Goal: Book appointment/travel/reservation

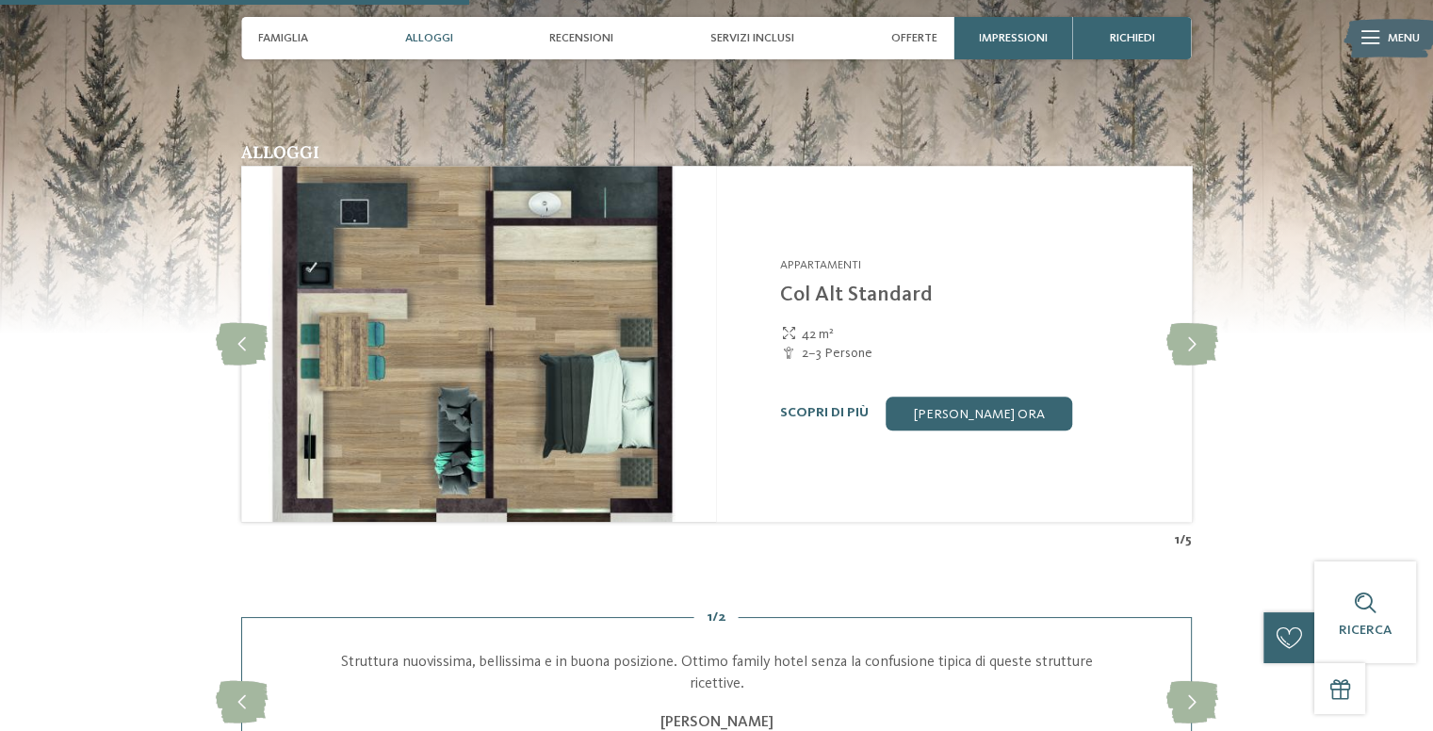
scroll to position [1991, 0]
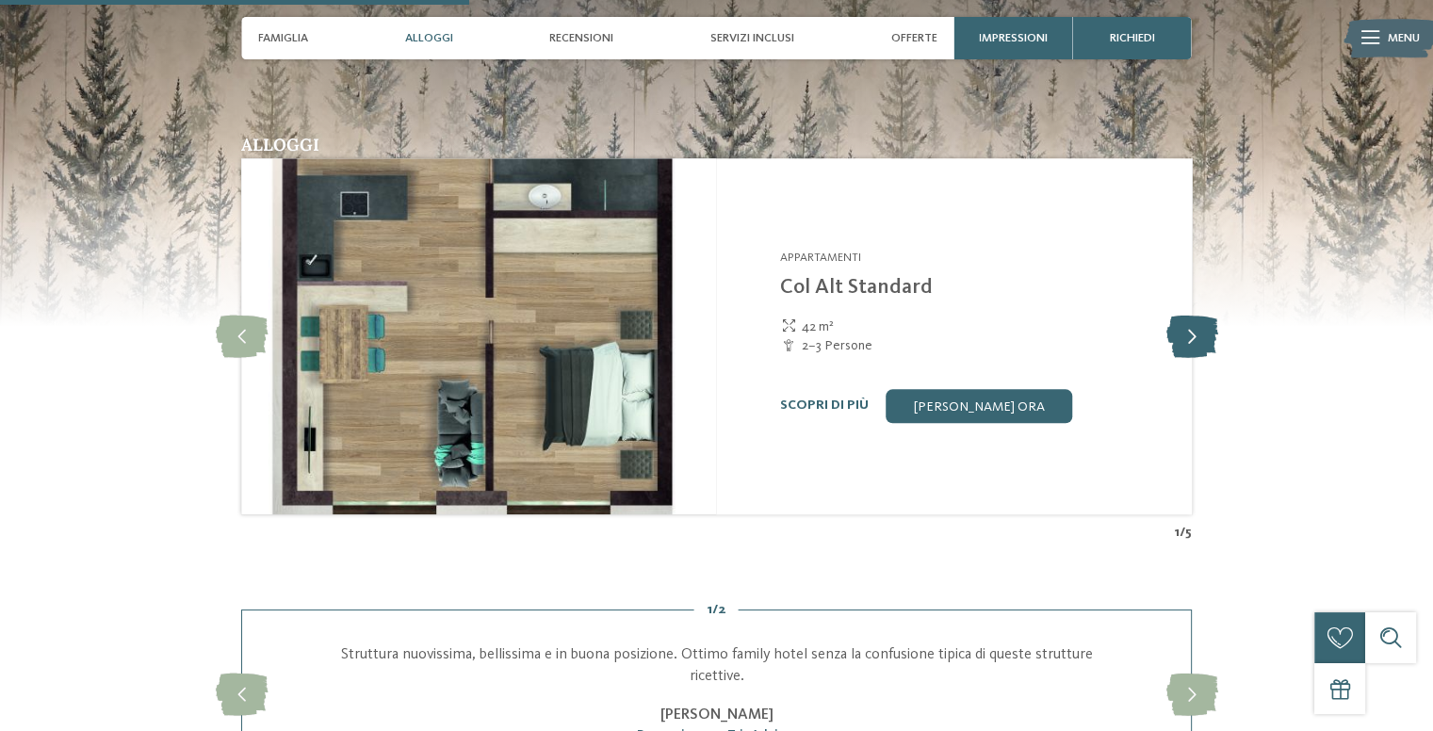
click at [1191, 315] on icon at bounding box center [1191, 336] width 52 height 42
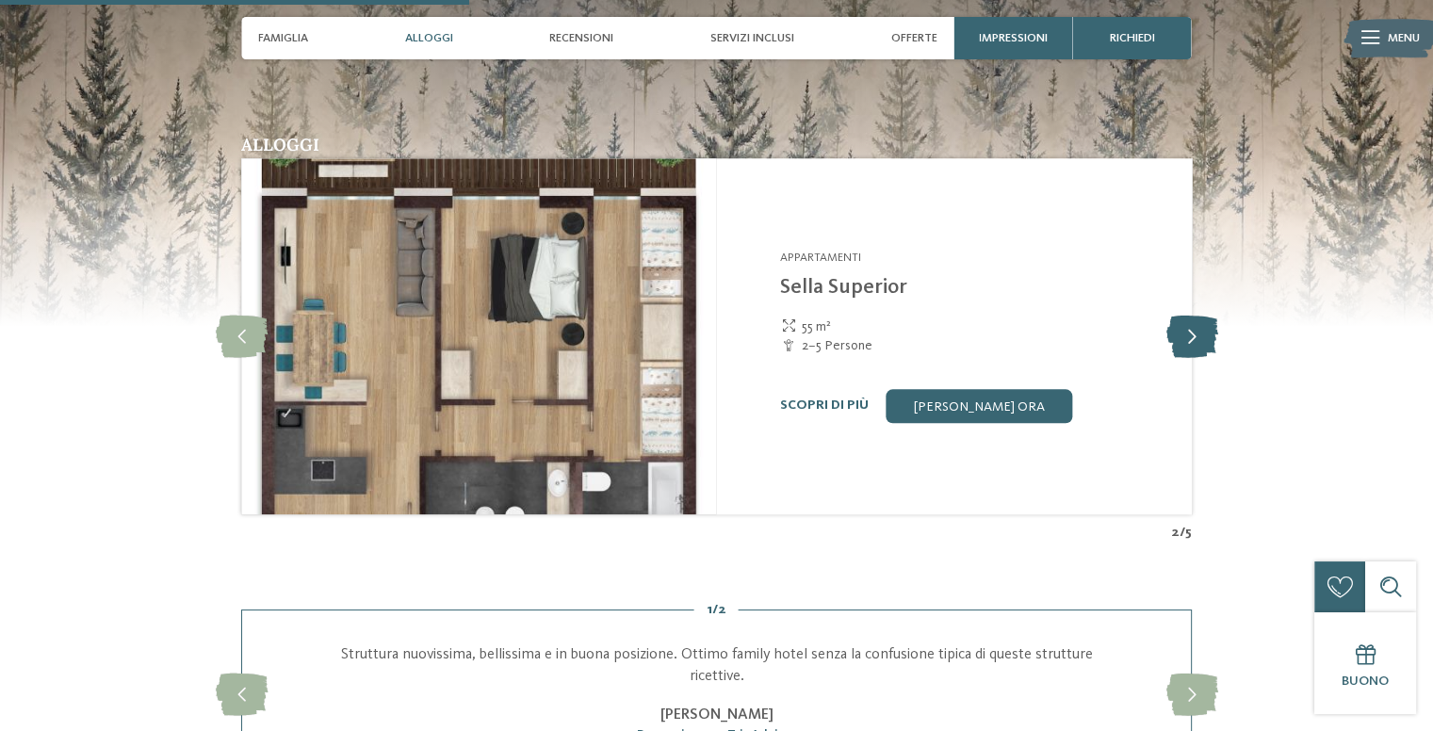
click at [1194, 315] on icon at bounding box center [1191, 336] width 52 height 42
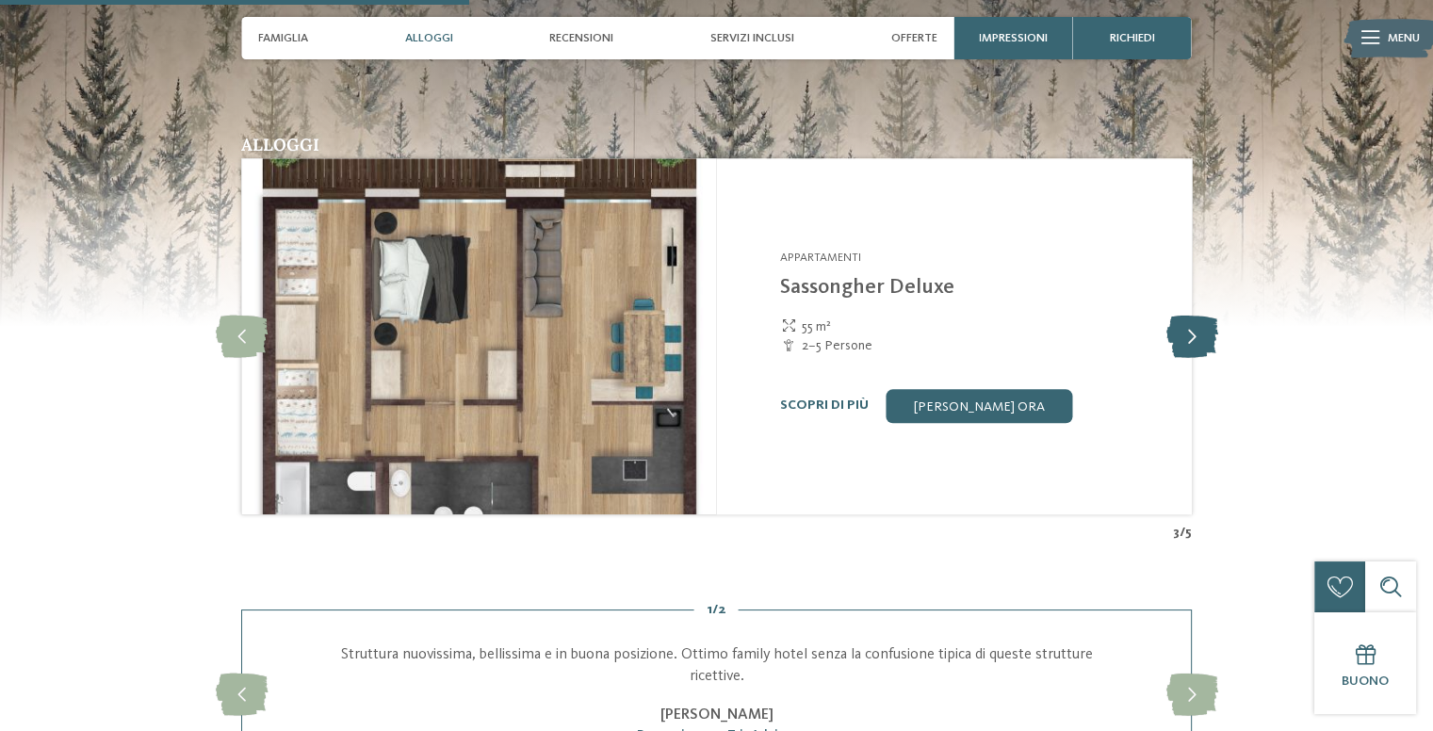
click at [1194, 315] on icon at bounding box center [1191, 336] width 52 height 42
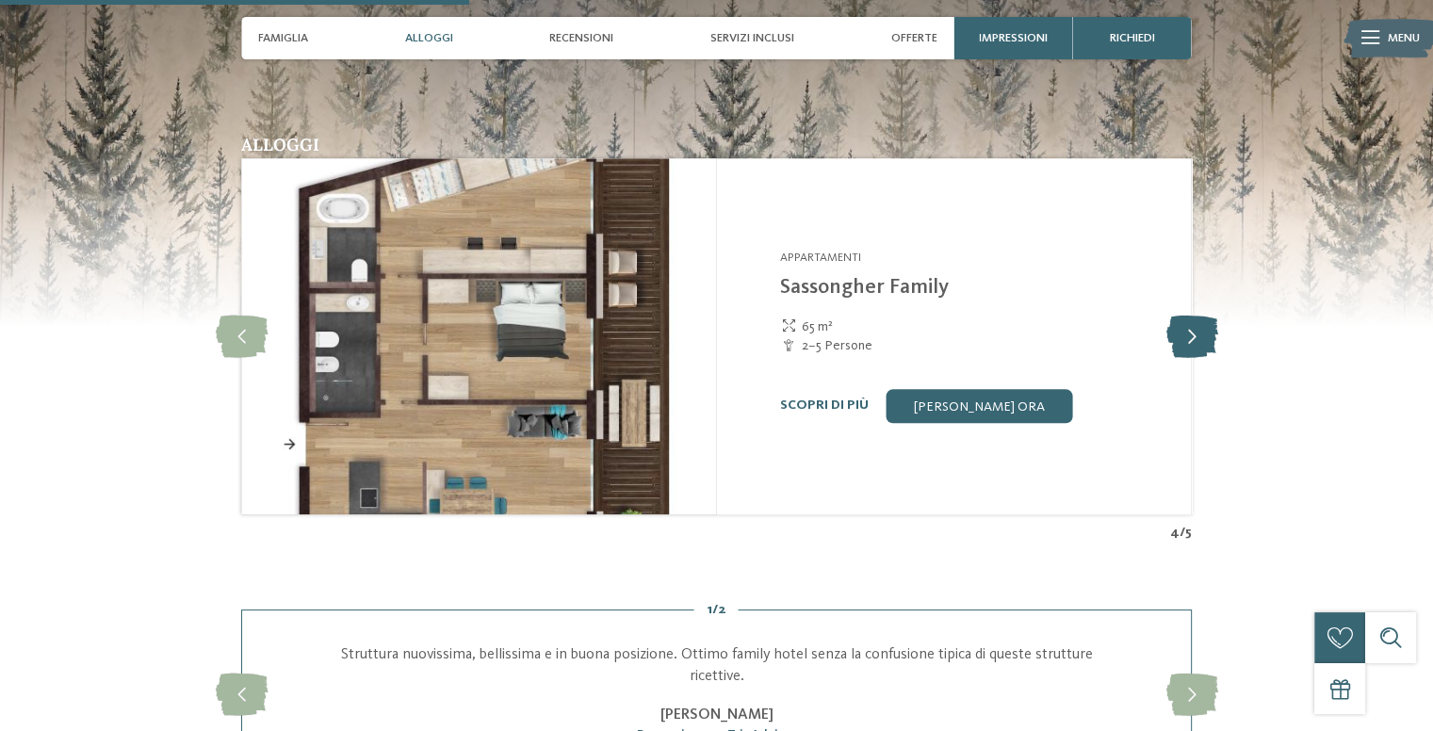
click at [1194, 315] on icon at bounding box center [1191, 336] width 52 height 42
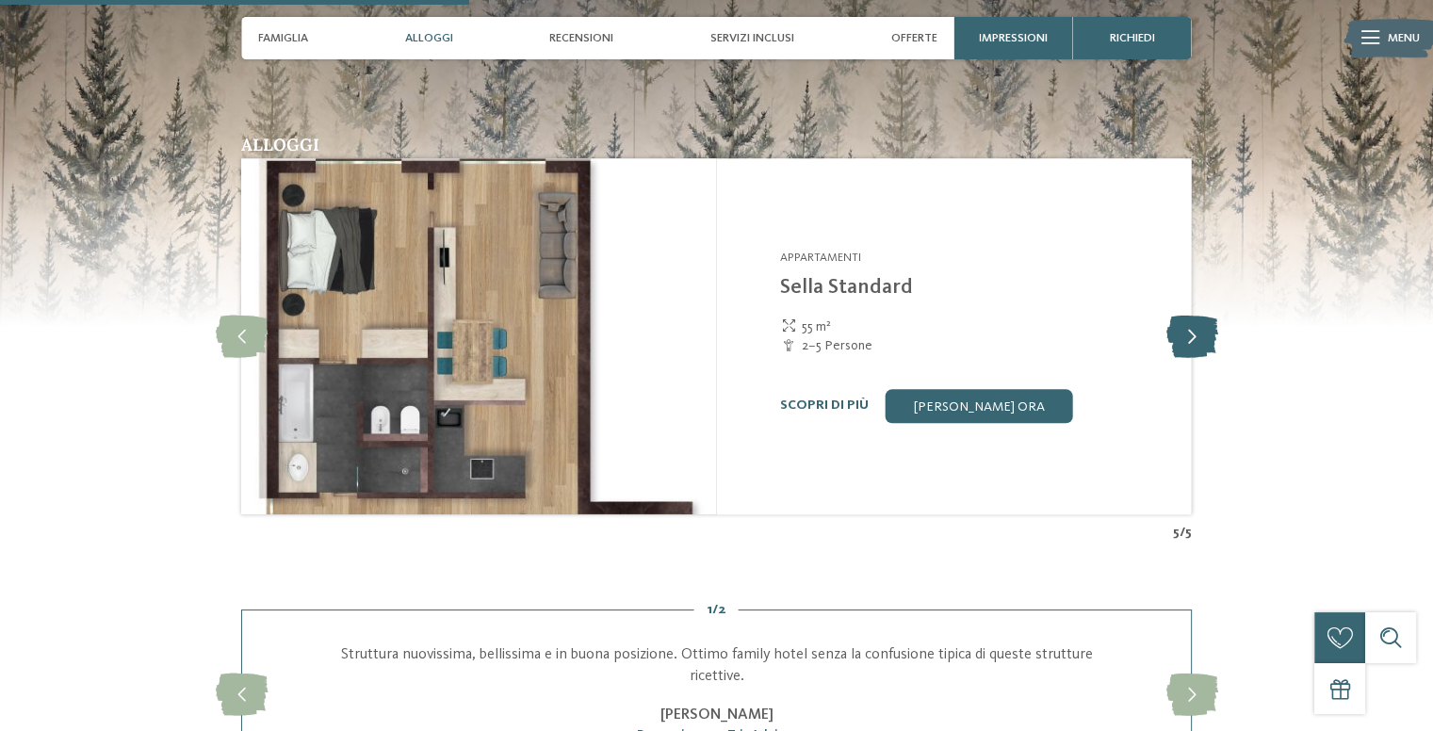
click at [1194, 315] on icon at bounding box center [1191, 336] width 52 height 42
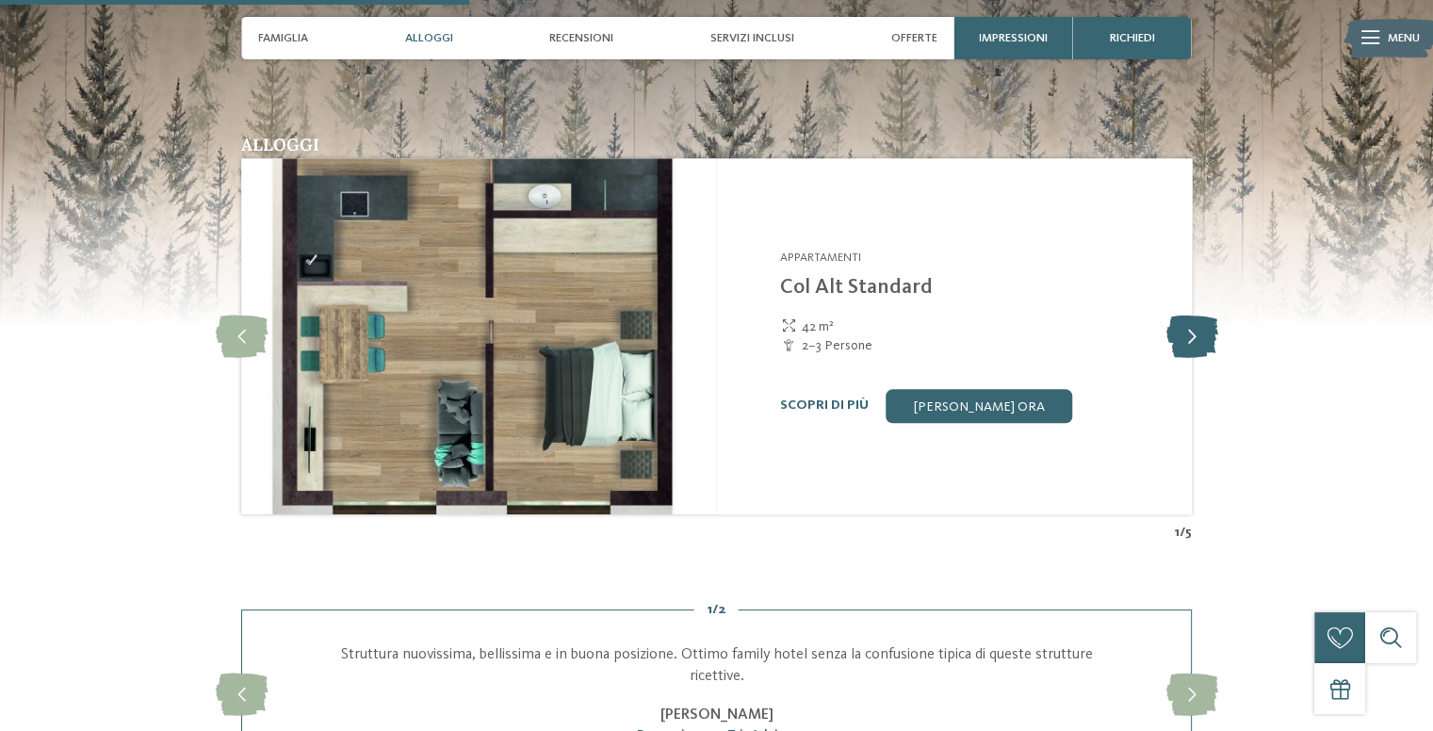
click at [1194, 315] on icon at bounding box center [1191, 336] width 52 height 42
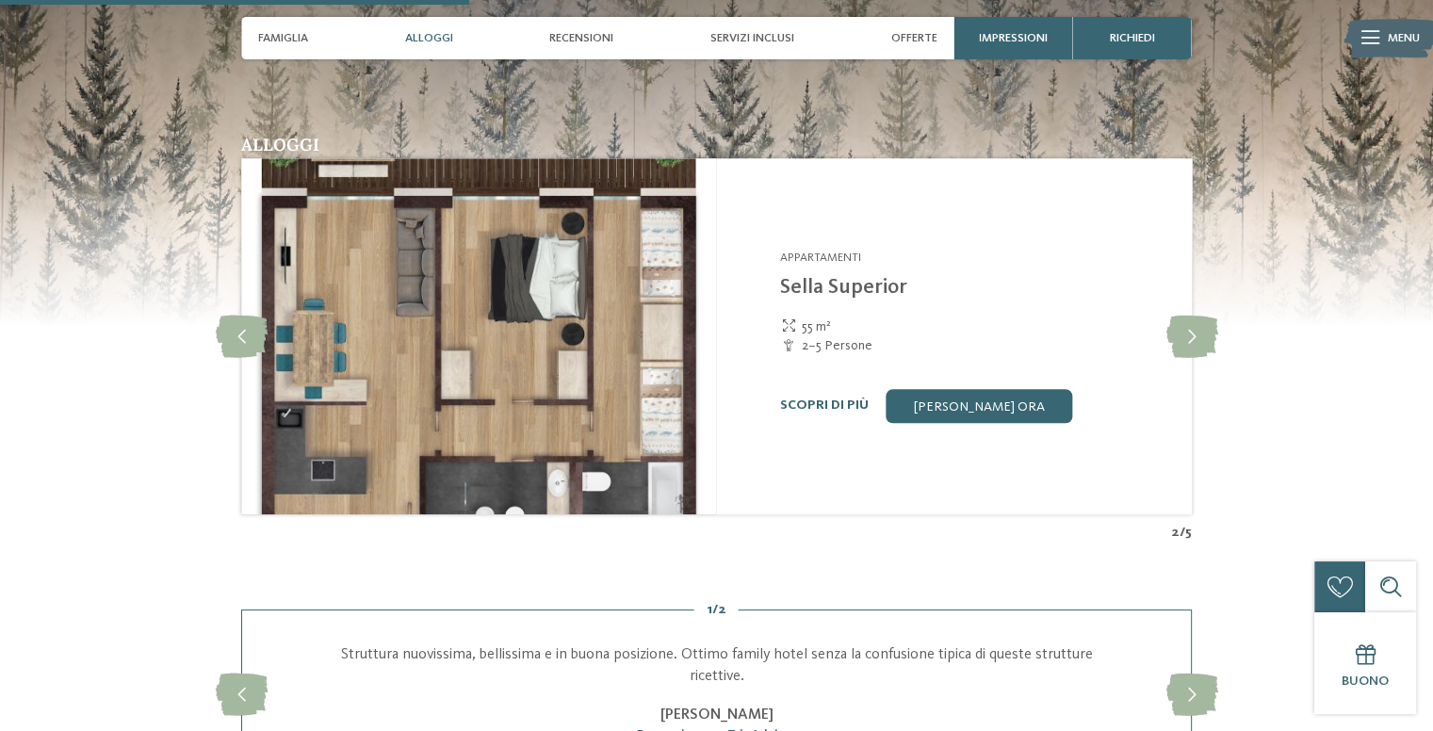
click at [833, 389] on div "Scopri di più Richiedi ora" at bounding box center [975, 406] width 390 height 34
click at [954, 352] on div "Movi Family Apart-Hotel Corvara – Alta Badia - Dolomiti Appartamenti Sella Supe…" at bounding box center [953, 336] width 475 height 356
click at [960, 389] on link "[PERSON_NAME] ora" at bounding box center [978, 406] width 186 height 34
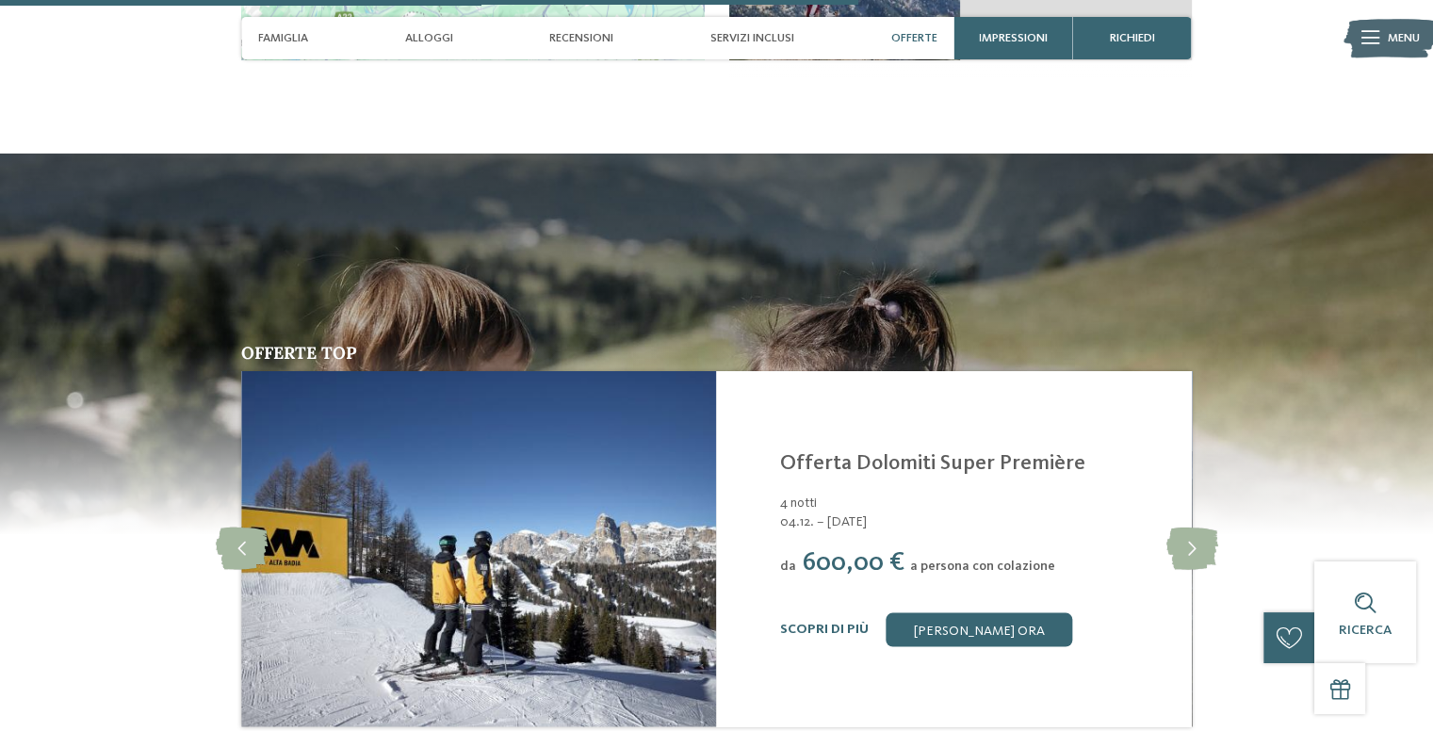
scroll to position [3798, 0]
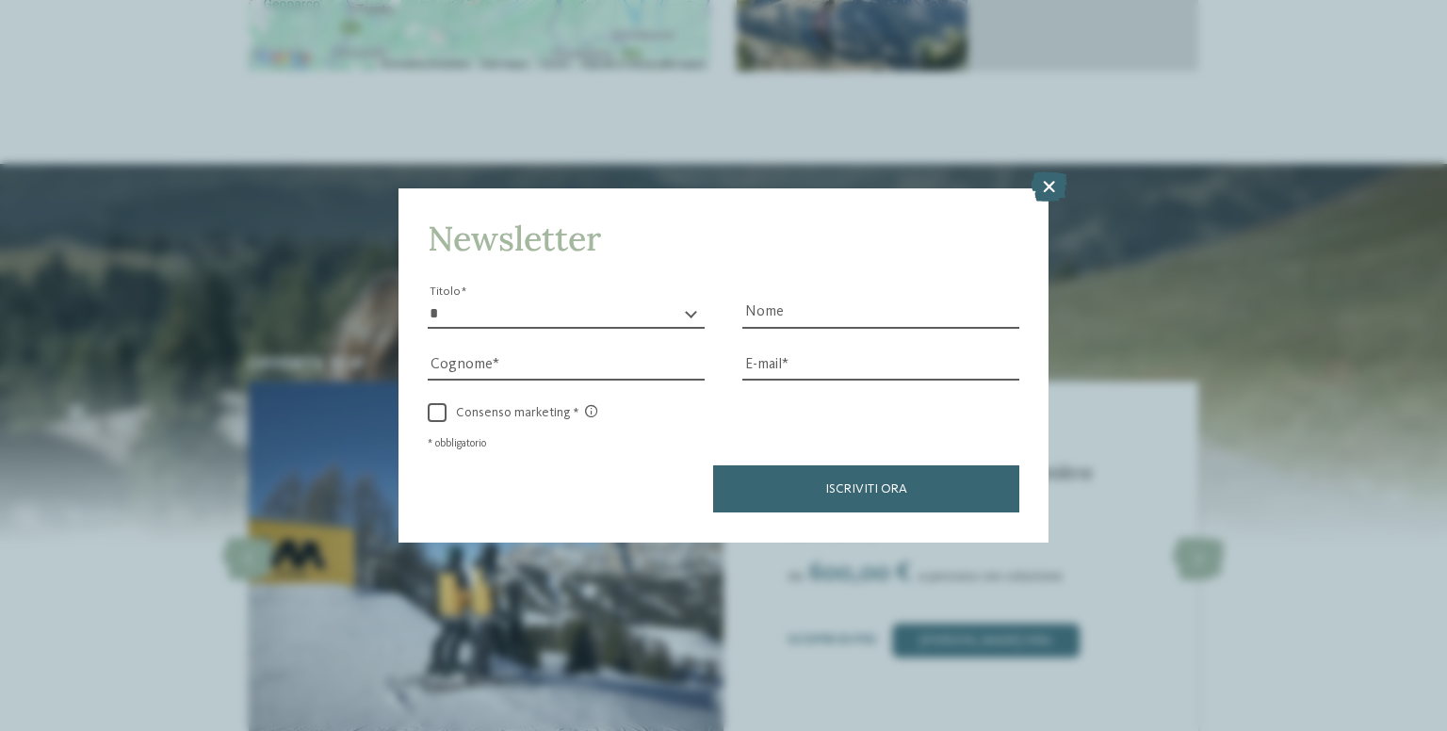
drag, startPoint x: 1443, startPoint y: 497, endPoint x: 1446, endPoint y: 430, distance: 66.9
click at [1051, 192] on icon at bounding box center [1048, 187] width 37 height 30
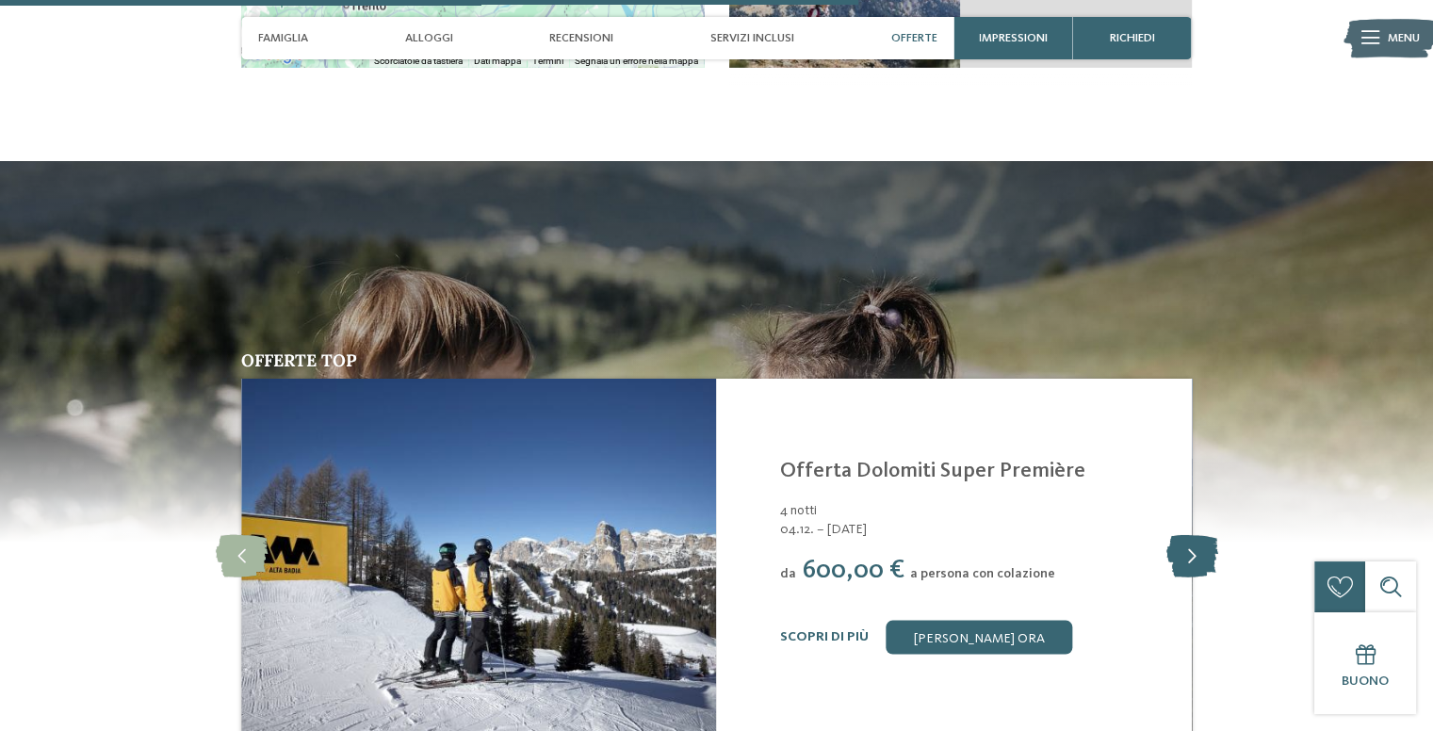
click at [1190, 535] on icon at bounding box center [1191, 556] width 52 height 42
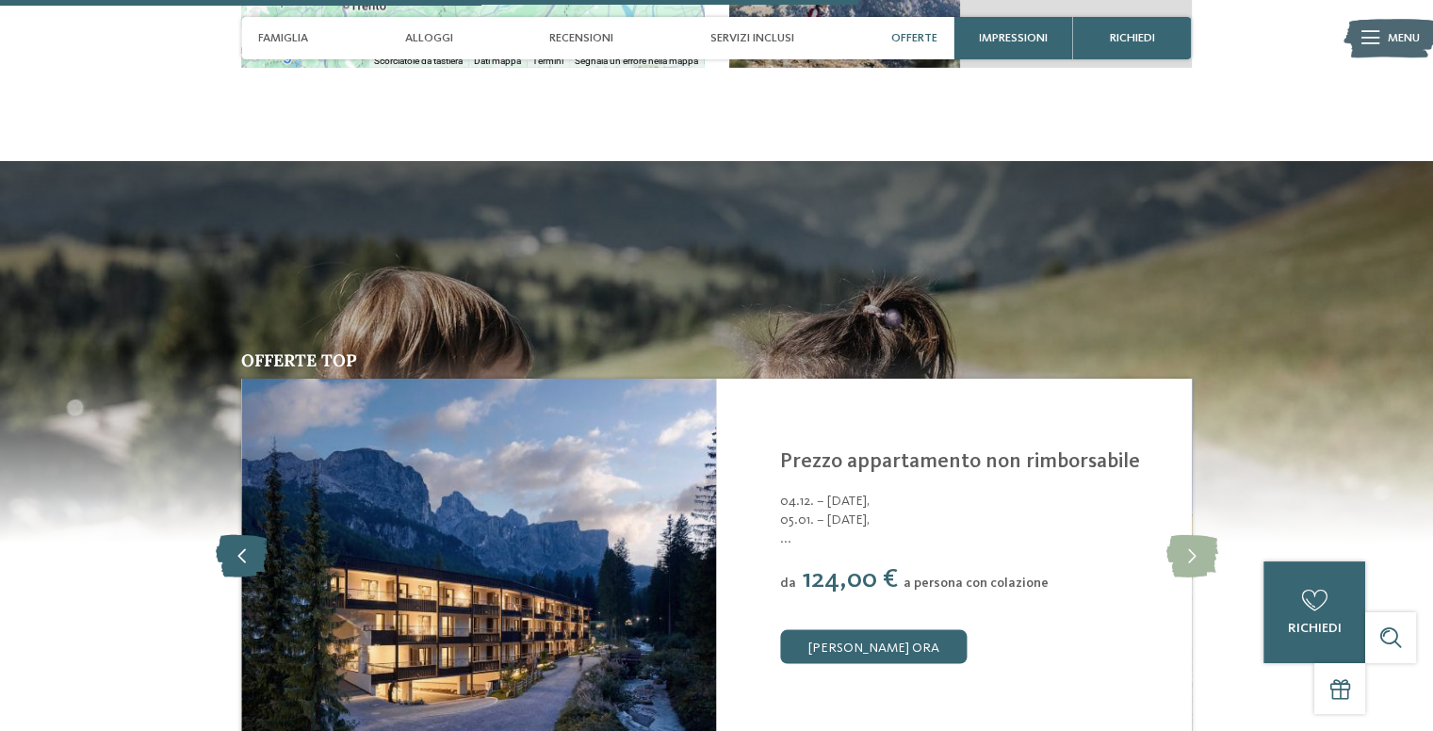
click at [250, 535] on icon at bounding box center [242, 556] width 52 height 42
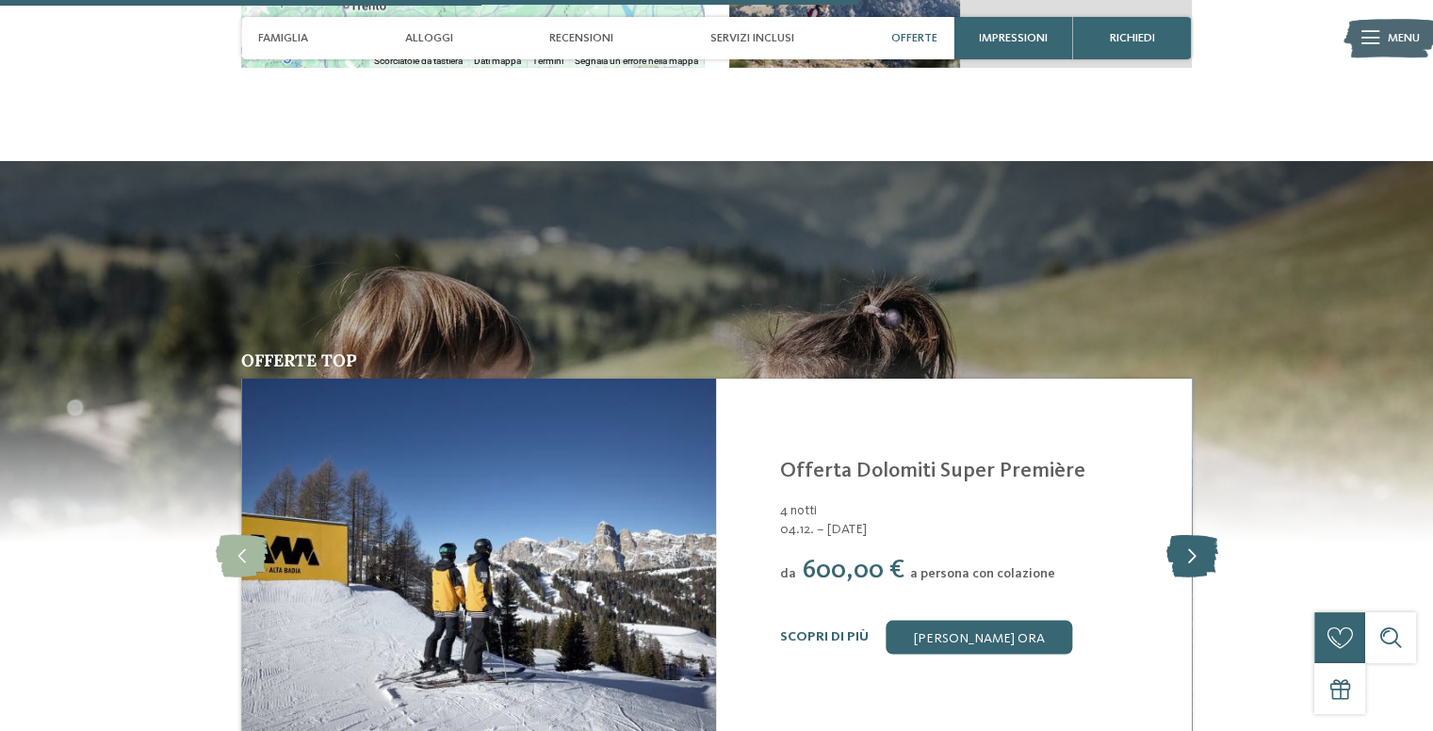
click at [1209, 535] on icon at bounding box center [1191, 556] width 52 height 42
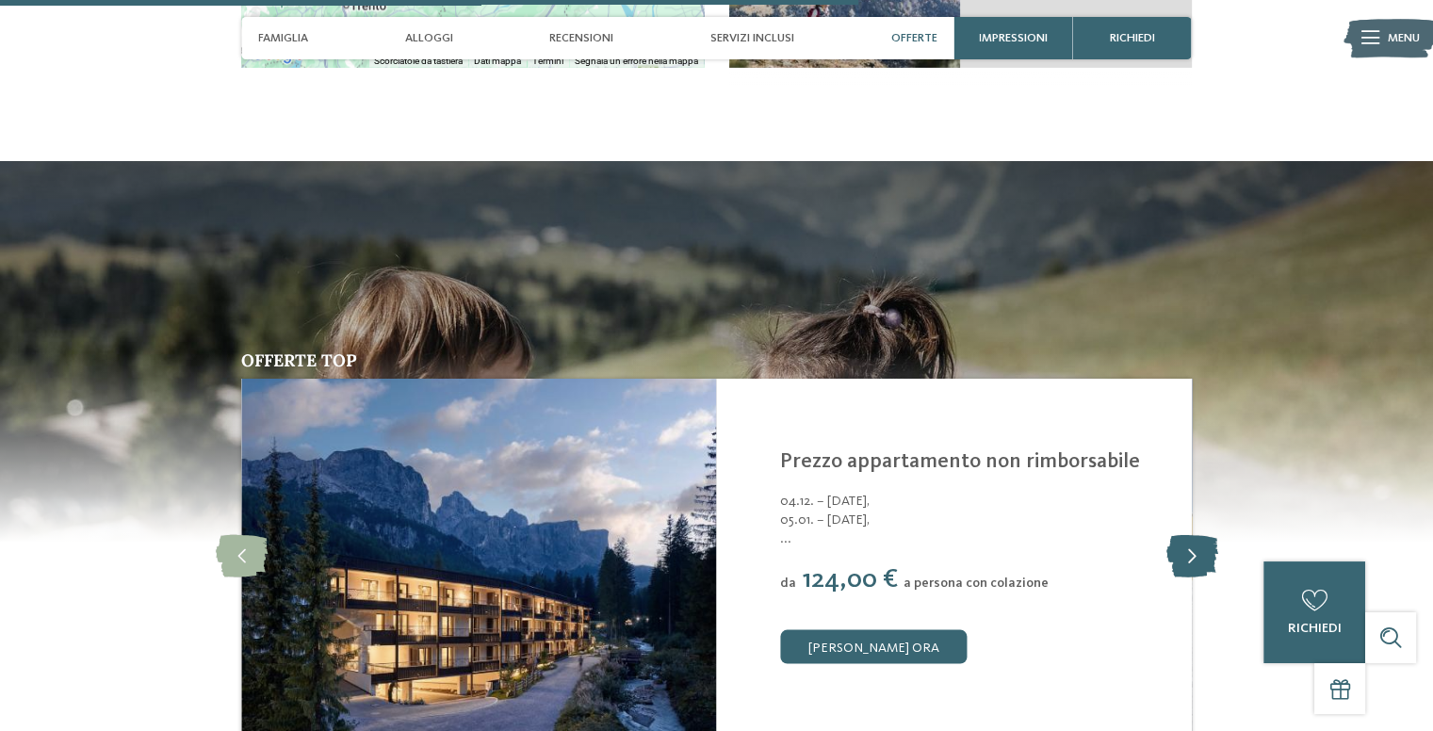
click at [1200, 535] on icon at bounding box center [1191, 556] width 52 height 42
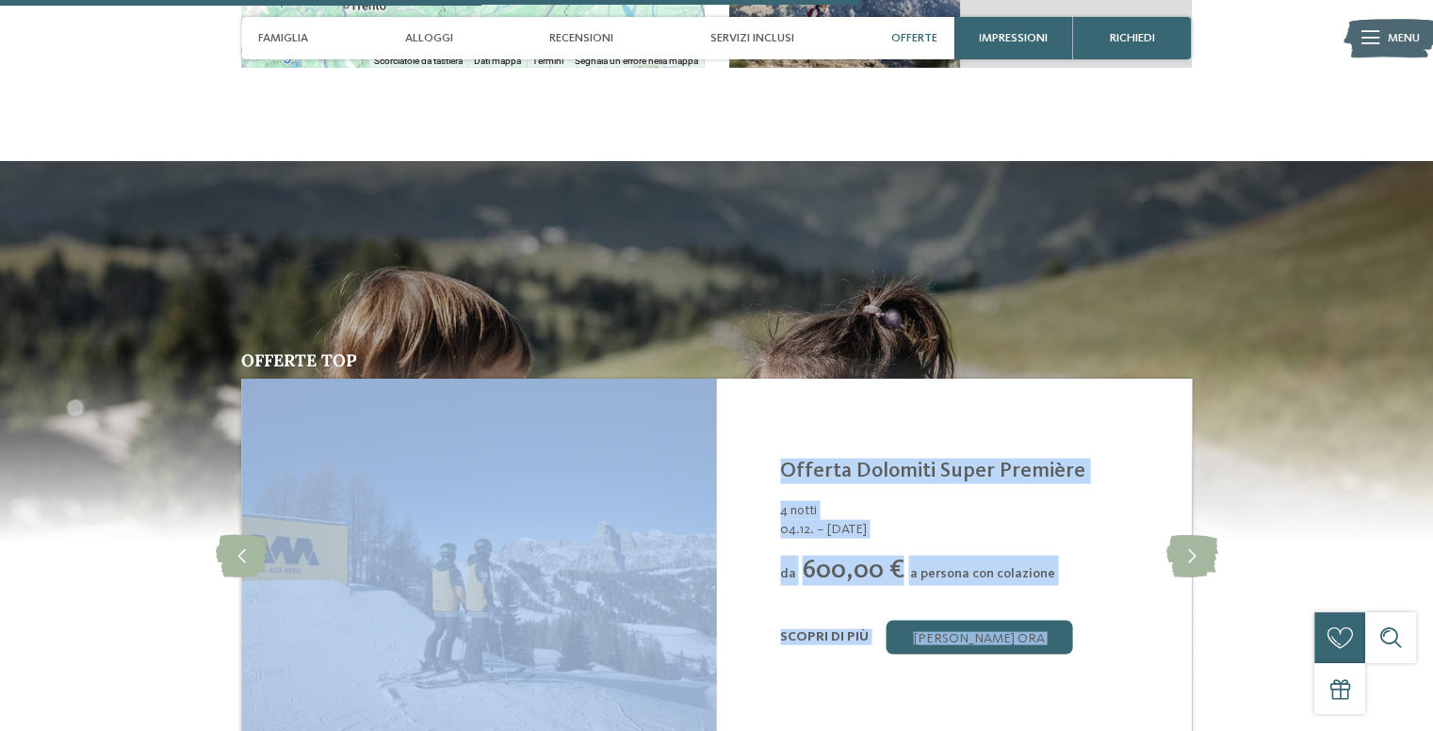
drag, startPoint x: 262, startPoint y: 481, endPoint x: 277, endPoint y: 484, distance: 15.3
click at [277, 484] on div "slide 5 of 2 Movi Family Apart-Hotel Corvara – Alta Badia - Dolomiti Offerta Do…" at bounding box center [716, 557] width 950 height 356
click at [249, 535] on icon at bounding box center [242, 556] width 52 height 42
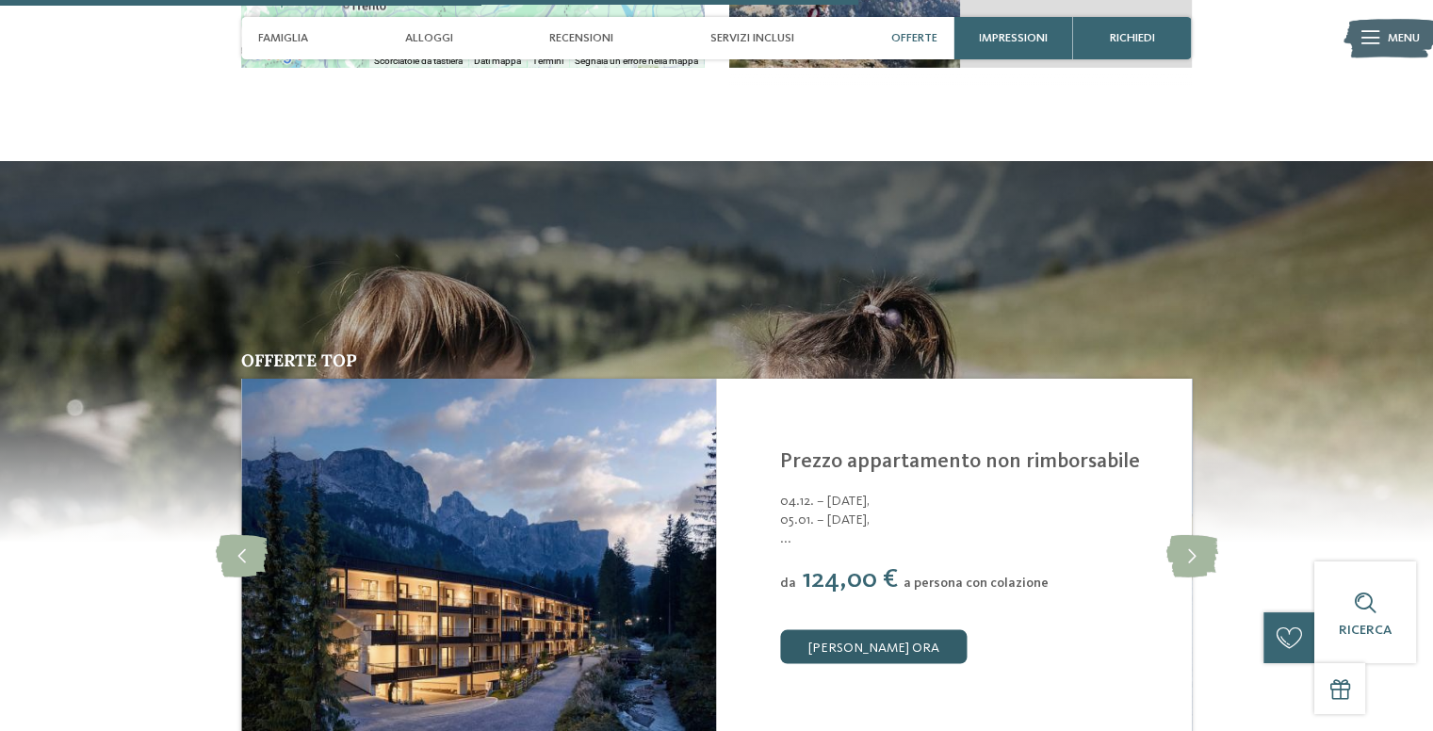
click at [869, 630] on link "[PERSON_NAME] ora" at bounding box center [873, 647] width 186 height 34
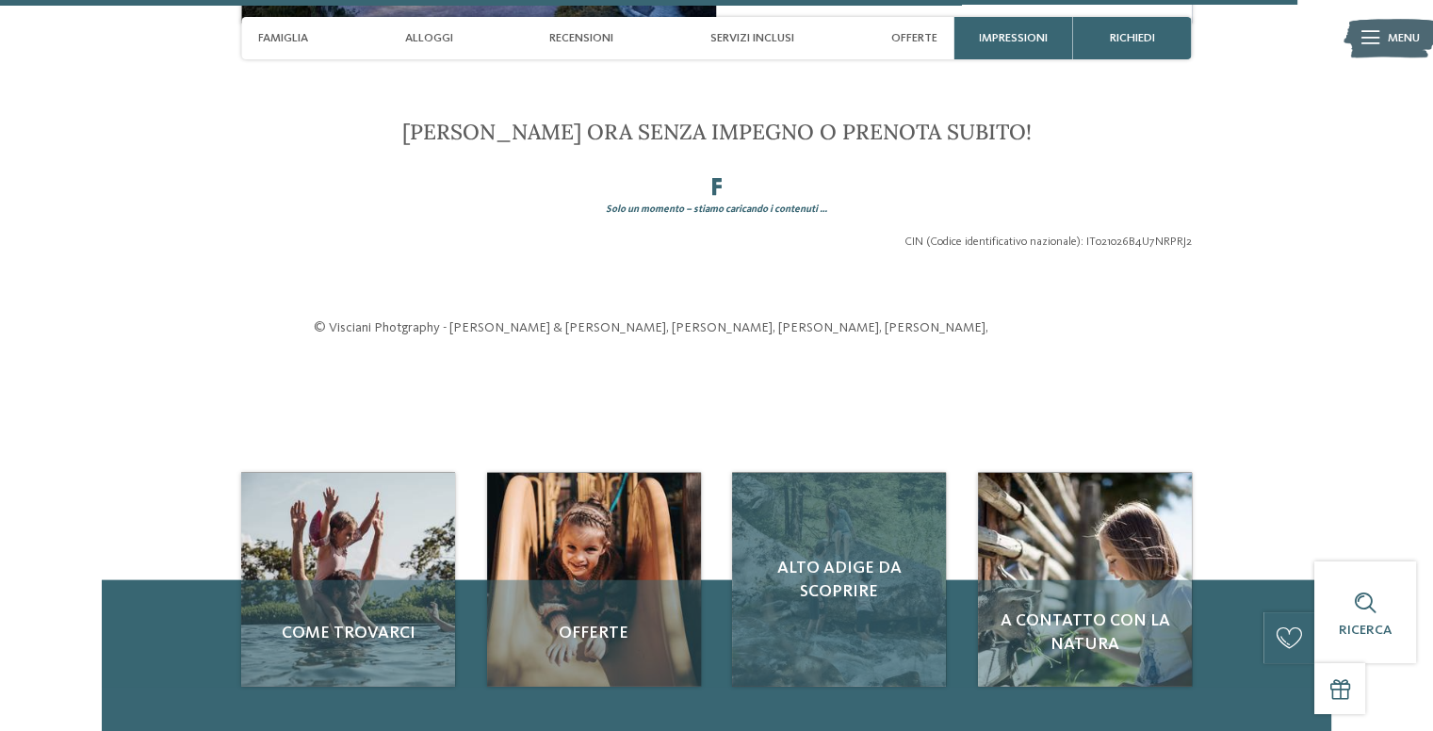
scroll to position [4512, 0]
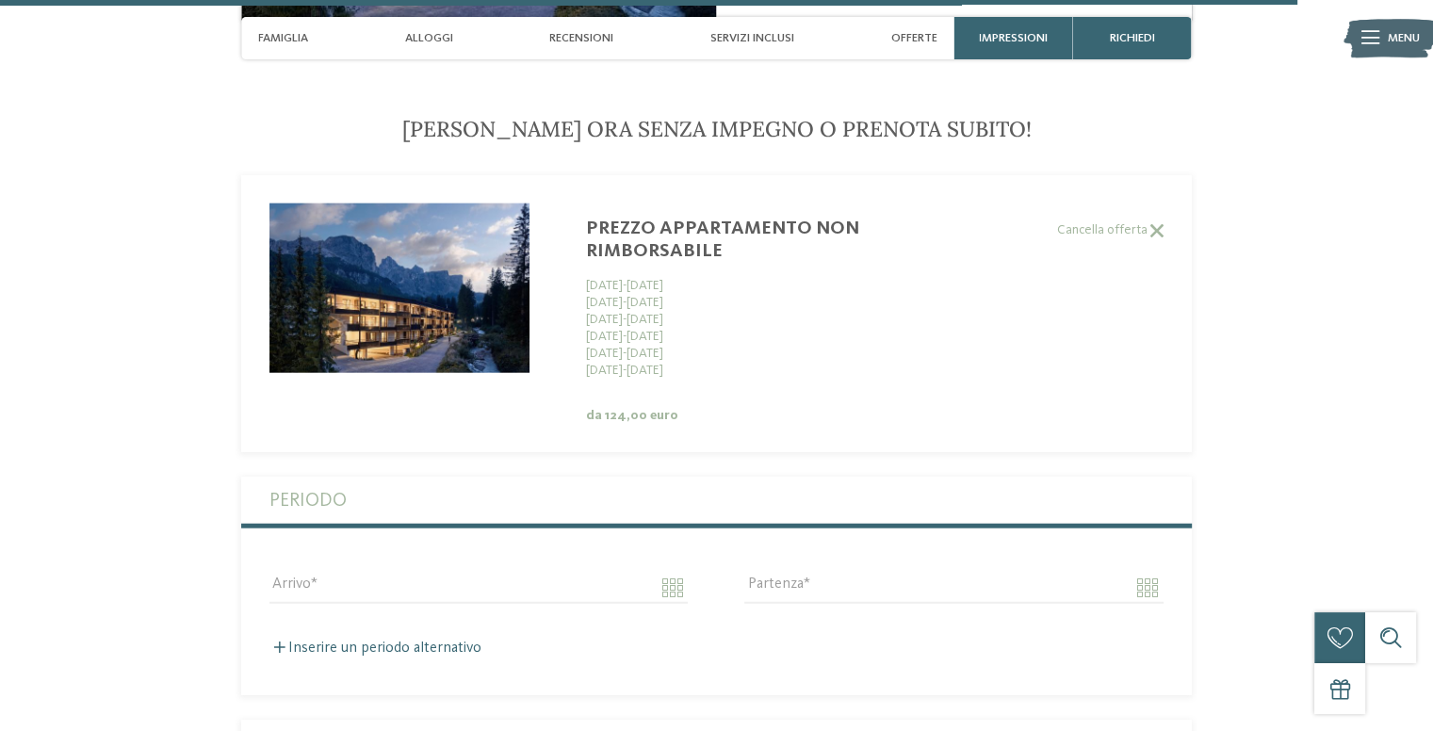
click at [671, 553] on div "Arrivo" at bounding box center [478, 587] width 475 height 68
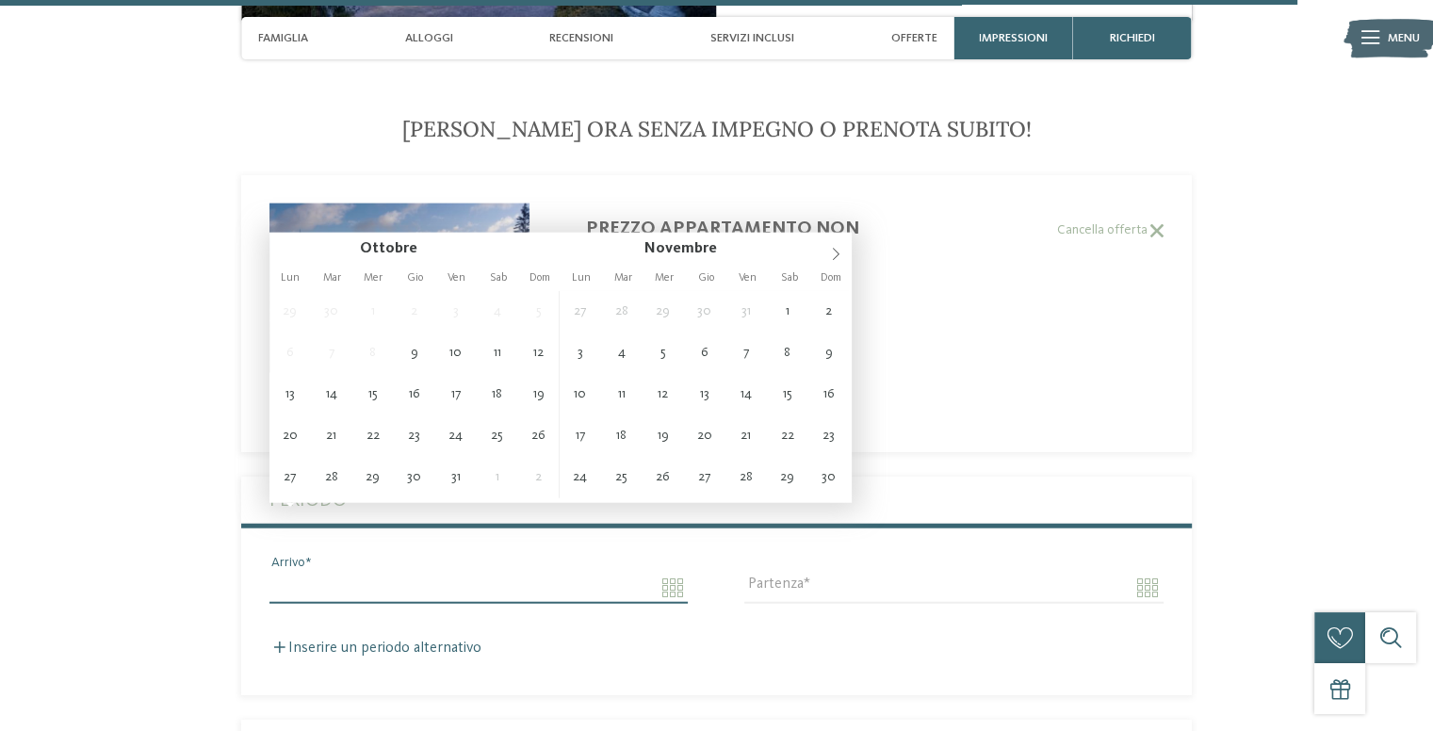
click at [670, 572] on input "Arrivo" at bounding box center [478, 588] width 418 height 32
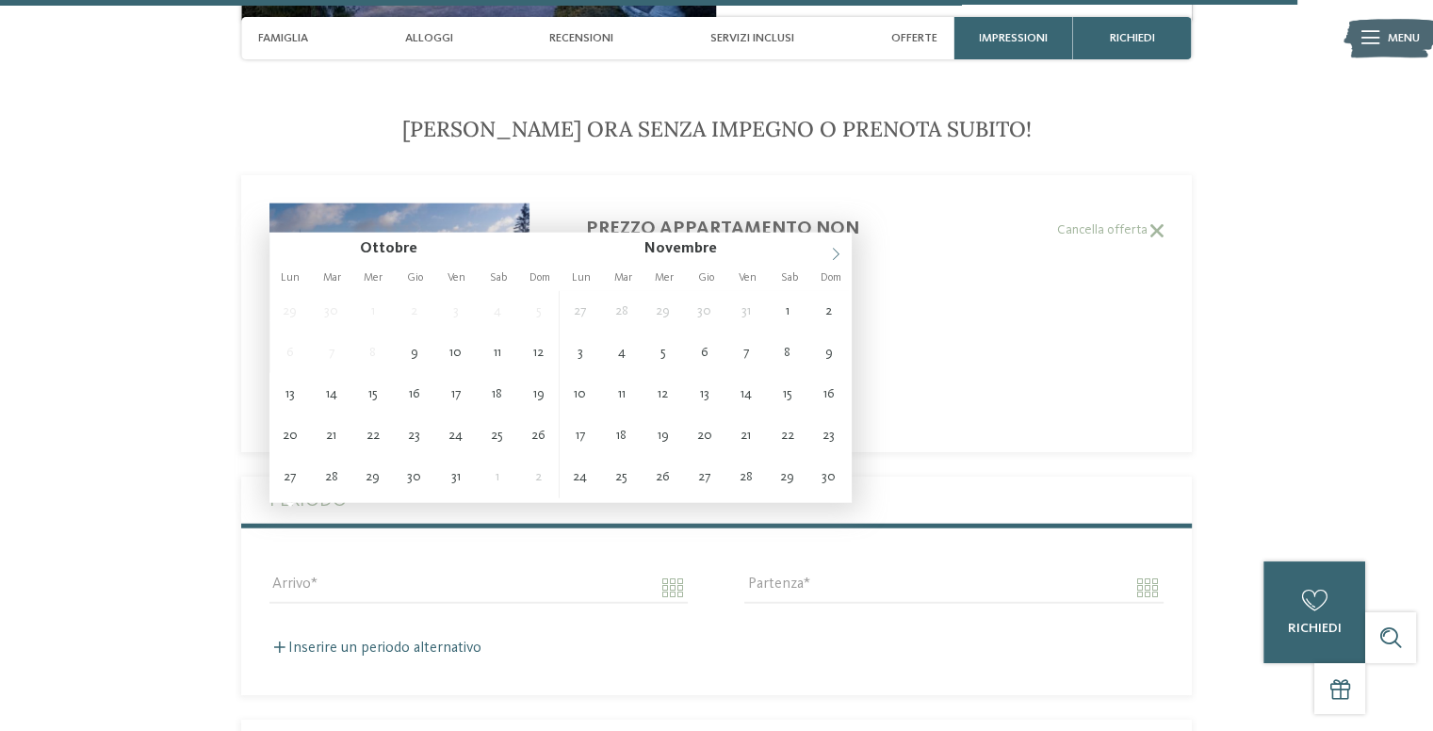
click at [844, 251] on span at bounding box center [835, 249] width 32 height 32
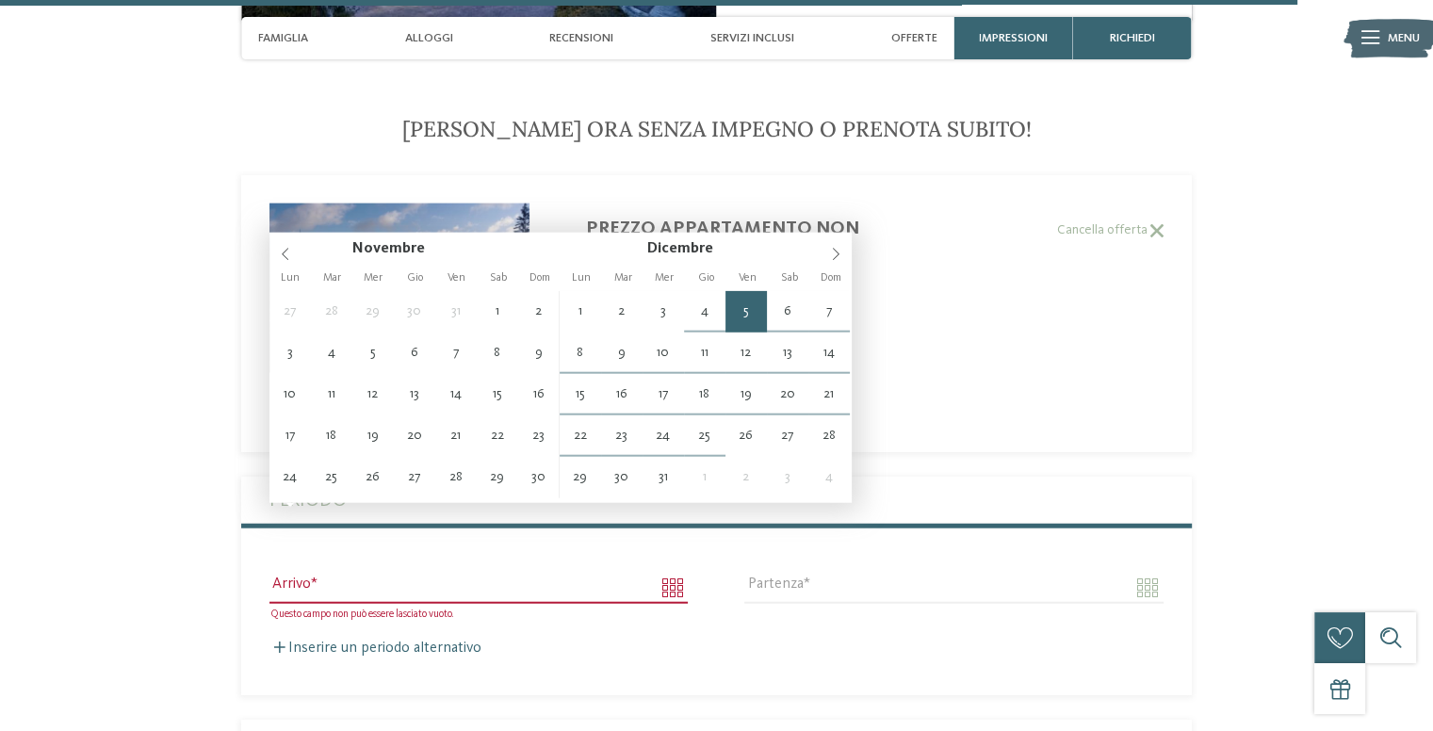
type input "**********"
type input "****"
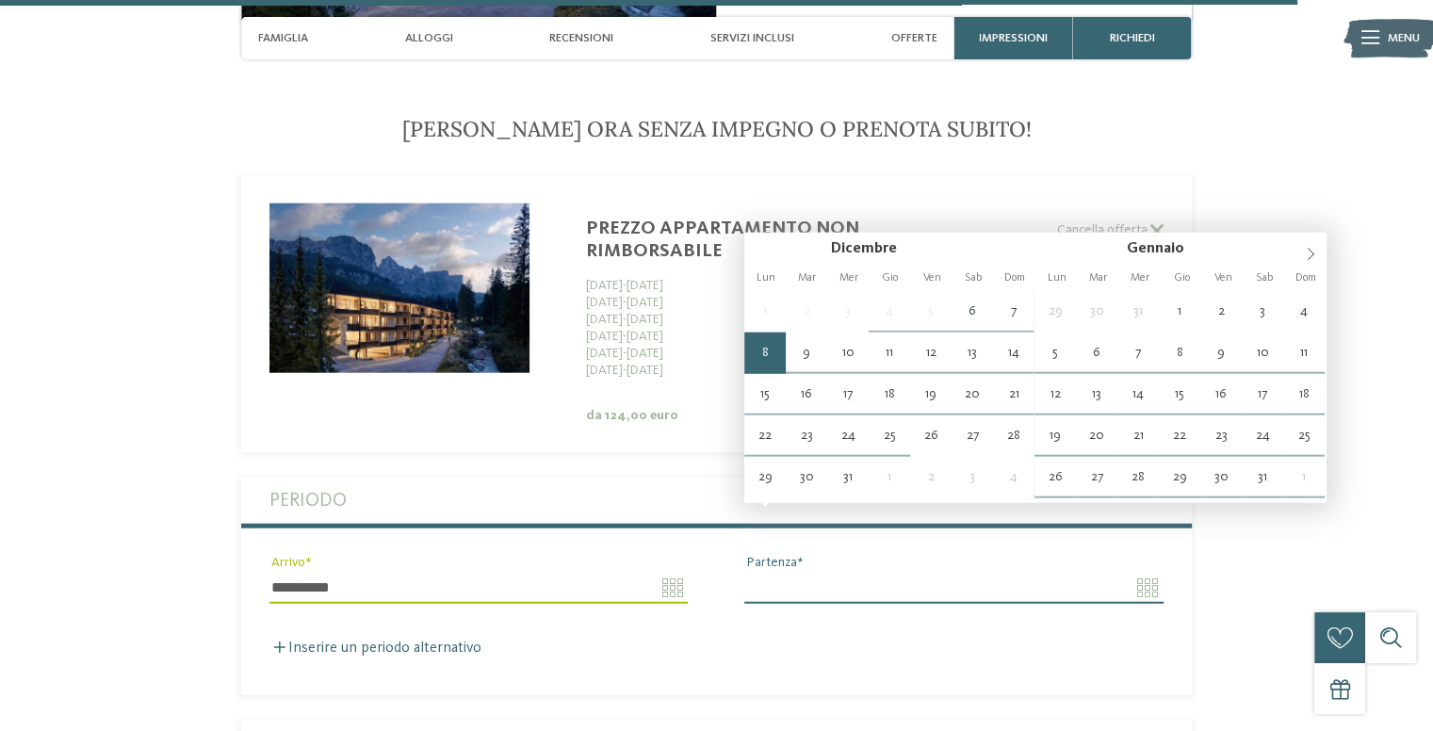
type input "**********"
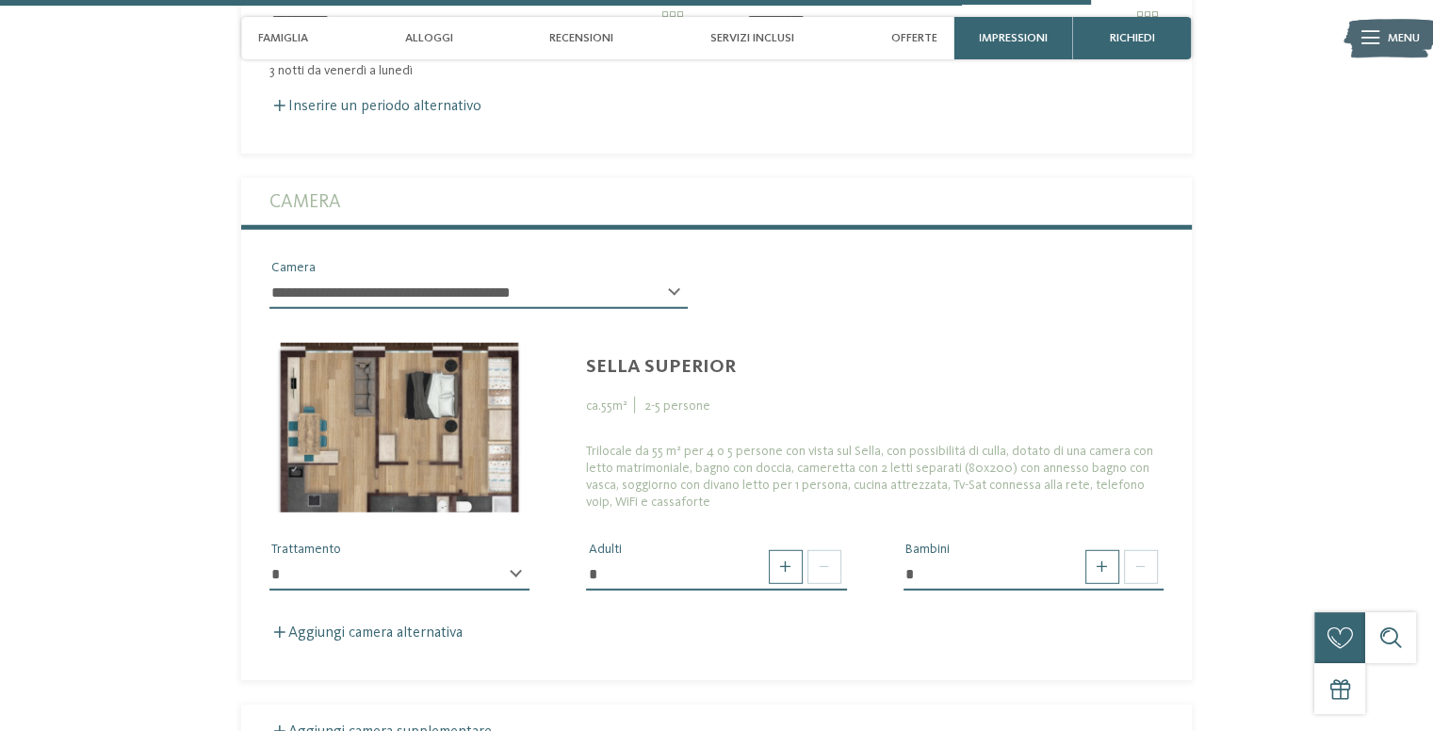
scroll to position [5070, 0]
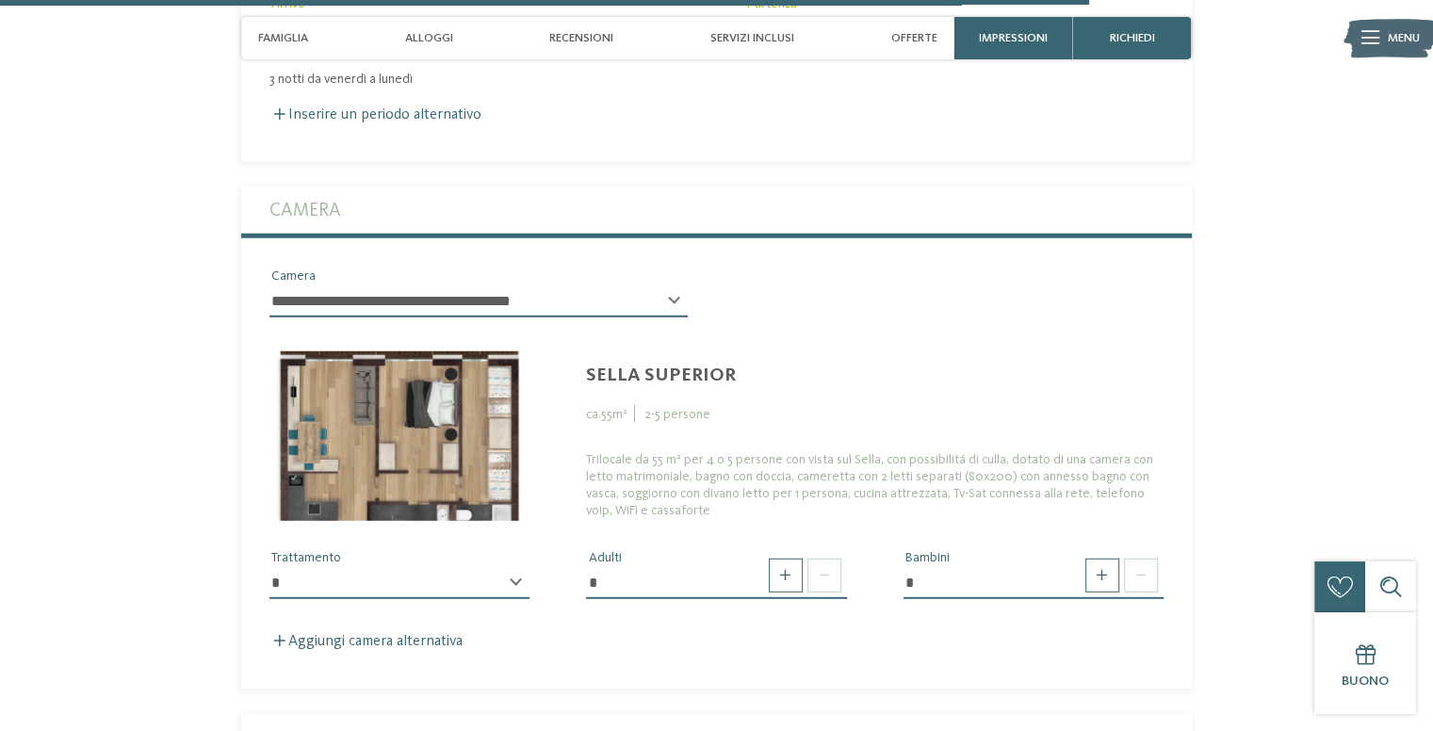
click at [1119, 559] on div at bounding box center [1118, 576] width 77 height 34
click at [1107, 559] on span at bounding box center [1102, 576] width 34 height 34
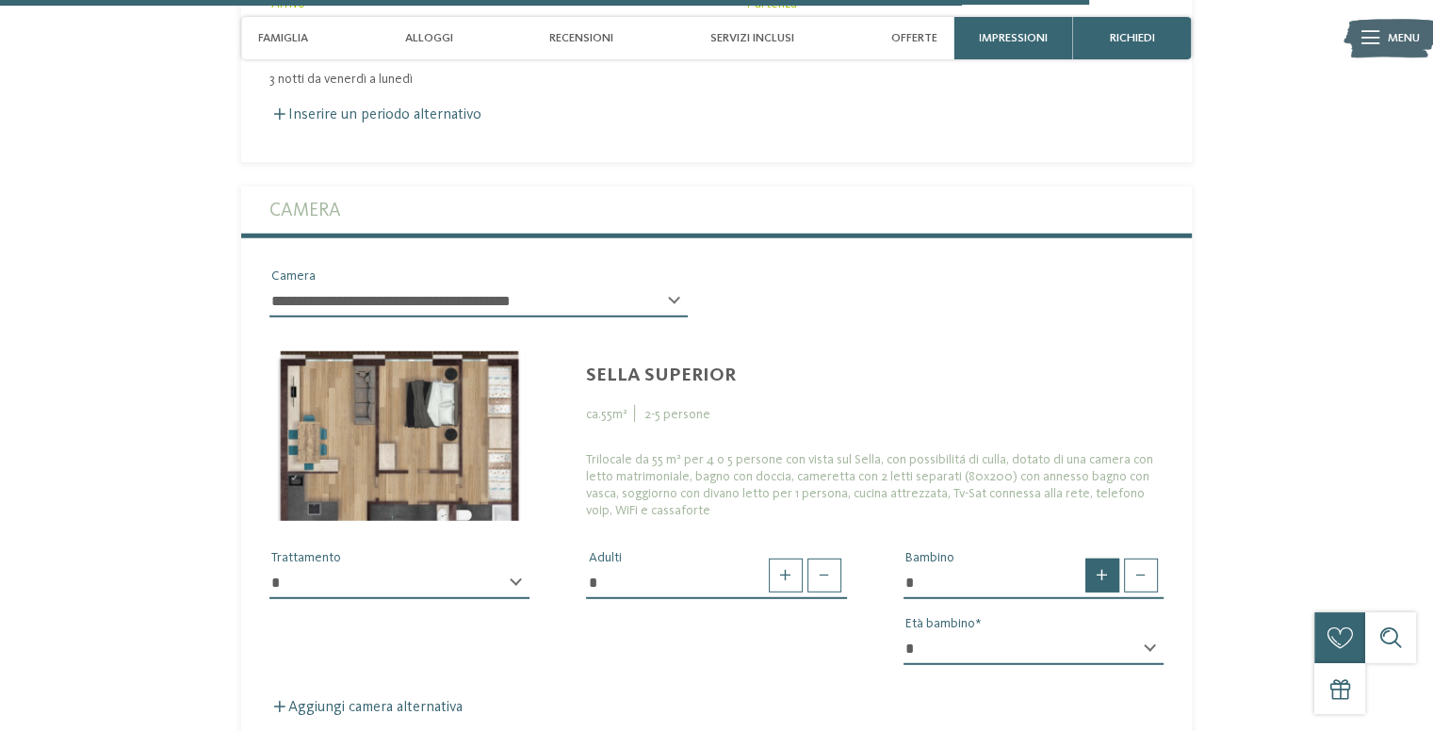
click at [1107, 559] on span at bounding box center [1102, 576] width 34 height 34
type input "*"
click at [1072, 633] on select "* * * * * * * * * * * ** ** ** ** ** ** ** **" at bounding box center [1033, 649] width 260 height 32
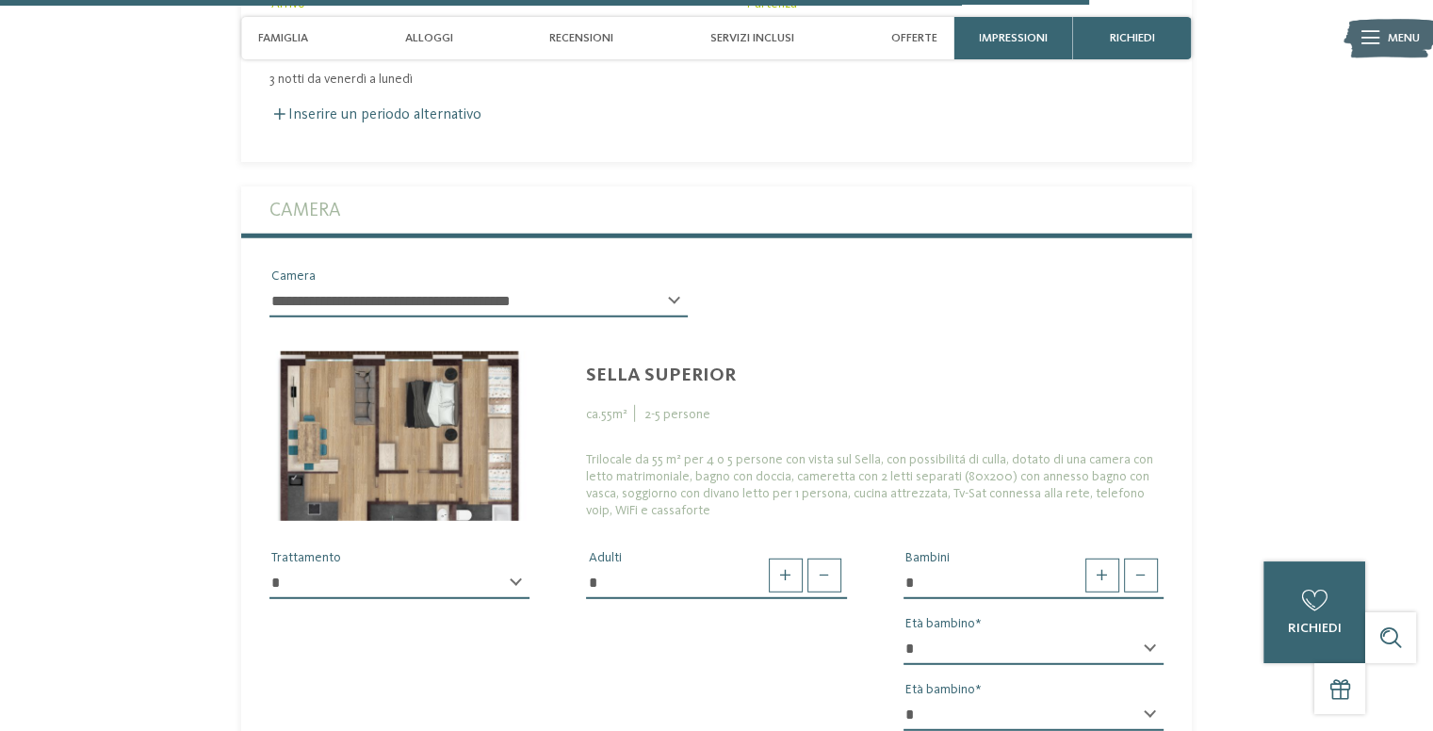
select select "*"
click at [903, 633] on select "* * * * * * * * * * * ** ** ** ** ** ** ** **" at bounding box center [1033, 649] width 260 height 32
click at [968, 699] on select "* * * * * * * * * * * ** ** ** ** ** ** ** **" at bounding box center [1033, 715] width 260 height 32
select select "**"
click at [903, 699] on select "* * * * * * * * * * * ** ** ** ** ** ** ** **" at bounding box center [1033, 715] width 260 height 32
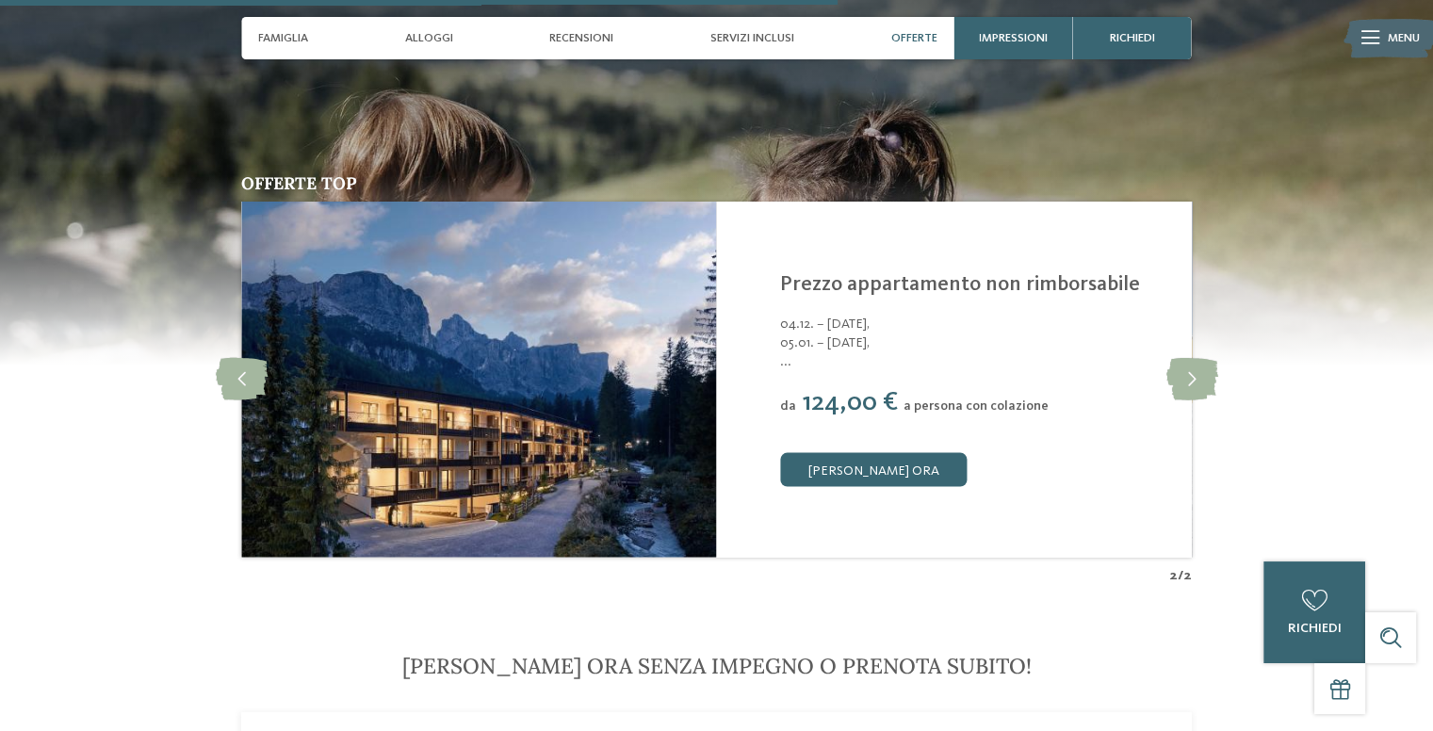
scroll to position [3959, 0]
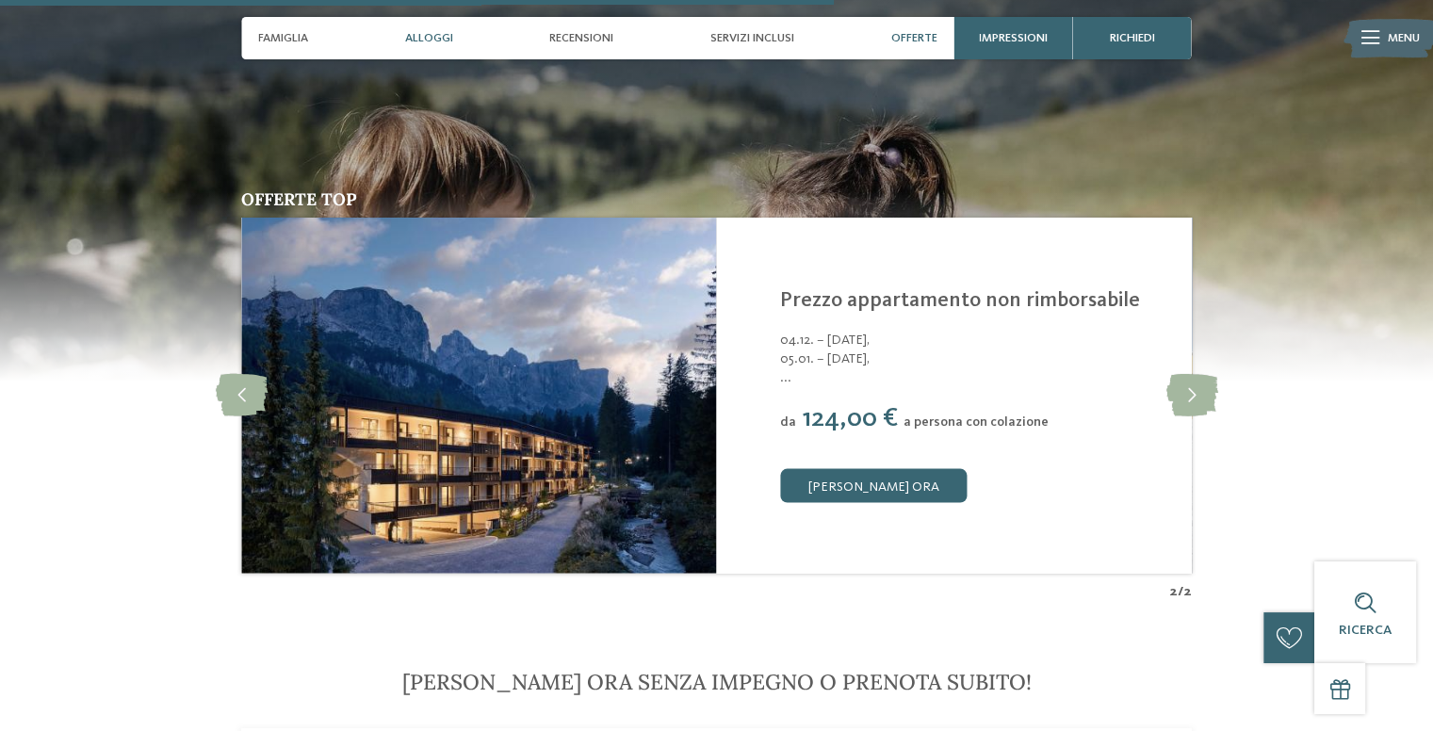
click at [426, 39] on span "Alloggi" at bounding box center [429, 38] width 48 height 14
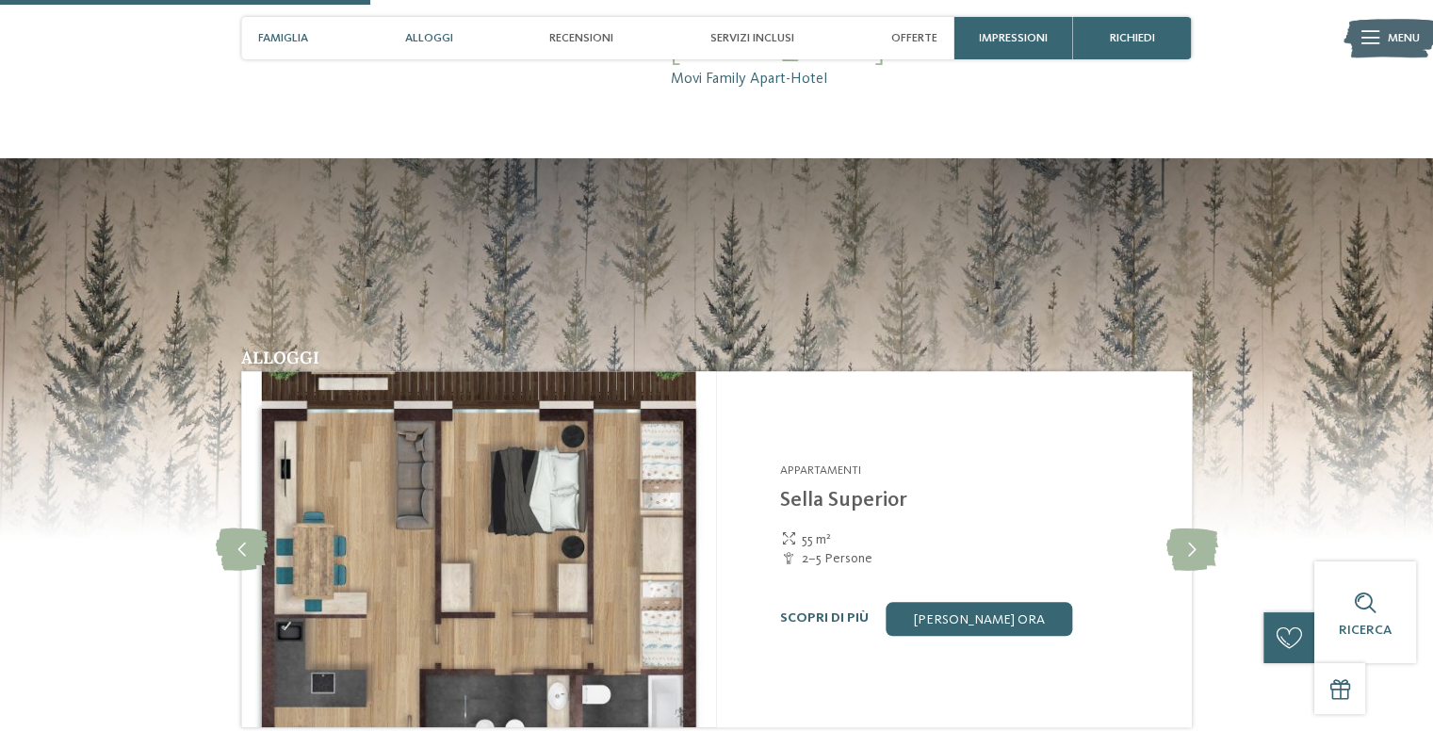
scroll to position [1759, 0]
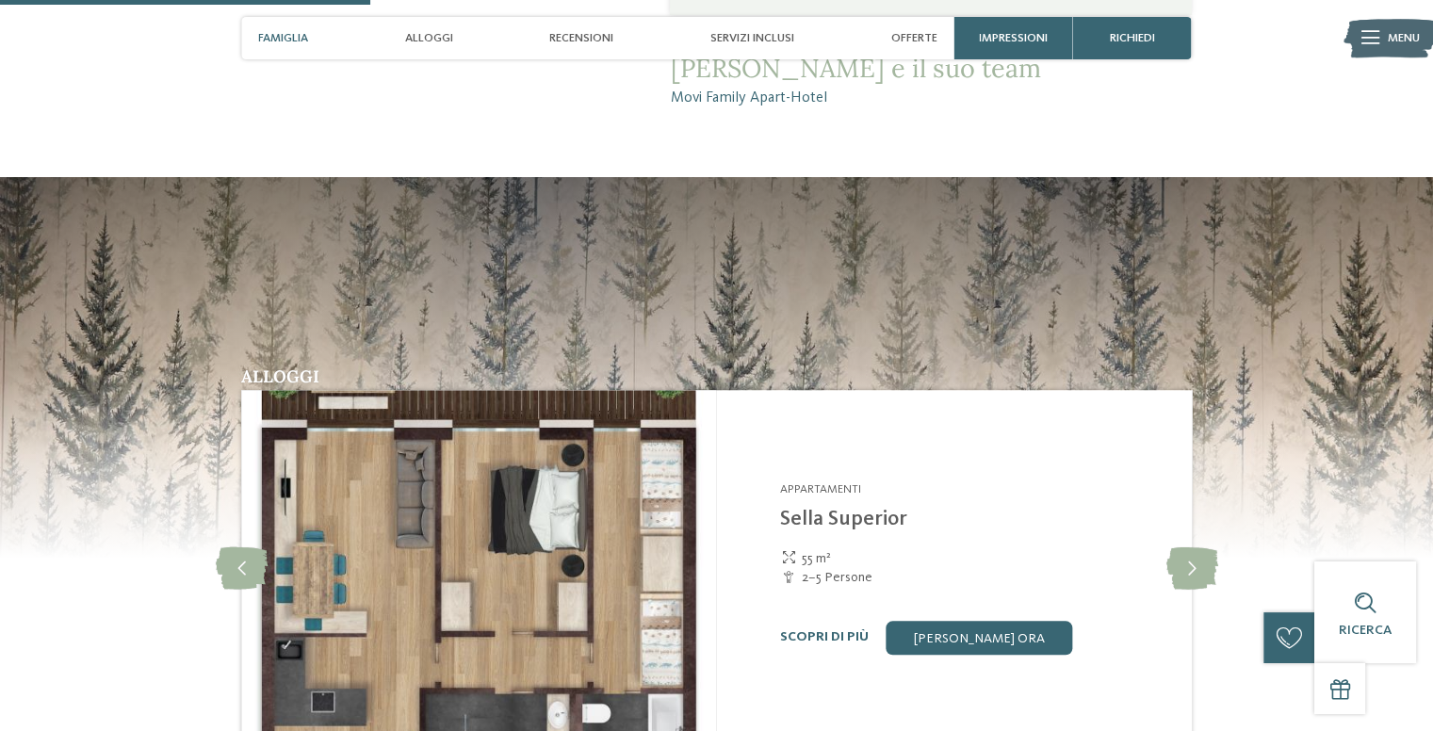
click at [266, 30] on div "Famiglia" at bounding box center [283, 38] width 67 height 42
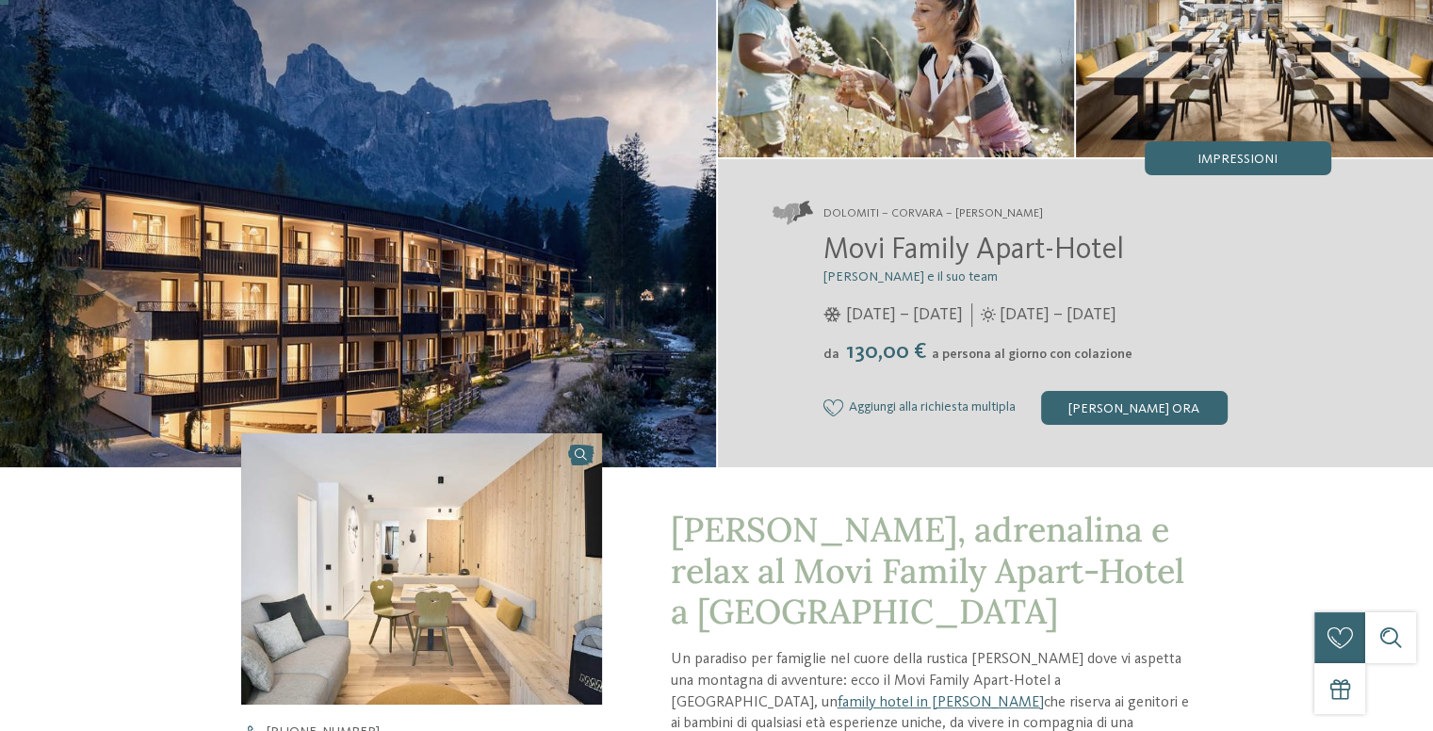
scroll to position [0, 0]
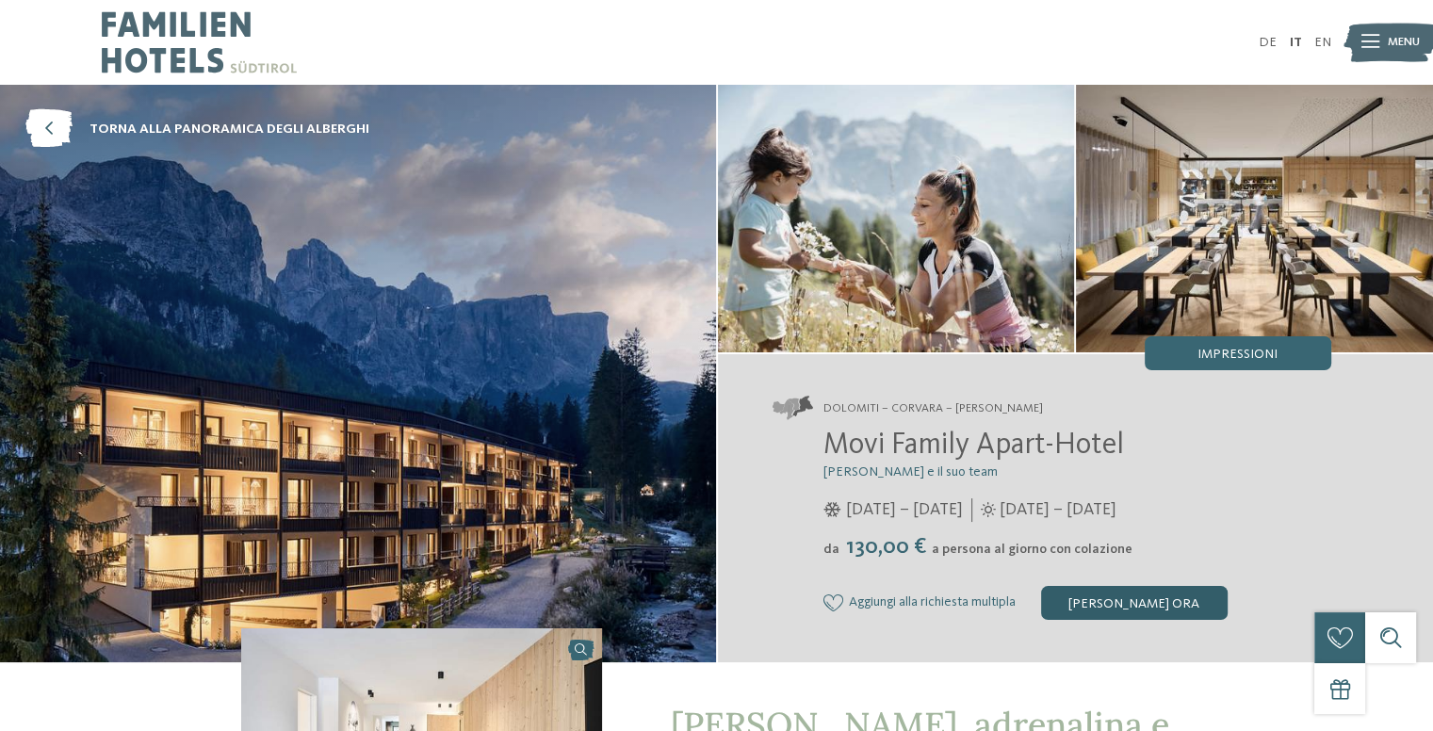
click at [1130, 605] on div "[PERSON_NAME] ora" at bounding box center [1134, 603] width 186 height 34
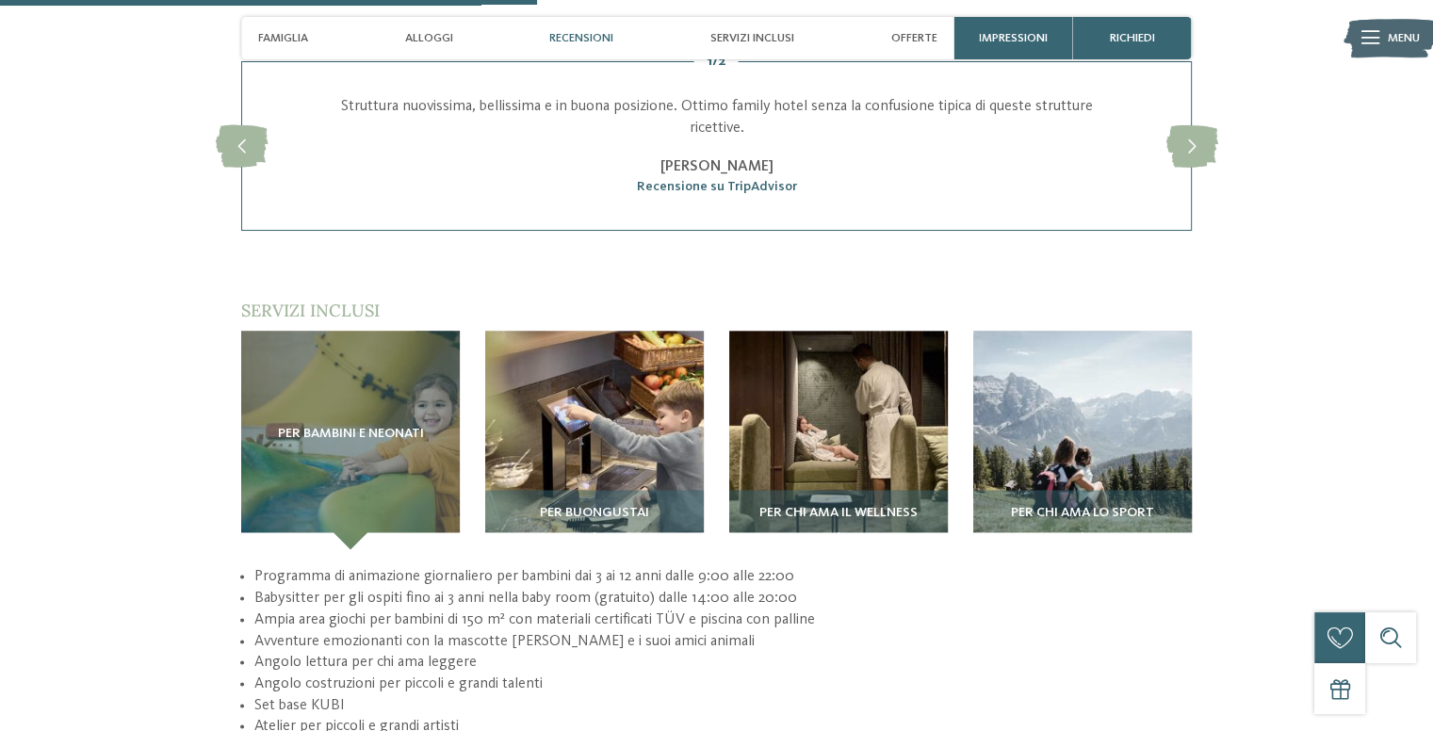
scroll to position [2523, 0]
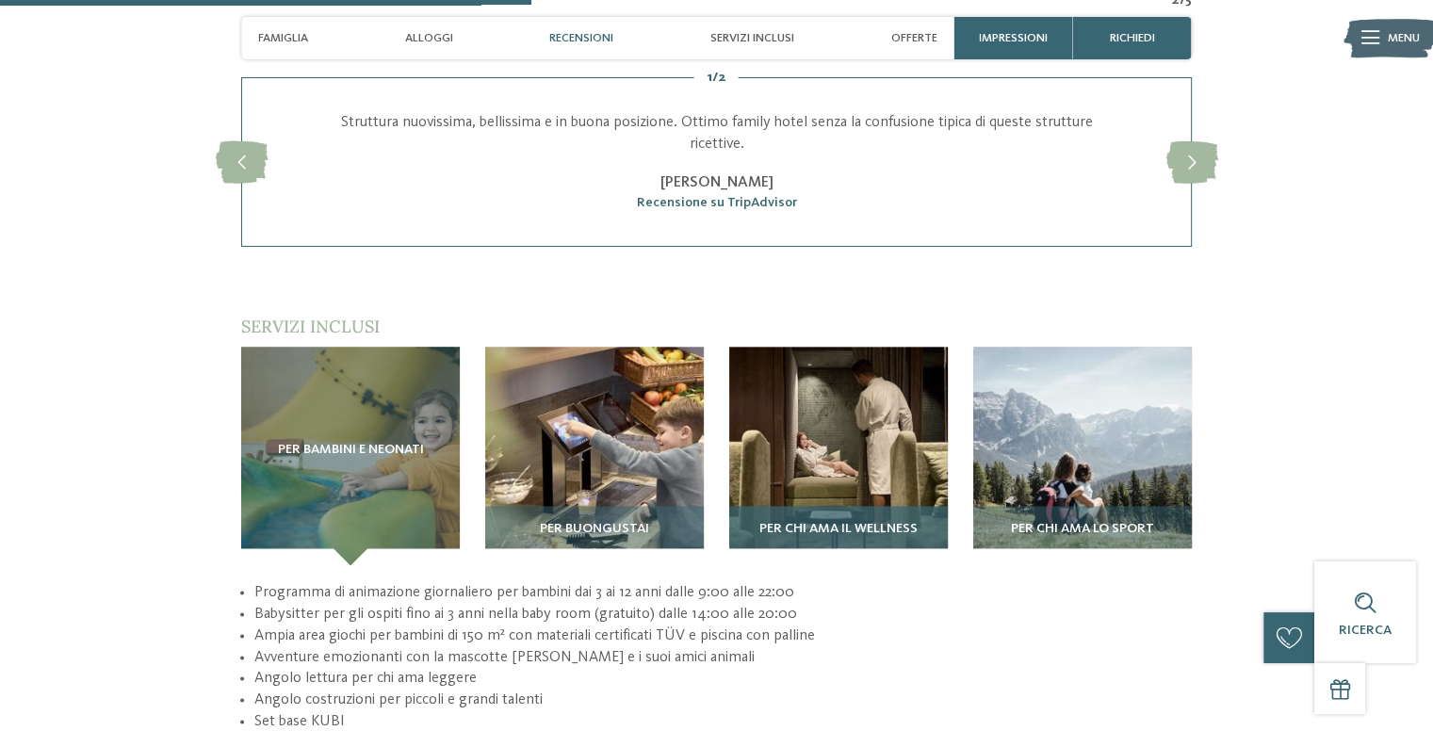
click at [824, 365] on img at bounding box center [838, 456] width 219 height 219
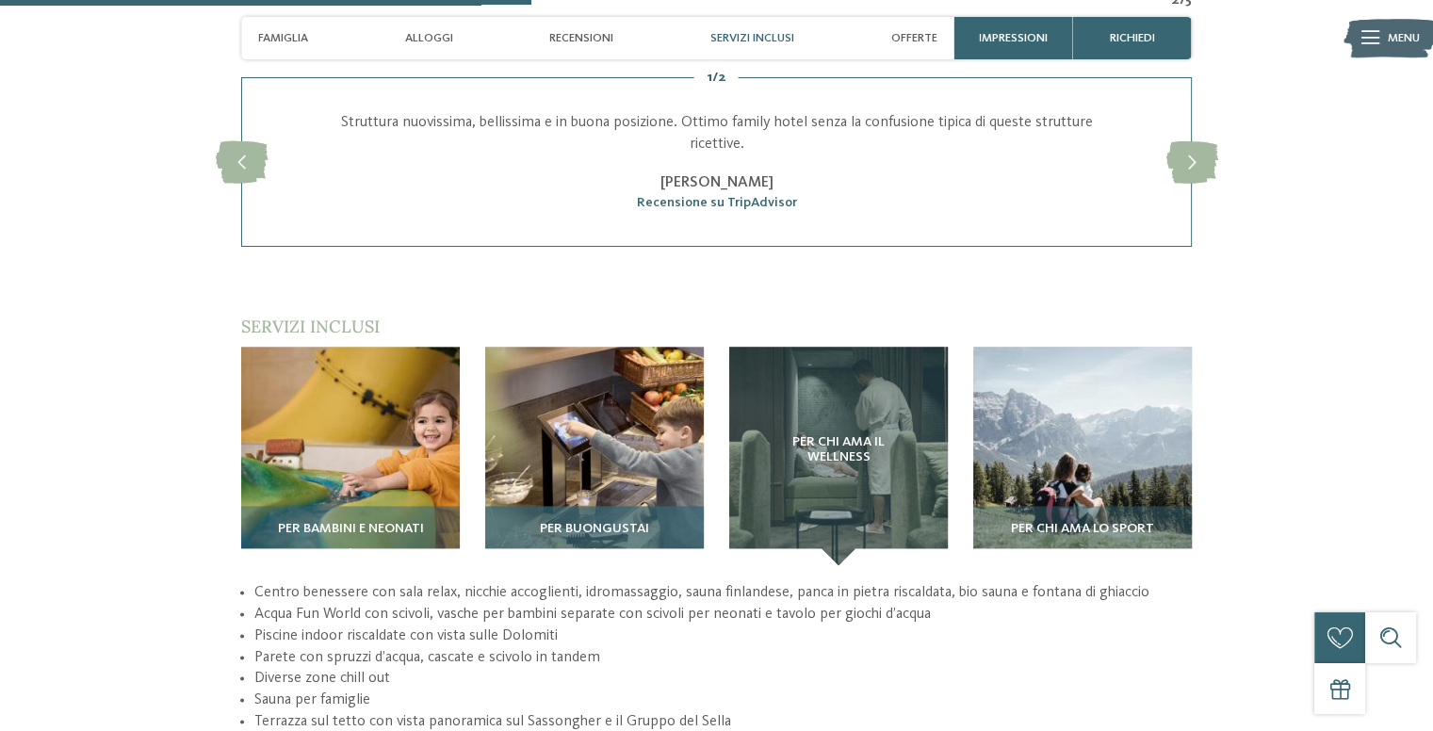
click at [616, 409] on img at bounding box center [594, 456] width 219 height 219
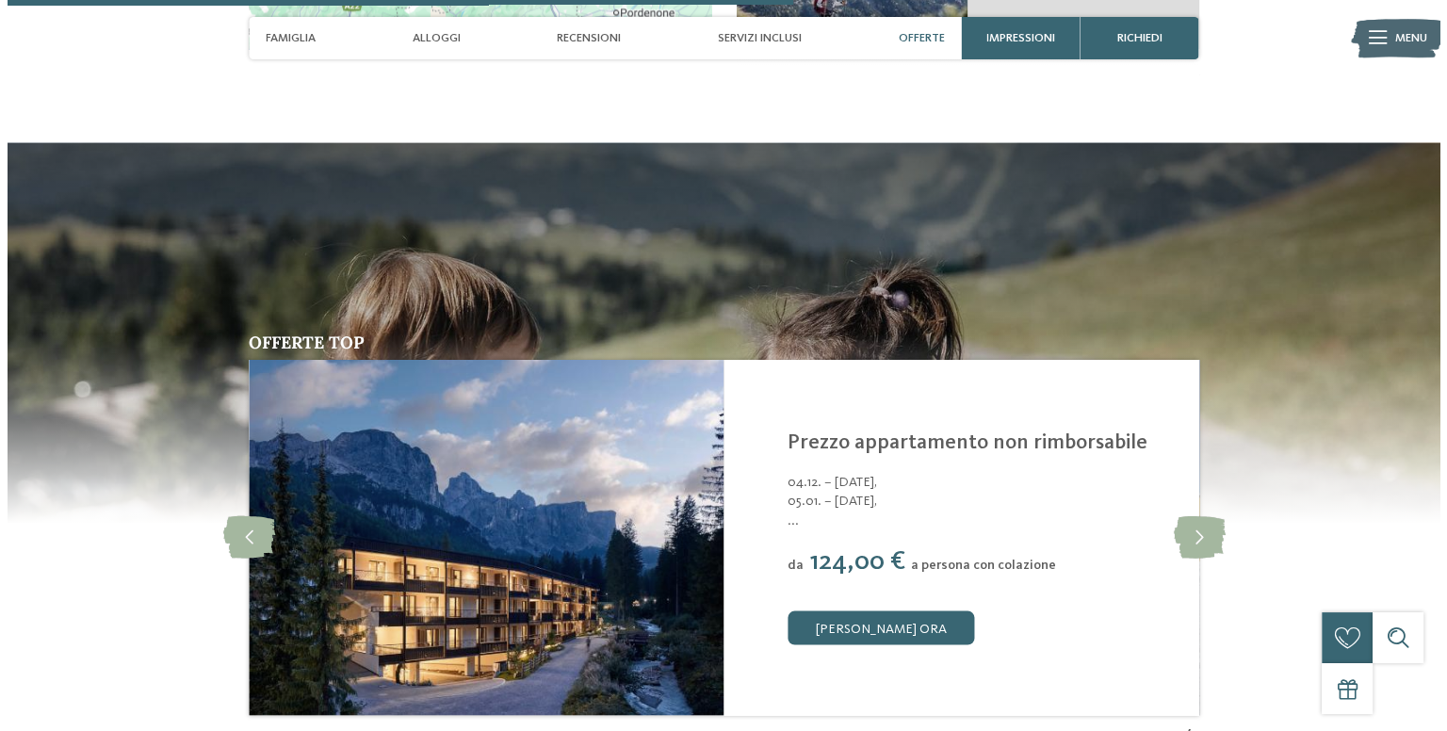
scroll to position [3637, 0]
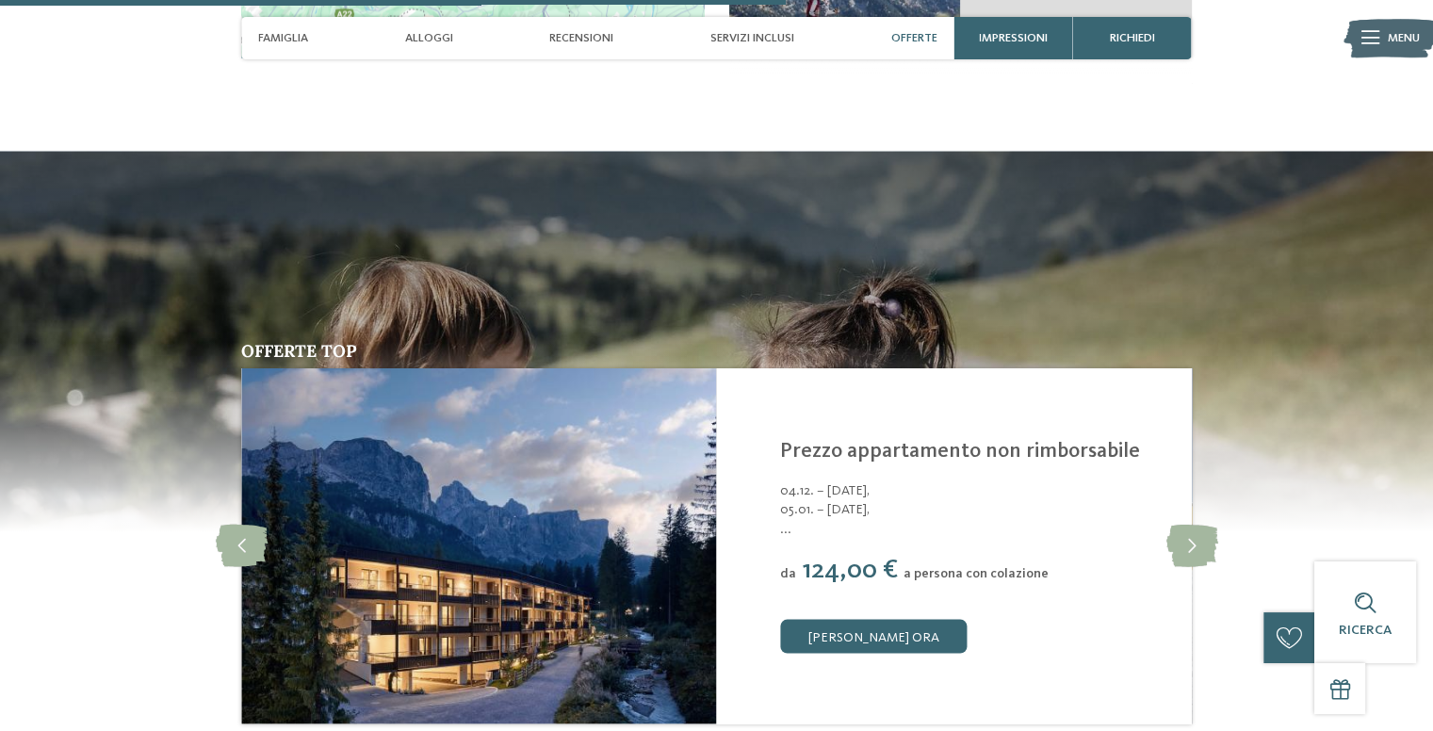
click at [543, 567] on img at bounding box center [478, 546] width 475 height 356
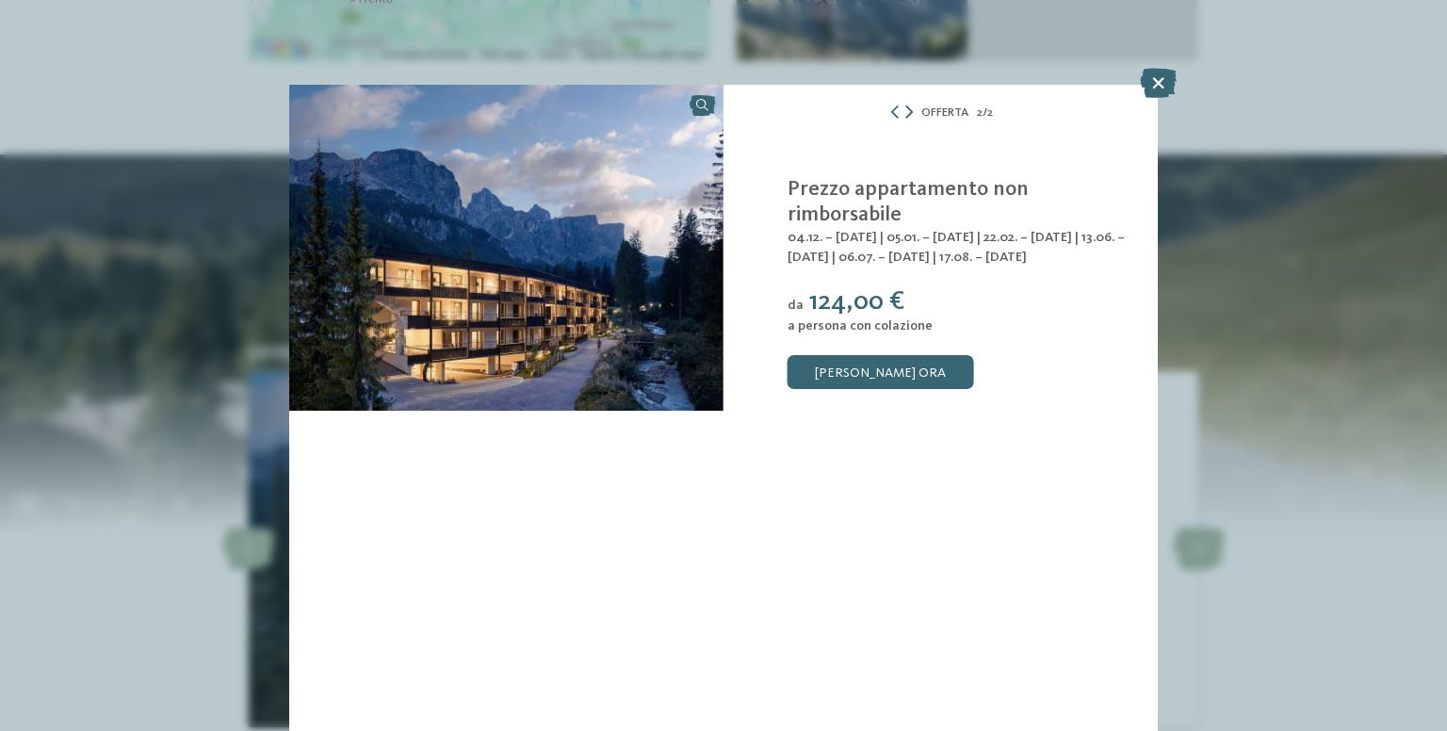
click at [912, 114] on icon at bounding box center [909, 111] width 8 height 13
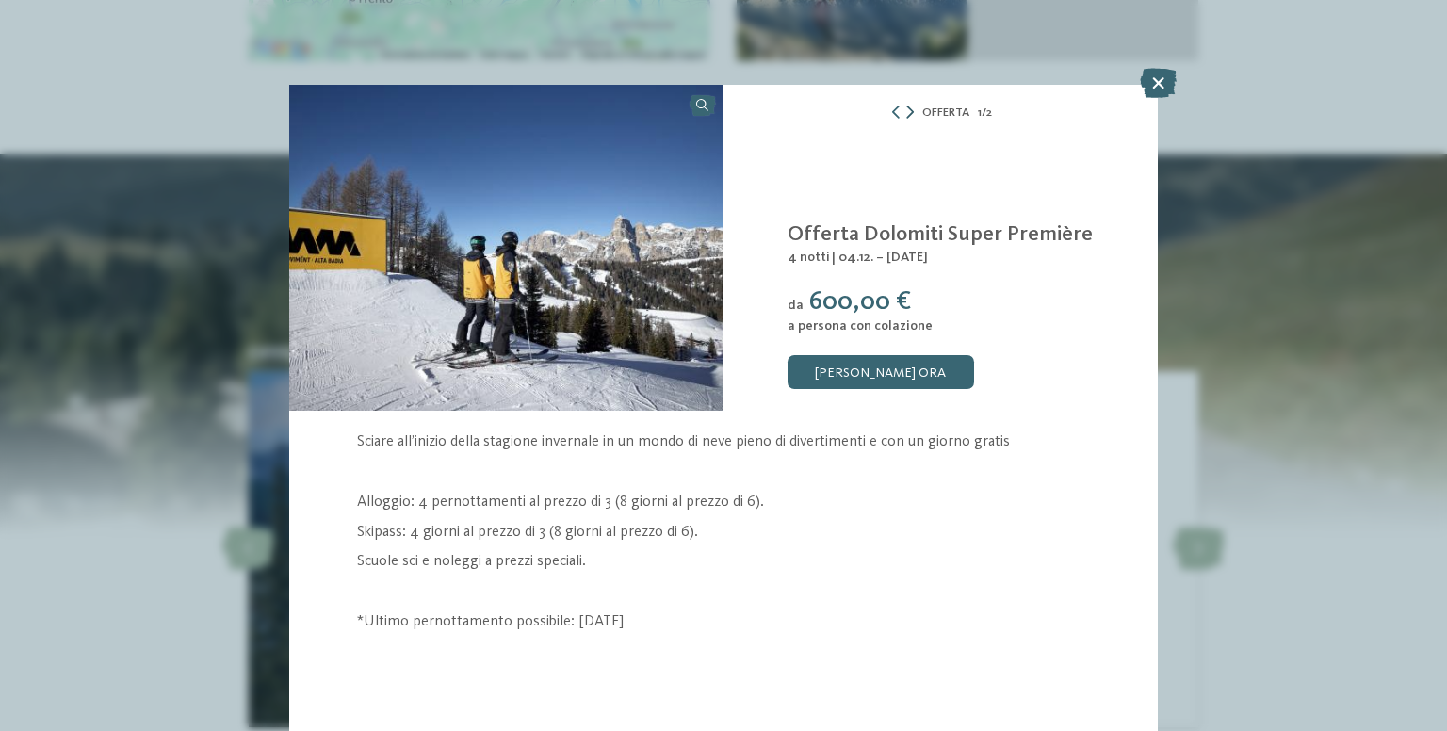
click at [911, 116] on icon at bounding box center [910, 111] width 8 height 13
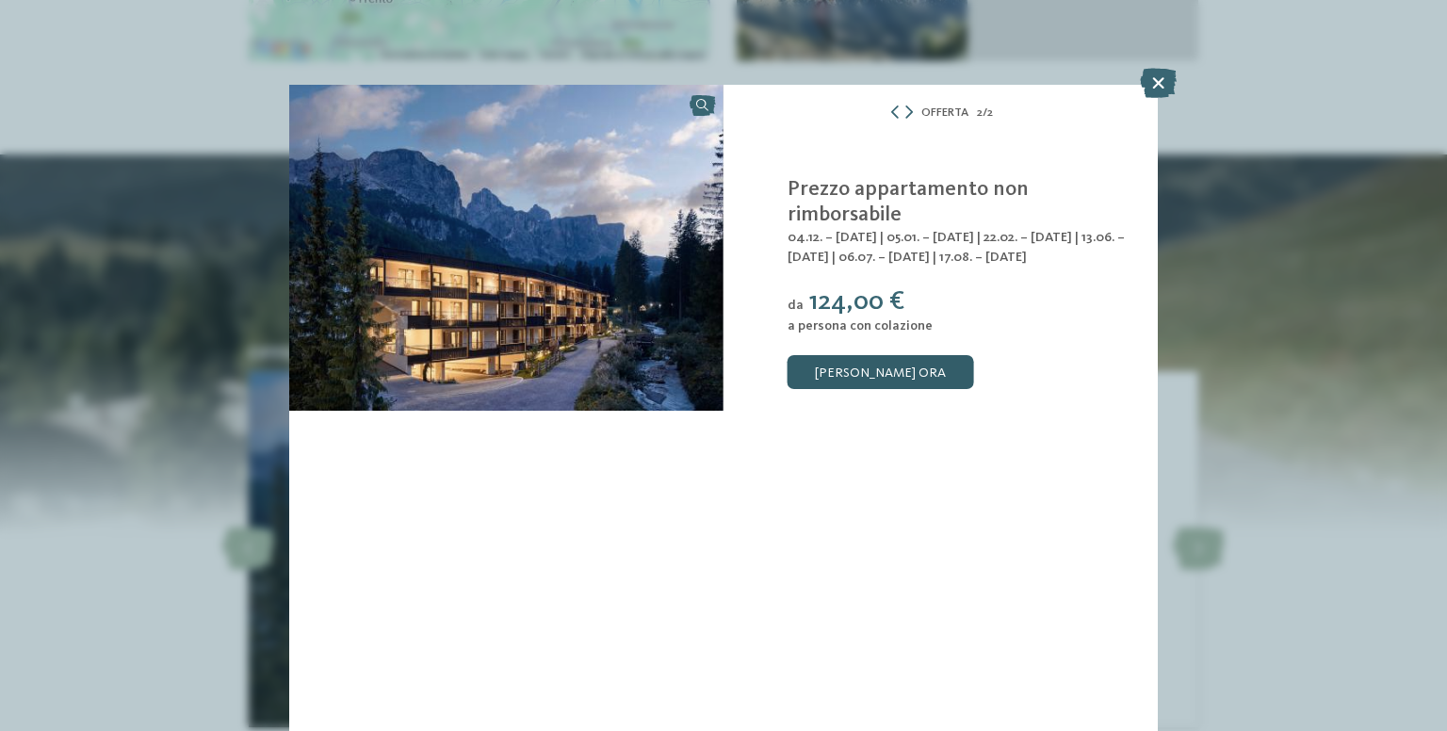
click at [835, 374] on link "[PERSON_NAME] ora" at bounding box center [880, 372] width 186 height 34
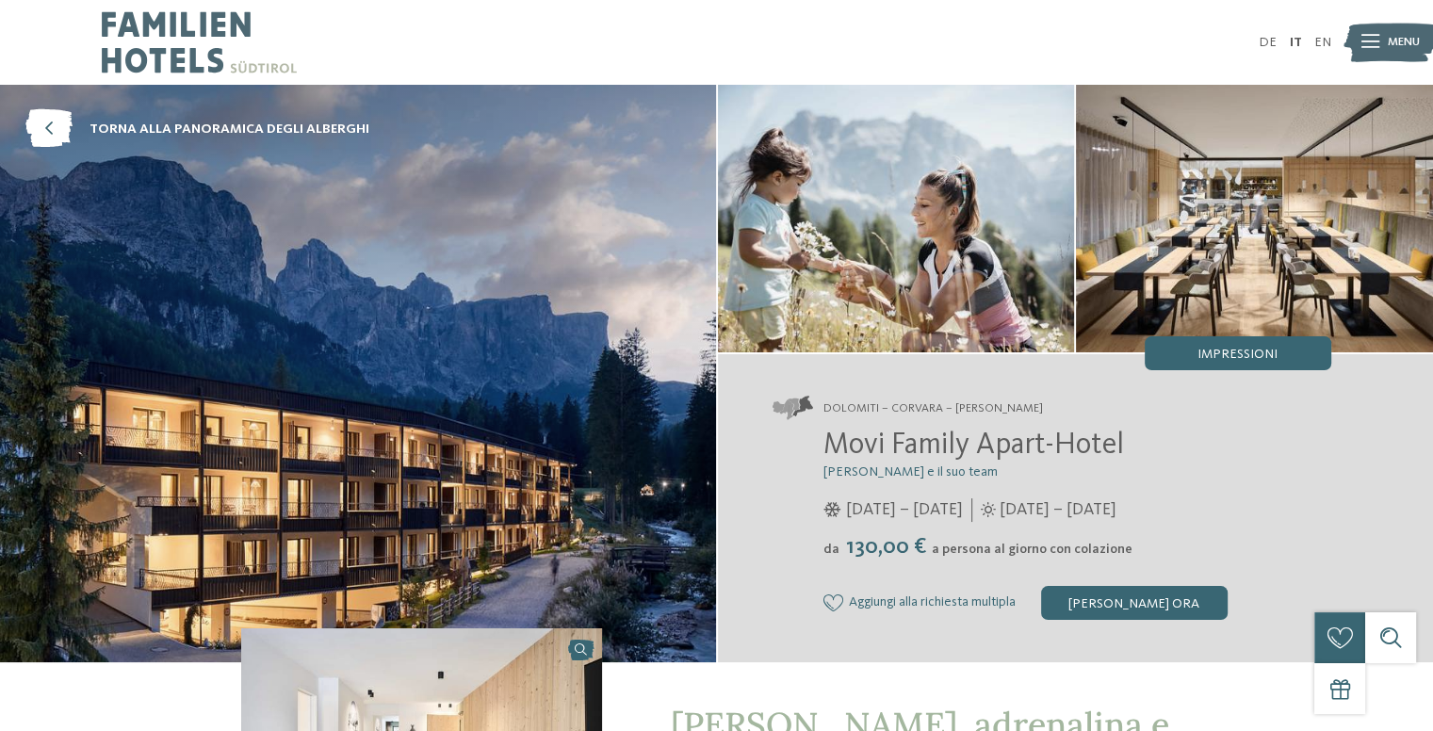
click at [1386, 45] on div "Menu" at bounding box center [1390, 43] width 85 height 42
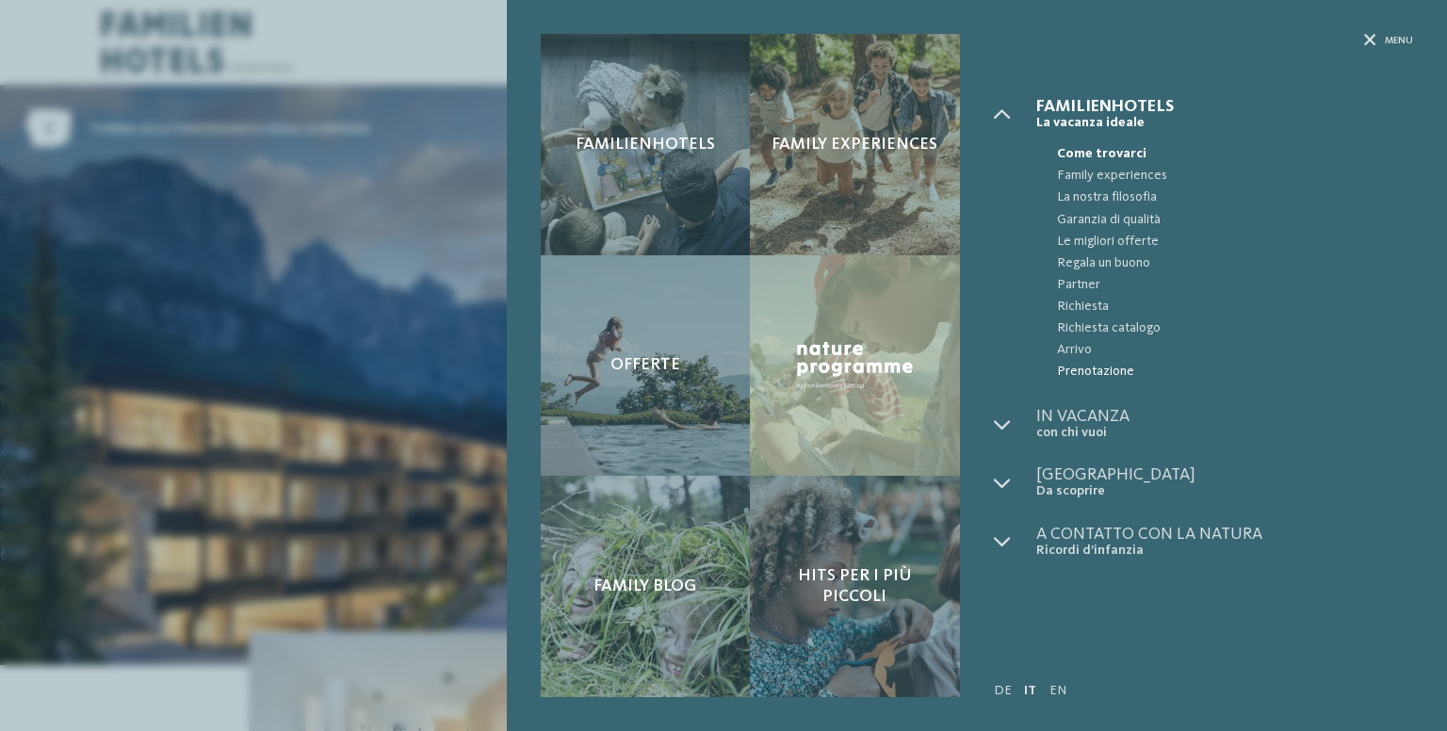
click at [1090, 369] on span "Prenotazione" at bounding box center [1235, 372] width 356 height 22
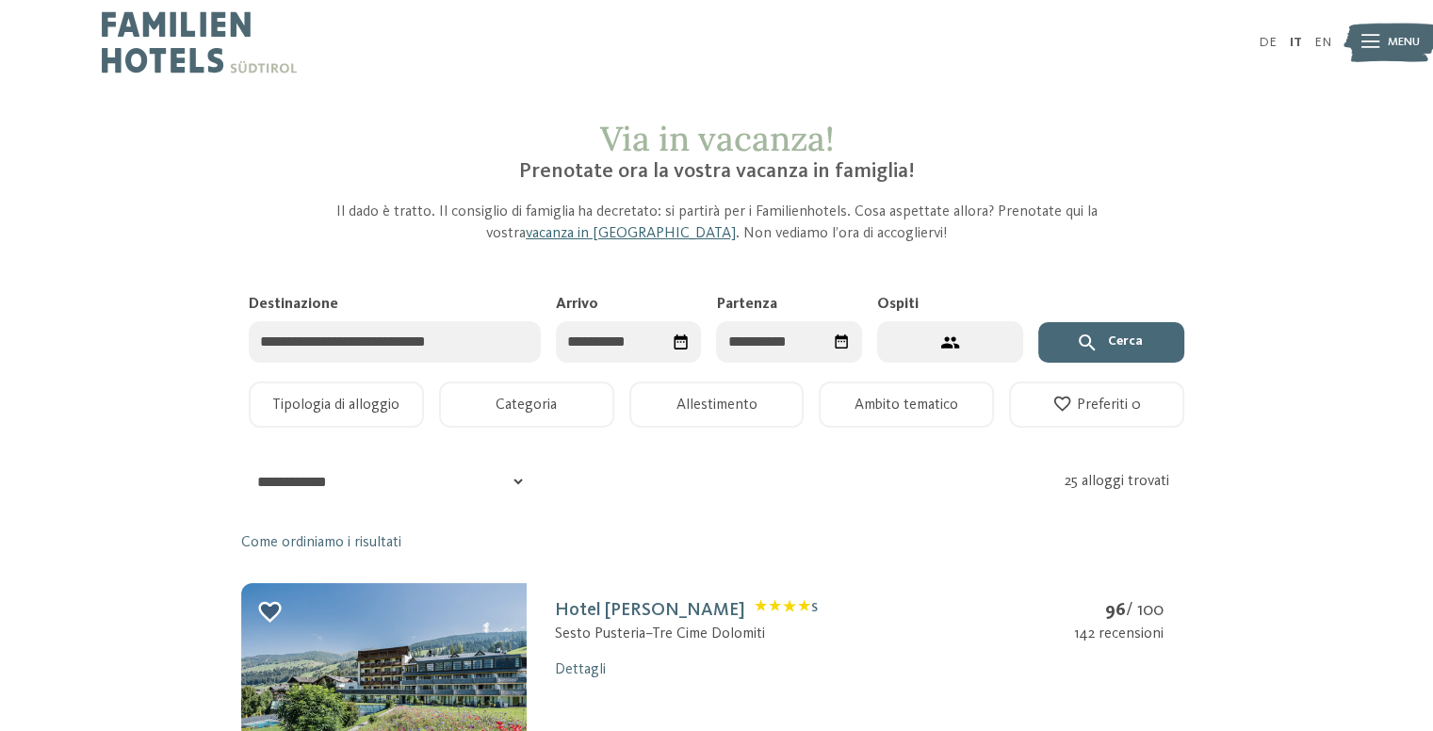
click at [410, 348] on input "Destinazione" at bounding box center [395, 342] width 292 height 42
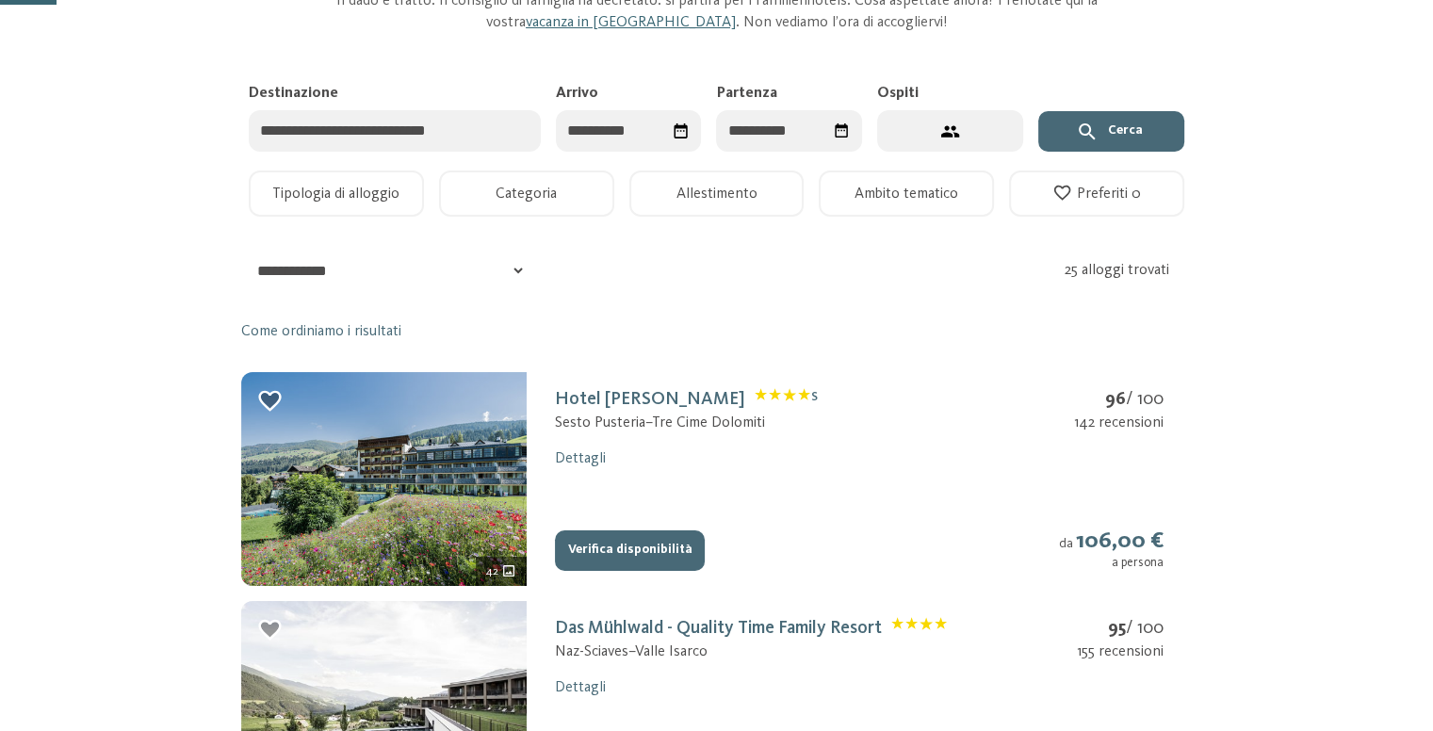
scroll to position [283, 0]
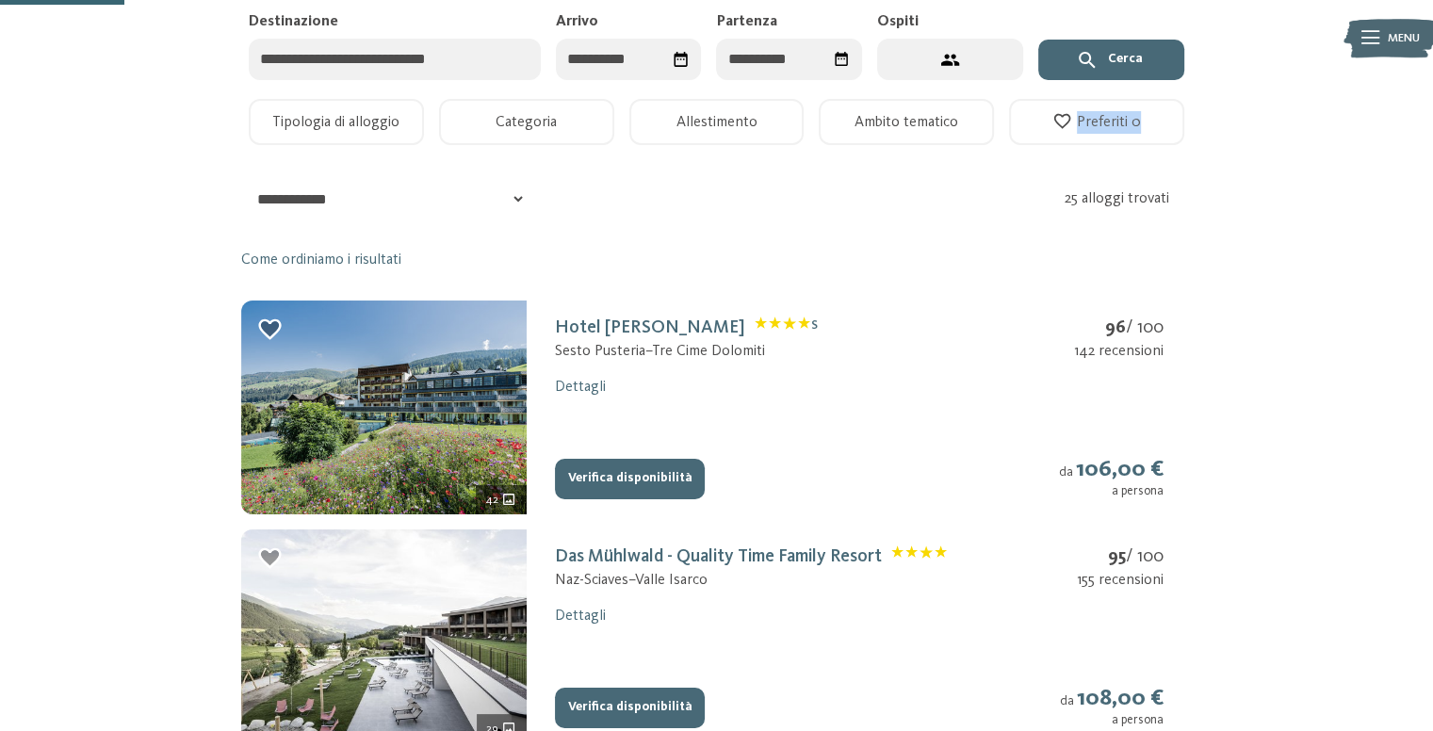
drag, startPoint x: 1430, startPoint y: 116, endPoint x: 1428, endPoint y: 159, distance: 43.4
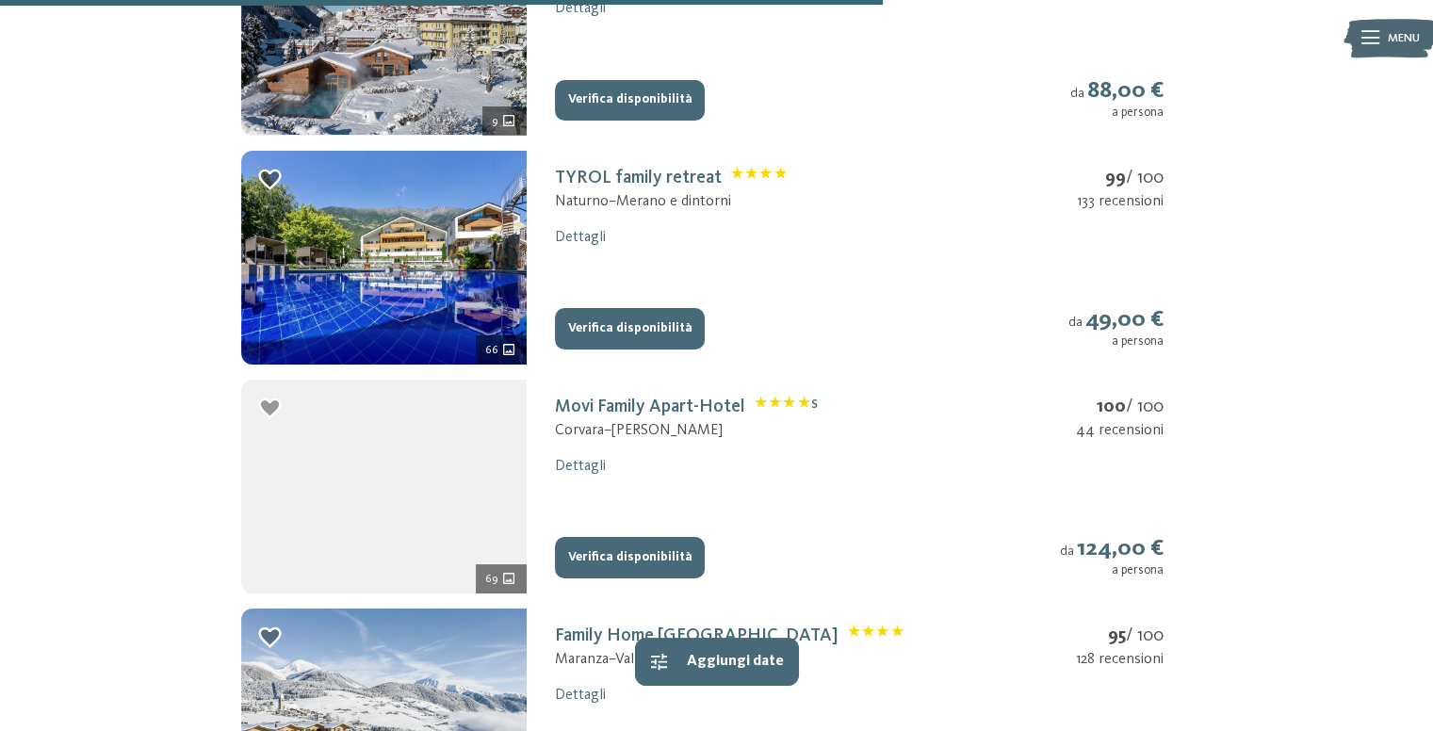
scroll to position [2061, 0]
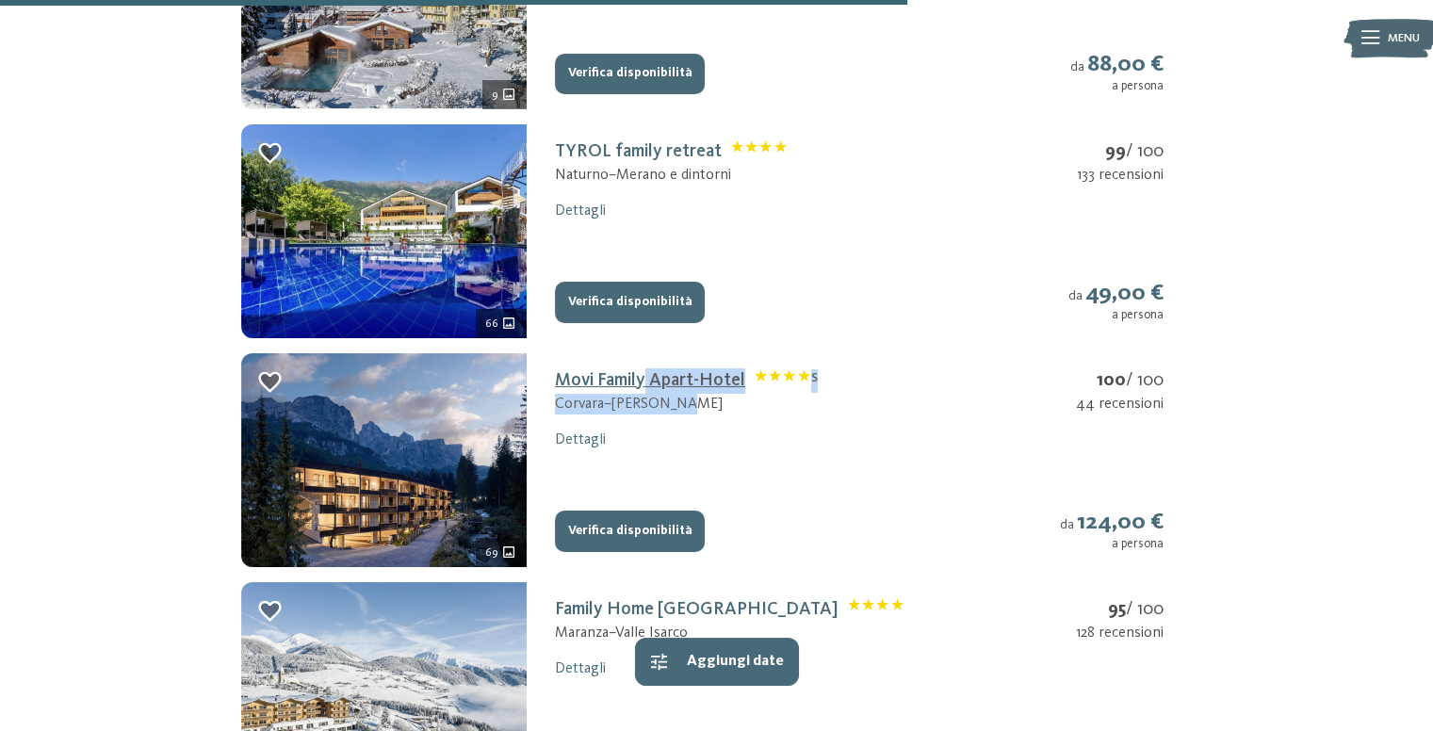
drag, startPoint x: 716, startPoint y: 425, endPoint x: 637, endPoint y: 386, distance: 88.0
click at [641, 386] on div "Movi Family Apart-Hotel S Corvara – Alta Badia" at bounding box center [686, 398] width 263 height 61
click at [576, 438] on link "Dettagli" at bounding box center [580, 439] width 51 height 15
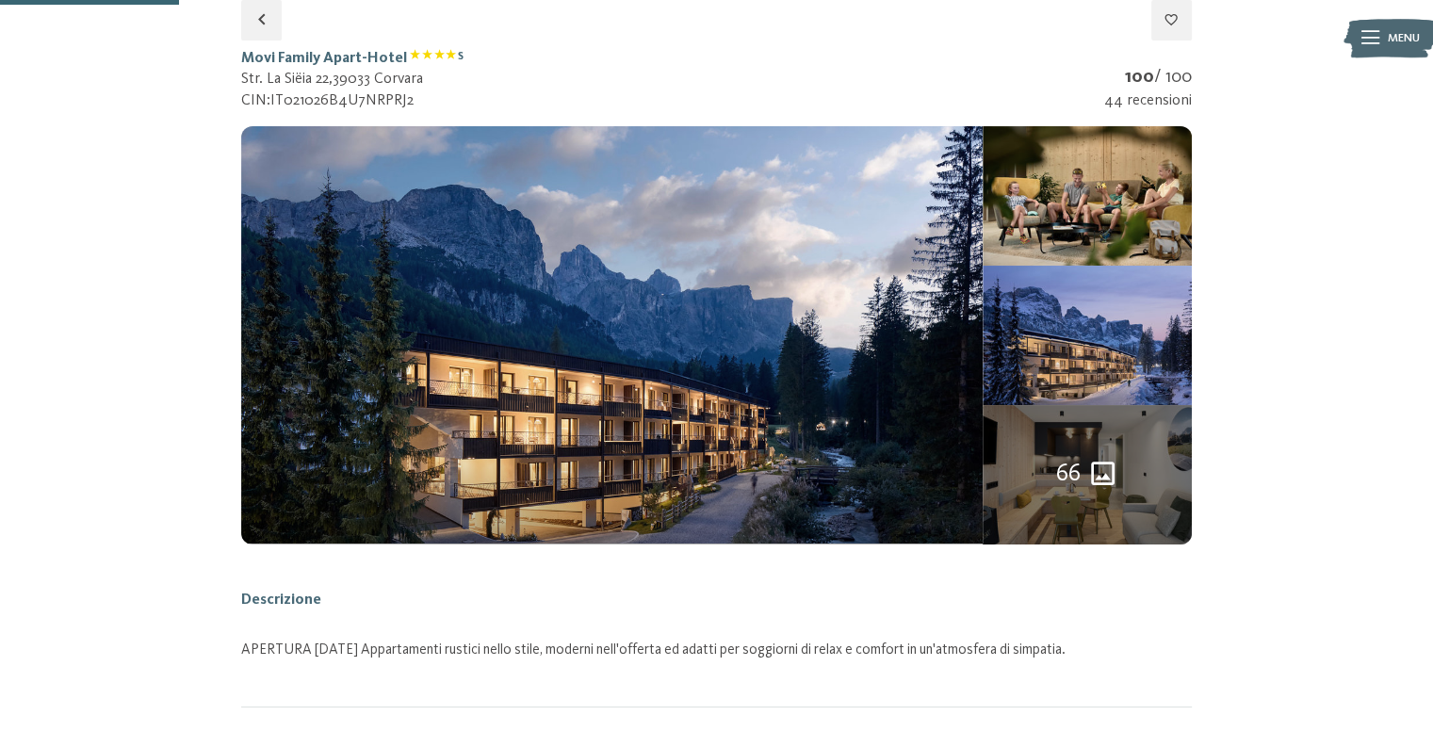
click at [1021, 471] on div "66" at bounding box center [1086, 474] width 209 height 139
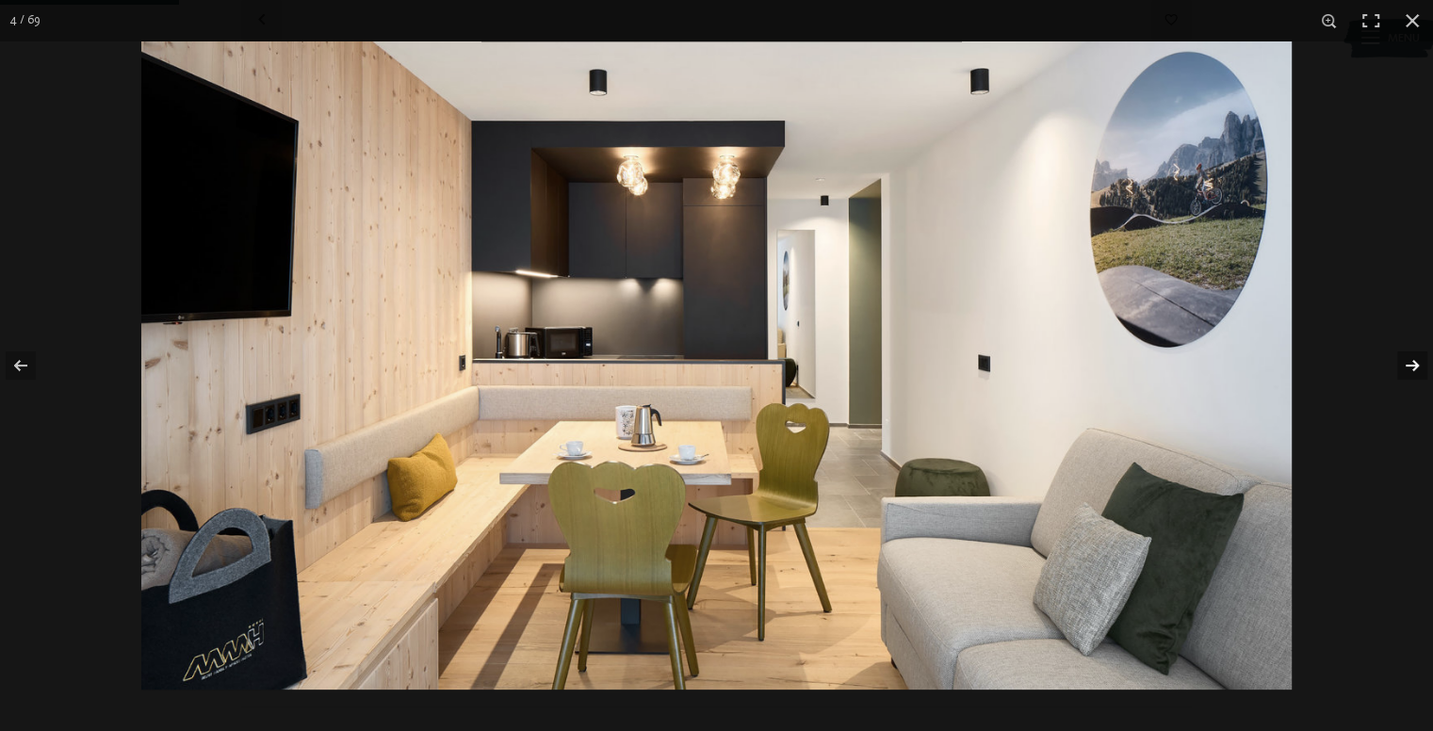
click at [1407, 351] on button "button" at bounding box center [1400, 365] width 66 height 94
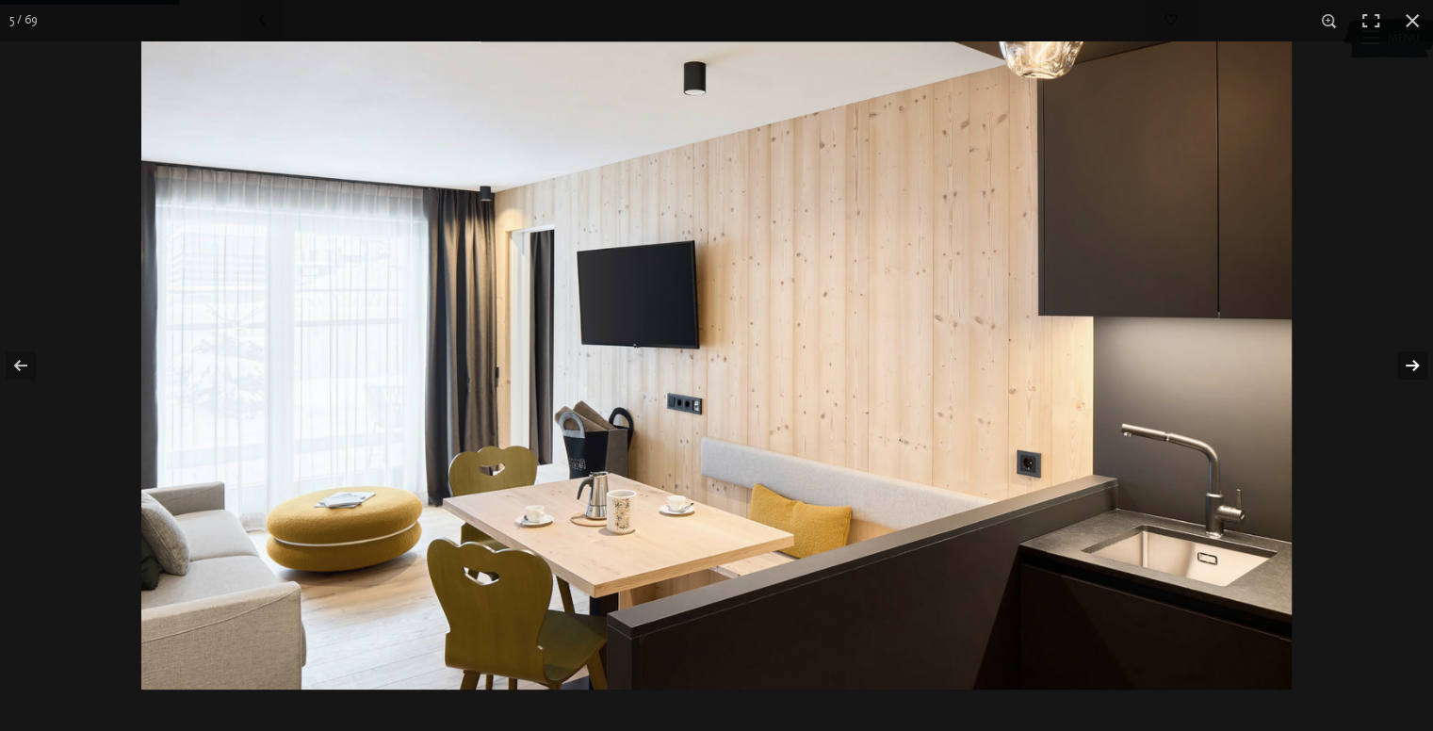
click at [1418, 364] on button "button" at bounding box center [1400, 365] width 66 height 94
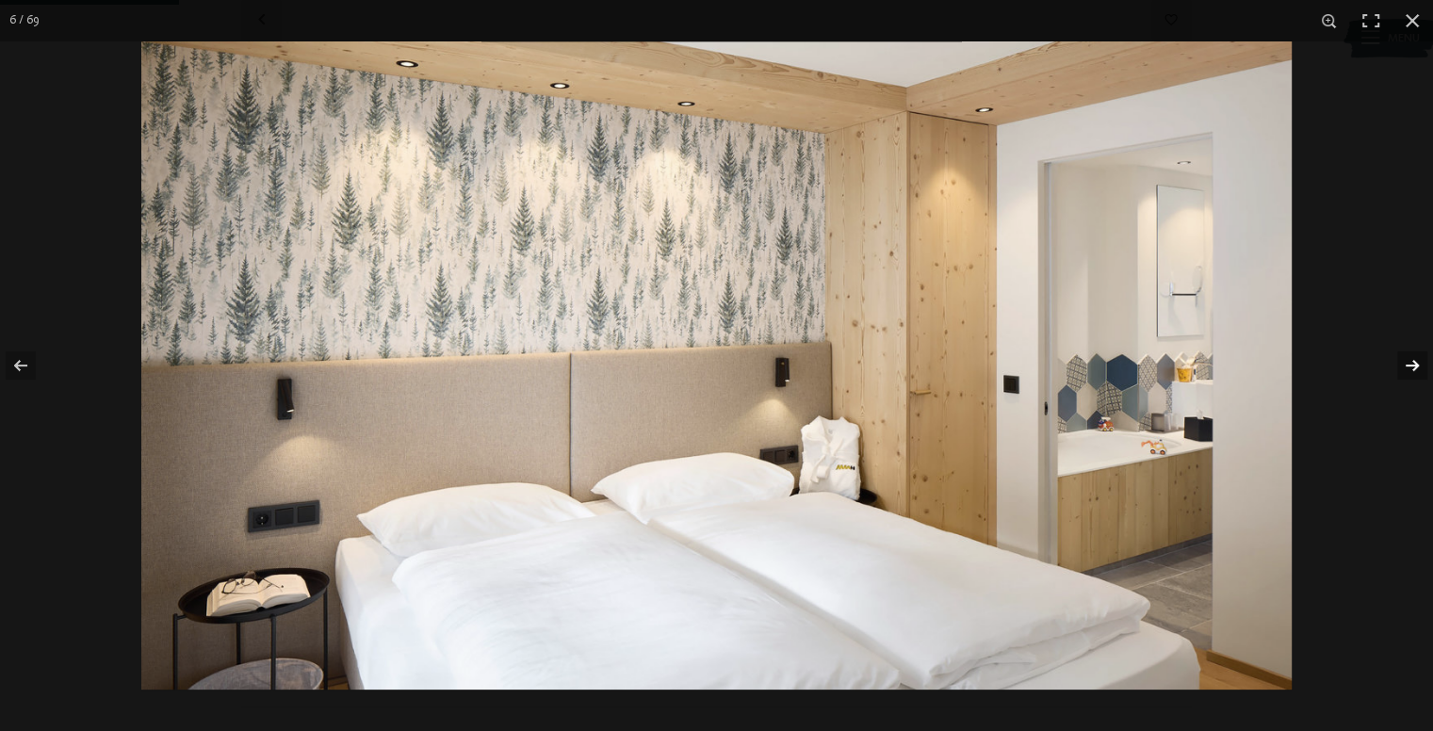
click at [1421, 370] on button "button" at bounding box center [1400, 365] width 66 height 94
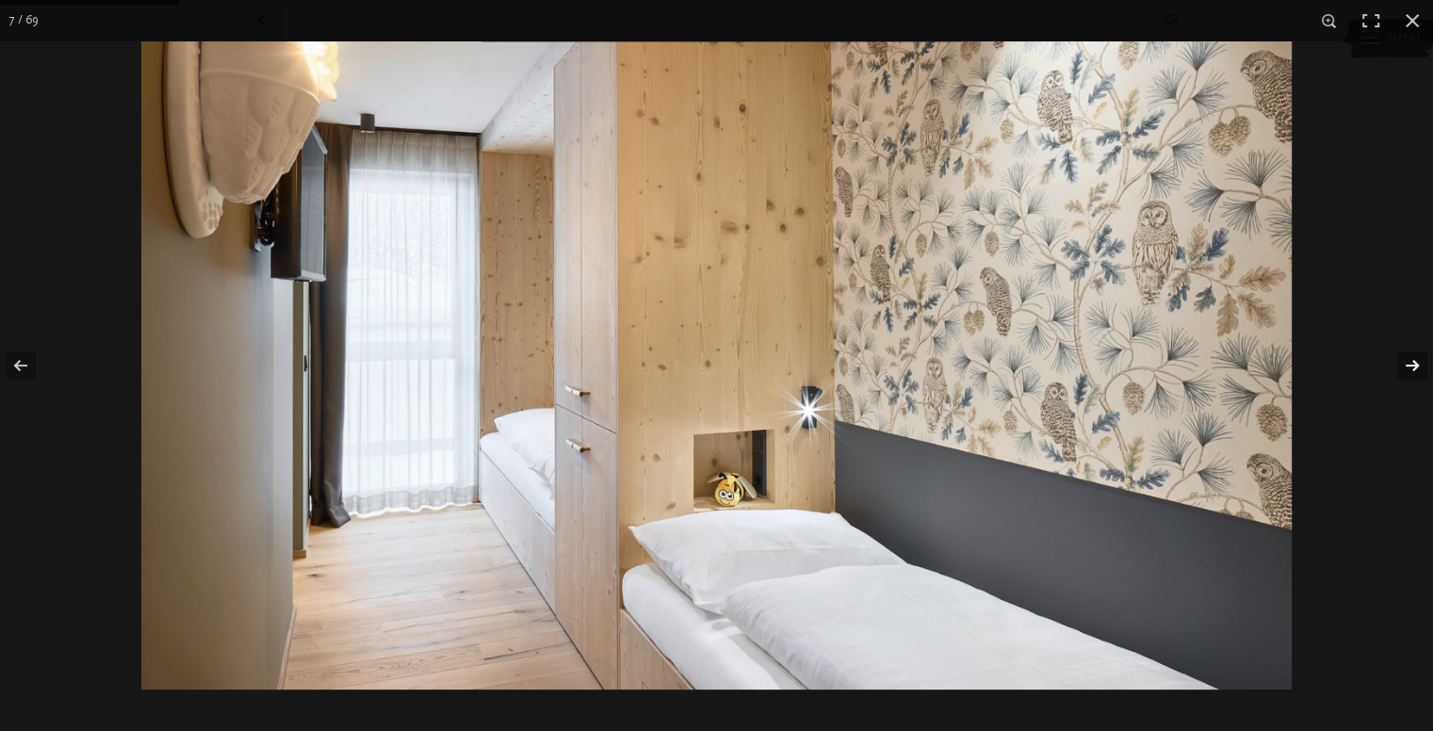
click at [1421, 370] on button "button" at bounding box center [1400, 365] width 66 height 94
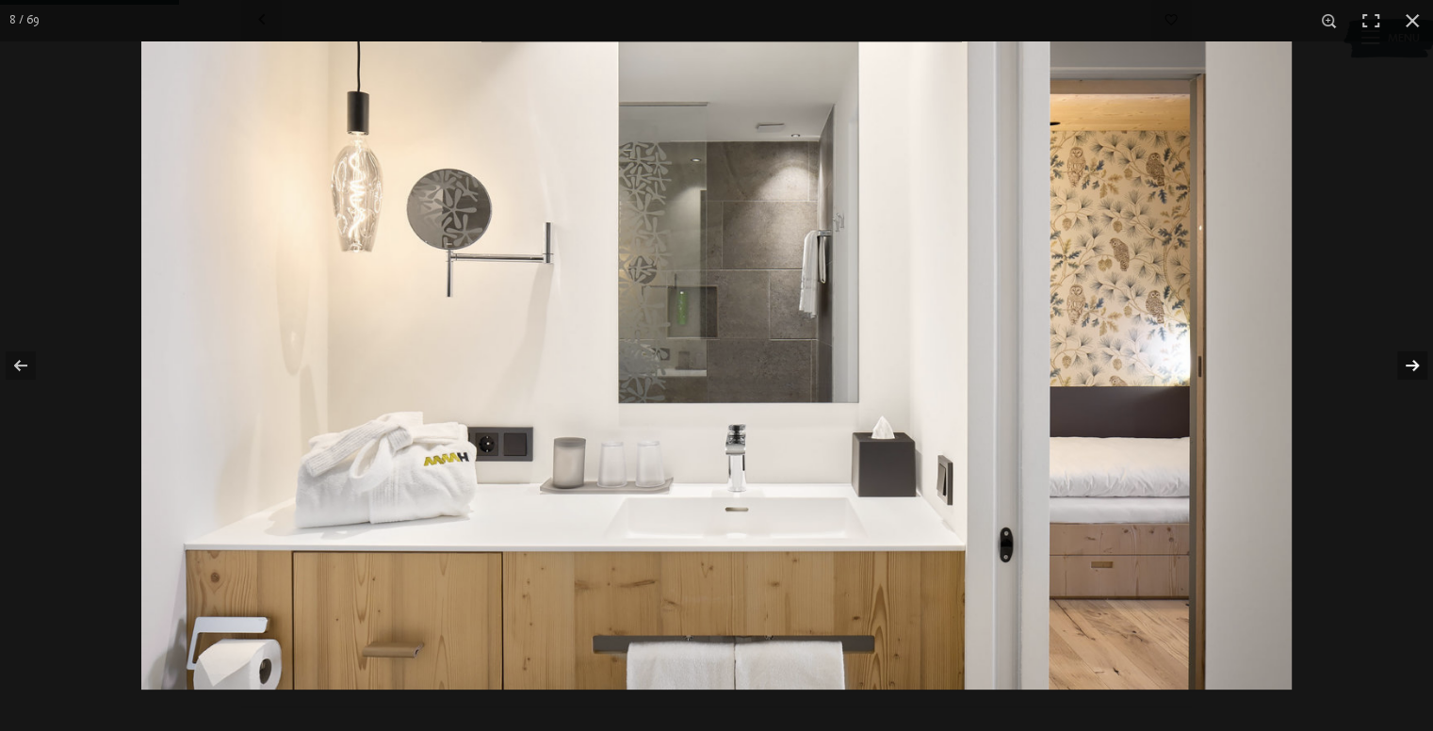
click at [1421, 370] on button "button" at bounding box center [1400, 365] width 66 height 94
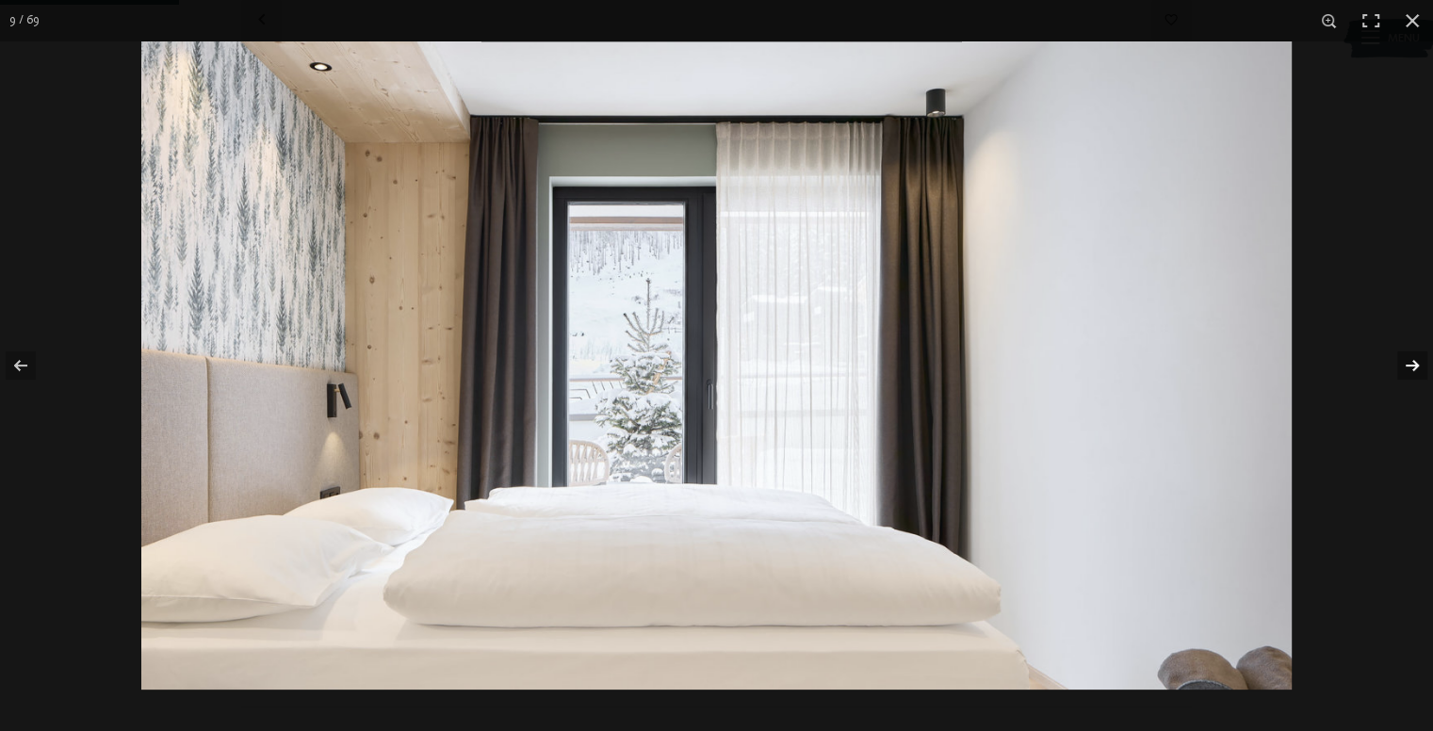
click at [1421, 370] on button "button" at bounding box center [1400, 365] width 66 height 94
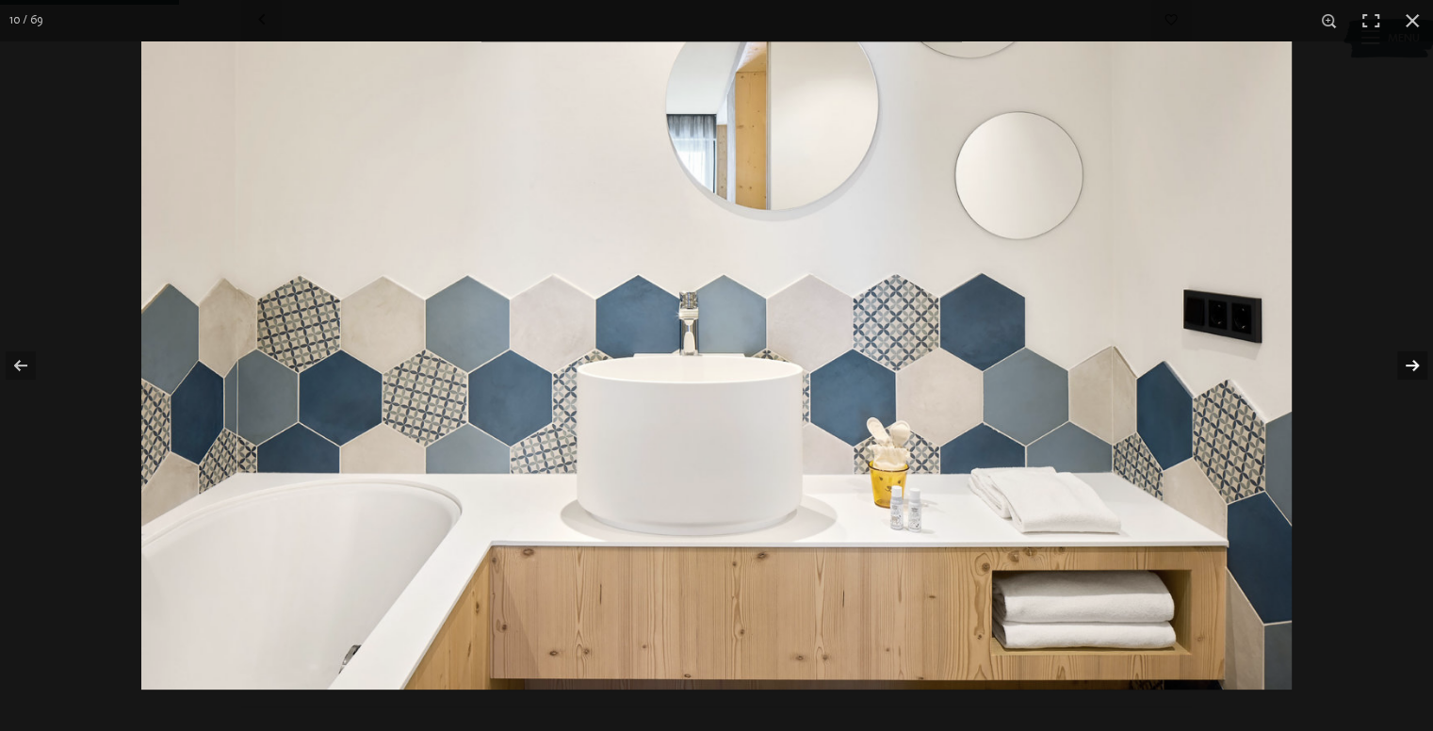
click at [1421, 368] on button "button" at bounding box center [1400, 365] width 66 height 94
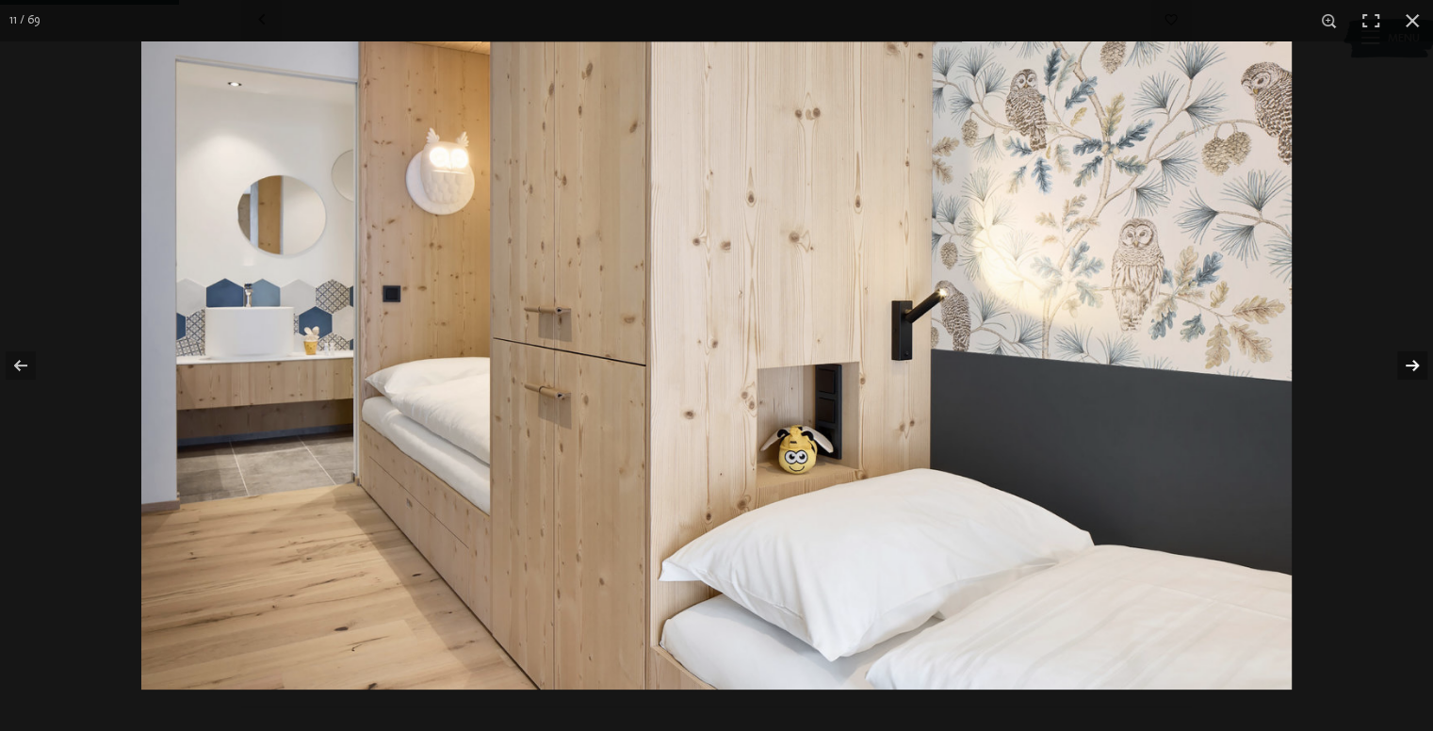
click at [1421, 368] on button "button" at bounding box center [1400, 365] width 66 height 94
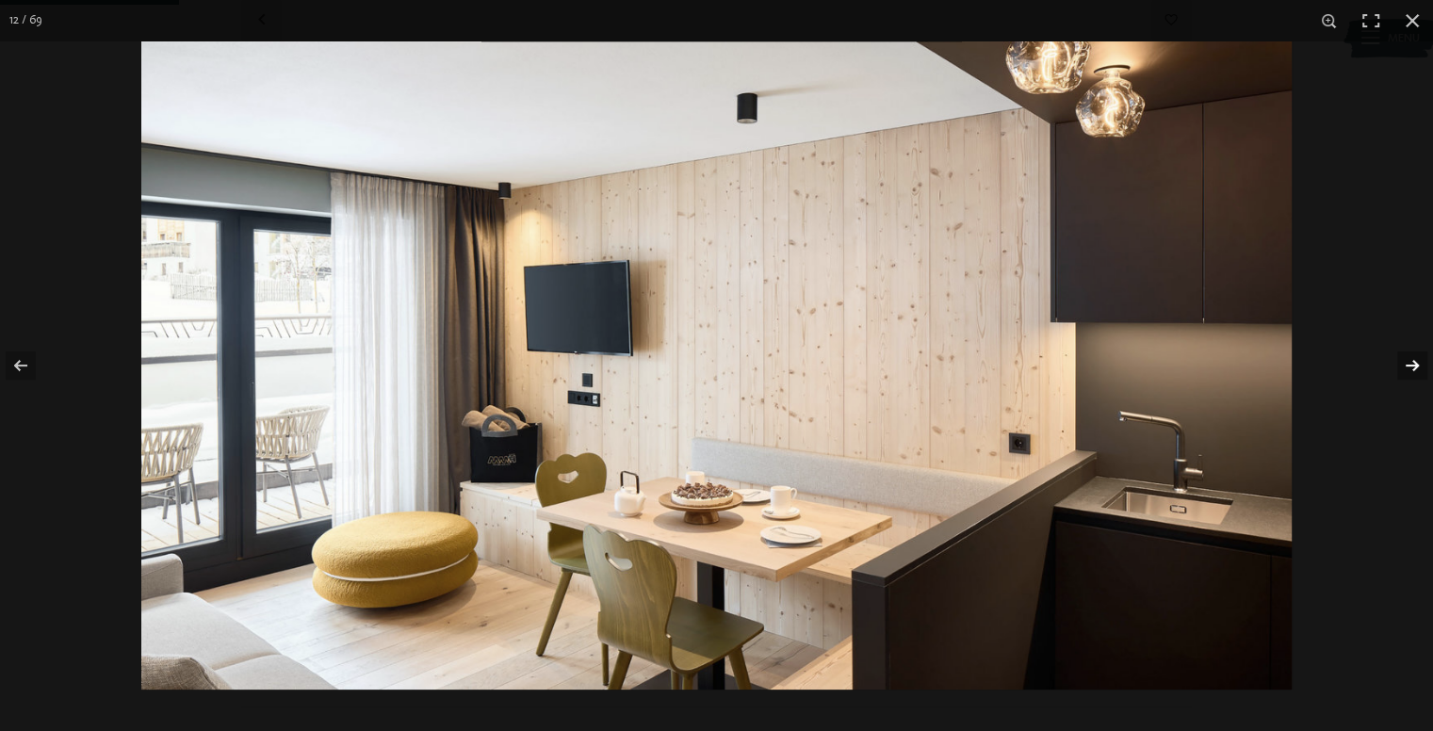
click at [1421, 369] on button "button" at bounding box center [1400, 365] width 66 height 94
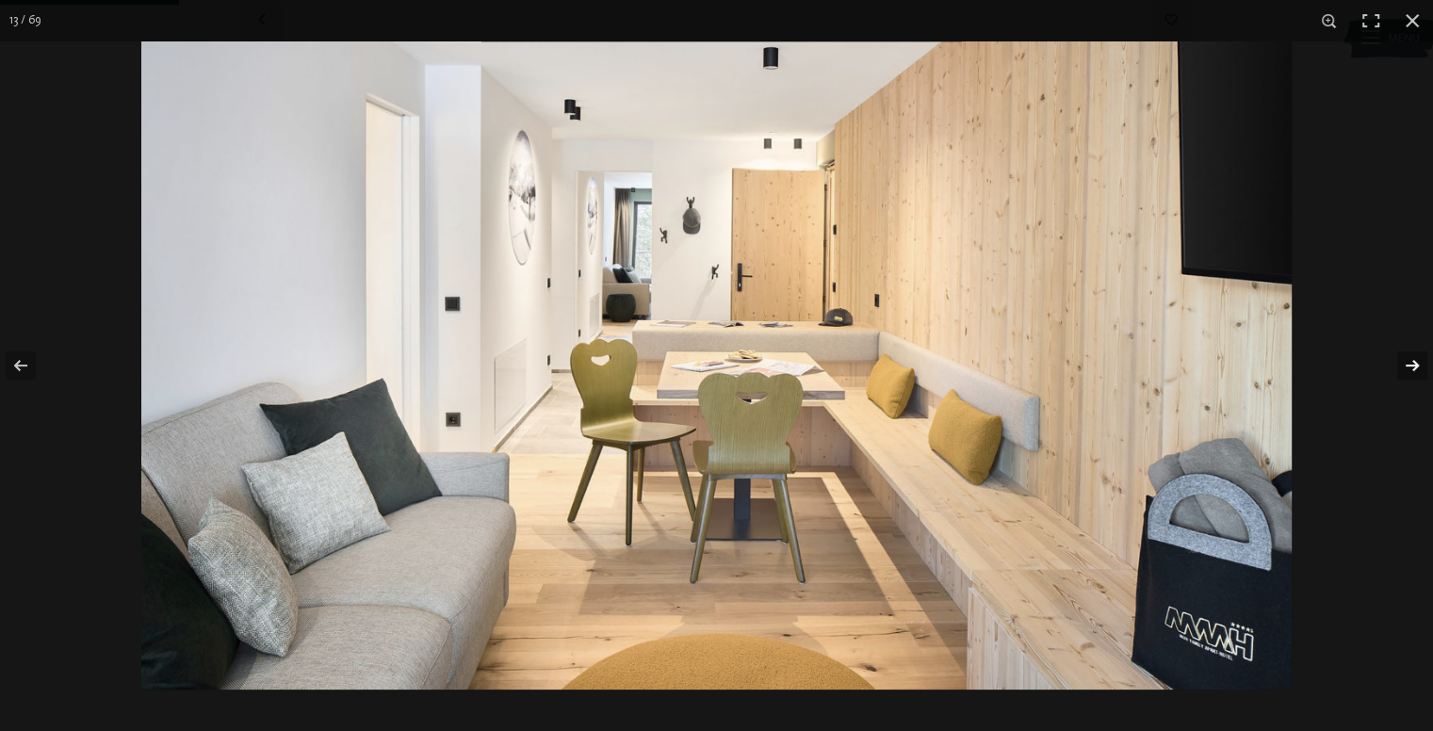
click at [1421, 369] on button "button" at bounding box center [1400, 365] width 66 height 94
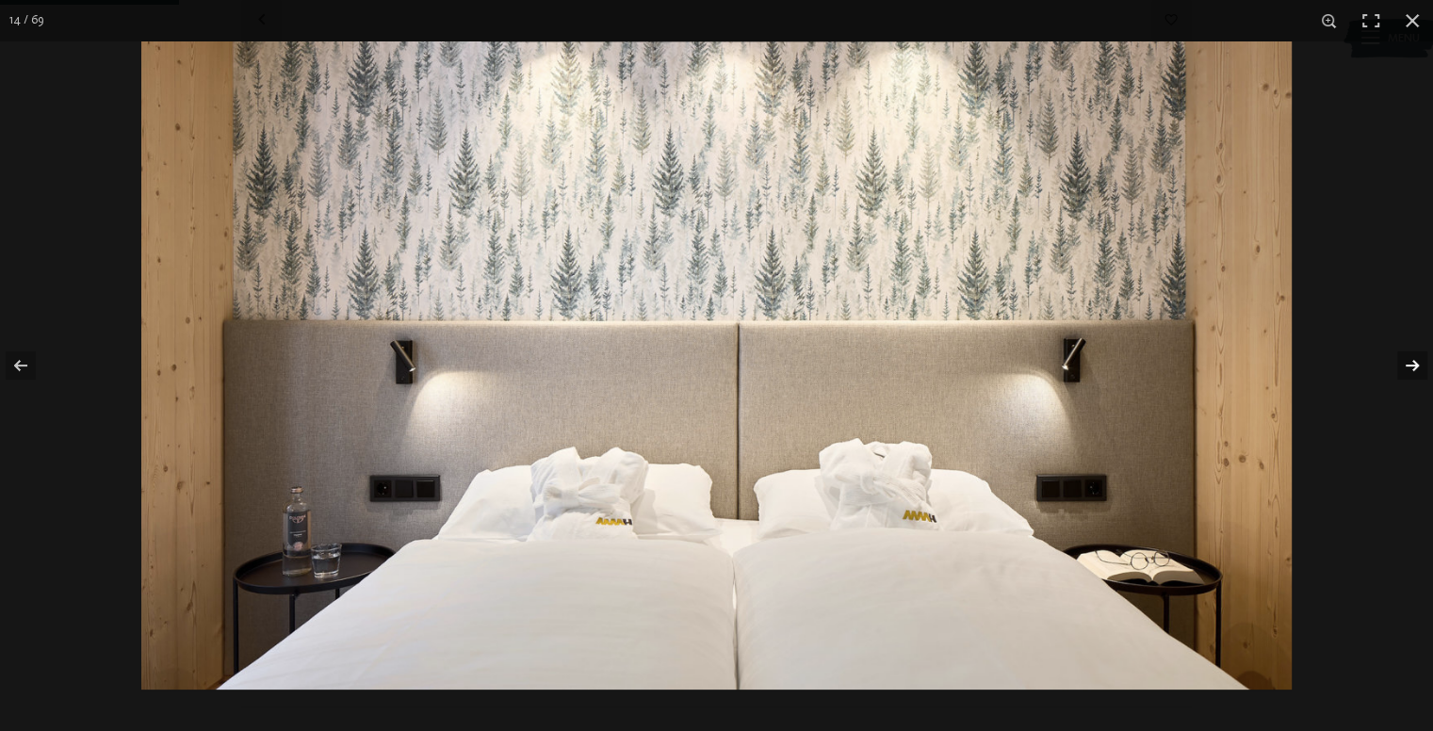
click at [1421, 370] on button "button" at bounding box center [1400, 365] width 66 height 94
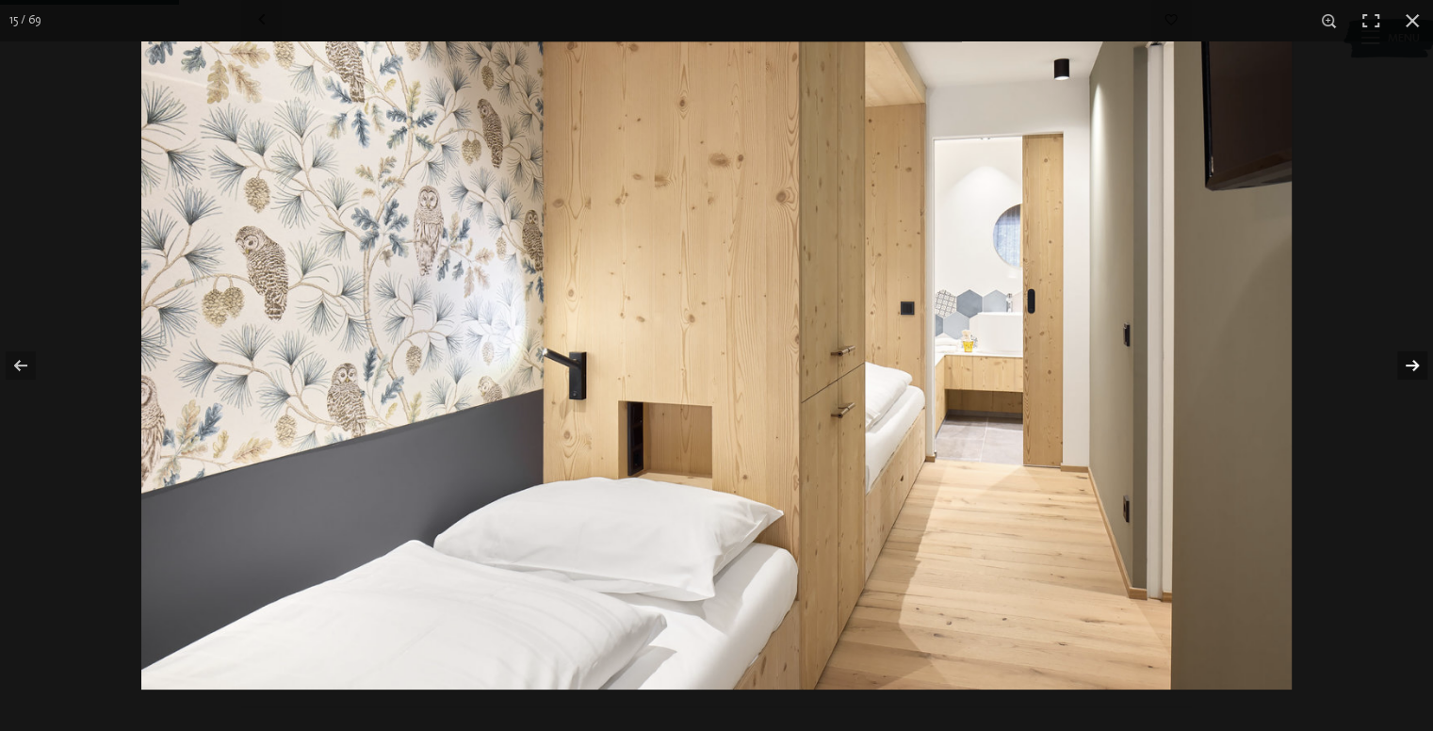
click at [1421, 371] on button "button" at bounding box center [1400, 365] width 66 height 94
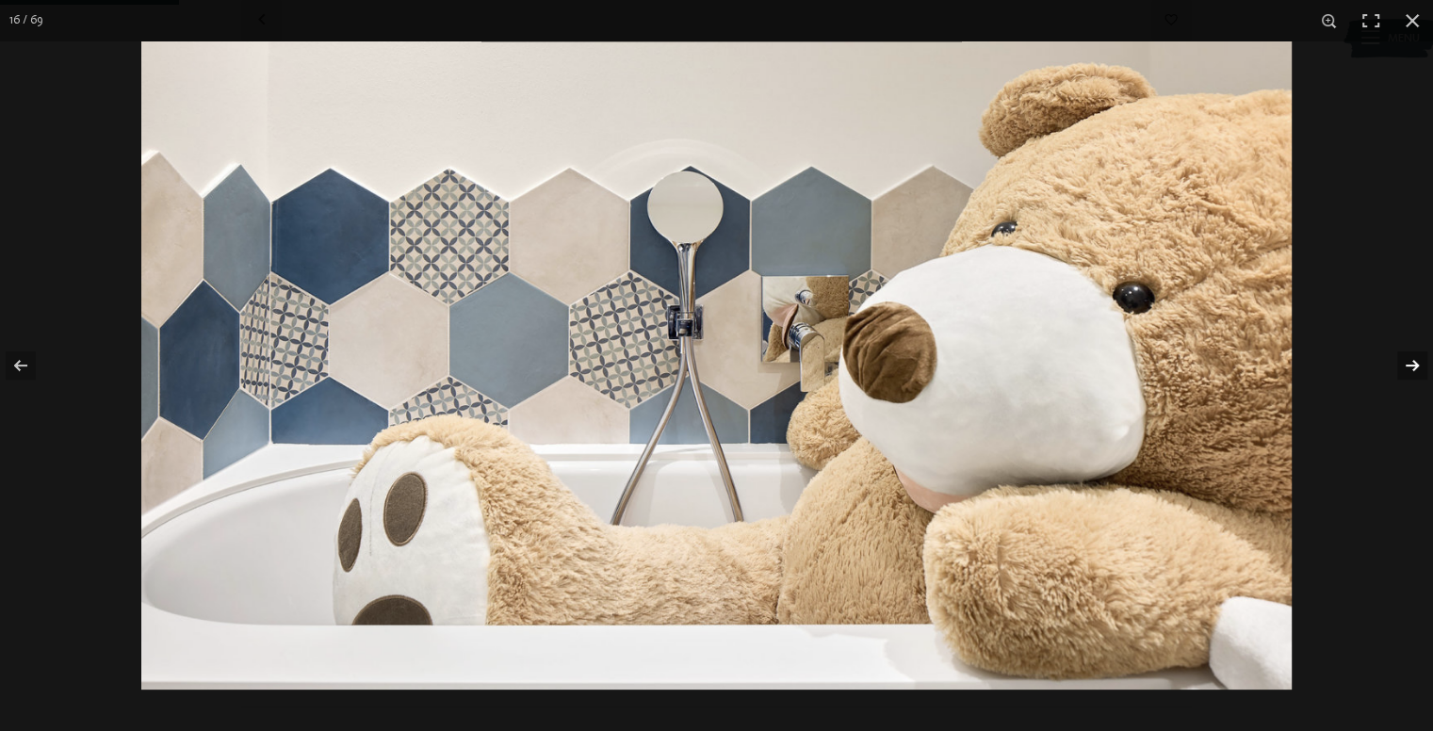
click at [1421, 371] on button "button" at bounding box center [1400, 365] width 66 height 94
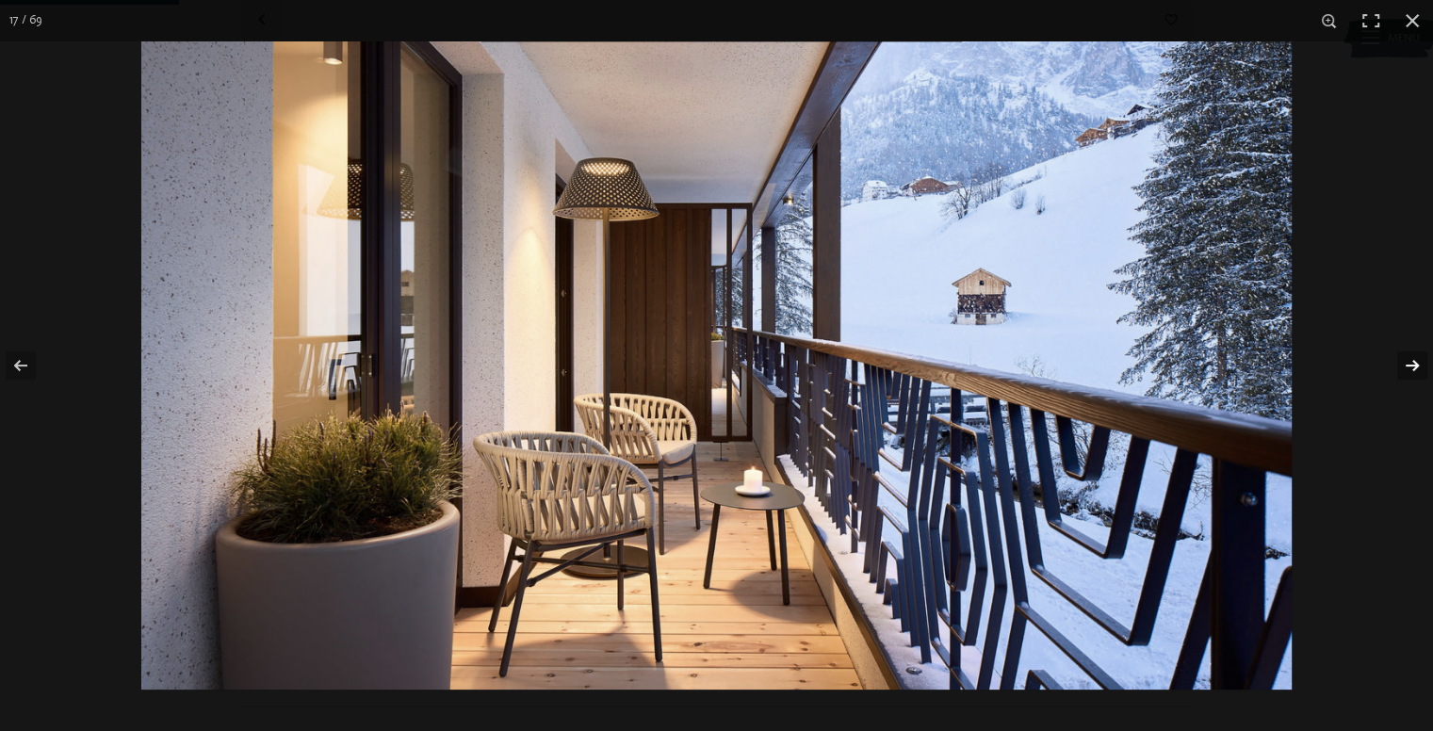
click at [1421, 371] on button "button" at bounding box center [1400, 365] width 66 height 94
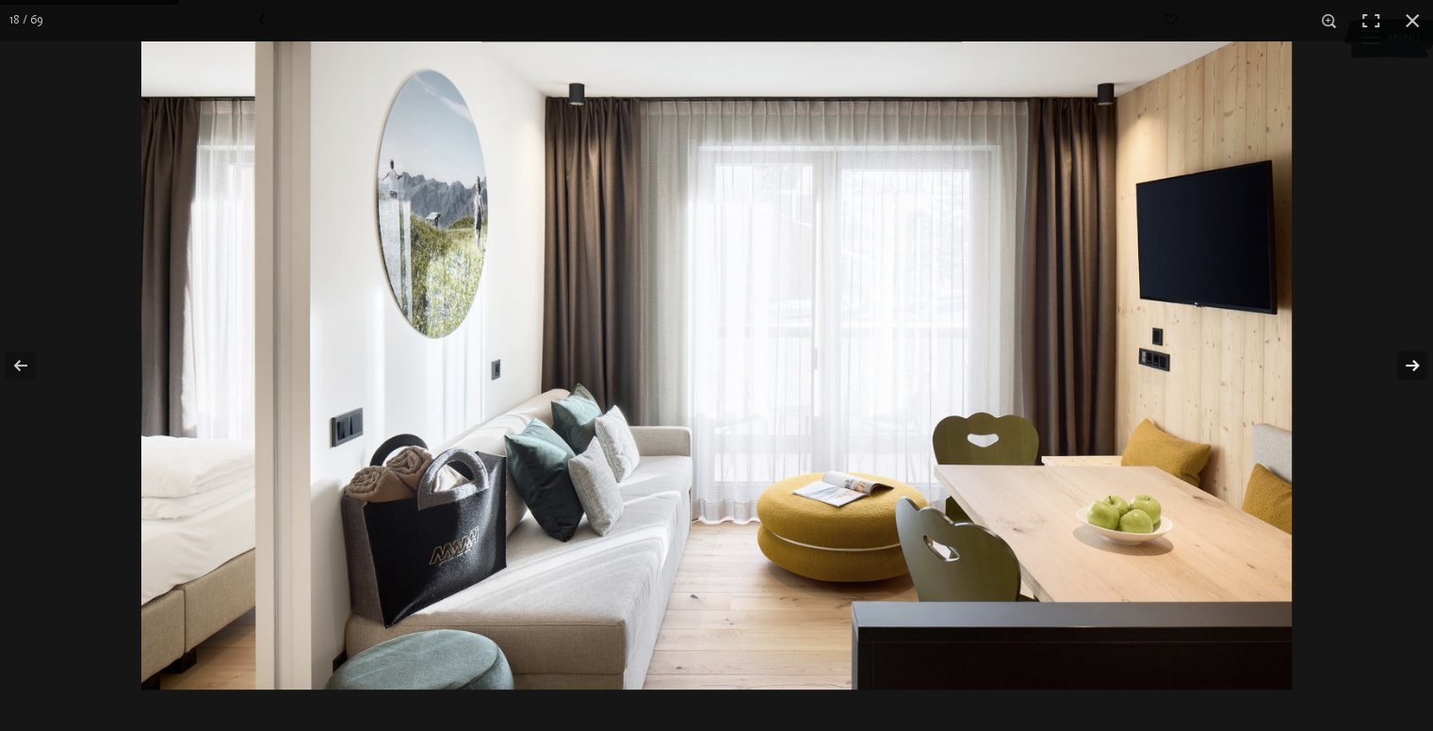
click at [1421, 371] on button "button" at bounding box center [1400, 365] width 66 height 94
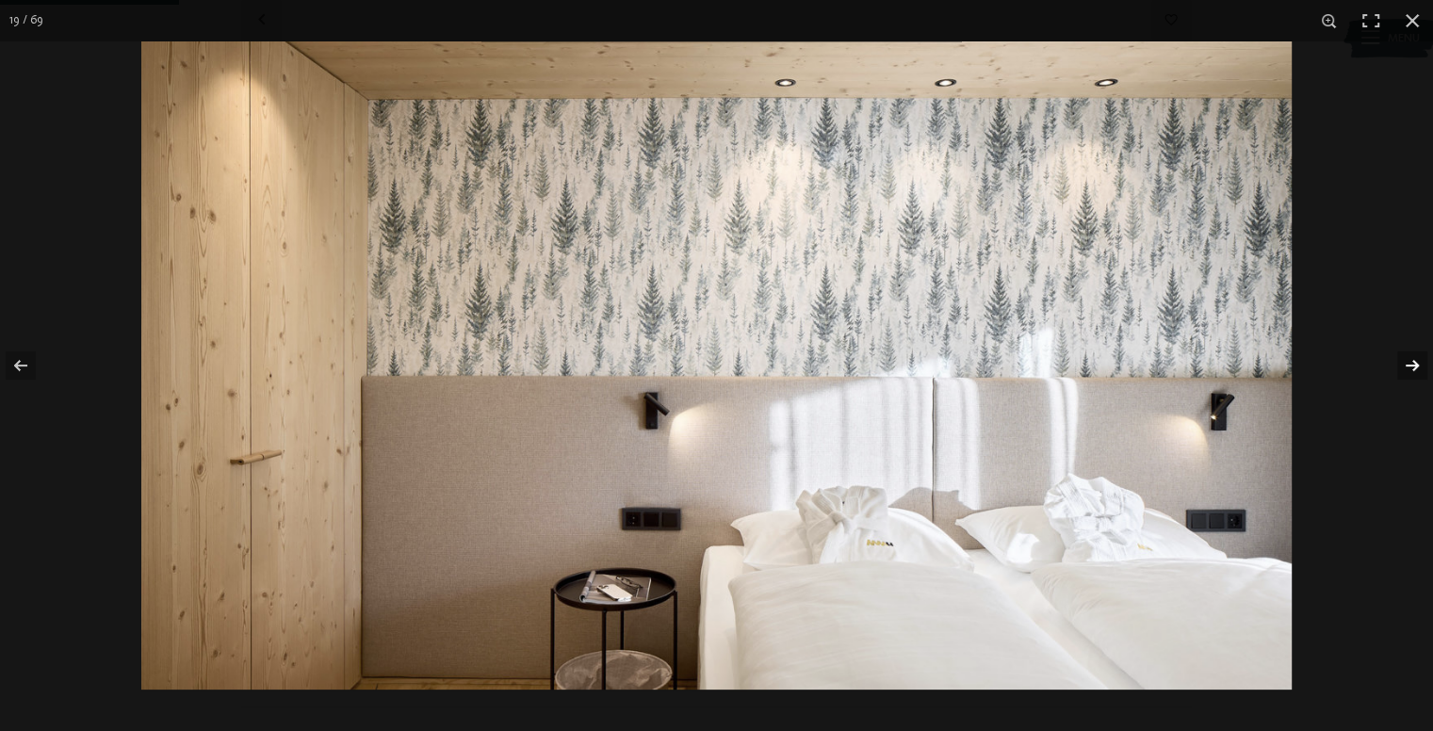
click at [1421, 371] on button "button" at bounding box center [1400, 365] width 66 height 94
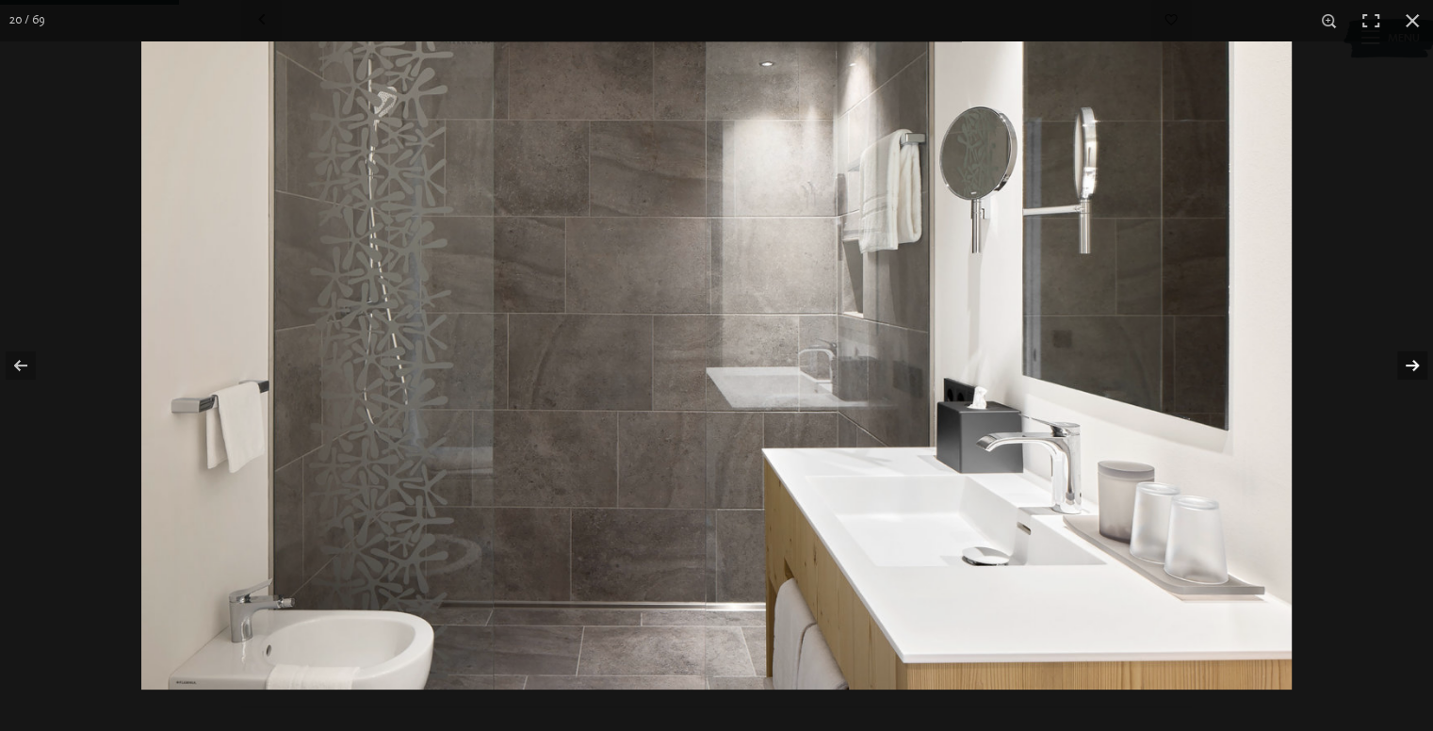
click at [1421, 371] on button "button" at bounding box center [1400, 365] width 66 height 94
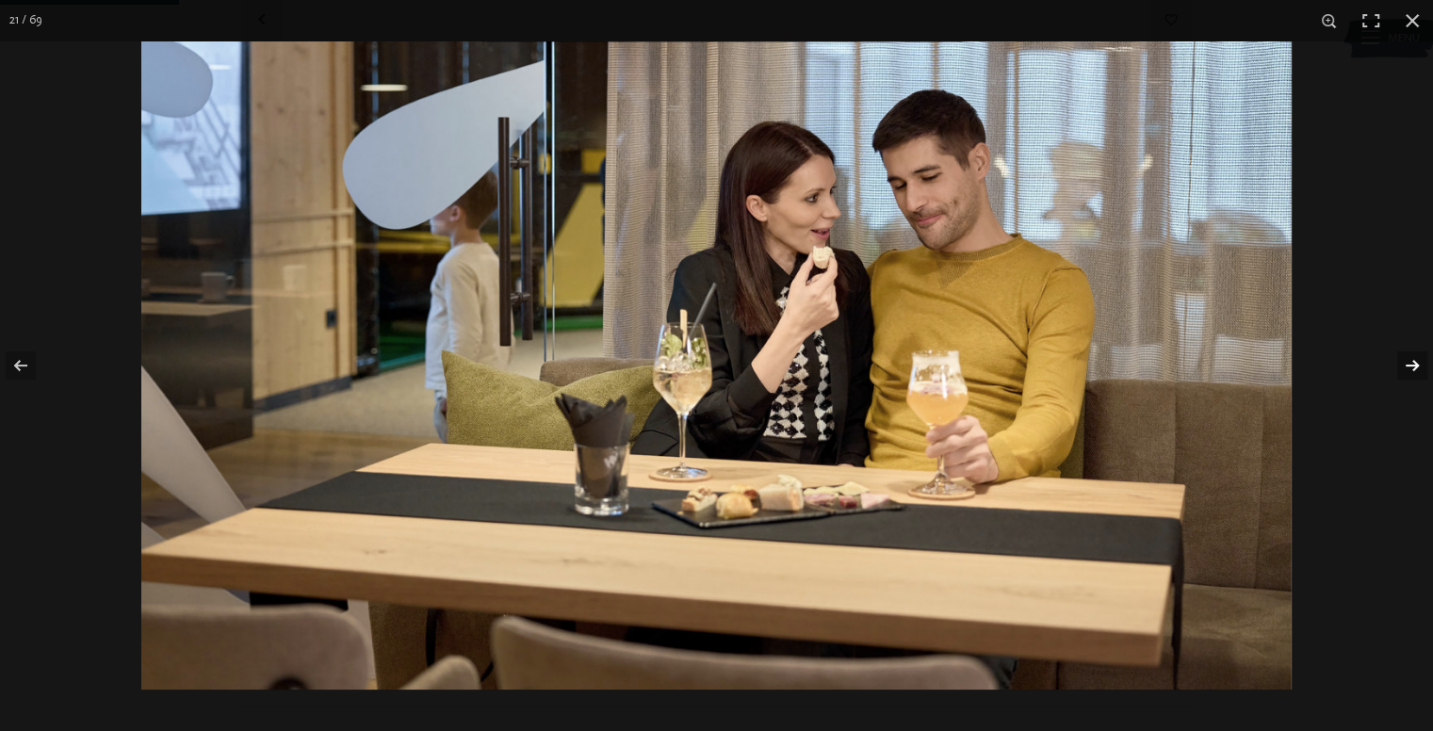
click at [1421, 371] on button "button" at bounding box center [1400, 365] width 66 height 94
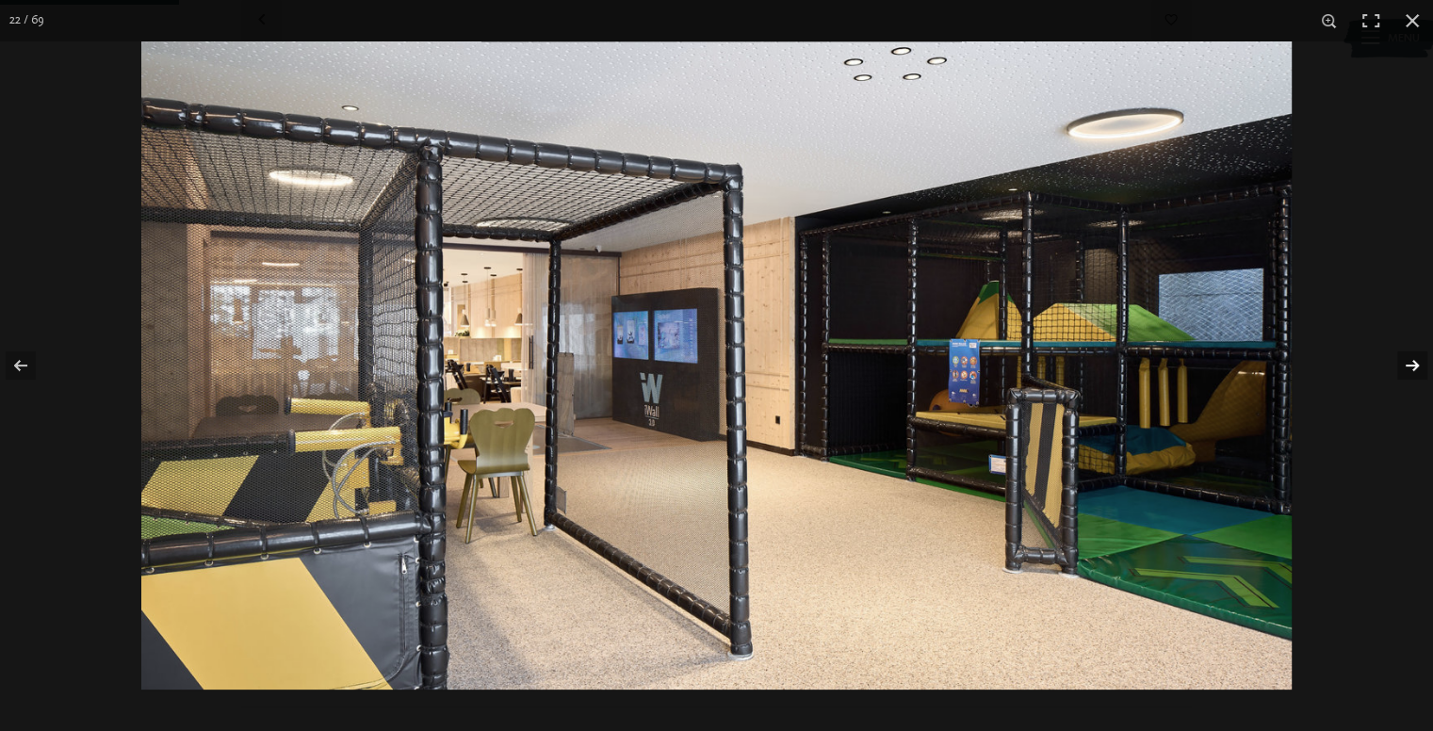
click at [1421, 371] on button "button" at bounding box center [1400, 365] width 66 height 94
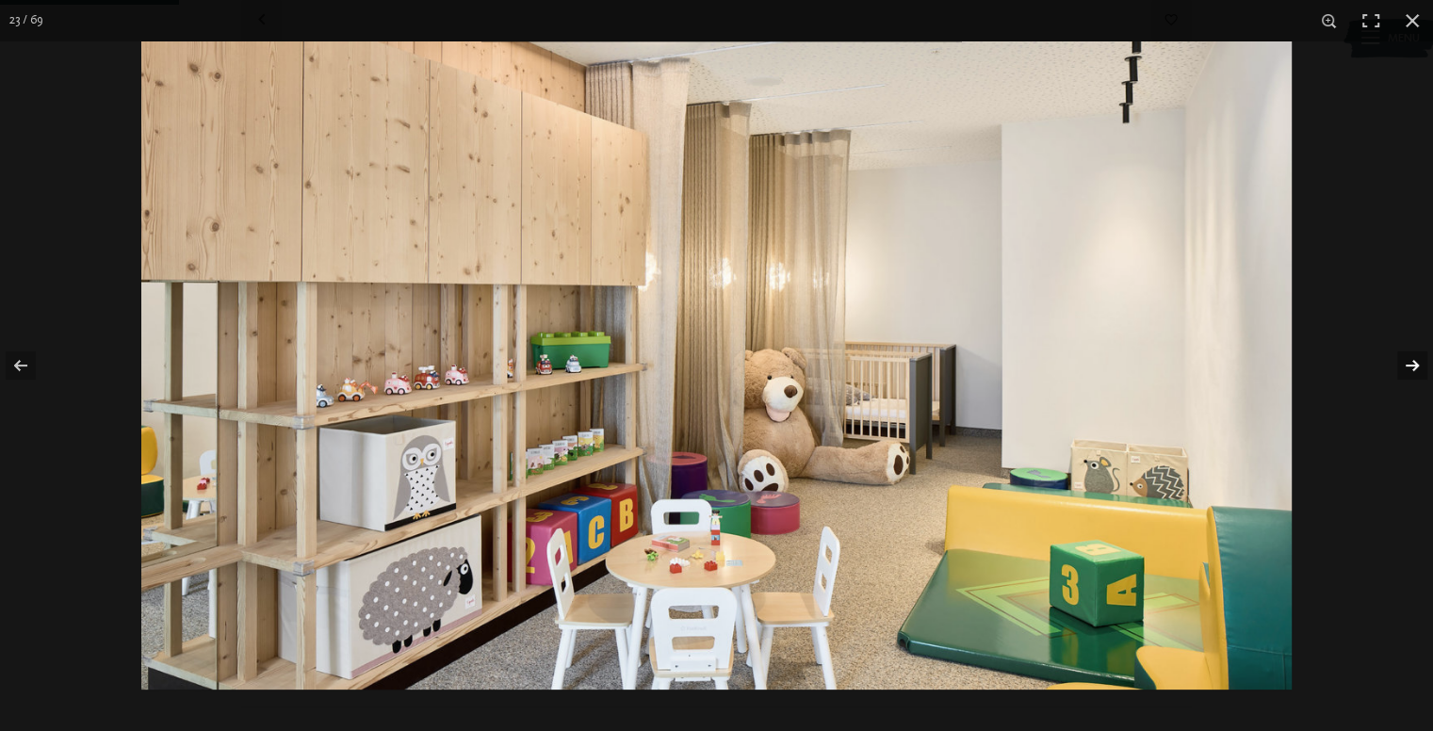
click at [1421, 371] on button "button" at bounding box center [1400, 365] width 66 height 94
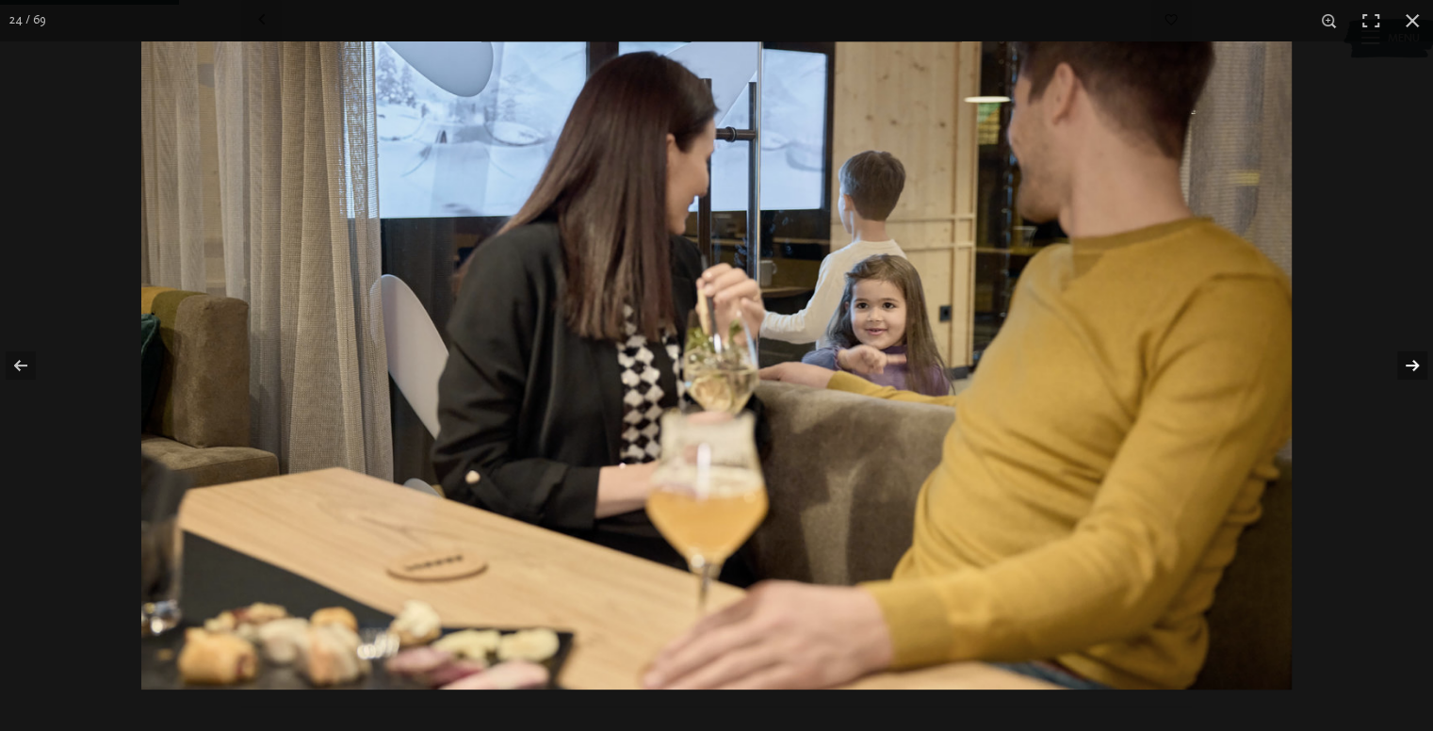
click at [1421, 371] on button "button" at bounding box center [1400, 365] width 66 height 94
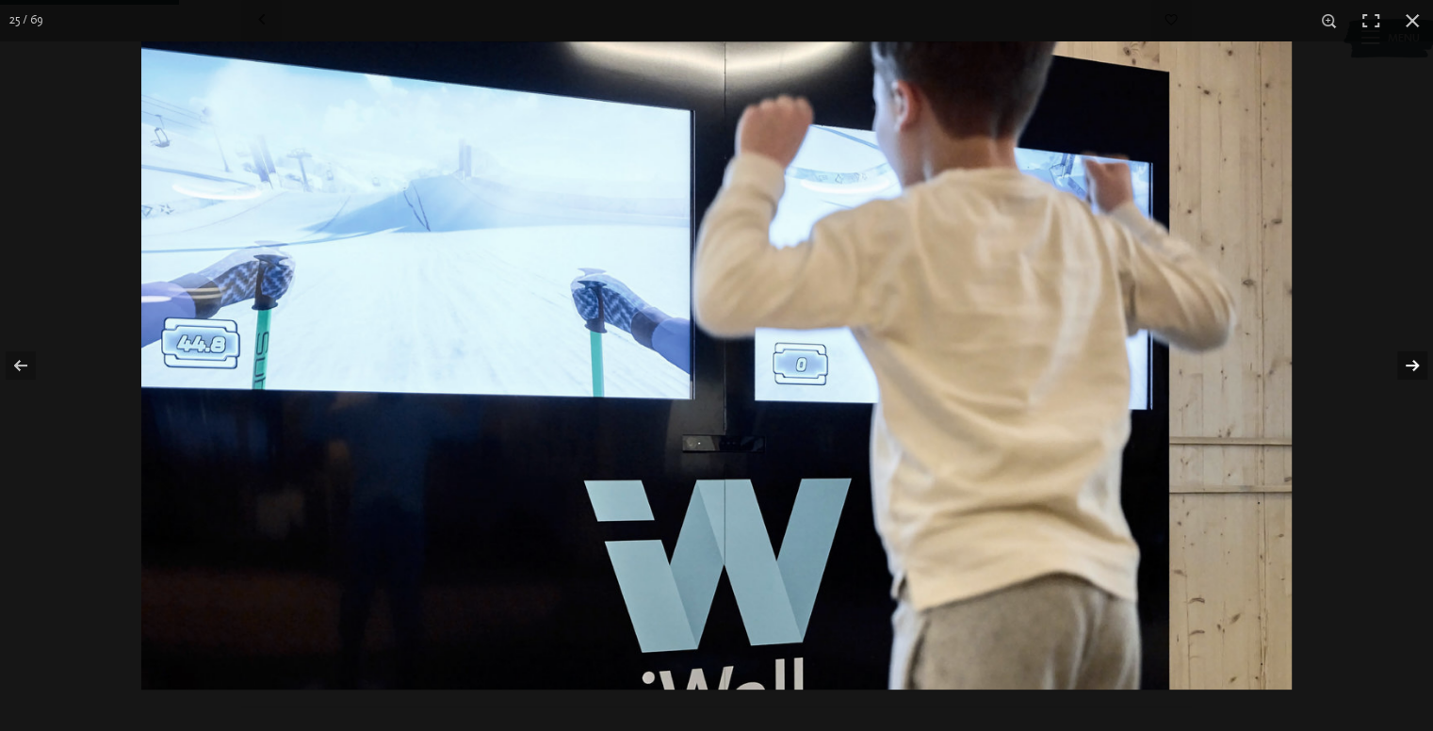
click at [1421, 371] on button "button" at bounding box center [1400, 365] width 66 height 94
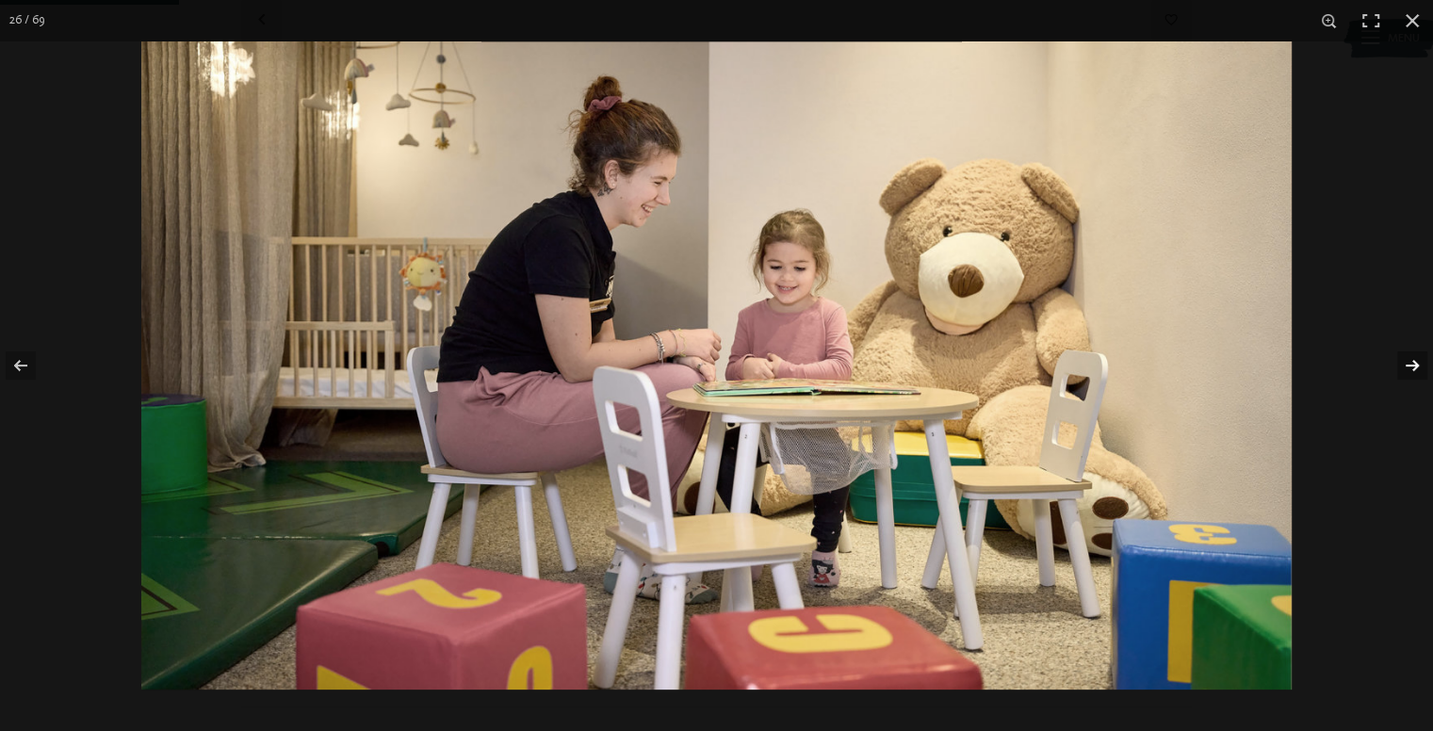
click at [1421, 371] on button "button" at bounding box center [1400, 365] width 66 height 94
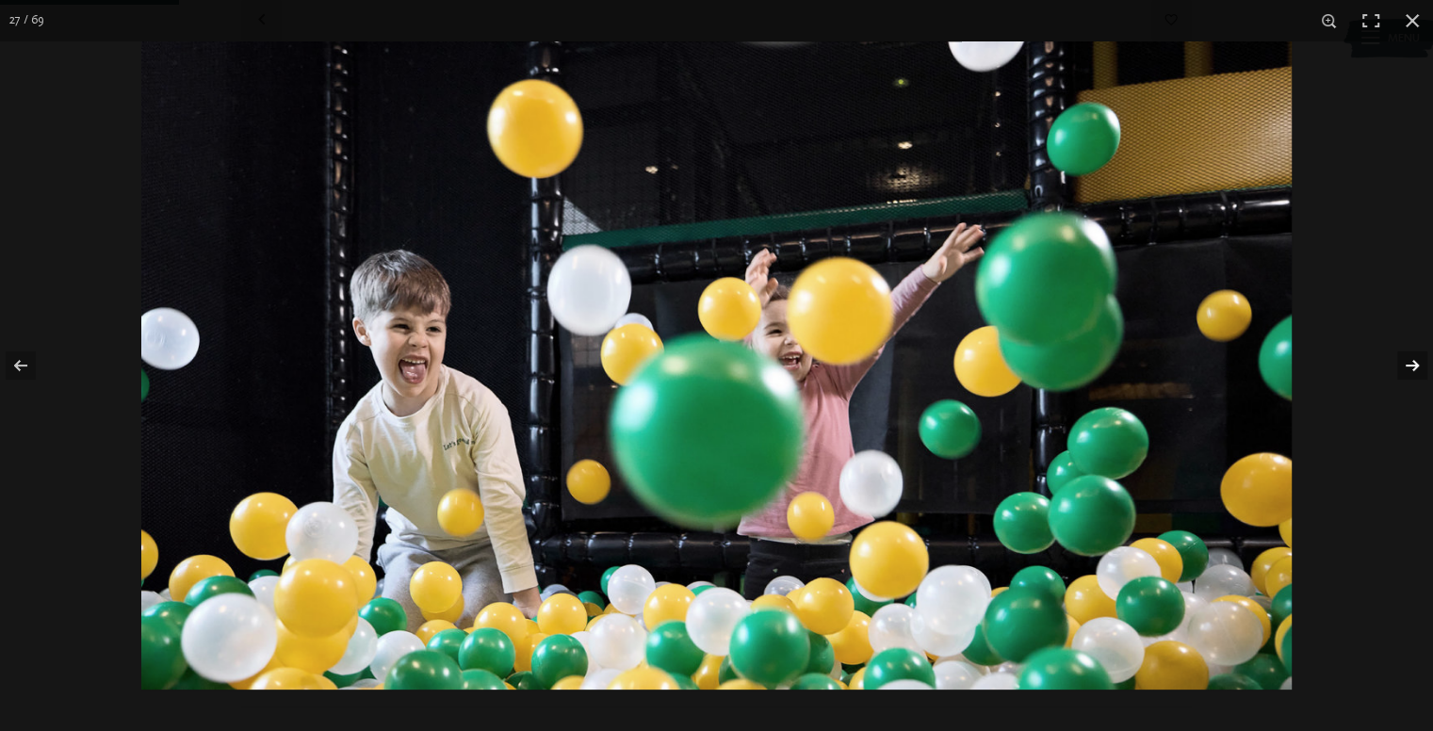
click at [1421, 371] on button "button" at bounding box center [1400, 365] width 66 height 94
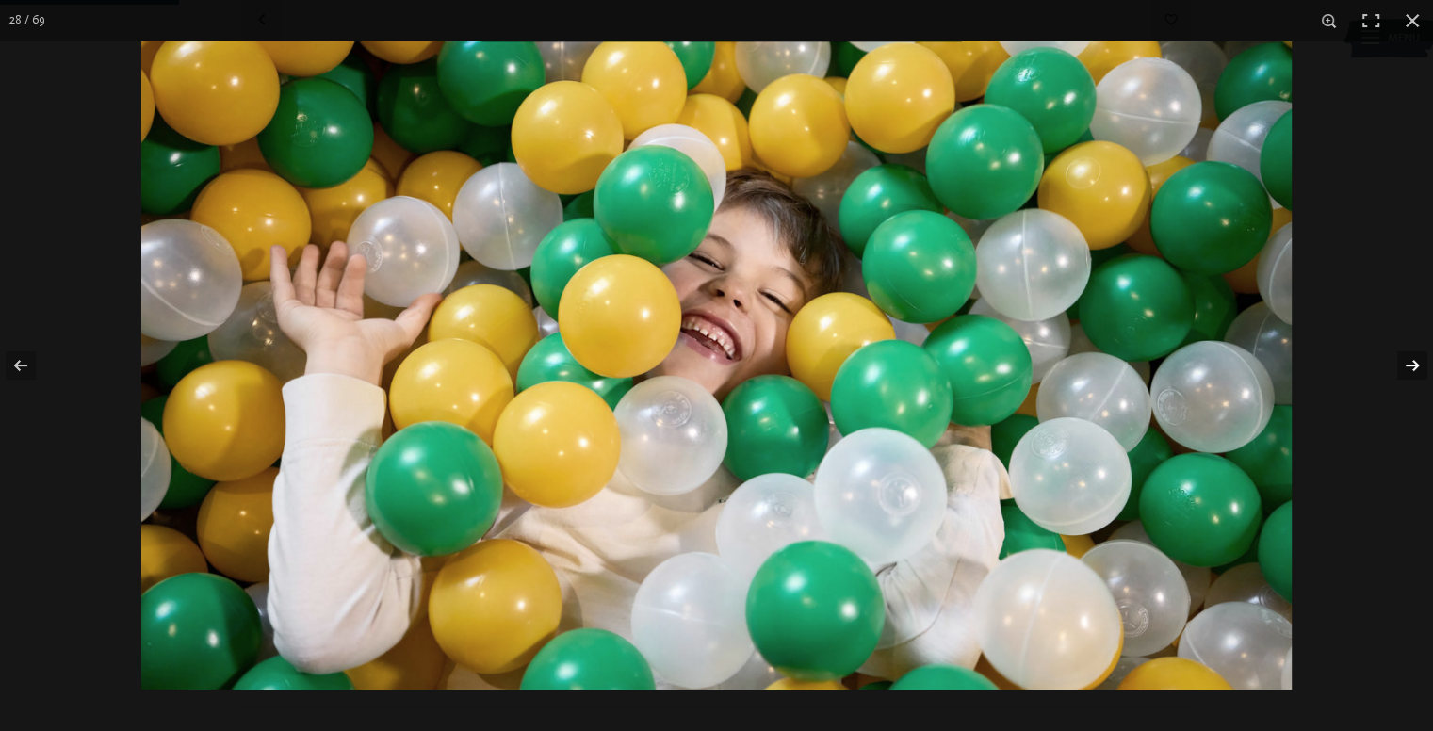
click at [1420, 371] on button "button" at bounding box center [1400, 365] width 66 height 94
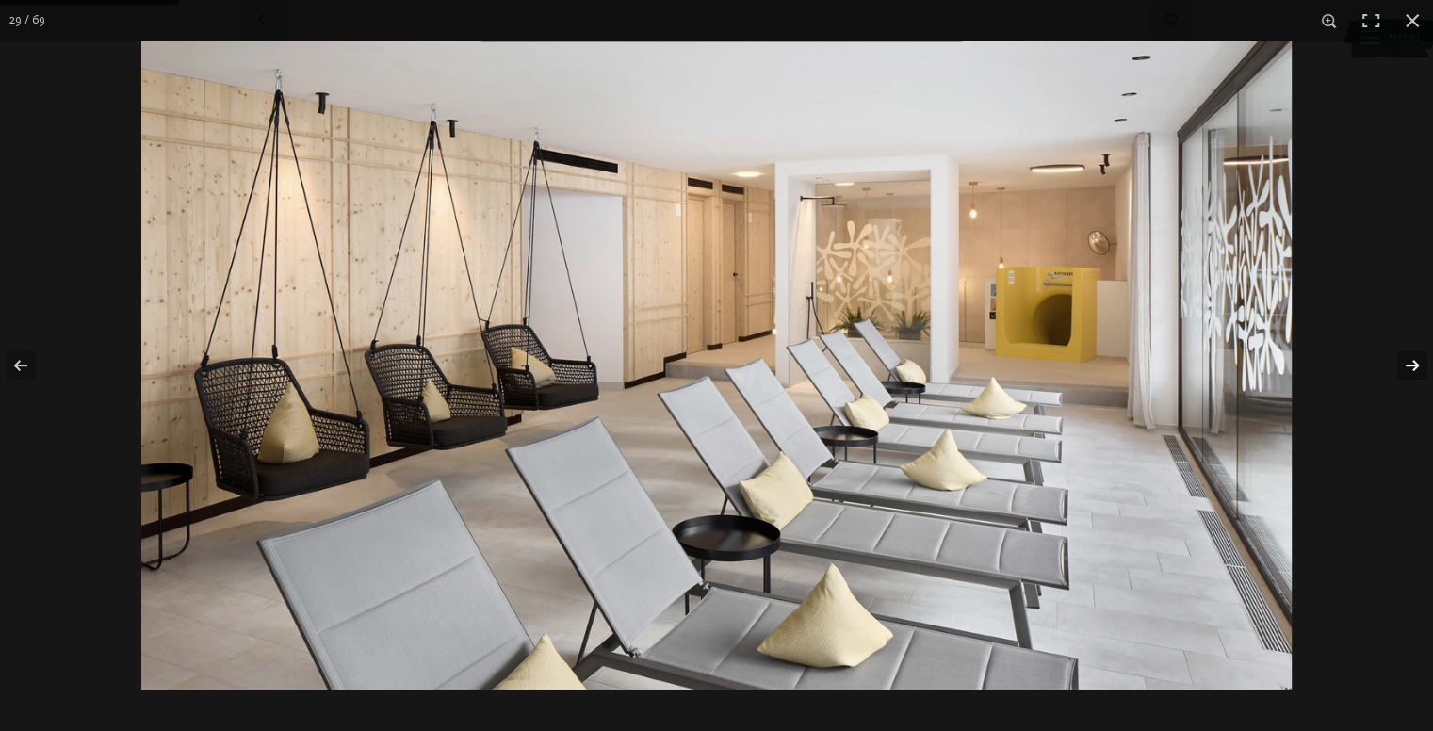
click at [1420, 371] on button "button" at bounding box center [1400, 365] width 66 height 94
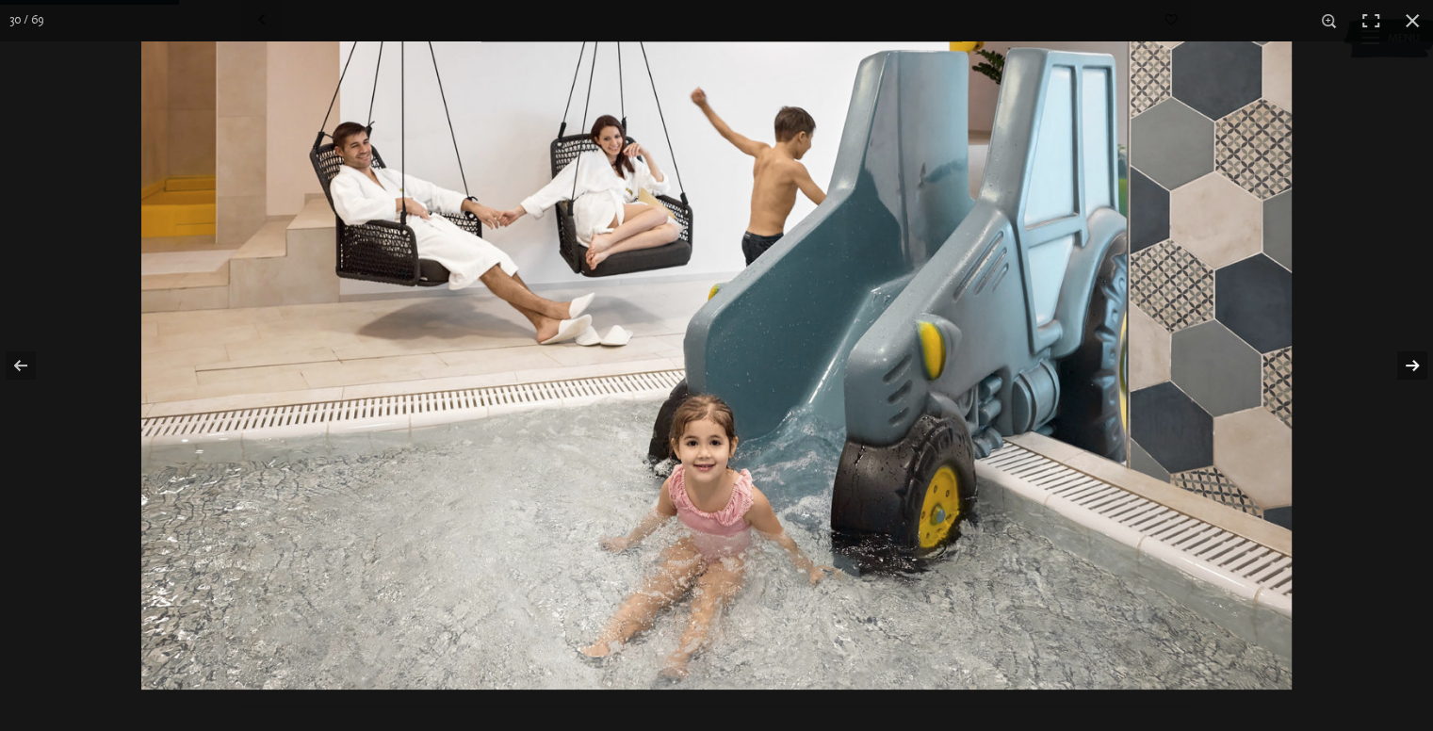
click at [1420, 371] on button "button" at bounding box center [1400, 365] width 66 height 94
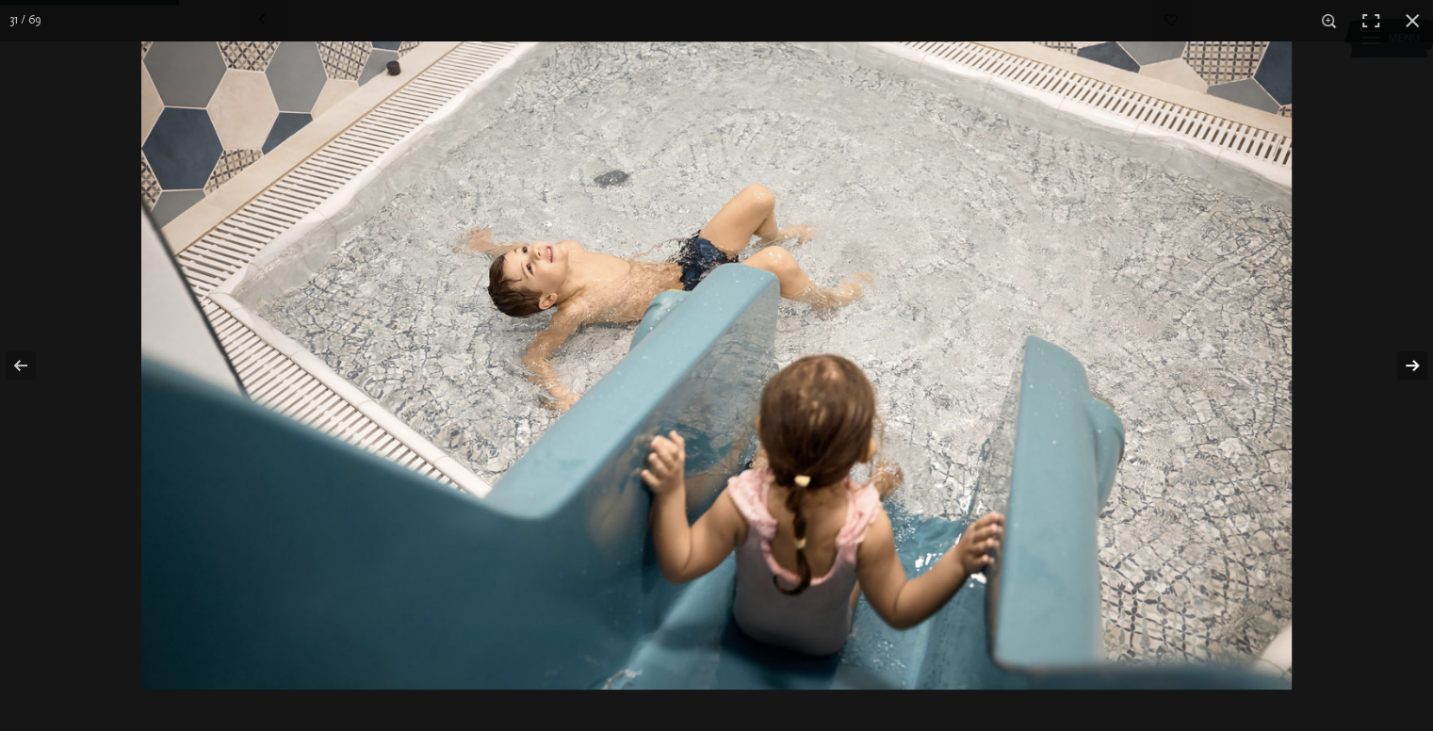
click at [1420, 371] on button "button" at bounding box center [1400, 365] width 66 height 94
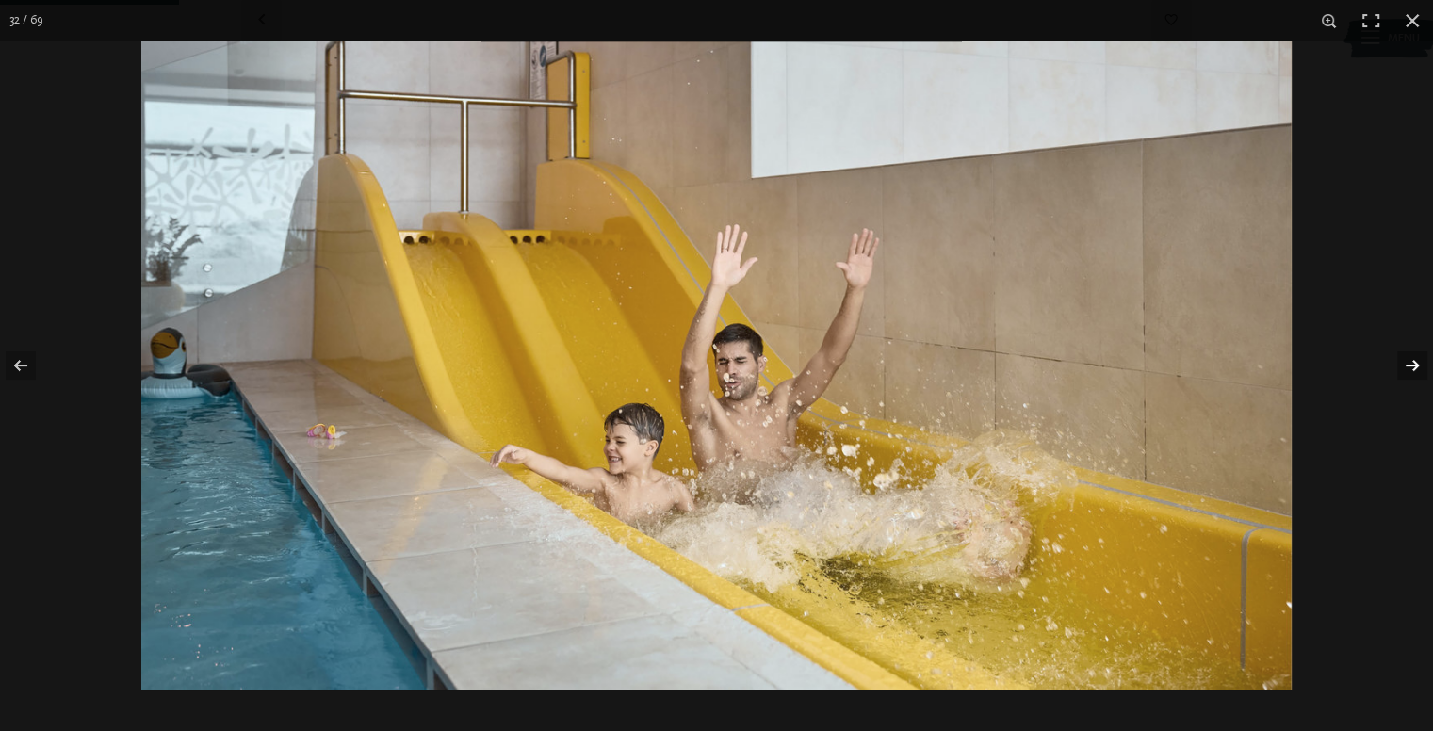
click at [1420, 371] on button "button" at bounding box center [1400, 365] width 66 height 94
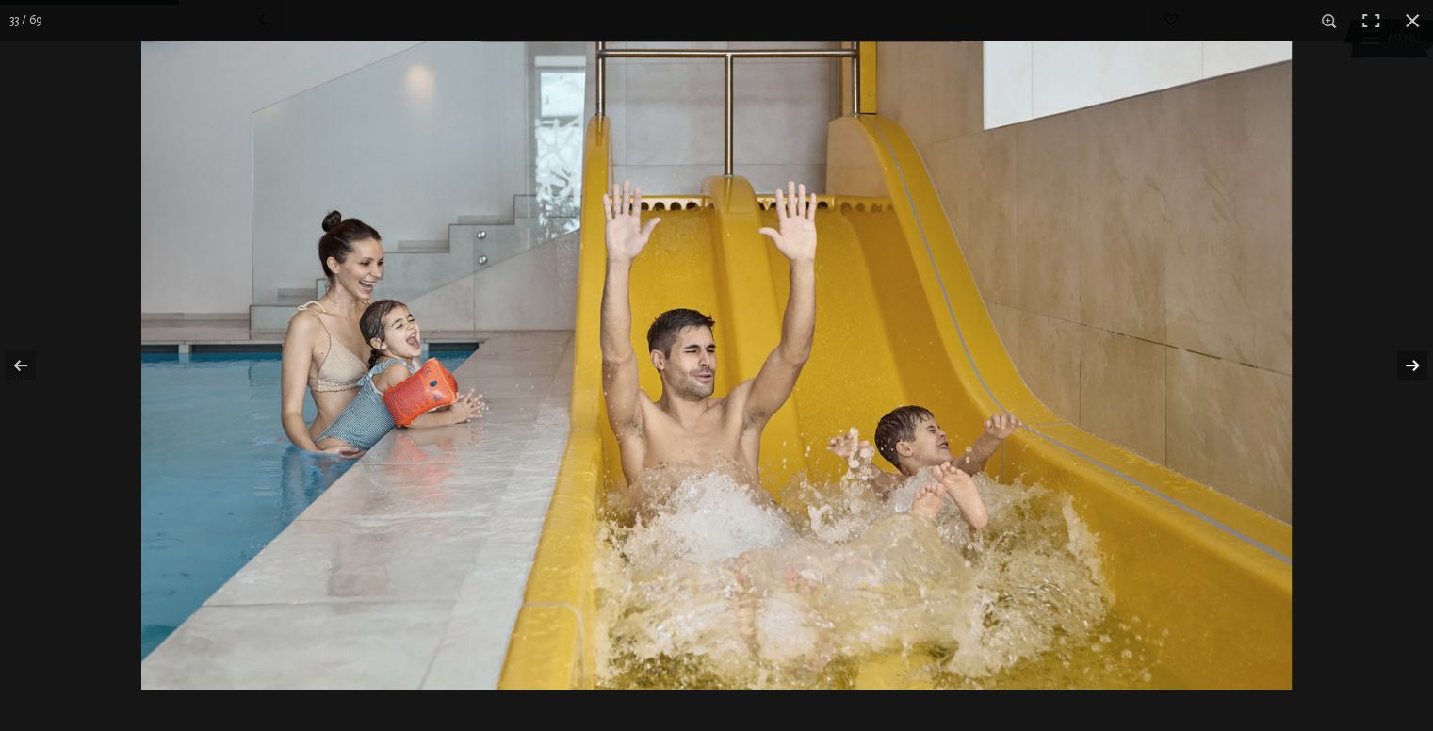
click at [1420, 371] on button "button" at bounding box center [1400, 365] width 66 height 94
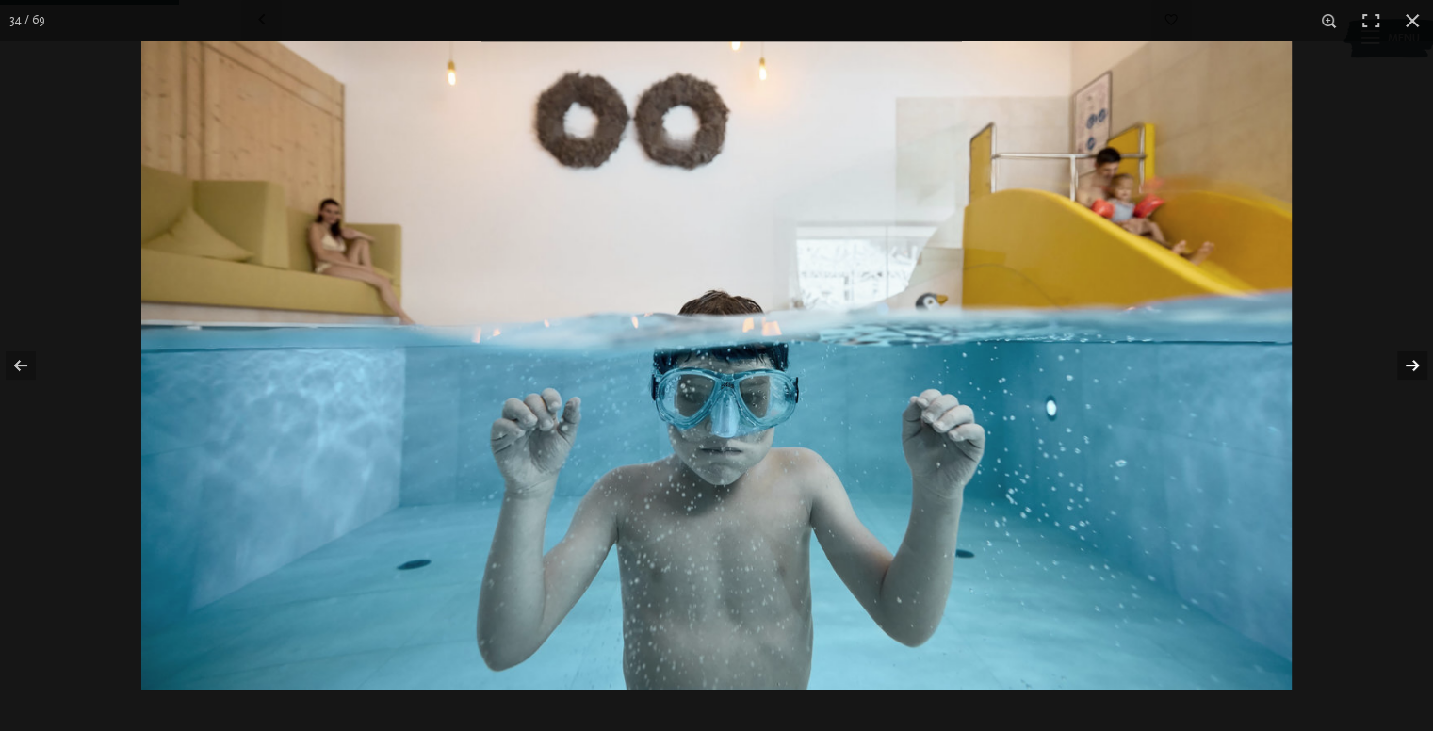
click at [1420, 374] on button "button" at bounding box center [1400, 365] width 66 height 94
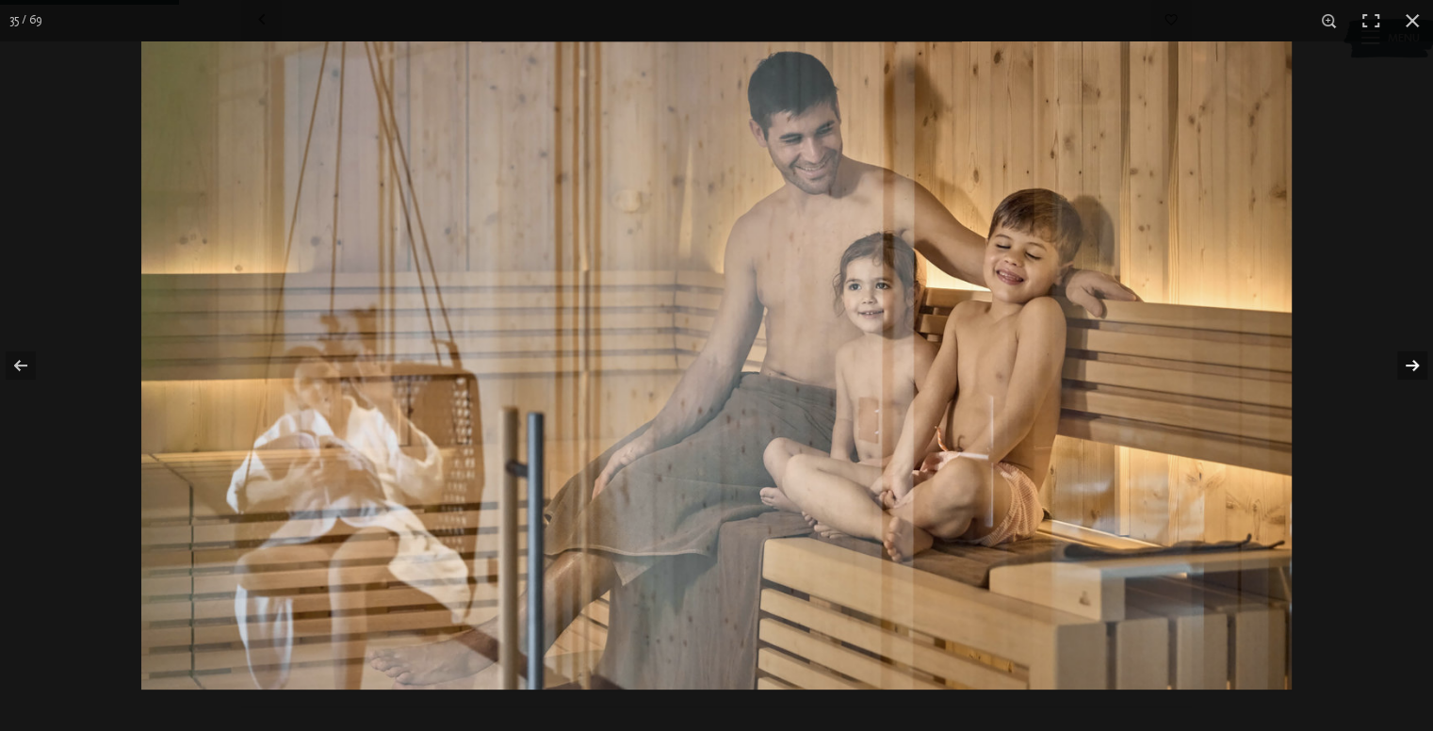
click at [1420, 374] on button "button" at bounding box center [1400, 365] width 66 height 94
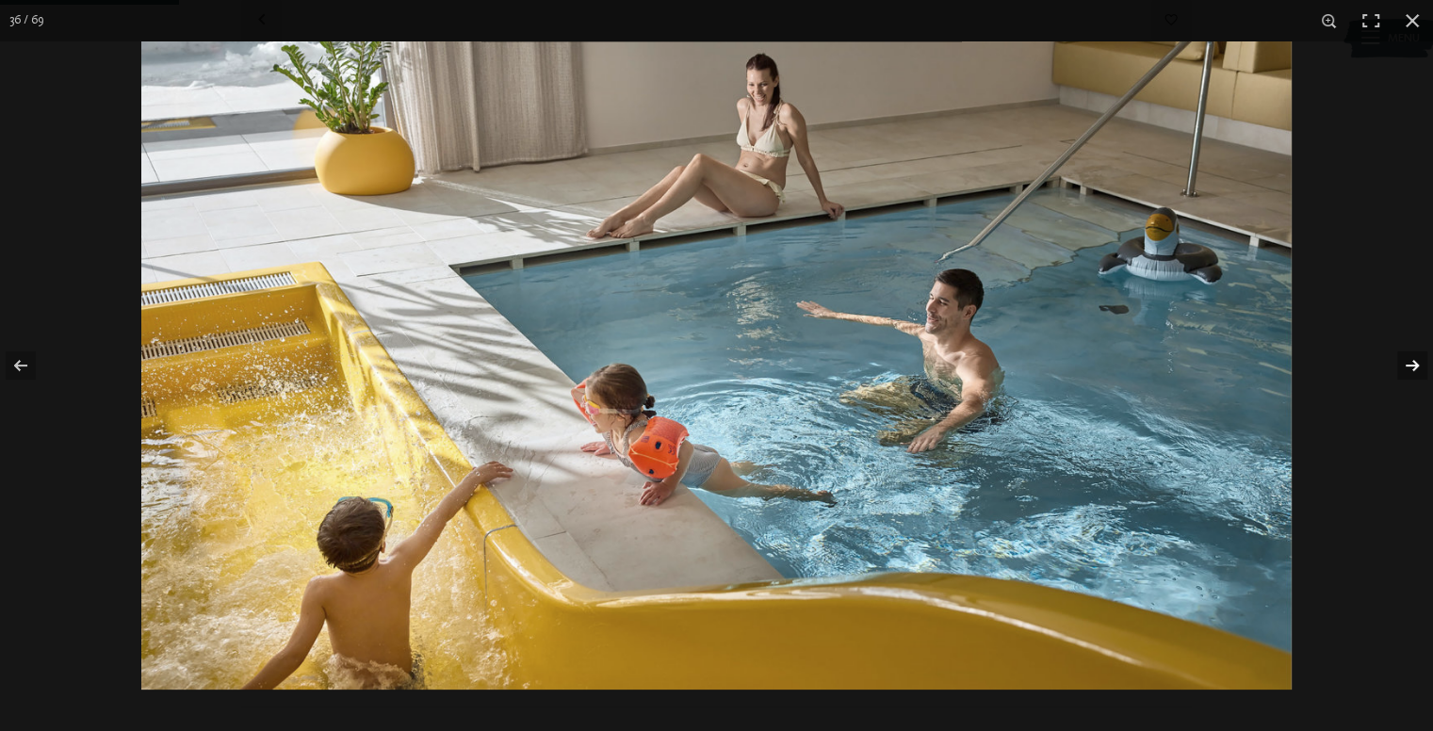
click at [1420, 374] on button "button" at bounding box center [1400, 365] width 66 height 94
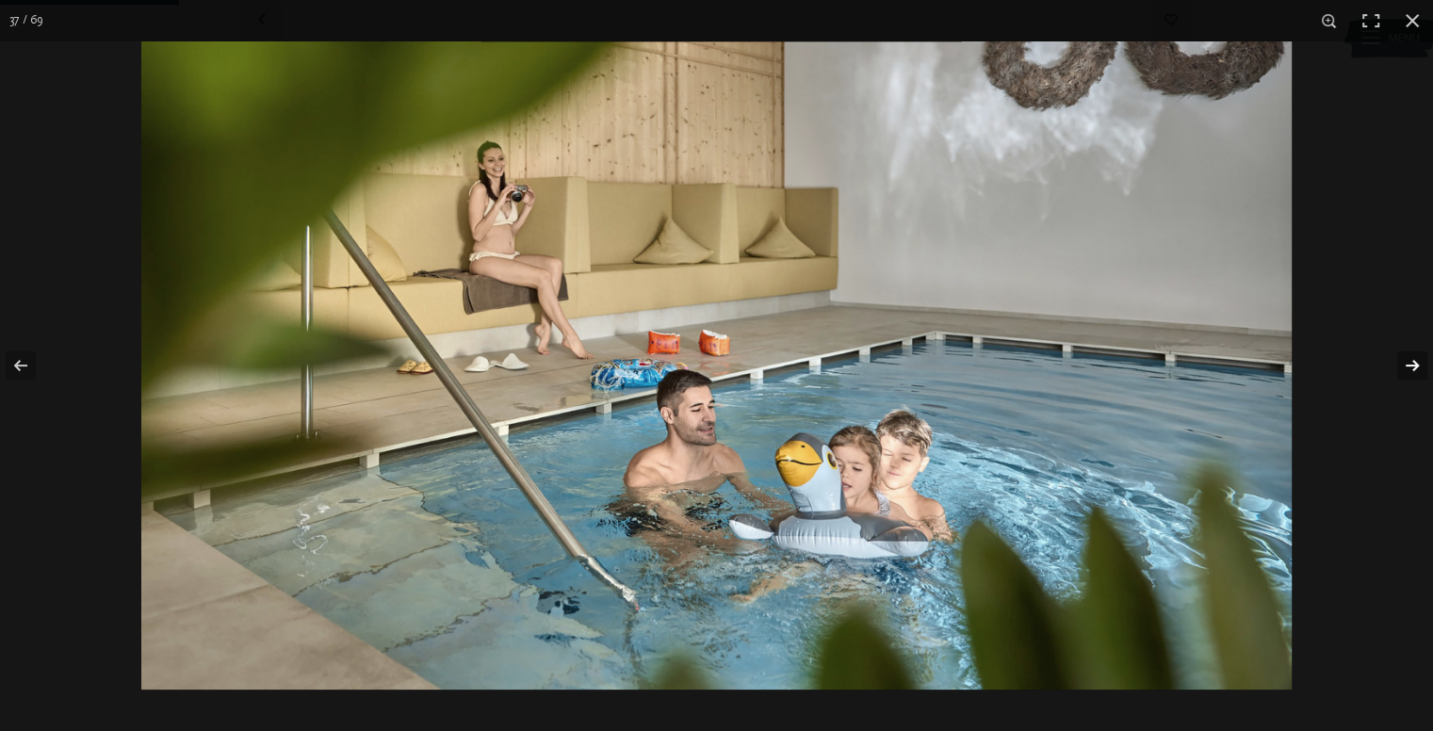
click at [1419, 378] on button "button" at bounding box center [1400, 365] width 66 height 94
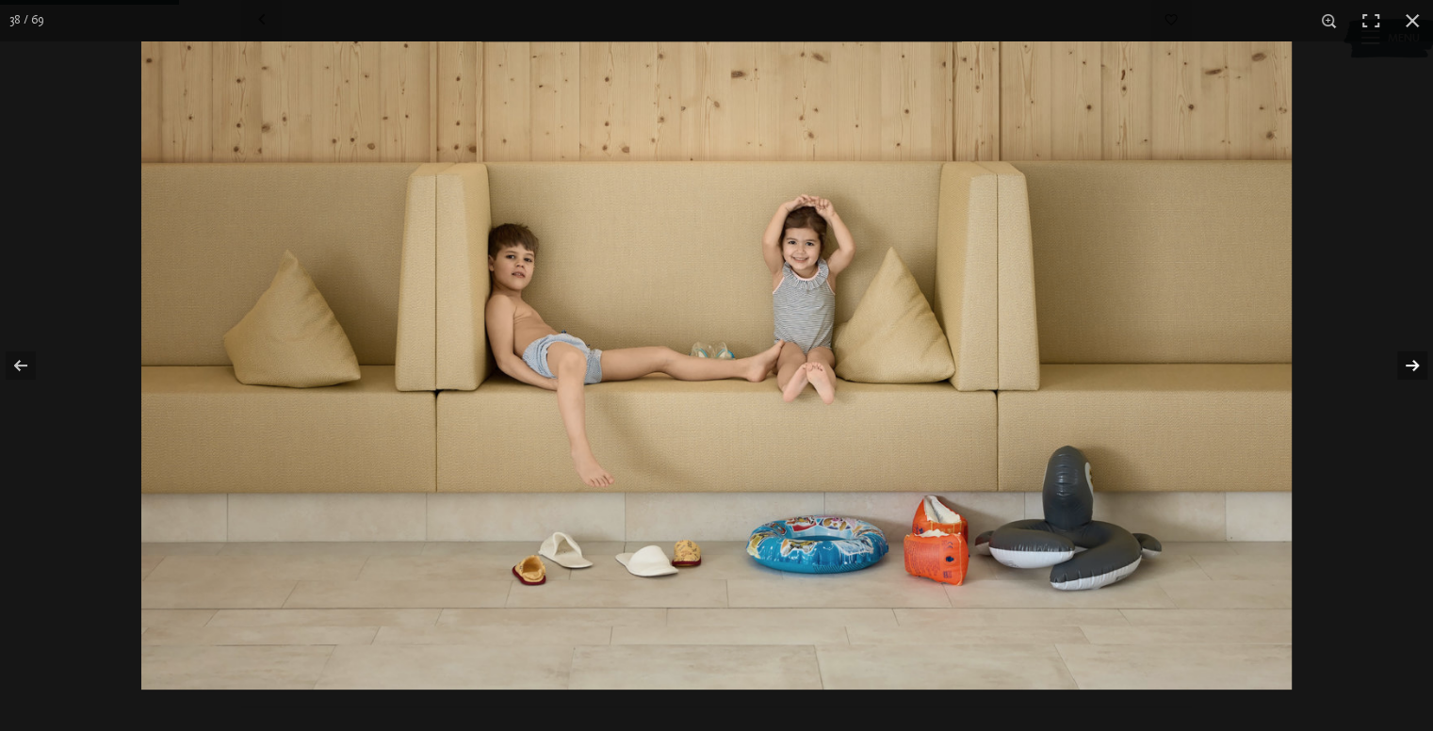
click at [1419, 378] on button "button" at bounding box center [1400, 365] width 66 height 94
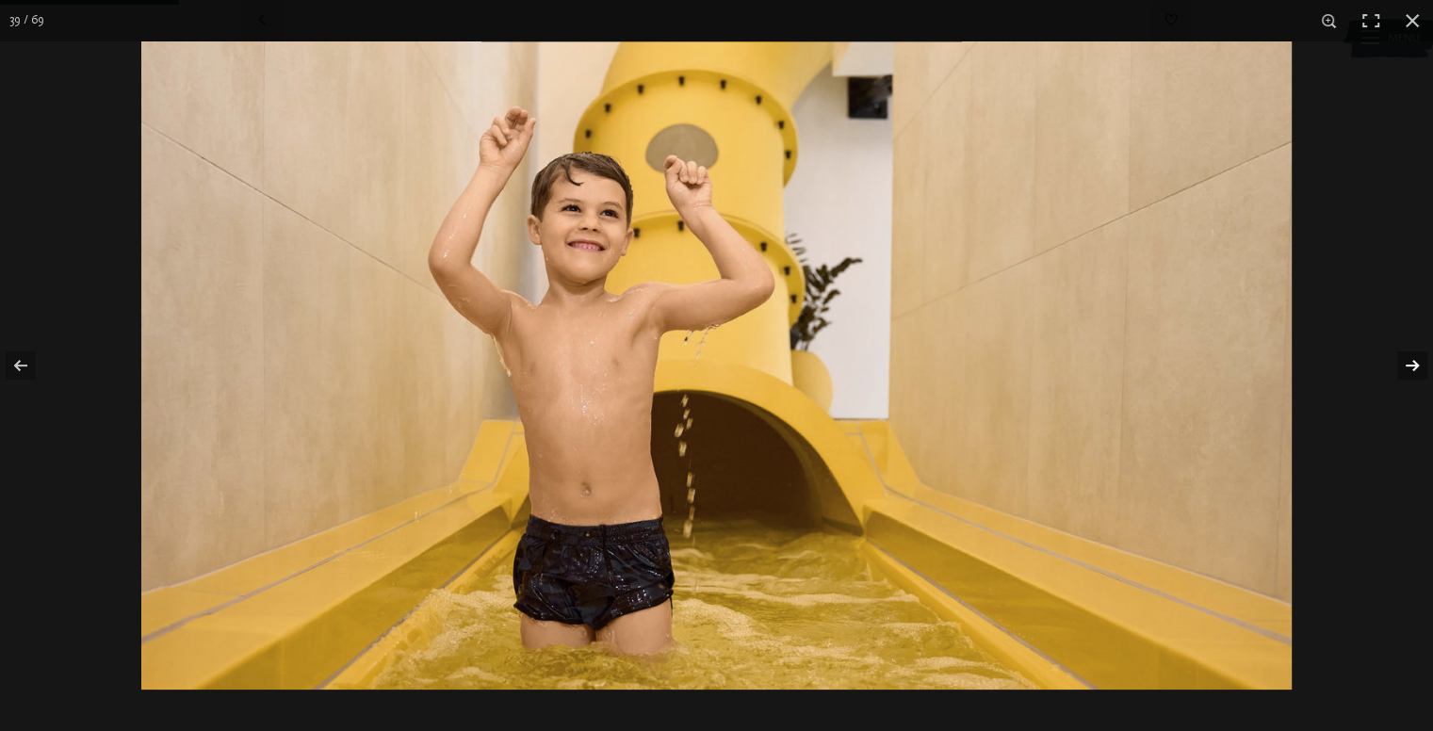
click at [1419, 378] on button "button" at bounding box center [1400, 365] width 66 height 94
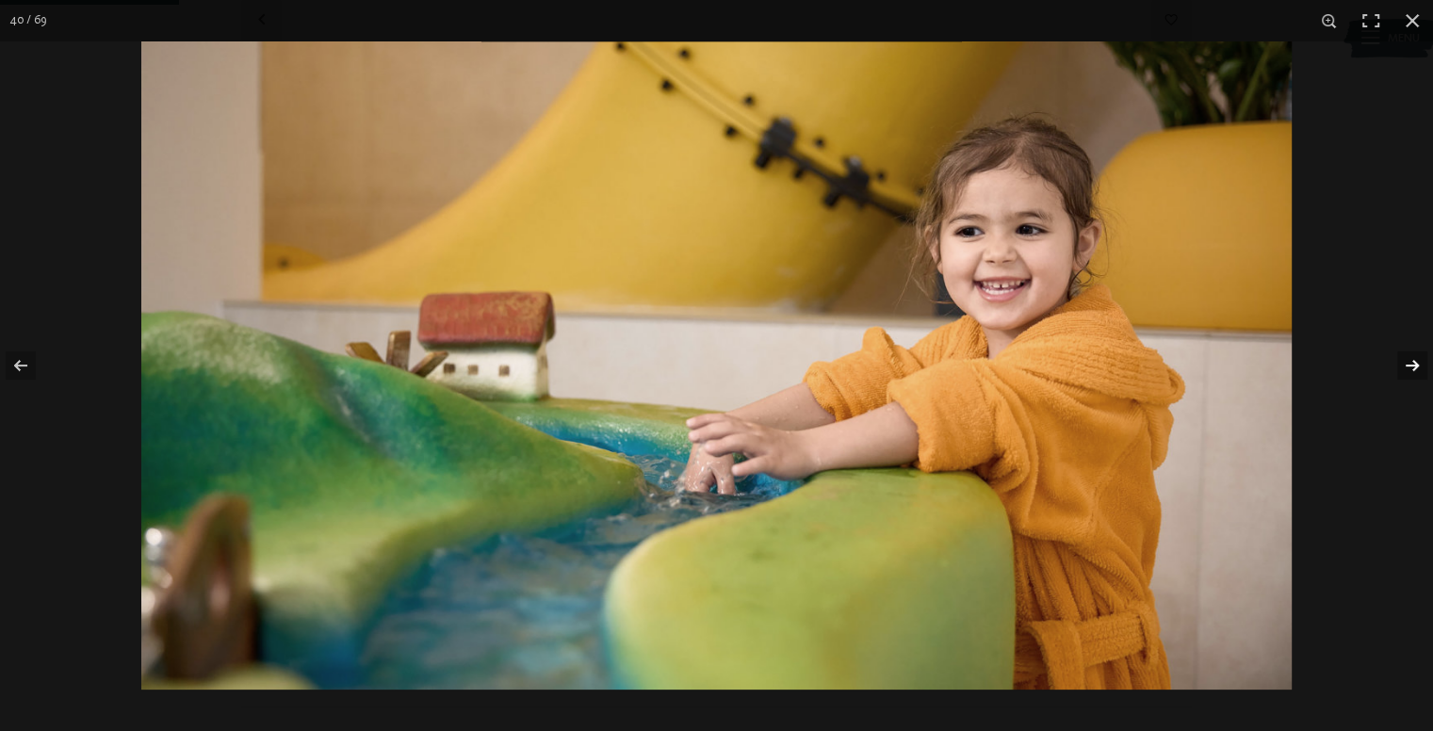
click at [1418, 376] on button "button" at bounding box center [1400, 365] width 66 height 94
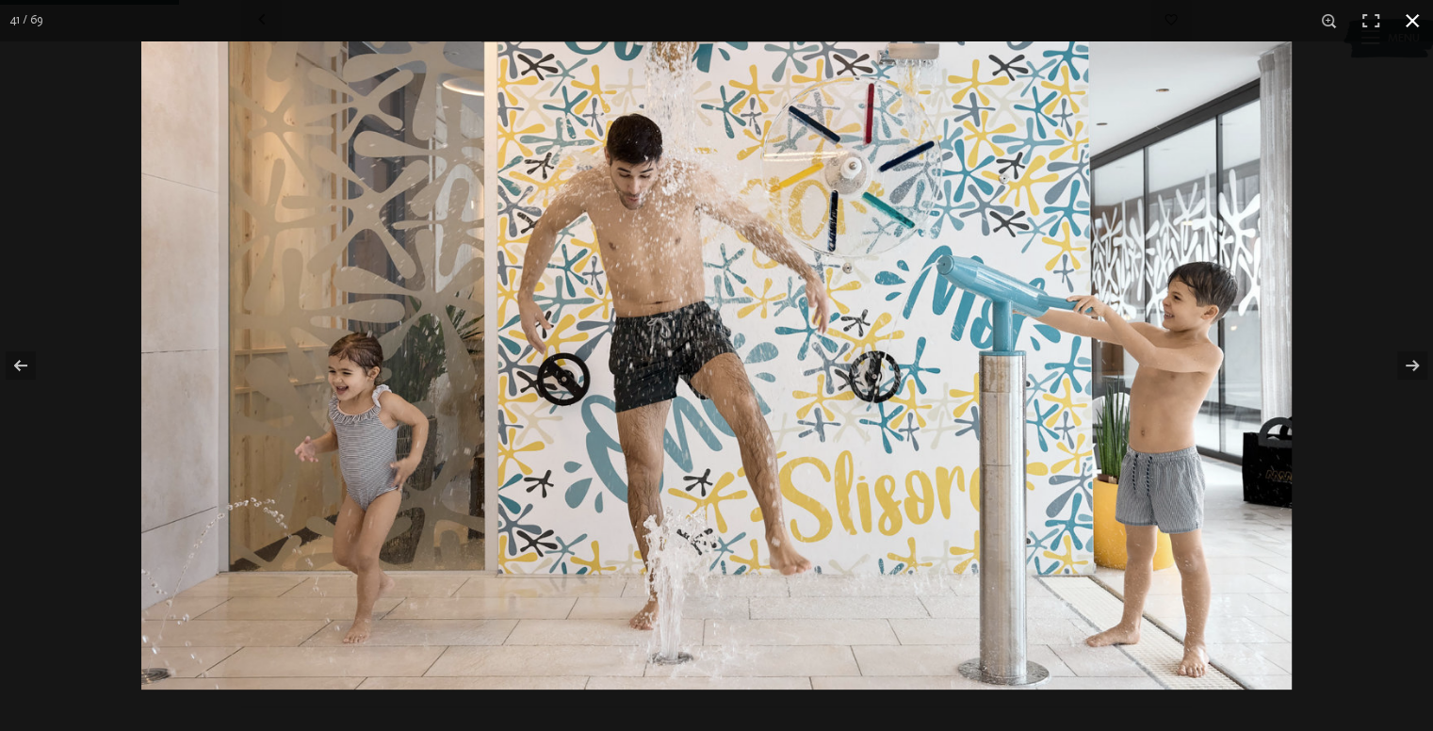
click at [1407, 24] on button "button" at bounding box center [1411, 20] width 41 height 41
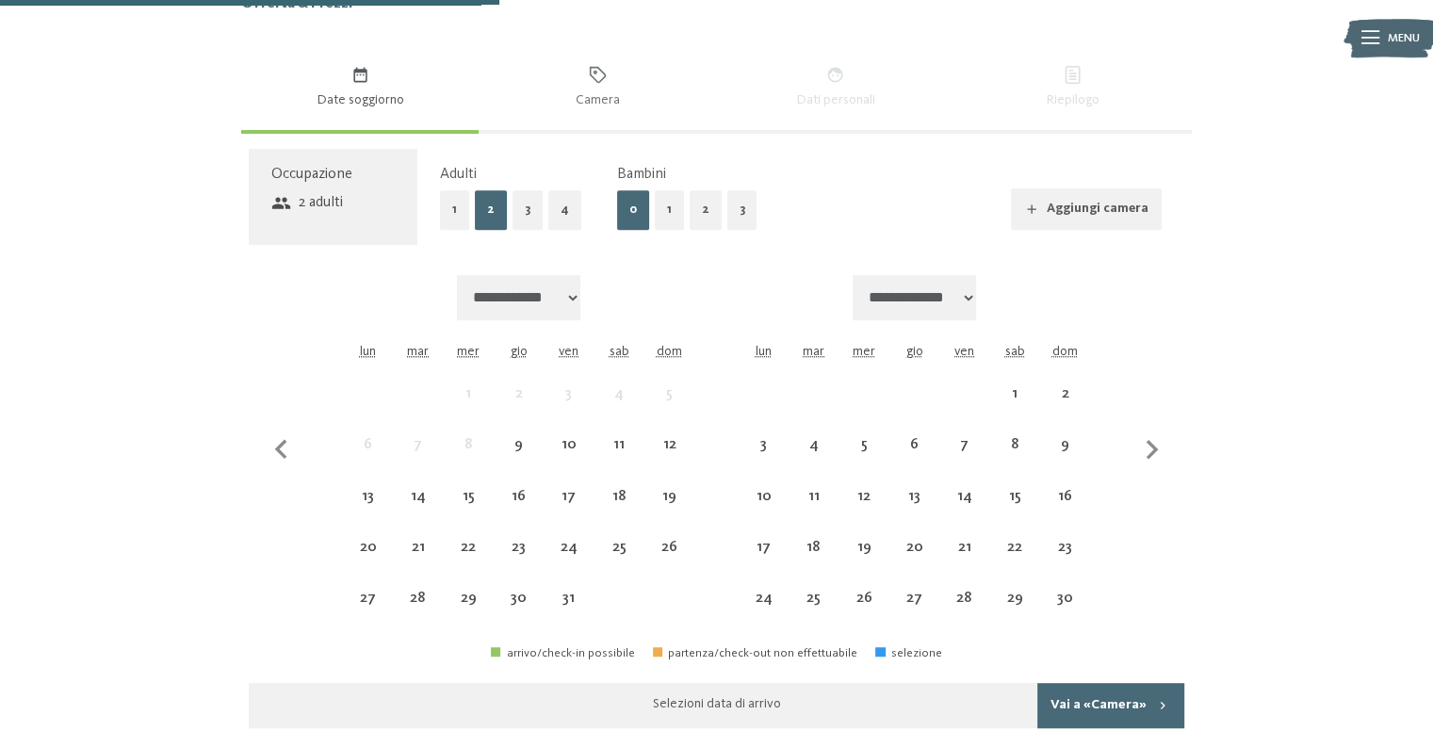
scroll to position [1026, 0]
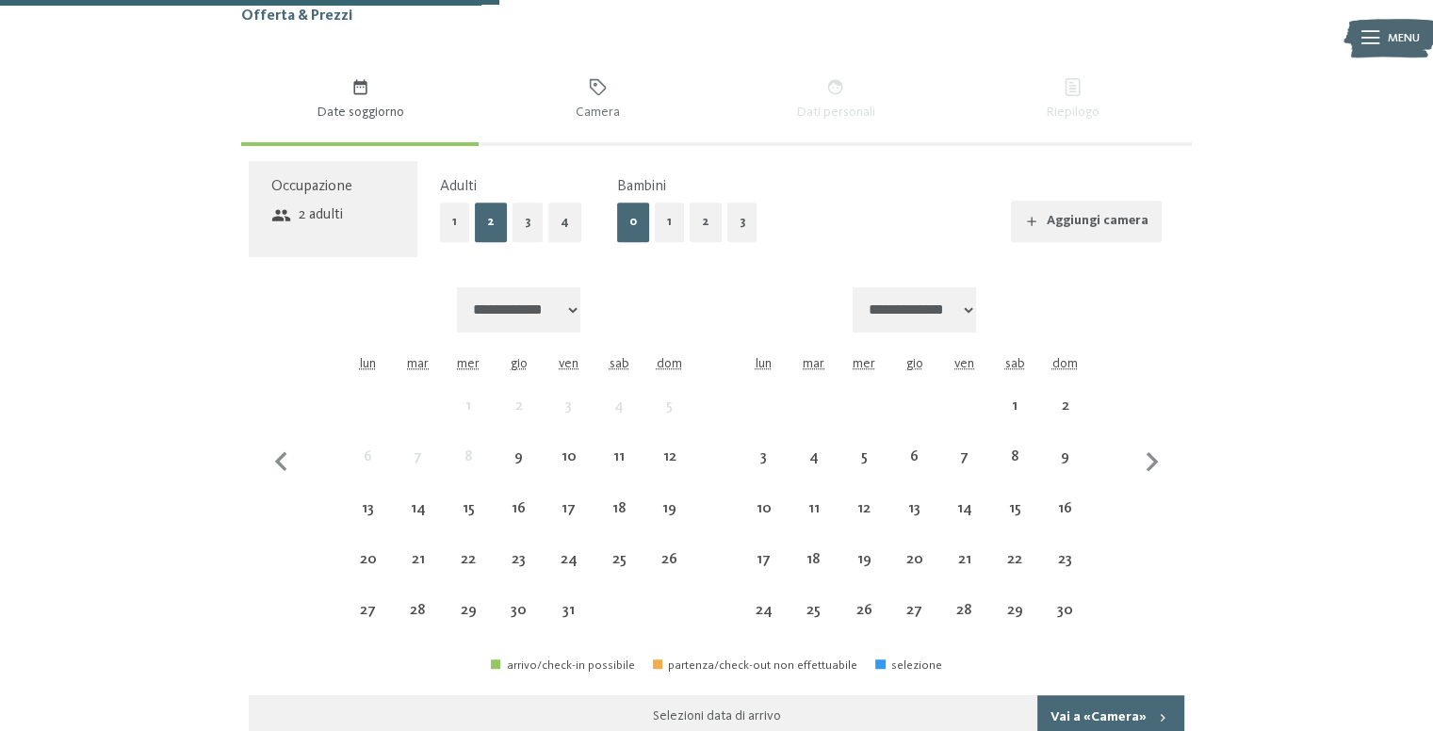
click at [727, 228] on button "3" at bounding box center [742, 222] width 30 height 39
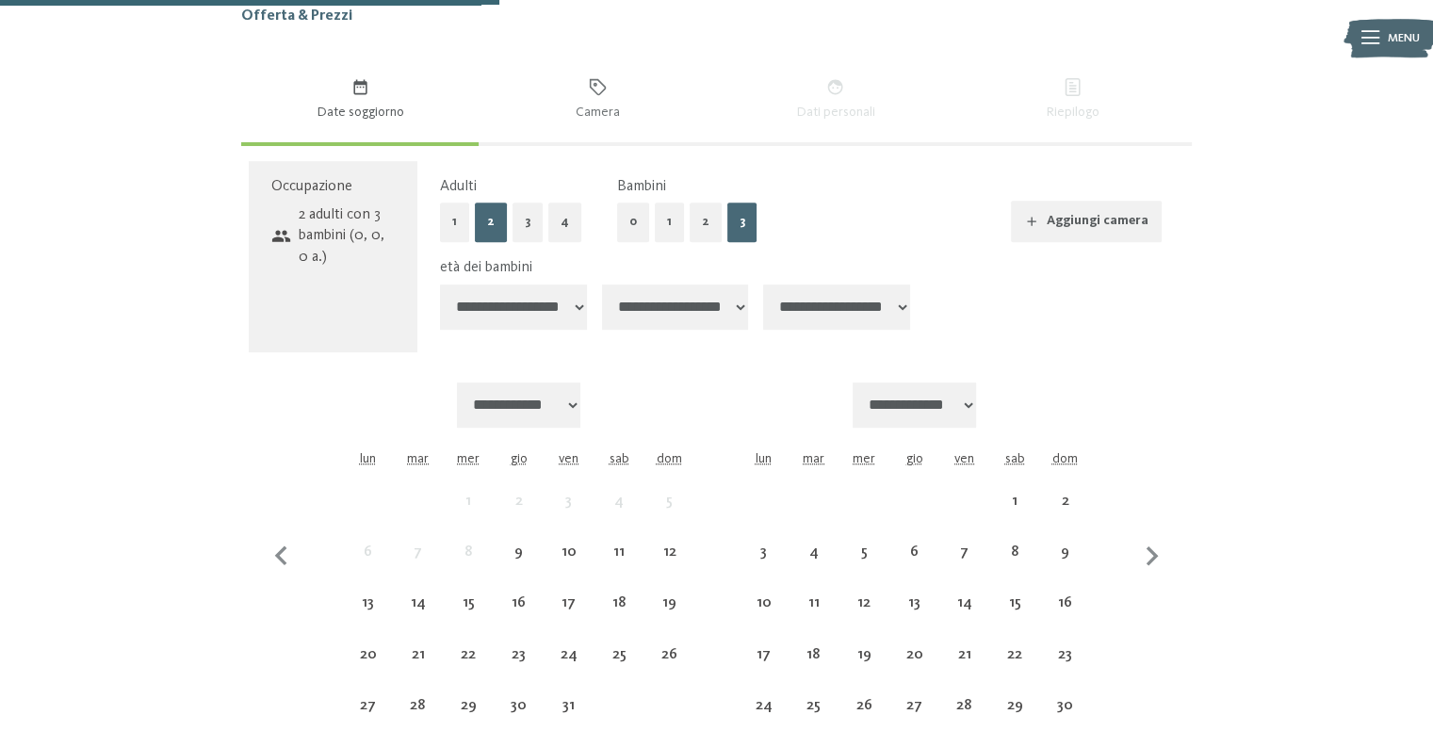
click at [689, 229] on button "2" at bounding box center [705, 222] width 32 height 39
click at [520, 316] on select "**********" at bounding box center [513, 306] width 147 height 45
select select "*"
click at [440, 284] on select "**********" at bounding box center [513, 306] width 147 height 45
click at [662, 306] on select "**********" at bounding box center [675, 306] width 147 height 45
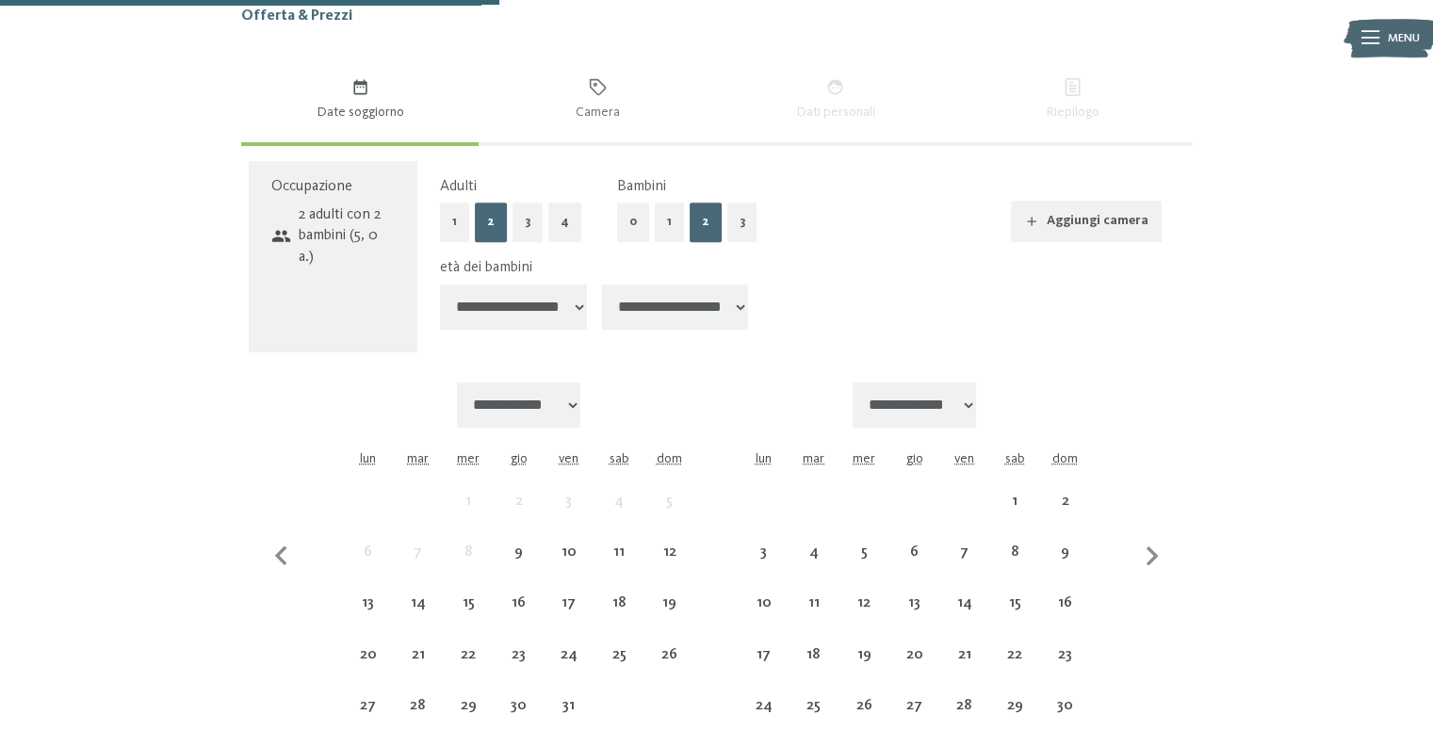
select select "**"
click at [604, 284] on select "**********" at bounding box center [675, 306] width 147 height 45
click at [352, 121] on span "Date soggiorno" at bounding box center [359, 112] width 210 height 19
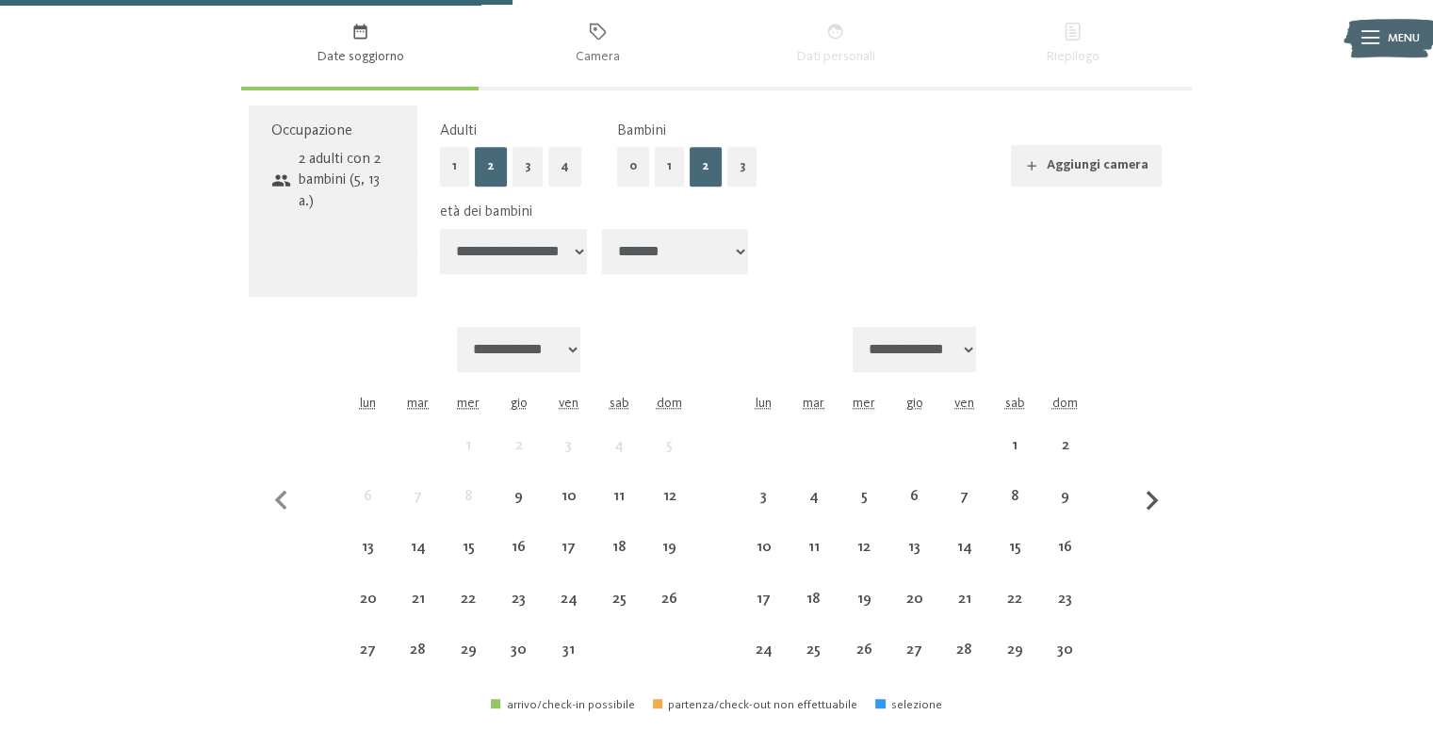
click at [1151, 494] on icon "button" at bounding box center [1151, 501] width 12 height 20
select select "**********"
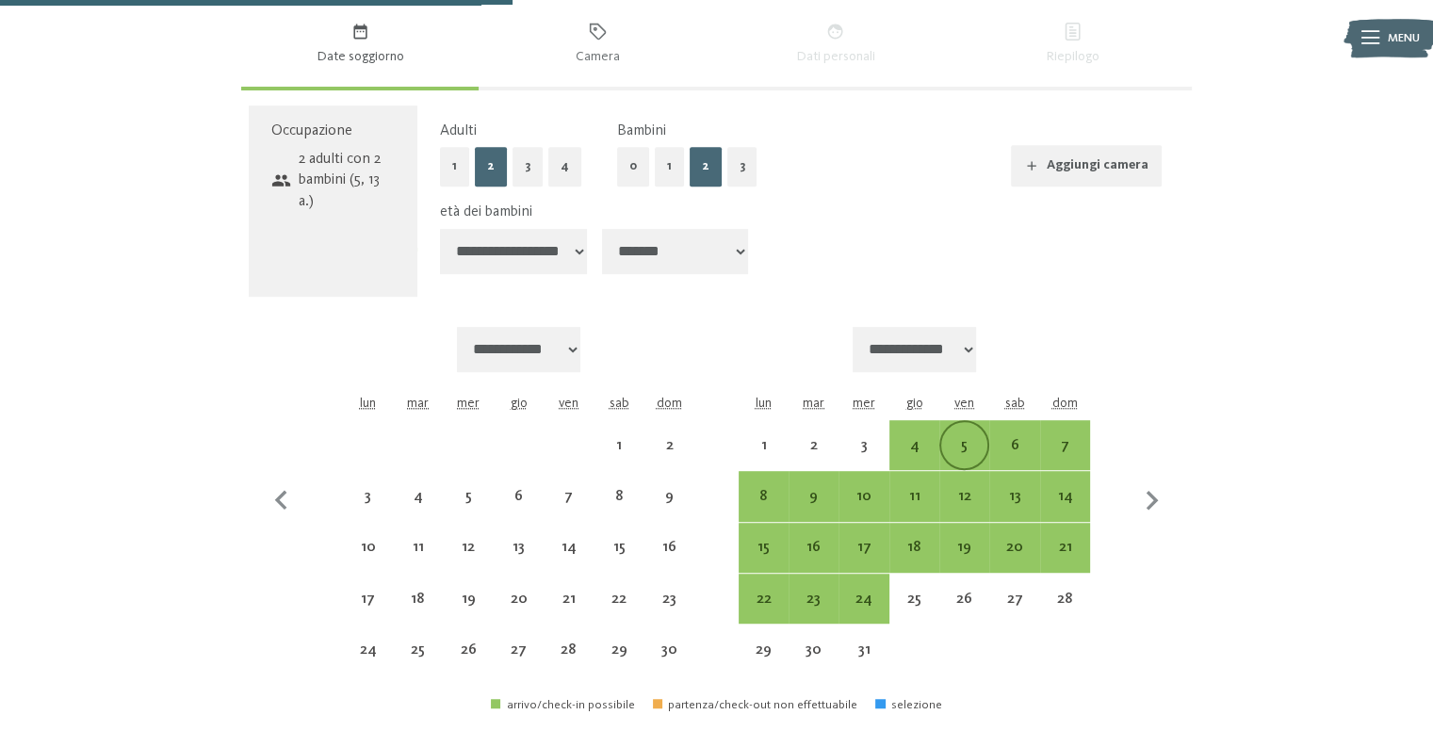
click at [957, 429] on div "5" at bounding box center [964, 445] width 46 height 46
select select "**********"
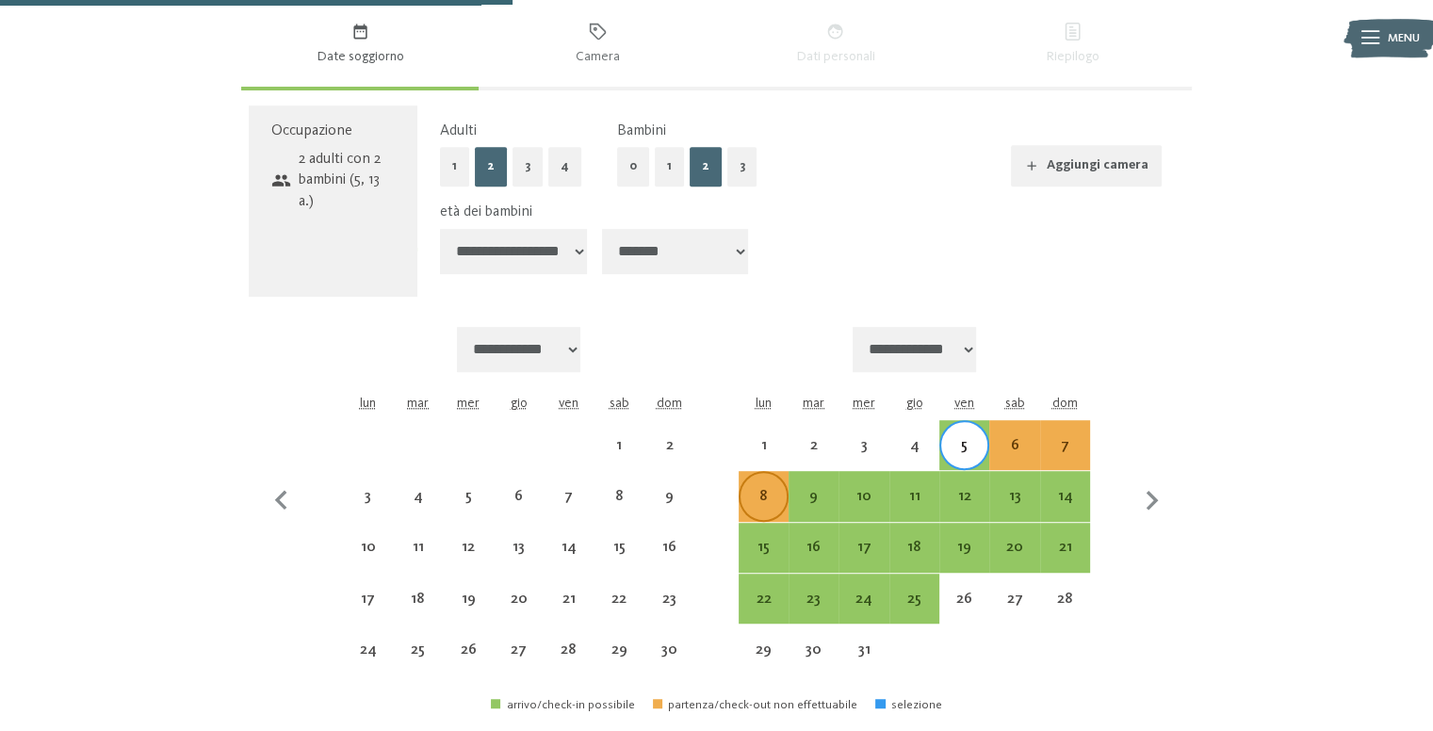
click at [747, 494] on div "8" at bounding box center [763, 512] width 46 height 46
select select "**********"
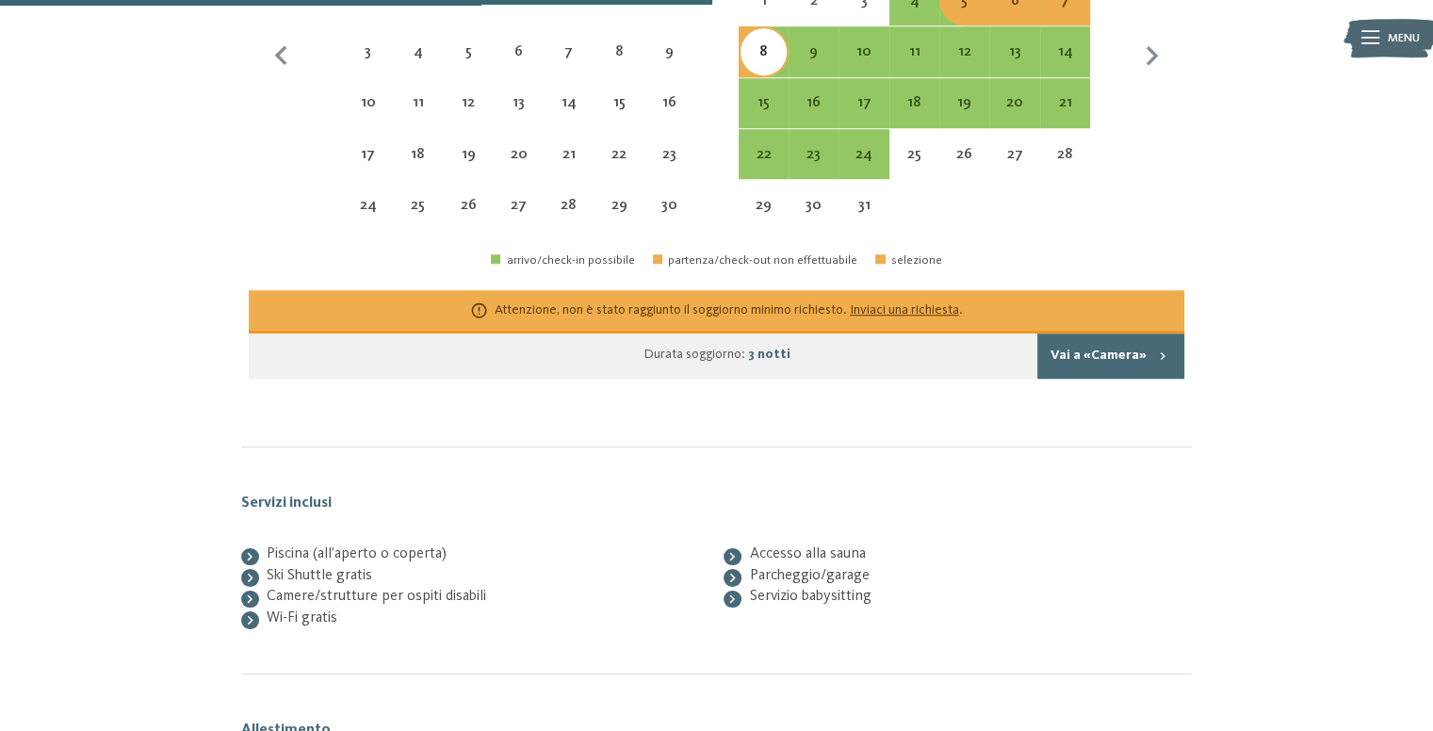
scroll to position [1533, 0]
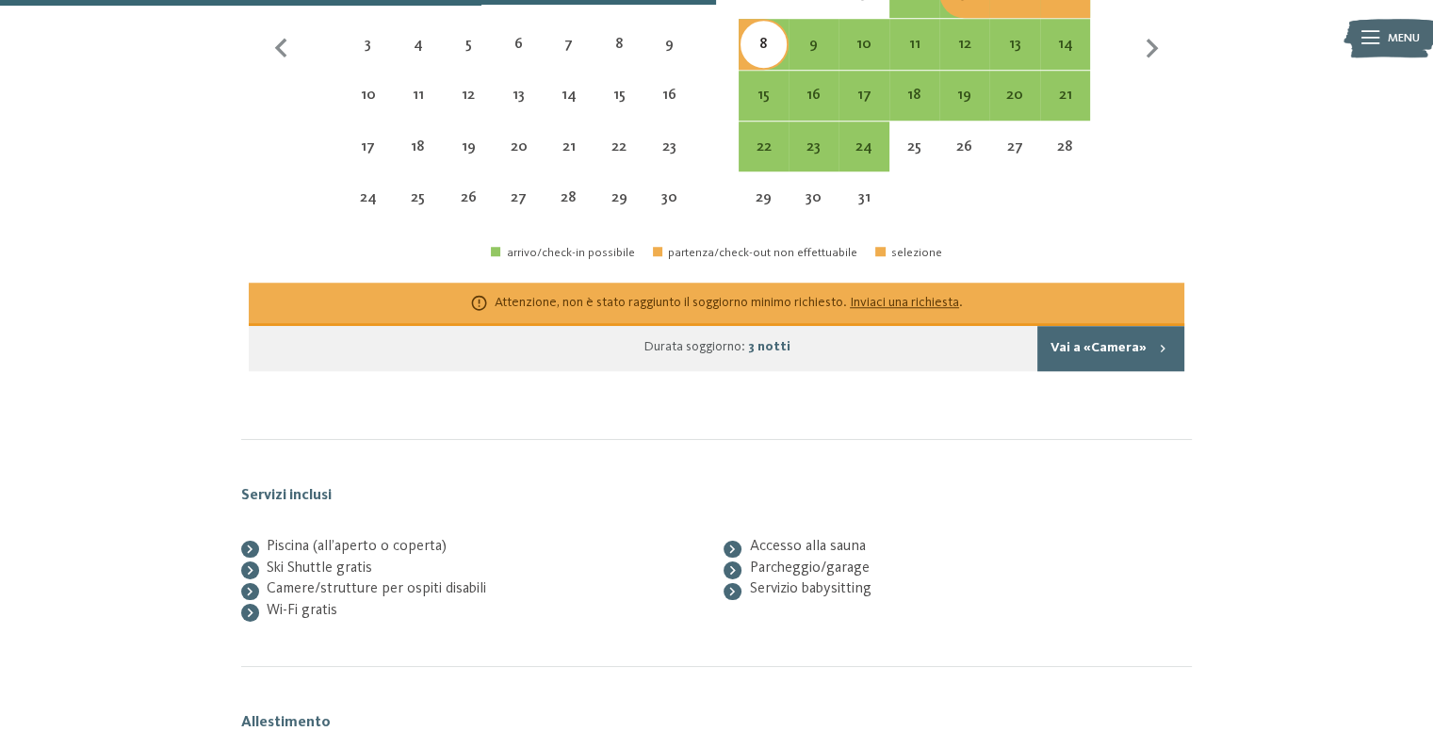
click at [1111, 334] on button "Vai a «Camera»" at bounding box center [1110, 348] width 147 height 45
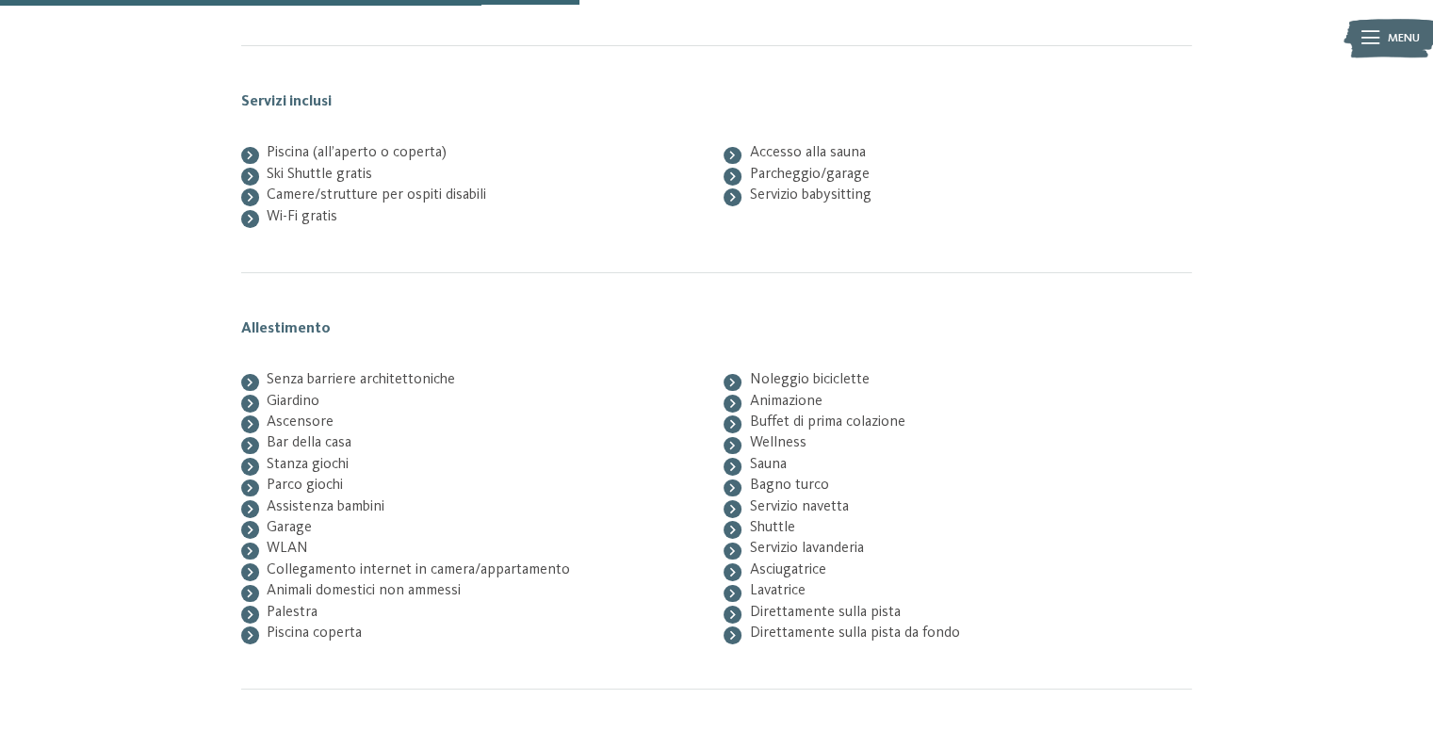
scroll to position [1081, 0]
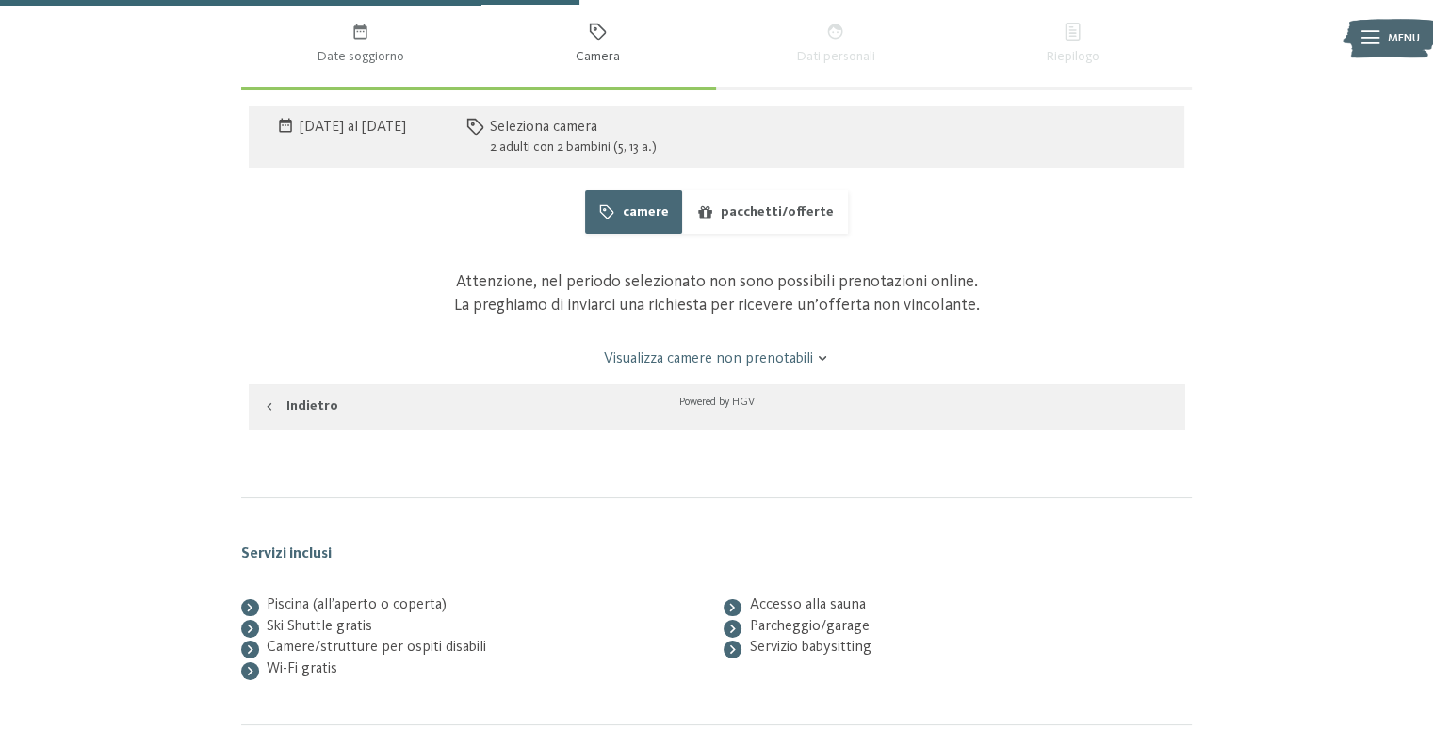
click at [748, 359] on link "Visualizza camere non prenotabili" at bounding box center [716, 358] width 879 height 21
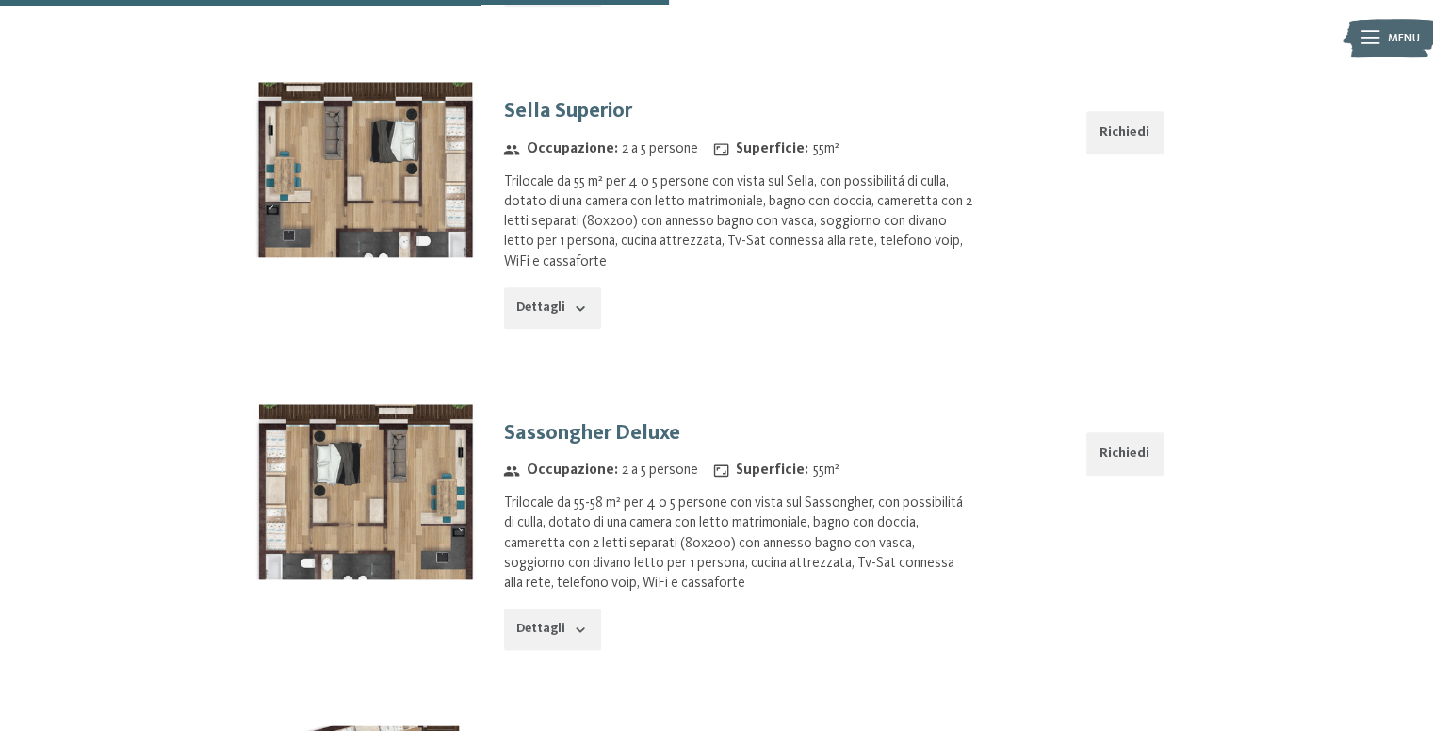
scroll to position [1896, 0]
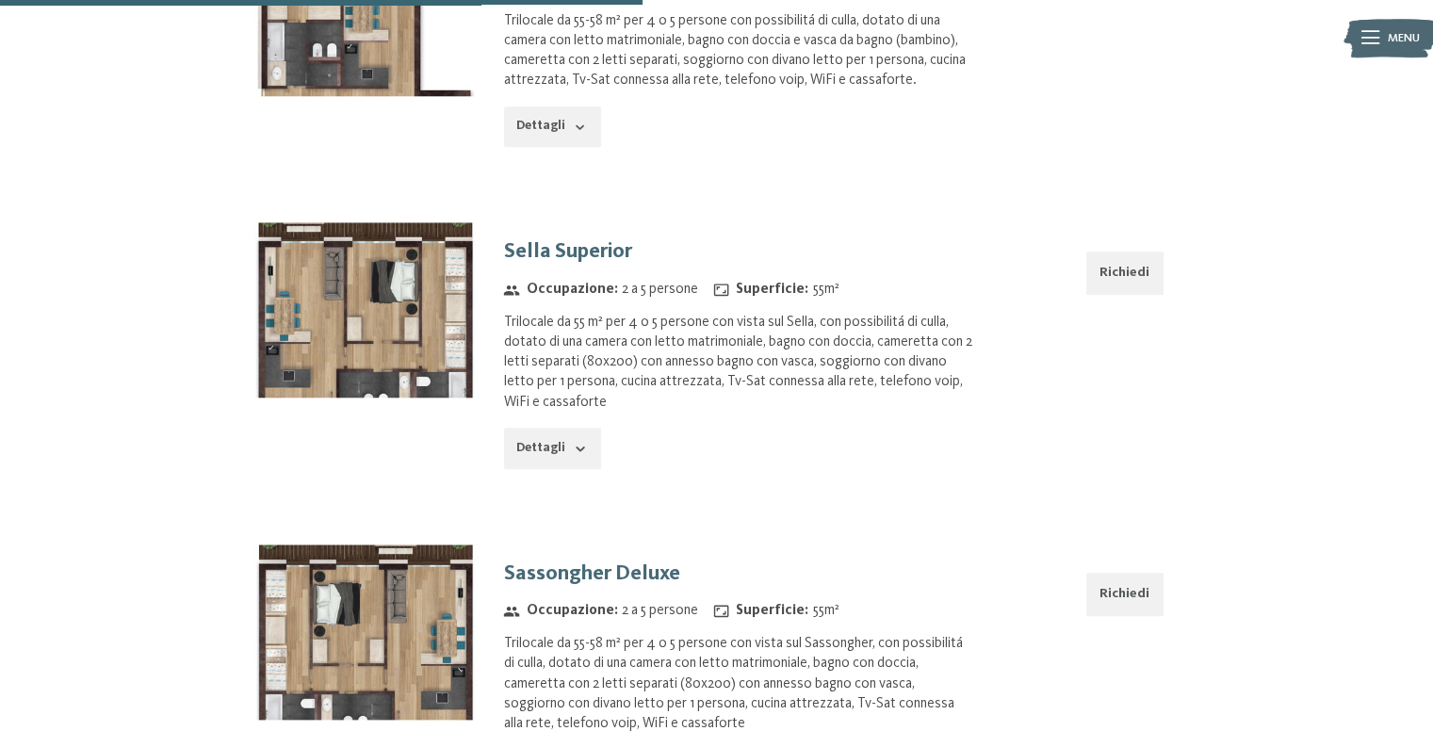
click at [580, 450] on icon "button" at bounding box center [580, 448] width 15 height 15
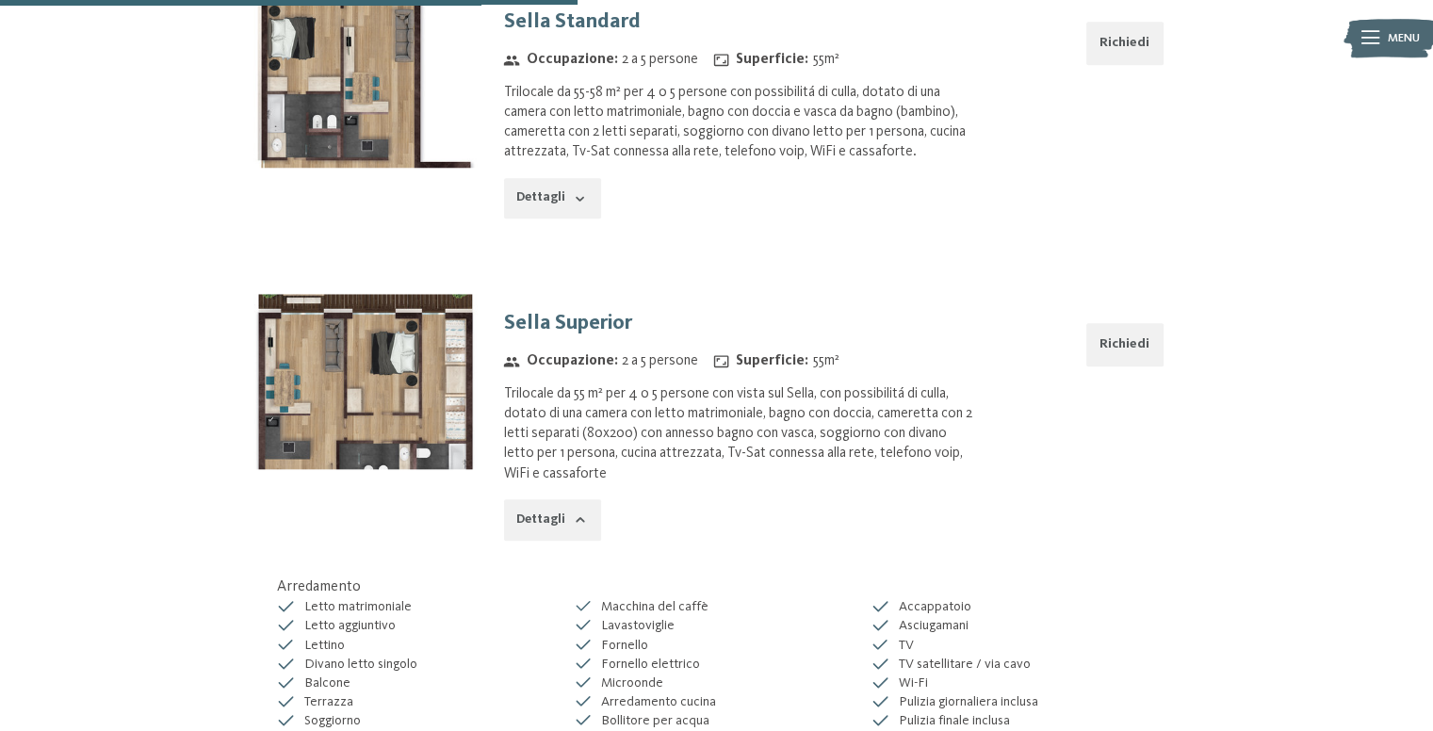
scroll to position [1847, 0]
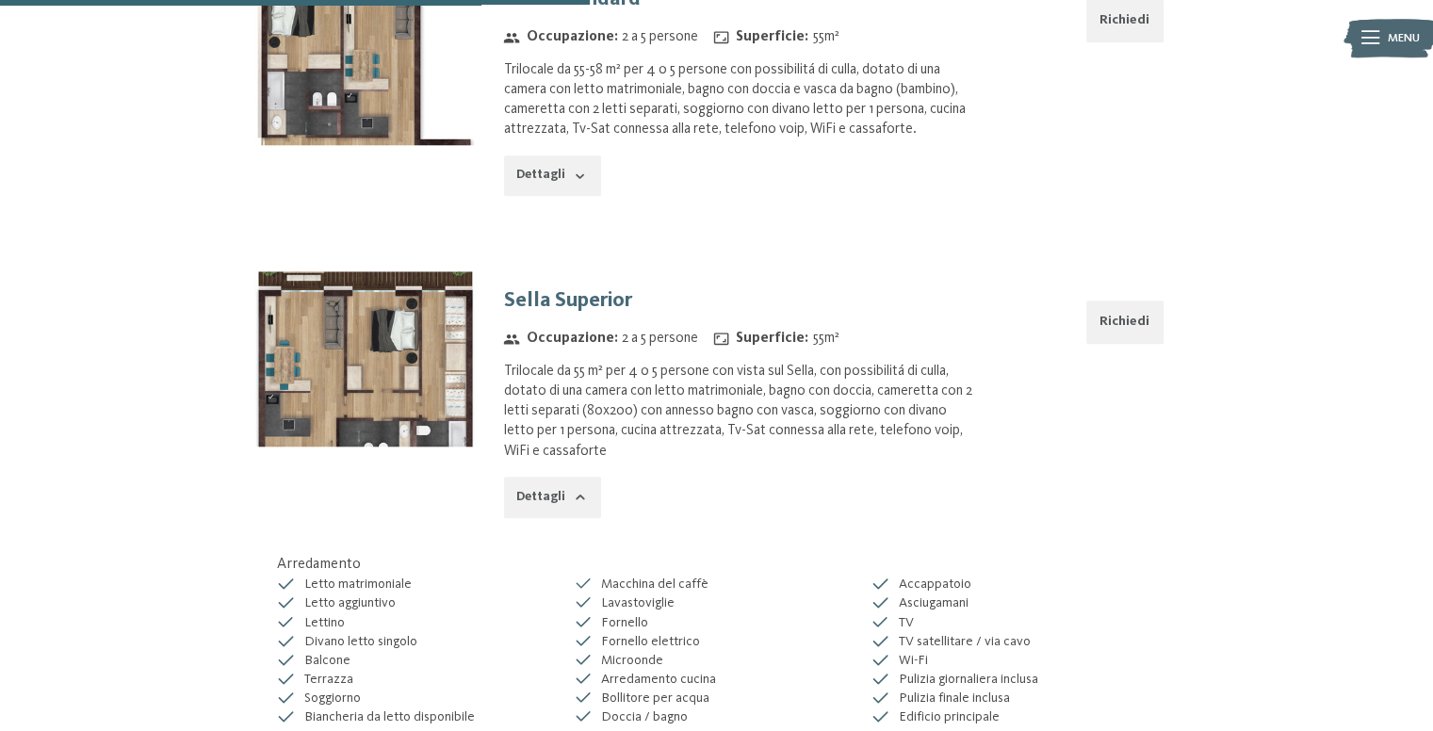
click at [1116, 315] on button "Richiedi" at bounding box center [1124, 321] width 77 height 43
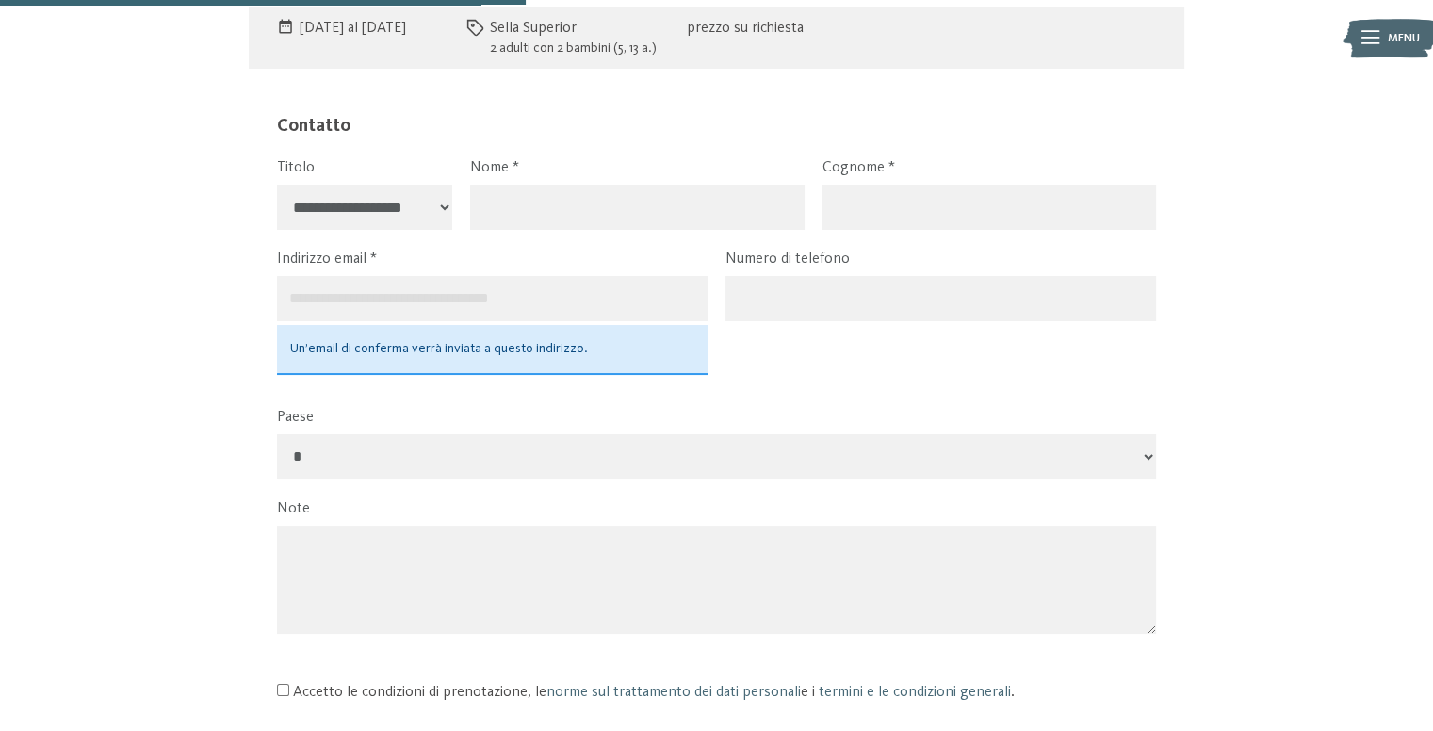
scroll to position [1185, 0]
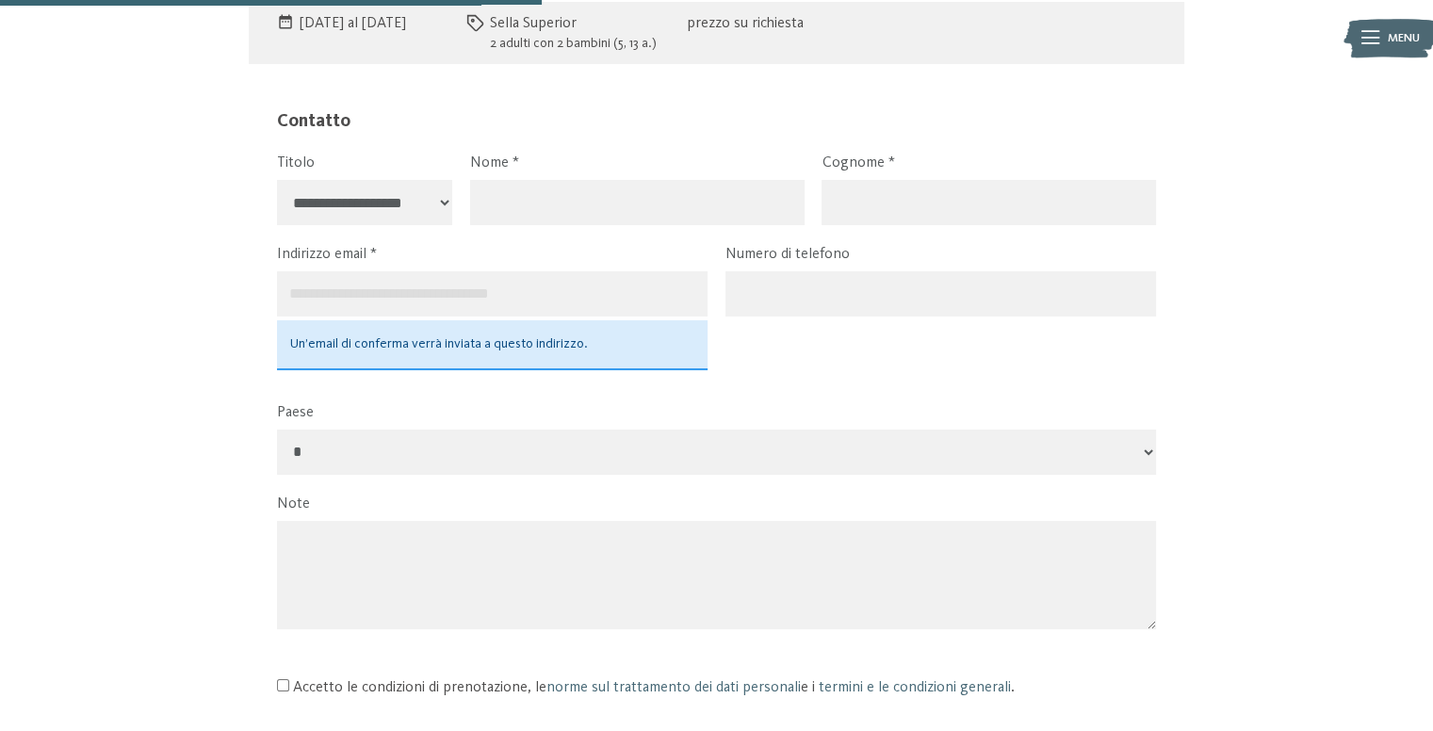
click at [339, 215] on select "**********" at bounding box center [365, 202] width 176 height 45
select select "*"
click at [277, 180] on select "**********" at bounding box center [365, 202] width 176 height 45
click at [552, 193] on input "text" at bounding box center [637, 202] width 334 height 45
type input "*******"
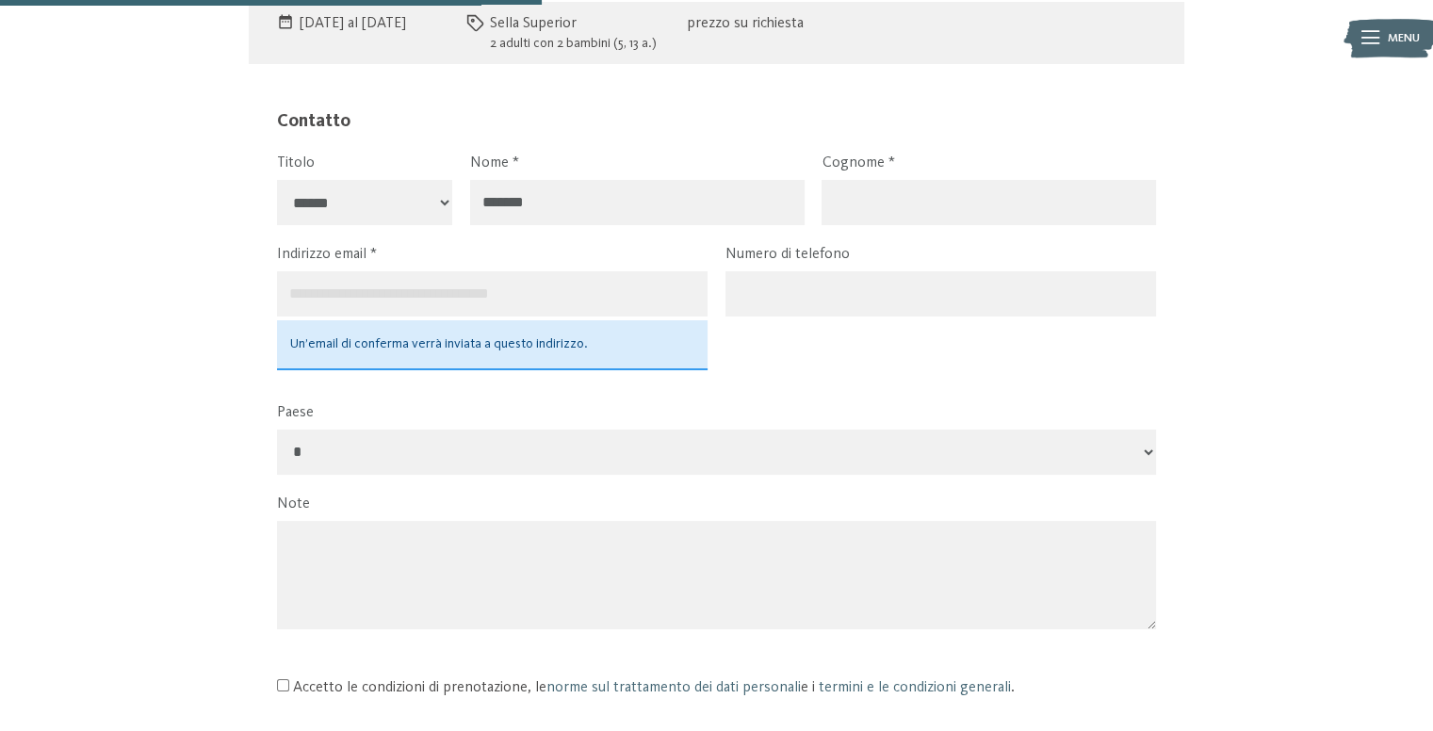
click at [914, 193] on input "text" at bounding box center [988, 202] width 334 height 45
type input "*******"
click at [367, 301] on input "email" at bounding box center [492, 293] width 430 height 45
type input "**********"
click at [316, 459] on select "**********" at bounding box center [716, 451] width 879 height 45
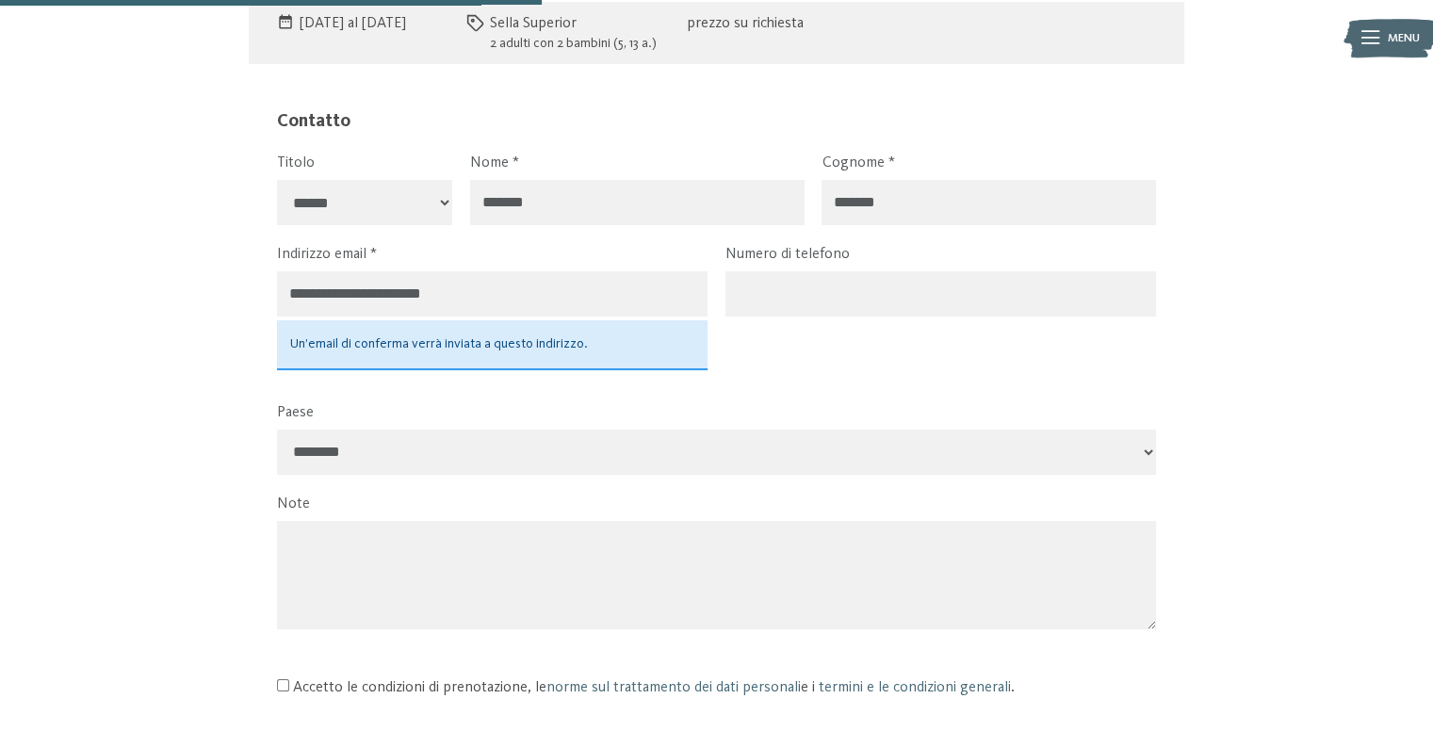
click at [277, 429] on select "**********" at bounding box center [716, 451] width 879 height 45
click at [329, 456] on select "**********" at bounding box center [716, 451] width 879 height 45
select select "***"
click at [277, 429] on select "**********" at bounding box center [716, 451] width 879 height 45
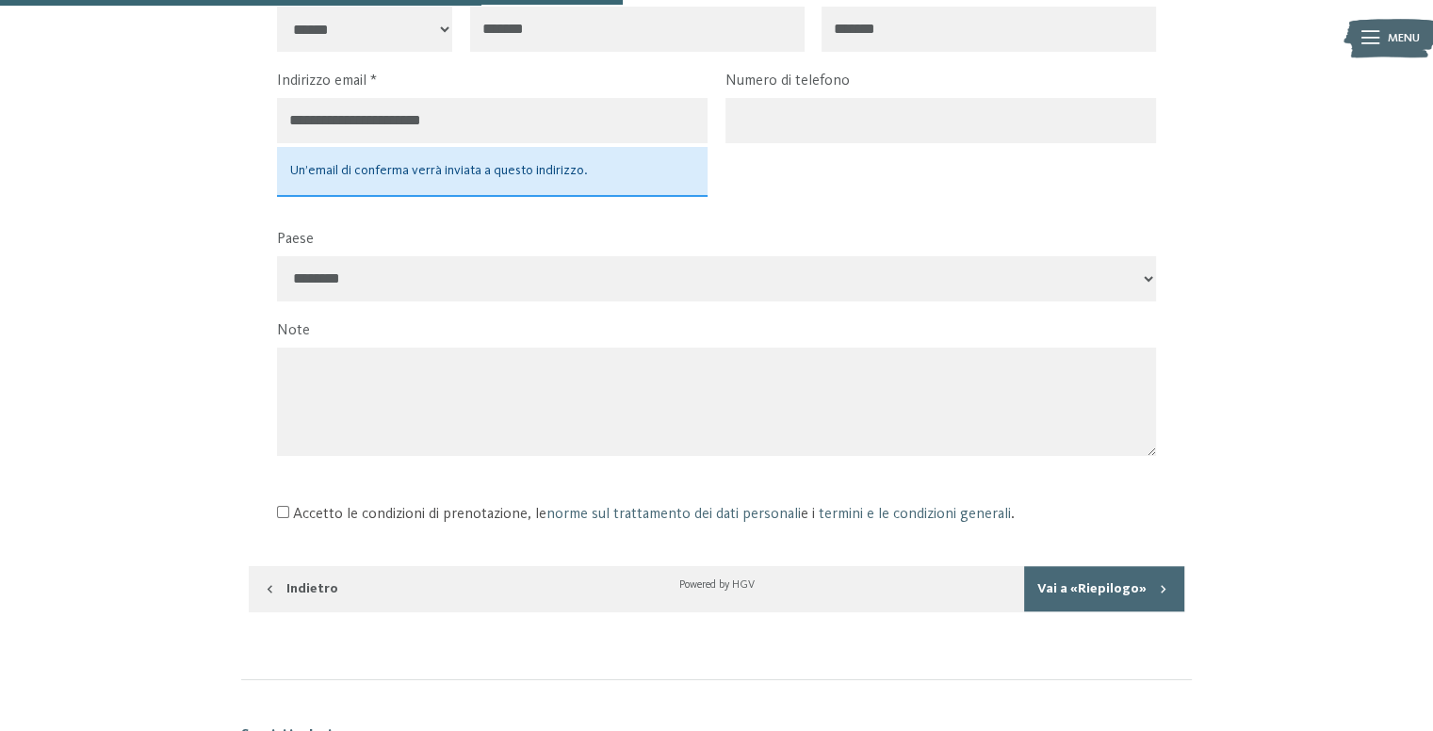
scroll to position [1363, 0]
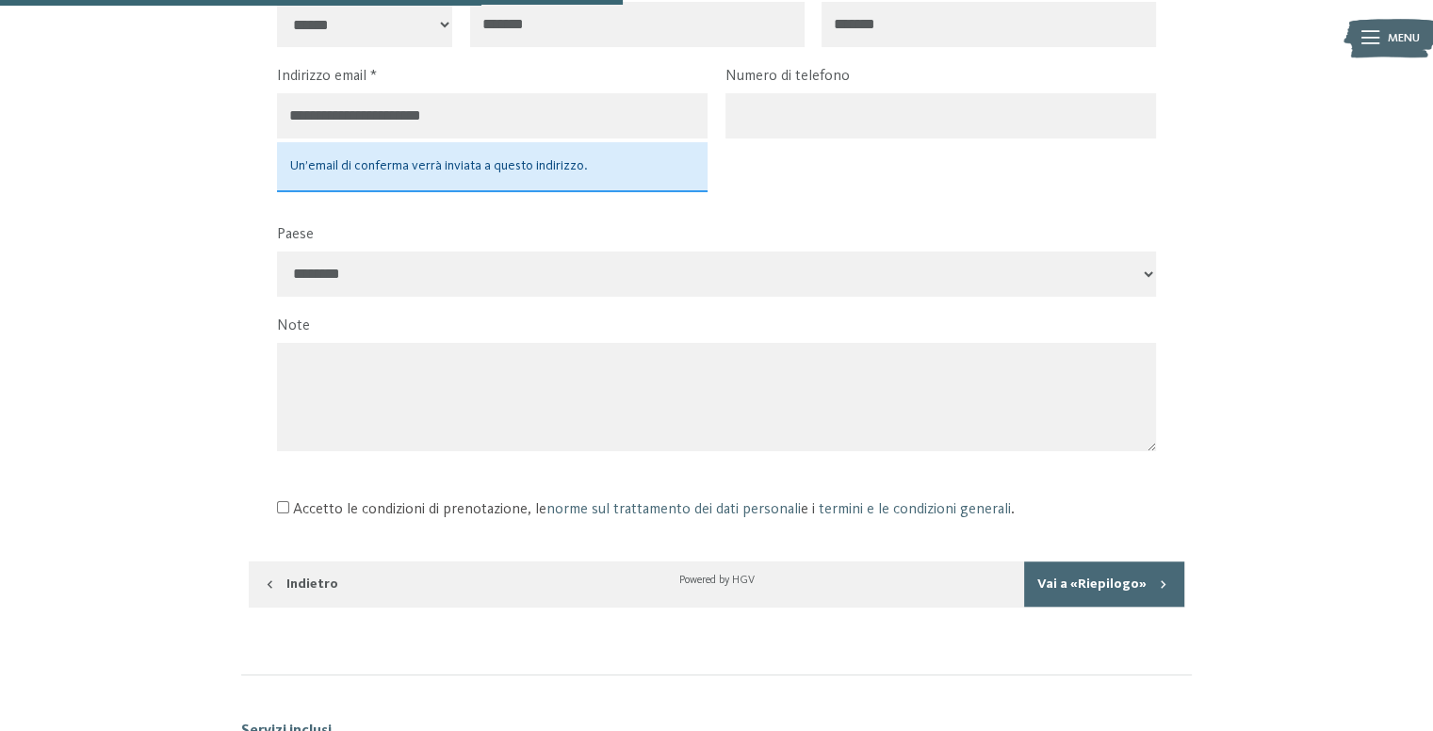
click at [308, 363] on textarea at bounding box center [716, 397] width 879 height 108
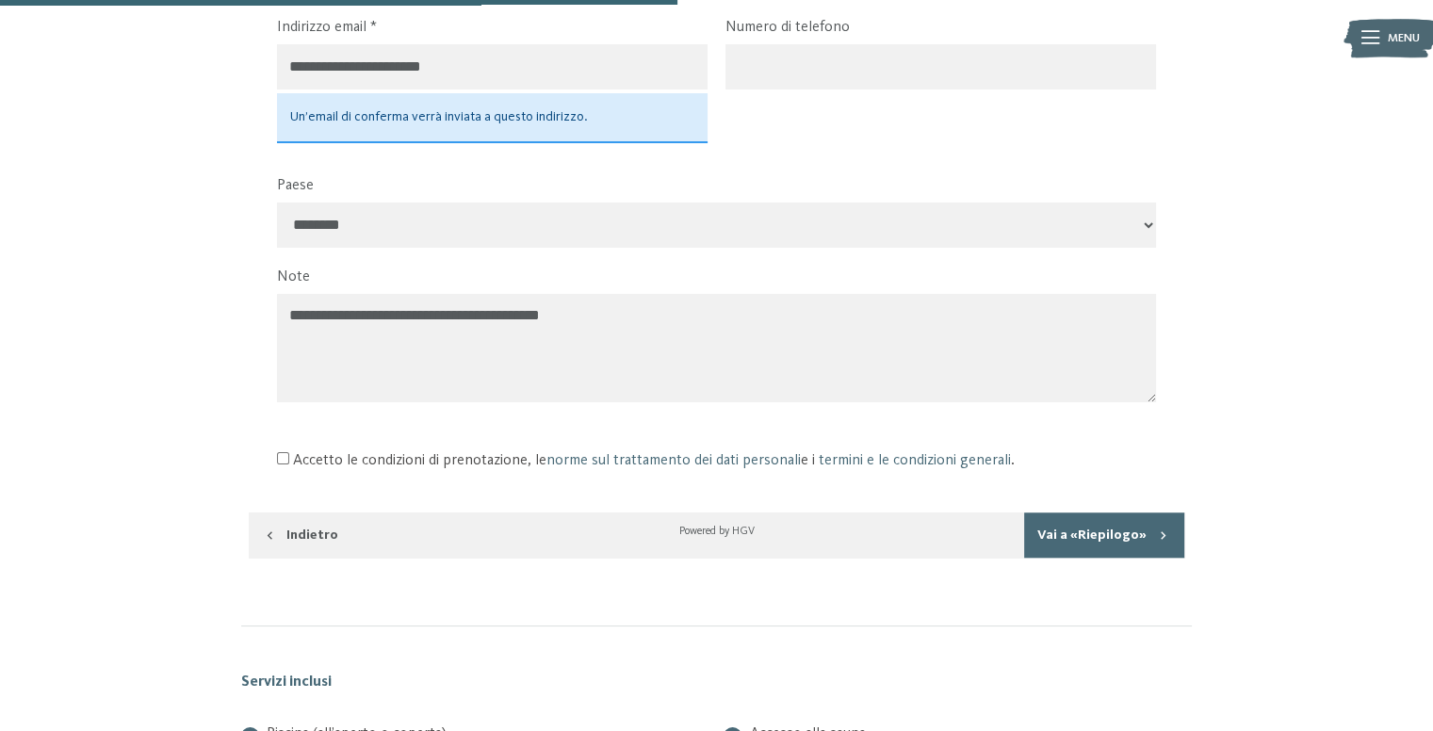
scroll to position [1567, 0]
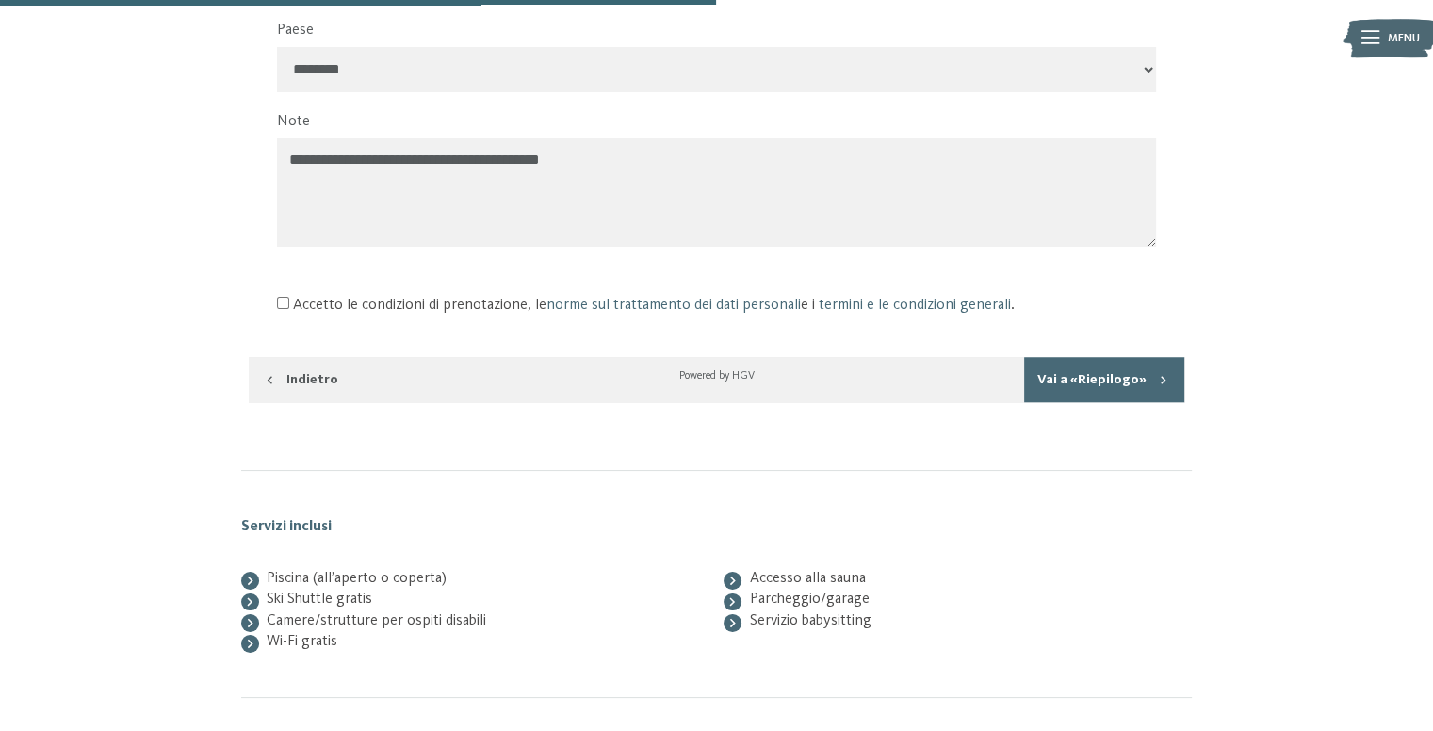
click at [558, 161] on textarea "**********" at bounding box center [716, 192] width 879 height 108
click at [557, 160] on textarea "**********" at bounding box center [716, 192] width 879 height 108
click at [552, 166] on textarea "**********" at bounding box center [716, 192] width 879 height 108
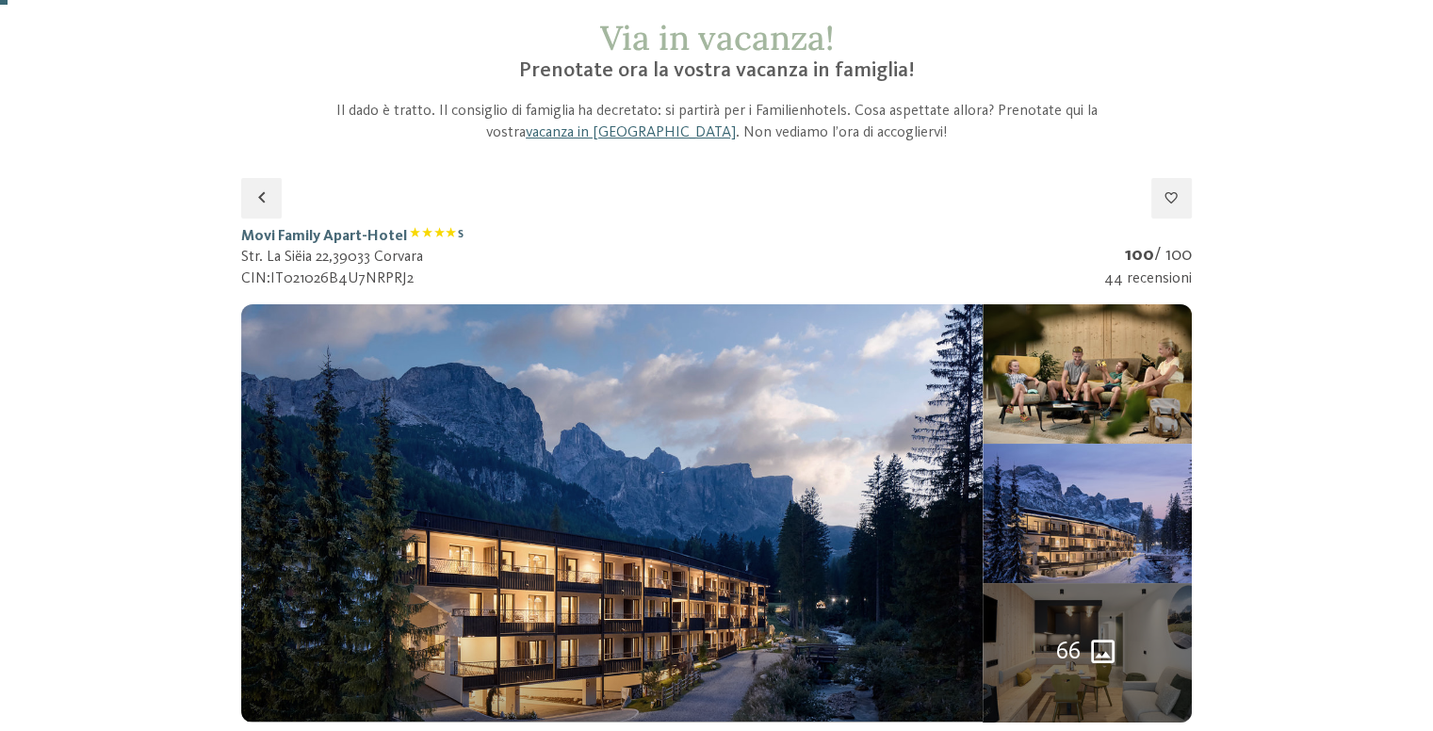
scroll to position [4, 0]
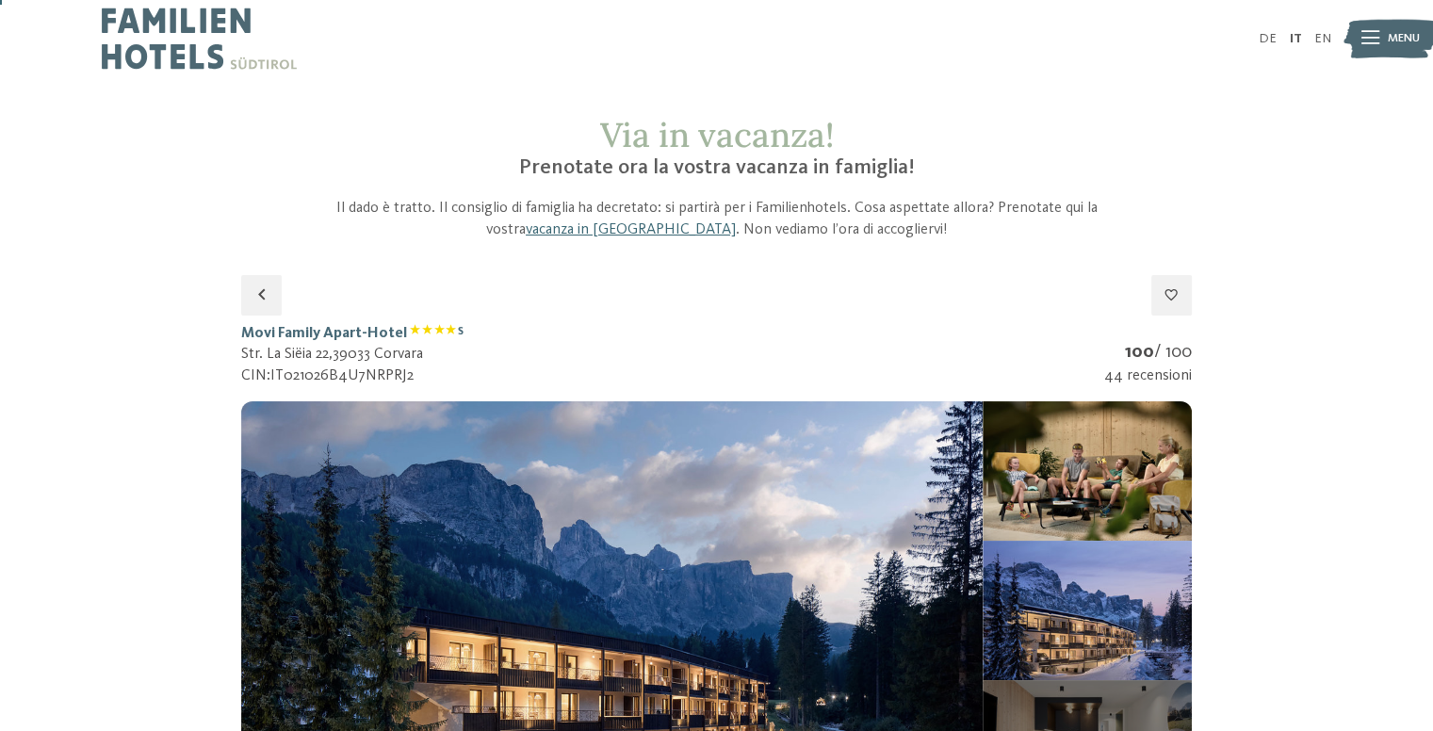
drag, startPoint x: 434, startPoint y: 370, endPoint x: 246, endPoint y: 317, distance: 195.6
copy div "Movi Family Apart-Hotel S Str. La Siëia 22 , 39033 Corvara CIN: IT021026B4U7NRP…"
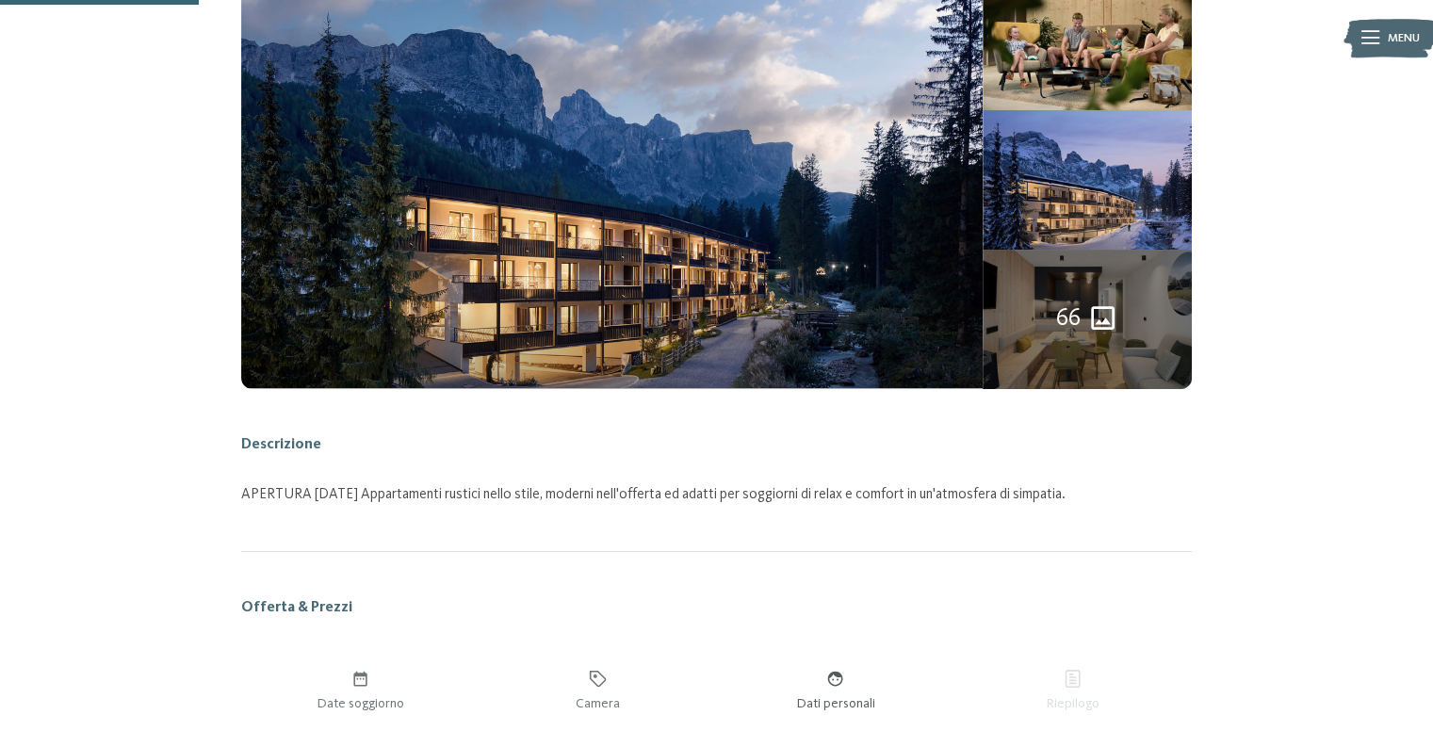
scroll to position [376, 0]
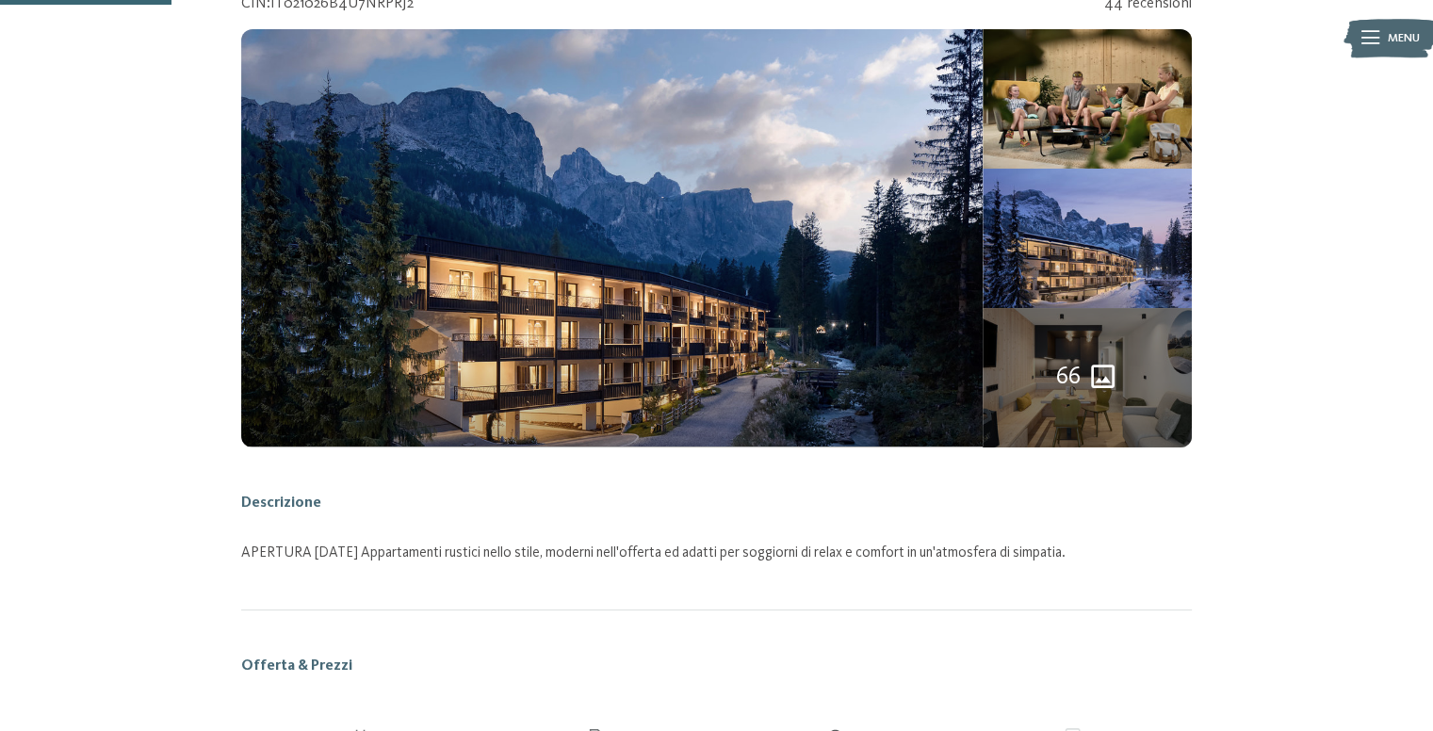
drag, startPoint x: 1424, startPoint y: 129, endPoint x: 1418, endPoint y: 104, distance: 26.3
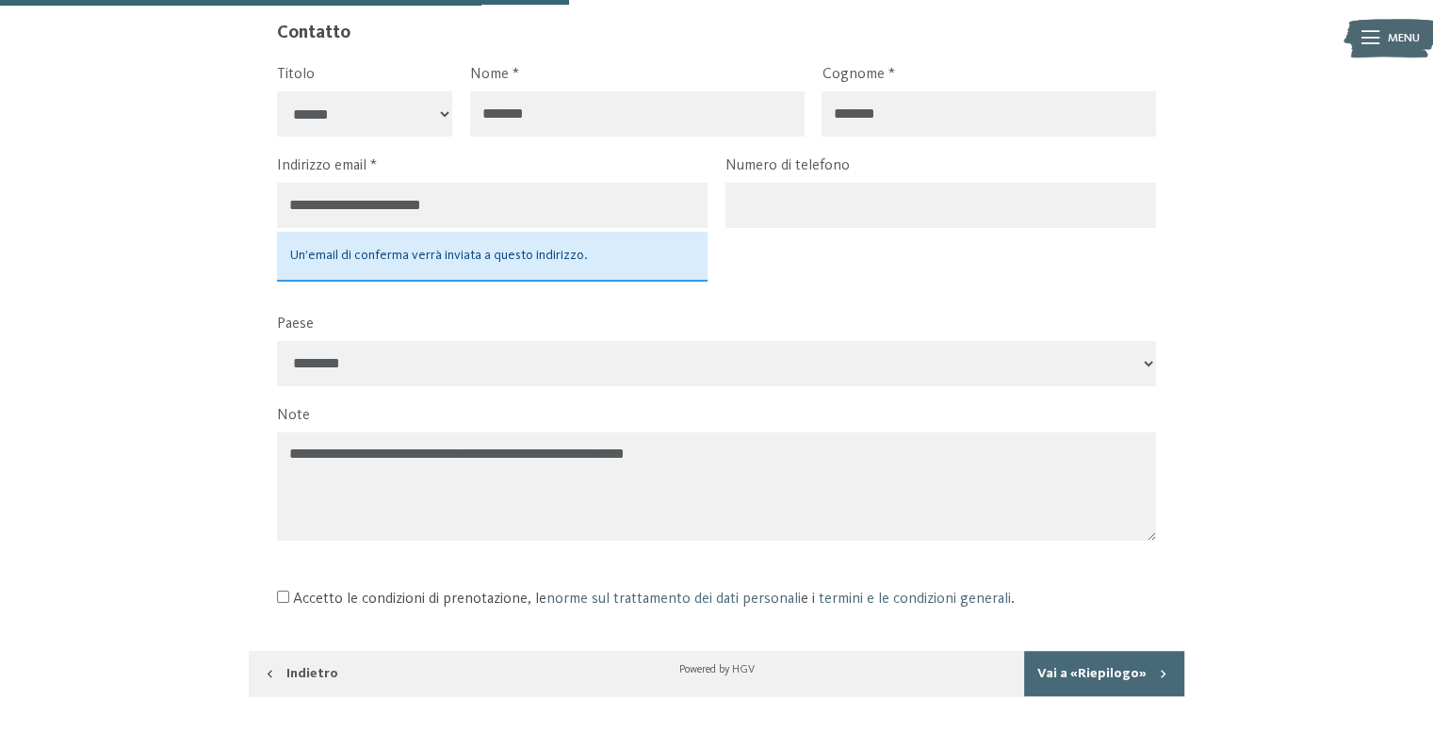
scroll to position [1279, 0]
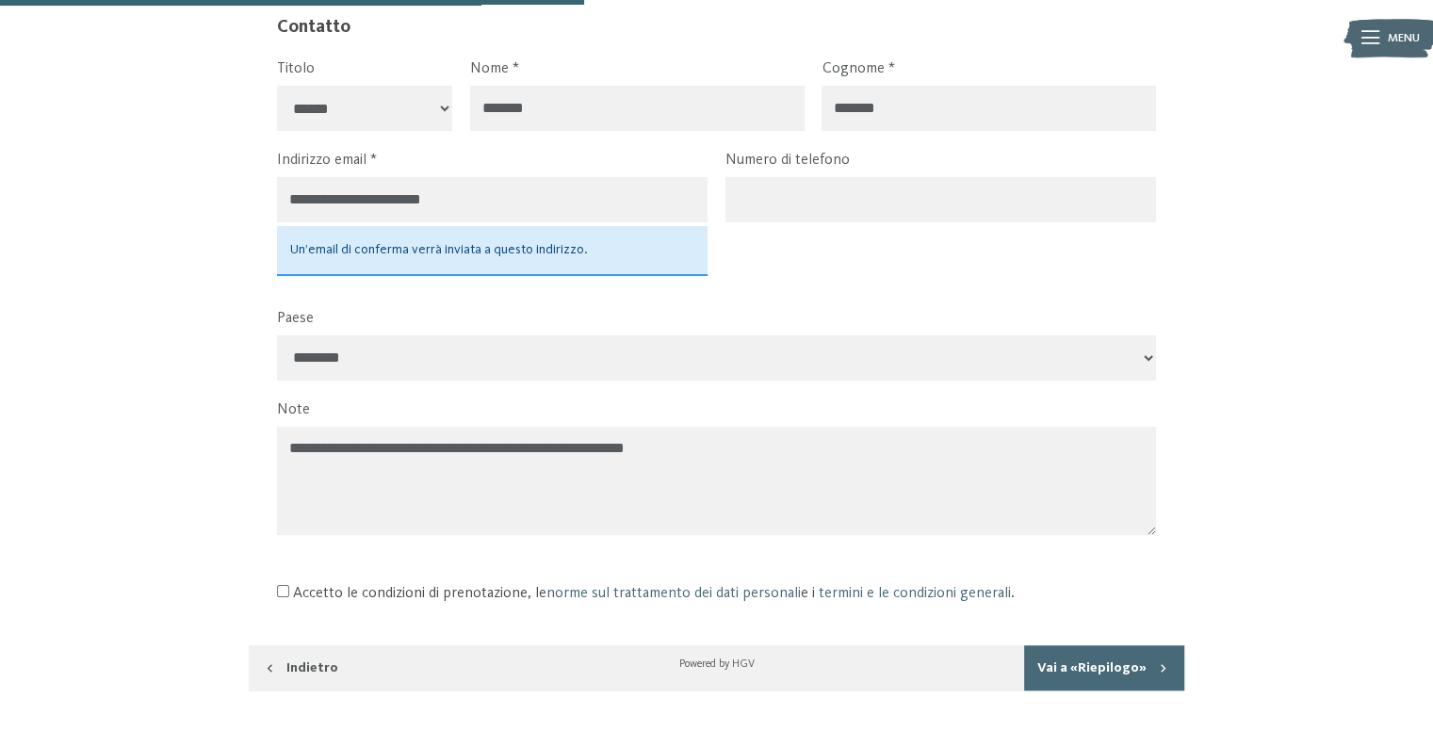
click at [714, 436] on textarea "**********" at bounding box center [716, 481] width 879 height 108
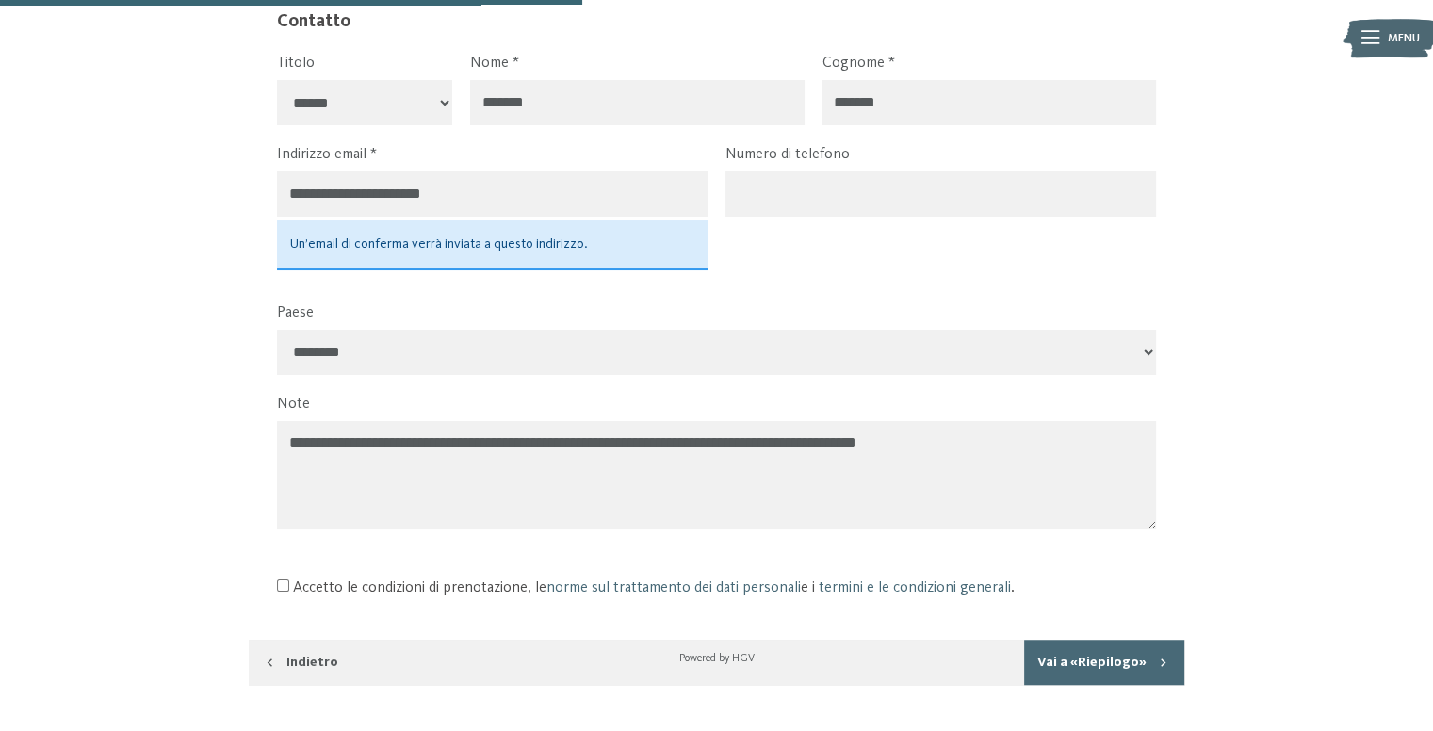
scroll to position [1311, 0]
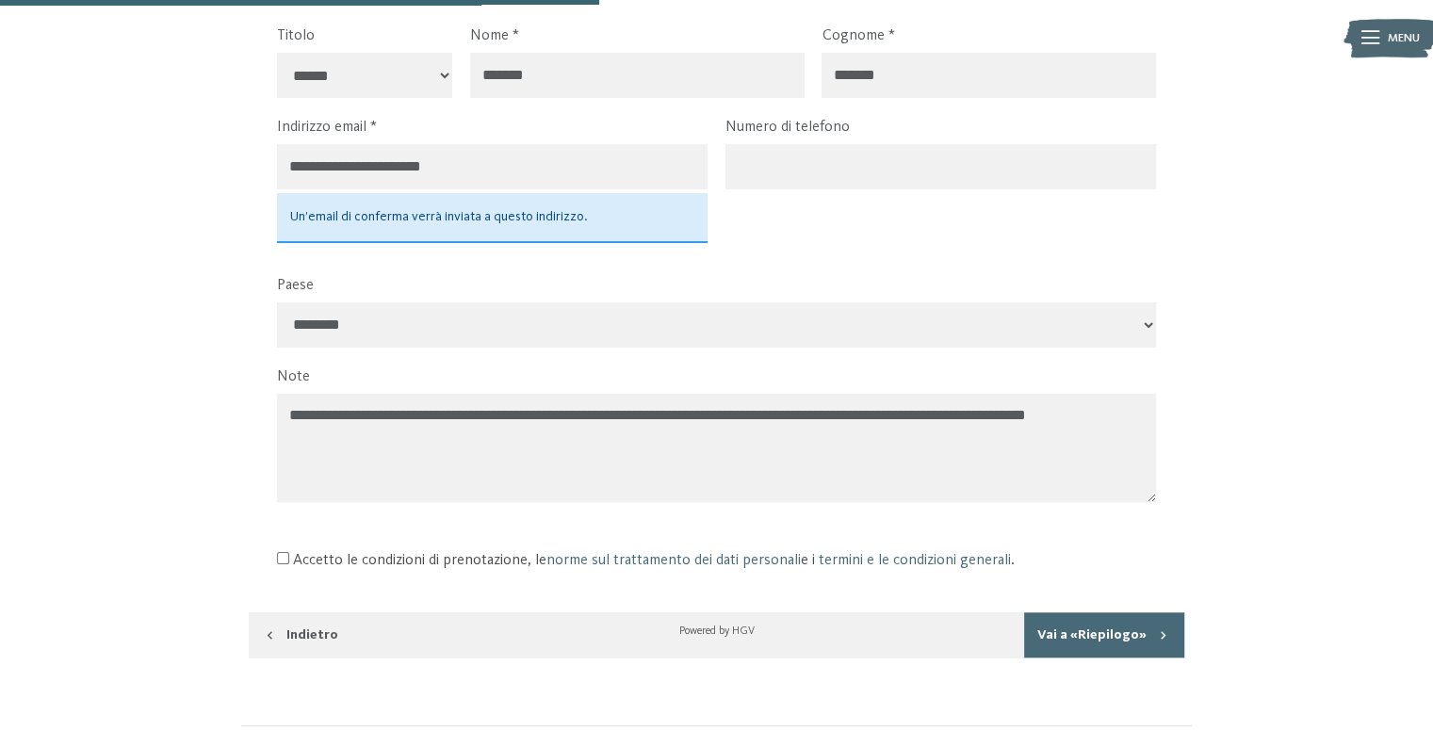
click at [922, 415] on textarea "**********" at bounding box center [716, 448] width 879 height 108
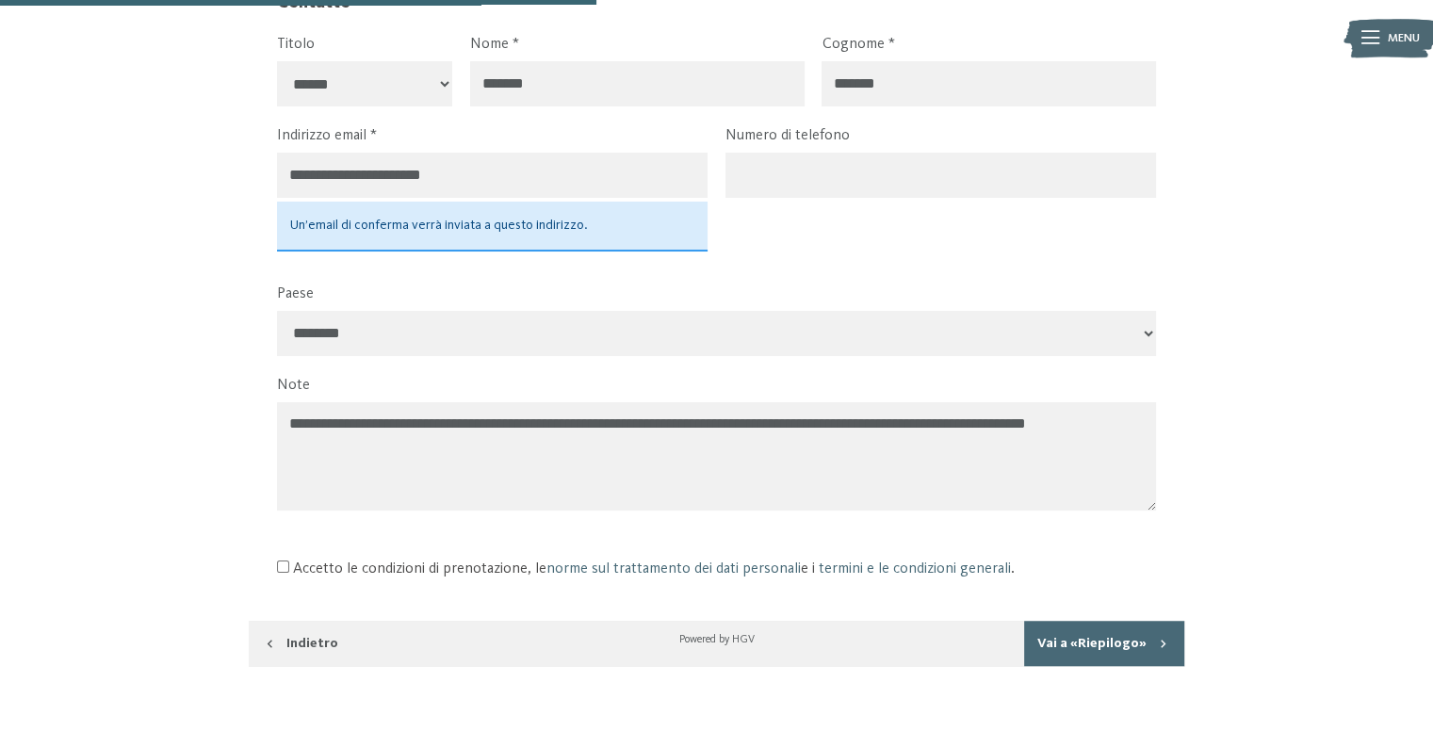
click at [918, 414] on textarea "**********" at bounding box center [716, 456] width 879 height 108
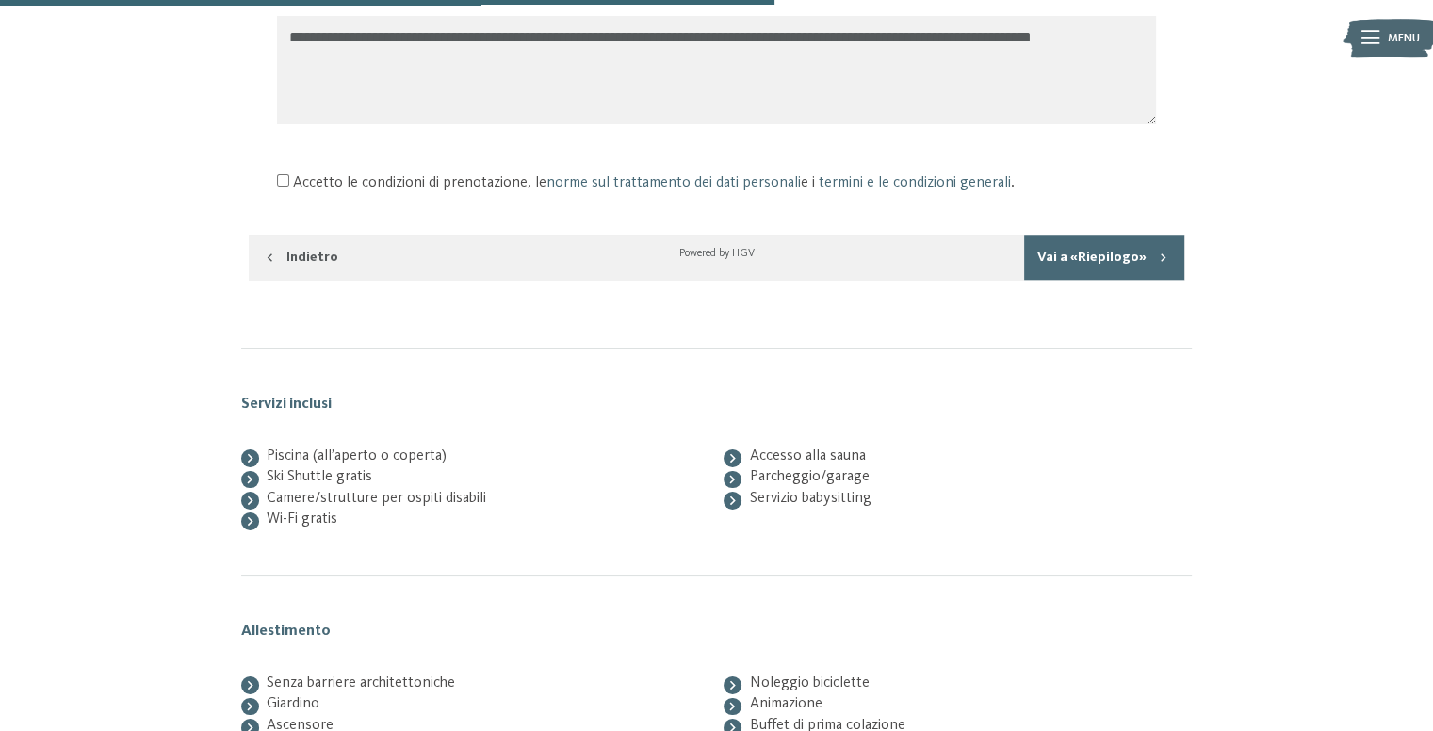
scroll to position [1707, 0]
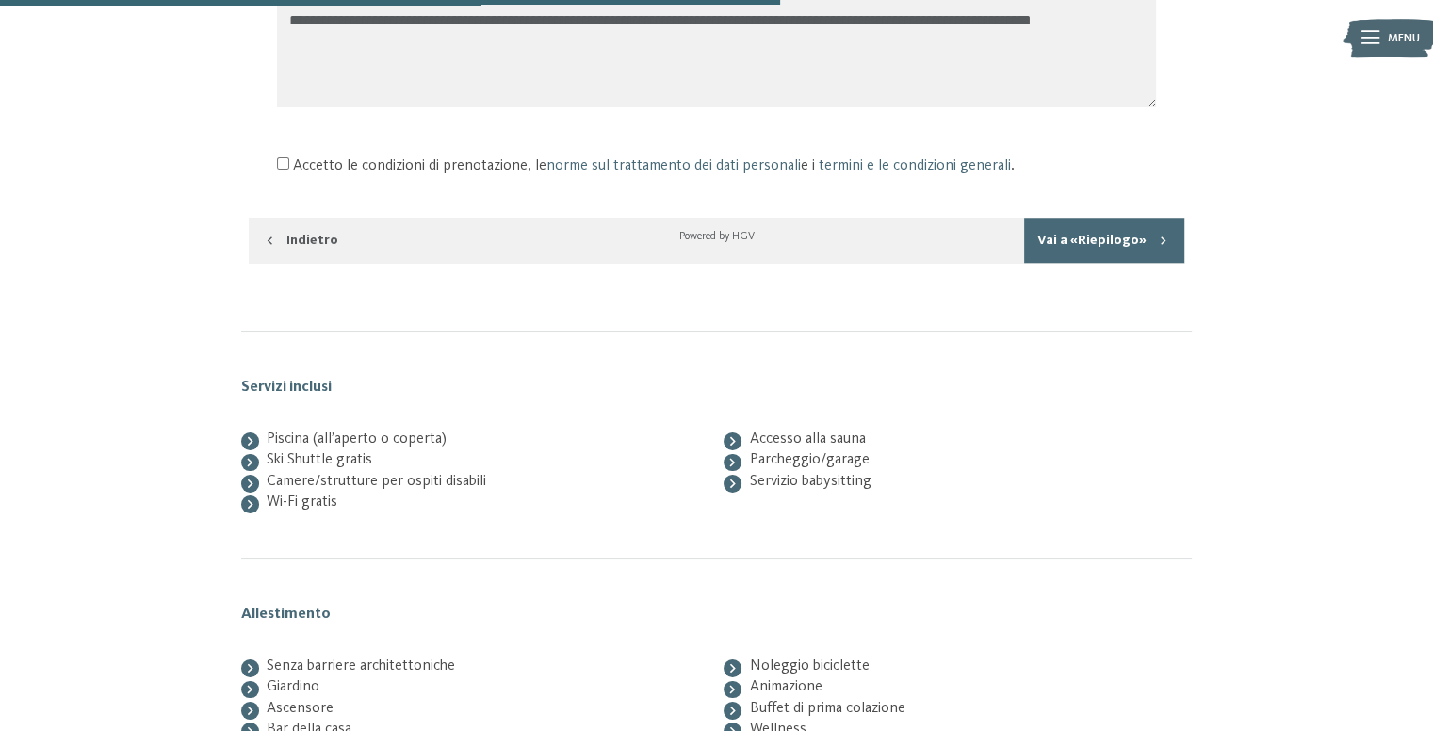
type textarea "**********"
click at [1112, 238] on button "Vai a «Riepilogo»" at bounding box center [1104, 240] width 160 height 45
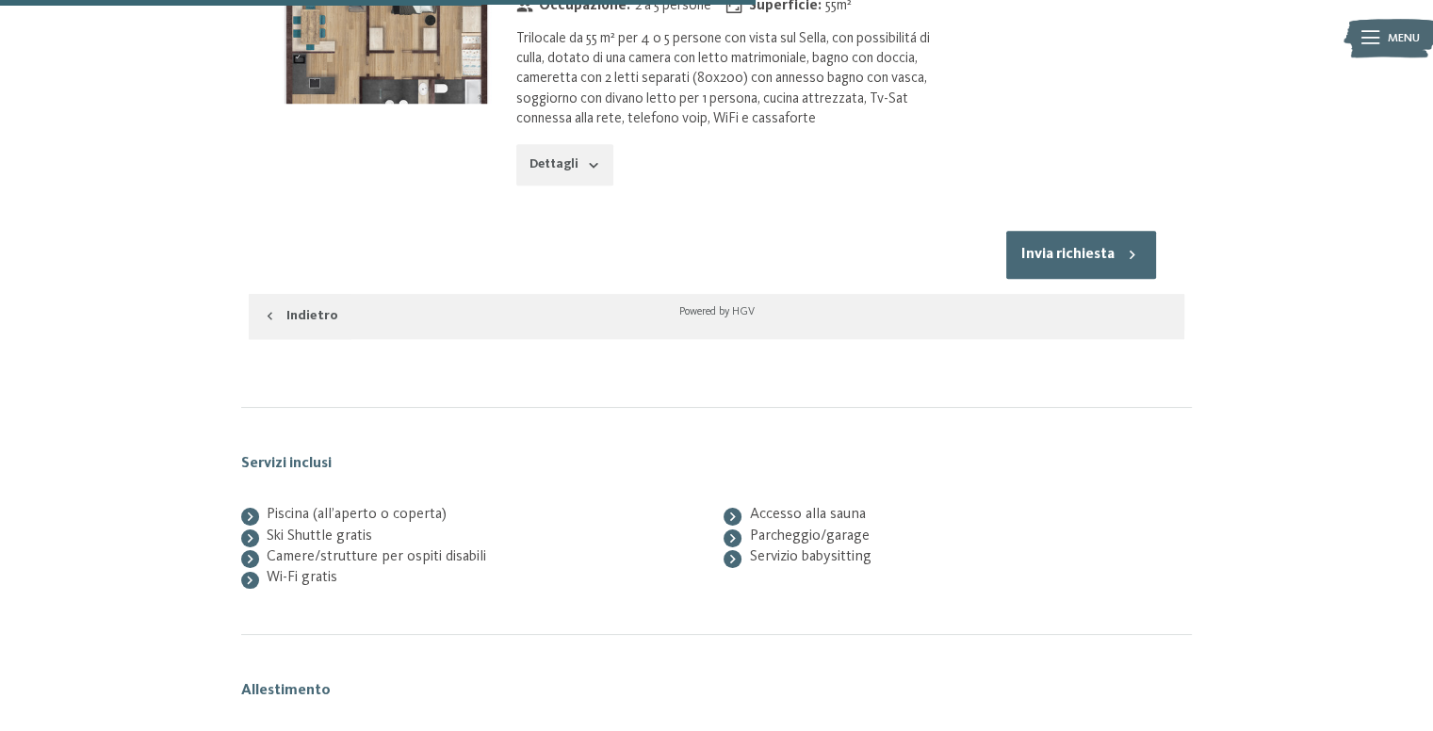
scroll to position [1646, 0]
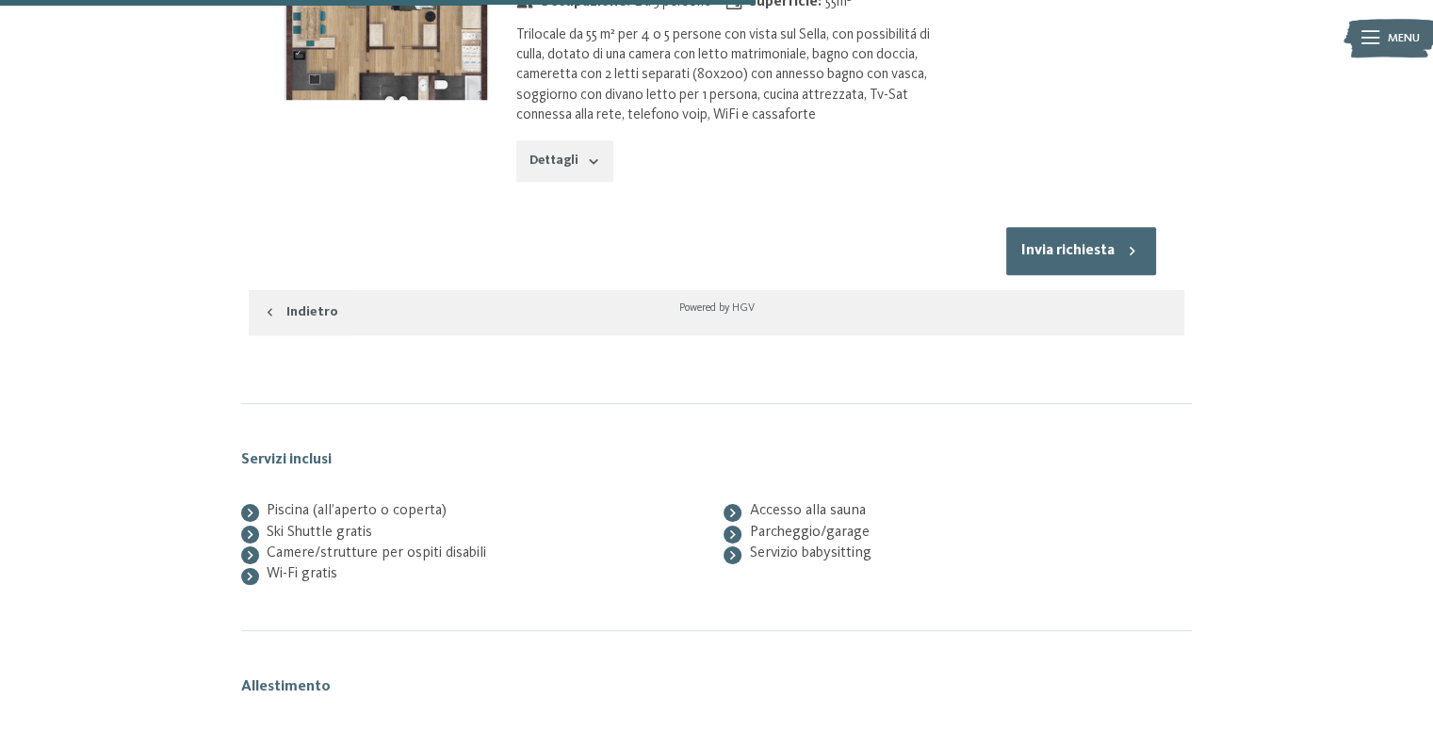
click at [1101, 227] on button "Invia richiesta" at bounding box center [1081, 251] width 150 height 48
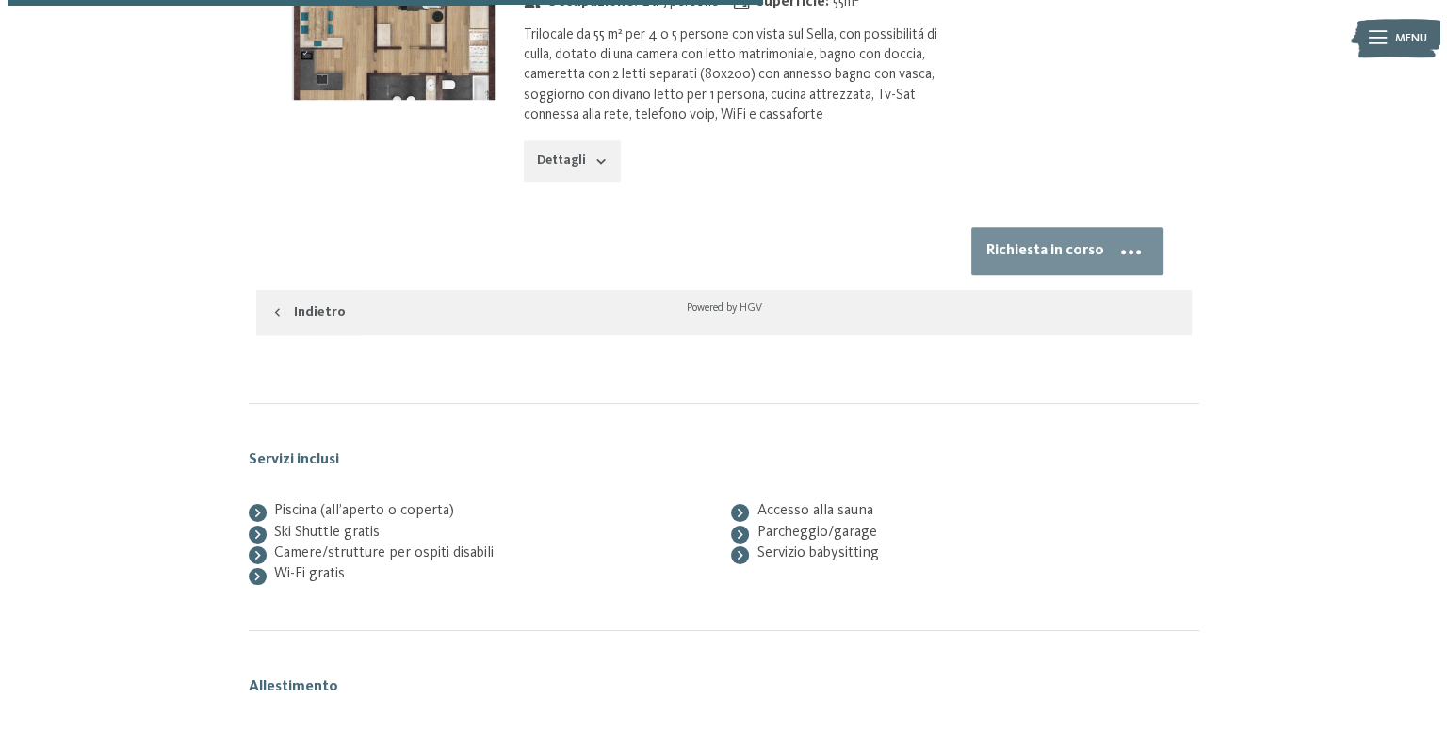
scroll to position [1081, 0]
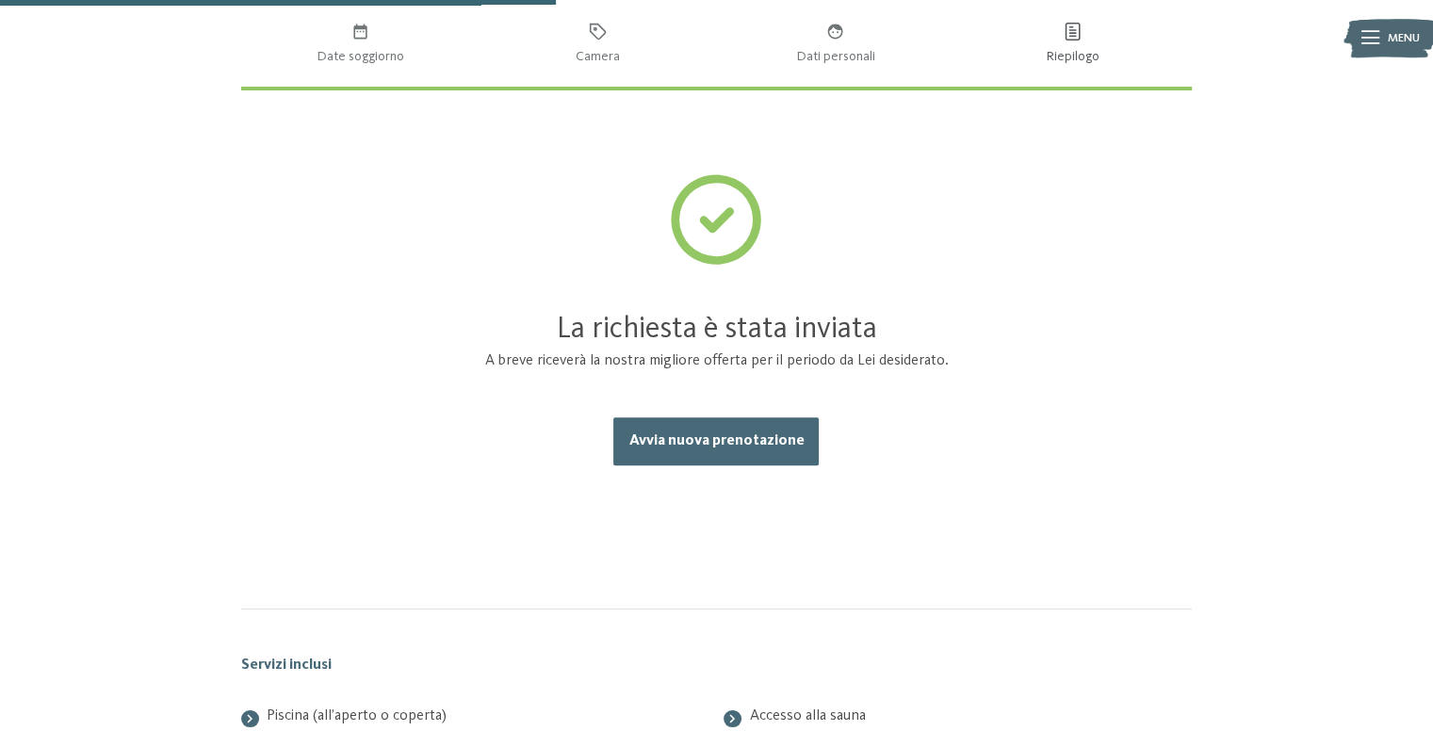
click at [1375, 39] on icon at bounding box center [1370, 37] width 18 height 13
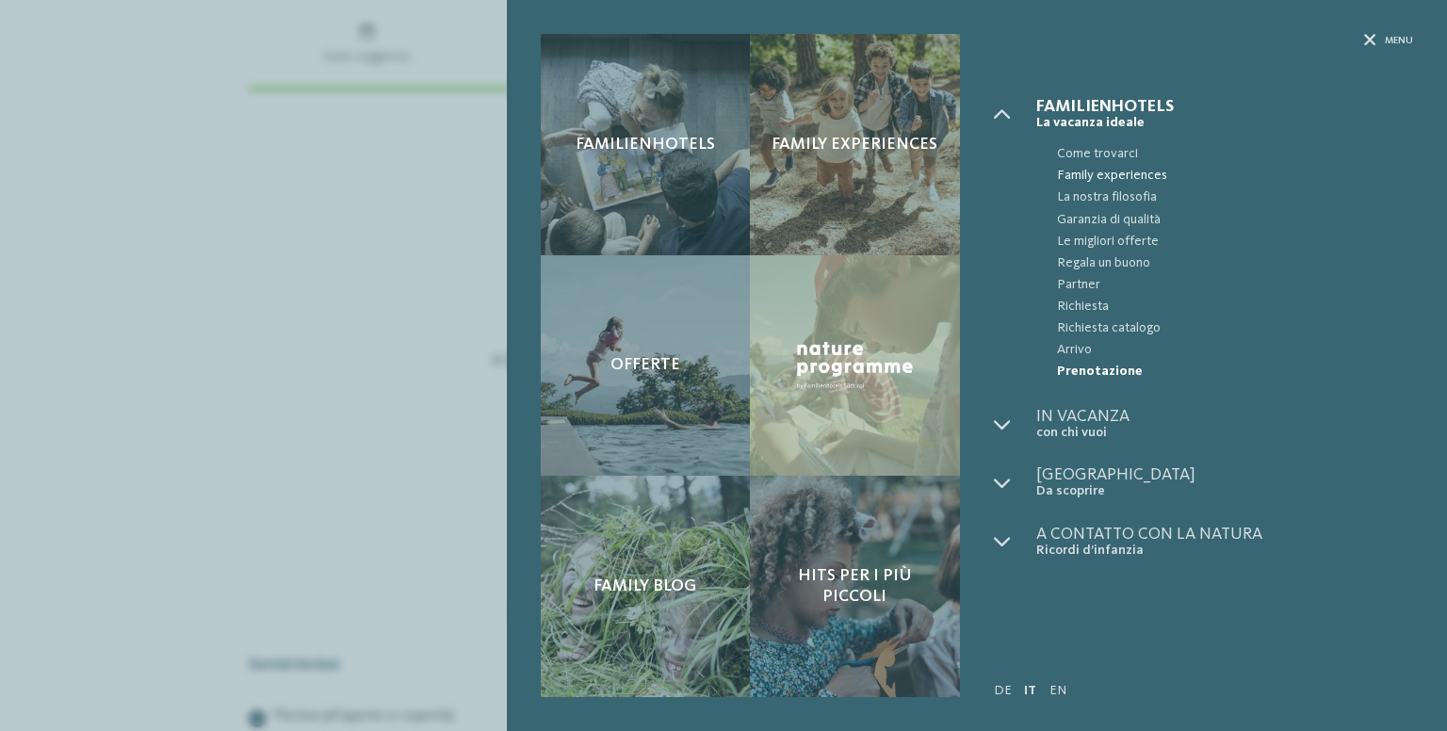
click at [1116, 170] on span "Family experiences" at bounding box center [1235, 176] width 356 height 22
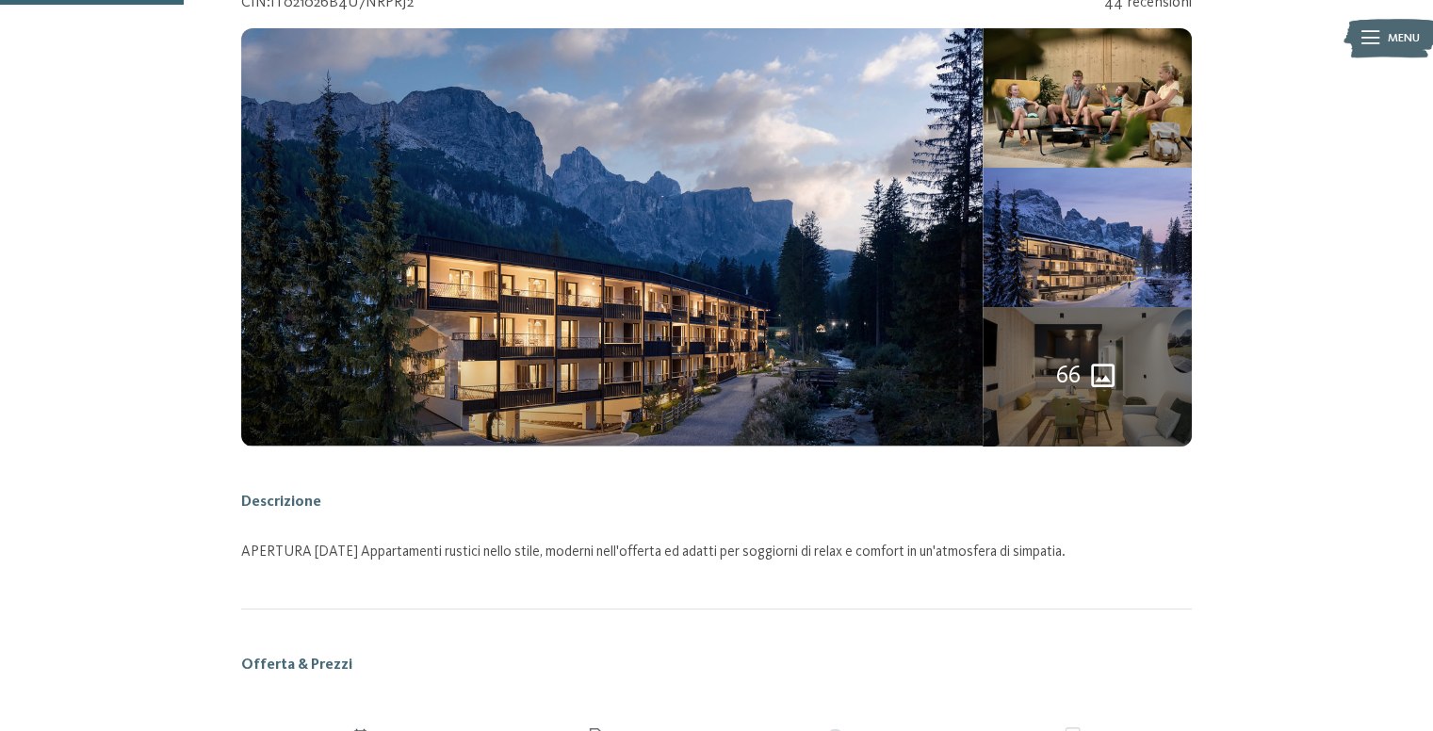
scroll to position [384, 0]
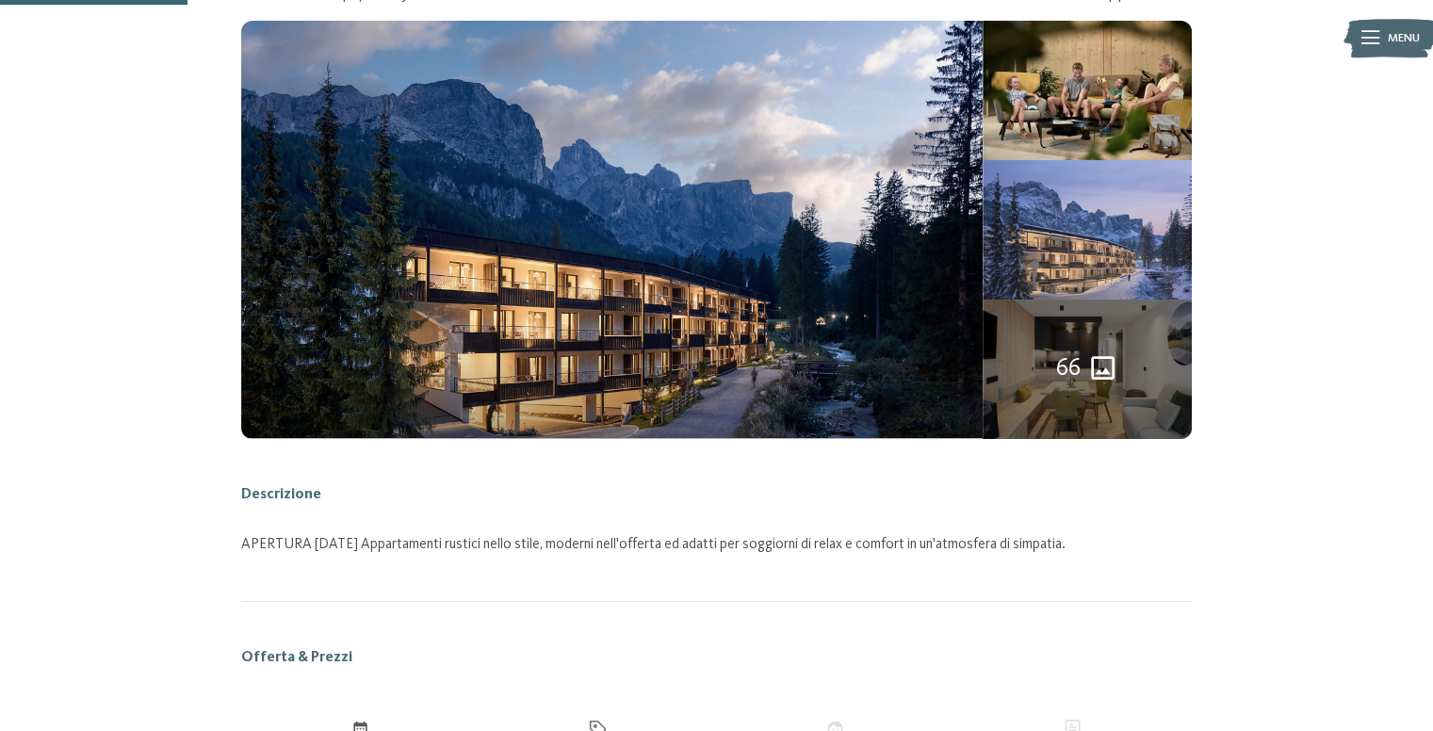
click at [1109, 250] on img at bounding box center [1086, 229] width 209 height 139
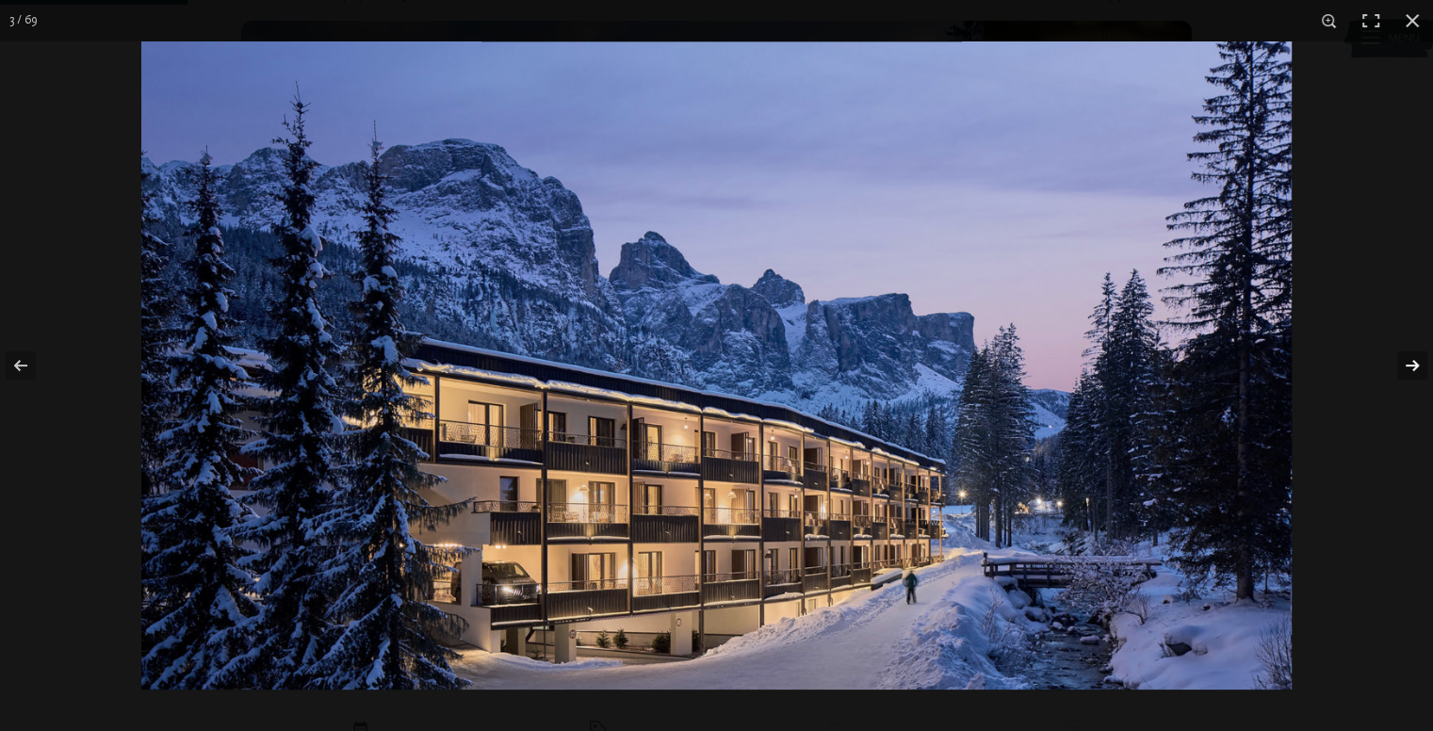
click at [1405, 370] on button "button" at bounding box center [1400, 365] width 66 height 94
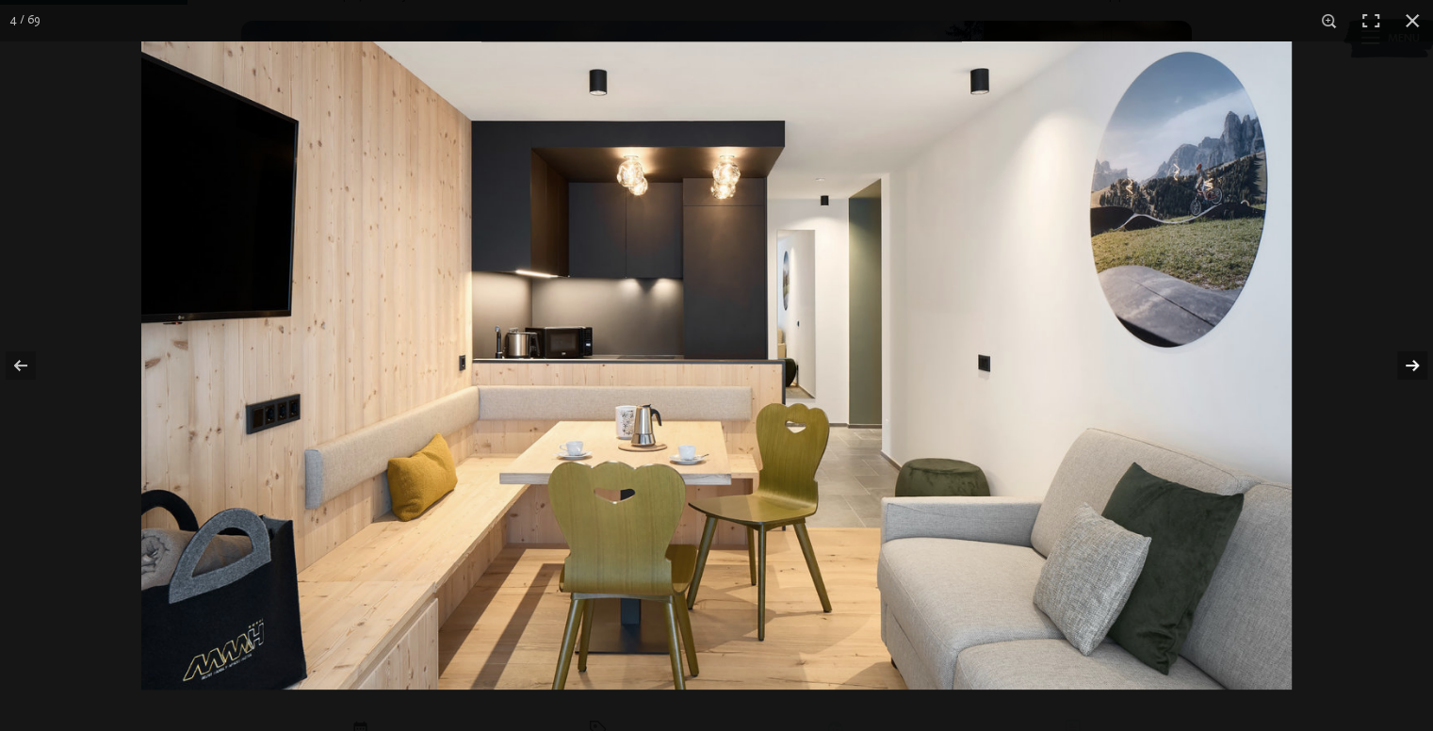
click at [1405, 370] on button "button" at bounding box center [1400, 365] width 66 height 94
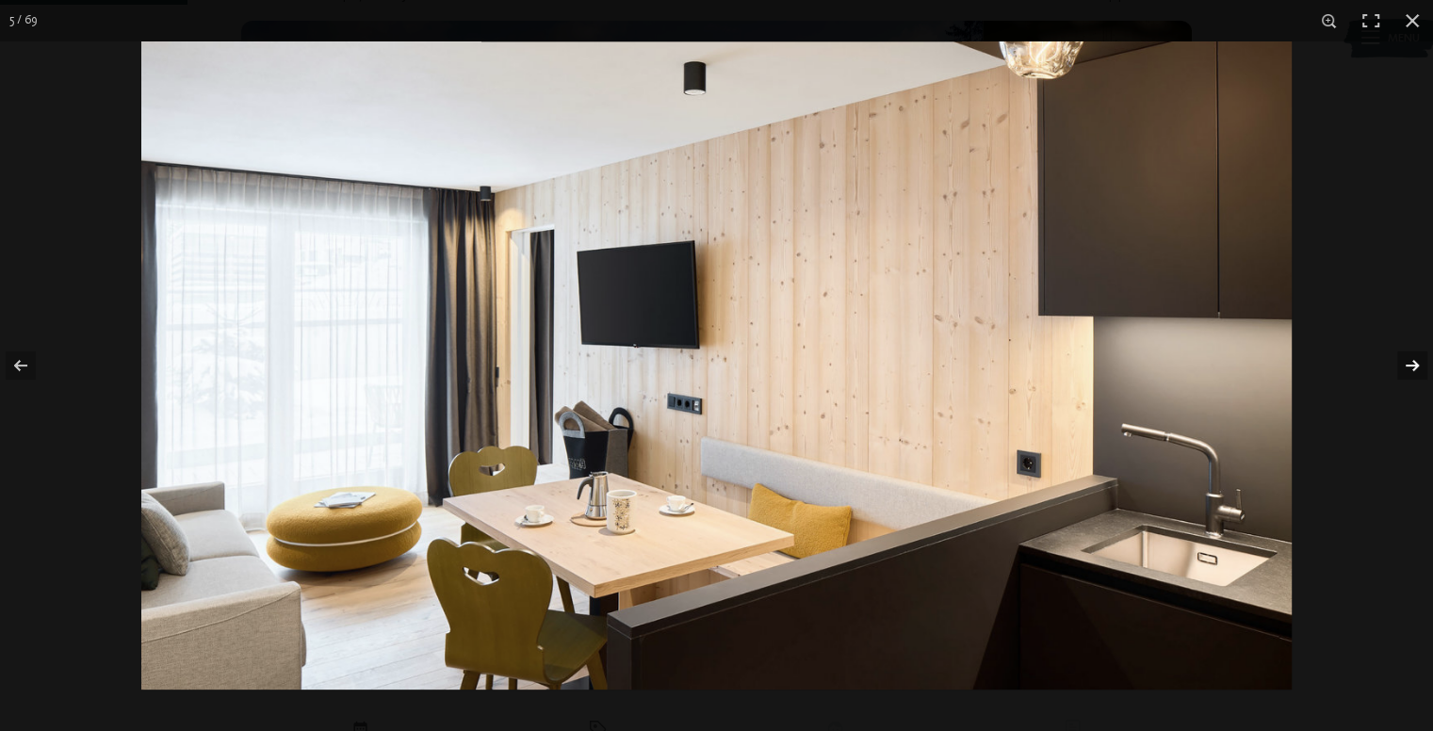
click at [1405, 367] on button "button" at bounding box center [1400, 365] width 66 height 94
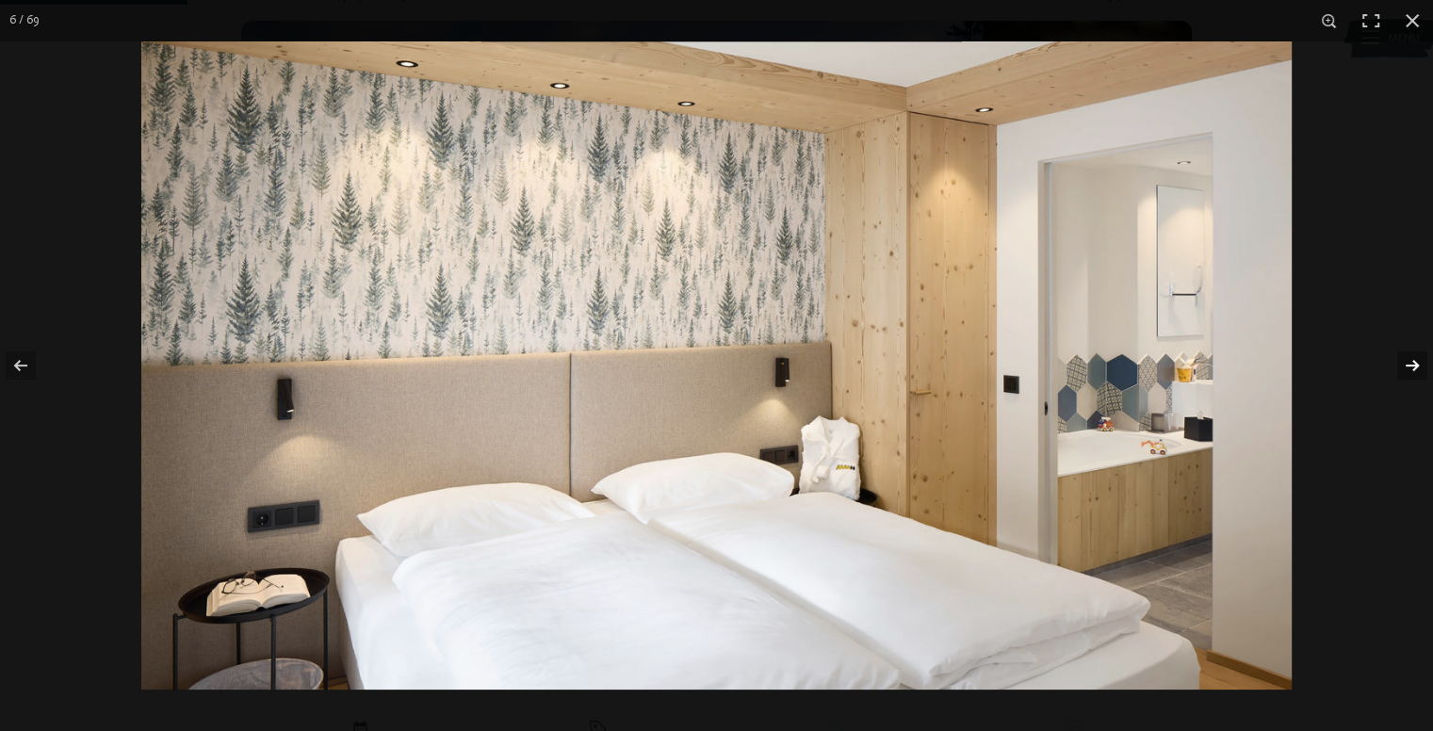
click at [1405, 378] on button "button" at bounding box center [1400, 365] width 66 height 94
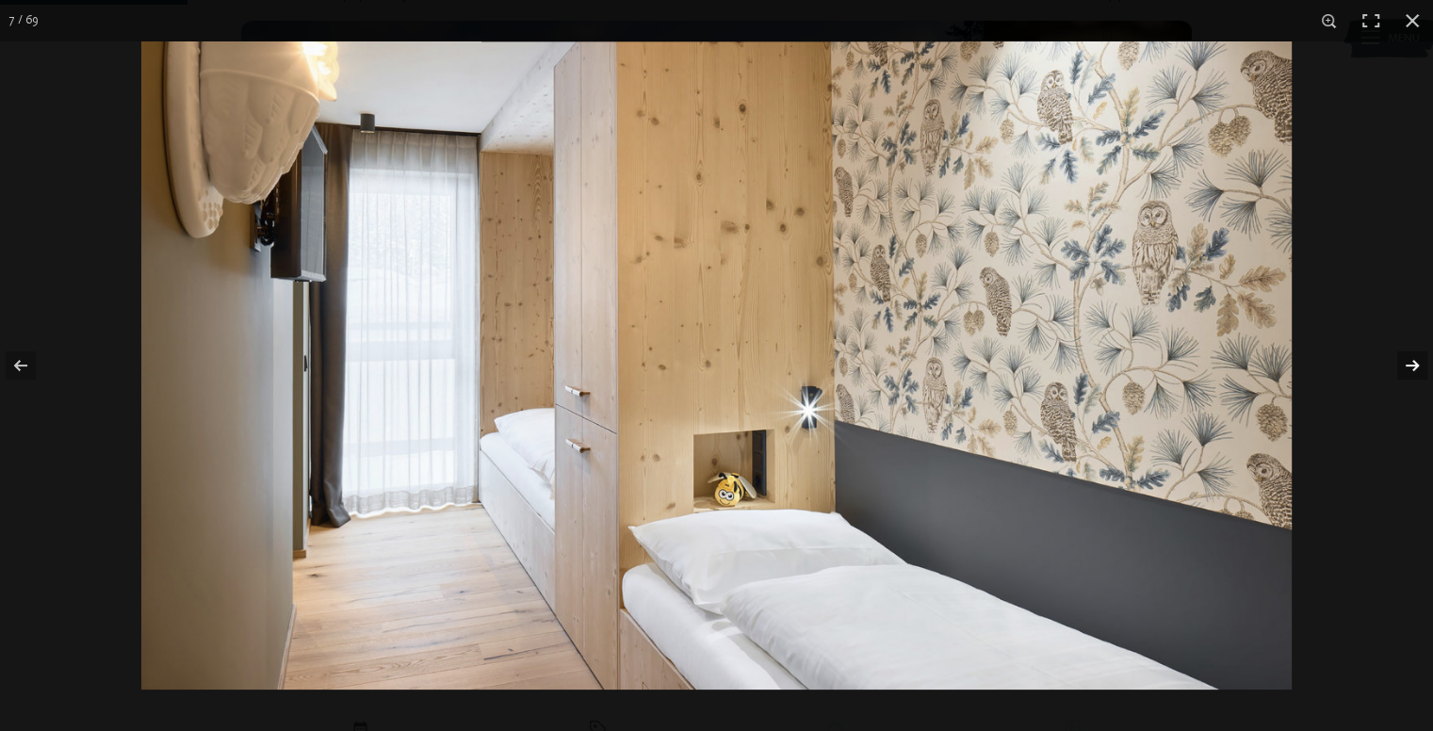
click at [1405, 365] on button "button" at bounding box center [1400, 365] width 66 height 94
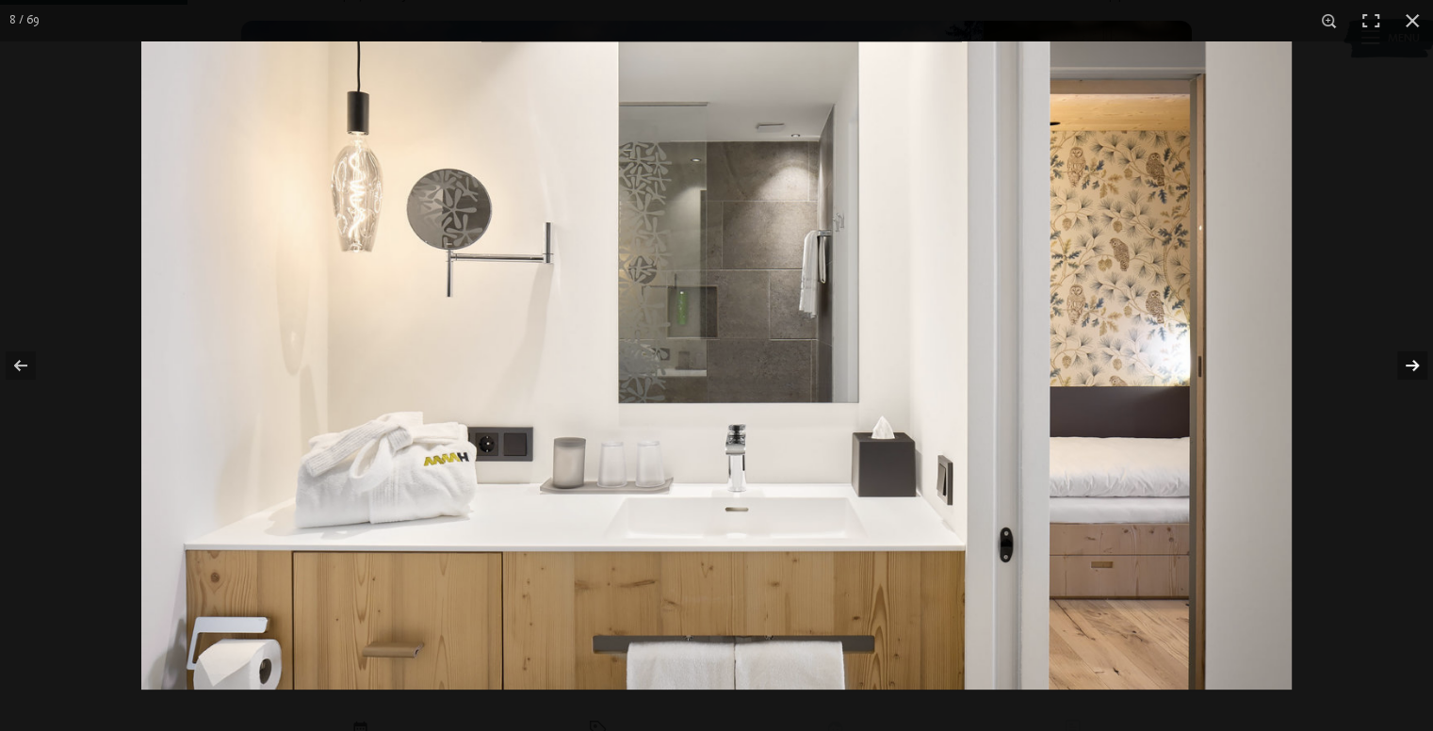
click at [1405, 363] on button "button" at bounding box center [1400, 365] width 66 height 94
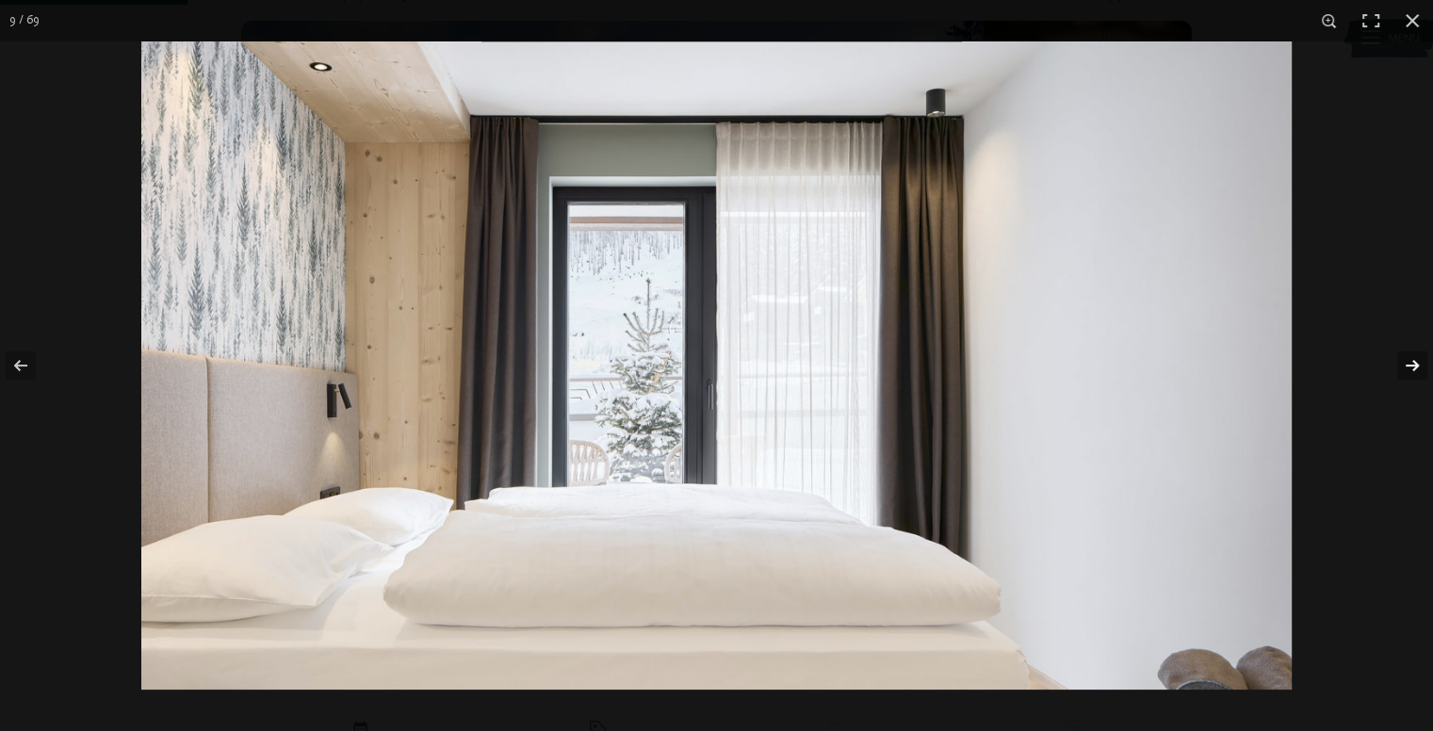
click at [1405, 363] on button "button" at bounding box center [1400, 365] width 66 height 94
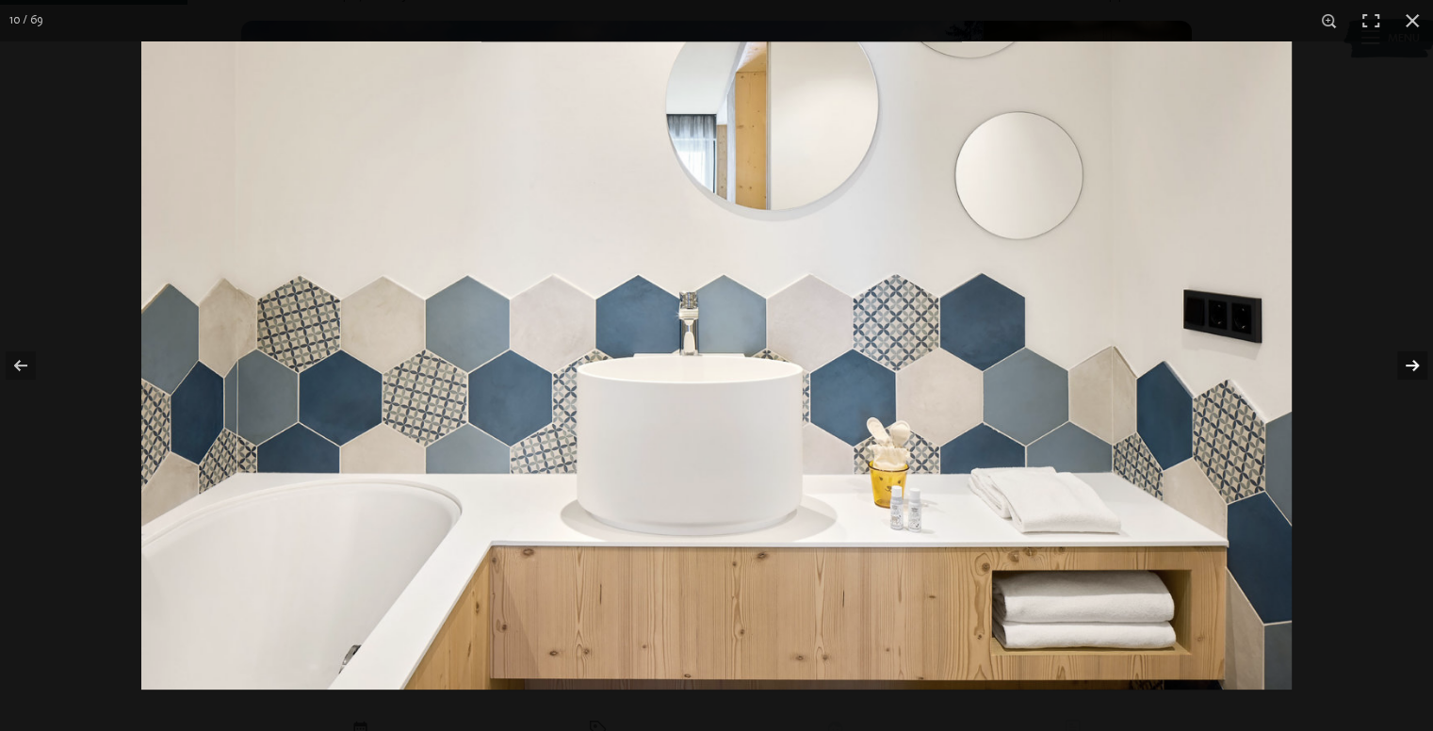
click at [1404, 363] on button "button" at bounding box center [1400, 365] width 66 height 94
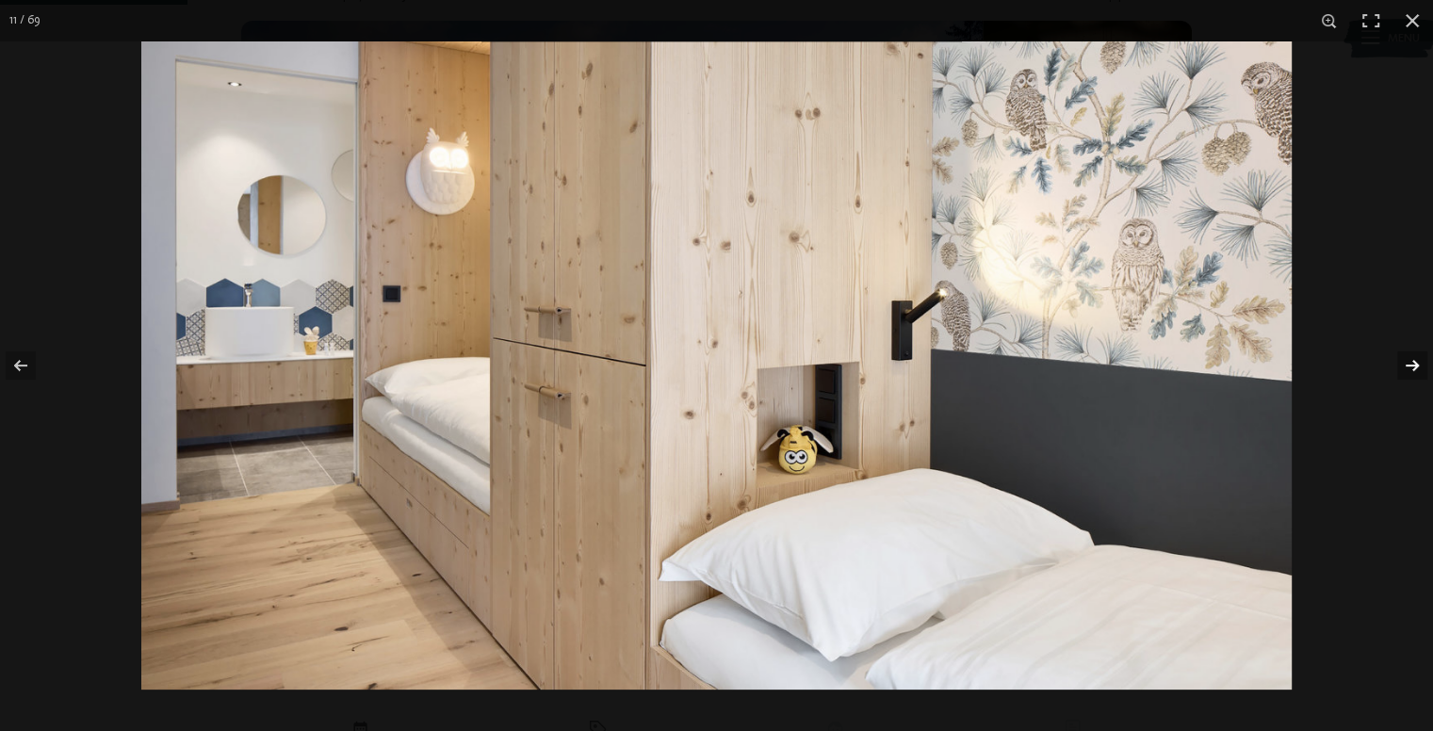
click at [1404, 359] on button "button" at bounding box center [1400, 365] width 66 height 94
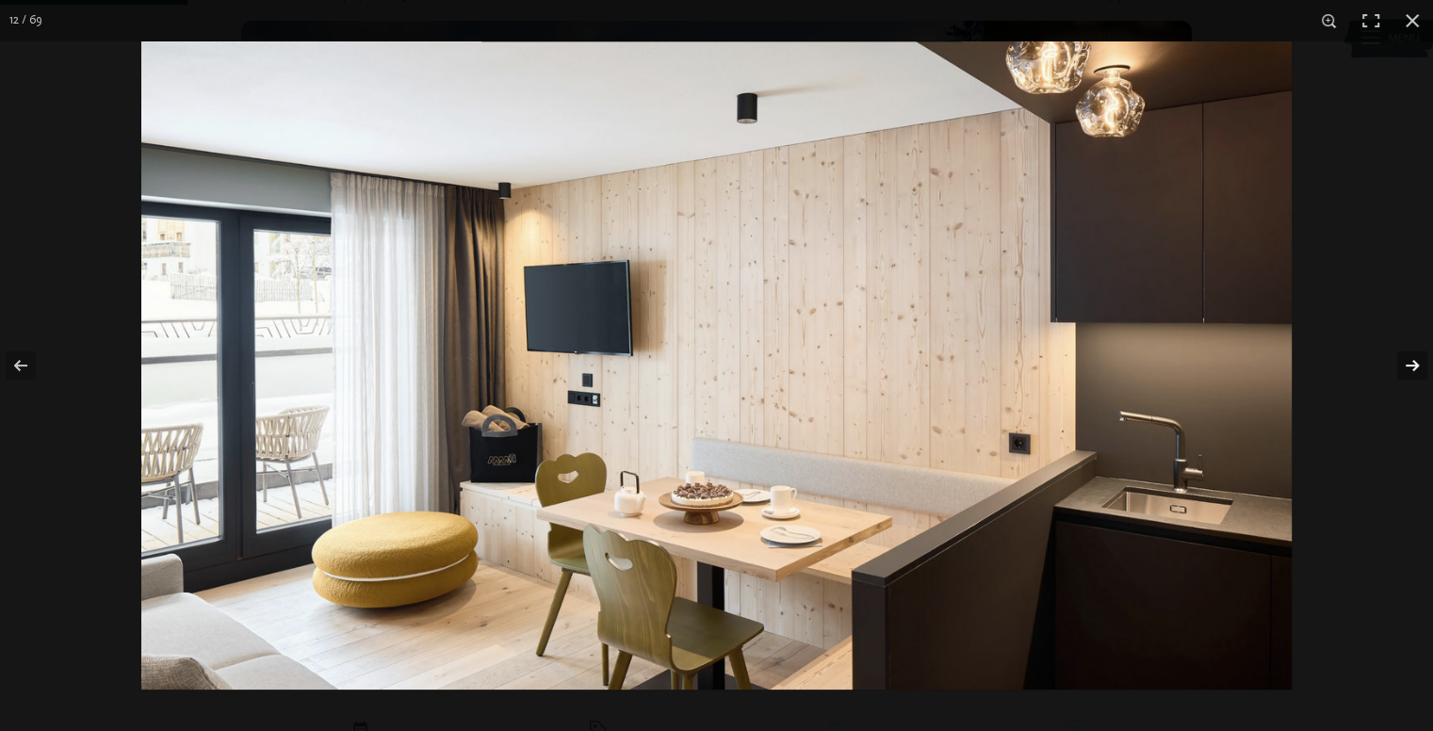
click at [1404, 359] on button "button" at bounding box center [1400, 365] width 66 height 94
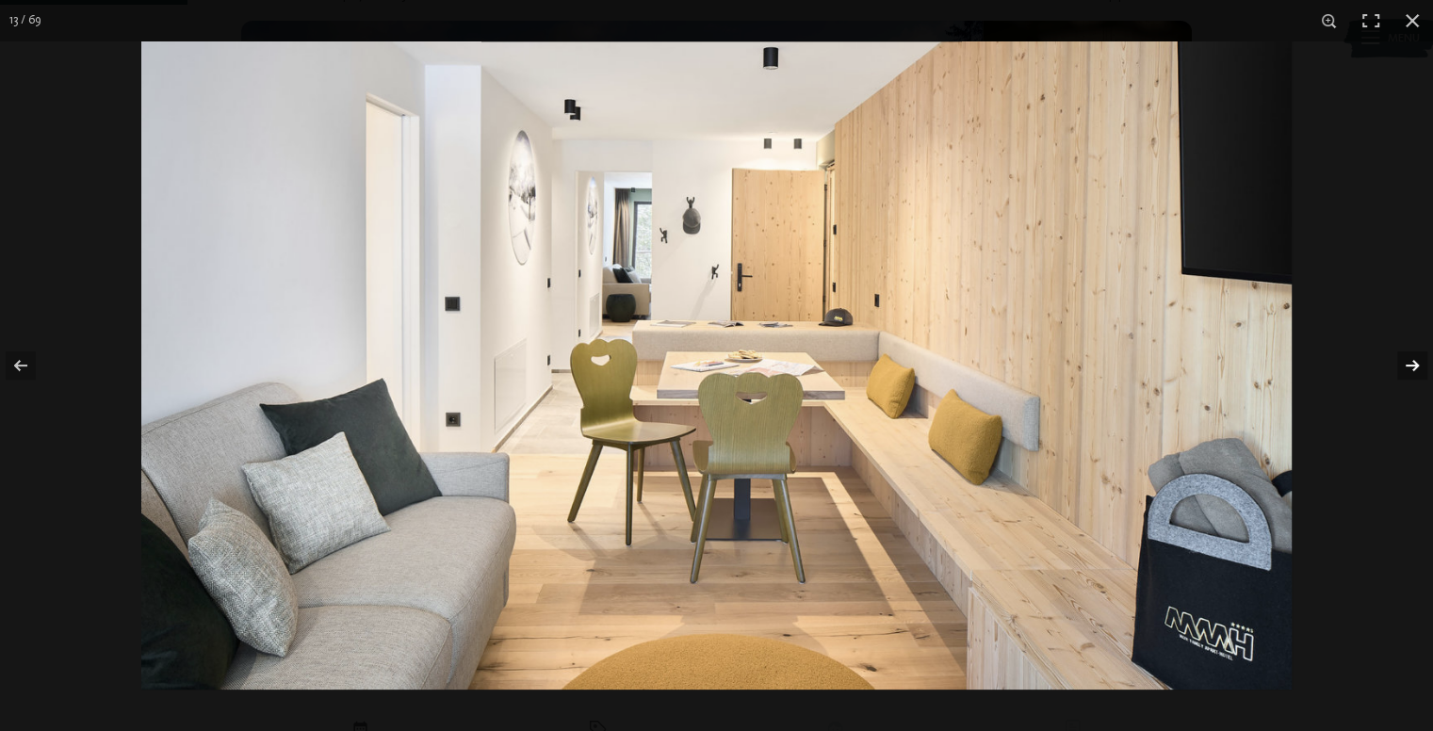
click at [1403, 360] on button "button" at bounding box center [1400, 365] width 66 height 94
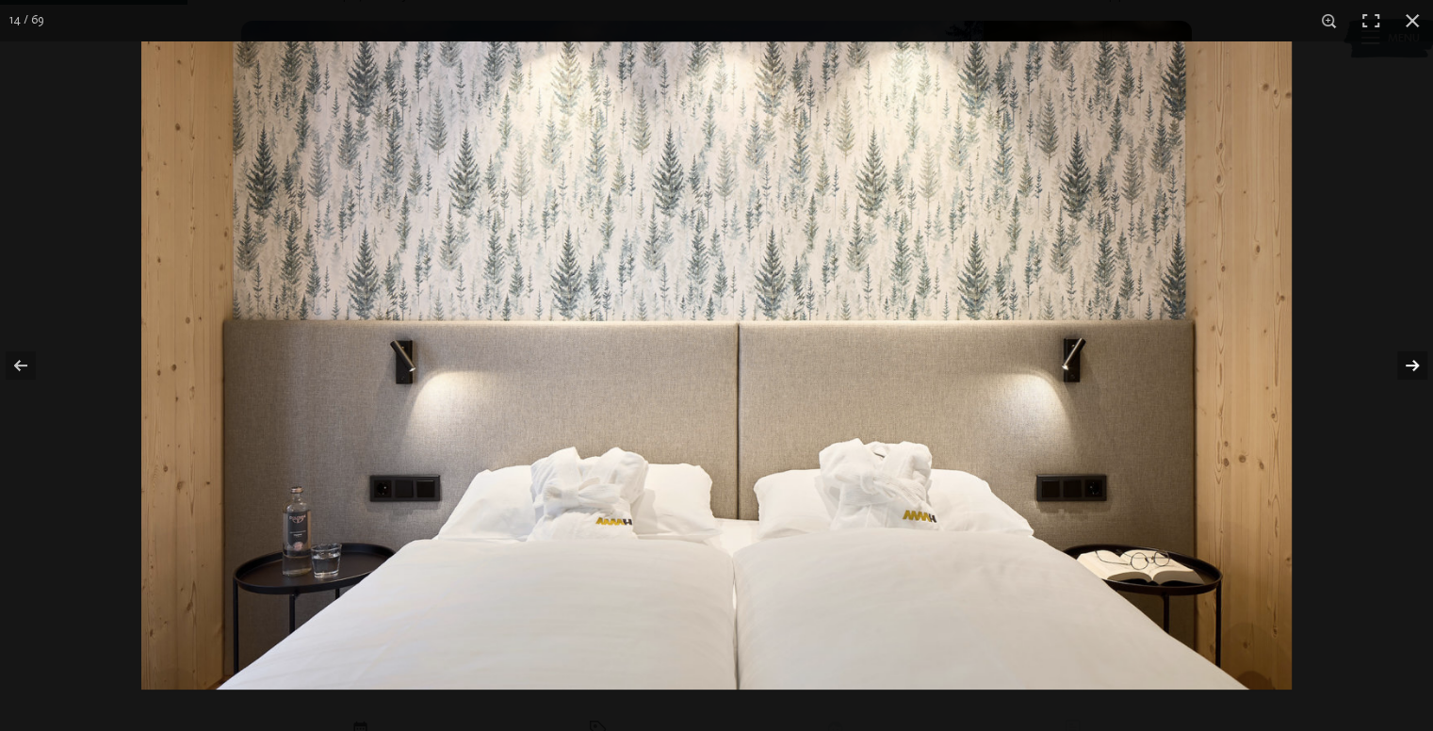
click at [1403, 360] on button "button" at bounding box center [1400, 365] width 66 height 94
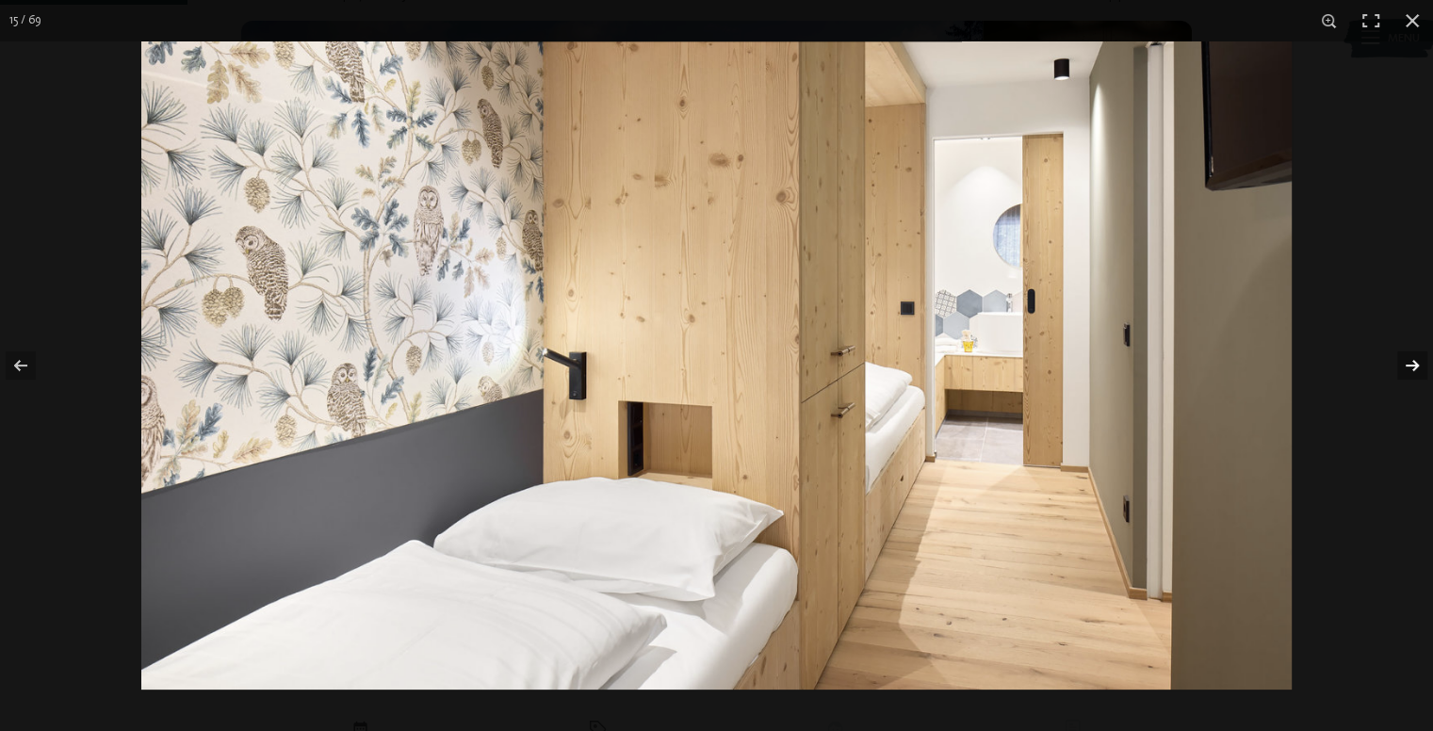
click at [1403, 359] on button "button" at bounding box center [1400, 365] width 66 height 94
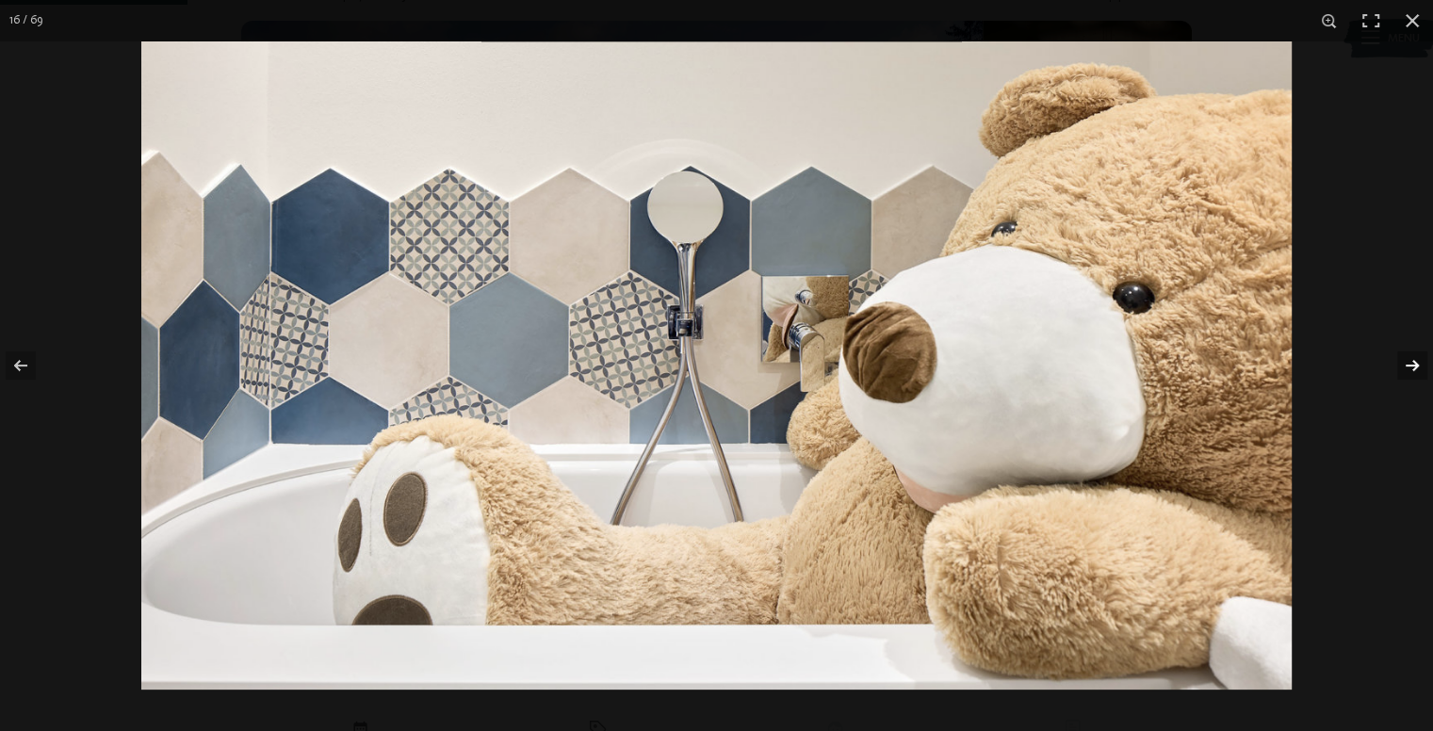
click at [1402, 359] on button "button" at bounding box center [1400, 365] width 66 height 94
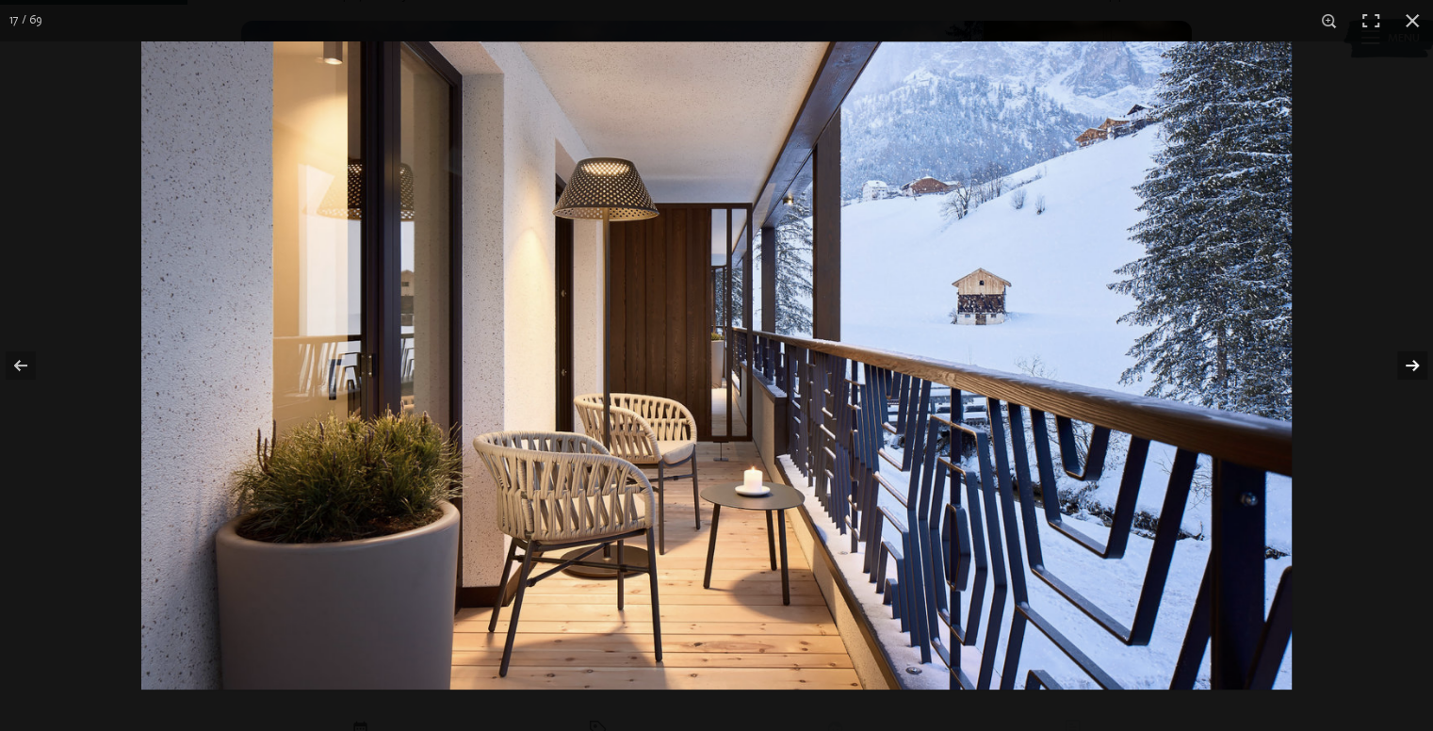
click at [1402, 359] on button "button" at bounding box center [1400, 365] width 66 height 94
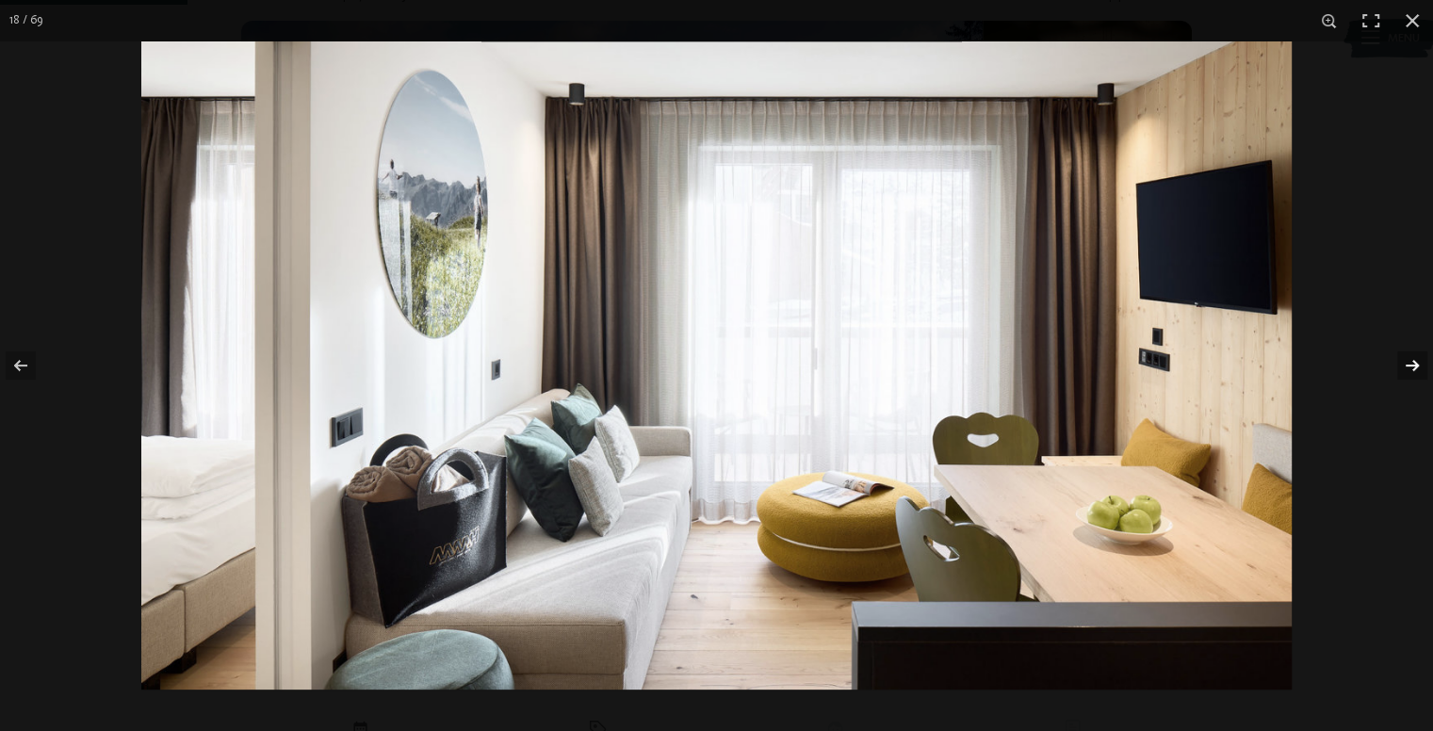
click at [1402, 354] on button "button" at bounding box center [1400, 365] width 66 height 94
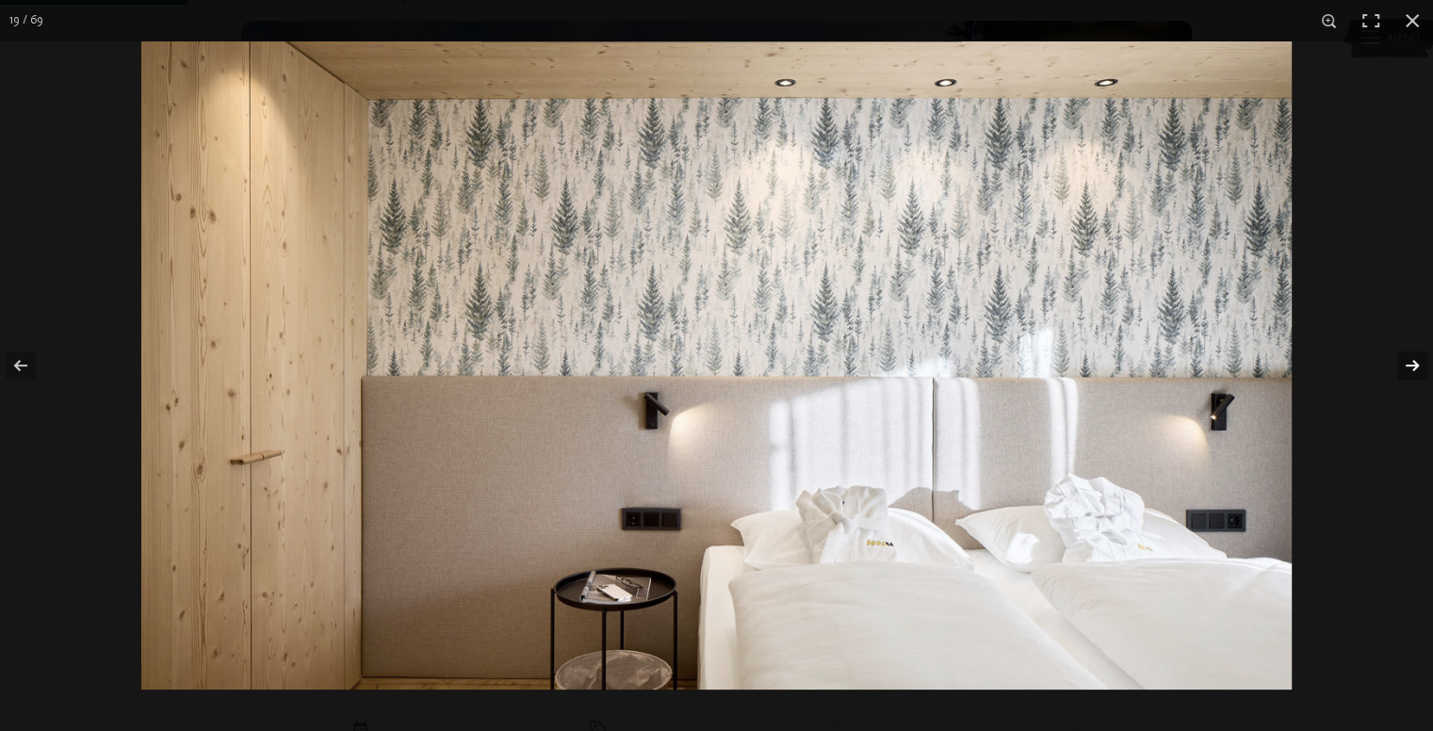
click at [1401, 349] on button "button" at bounding box center [1400, 365] width 66 height 94
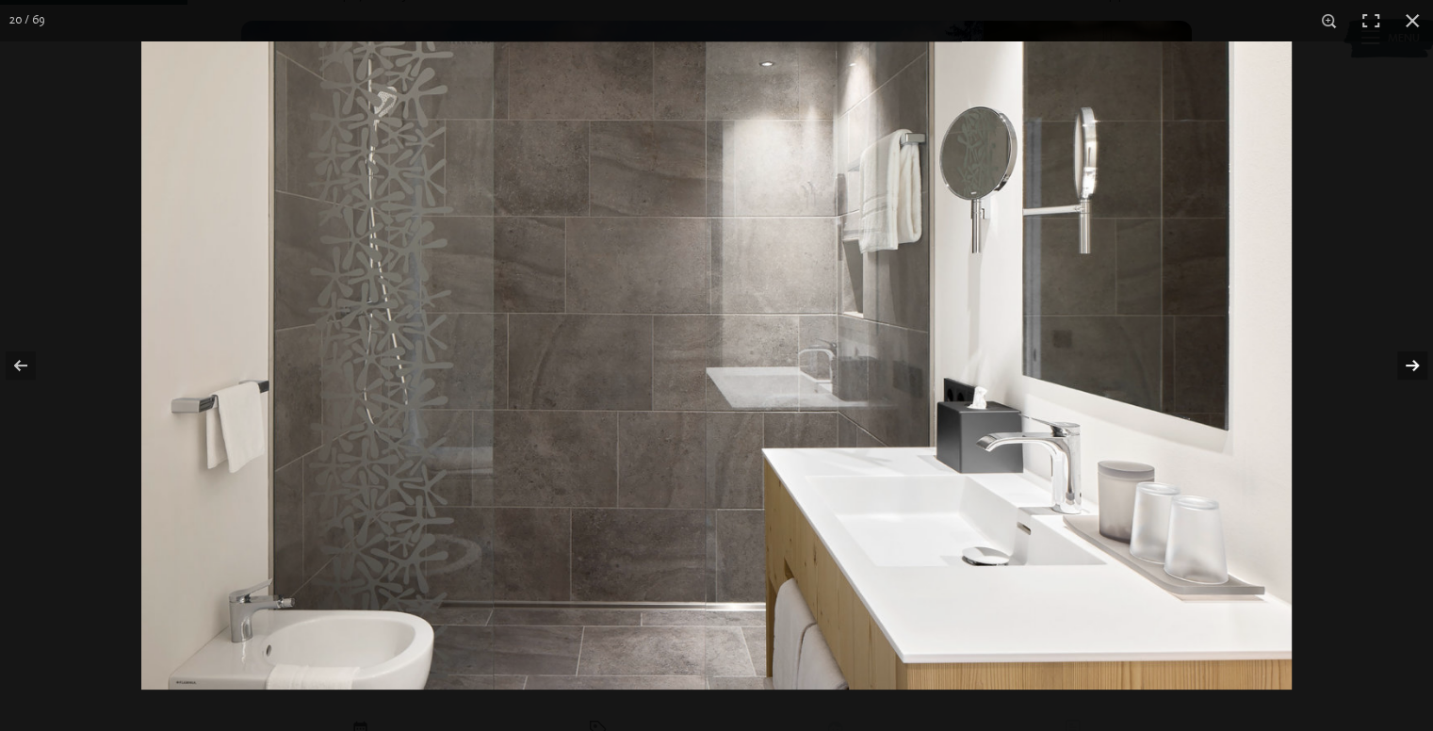
click at [1400, 349] on button "button" at bounding box center [1400, 365] width 66 height 94
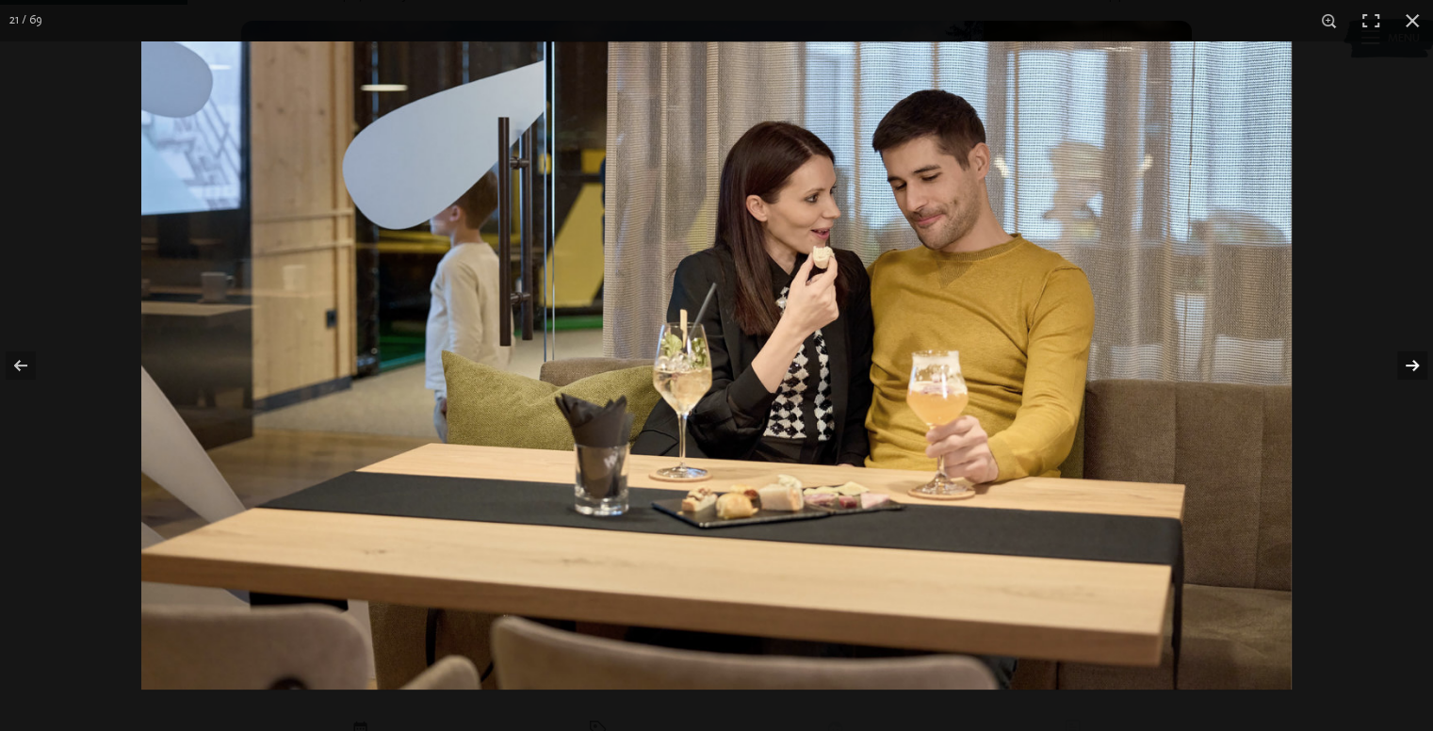
click at [1398, 348] on button "button" at bounding box center [1400, 365] width 66 height 94
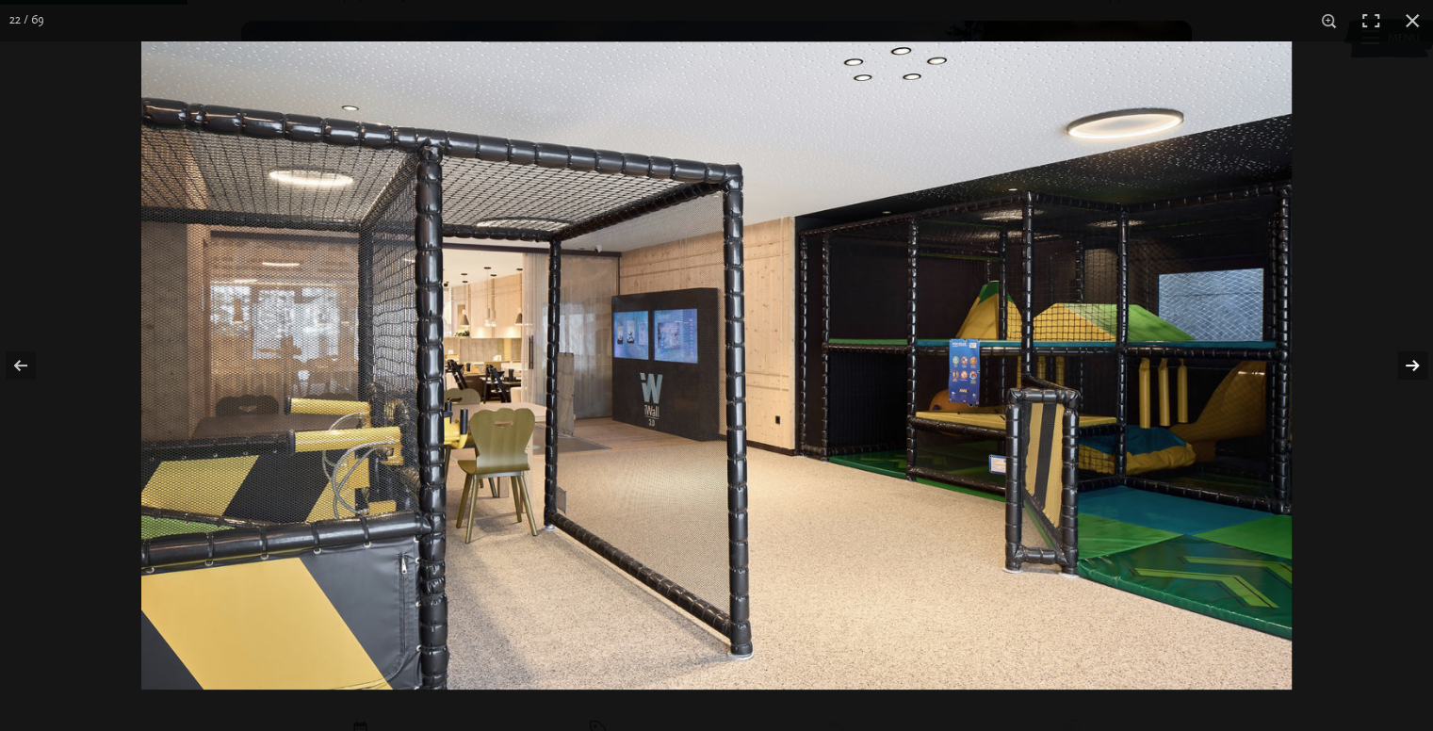
click at [1403, 363] on button "button" at bounding box center [1400, 365] width 66 height 94
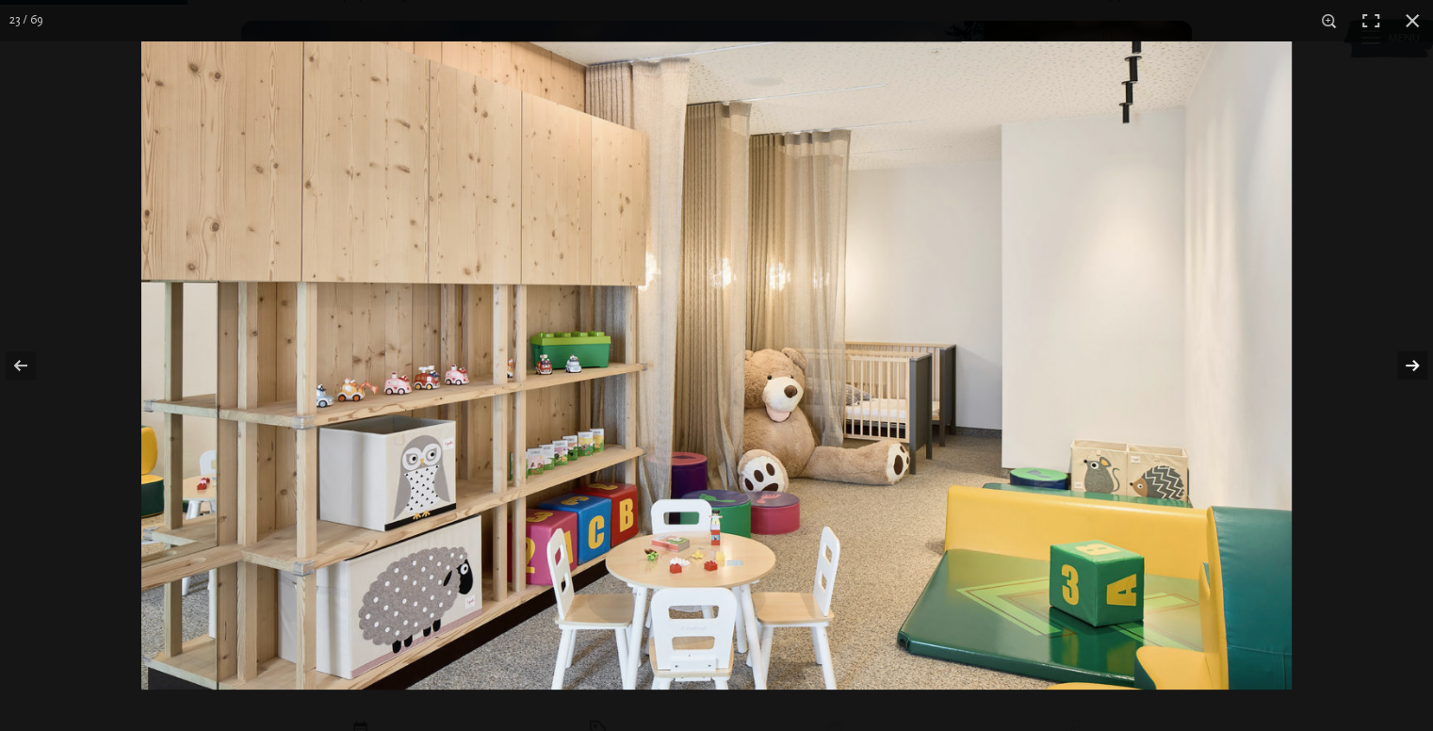
click at [1409, 369] on button "button" at bounding box center [1400, 365] width 66 height 94
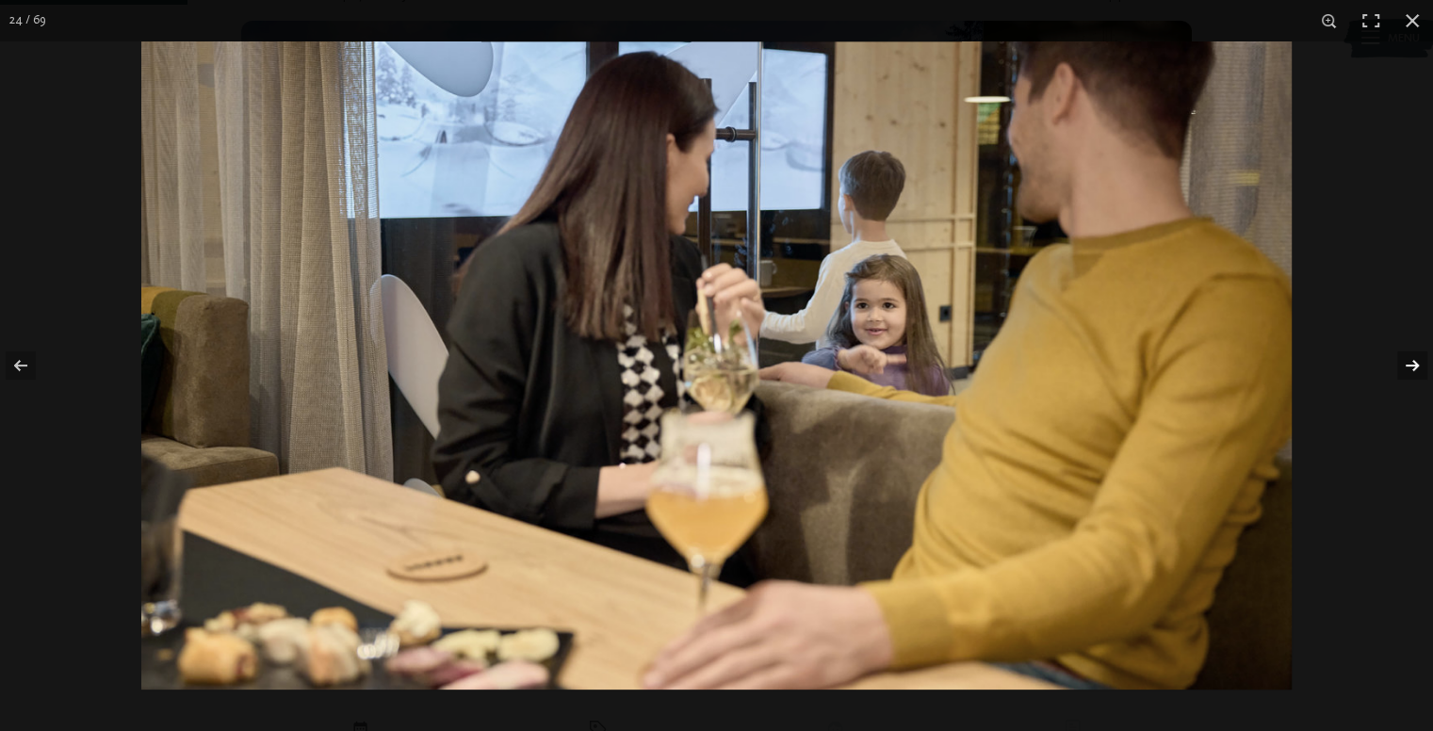
click at [1409, 370] on button "button" at bounding box center [1400, 365] width 66 height 94
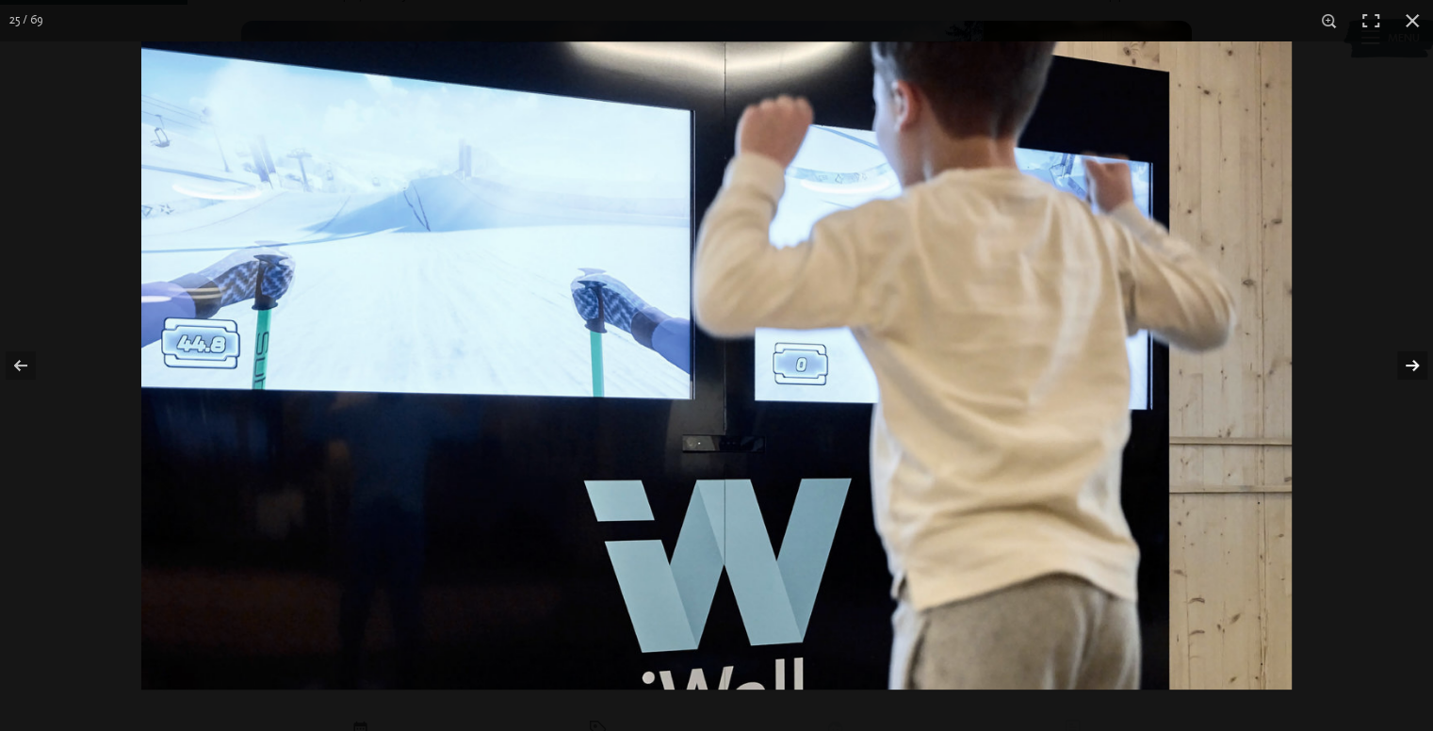
click at [1409, 370] on button "button" at bounding box center [1400, 365] width 66 height 94
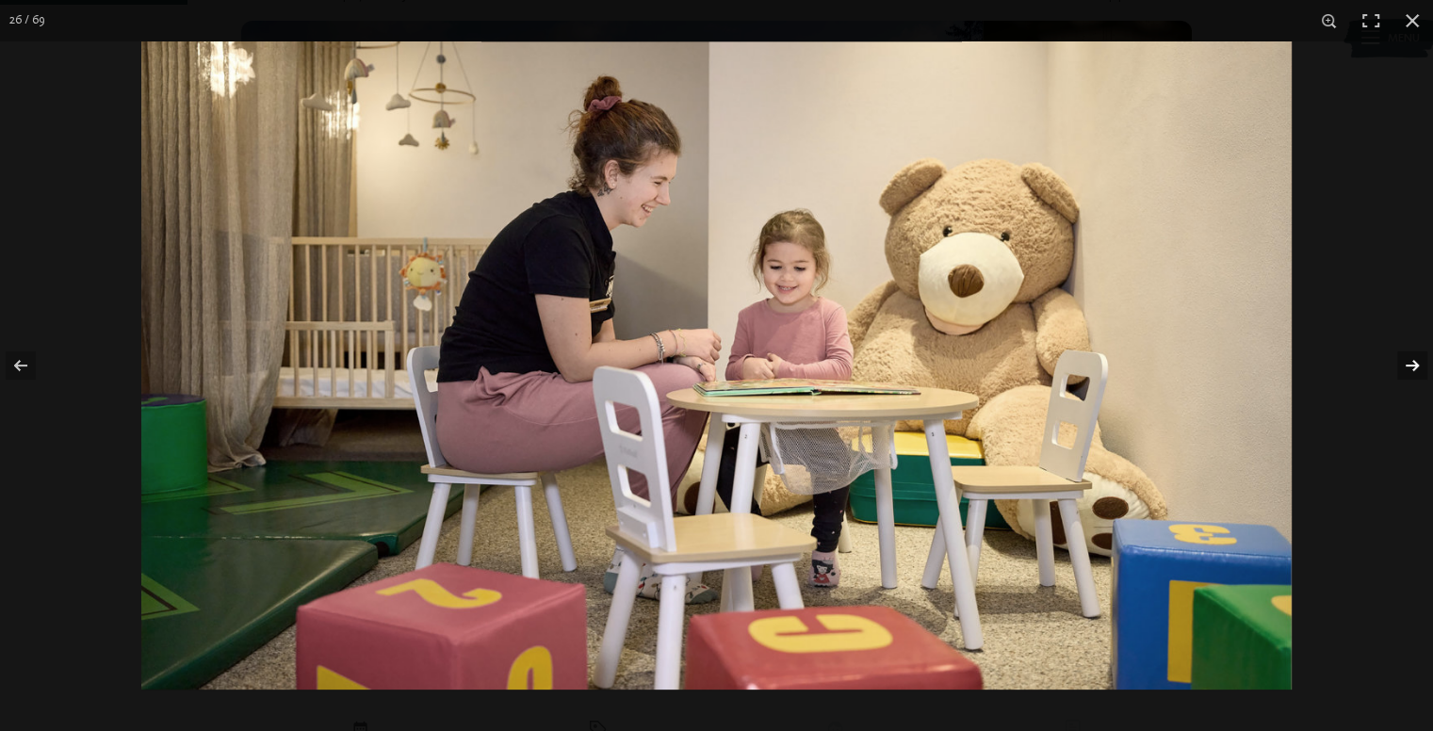
click at [1408, 371] on button "button" at bounding box center [1400, 365] width 66 height 94
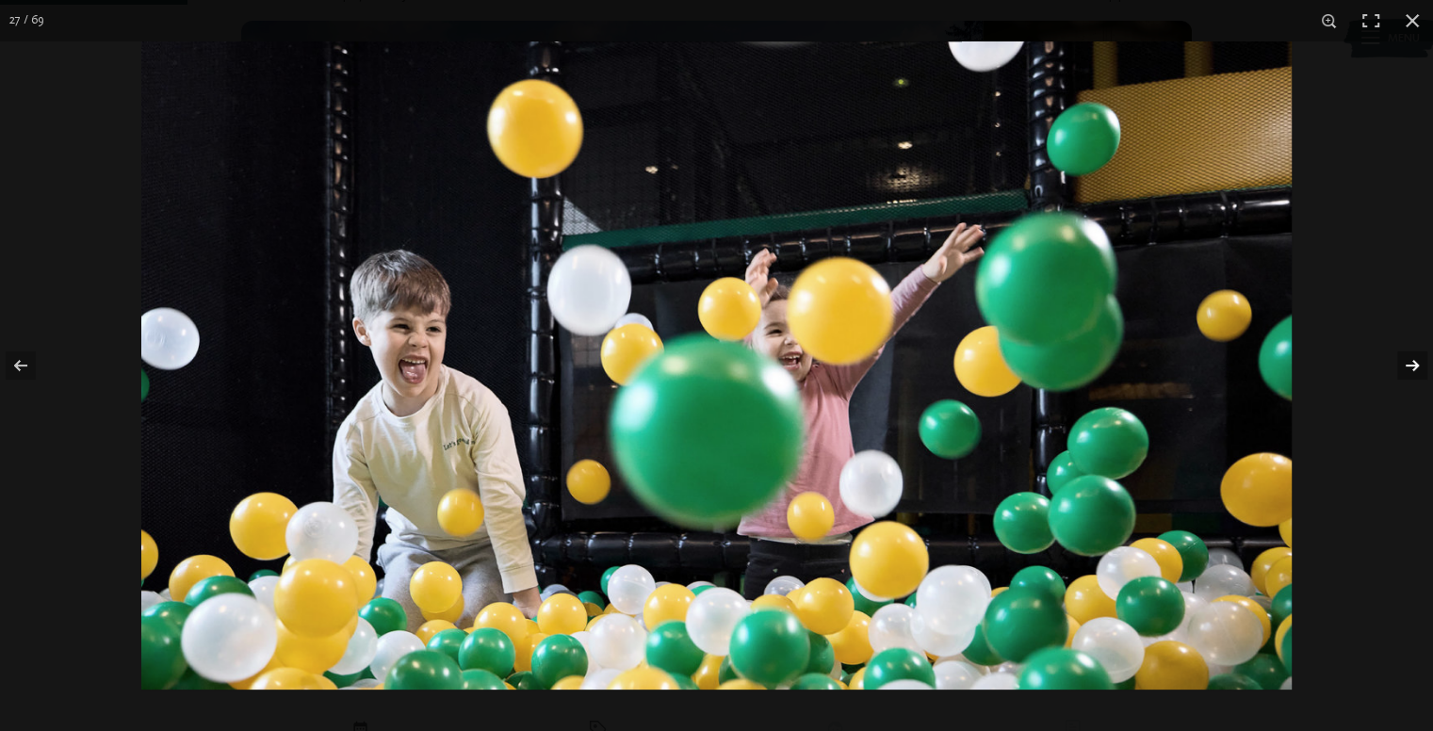
click at [1408, 371] on button "button" at bounding box center [1400, 365] width 66 height 94
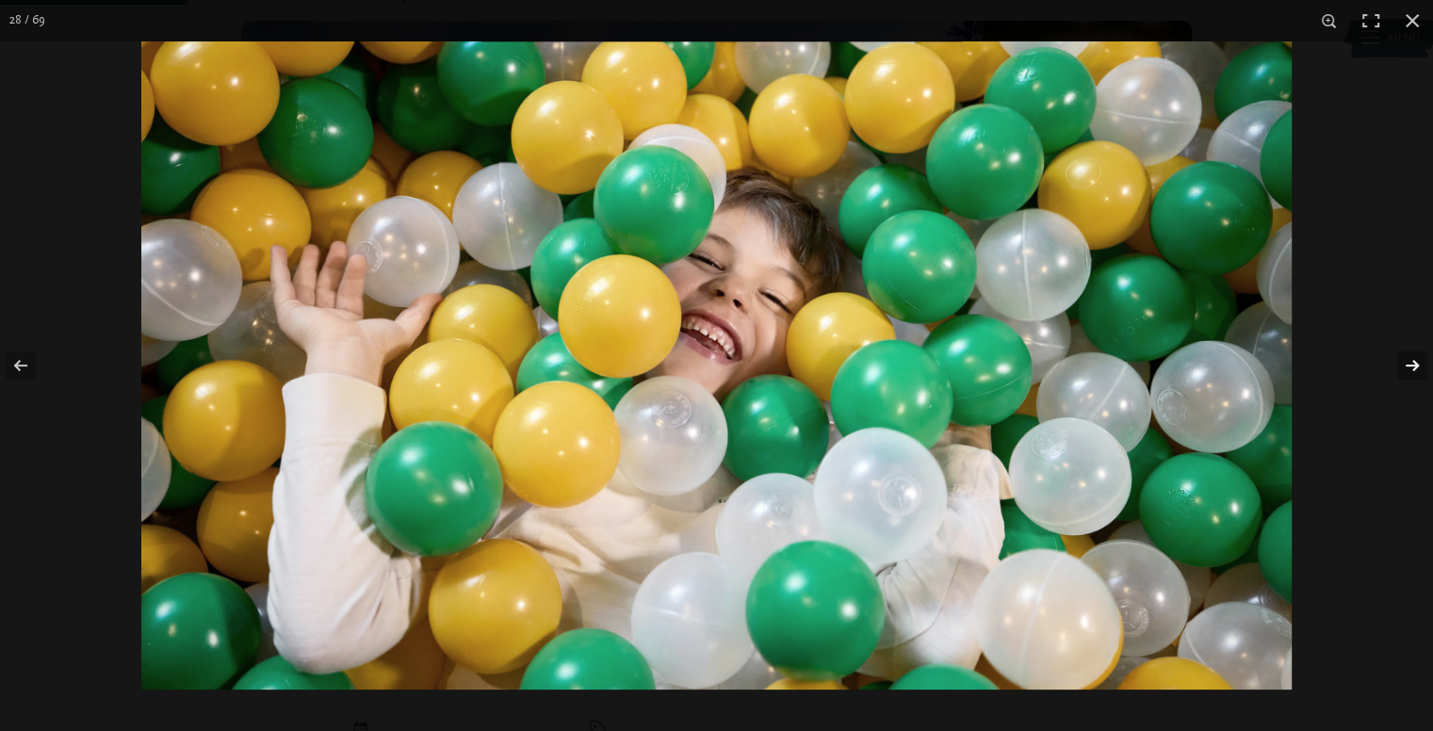
click at [1408, 370] on button "button" at bounding box center [1400, 365] width 66 height 94
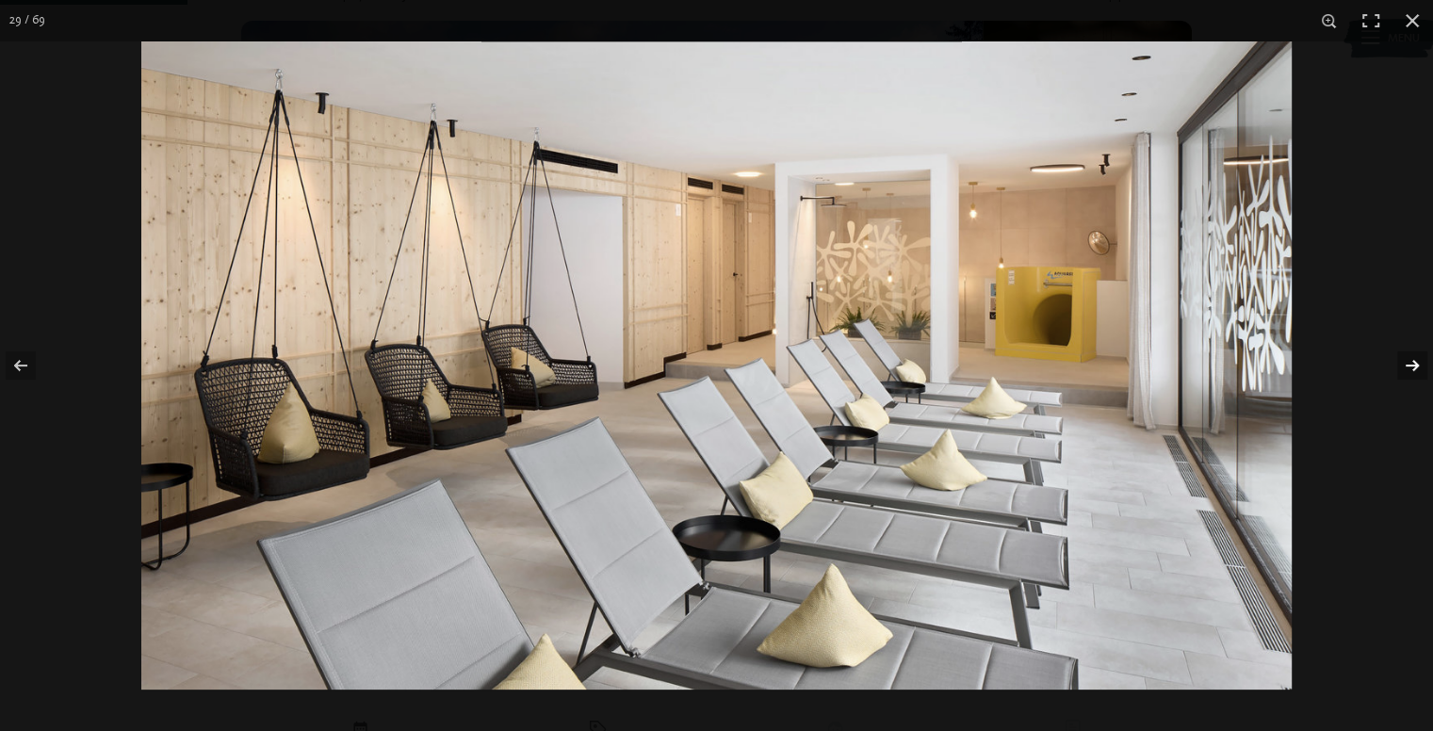
click at [1407, 372] on button "button" at bounding box center [1400, 365] width 66 height 94
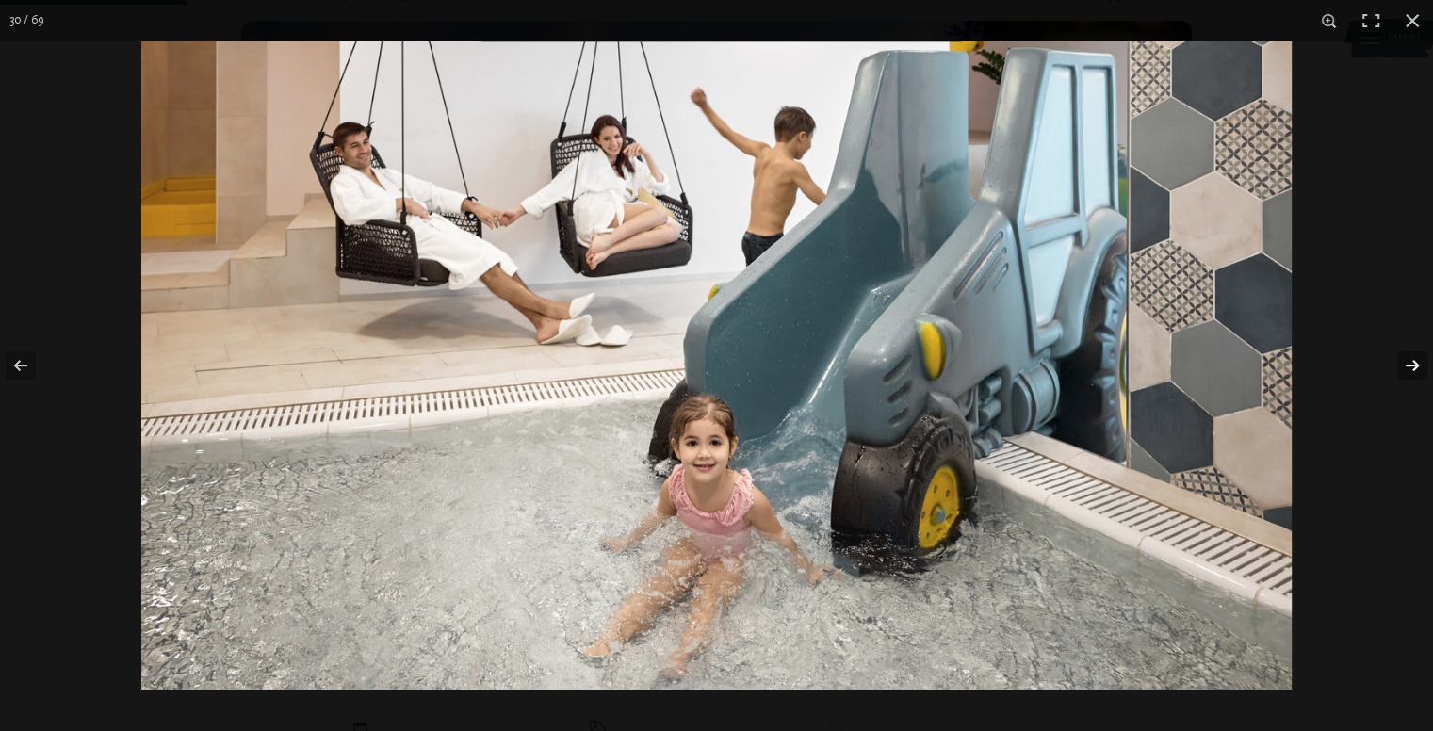
click at [1407, 372] on button "button" at bounding box center [1400, 365] width 66 height 94
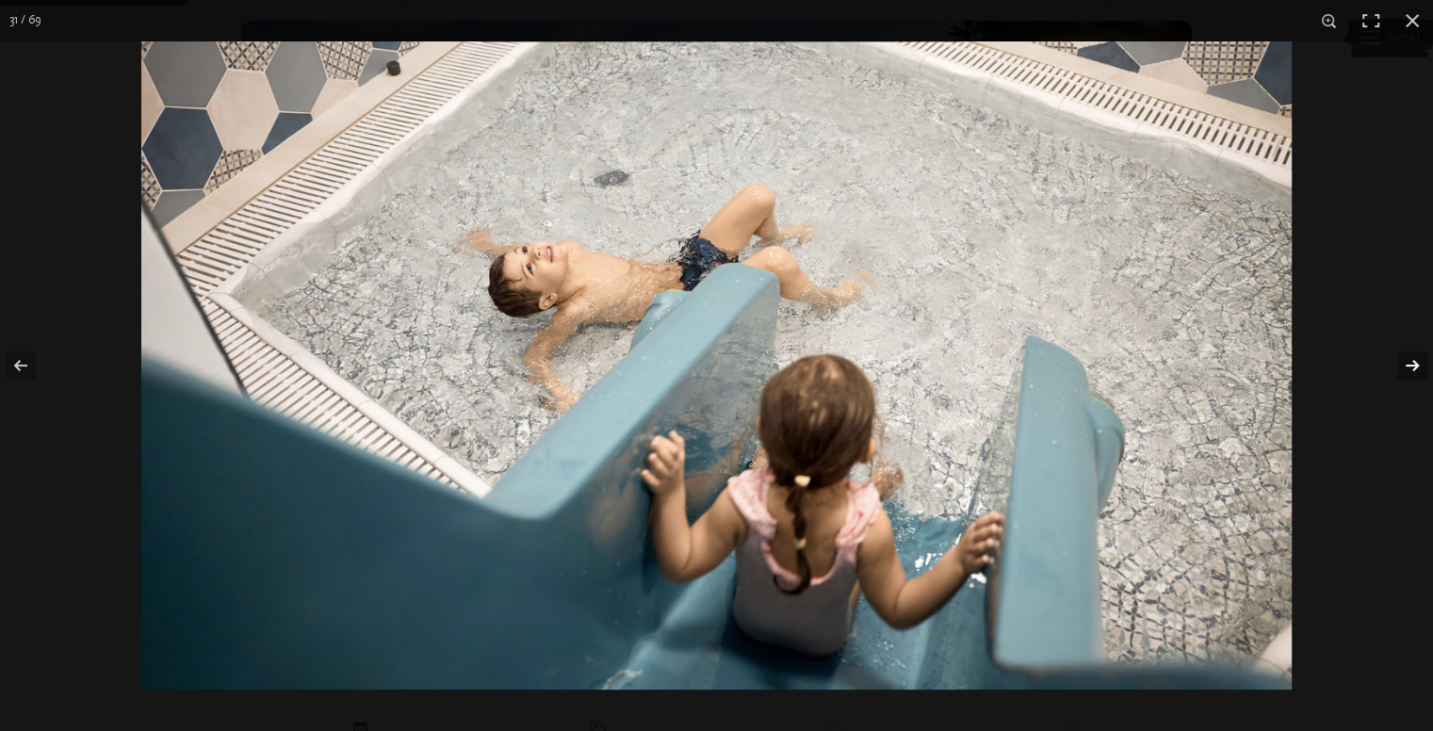
click at [1407, 372] on button "button" at bounding box center [1400, 365] width 66 height 94
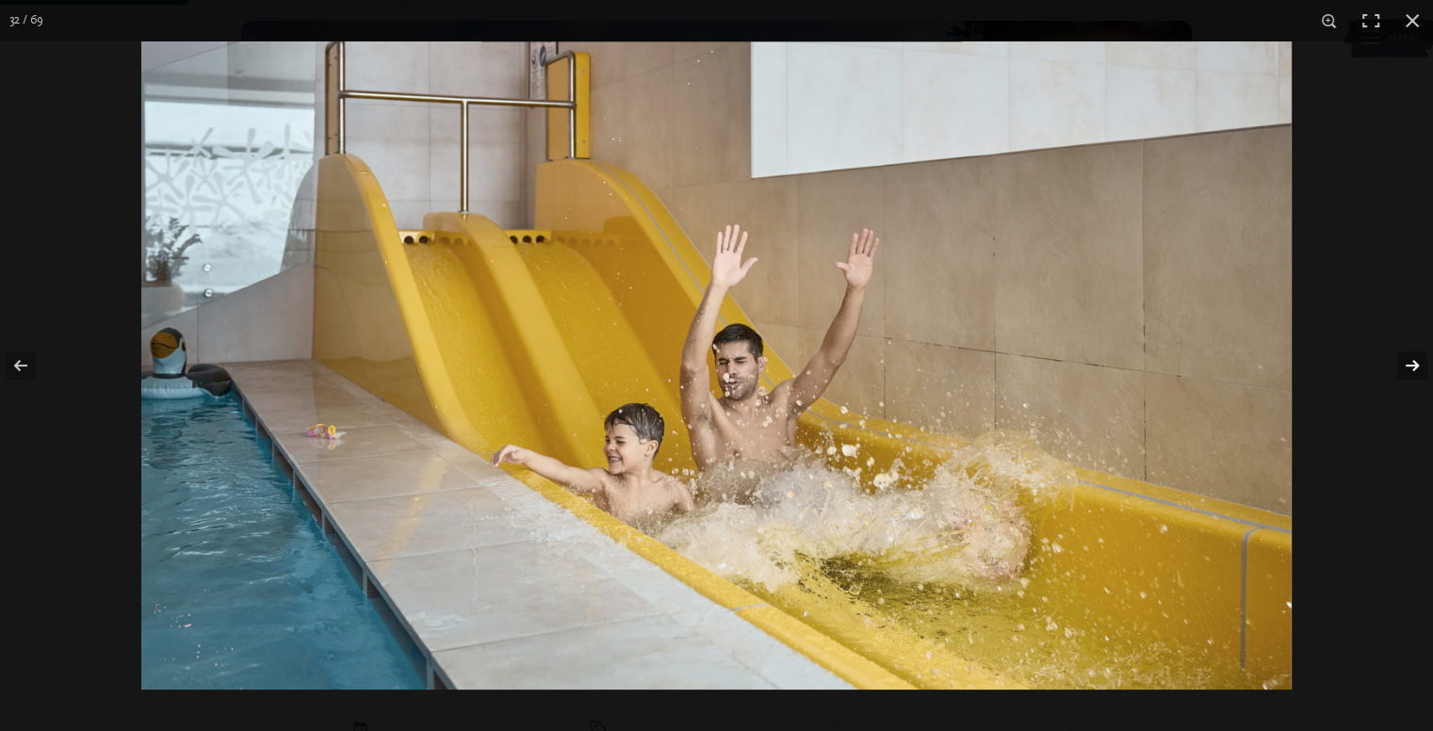
click at [1405, 366] on button "button" at bounding box center [1400, 365] width 66 height 94
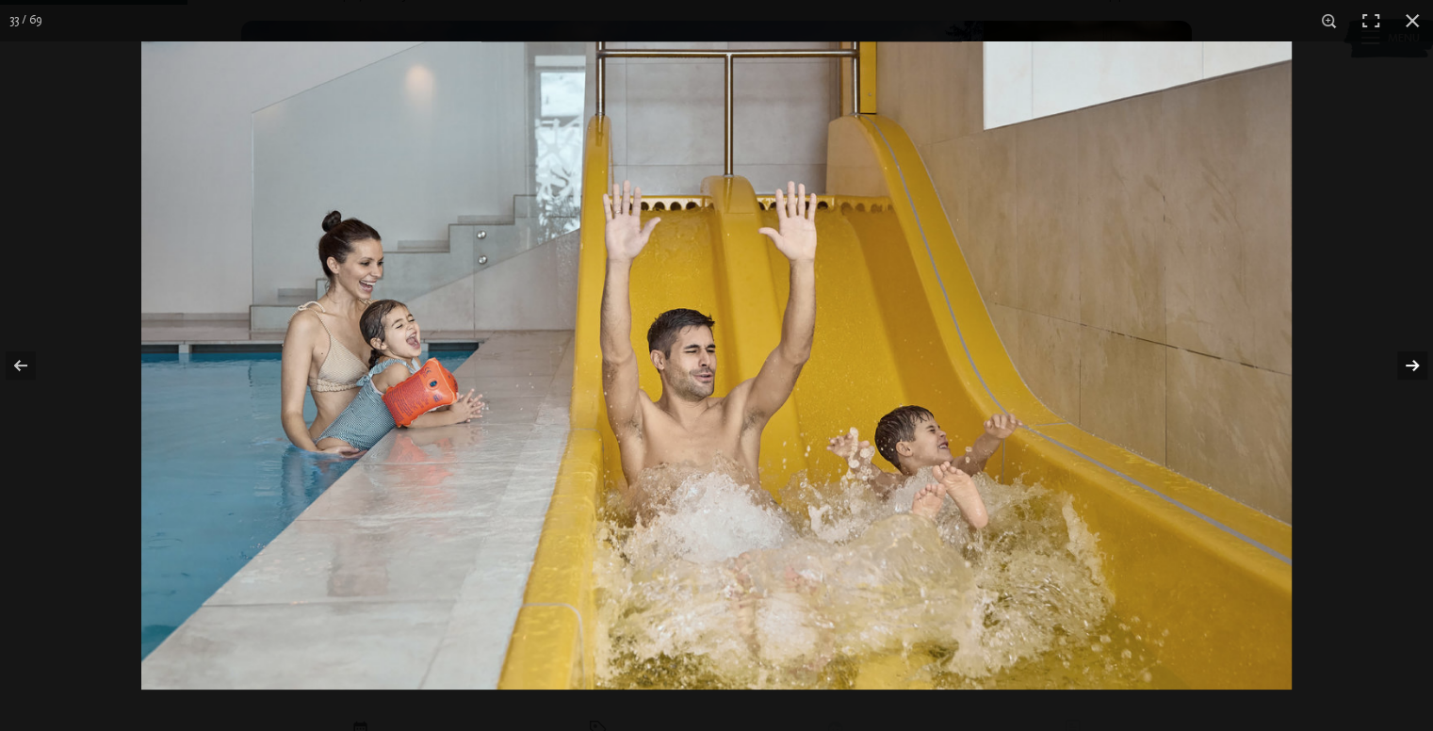
click at [1404, 367] on button "button" at bounding box center [1400, 365] width 66 height 94
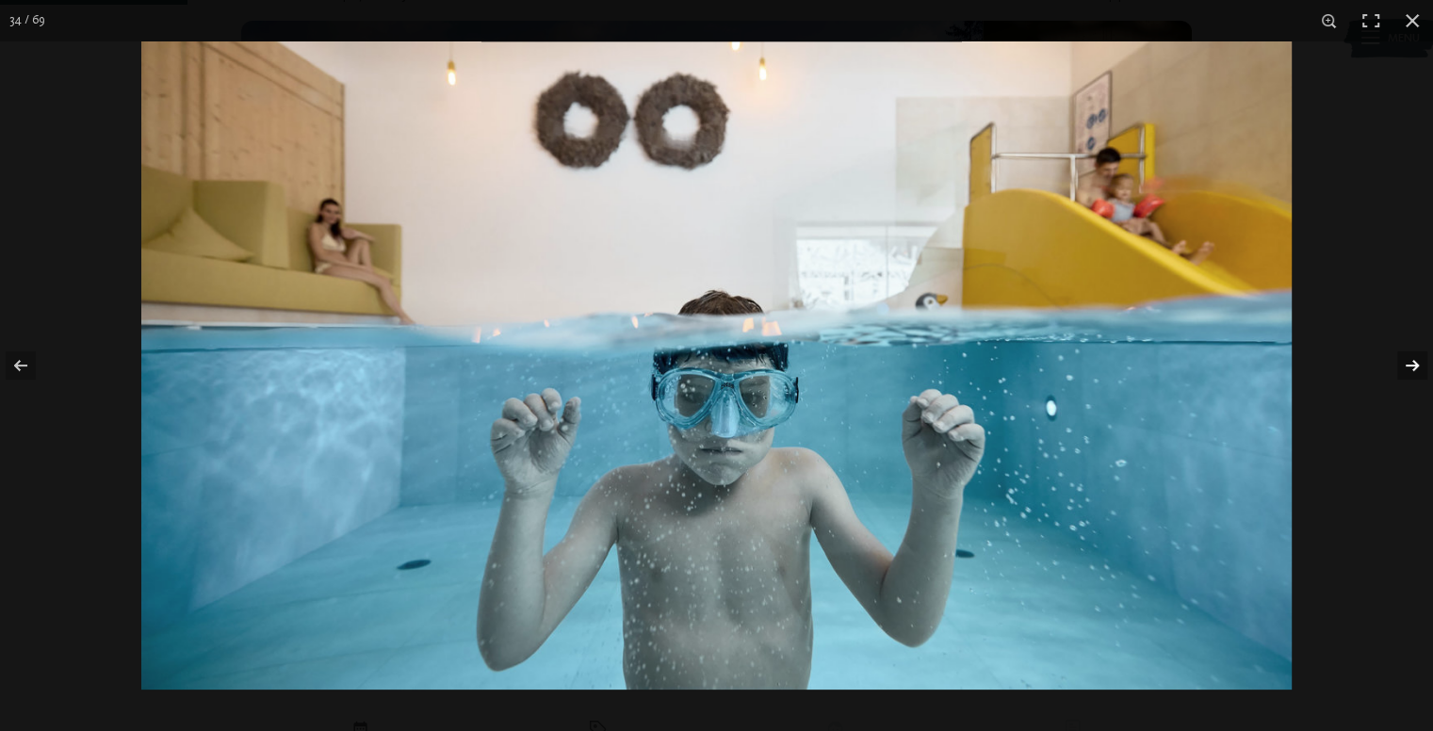
click at [1403, 367] on button "button" at bounding box center [1400, 365] width 66 height 94
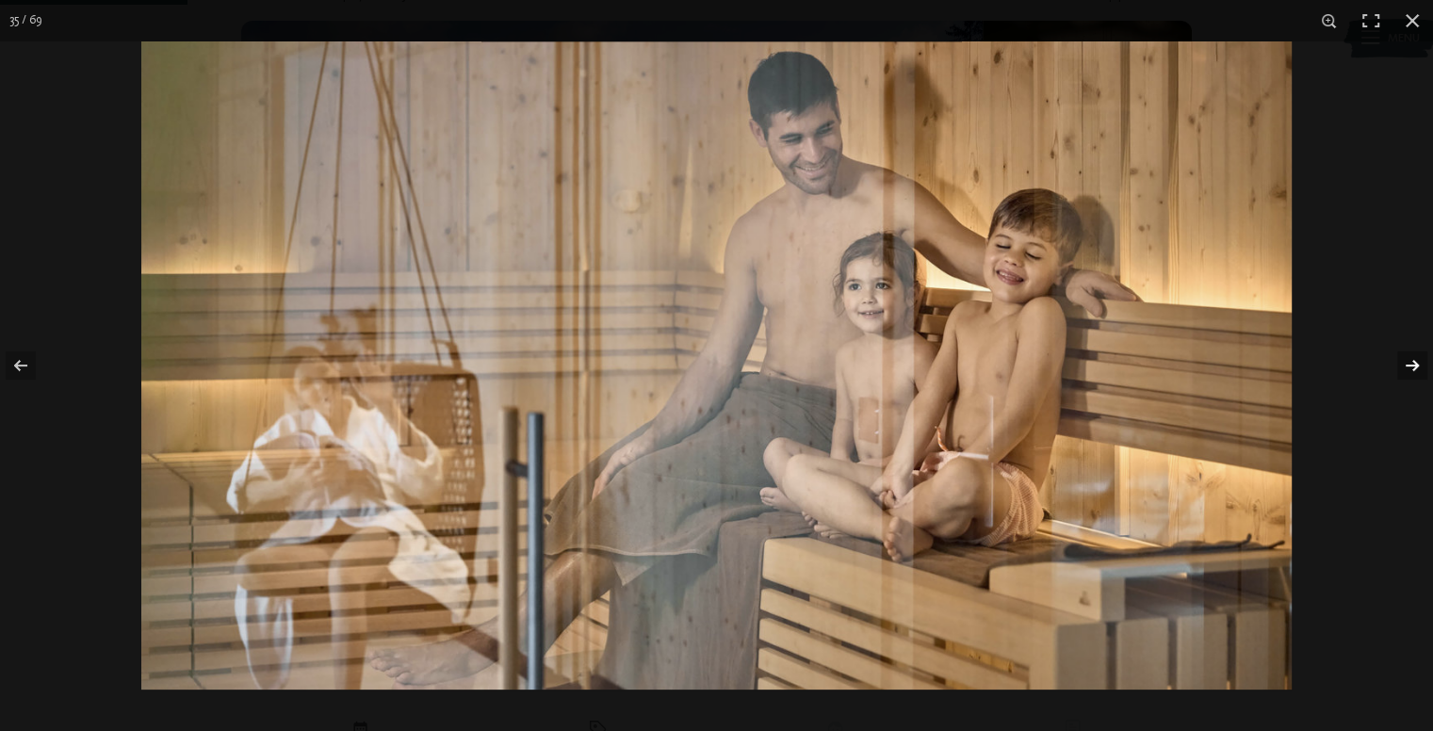
click at [1403, 366] on button "button" at bounding box center [1400, 365] width 66 height 94
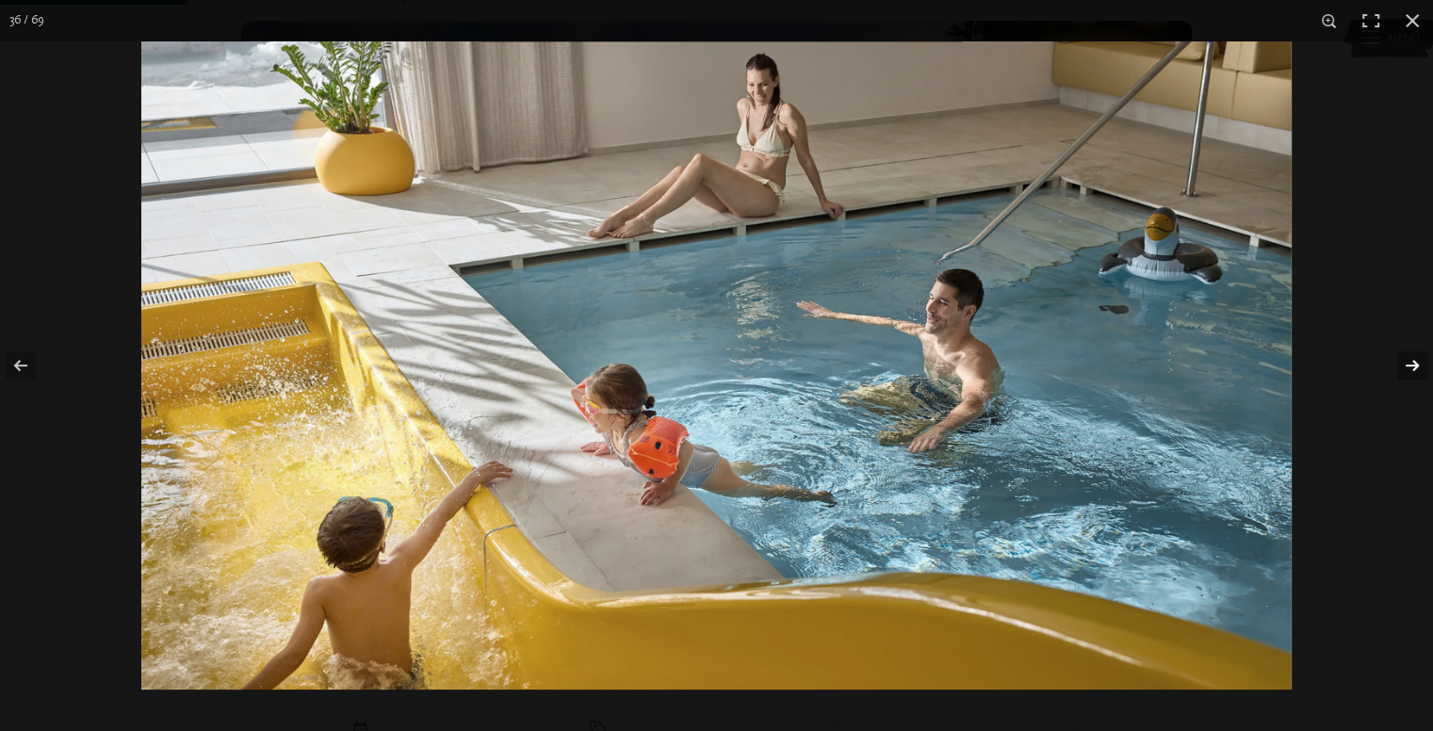
click at [1403, 366] on button "button" at bounding box center [1400, 365] width 66 height 94
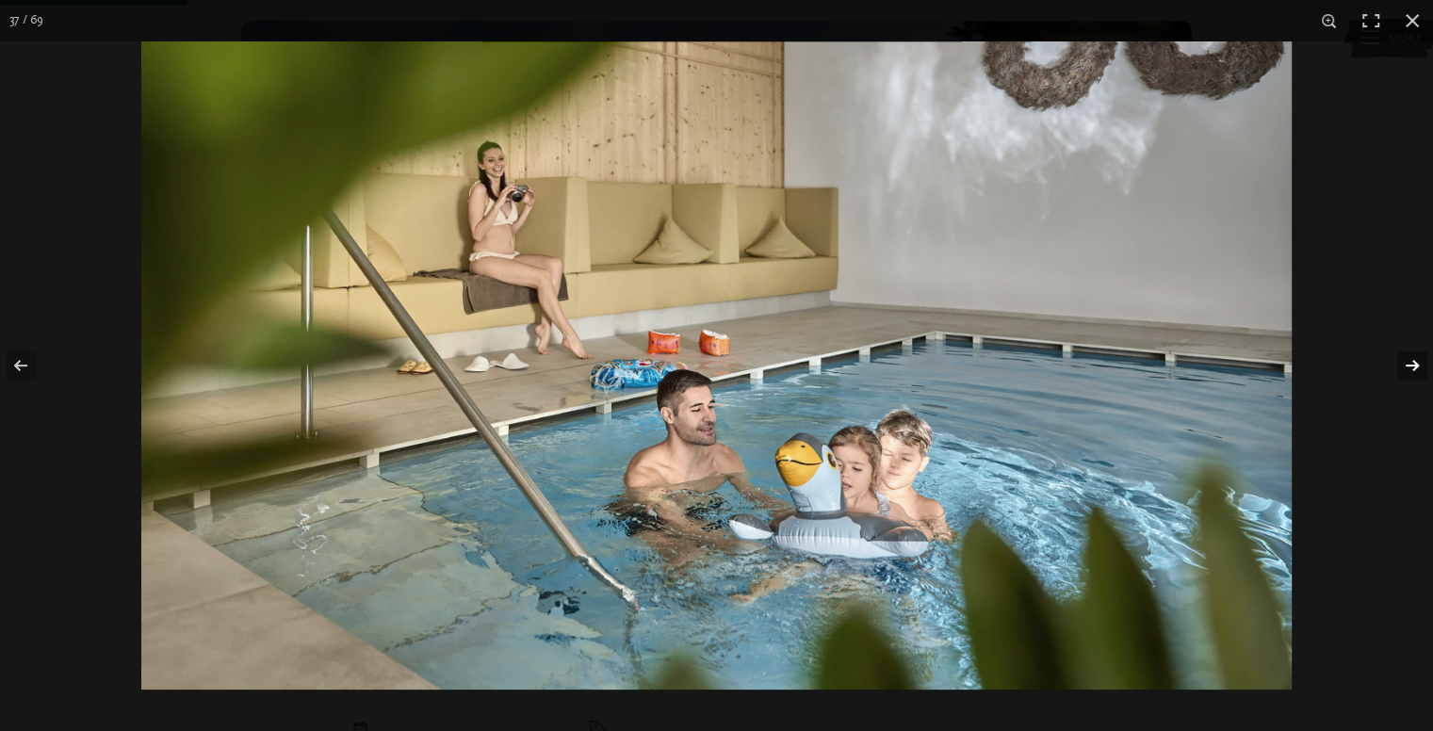
click at [1402, 370] on button "button" at bounding box center [1400, 365] width 66 height 94
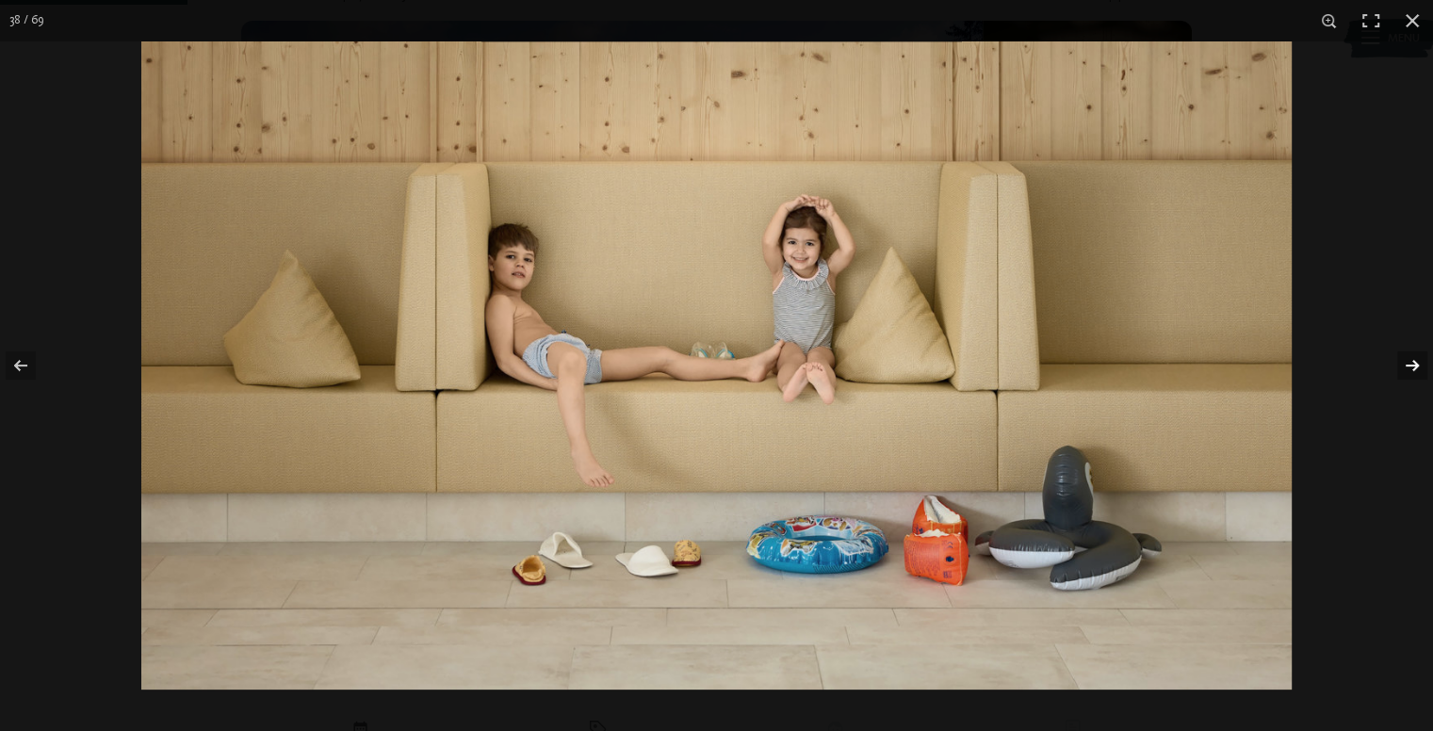
click at [1402, 370] on button "button" at bounding box center [1400, 365] width 66 height 94
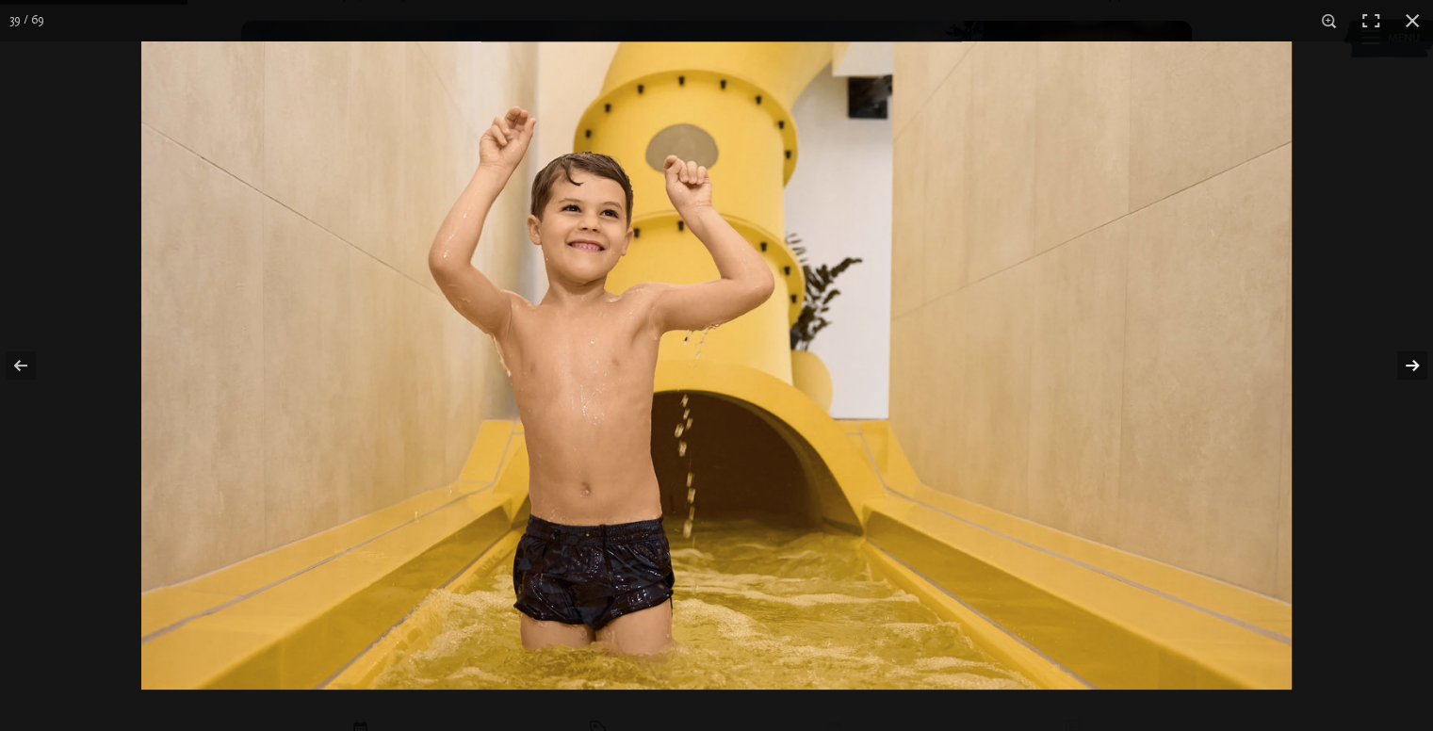
click at [1402, 370] on button "button" at bounding box center [1400, 365] width 66 height 94
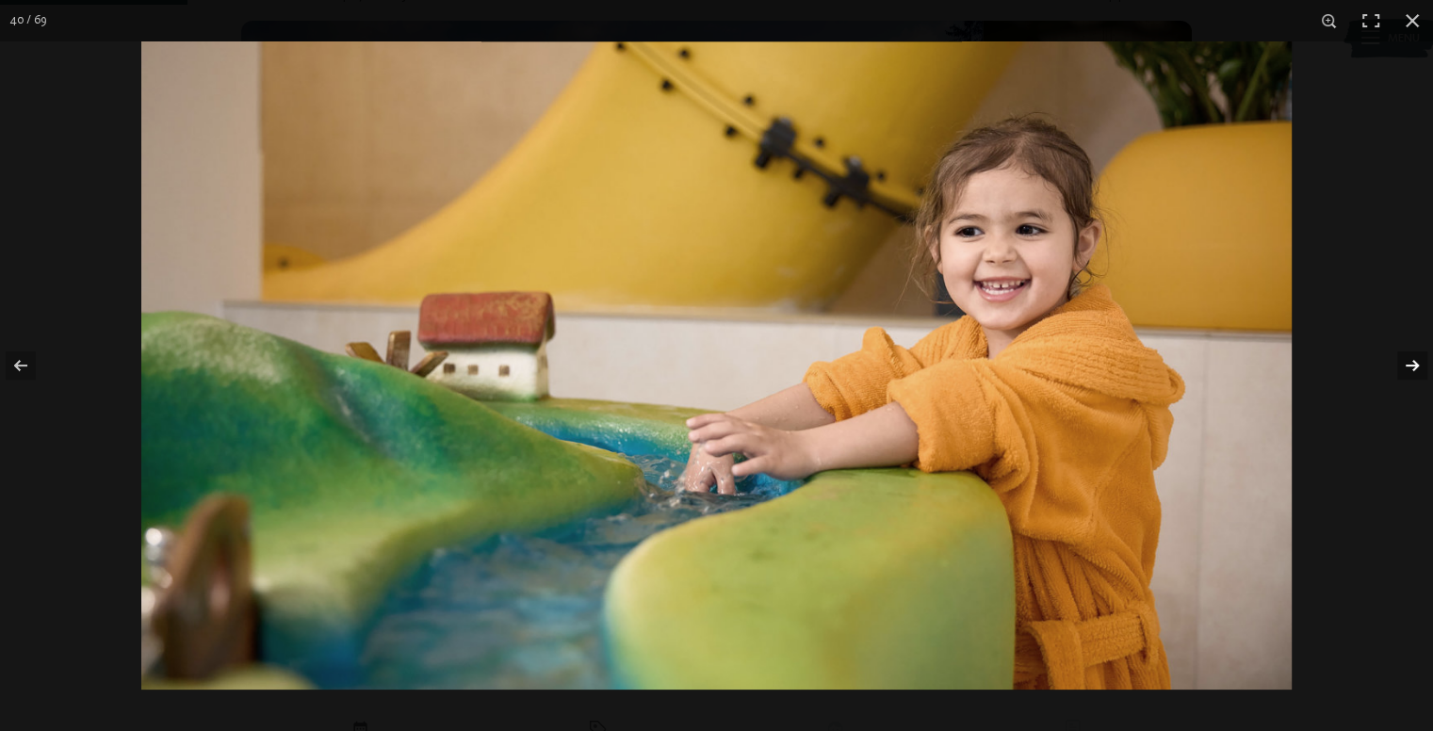
click at [1402, 369] on button "button" at bounding box center [1400, 365] width 66 height 94
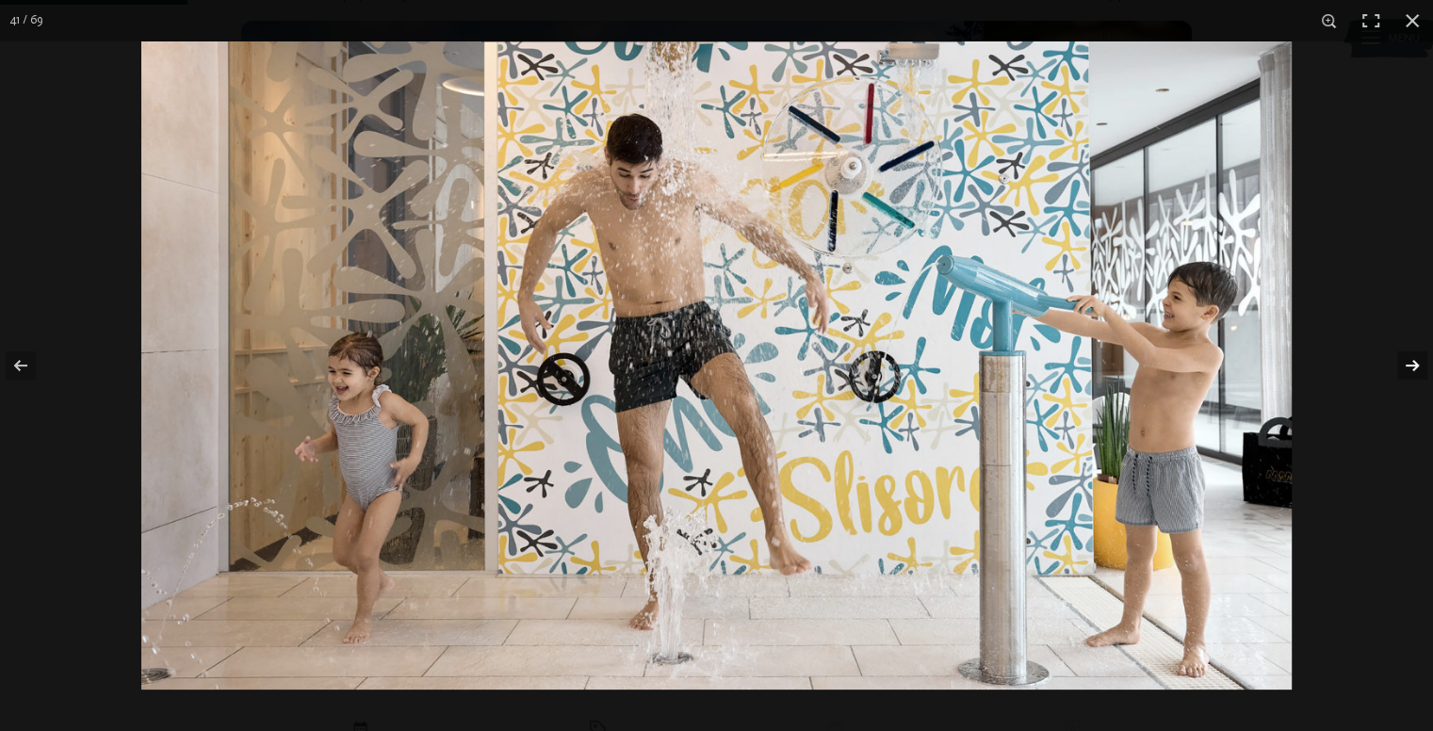
click at [1402, 368] on button "button" at bounding box center [1400, 365] width 66 height 94
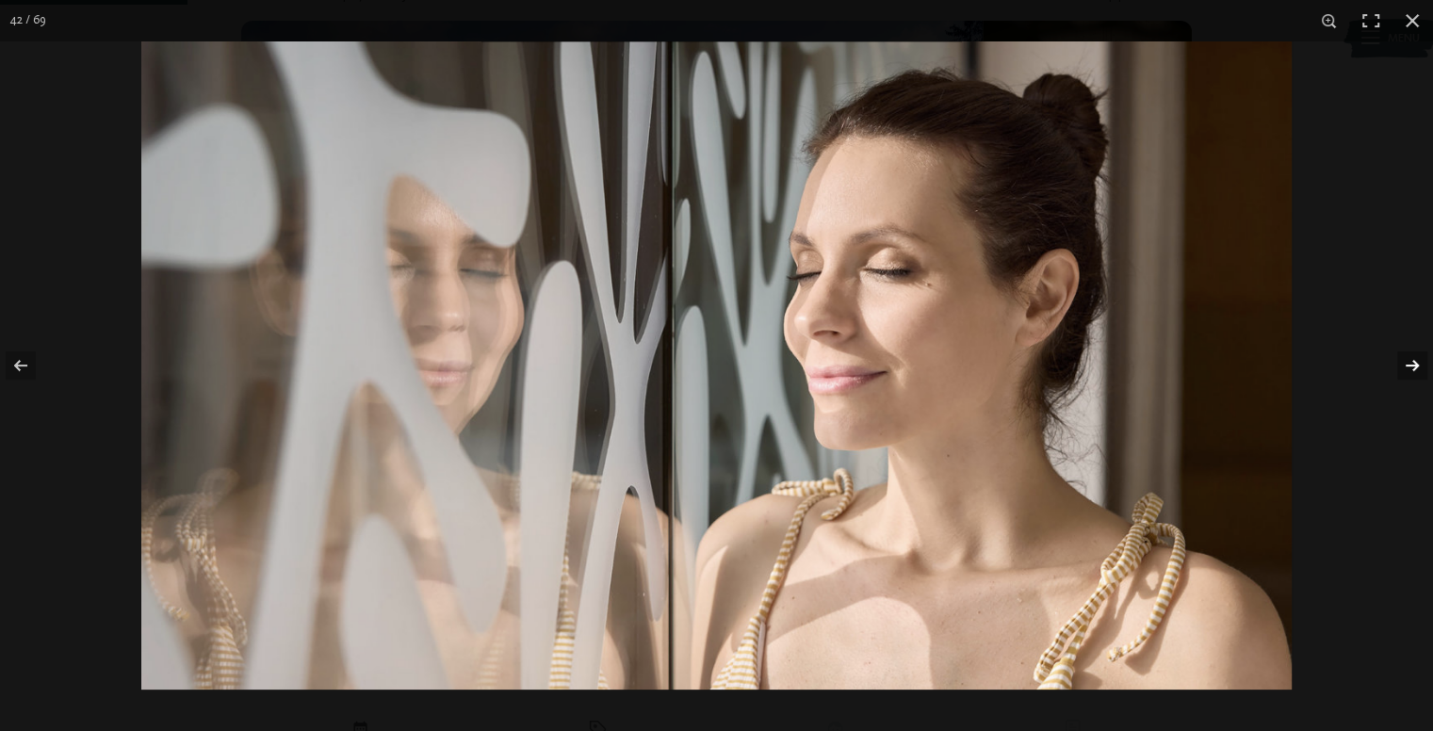
click at [1402, 367] on button "button" at bounding box center [1400, 365] width 66 height 94
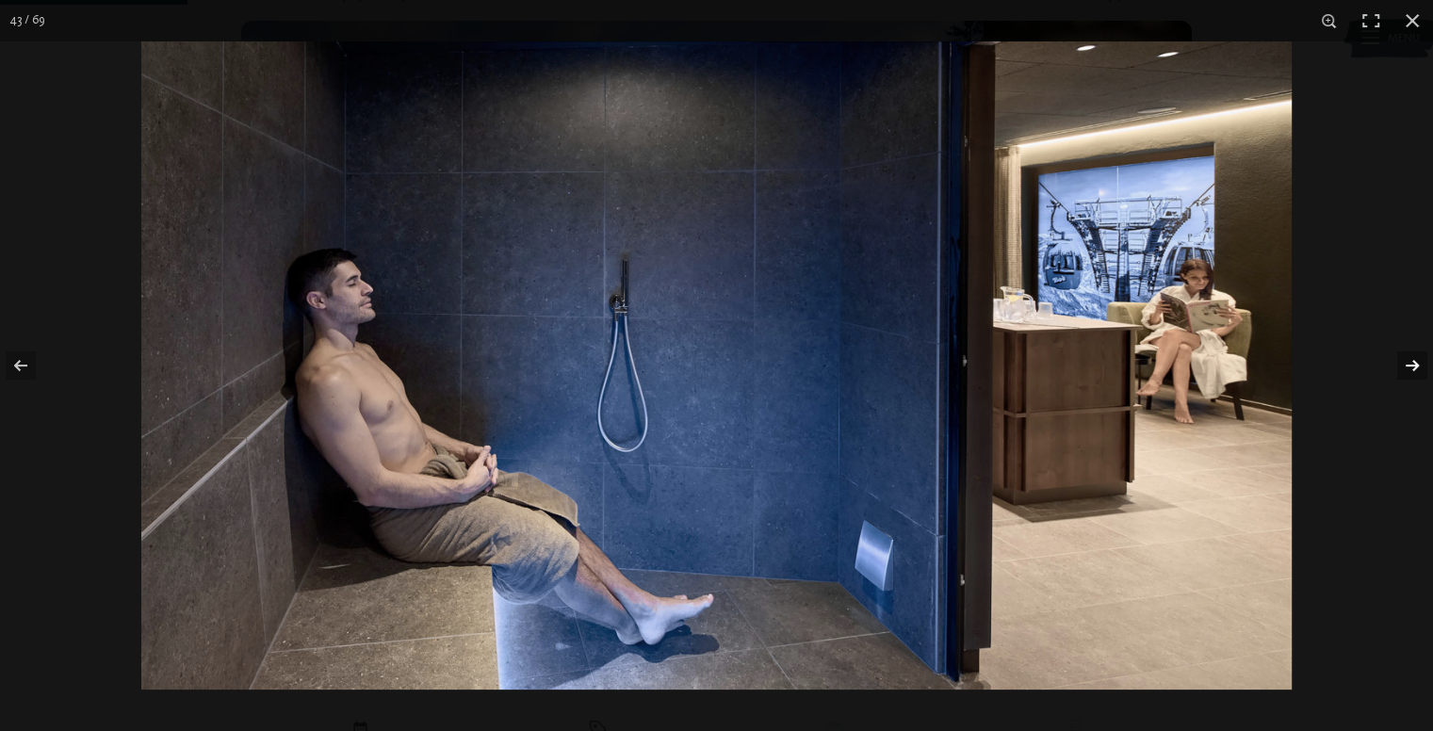
click at [1402, 370] on button "button" at bounding box center [1400, 365] width 66 height 94
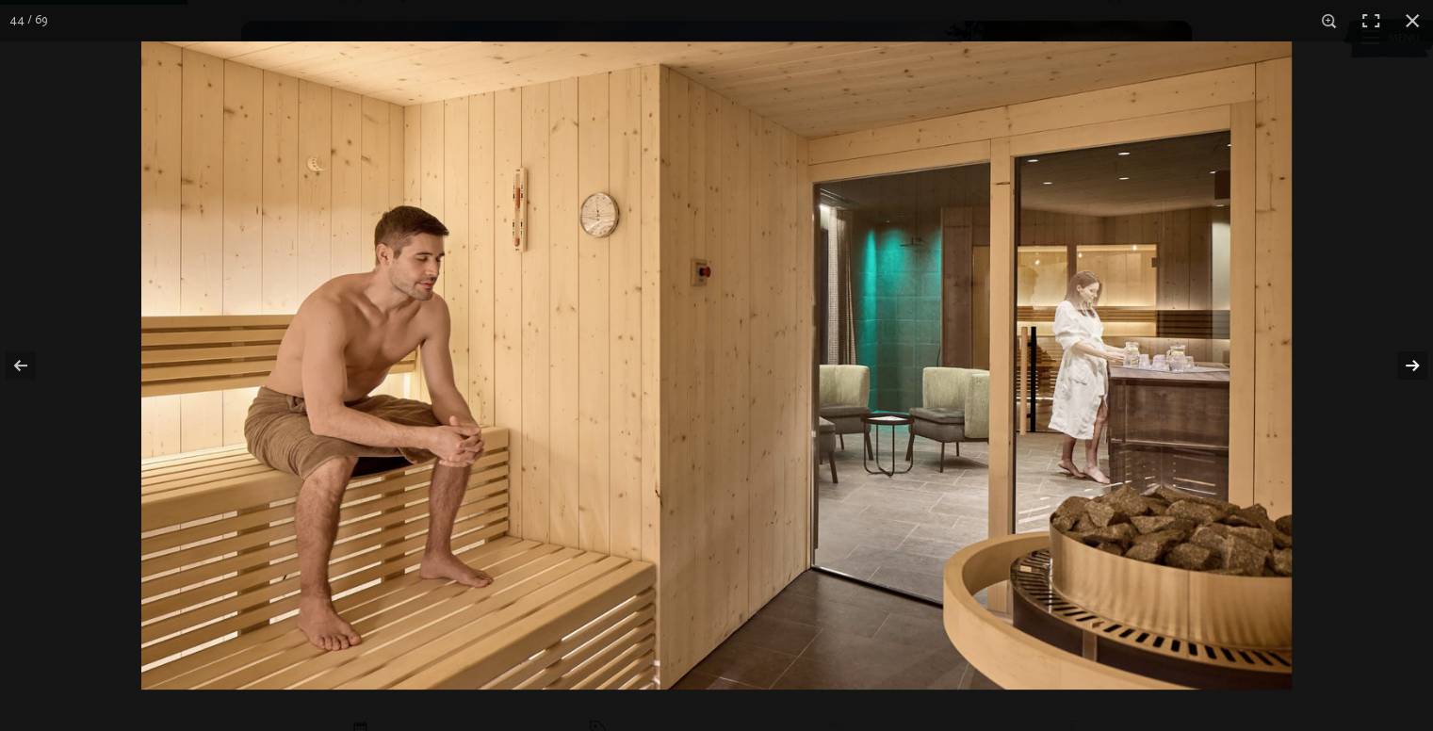
click at [1399, 373] on button "button" at bounding box center [1400, 365] width 66 height 94
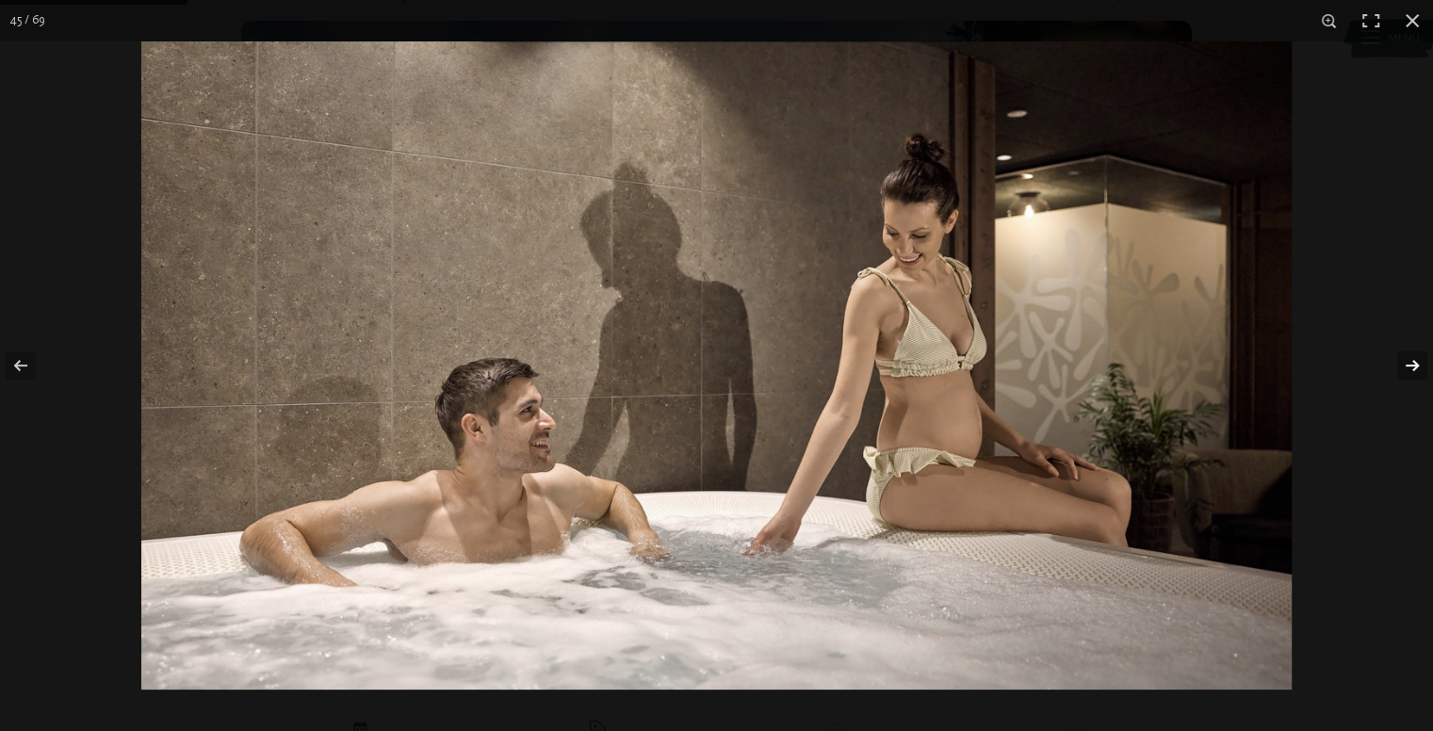
click at [1399, 373] on button "button" at bounding box center [1400, 365] width 66 height 94
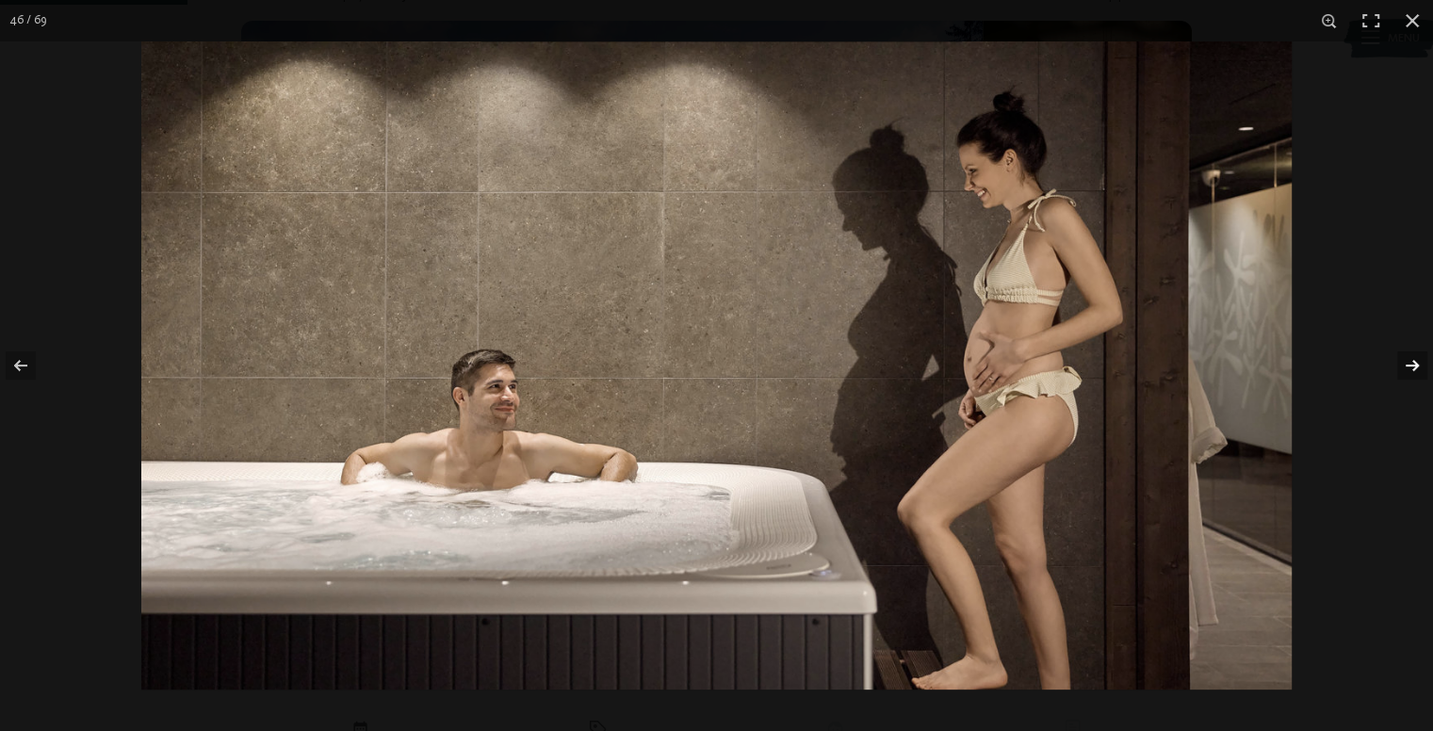
click at [1399, 372] on button "button" at bounding box center [1400, 365] width 66 height 94
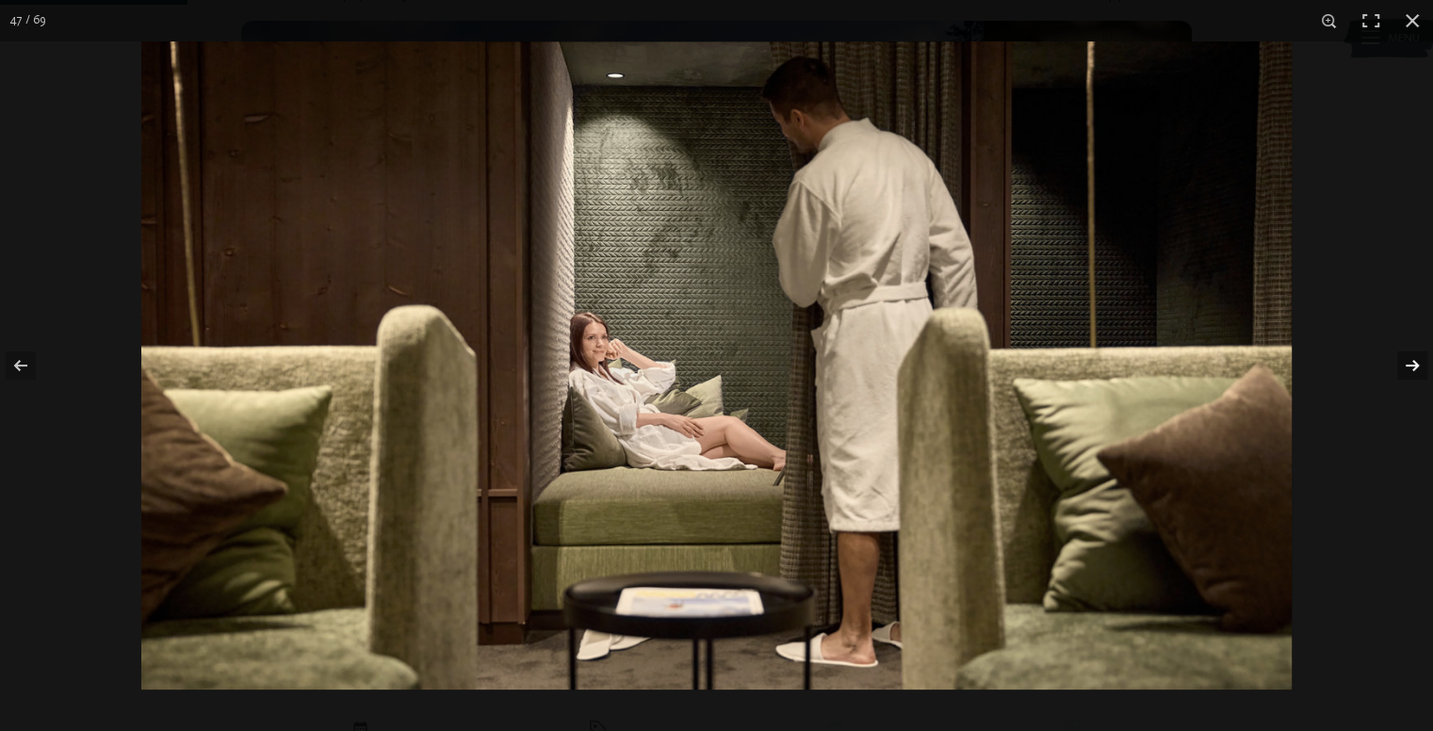
click at [1399, 372] on button "button" at bounding box center [1400, 365] width 66 height 94
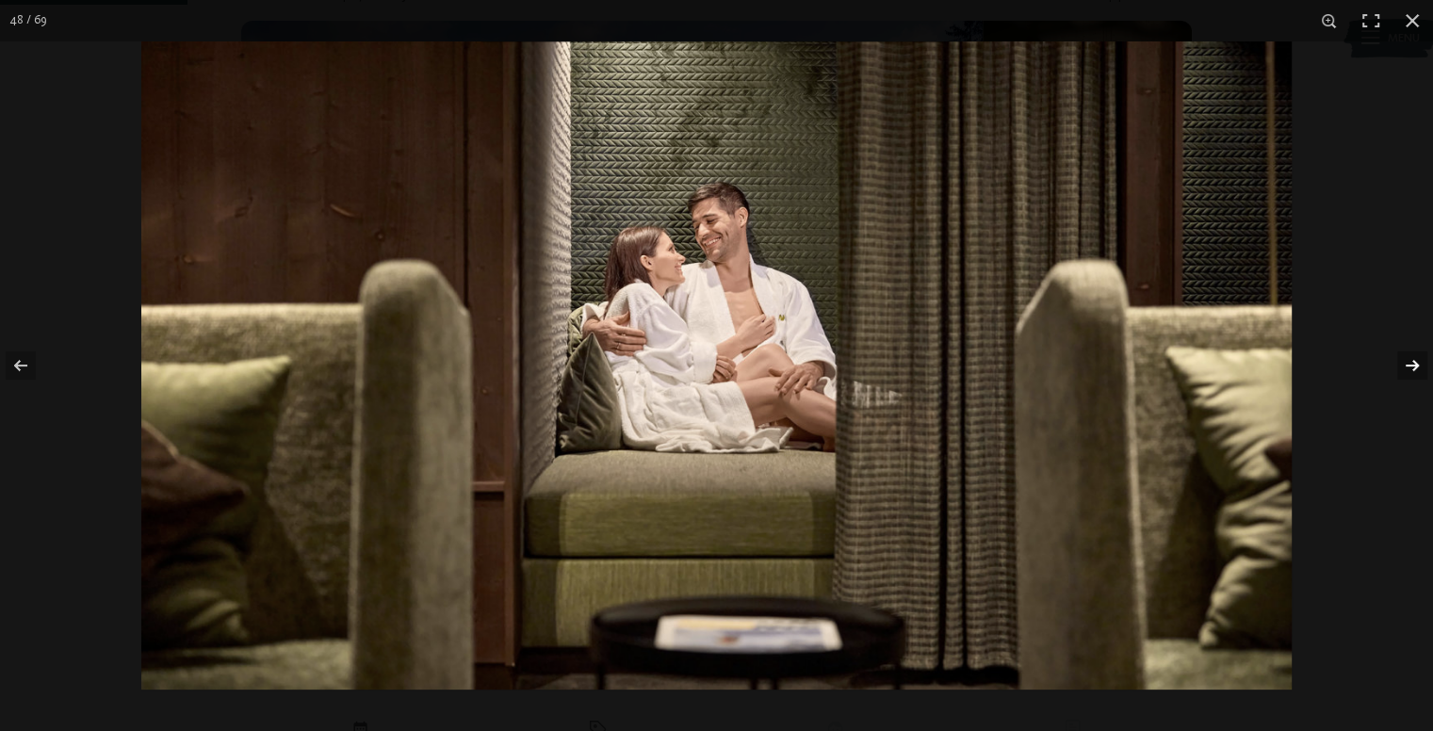
click at [1399, 372] on button "button" at bounding box center [1400, 365] width 66 height 94
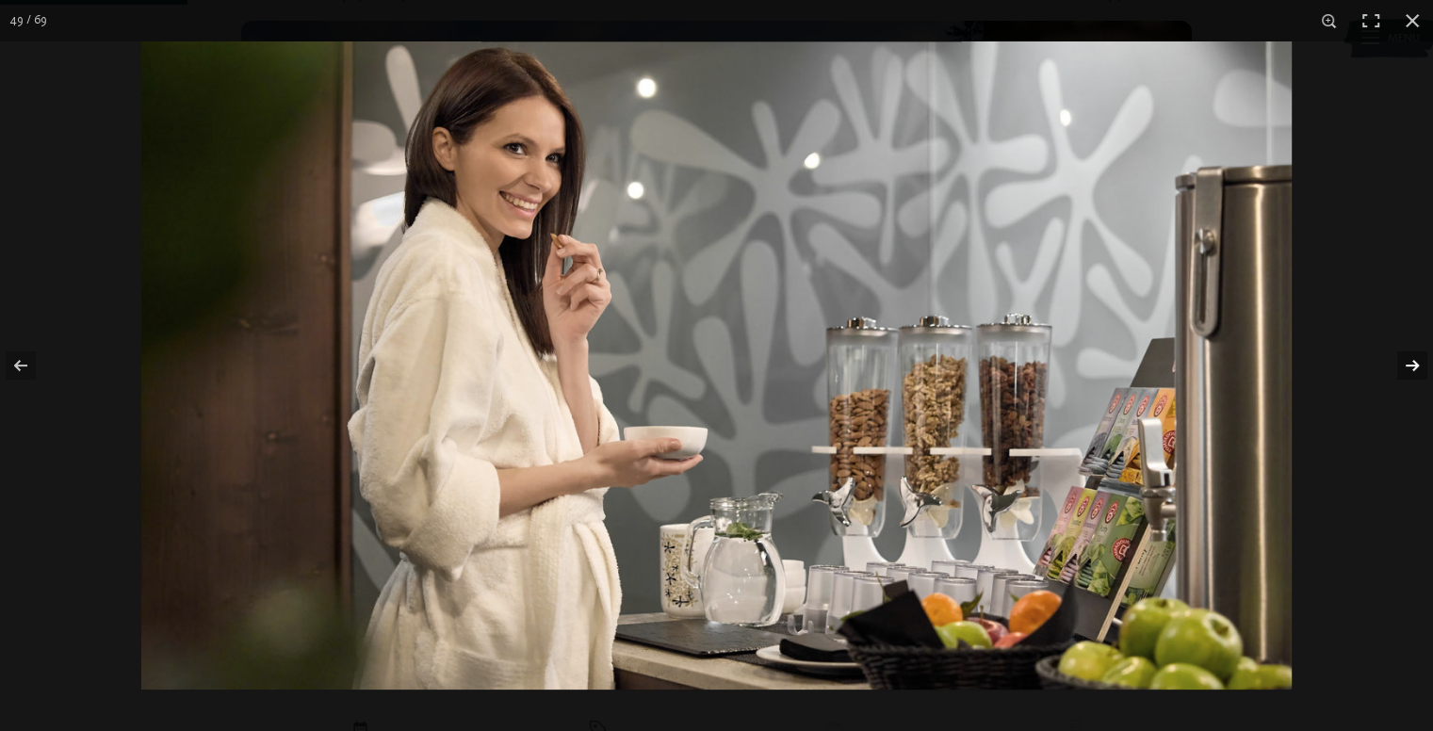
click at [1399, 371] on button "button" at bounding box center [1400, 365] width 66 height 94
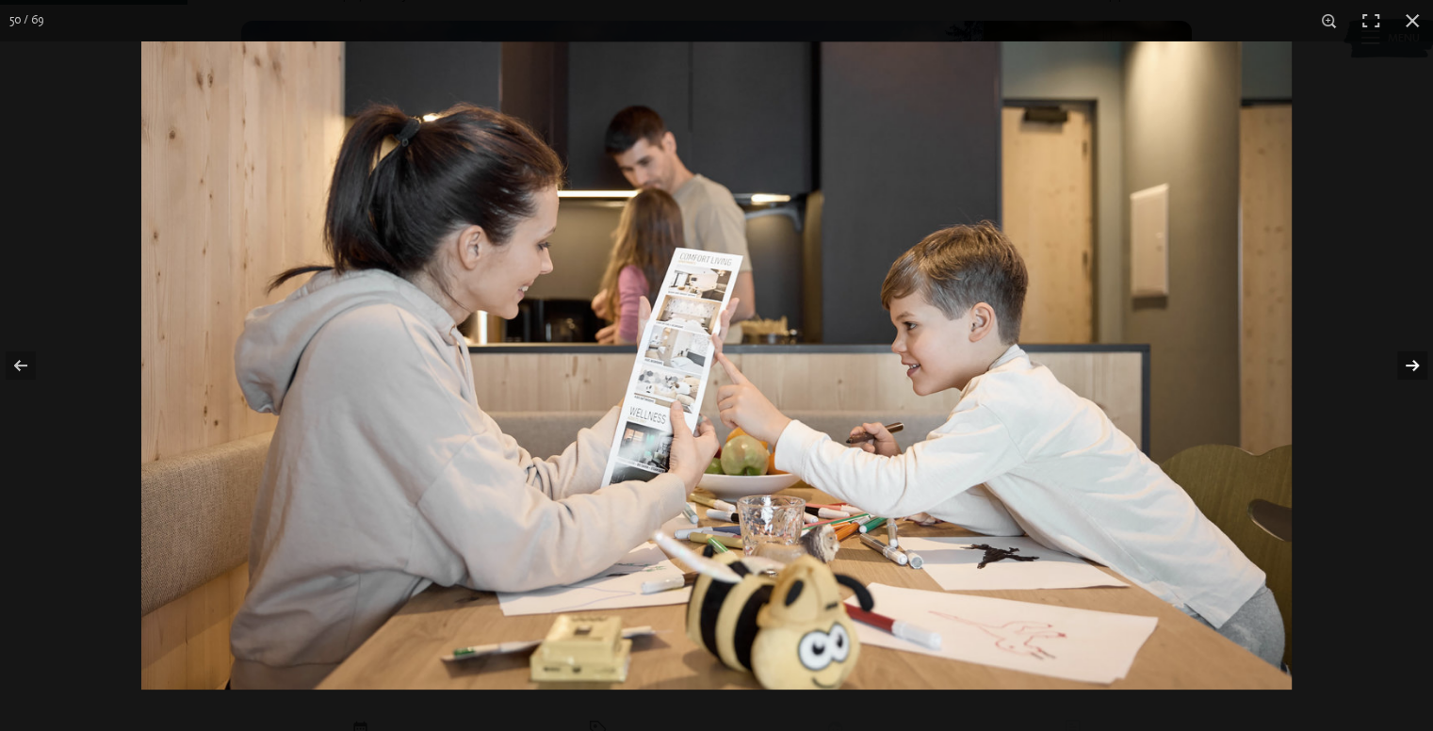
click at [1399, 372] on button "button" at bounding box center [1400, 365] width 66 height 94
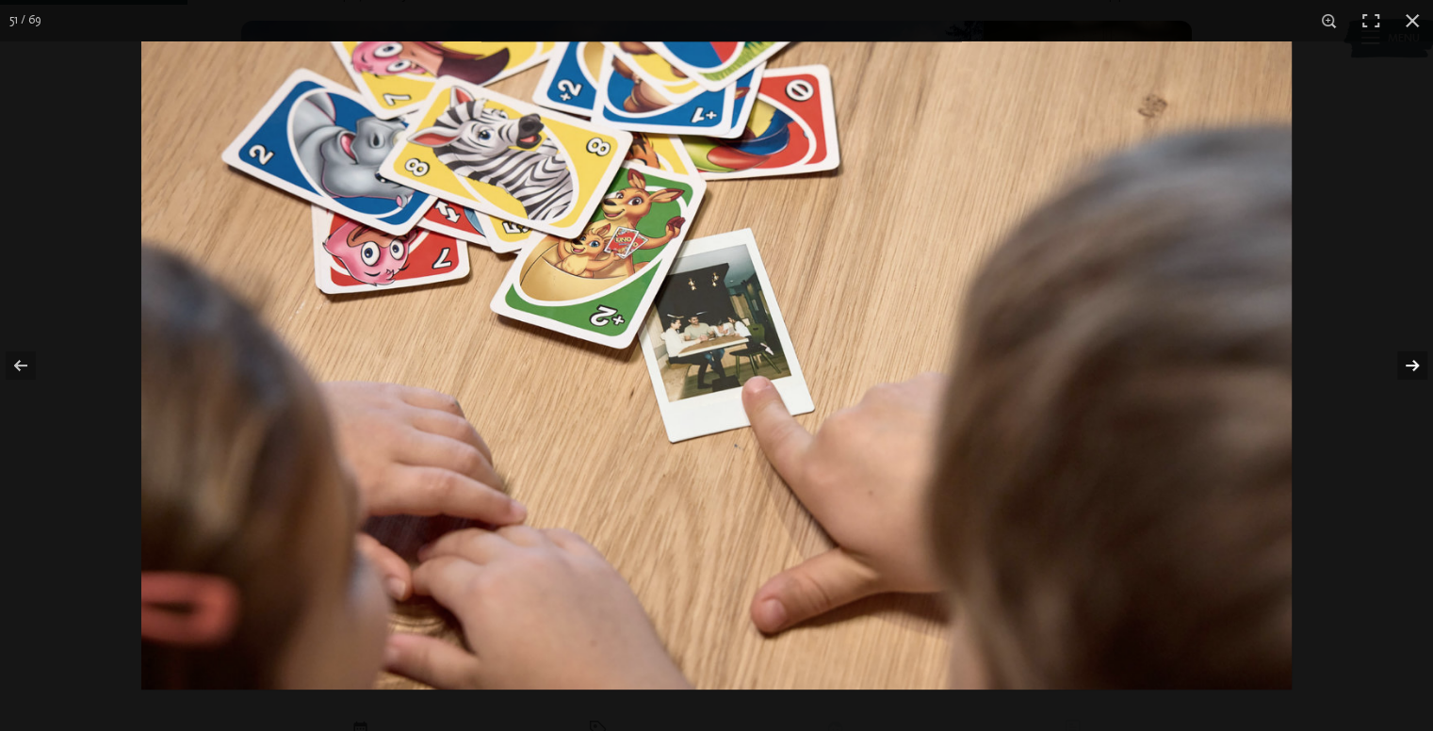
click at [1399, 371] on button "button" at bounding box center [1400, 365] width 66 height 94
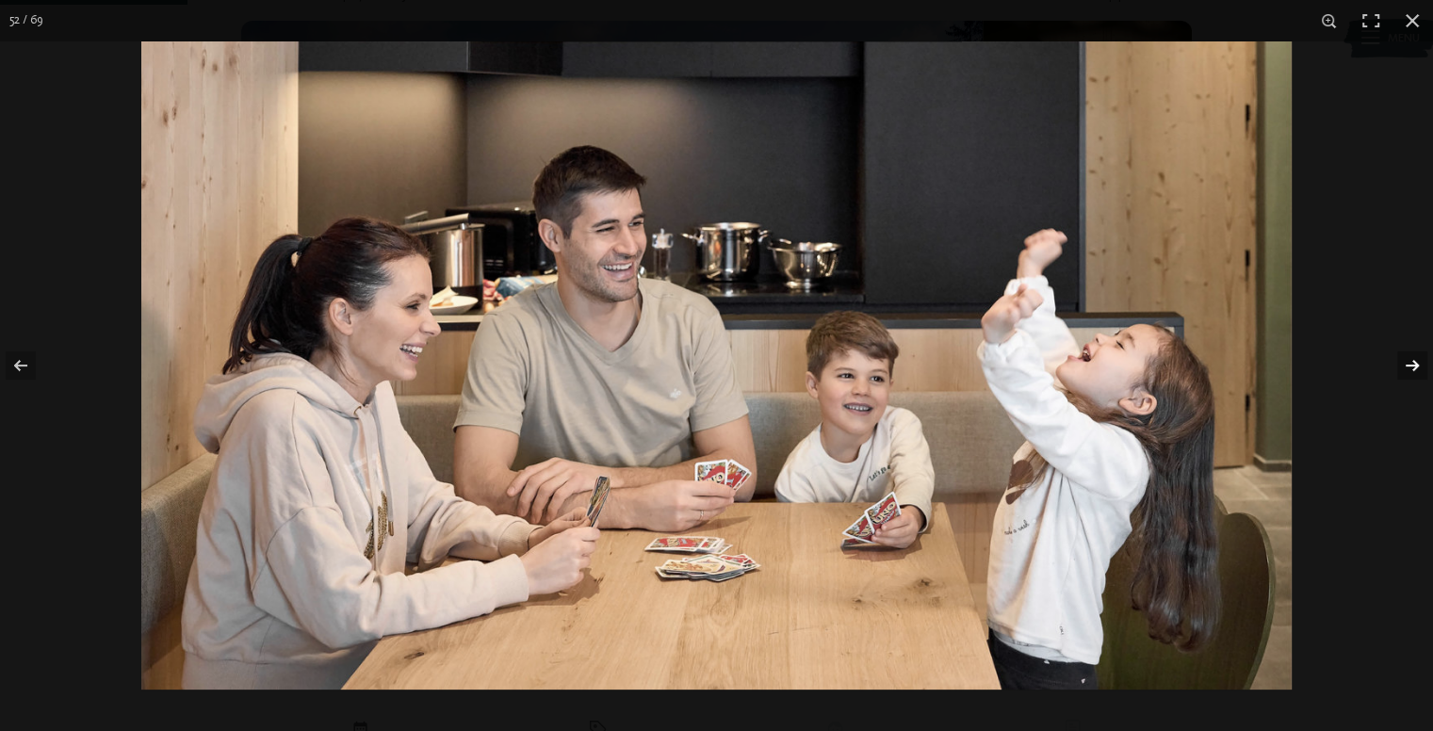
click at [1399, 370] on button "button" at bounding box center [1400, 365] width 66 height 94
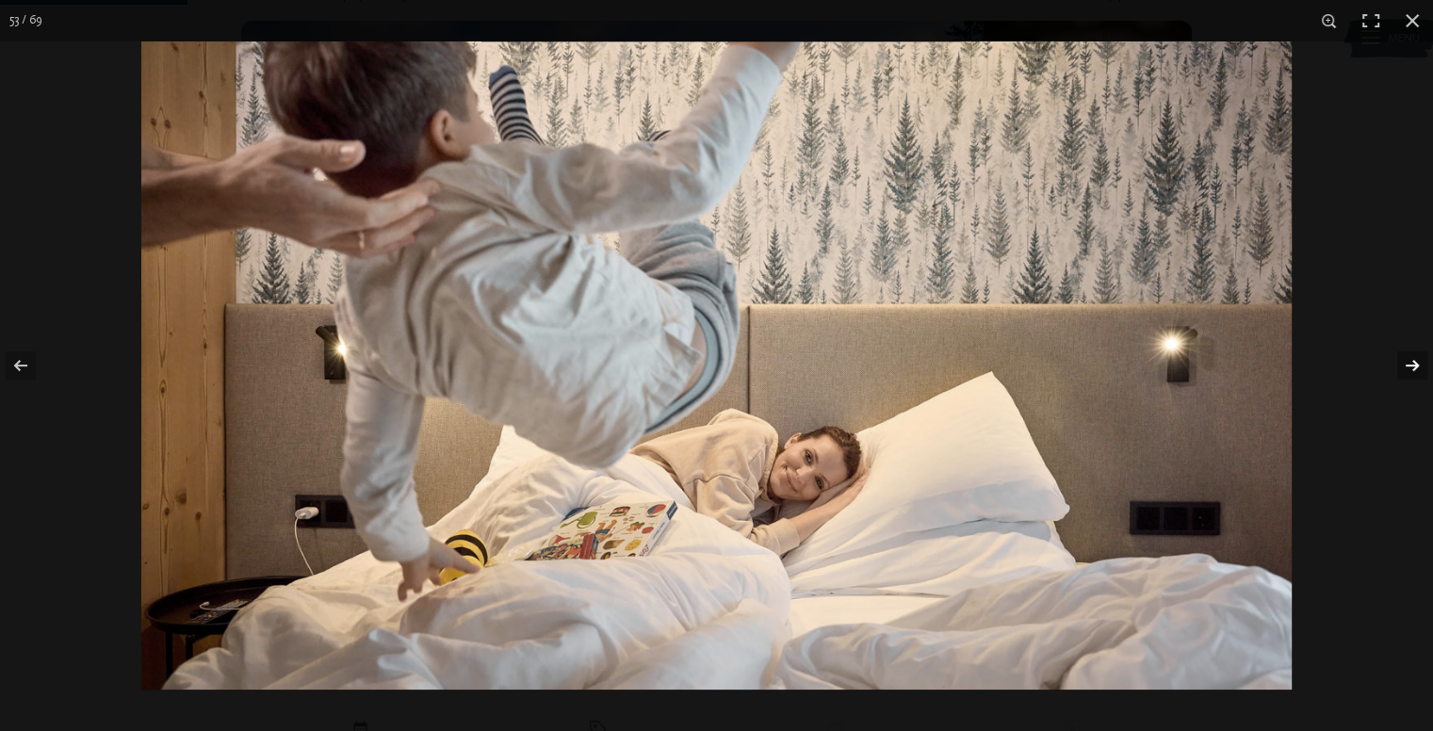
click at [1399, 366] on button "button" at bounding box center [1400, 365] width 66 height 94
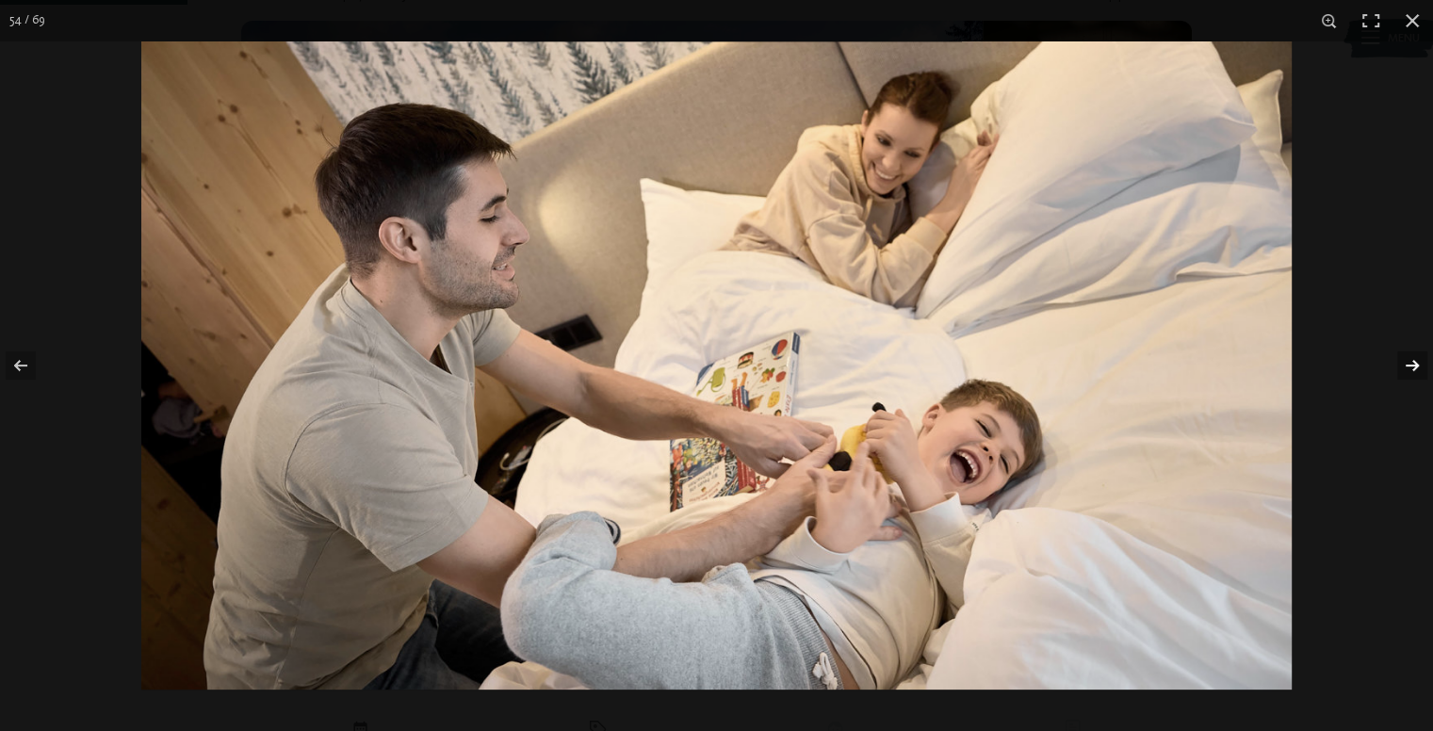
click at [1399, 366] on button "button" at bounding box center [1400, 365] width 66 height 94
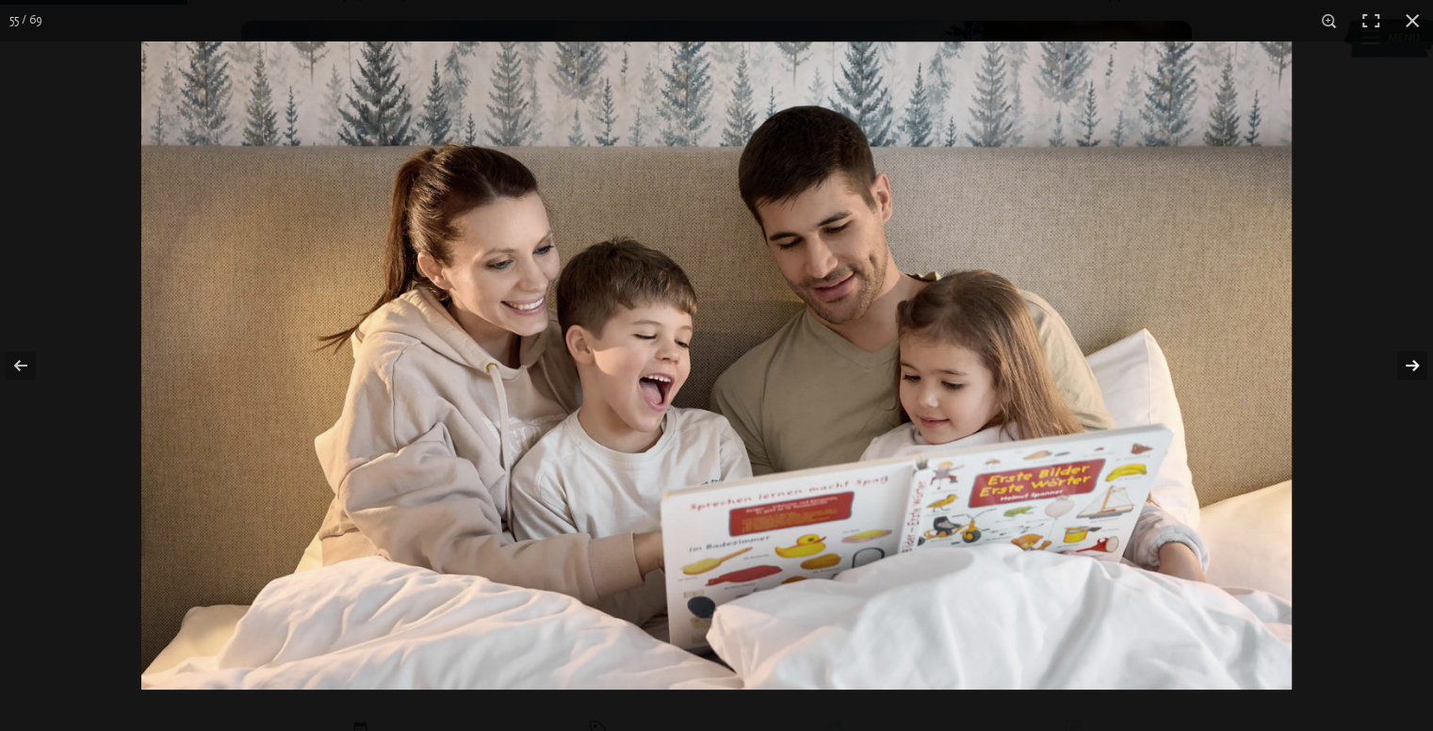
click at [1399, 367] on button "button" at bounding box center [1400, 365] width 66 height 94
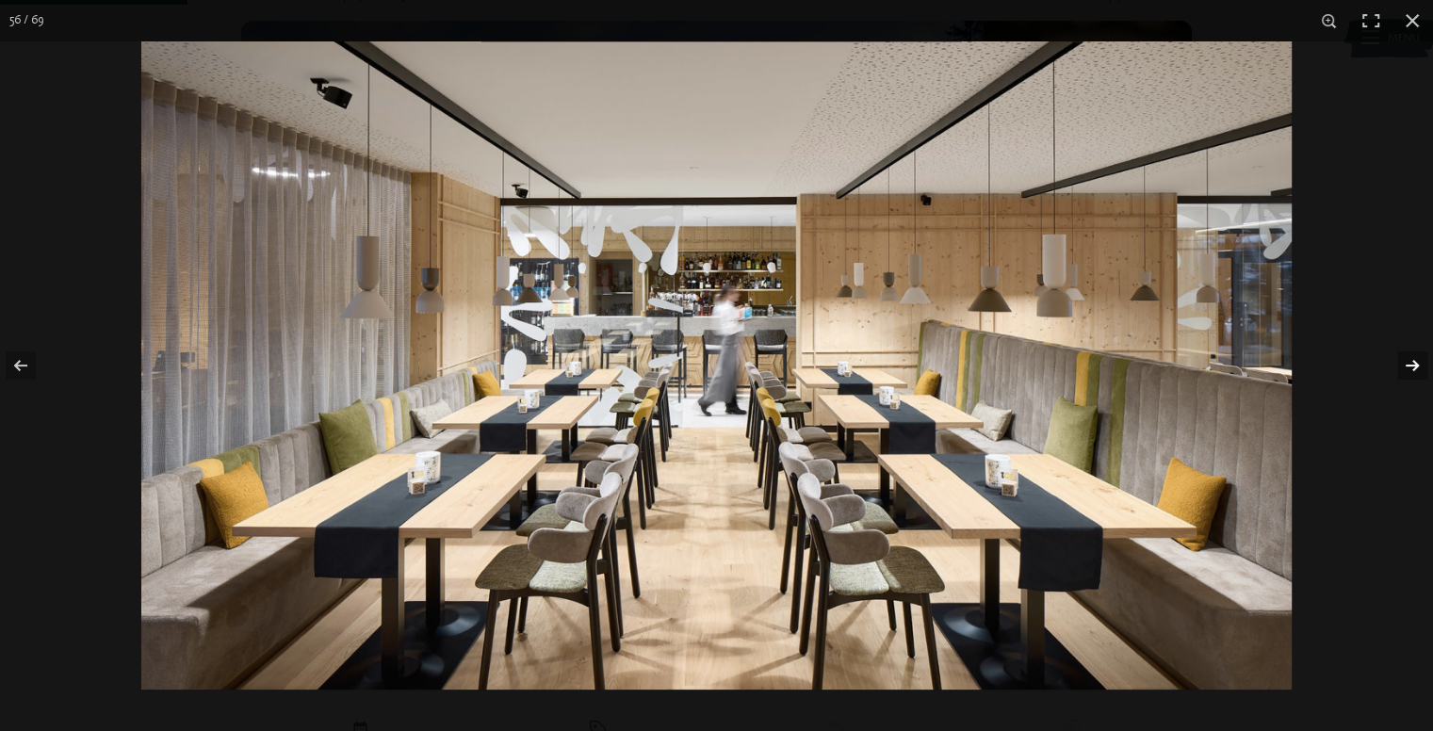
click at [1399, 367] on button "button" at bounding box center [1400, 365] width 66 height 94
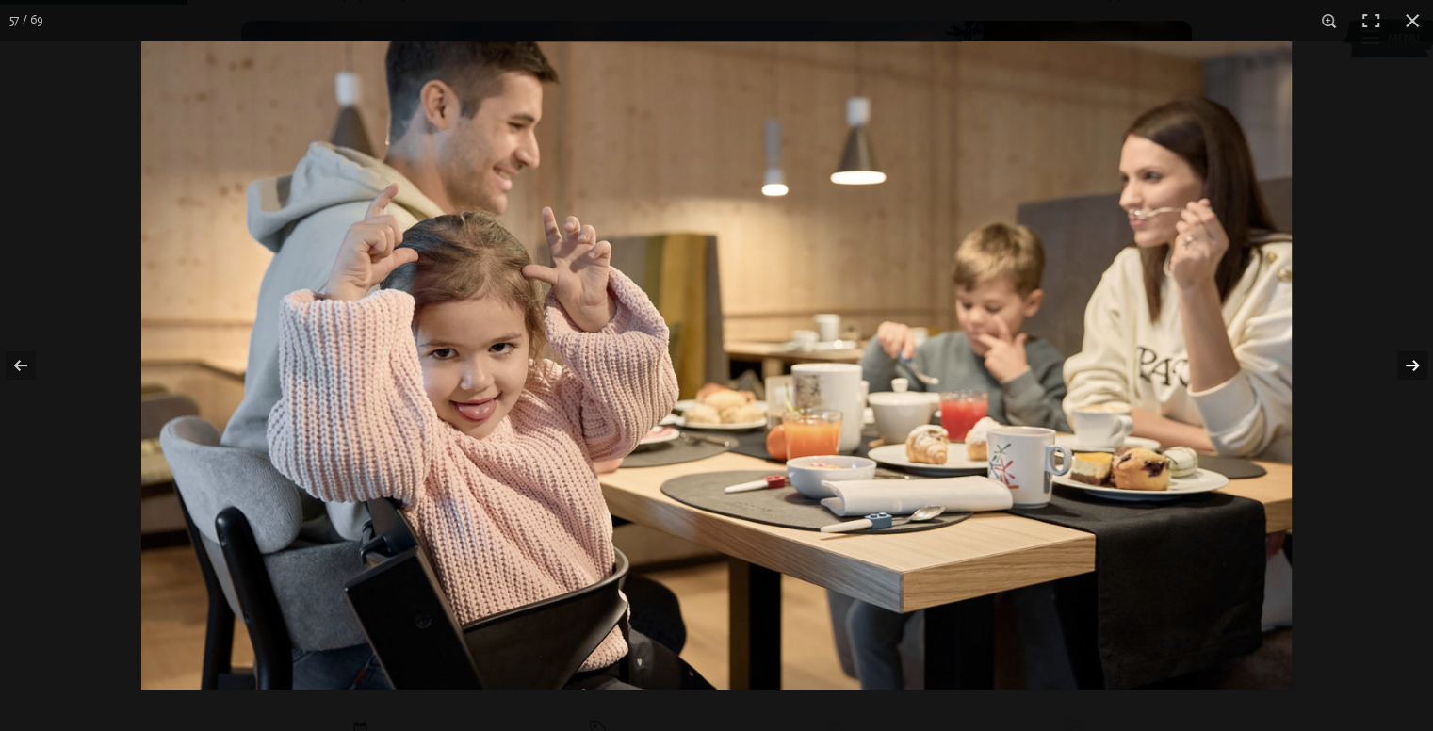
click at [1399, 367] on button "button" at bounding box center [1400, 365] width 66 height 94
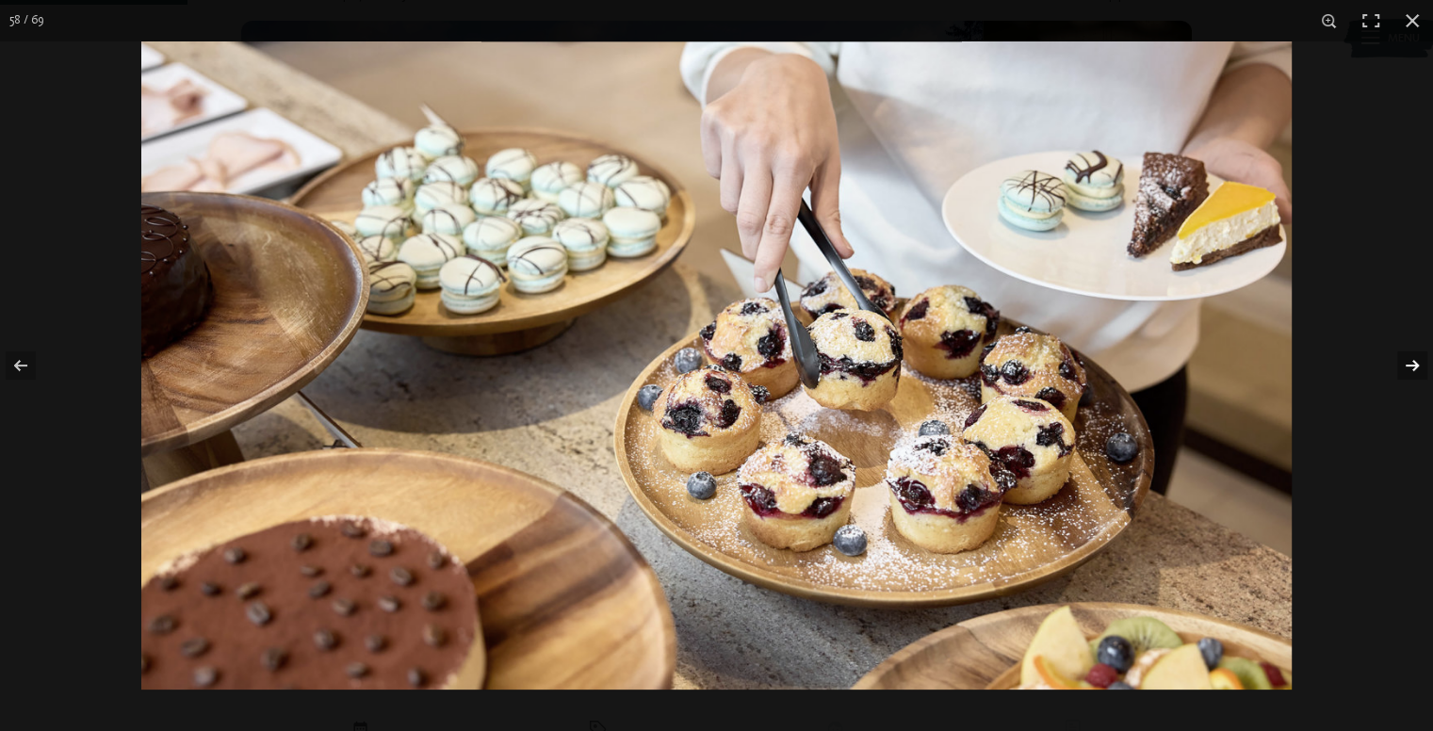
click at [1398, 370] on button "button" at bounding box center [1400, 365] width 66 height 94
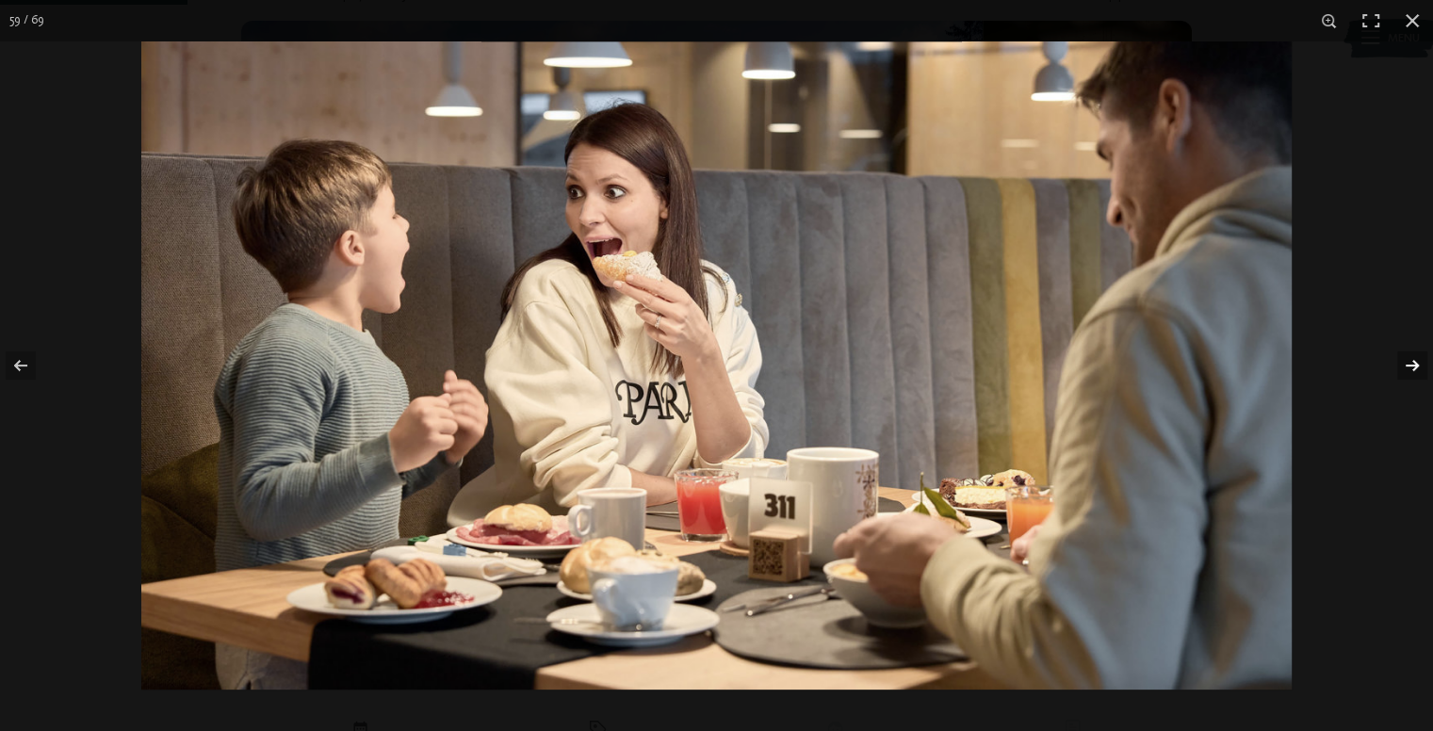
click at [1398, 370] on button "button" at bounding box center [1400, 365] width 66 height 94
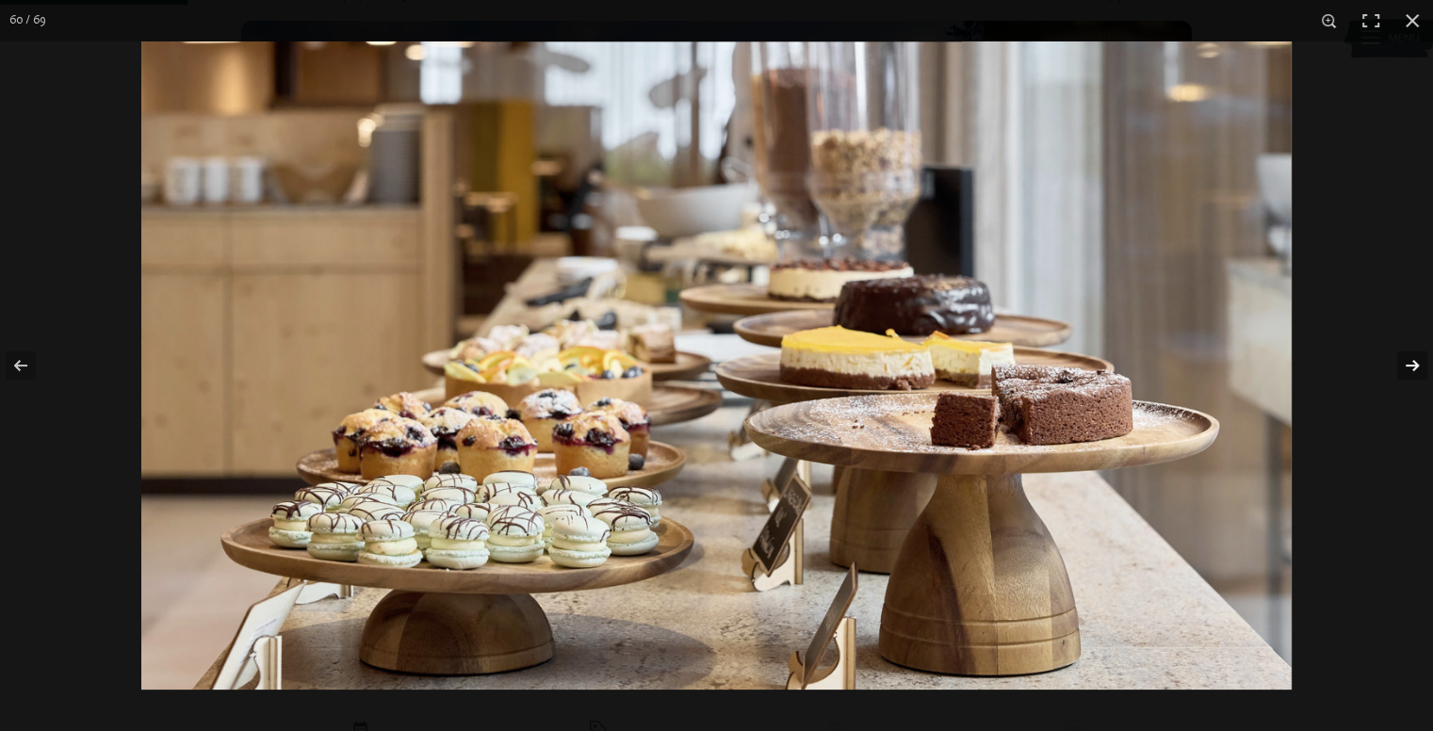
click at [1398, 370] on button "button" at bounding box center [1400, 365] width 66 height 94
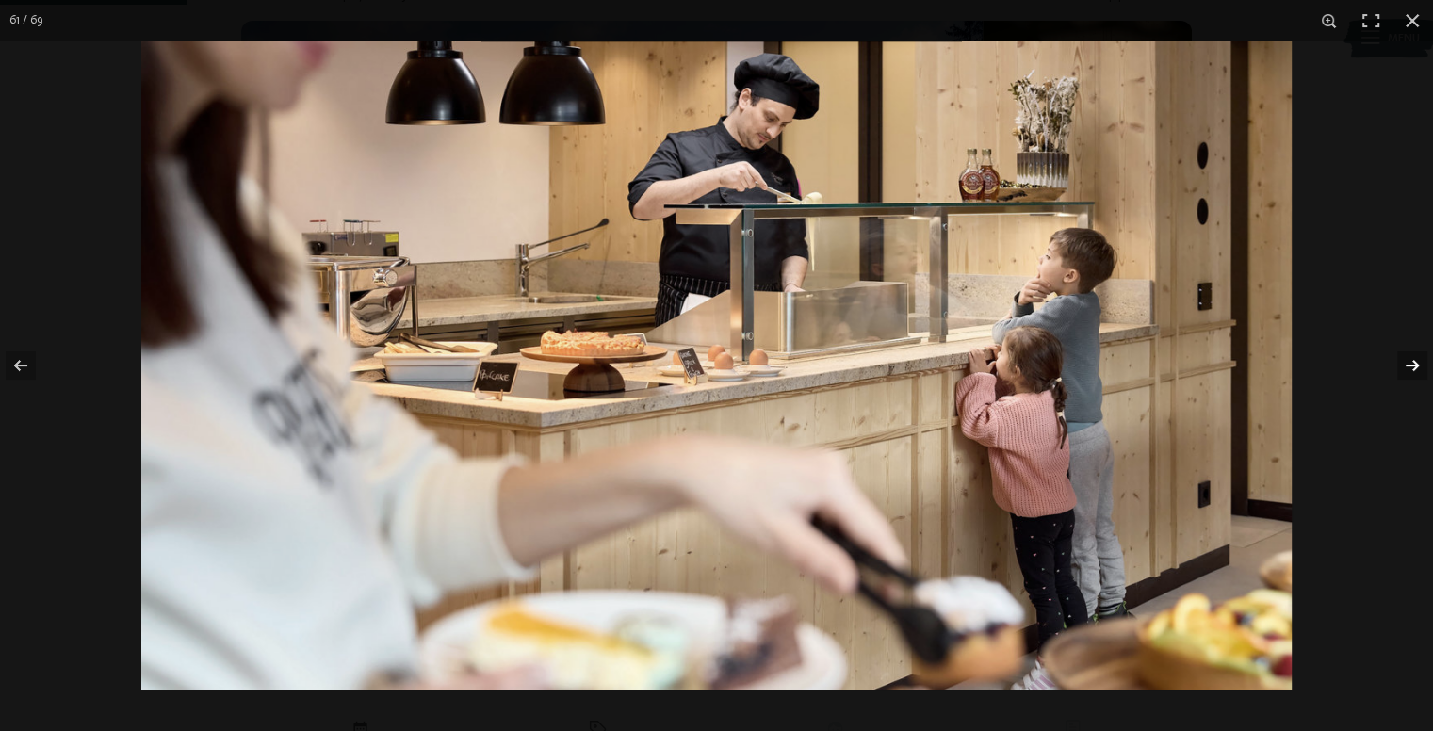
click at [1398, 370] on button "button" at bounding box center [1400, 365] width 66 height 94
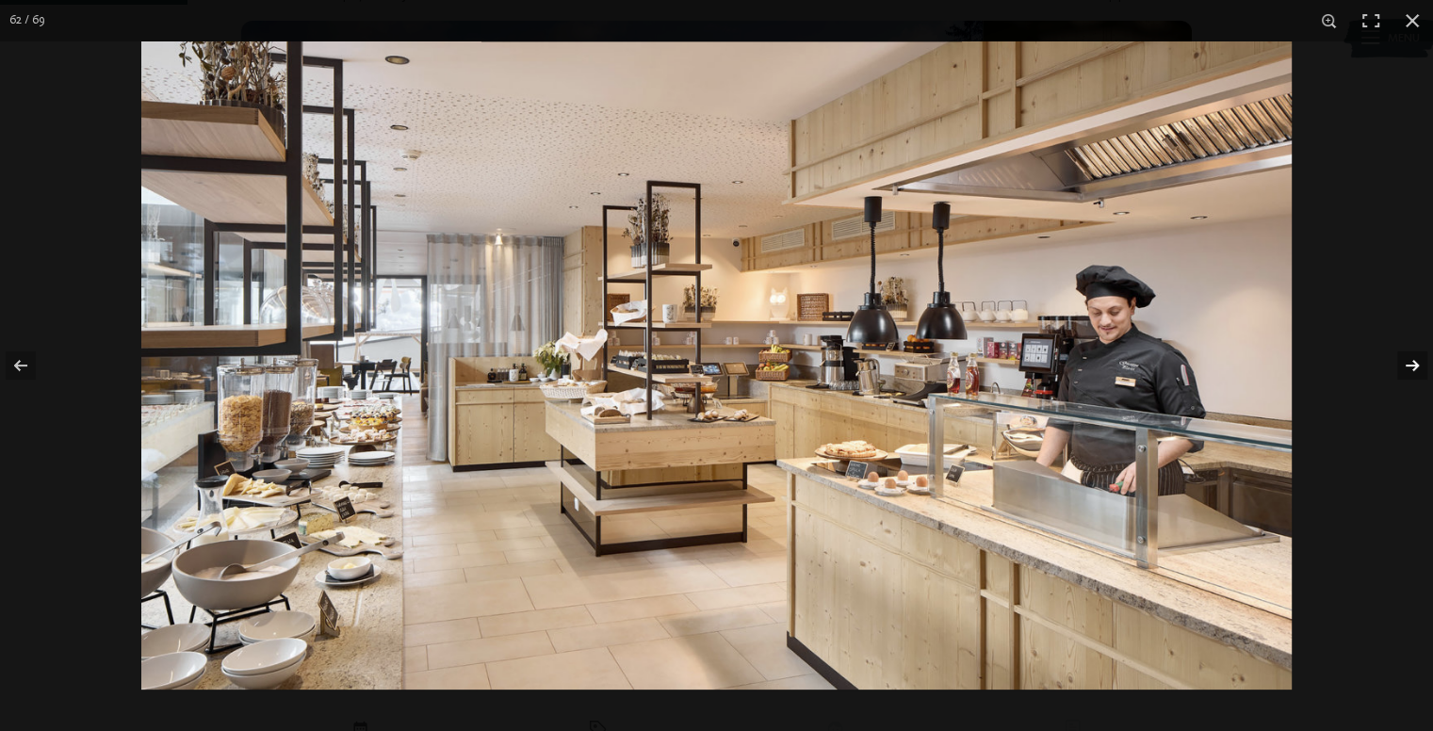
click at [1398, 368] on button "button" at bounding box center [1400, 365] width 66 height 94
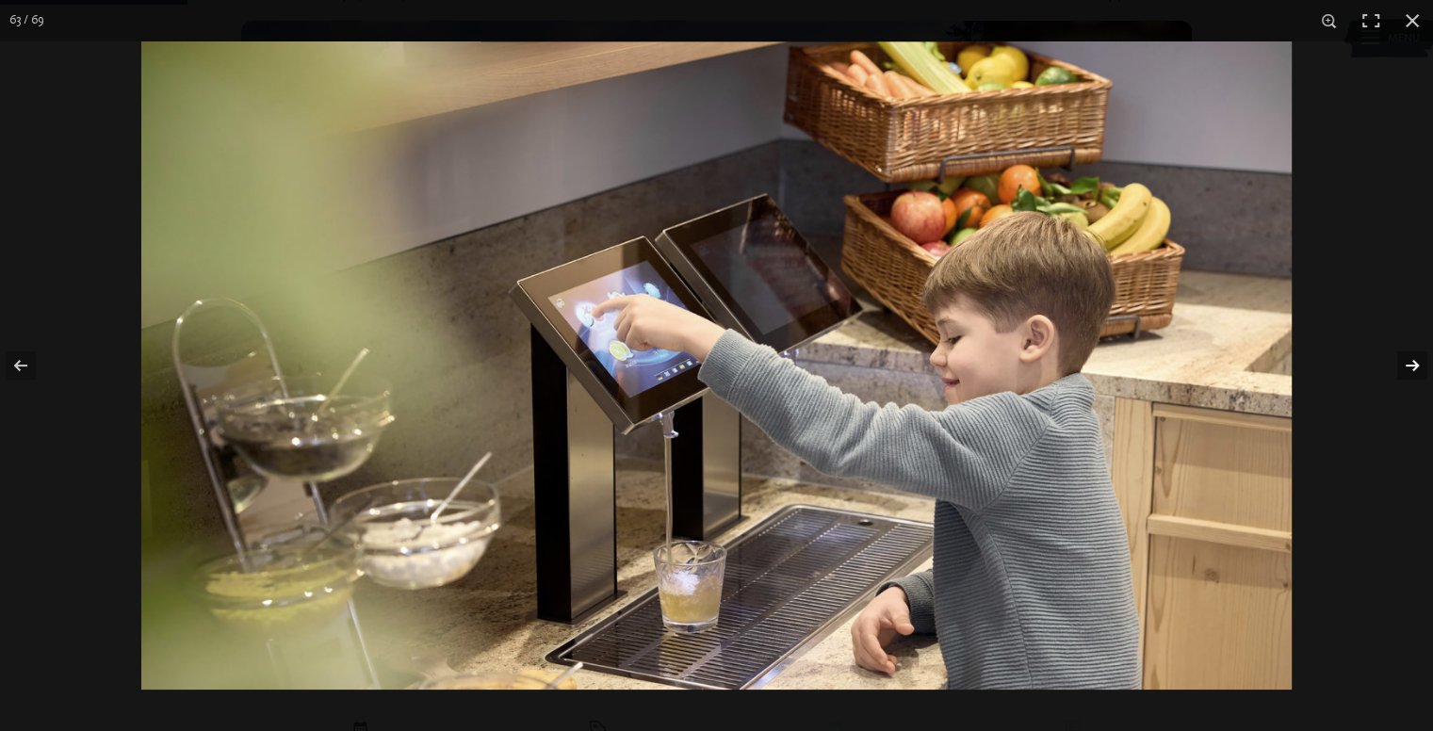
click at [1398, 367] on button "button" at bounding box center [1400, 365] width 66 height 94
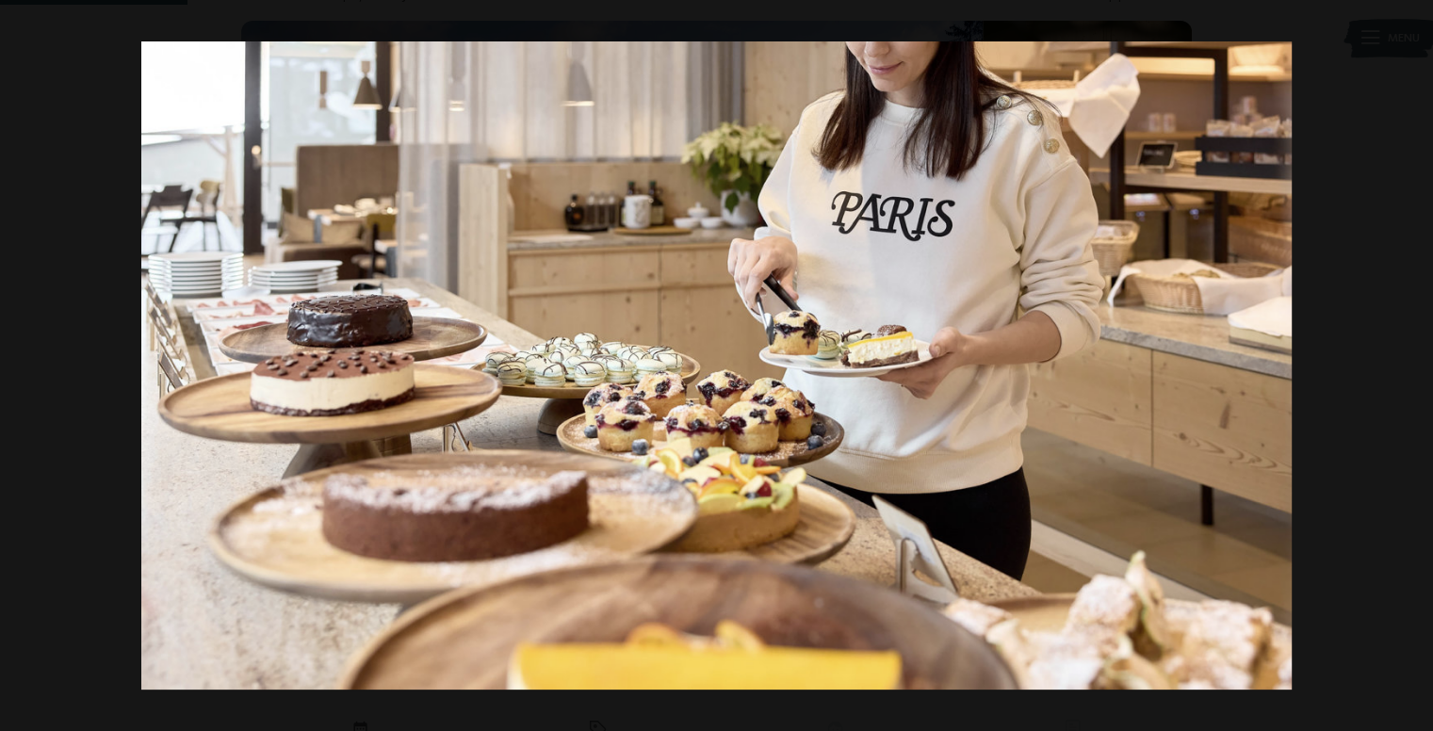
click at [1398, 367] on button "button" at bounding box center [1400, 365] width 66 height 94
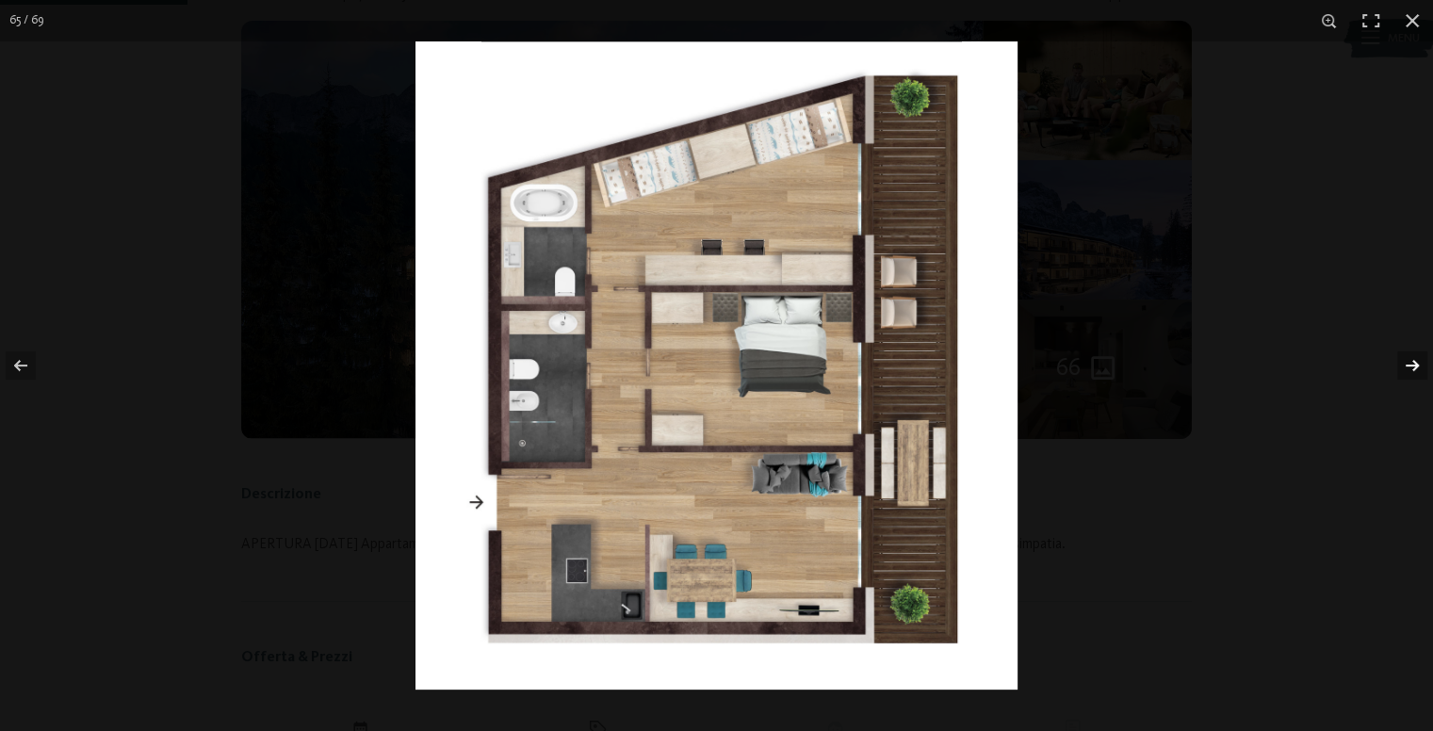
click at [1398, 366] on button "button" at bounding box center [1400, 365] width 66 height 94
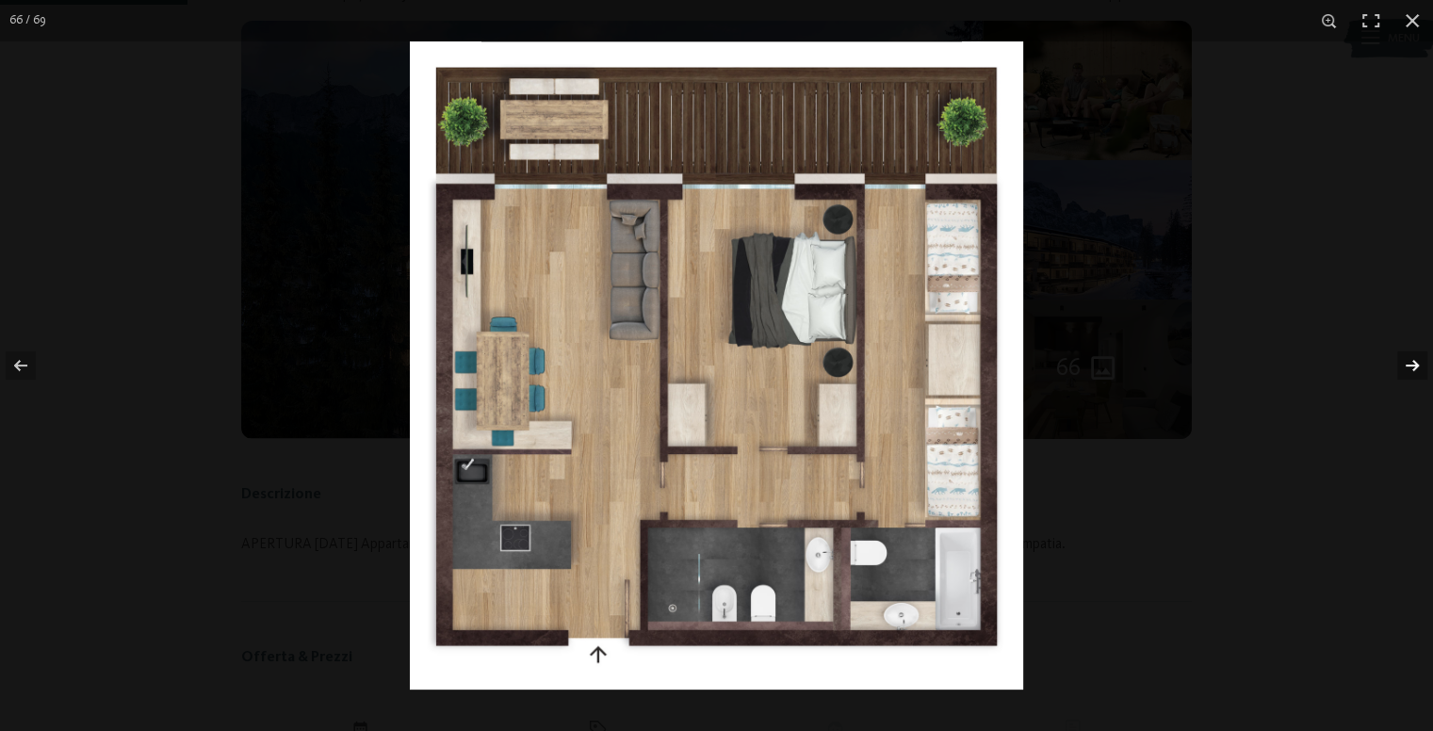
click at [1401, 364] on button "button" at bounding box center [1400, 365] width 66 height 94
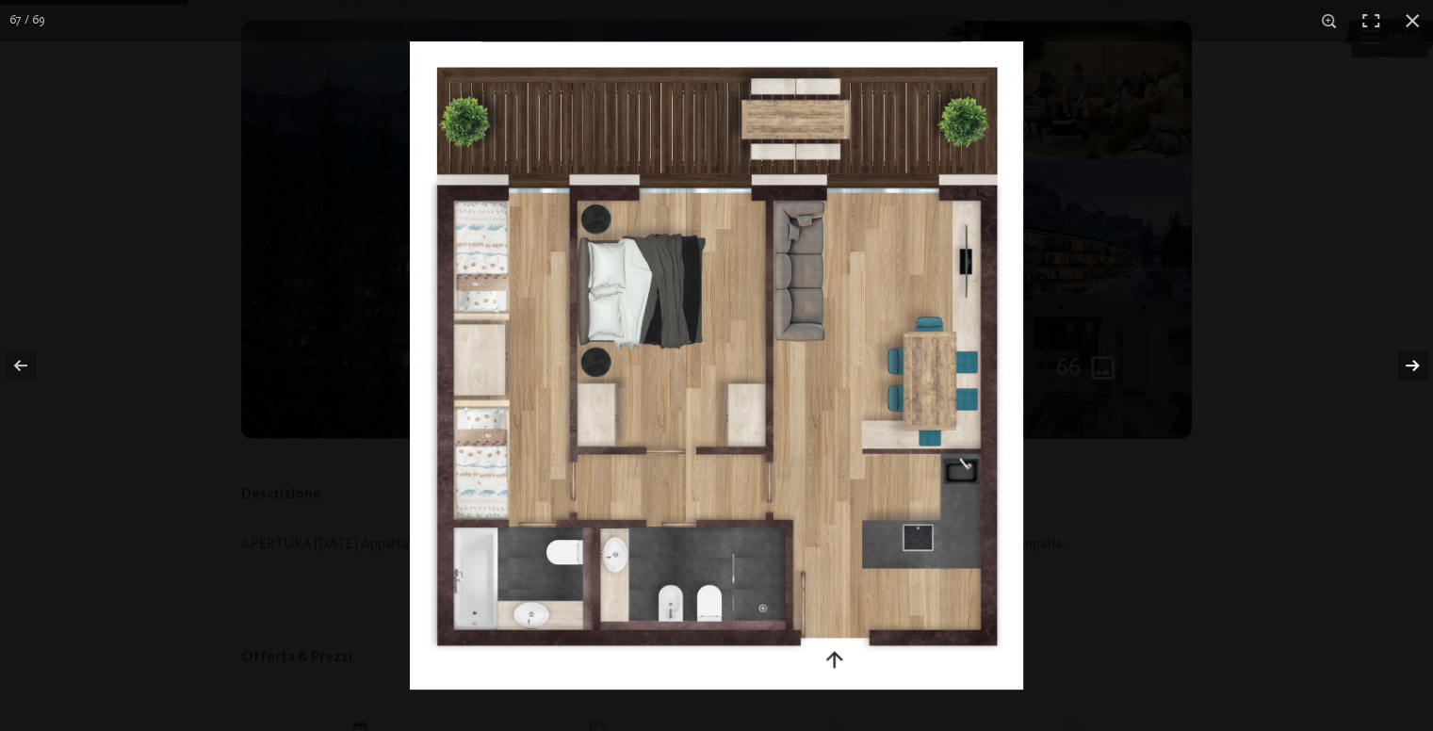
click at [1401, 364] on button "button" at bounding box center [1400, 365] width 66 height 94
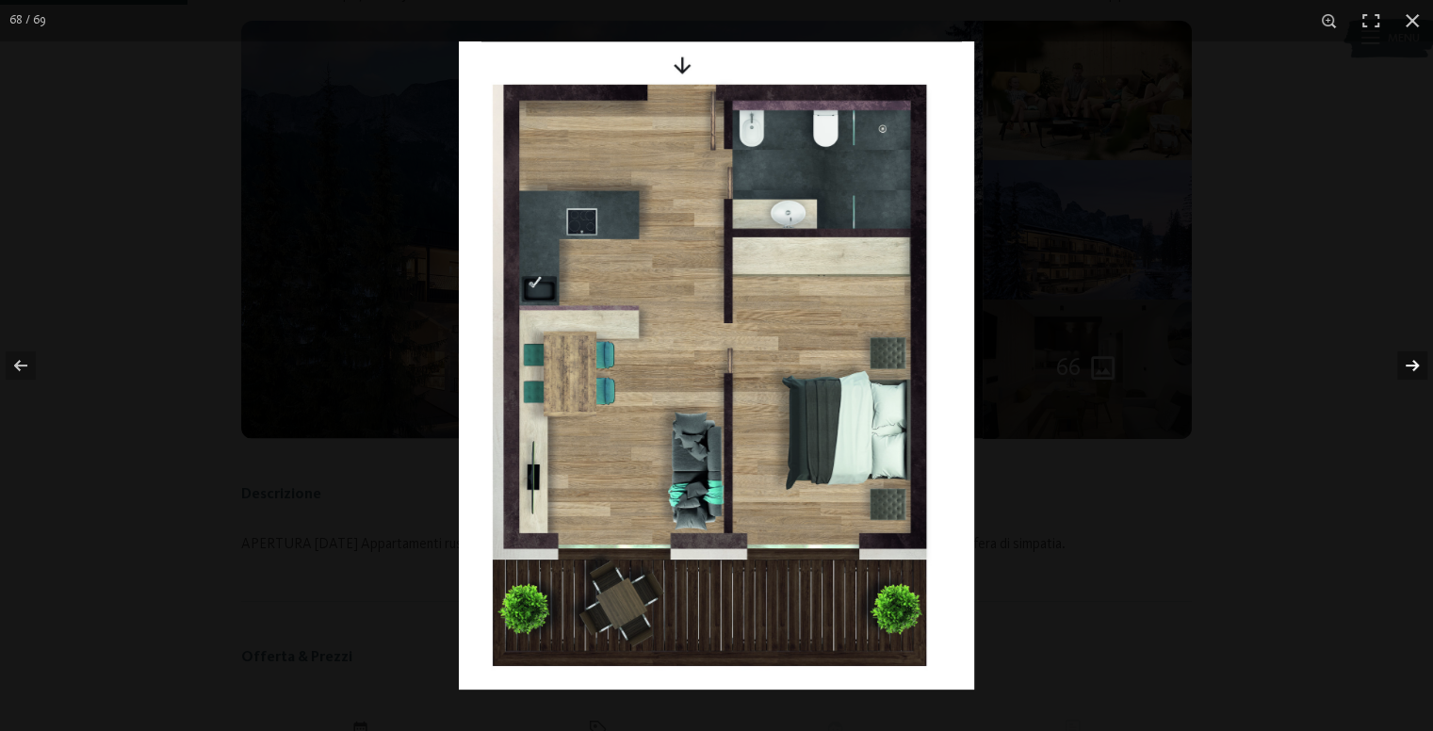
click at [1401, 364] on button "button" at bounding box center [1400, 365] width 66 height 94
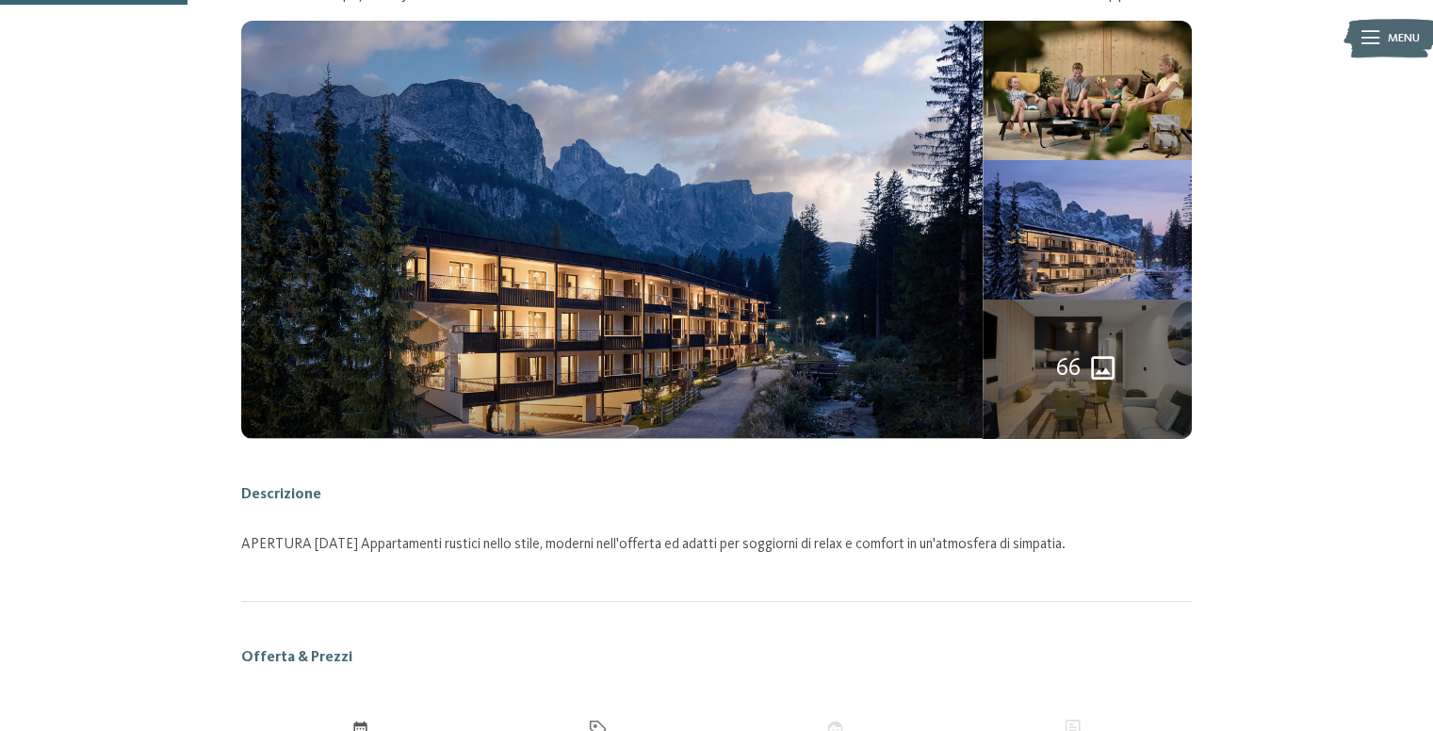
click at [0, 0] on button "button" at bounding box center [0, 0] width 0 height 0
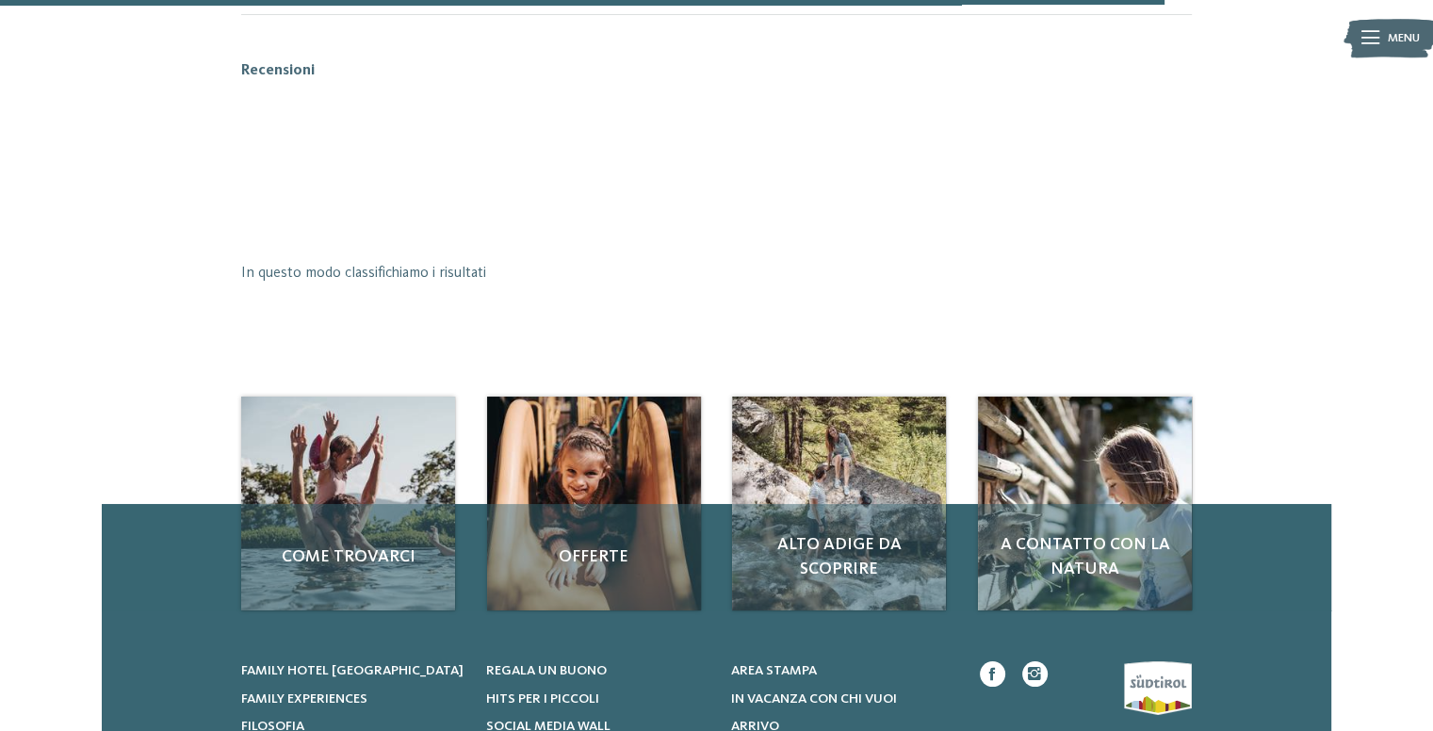
scroll to position [2542, 0]
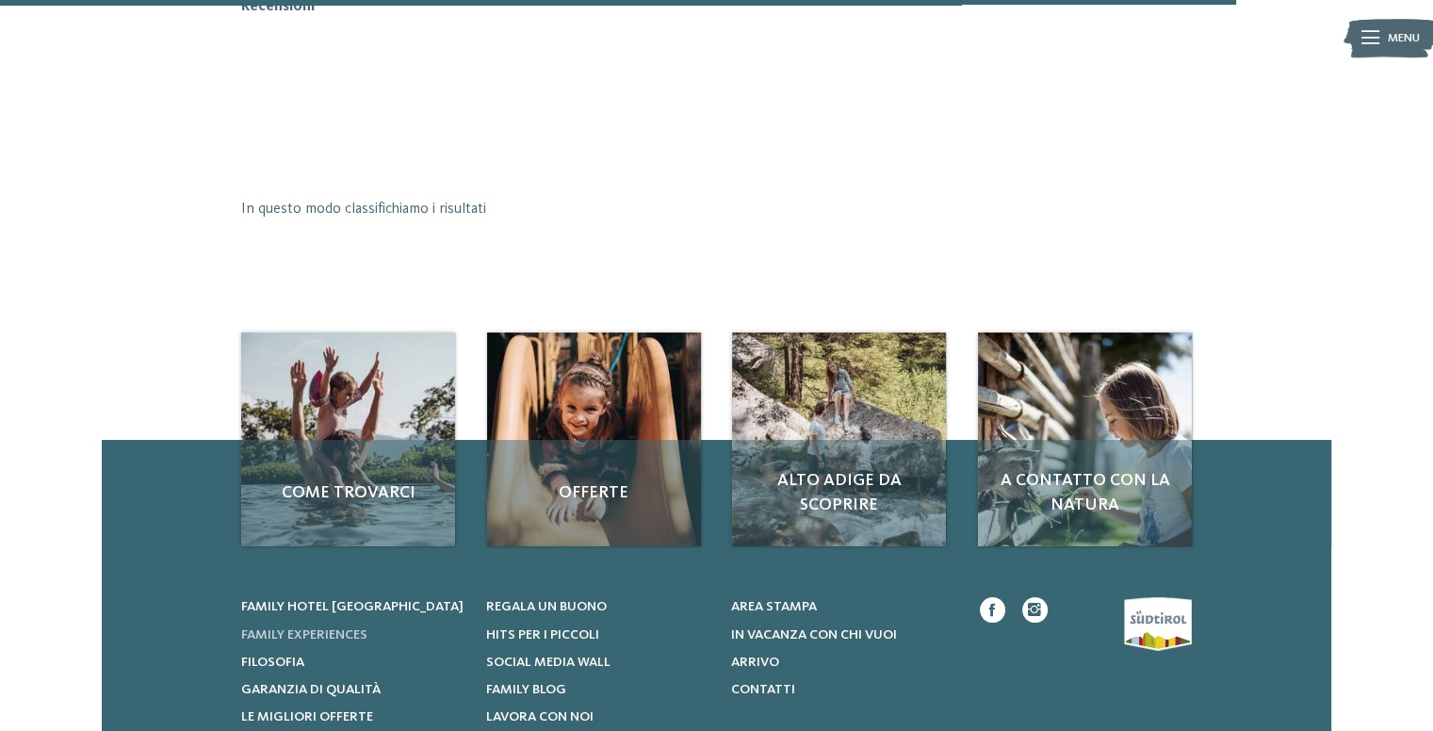
click at [350, 634] on span "Family experiences" at bounding box center [304, 634] width 126 height 13
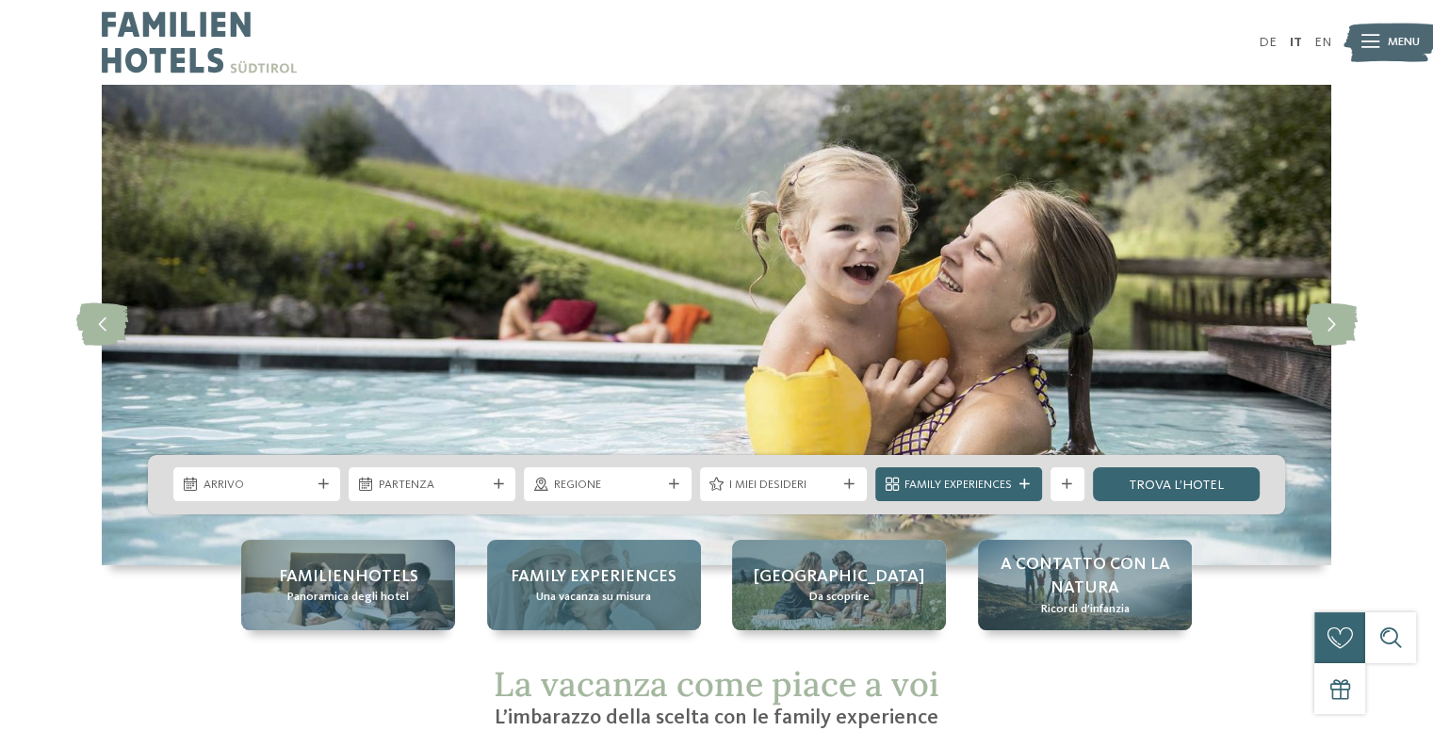
click at [641, 583] on span "Family experiences" at bounding box center [594, 577] width 166 height 24
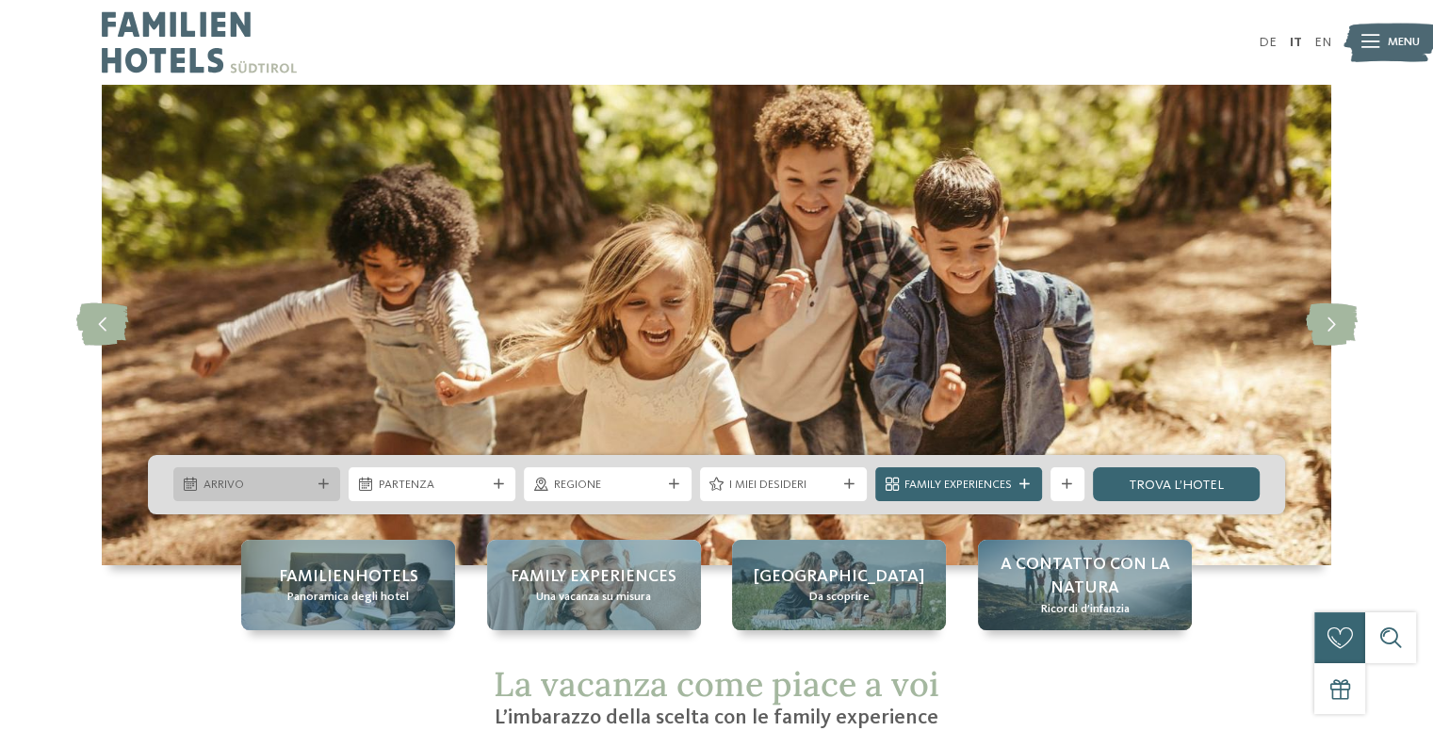
click at [264, 483] on span "Arrivo" at bounding box center [256, 485] width 107 height 17
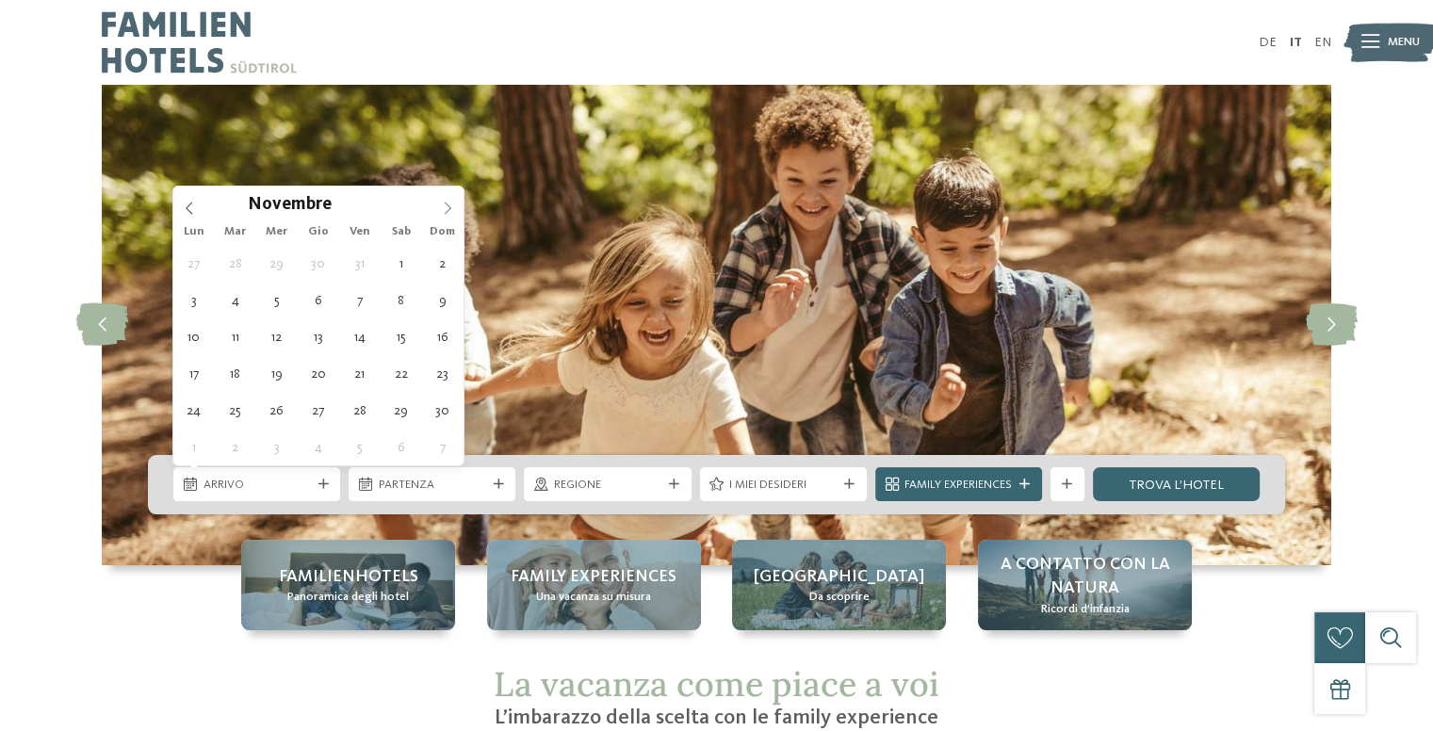
click at [446, 199] on span at bounding box center [447, 202] width 32 height 32
click at [446, 203] on icon at bounding box center [448, 209] width 7 height 12
type div "[DATE]"
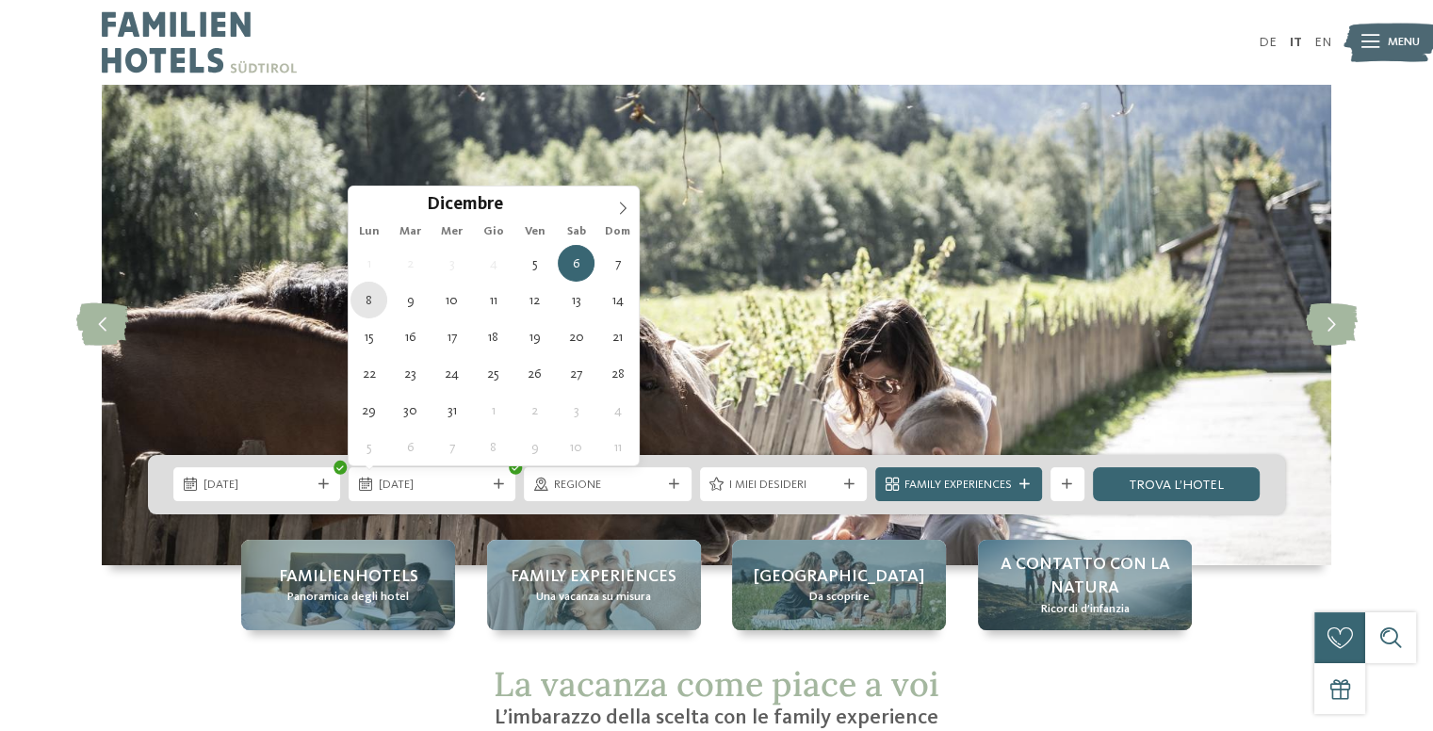
type div "[DATE]"
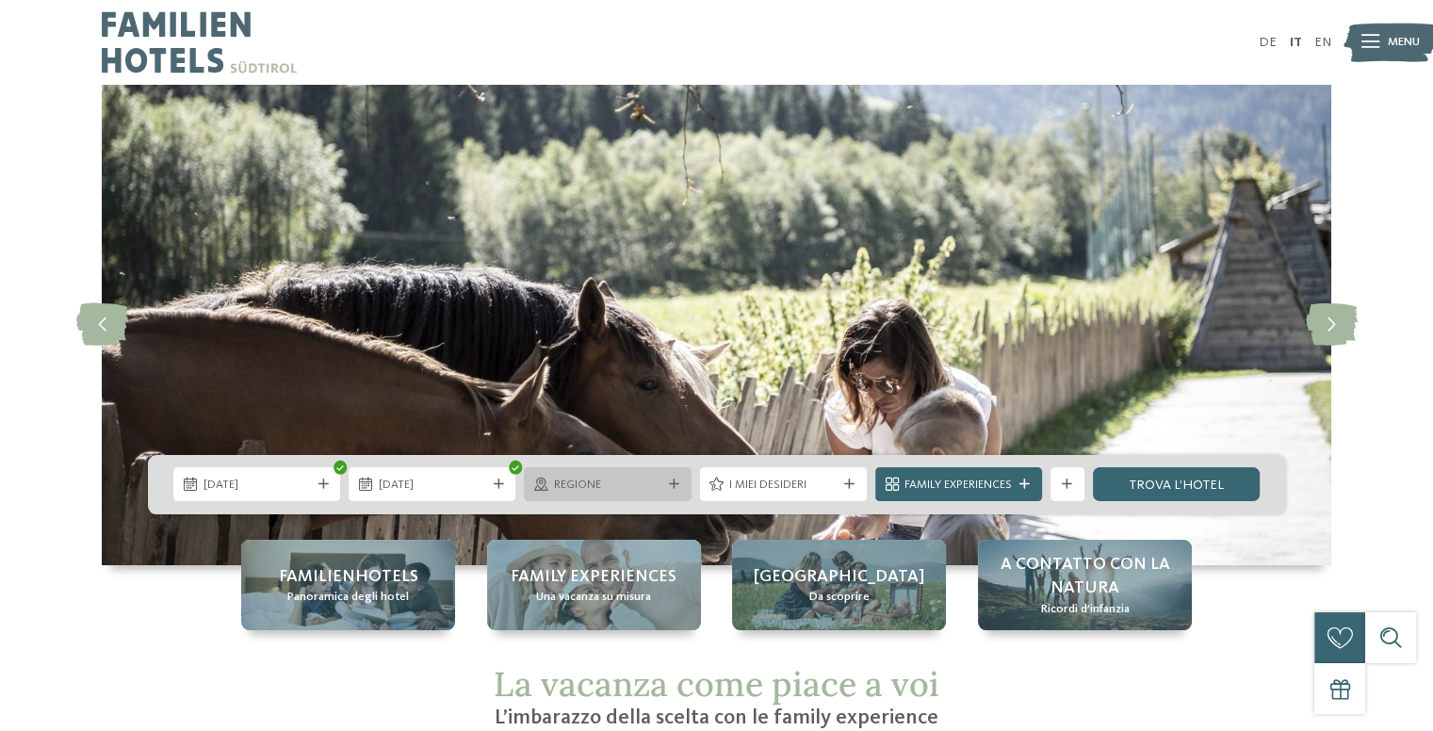
click at [559, 488] on span "Regione" at bounding box center [607, 485] width 107 height 17
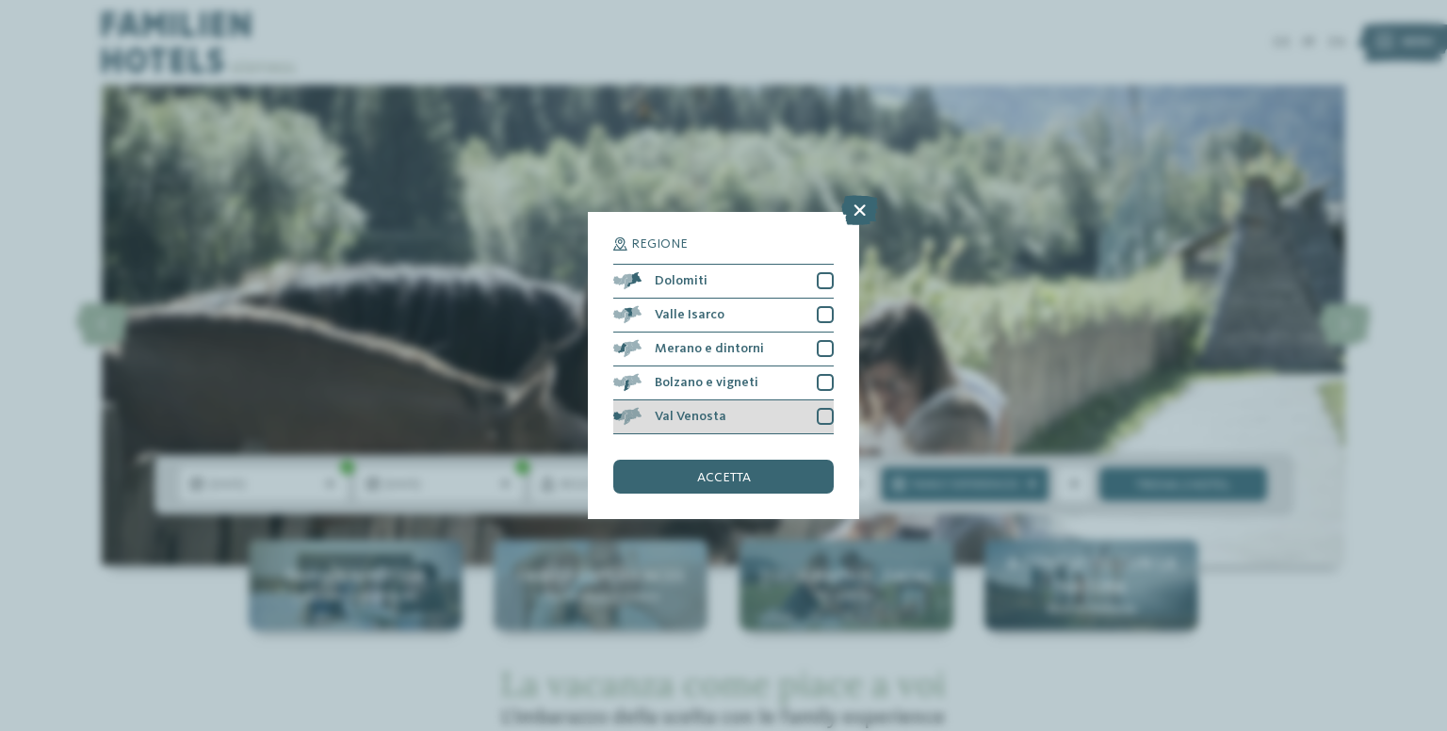
click at [829, 408] on div at bounding box center [825, 416] width 17 height 17
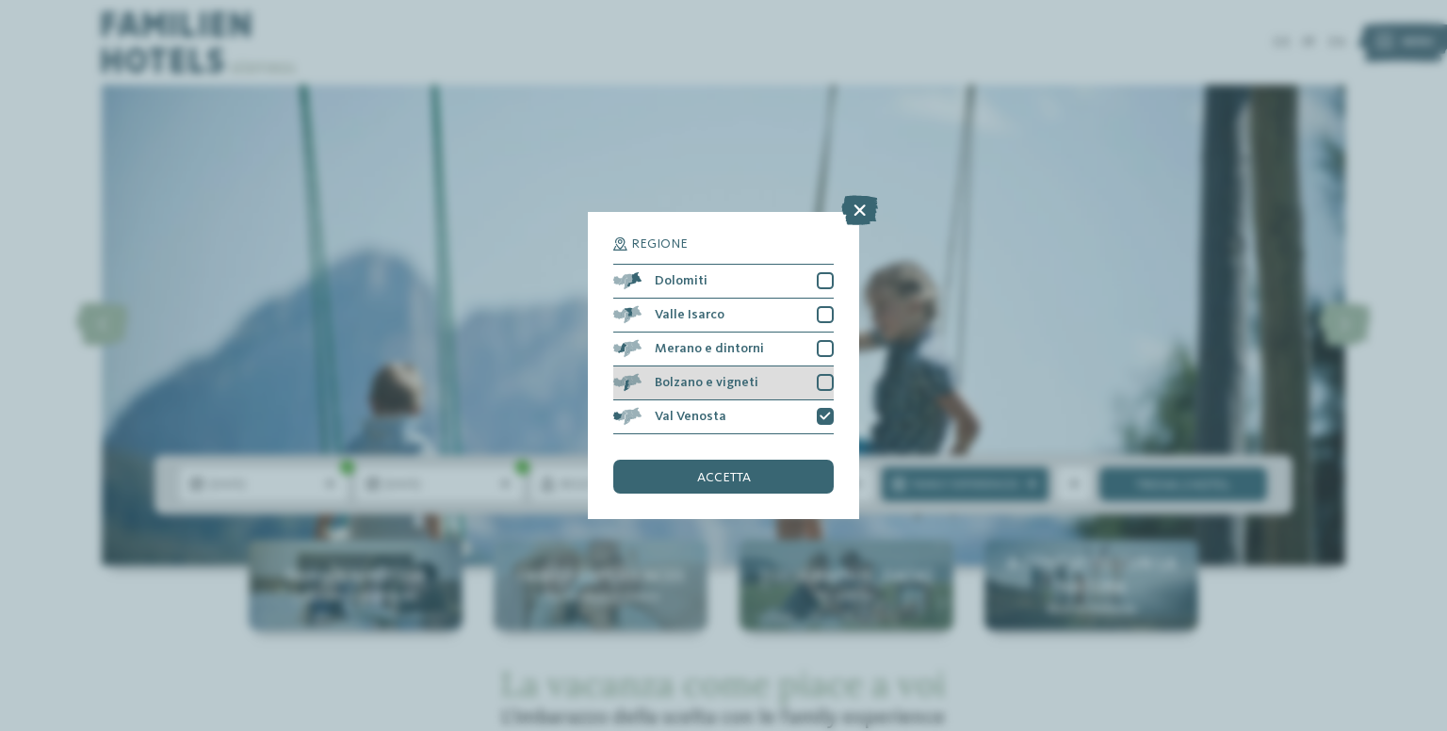
click at [821, 397] on div "Bolzano e vigneti" at bounding box center [723, 383] width 220 height 34
click at [825, 357] on div at bounding box center [825, 348] width 17 height 17
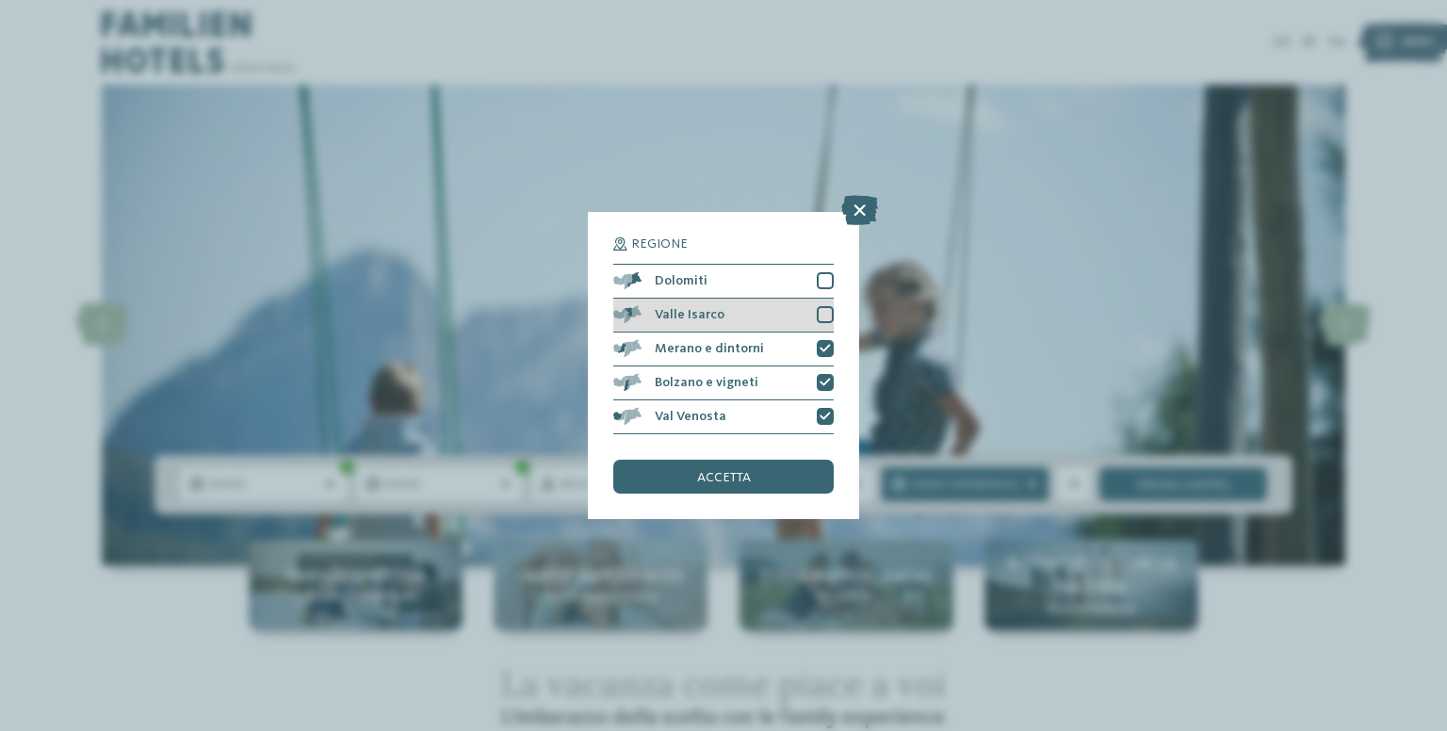
click at [821, 320] on div at bounding box center [825, 314] width 17 height 17
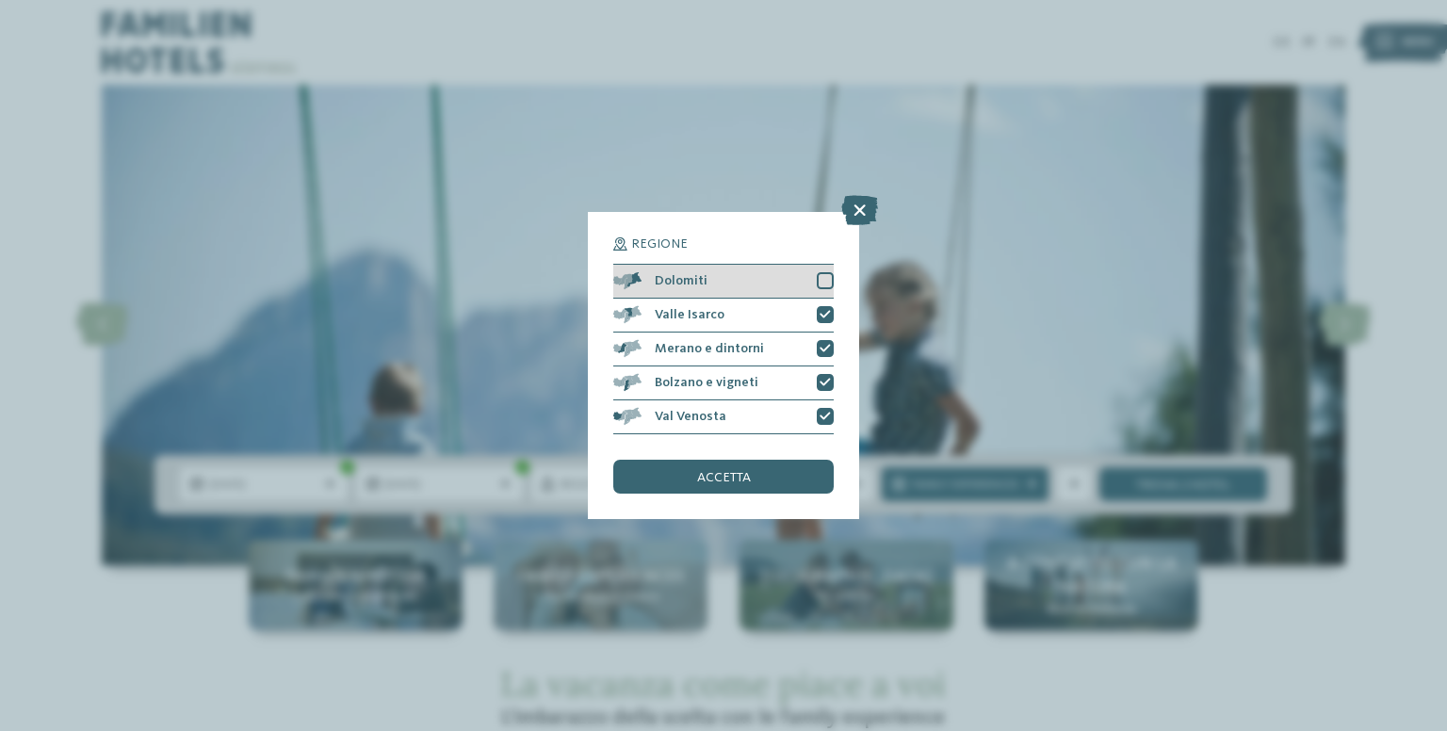
click at [818, 287] on div at bounding box center [825, 280] width 17 height 17
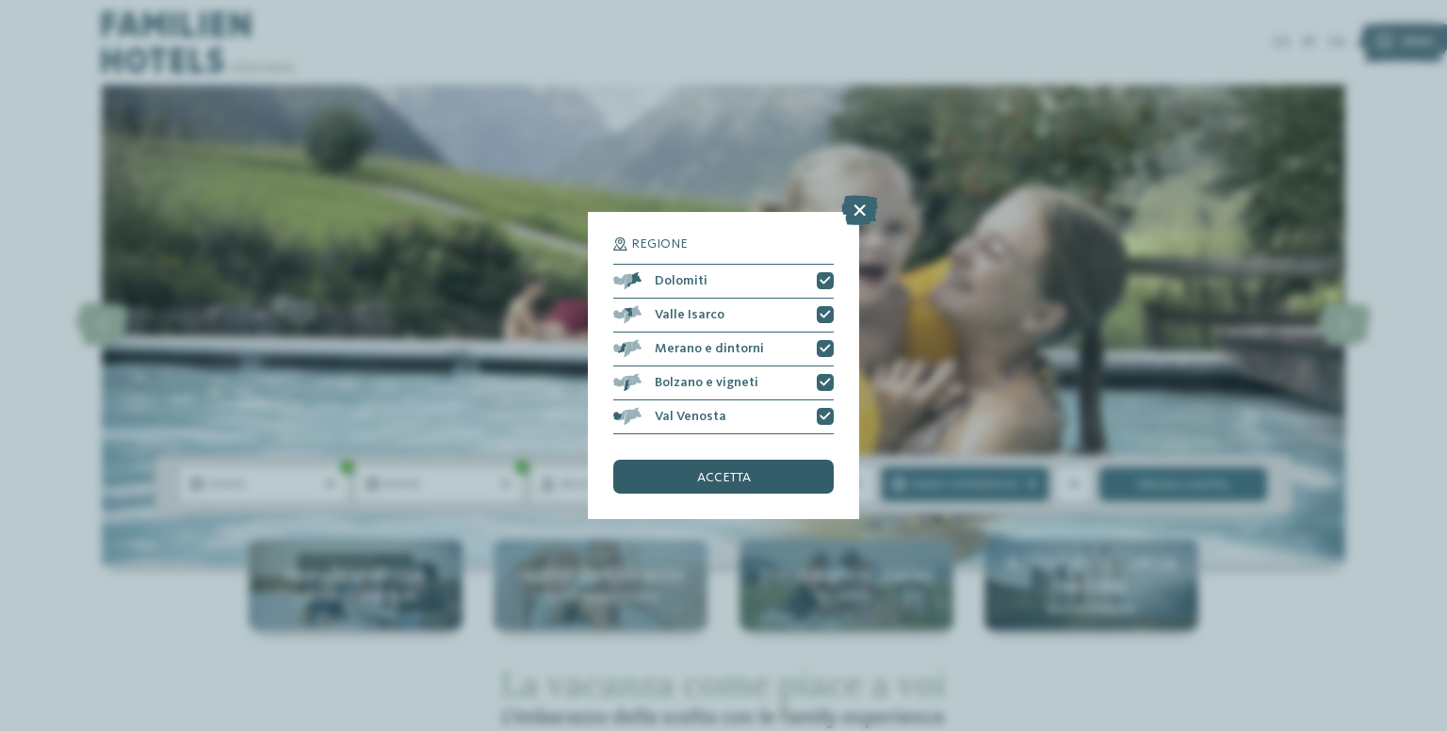
click at [736, 470] on div "accetta" at bounding box center [723, 477] width 220 height 34
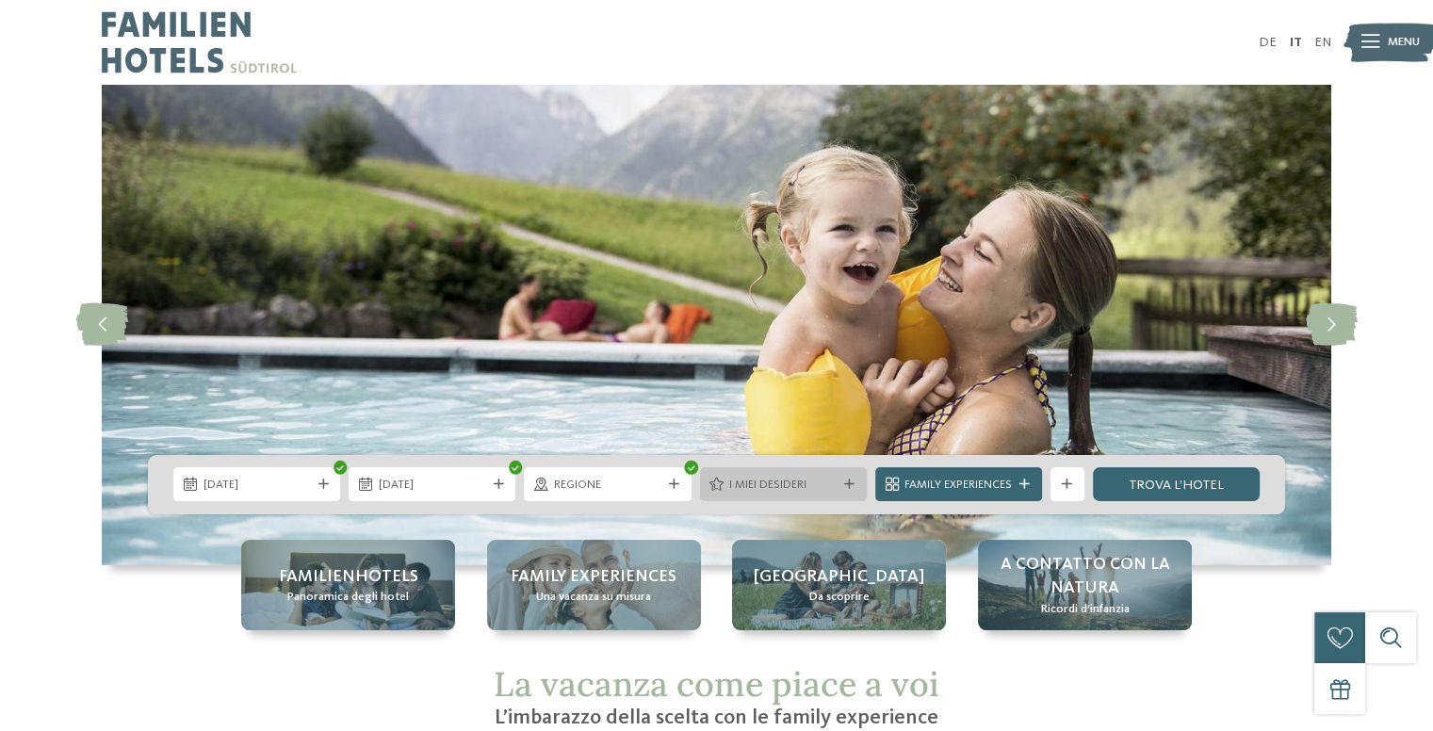
click at [830, 487] on span "I miei desideri" at bounding box center [782, 485] width 107 height 17
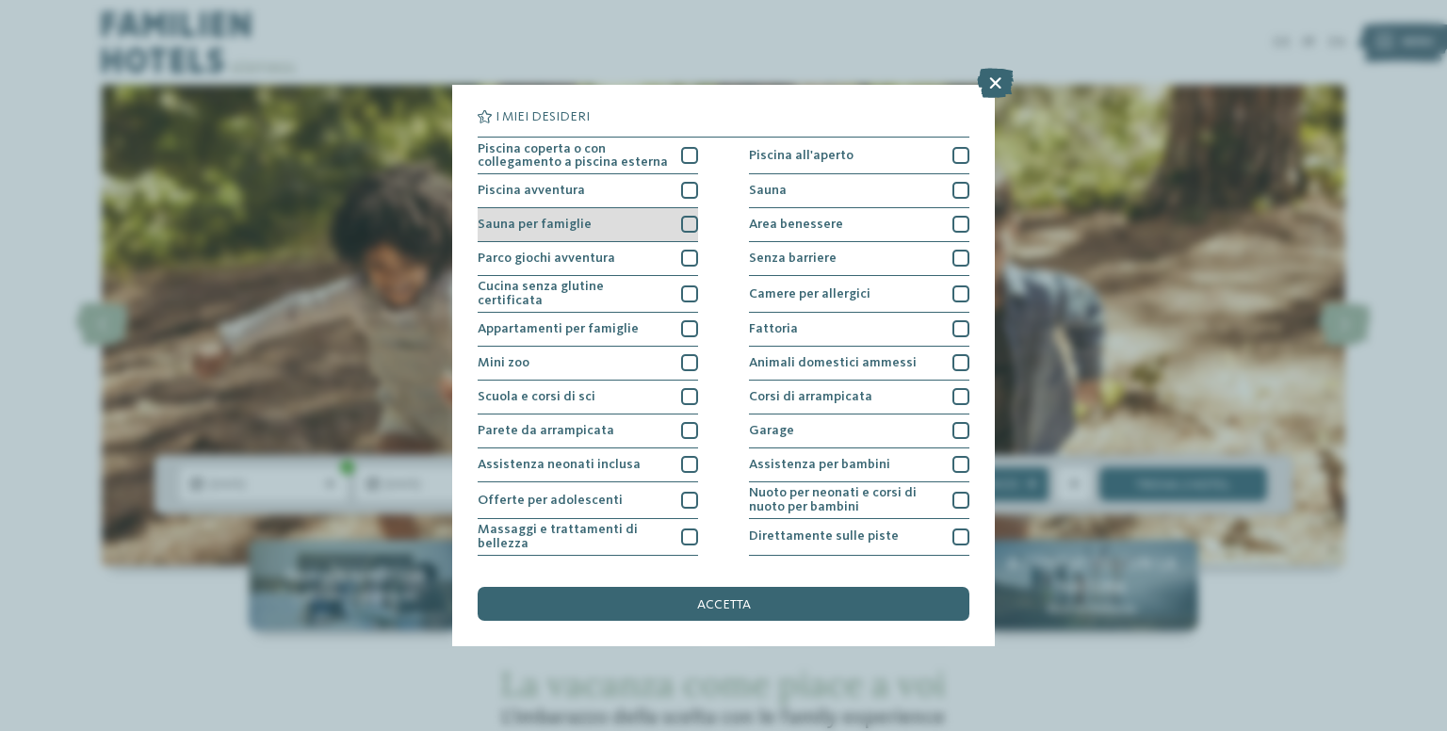
click at [681, 224] on div at bounding box center [689, 224] width 17 height 17
click at [685, 227] on icon at bounding box center [689, 224] width 11 height 10
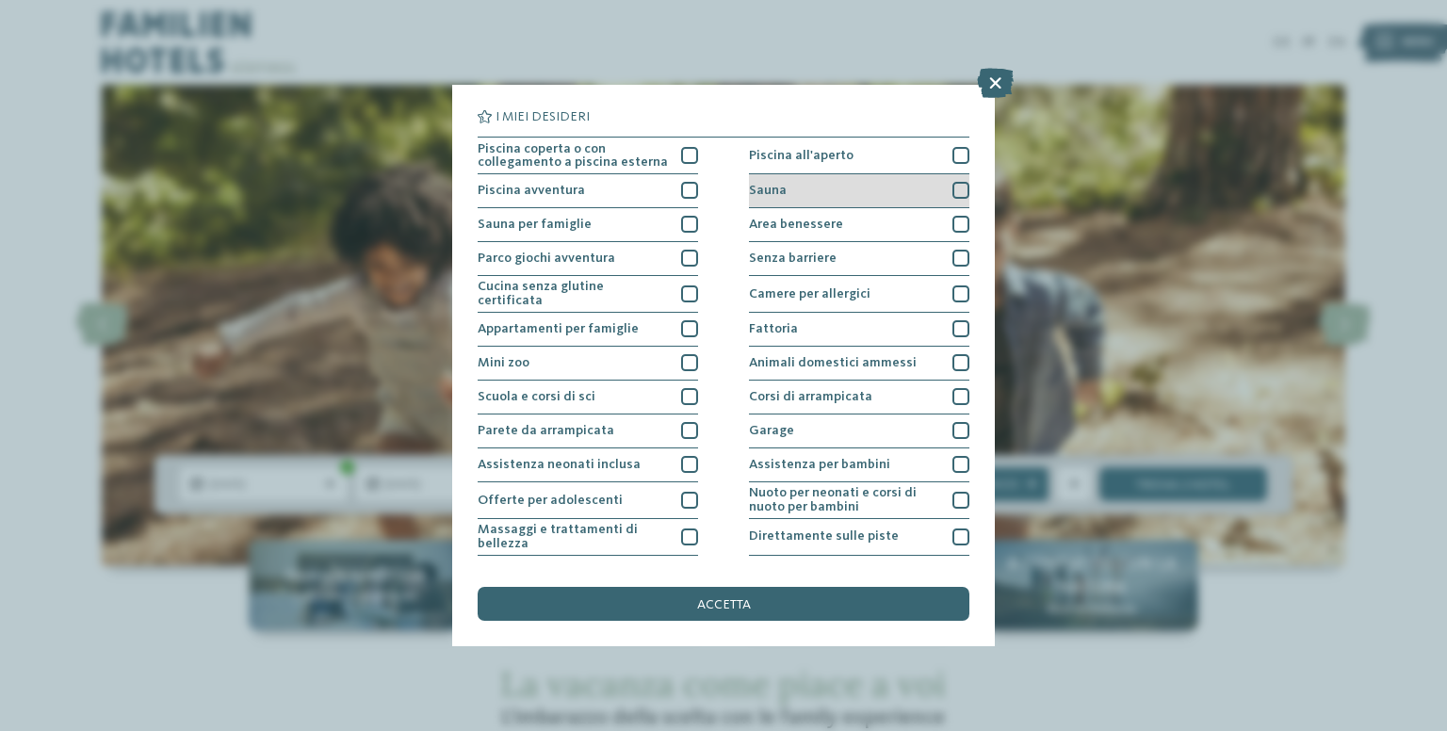
click at [957, 191] on div at bounding box center [960, 190] width 17 height 17
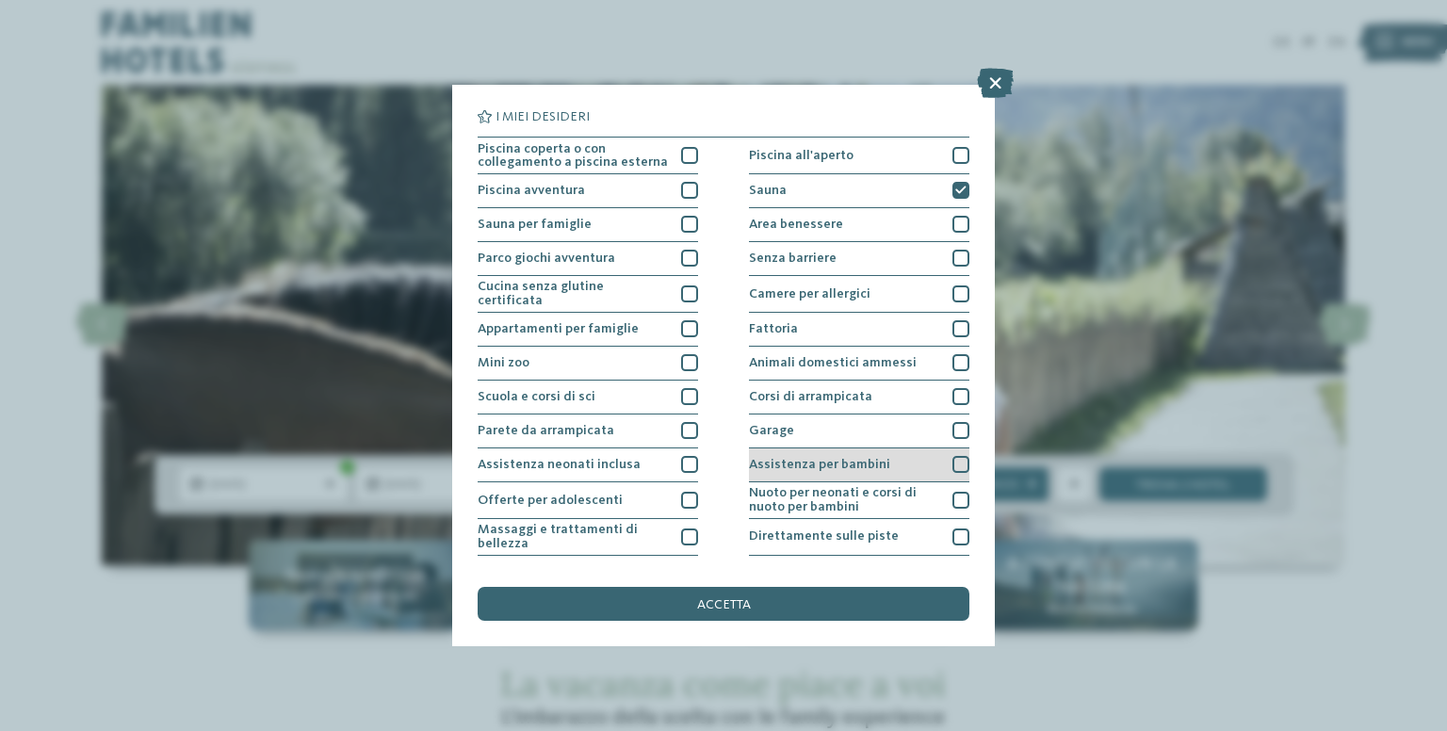
click at [952, 456] on div at bounding box center [960, 464] width 17 height 17
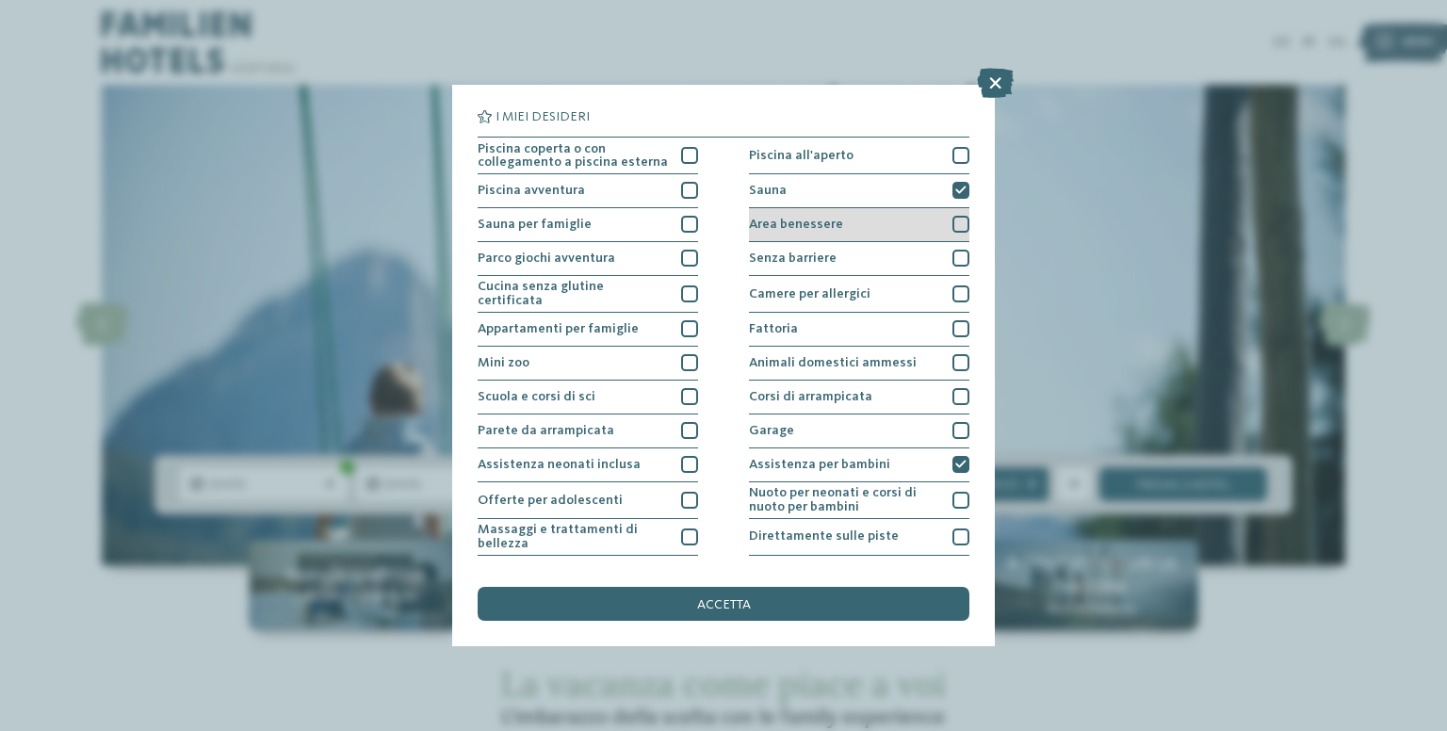
click at [957, 221] on div at bounding box center [960, 224] width 17 height 17
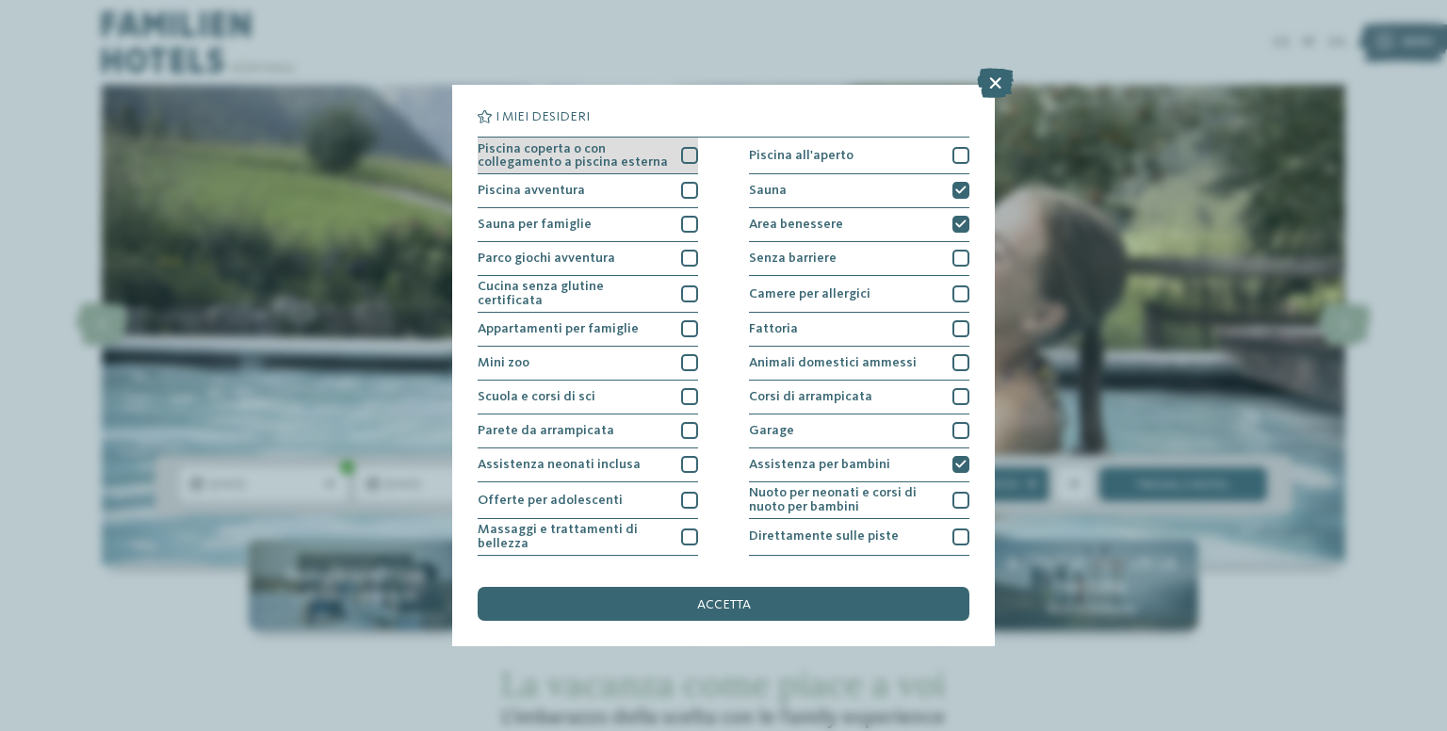
click at [681, 151] on div at bounding box center [689, 155] width 17 height 17
click at [671, 190] on div "Piscina avventura" at bounding box center [588, 191] width 220 height 34
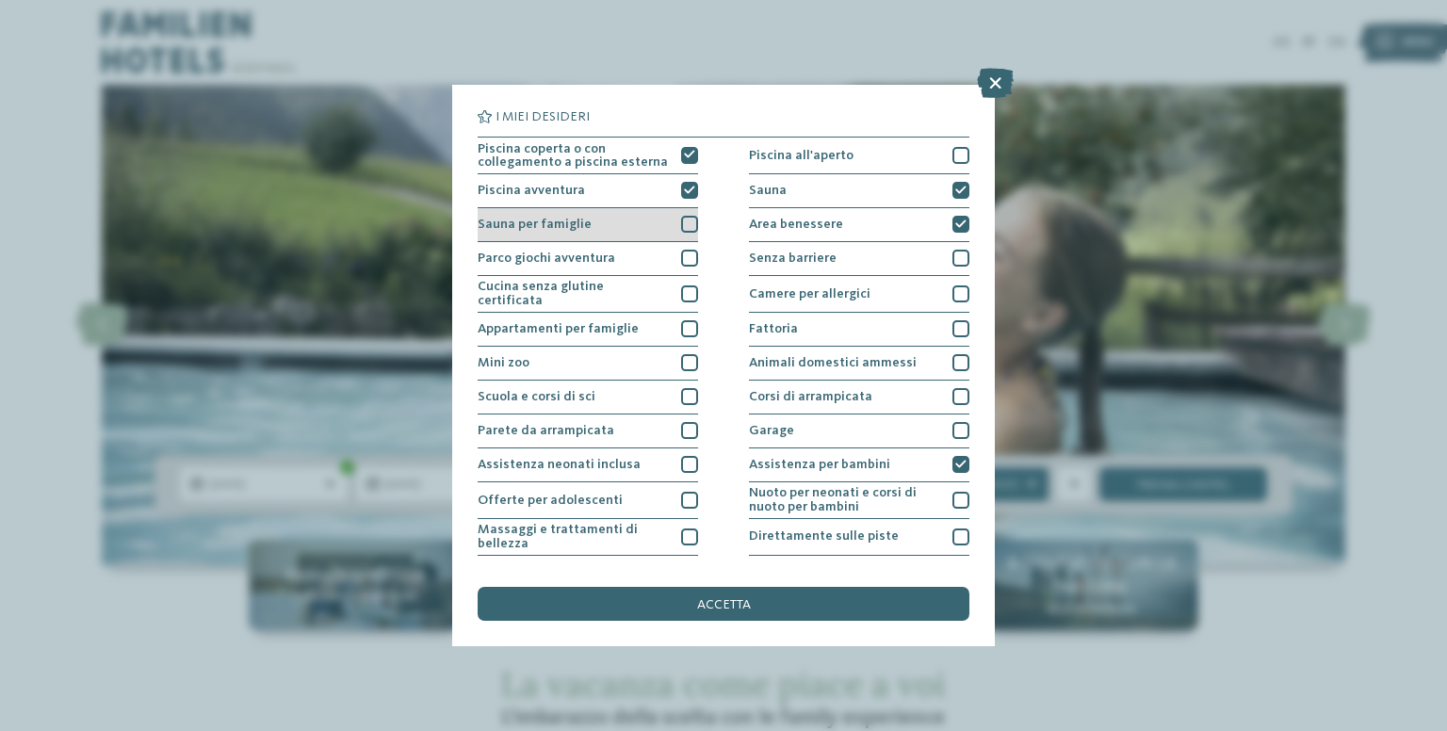
click at [678, 235] on div "Sauna per famiglie" at bounding box center [588, 225] width 220 height 34
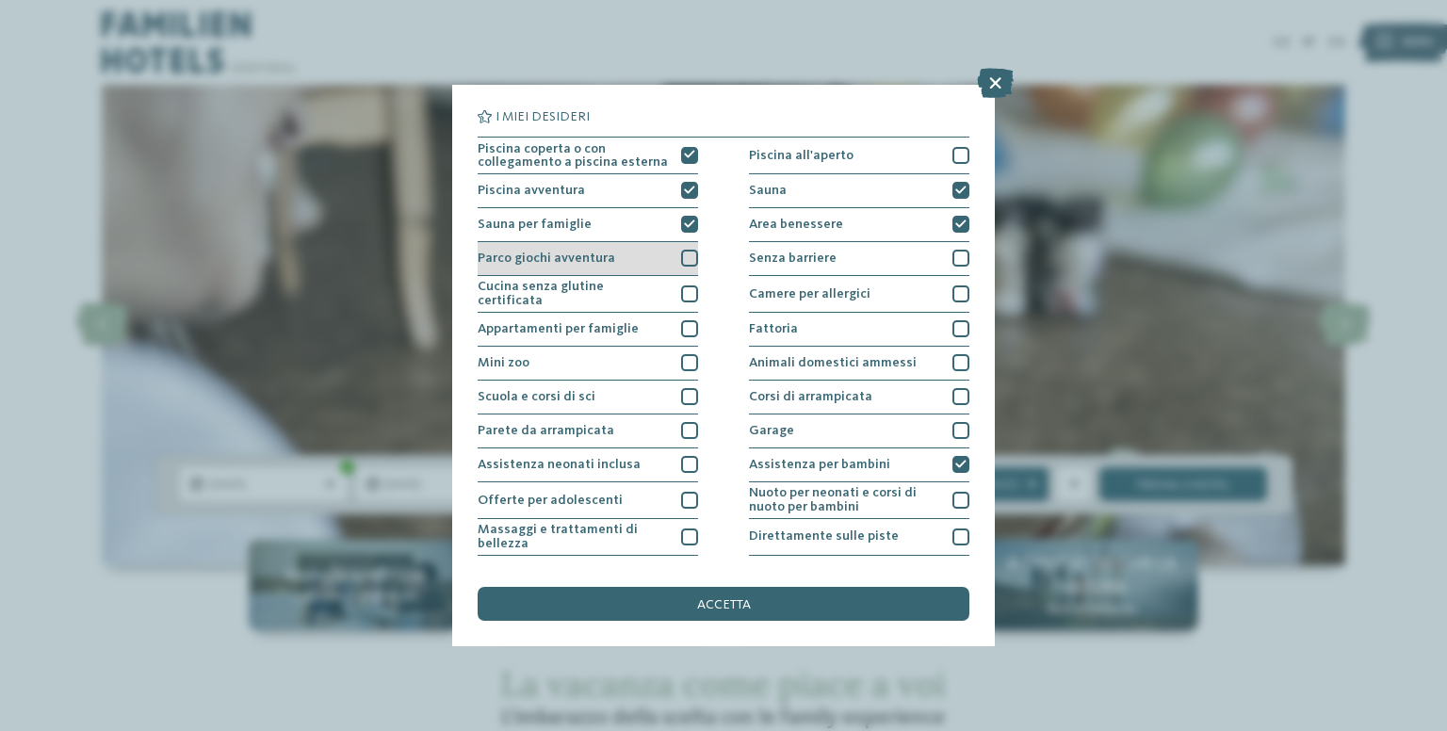
click at [682, 249] on div "Parco giochi avventura" at bounding box center [588, 259] width 220 height 34
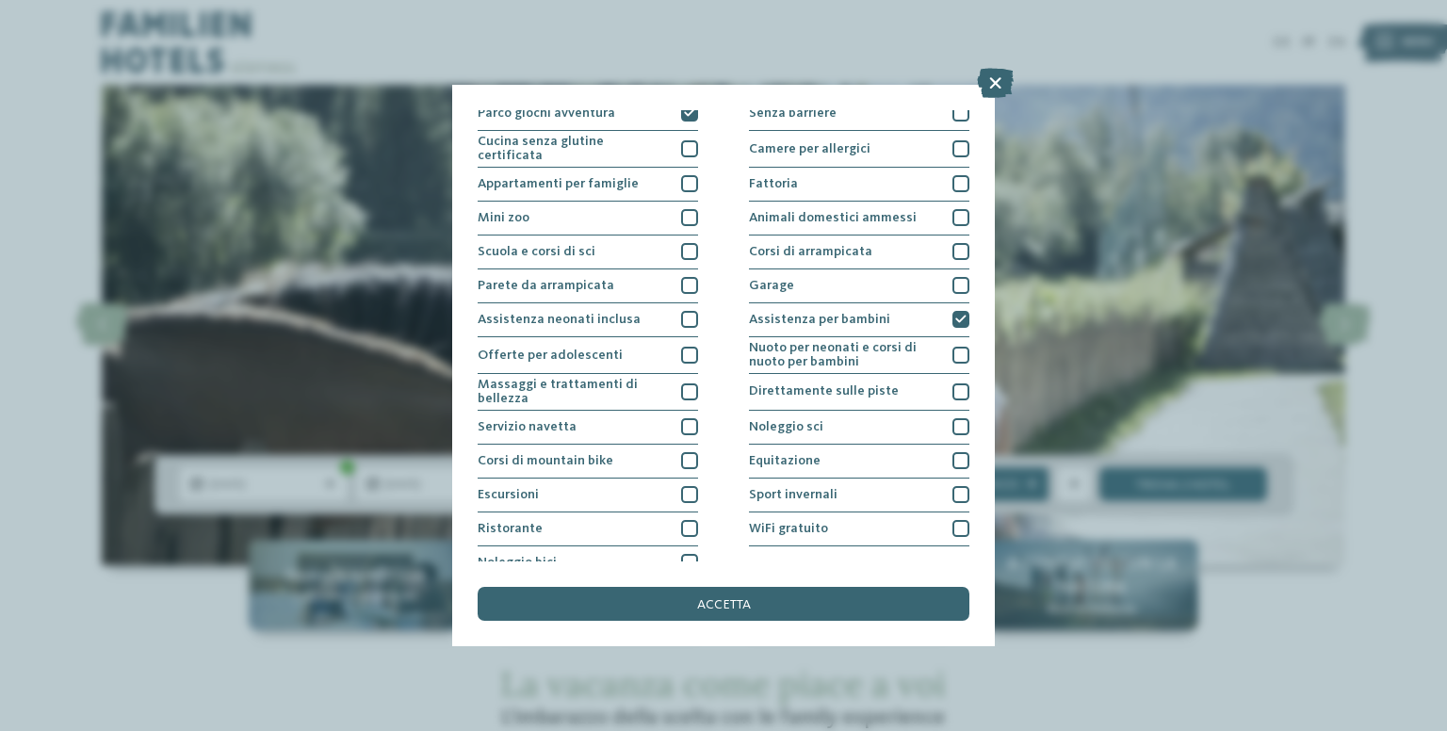
scroll to position [160, 0]
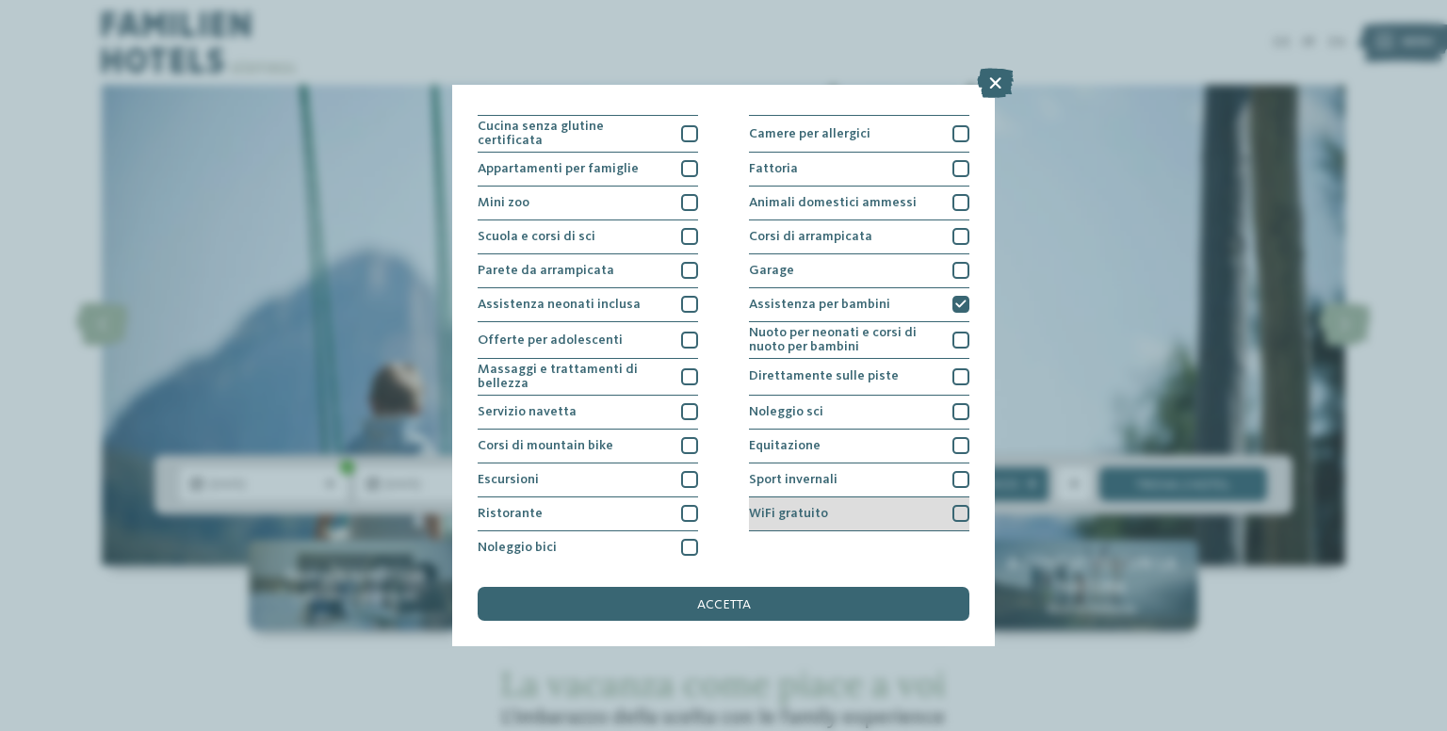
click at [956, 512] on div at bounding box center [960, 513] width 17 height 17
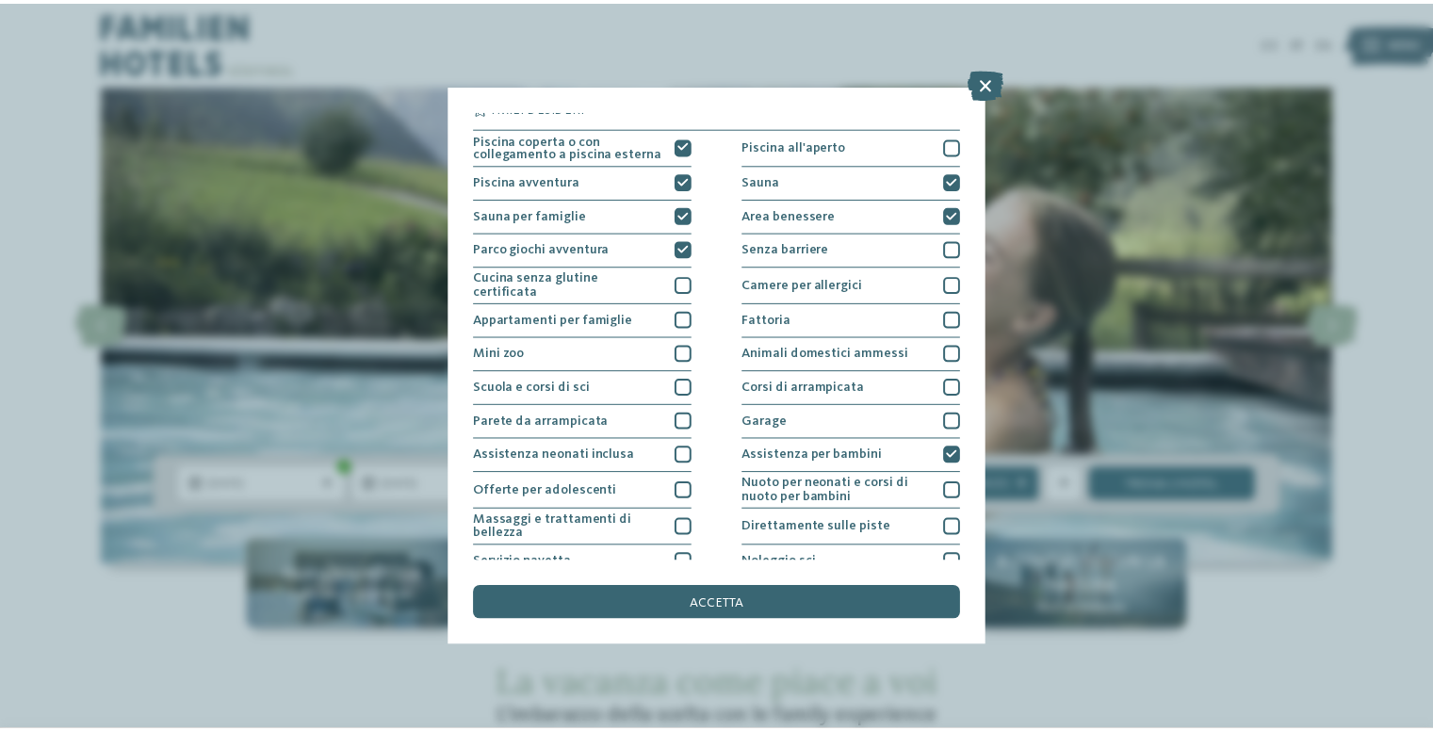
scroll to position [0, 0]
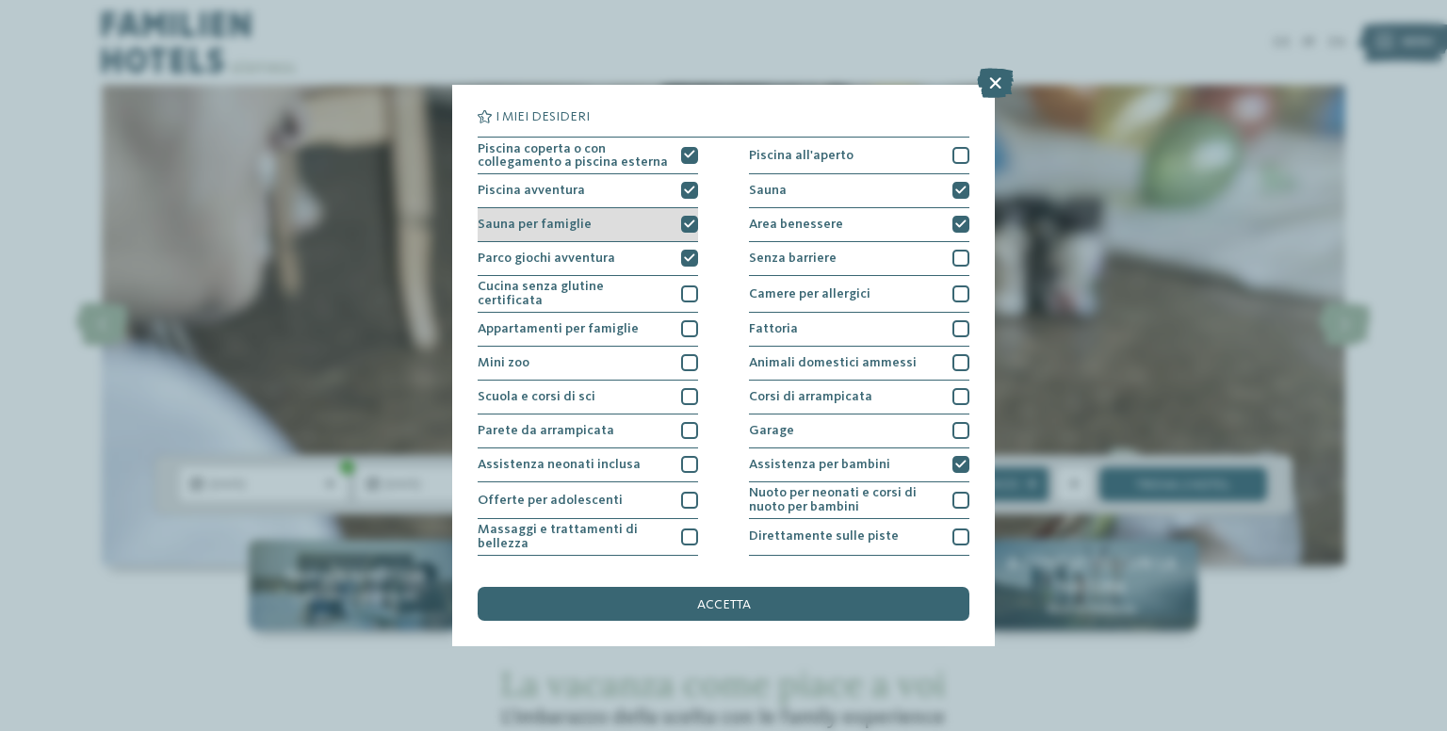
click at [689, 226] on icon at bounding box center [689, 224] width 11 height 10
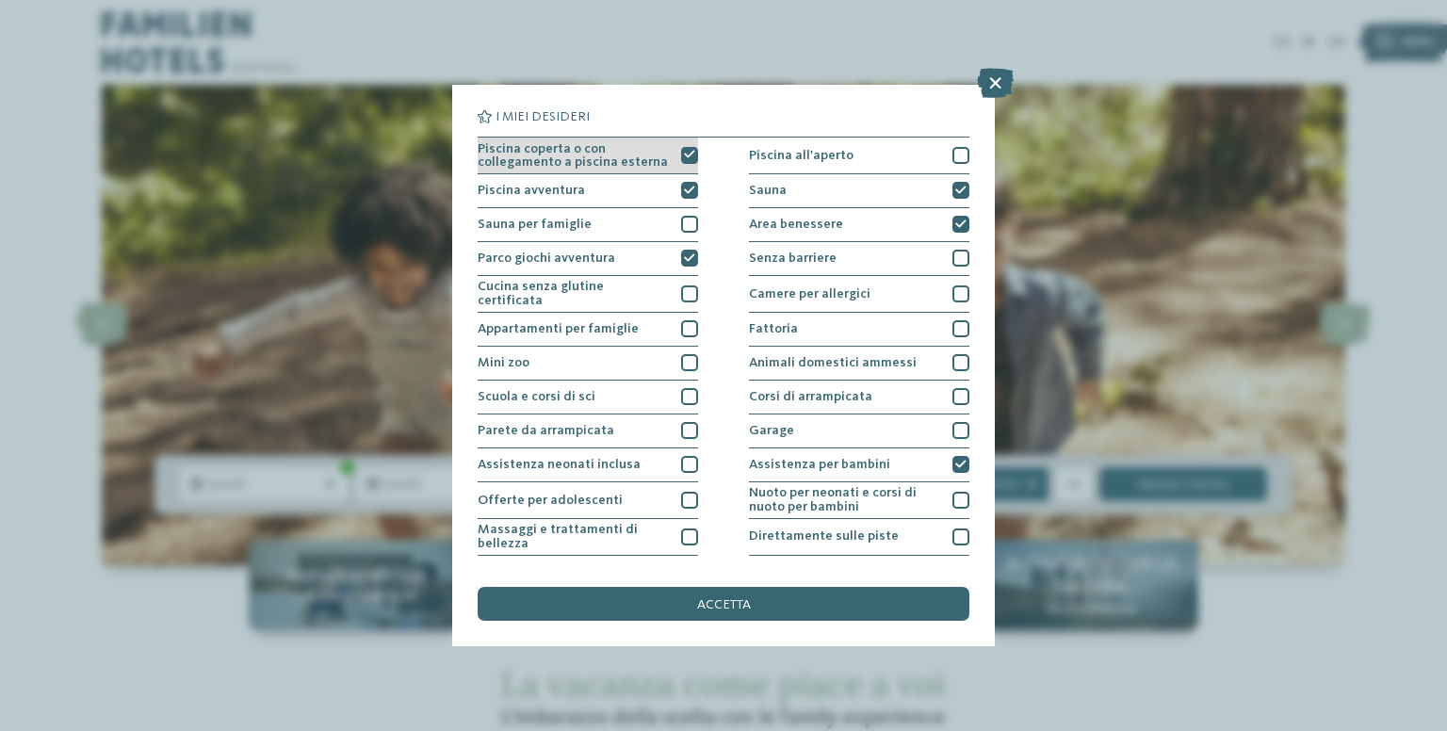
click at [681, 157] on div at bounding box center [689, 155] width 17 height 17
click at [686, 153] on div at bounding box center [689, 155] width 17 height 17
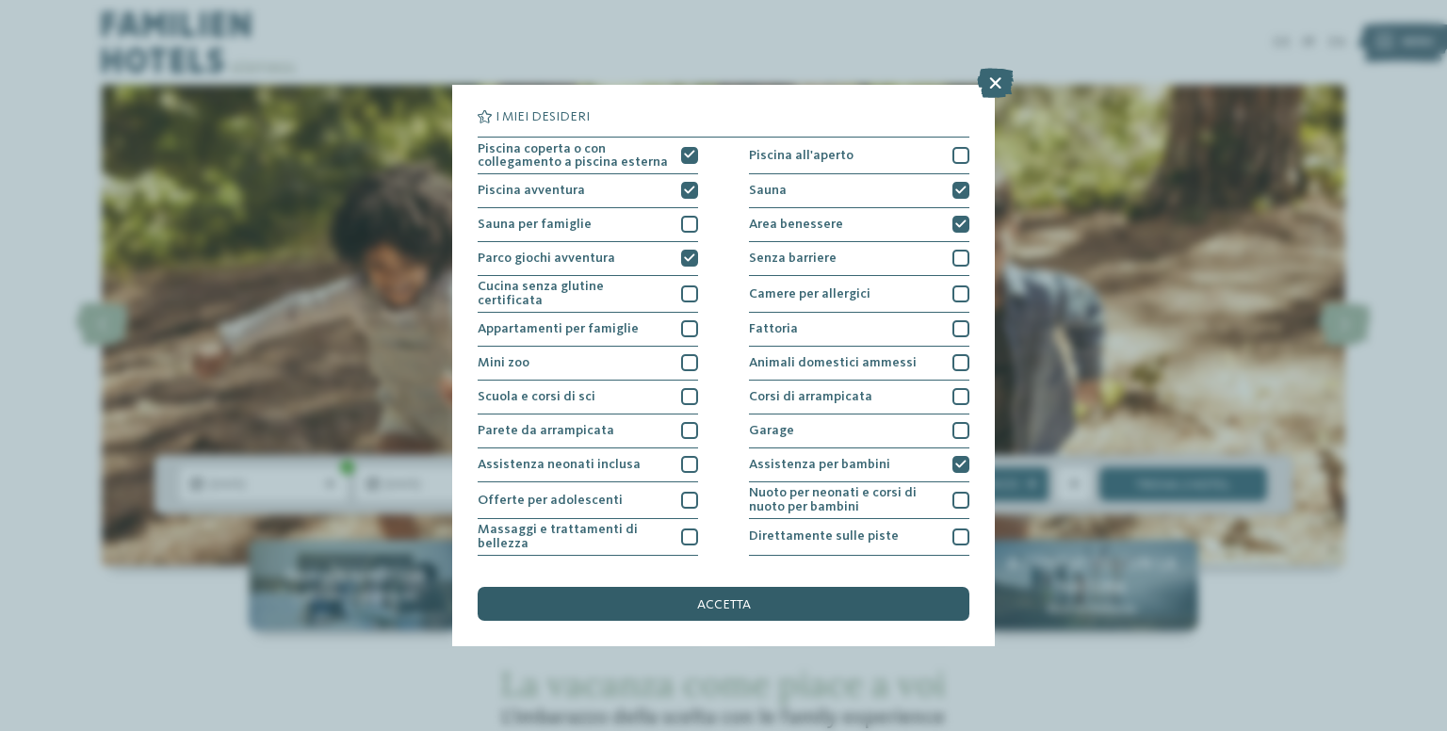
click at [750, 598] on span "accetta" at bounding box center [724, 604] width 54 height 13
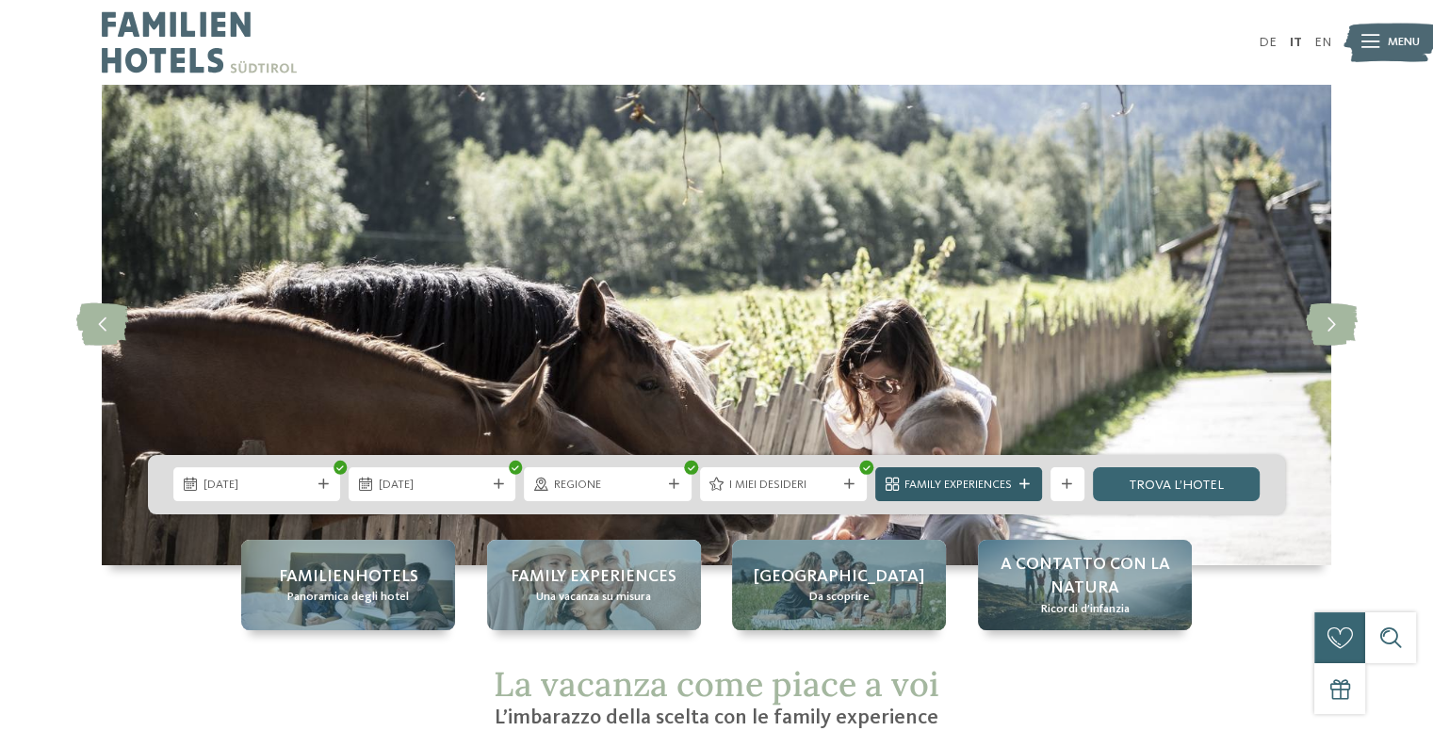
click at [1002, 471] on div "Family Experiences" at bounding box center [958, 484] width 167 height 34
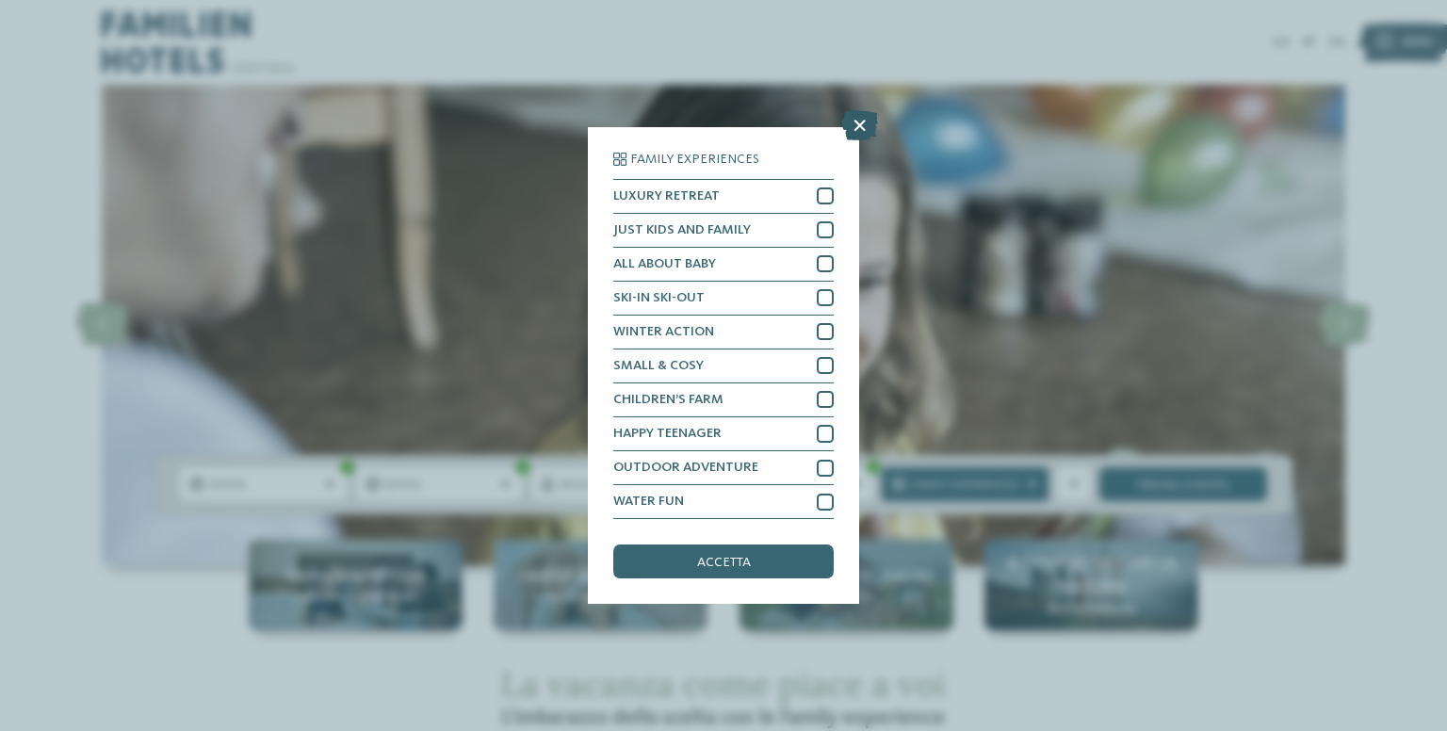
click at [854, 122] on icon at bounding box center [859, 125] width 37 height 30
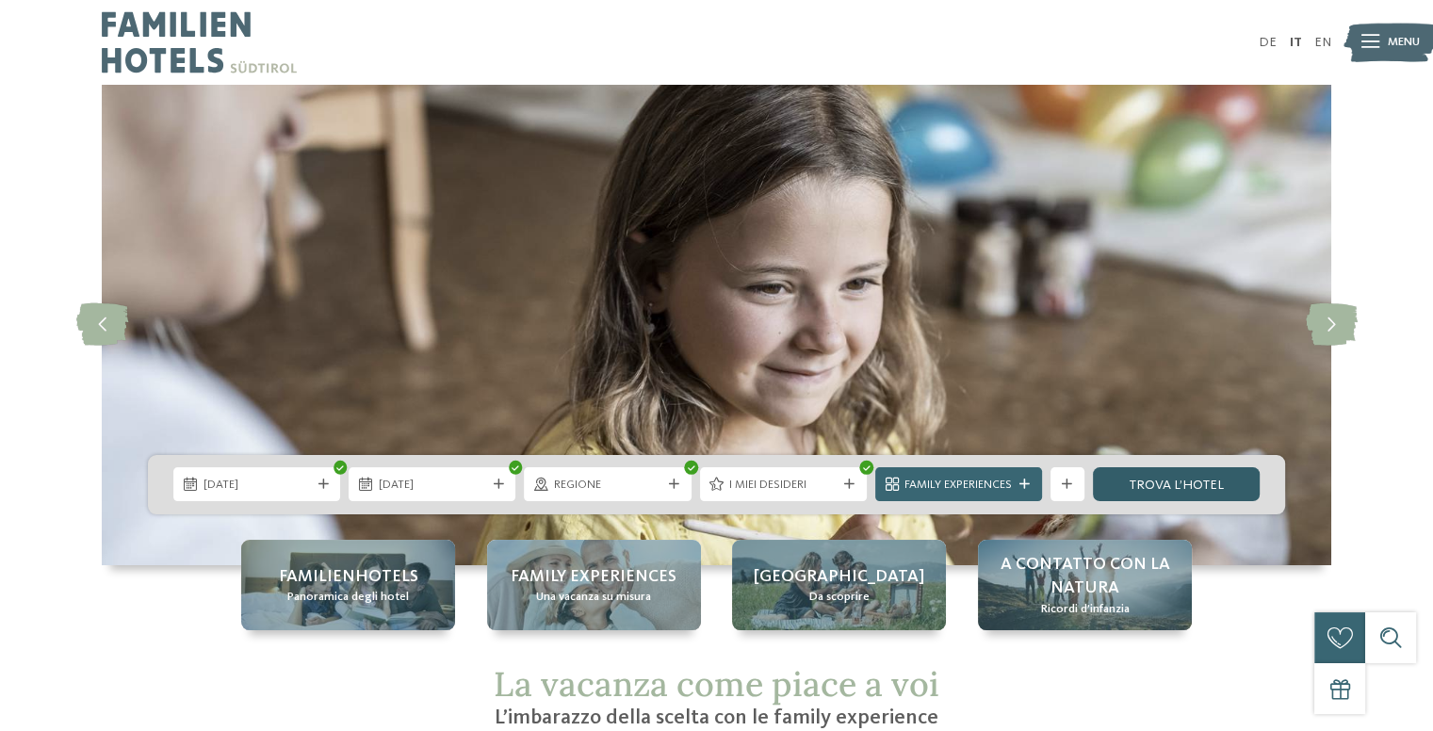
click at [1206, 490] on link "trova l’hotel" at bounding box center [1176, 484] width 167 height 34
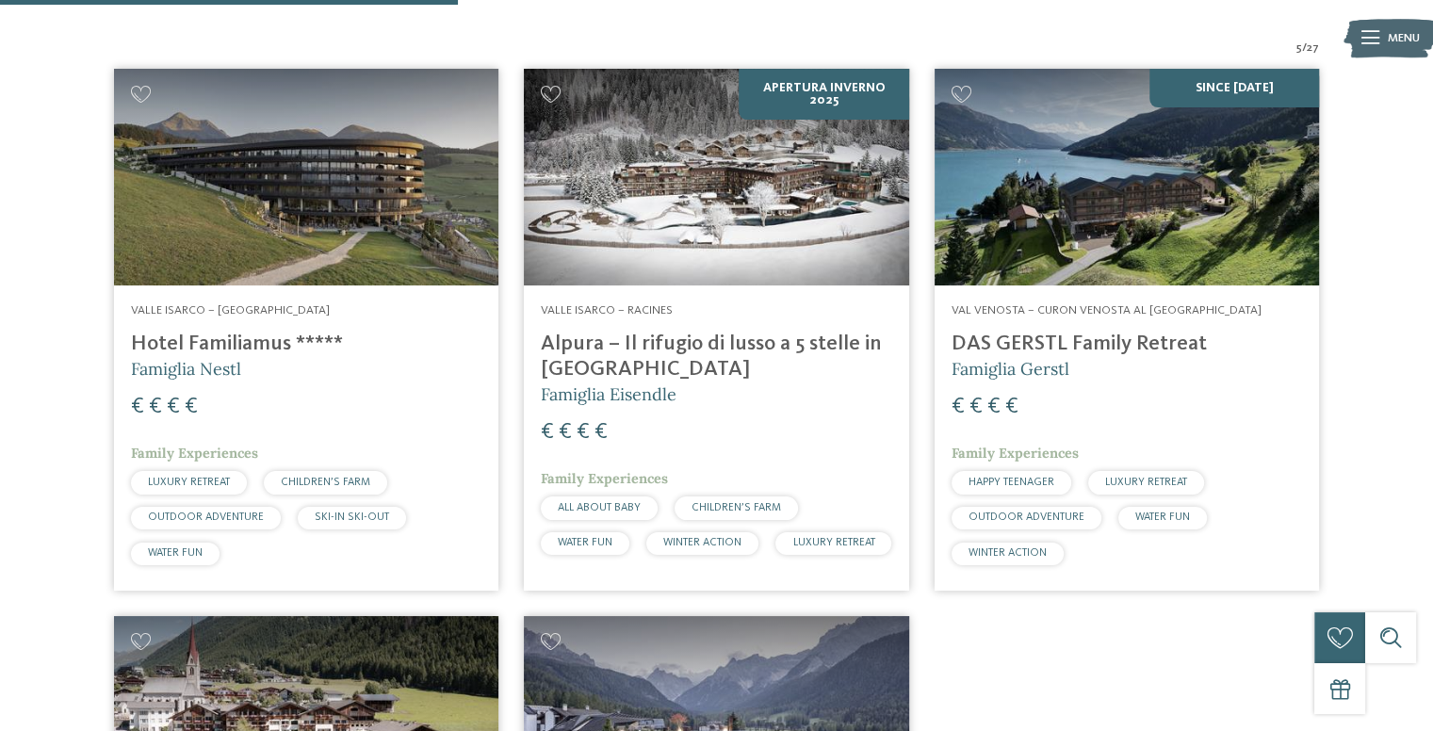
scroll to position [682, 0]
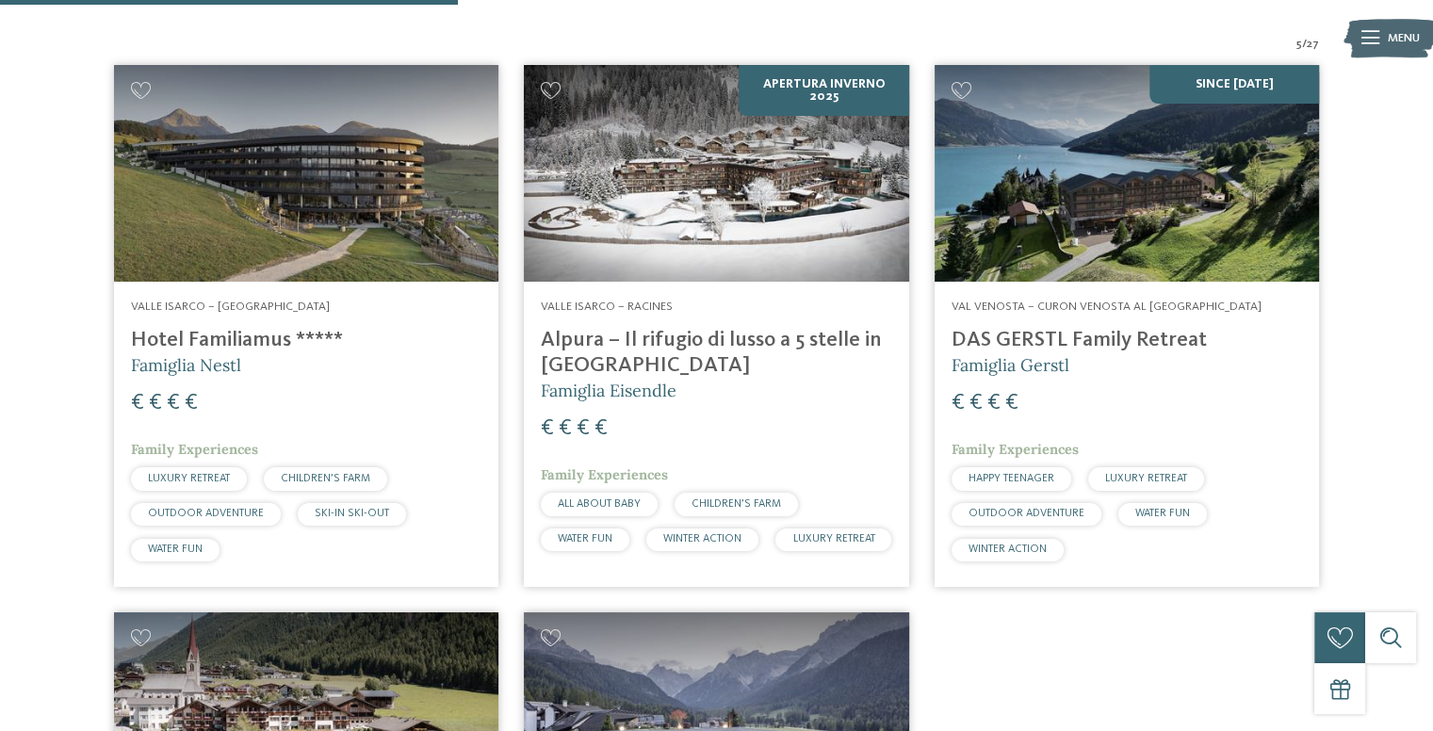
click at [637, 338] on h4 "Alpura – Il rifugio di lusso a 5 stelle in [GEOGRAPHIC_DATA]" at bounding box center [716, 353] width 350 height 51
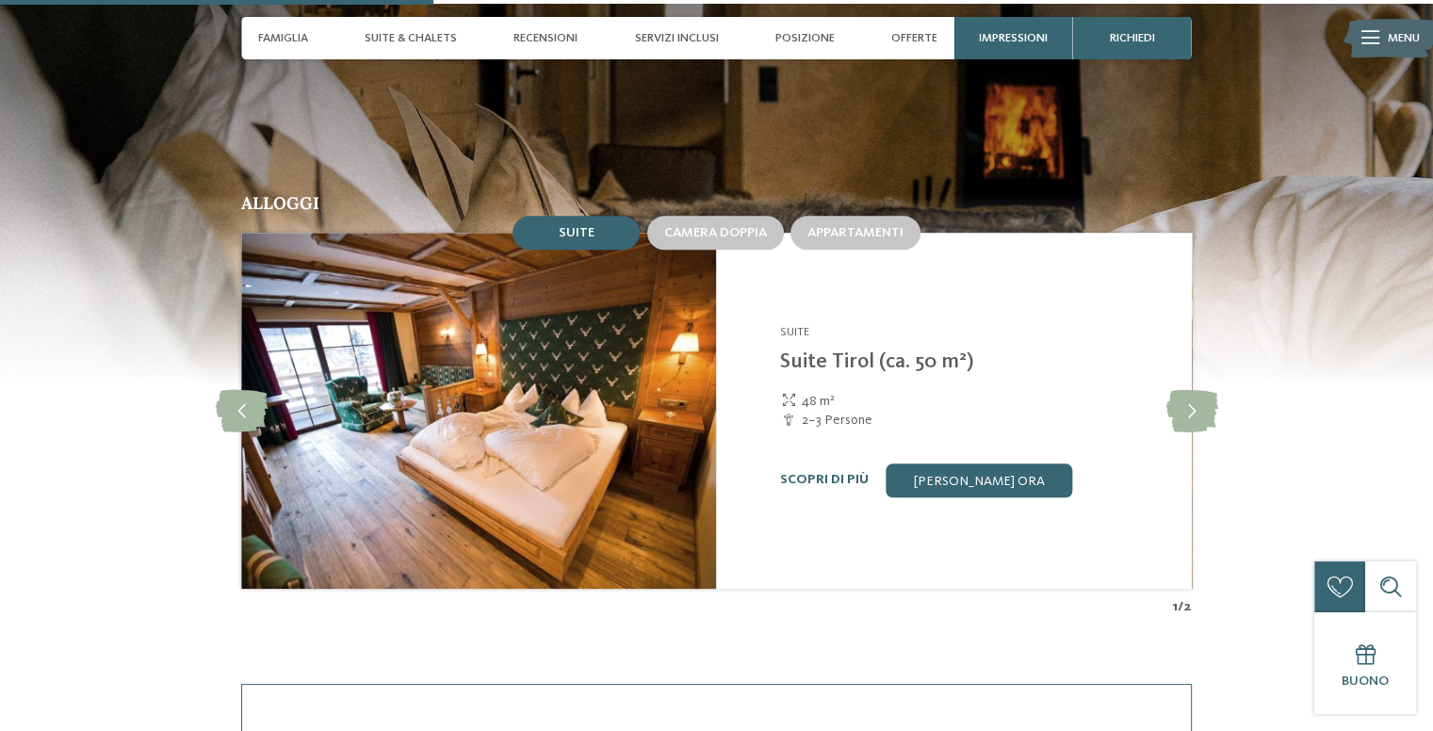
scroll to position [1626, 0]
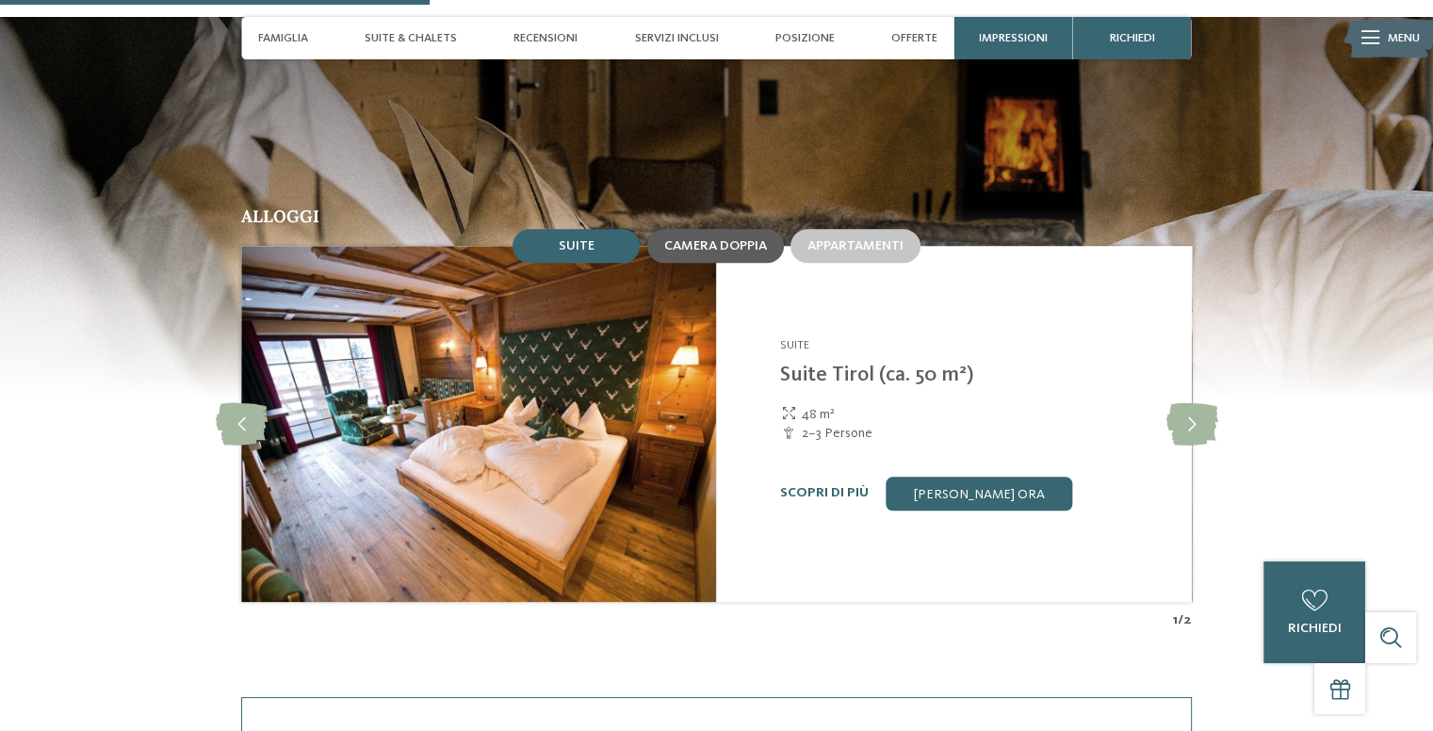
click at [754, 240] on span "Camera doppia" at bounding box center [715, 245] width 103 height 13
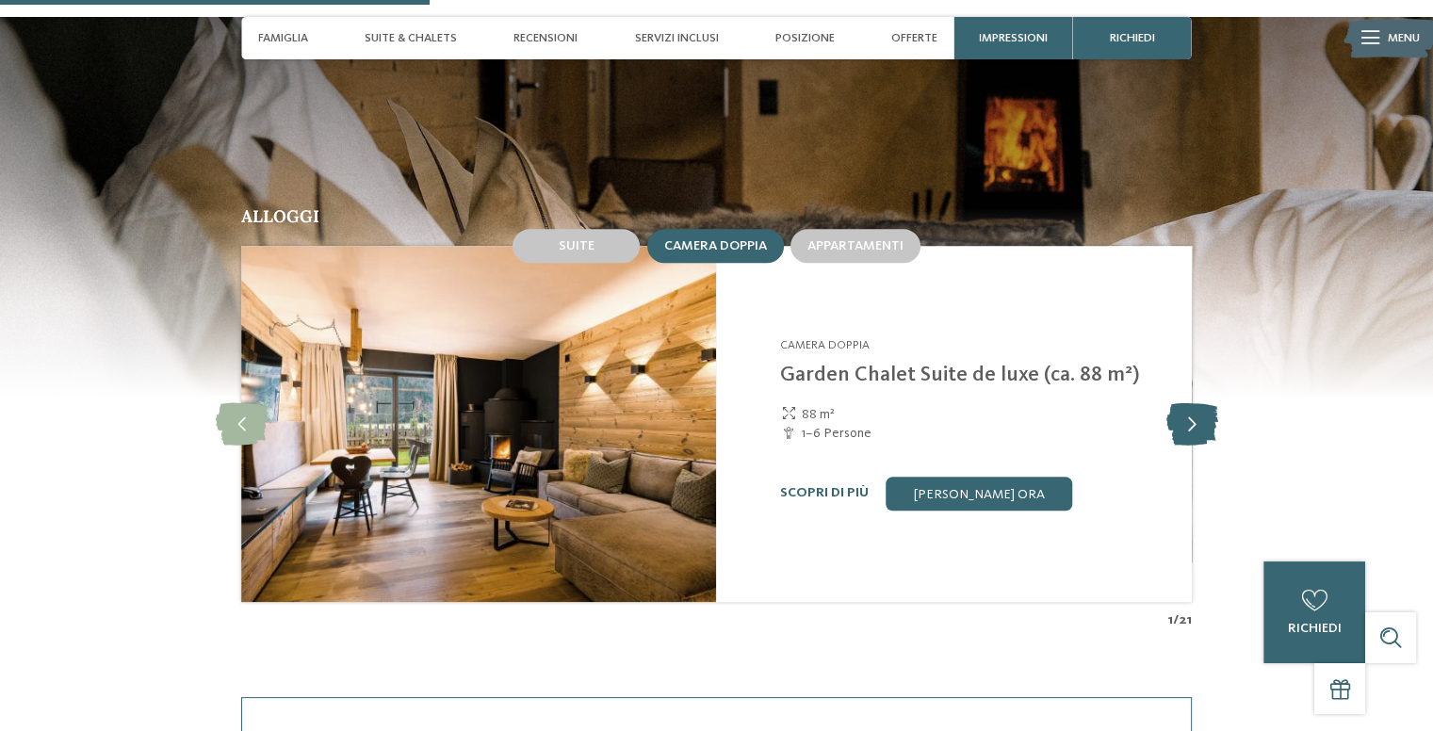
click at [1193, 419] on icon at bounding box center [1191, 423] width 52 height 42
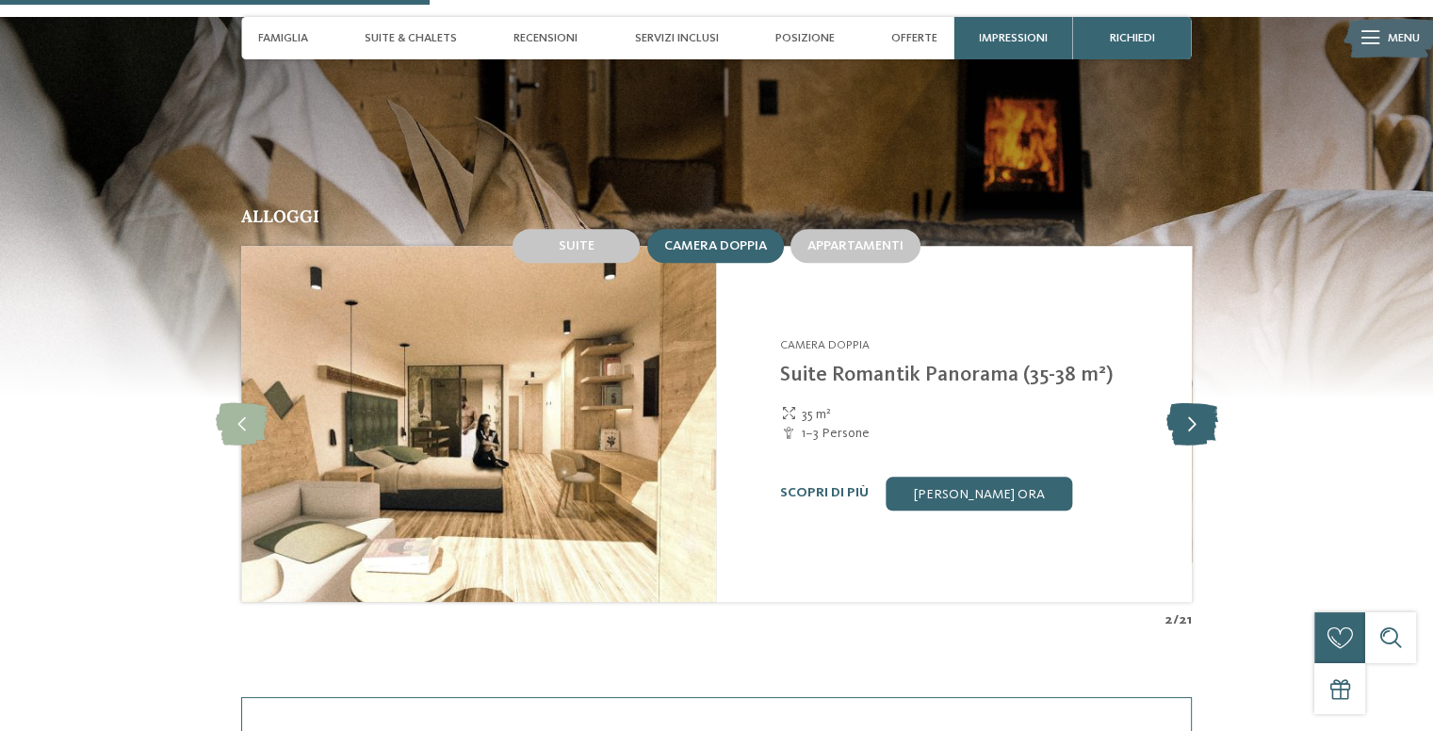
click at [1192, 415] on icon at bounding box center [1191, 423] width 52 height 42
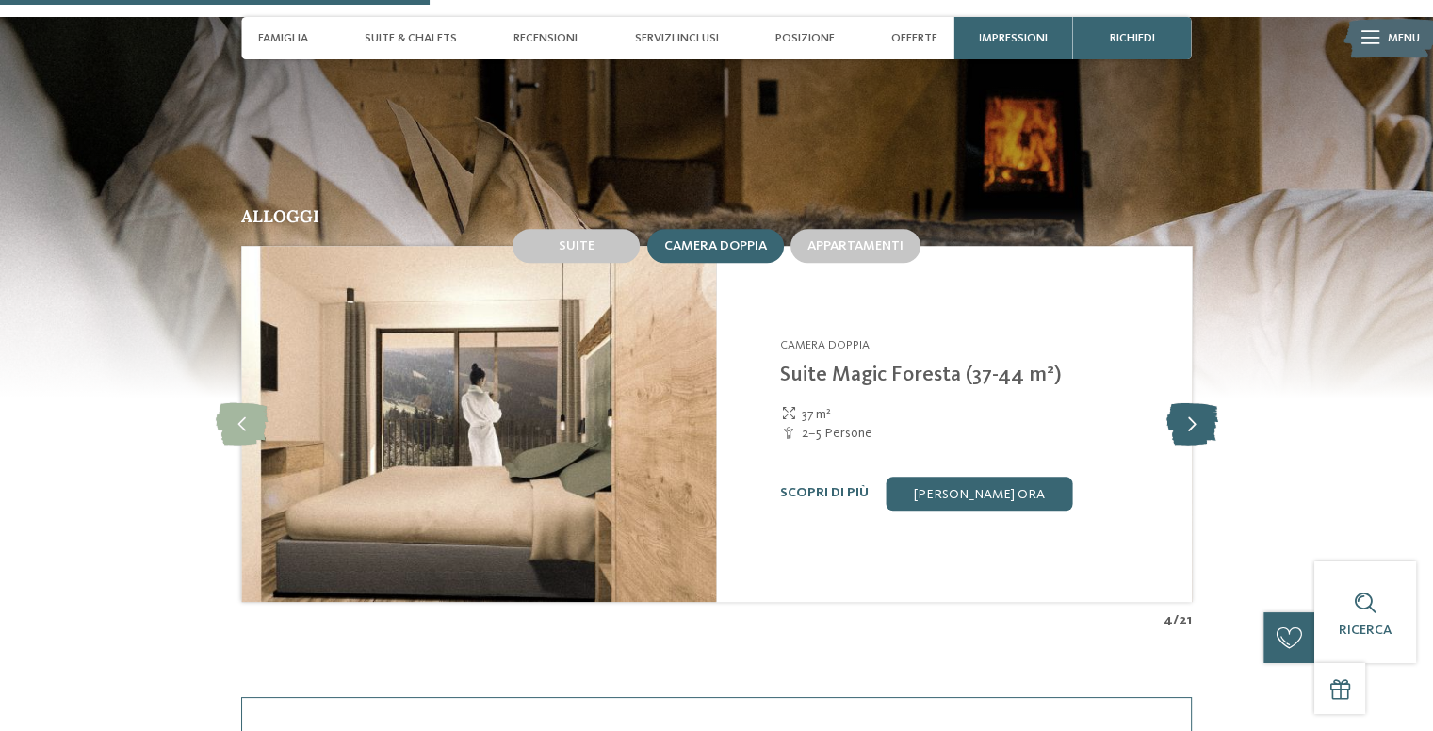
click at [1192, 415] on icon at bounding box center [1191, 423] width 52 height 42
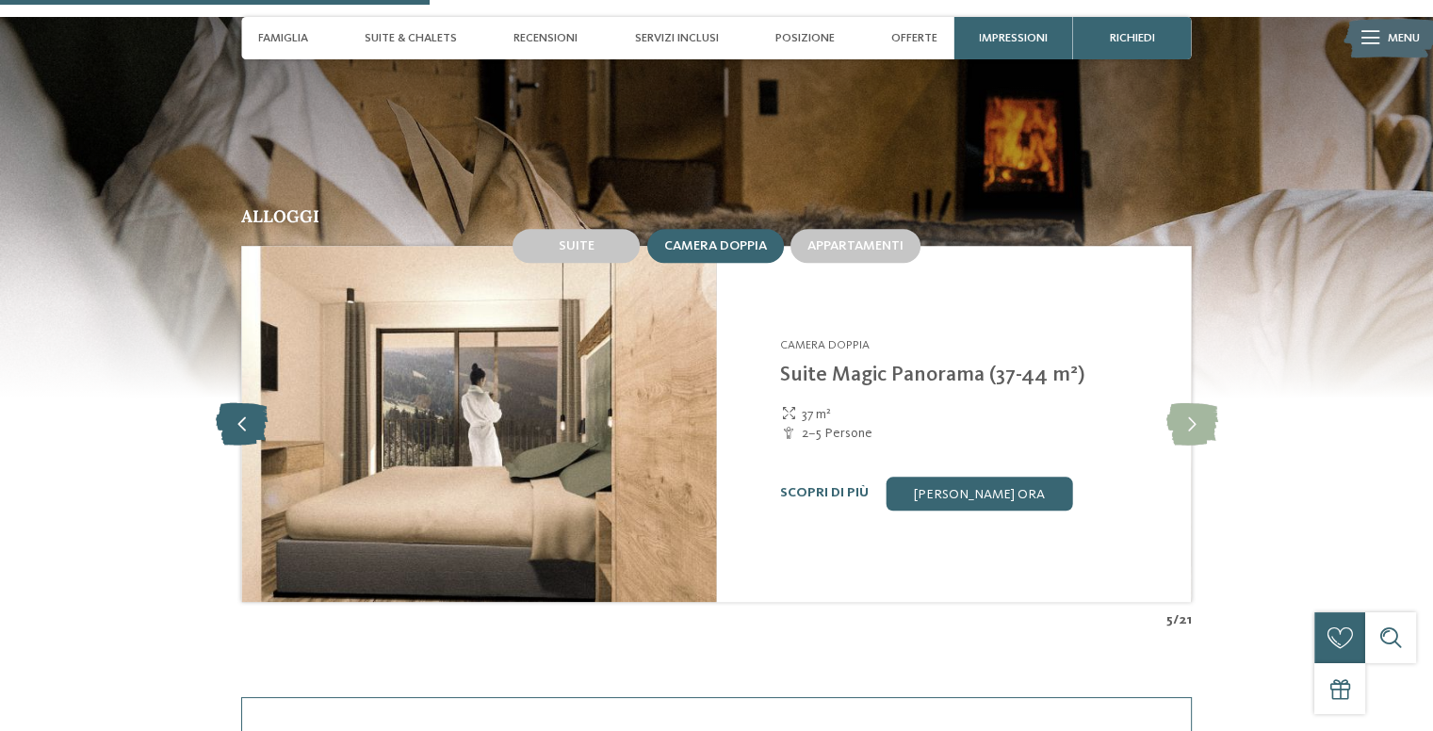
click at [245, 422] on icon at bounding box center [242, 423] width 52 height 42
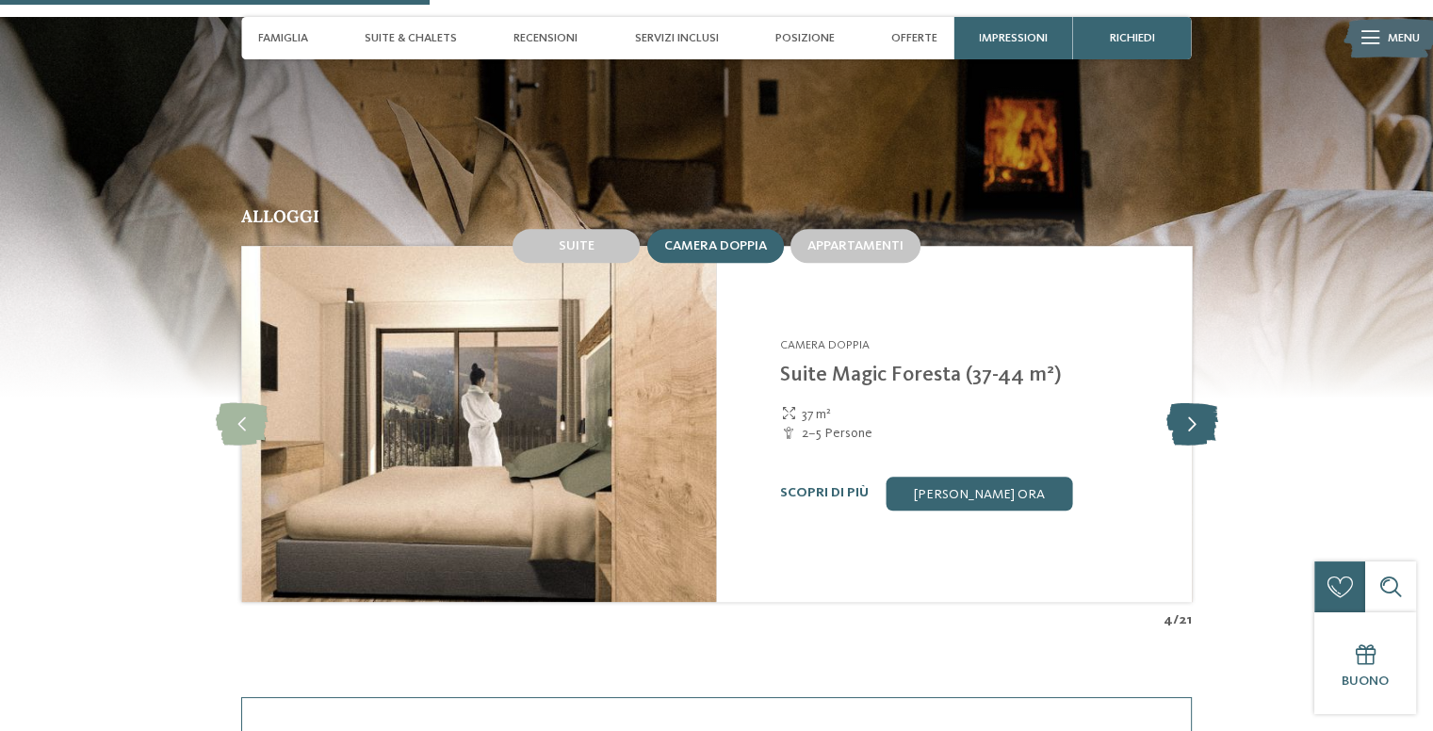
click at [1179, 417] on icon at bounding box center [1191, 423] width 52 height 42
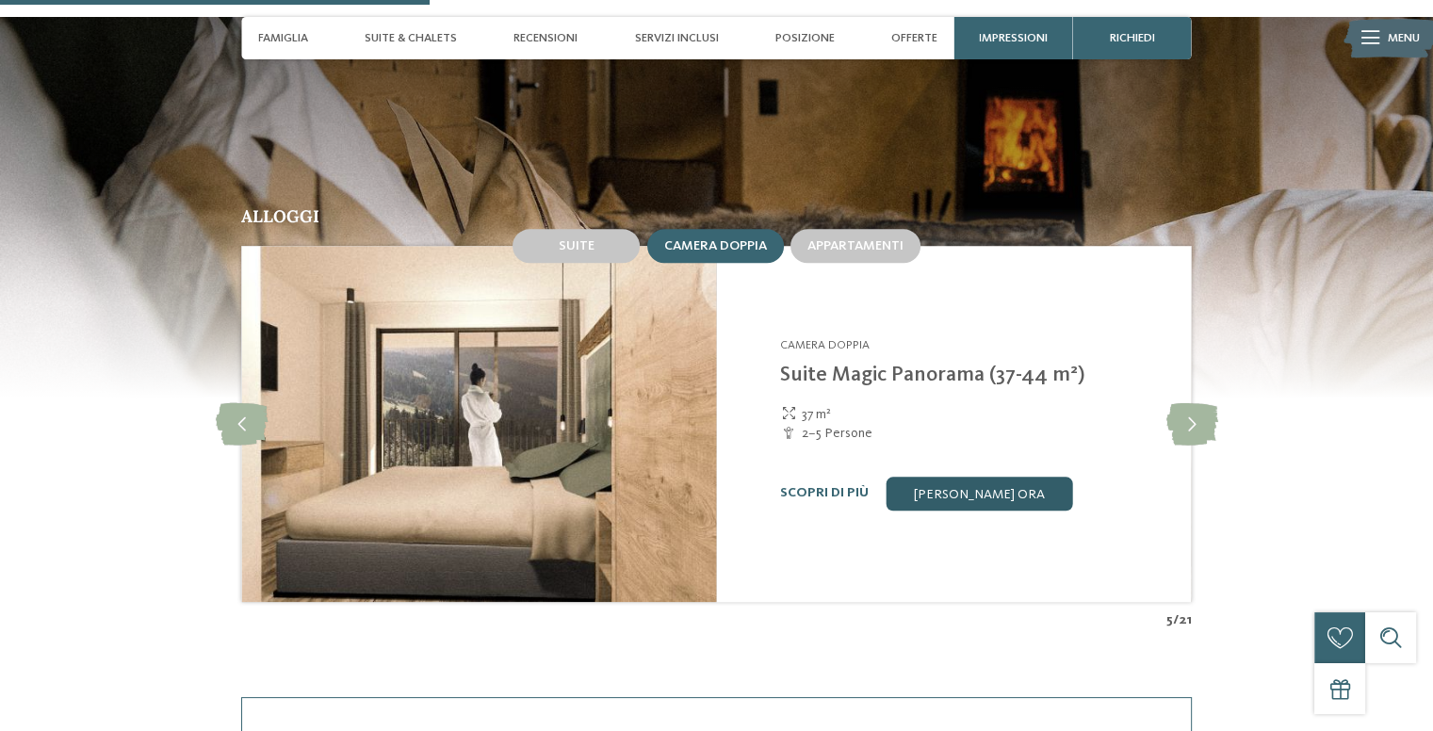
click at [976, 496] on link "[PERSON_NAME] ora" at bounding box center [978, 494] width 186 height 34
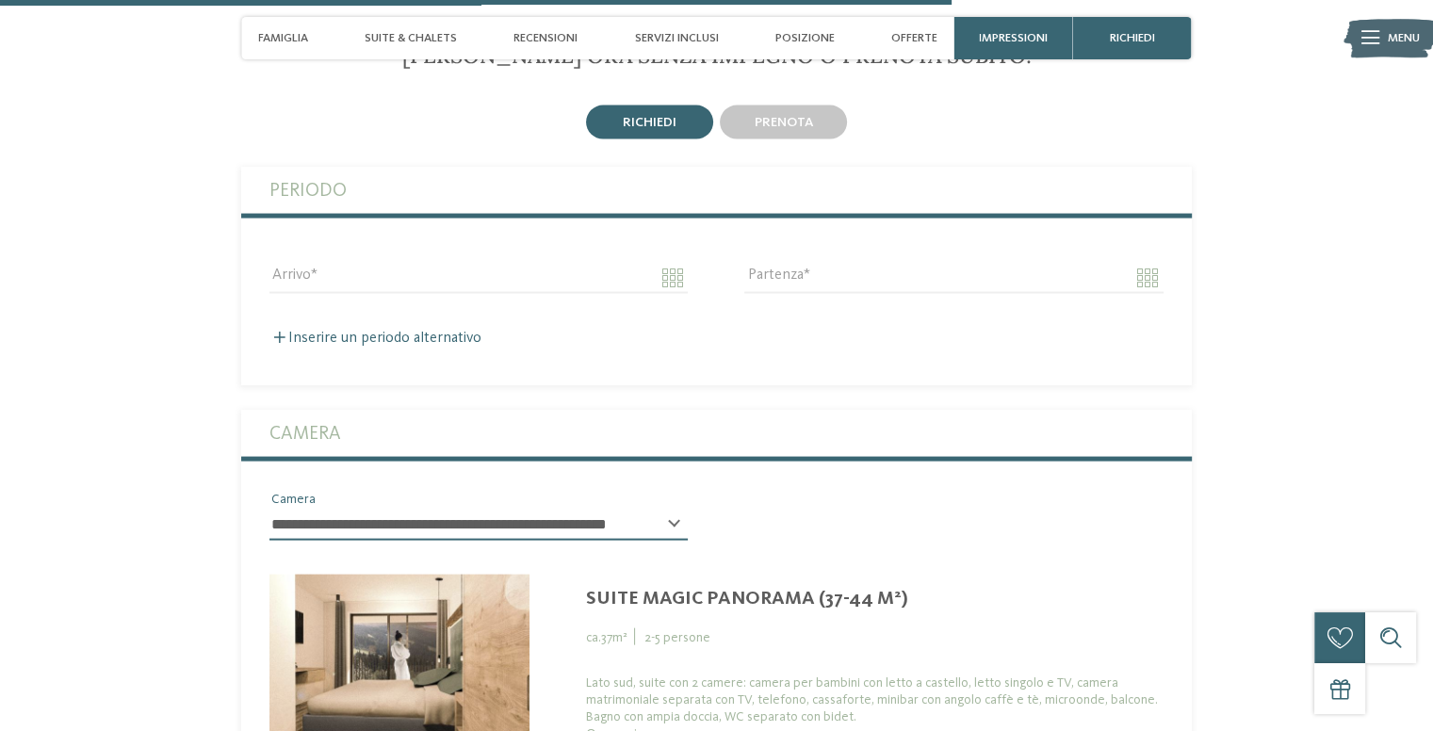
scroll to position [3750, 0]
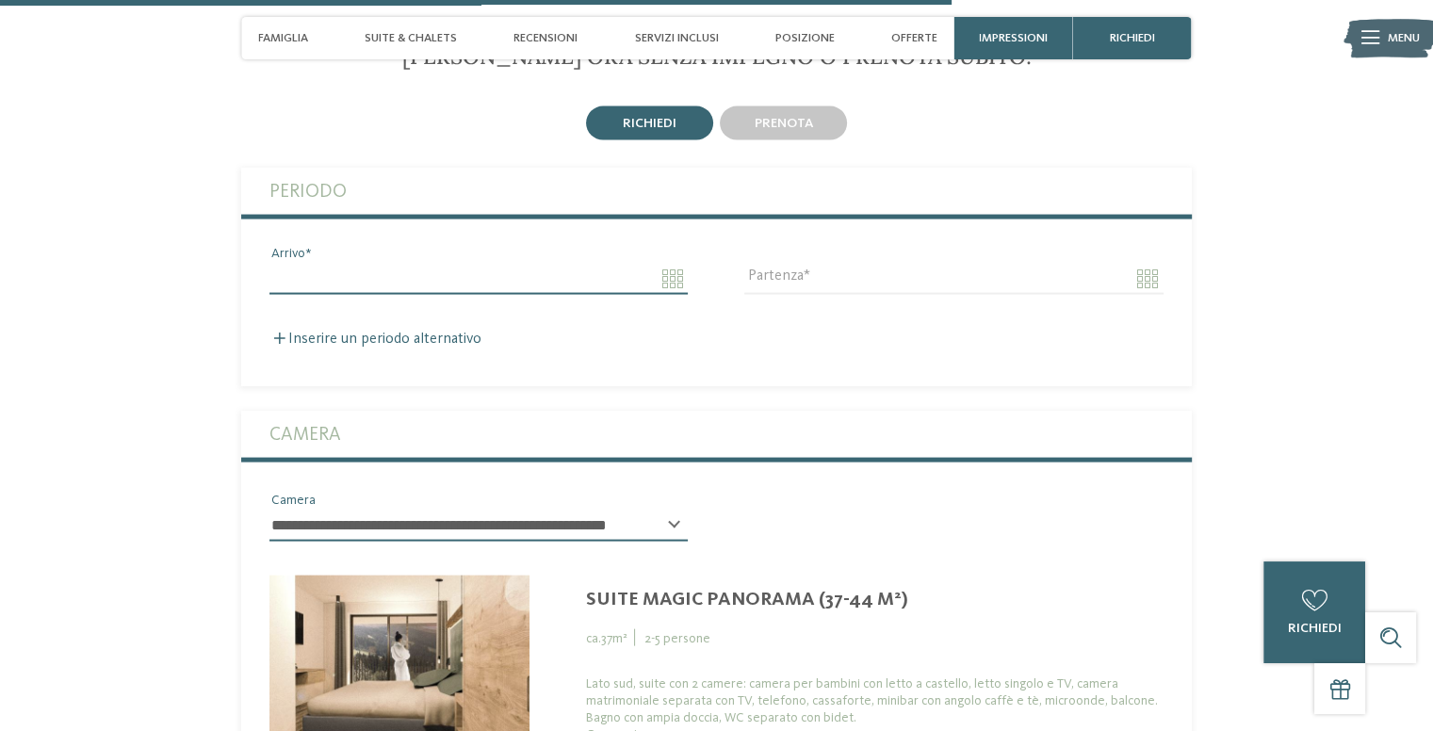
click at [377, 272] on input "Arrivo" at bounding box center [478, 279] width 418 height 32
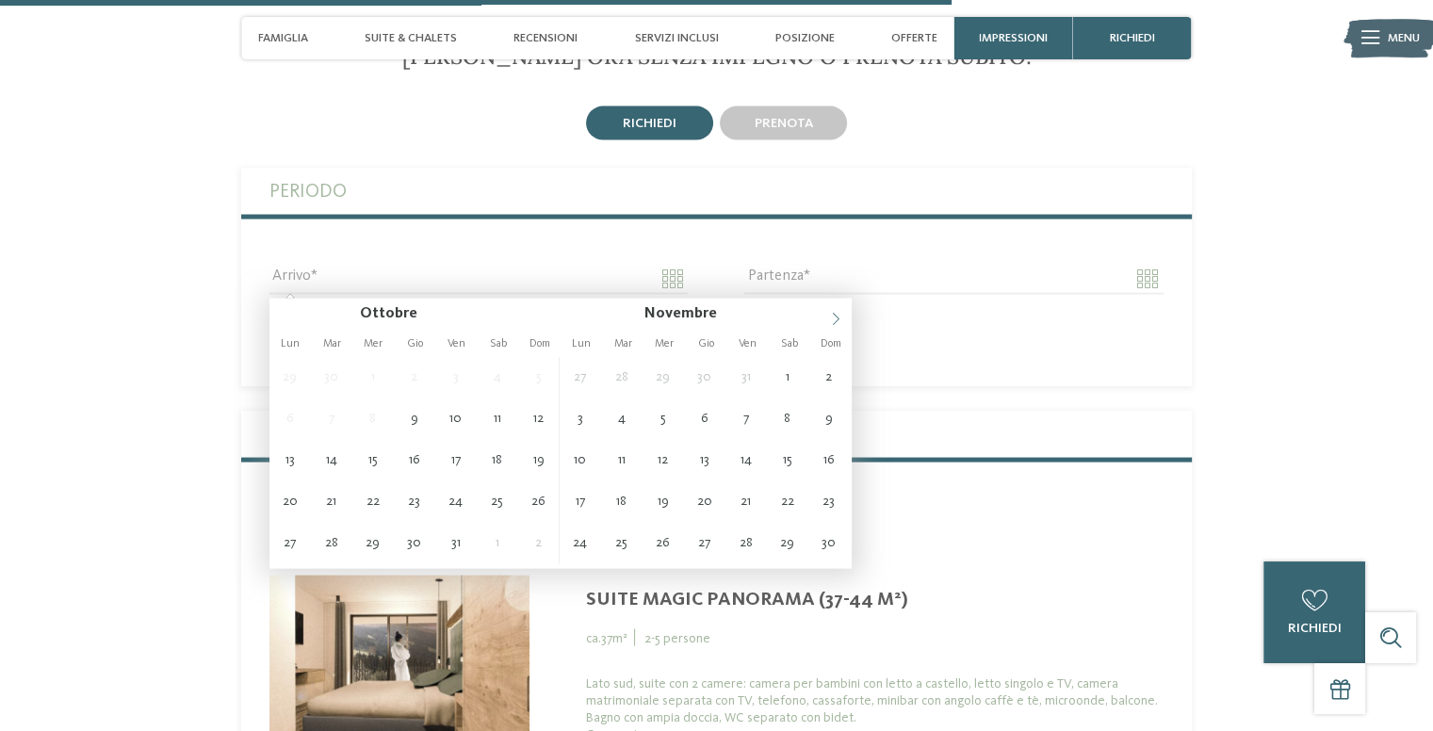
click at [831, 314] on icon at bounding box center [835, 319] width 13 height 13
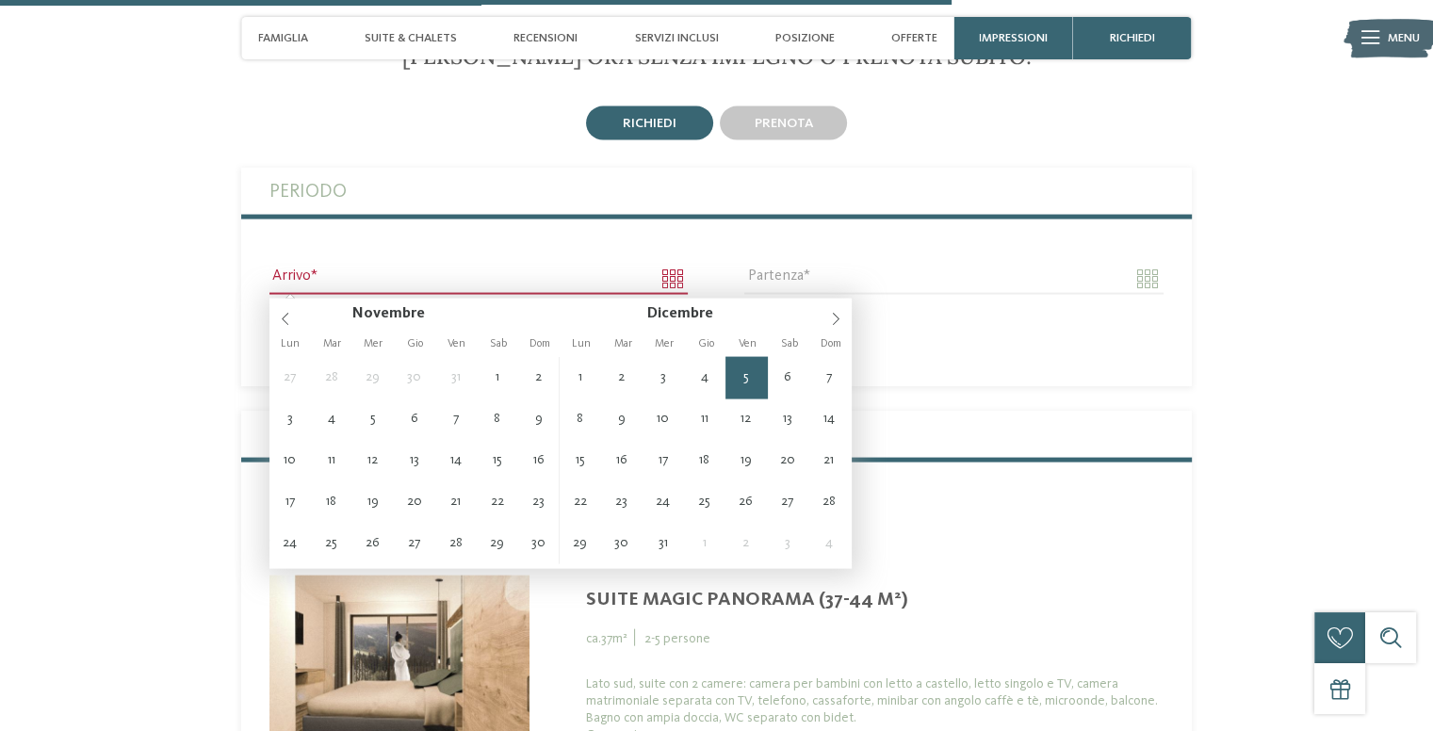
type input "**********"
type input "****"
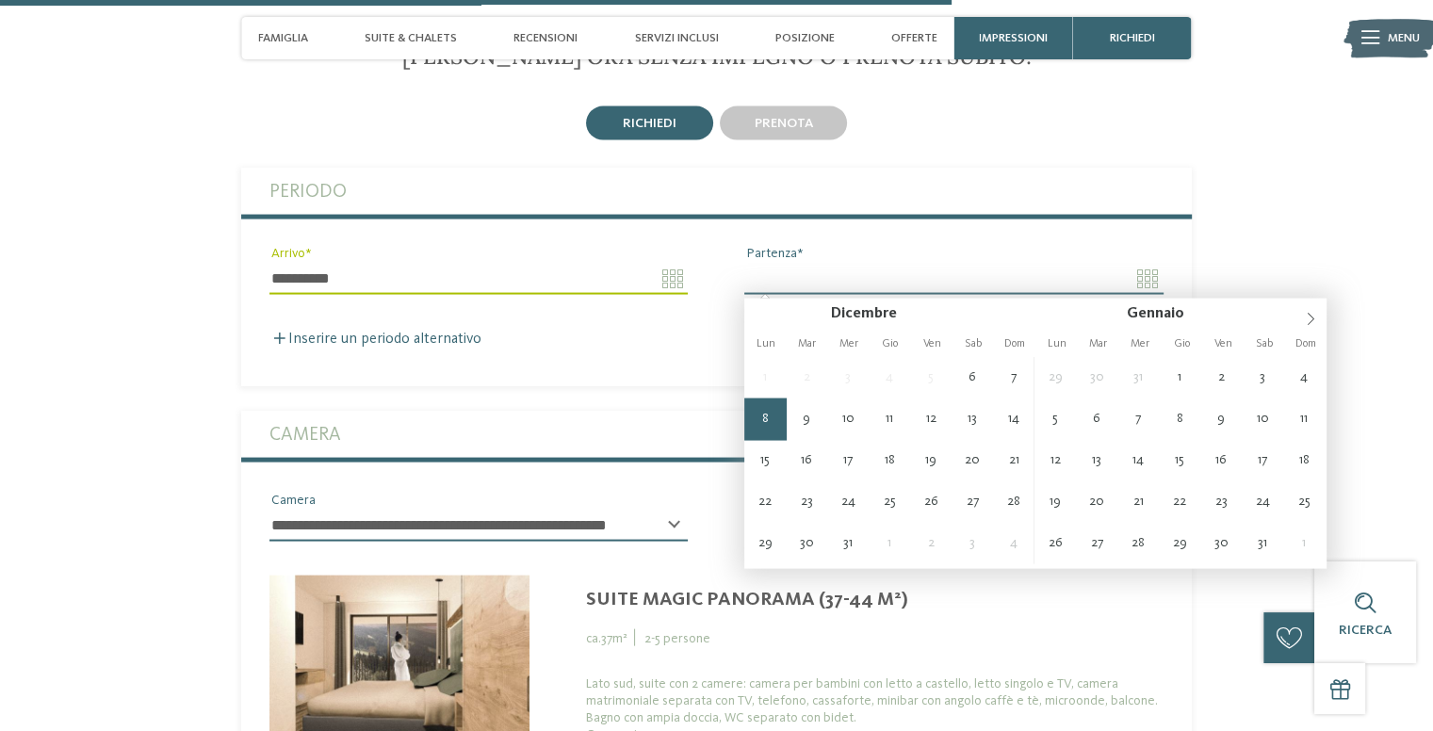
type input "**********"
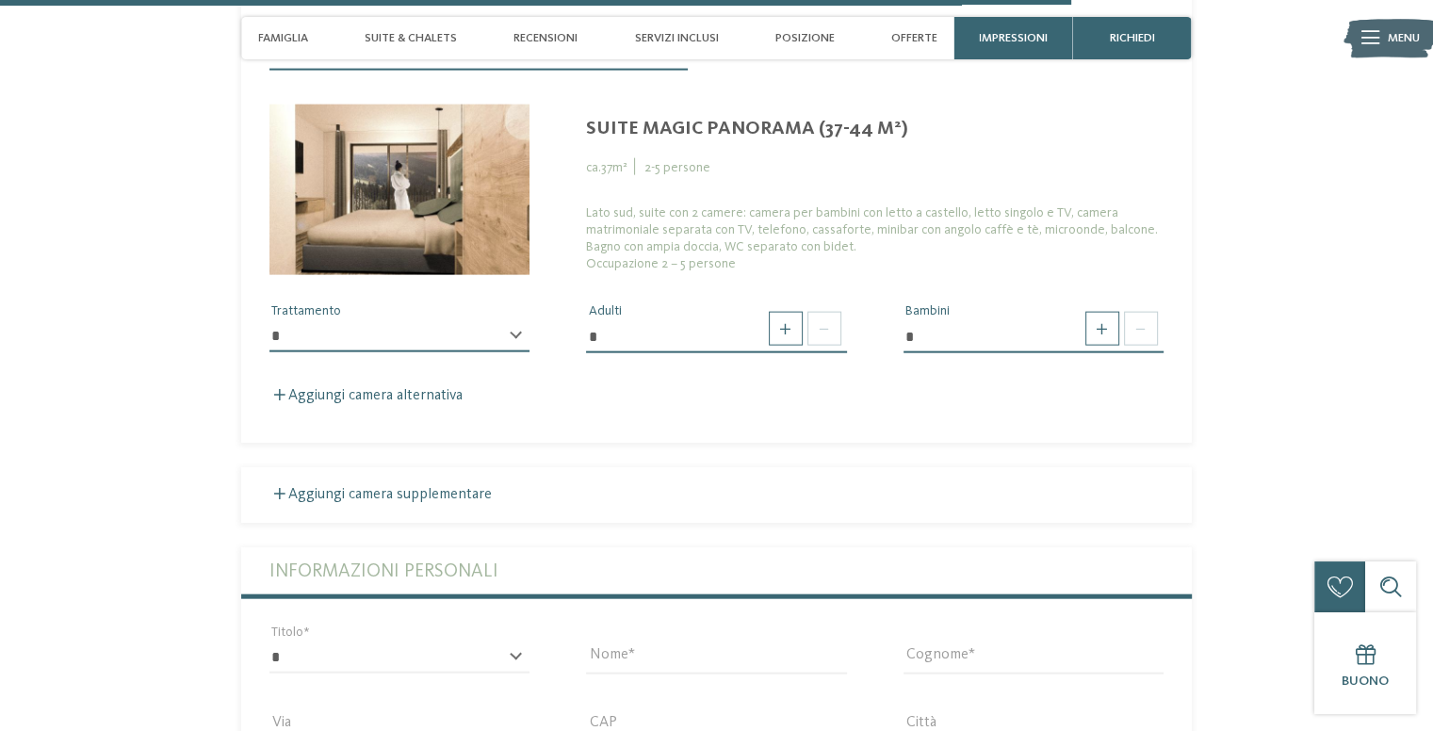
scroll to position [4239, 0]
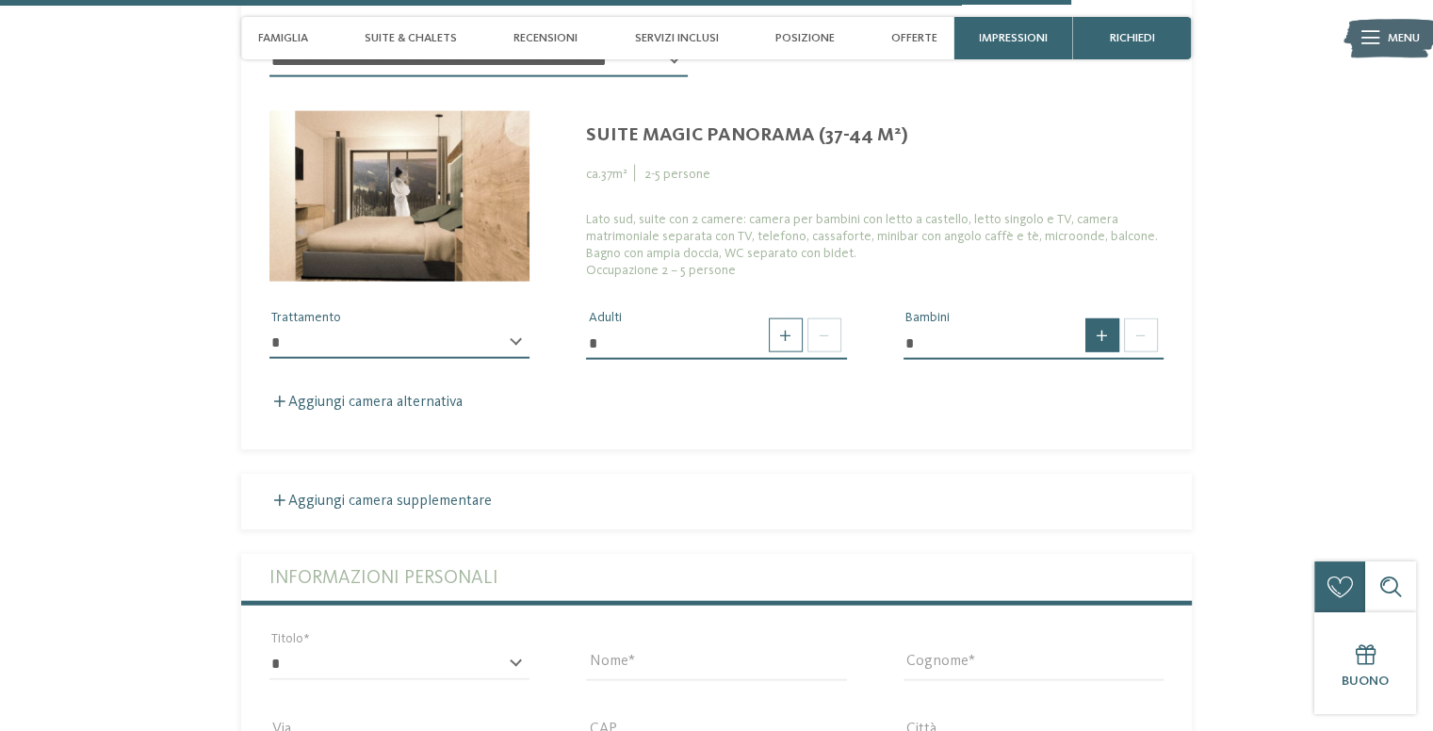
click at [1104, 332] on span at bounding box center [1102, 335] width 34 height 34
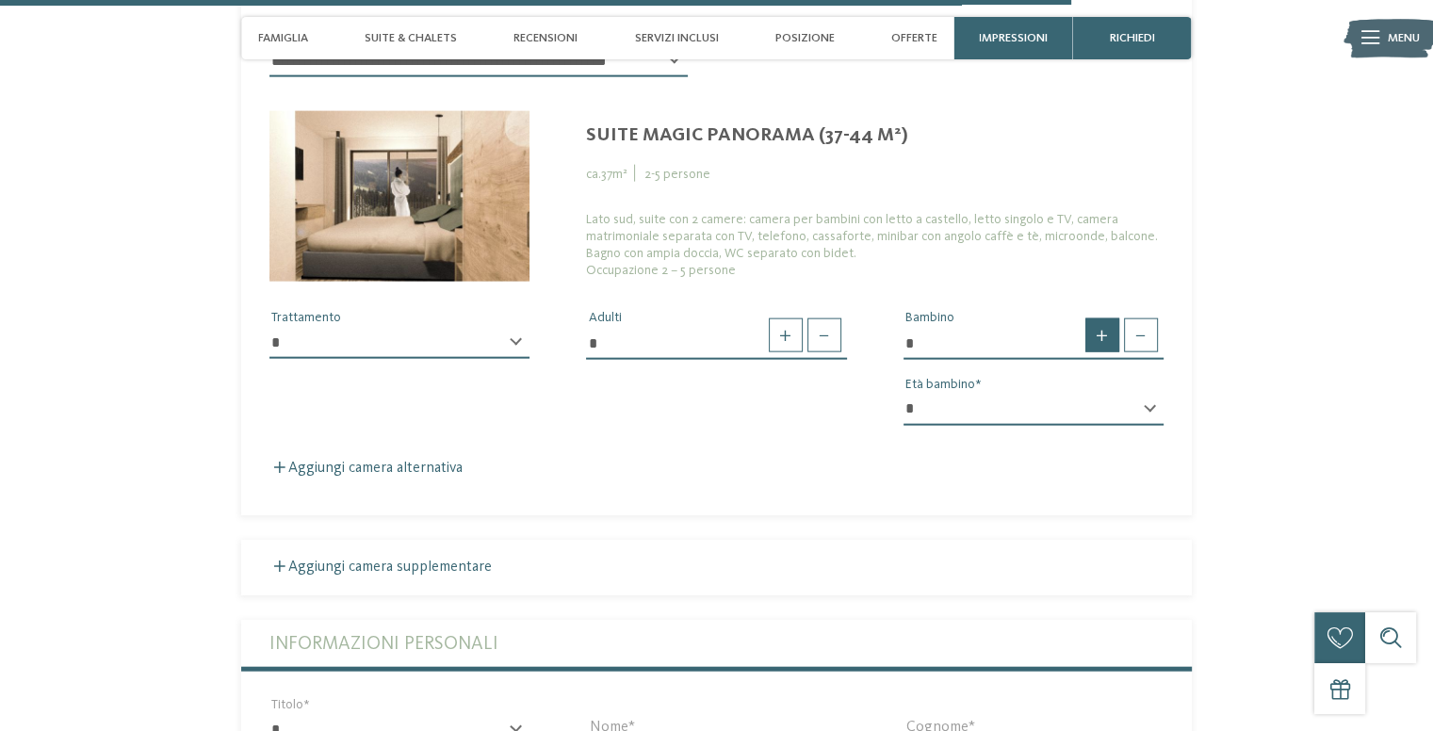
click at [1110, 340] on span at bounding box center [1102, 335] width 34 height 34
type input "*"
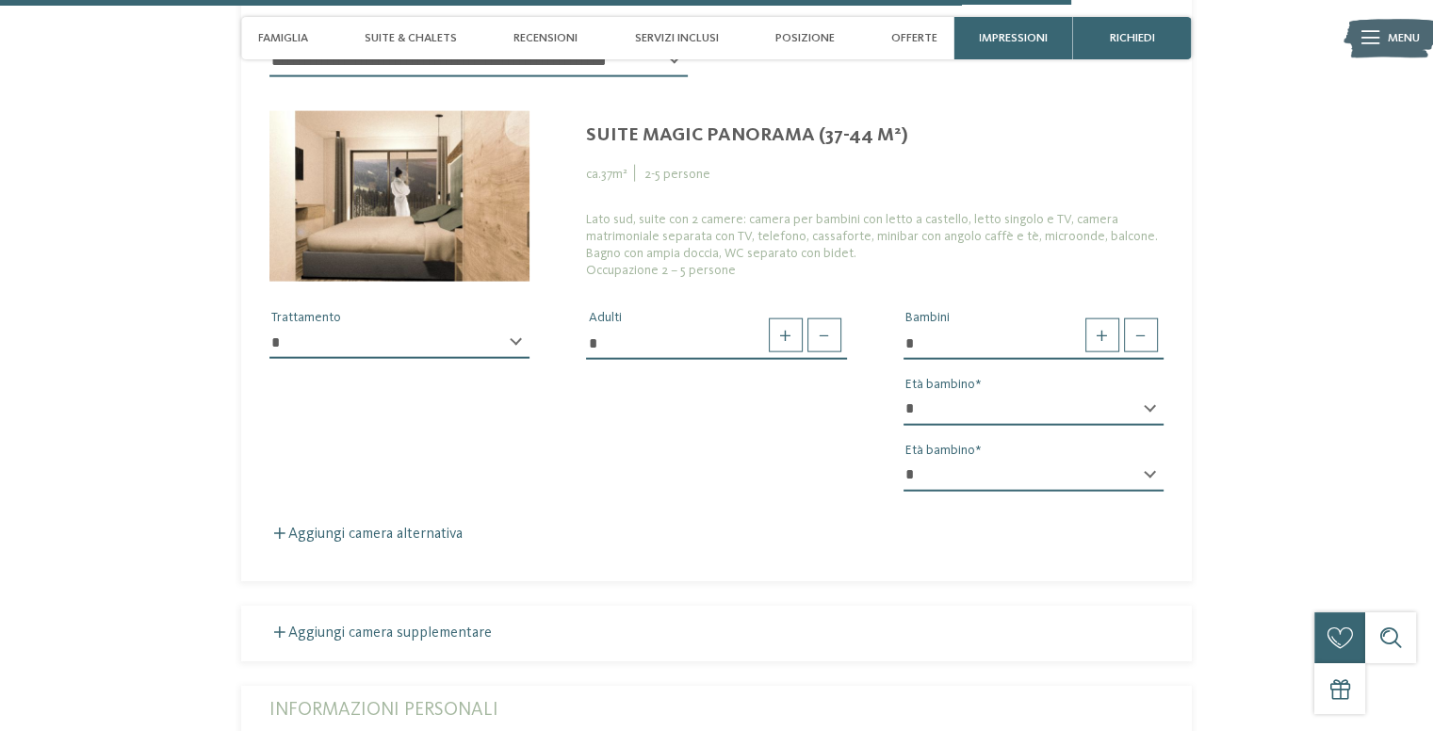
click at [1048, 394] on div "* Bambini * * * * * * * * * * * ** ** ** ** ** ** ** ** Età bambino * * * * * *…" at bounding box center [1033, 408] width 316 height 198
click at [916, 393] on div "* Bambini * * * * * * * * * * * ** ** ** ** ** ** ** ** Età bambino * * * * * *…" at bounding box center [1033, 408] width 316 height 198
click at [1126, 411] on select "* * * * * * * * * * * ** ** ** ** ** ** ** **" at bounding box center [1033, 410] width 260 height 32
select select "*"
click at [903, 395] on select "* * * * * * * * * * * ** ** ** ** ** ** ** **" at bounding box center [1033, 410] width 260 height 32
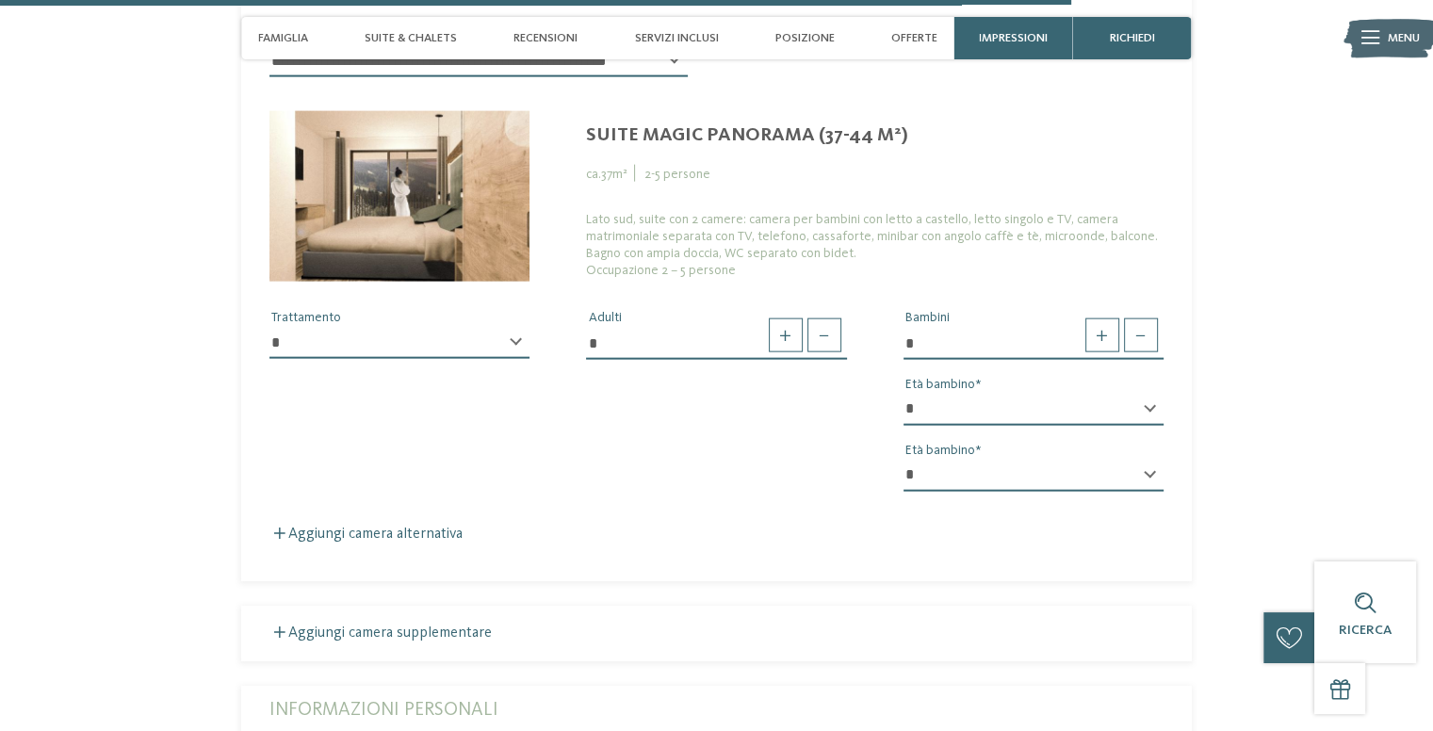
click at [1096, 477] on select "* * * * * * * * * * * ** ** ** ** ** ** ** **" at bounding box center [1033, 476] width 260 height 32
select select "**"
click at [903, 461] on select "* * * * * * * * * * * ** ** ** ** ** ** ** **" at bounding box center [1033, 476] width 260 height 32
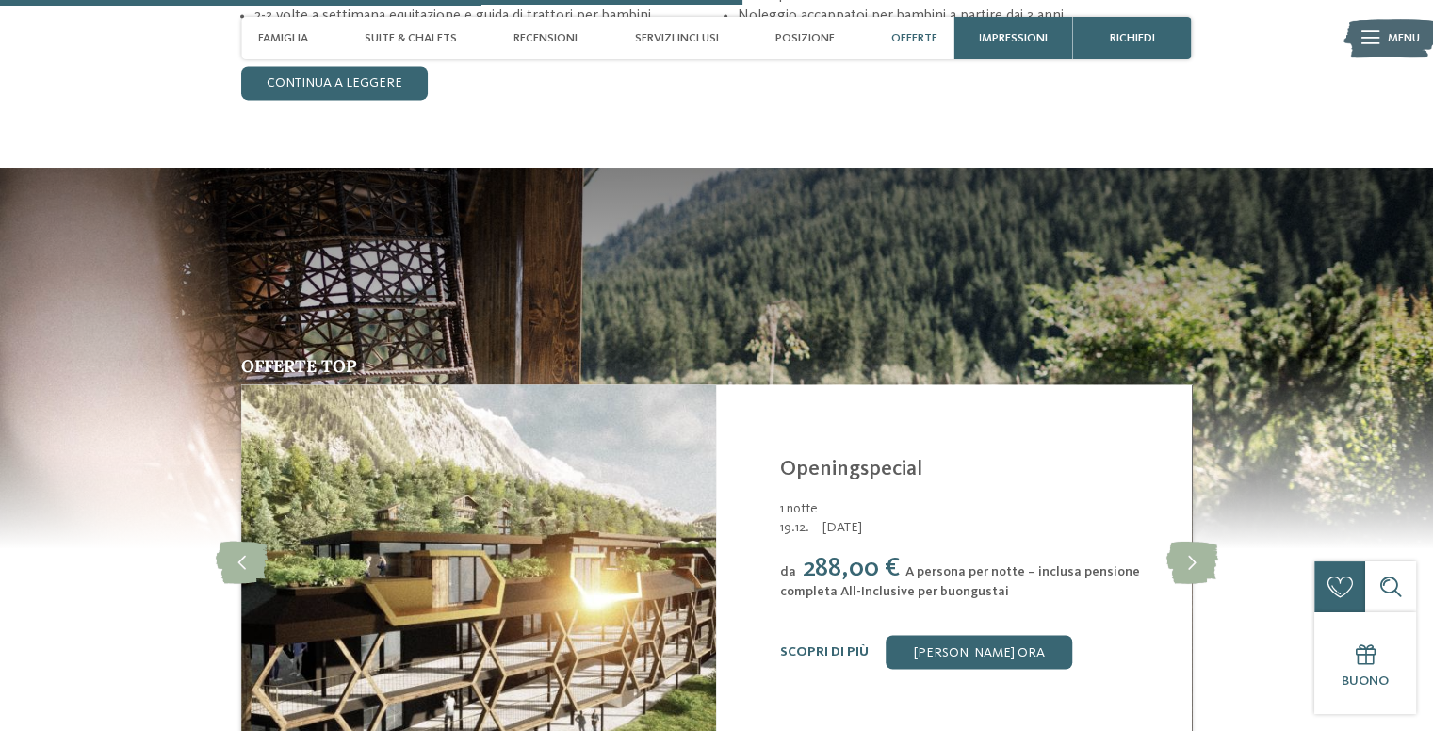
scroll to position [3022, 0]
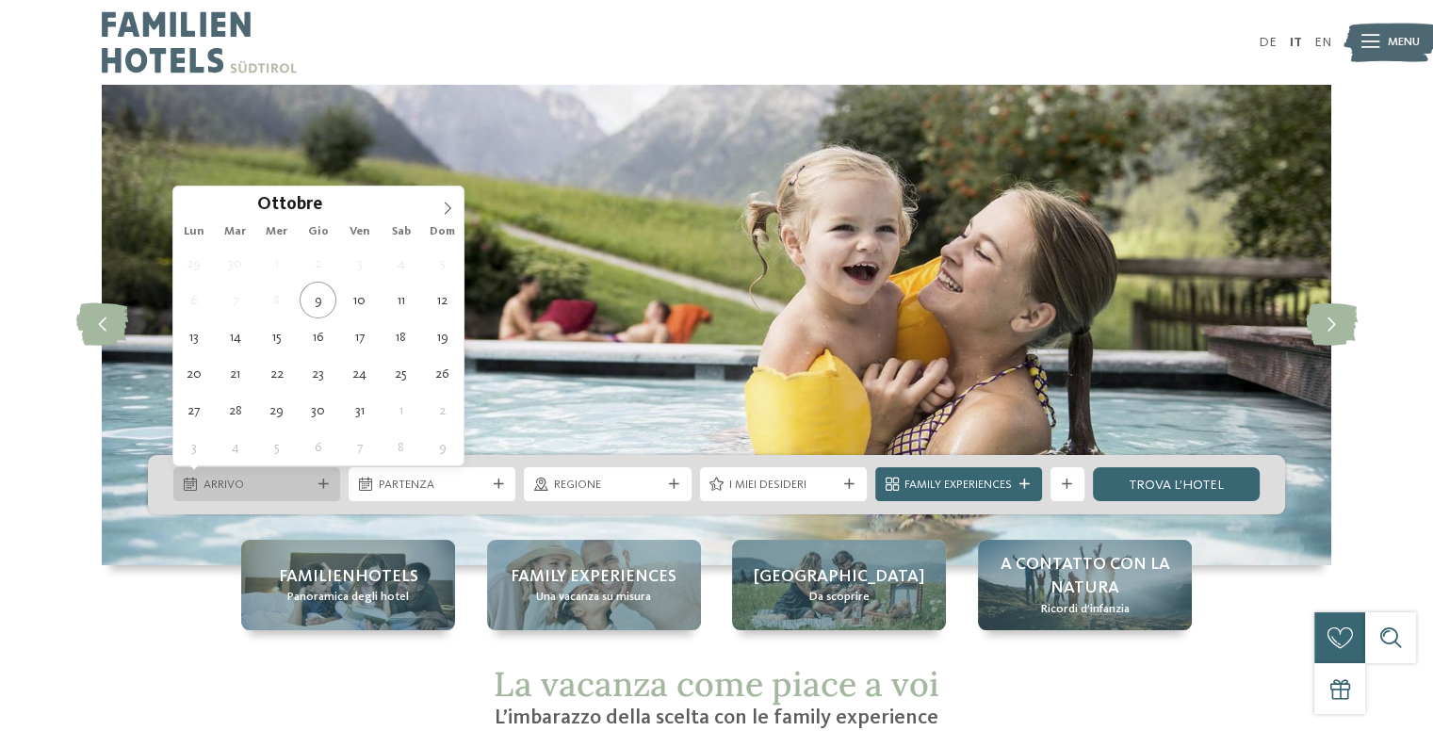
click at [297, 479] on span "Arrivo" at bounding box center [256, 485] width 107 height 17
click at [442, 216] on span at bounding box center [447, 202] width 32 height 32
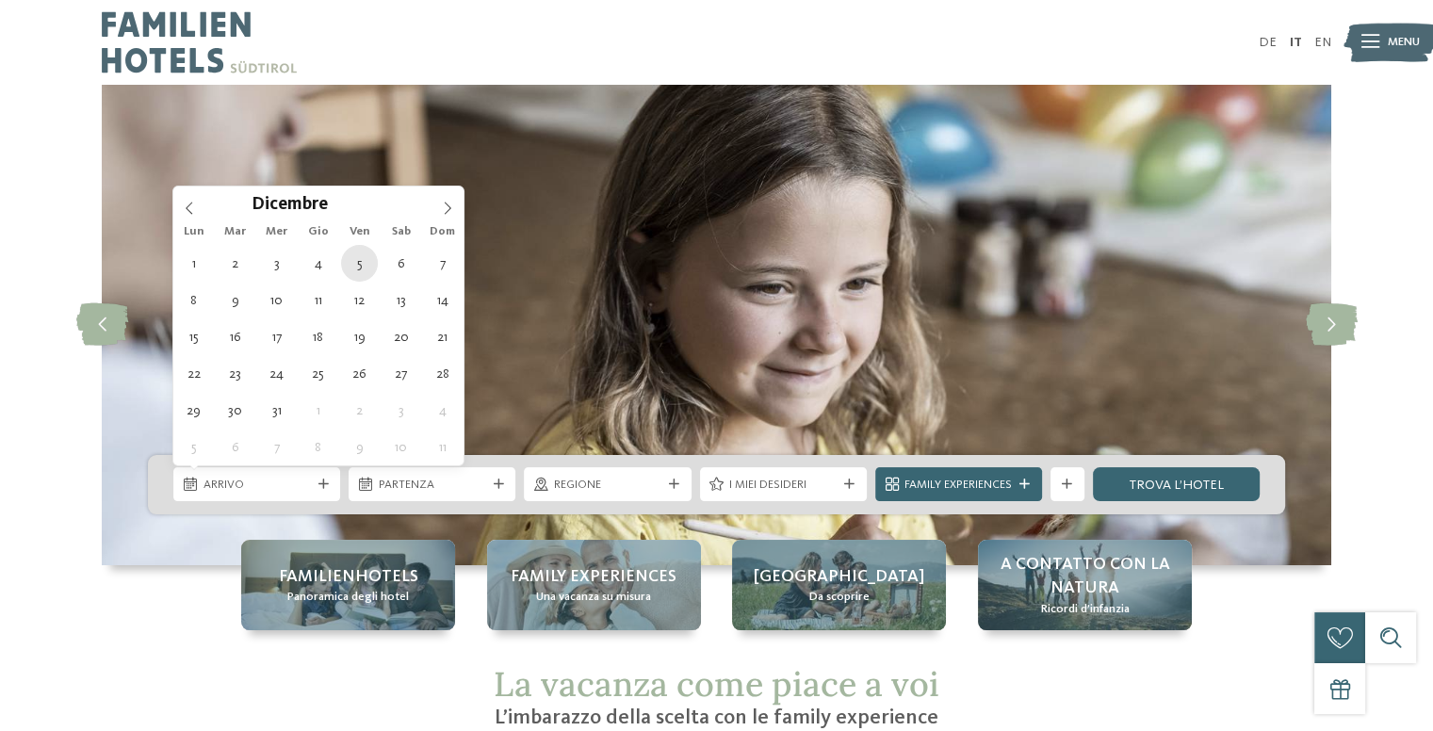
type div "[DATE]"
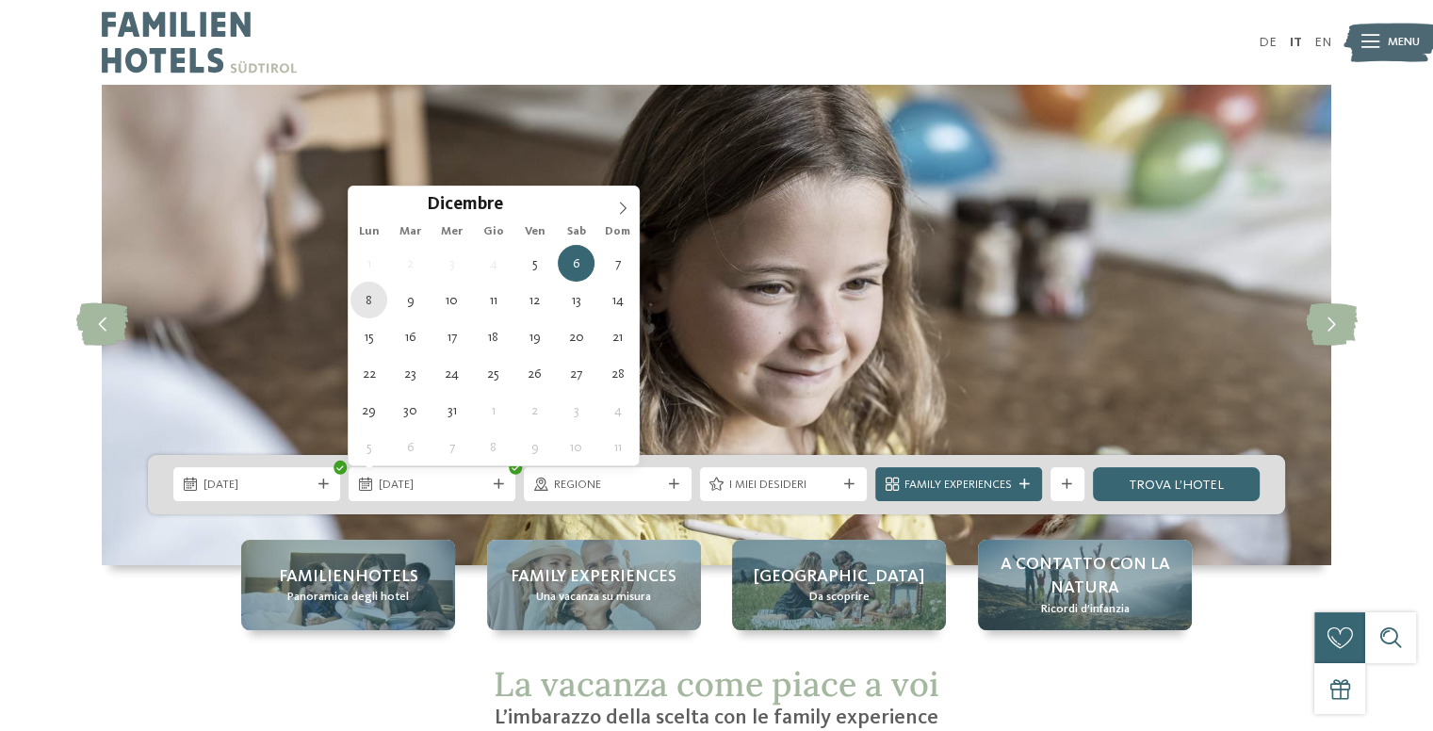
type div "[DATE]"
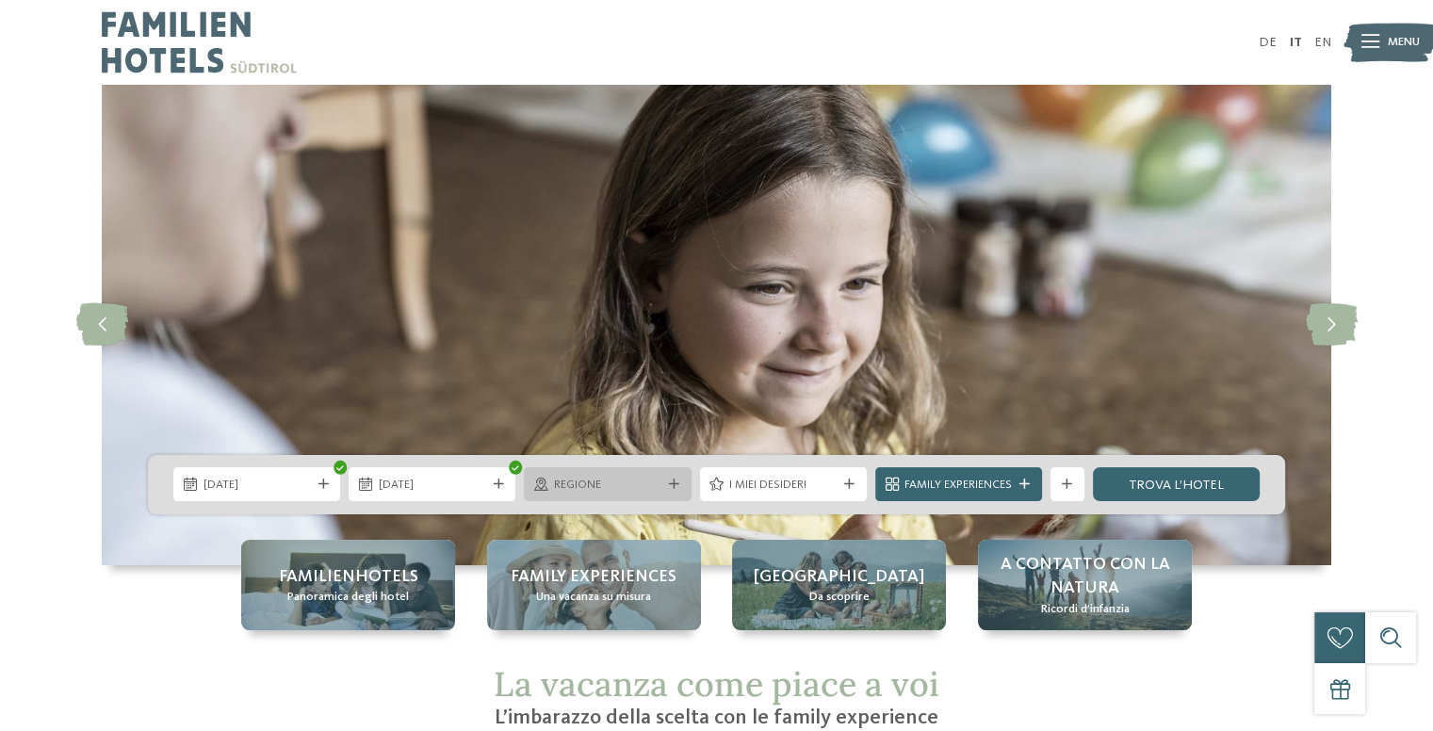
click at [576, 482] on span "Regione" at bounding box center [607, 485] width 107 height 17
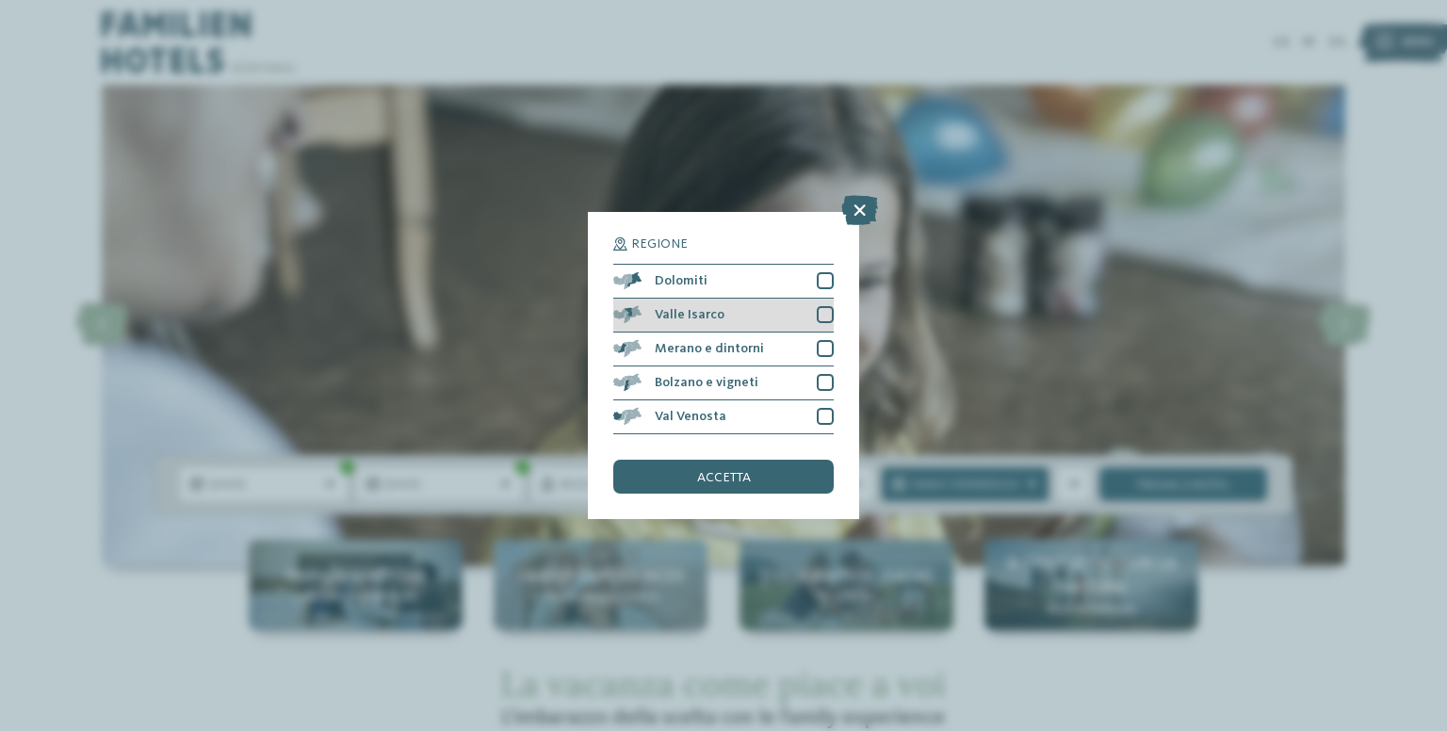
drag, startPoint x: 824, startPoint y: 283, endPoint x: 814, endPoint y: 316, distance: 35.5
click at [824, 284] on div at bounding box center [825, 280] width 17 height 17
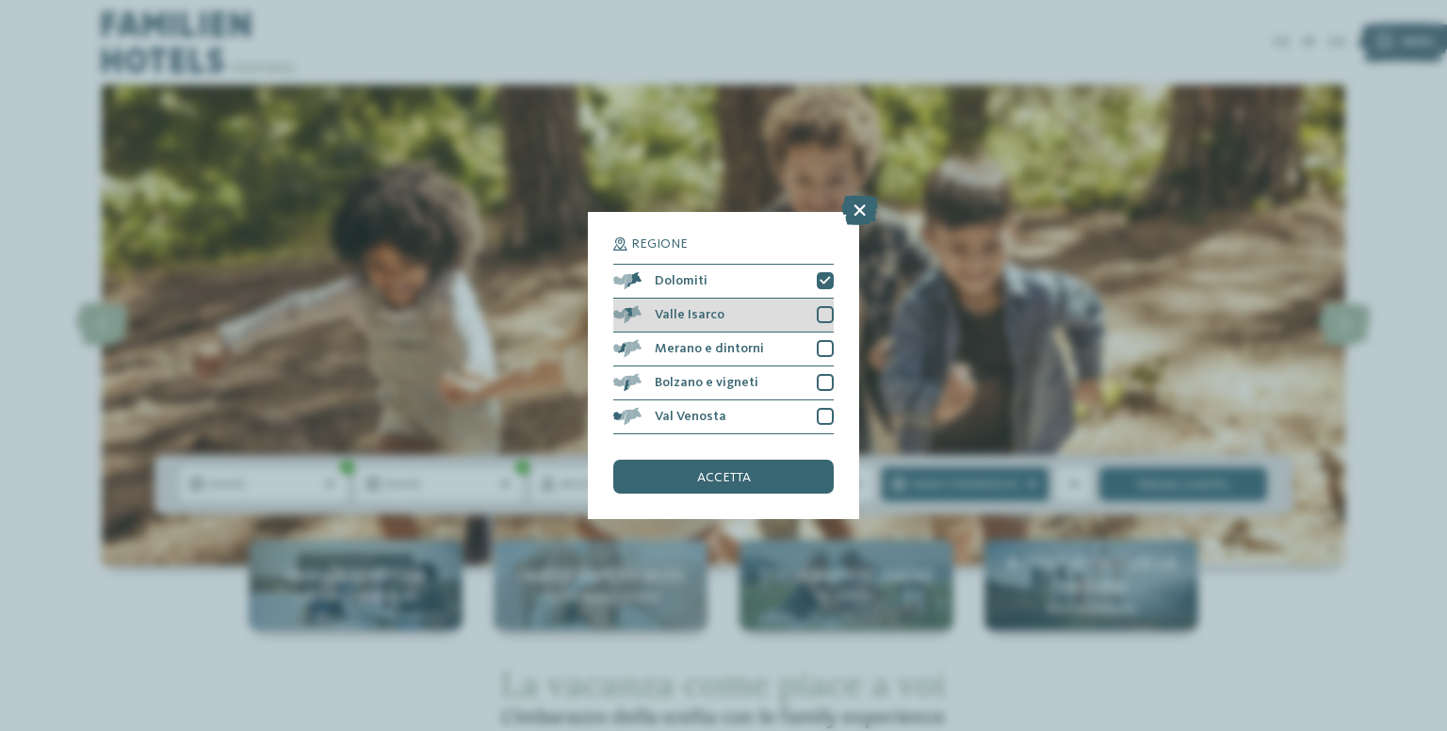
click at [817, 321] on div "Valle Isarco" at bounding box center [723, 316] width 220 height 34
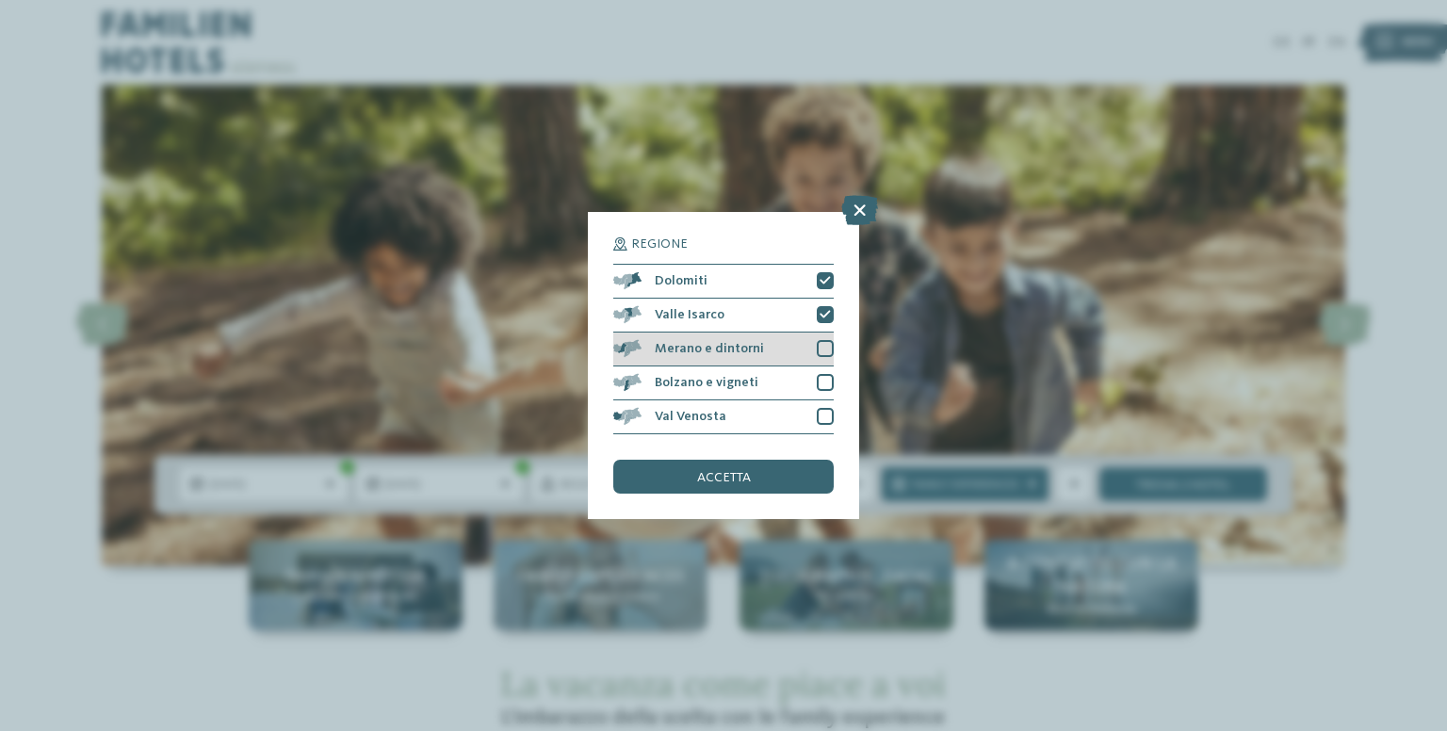
click at [822, 350] on div at bounding box center [825, 348] width 17 height 17
click at [817, 380] on div at bounding box center [825, 382] width 17 height 17
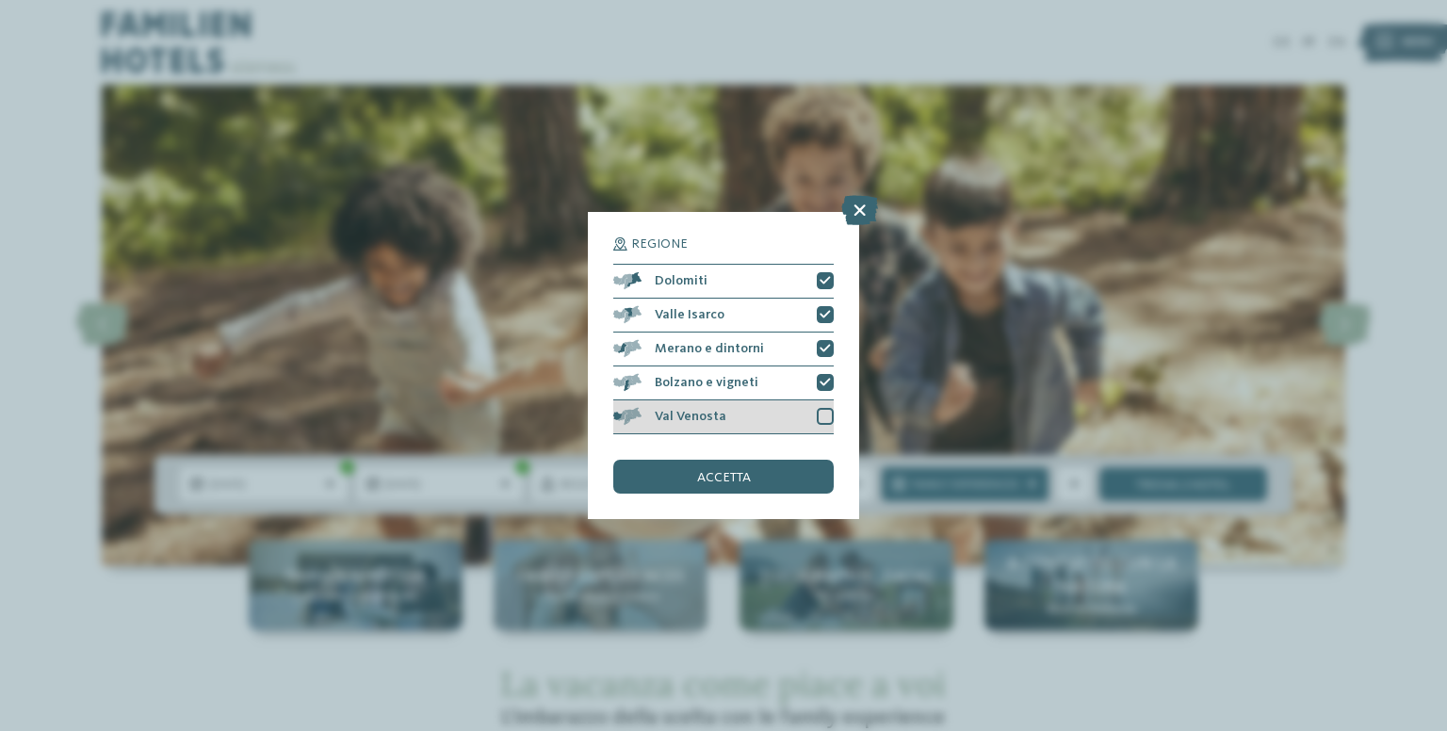
click at [818, 416] on div at bounding box center [825, 416] width 17 height 17
click at [743, 480] on span "accetta" at bounding box center [724, 477] width 54 height 13
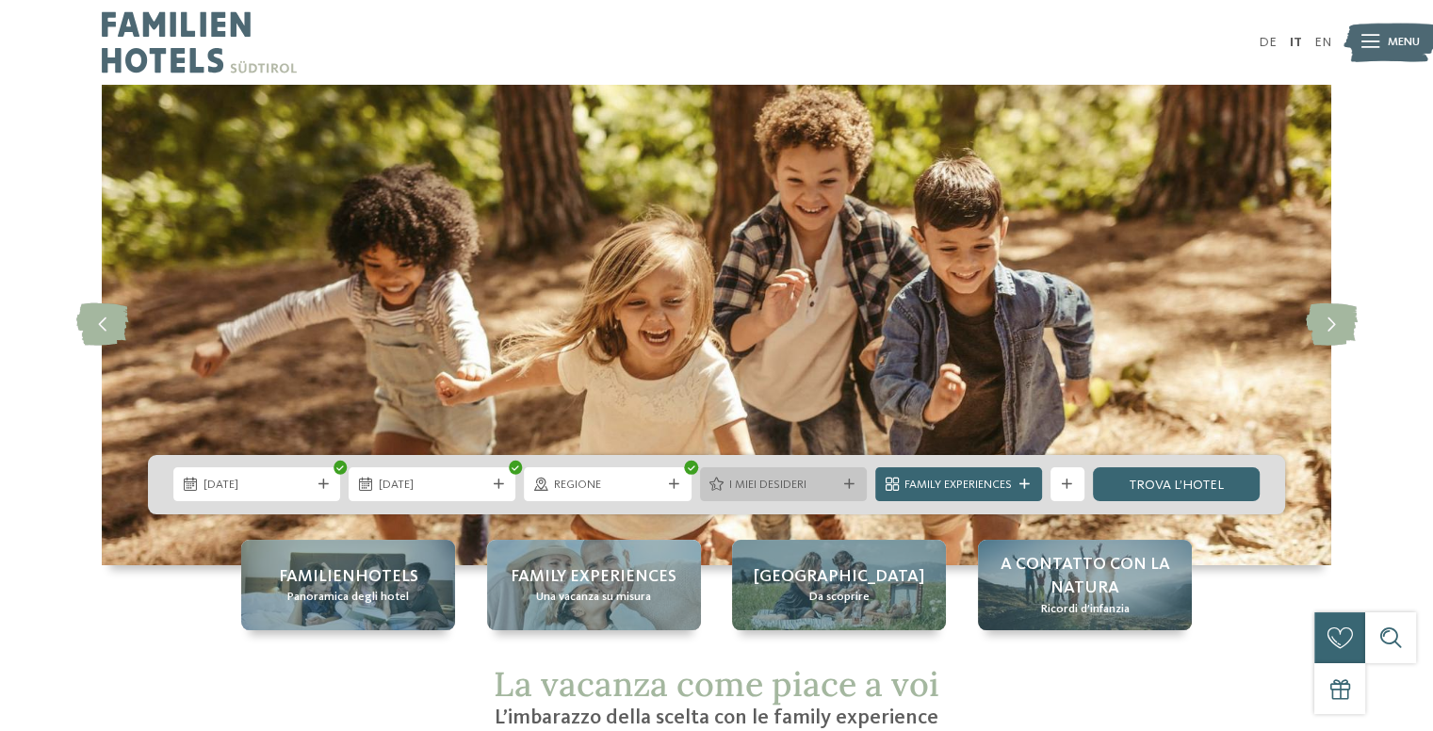
click at [788, 479] on span "I miei desideri" at bounding box center [782, 485] width 107 height 17
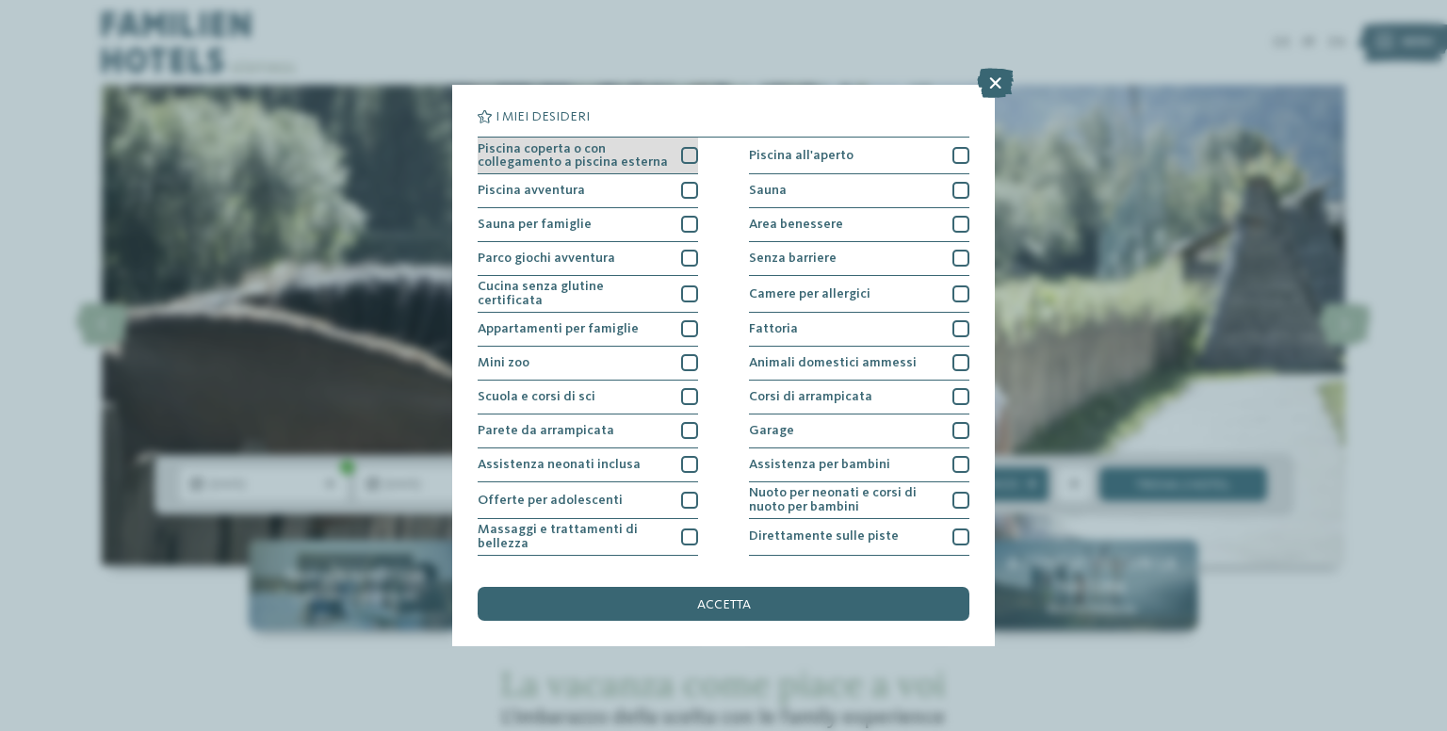
click at [681, 155] on div at bounding box center [689, 155] width 17 height 17
click at [671, 198] on div "Piscina avventura" at bounding box center [588, 191] width 220 height 34
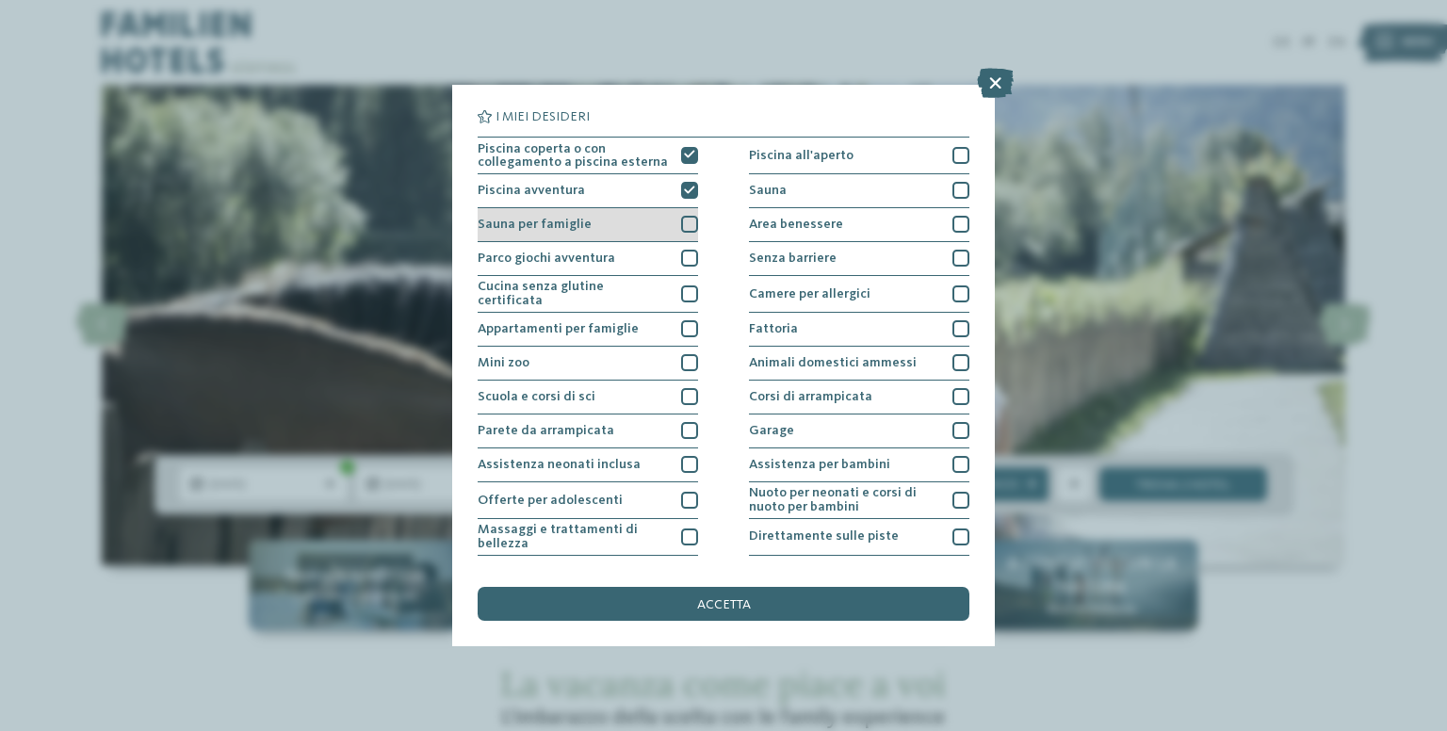
click at [671, 228] on div "Sauna per famiglie" at bounding box center [588, 225] width 220 height 34
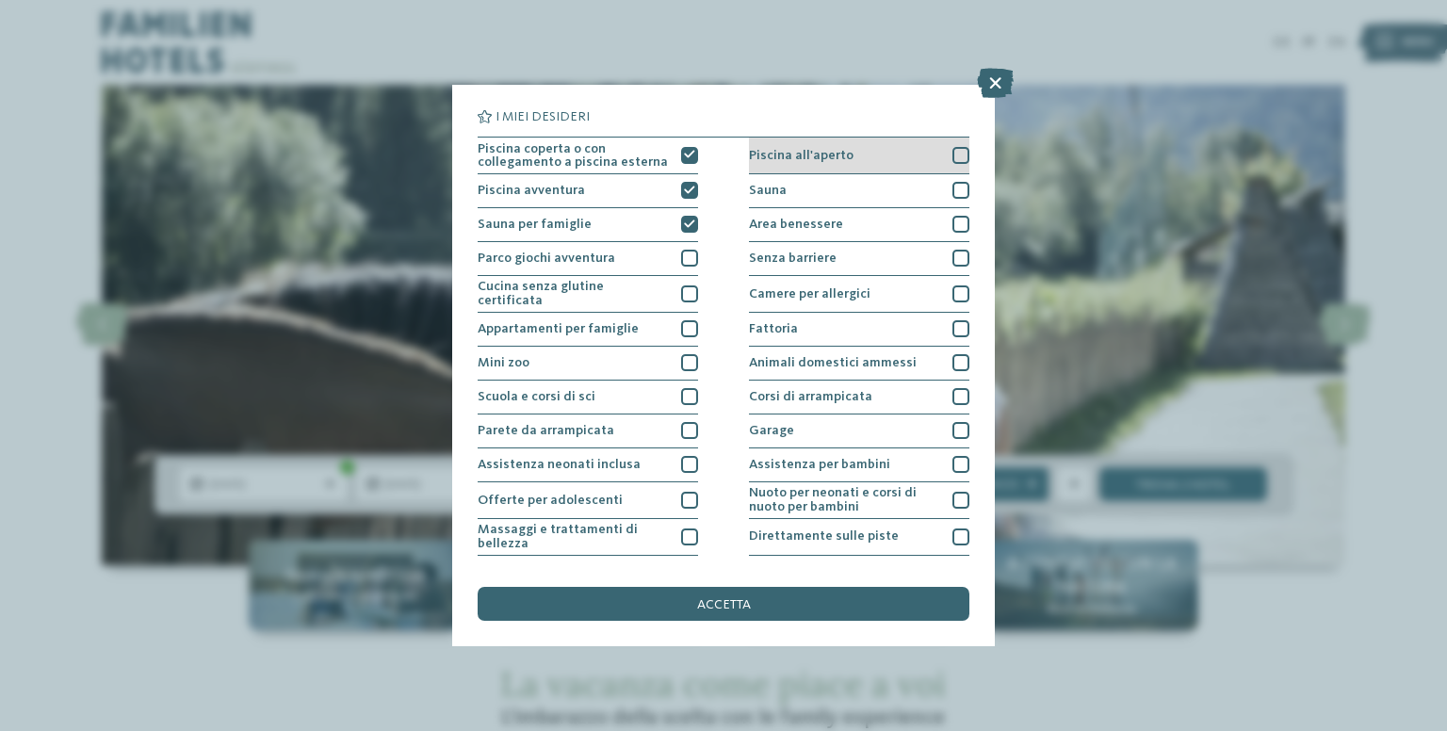
click at [957, 158] on div at bounding box center [960, 155] width 17 height 17
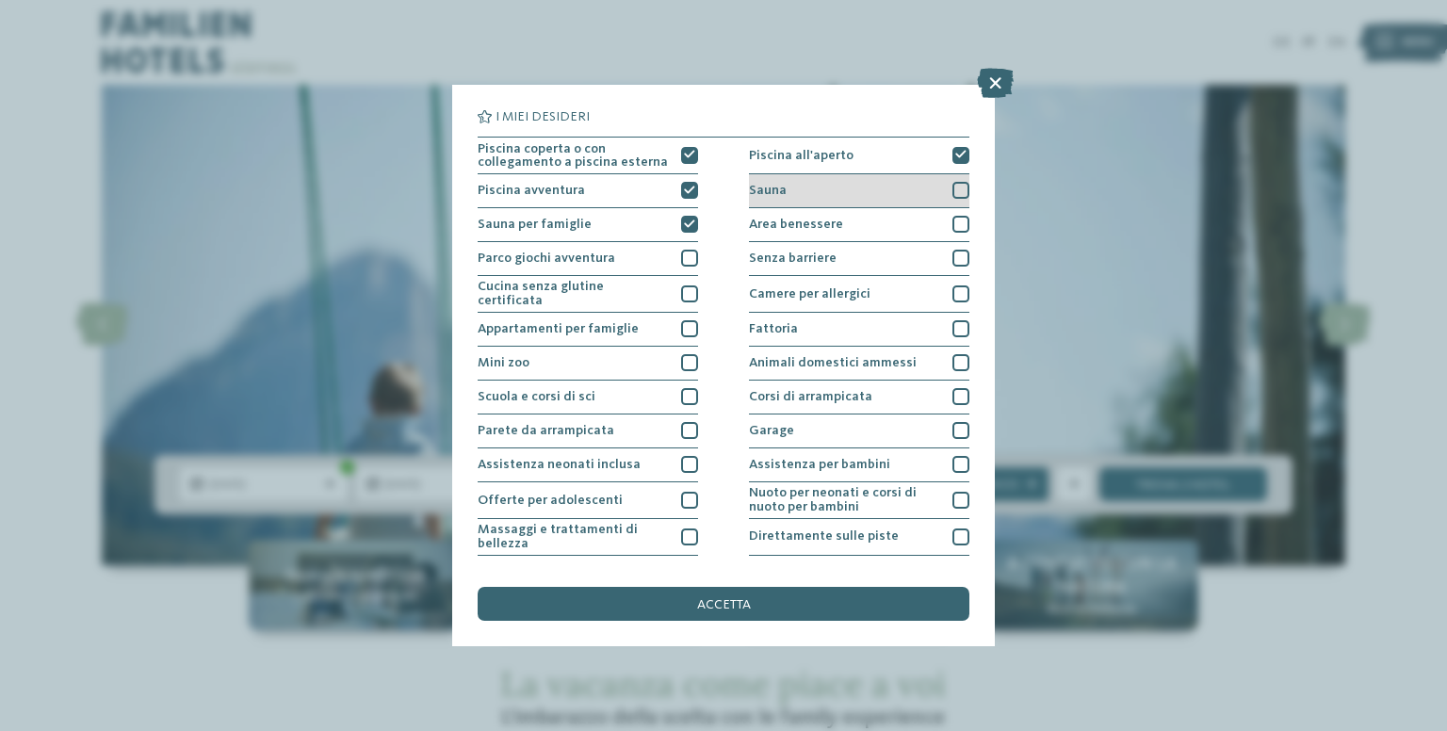
click at [952, 195] on div at bounding box center [960, 190] width 17 height 17
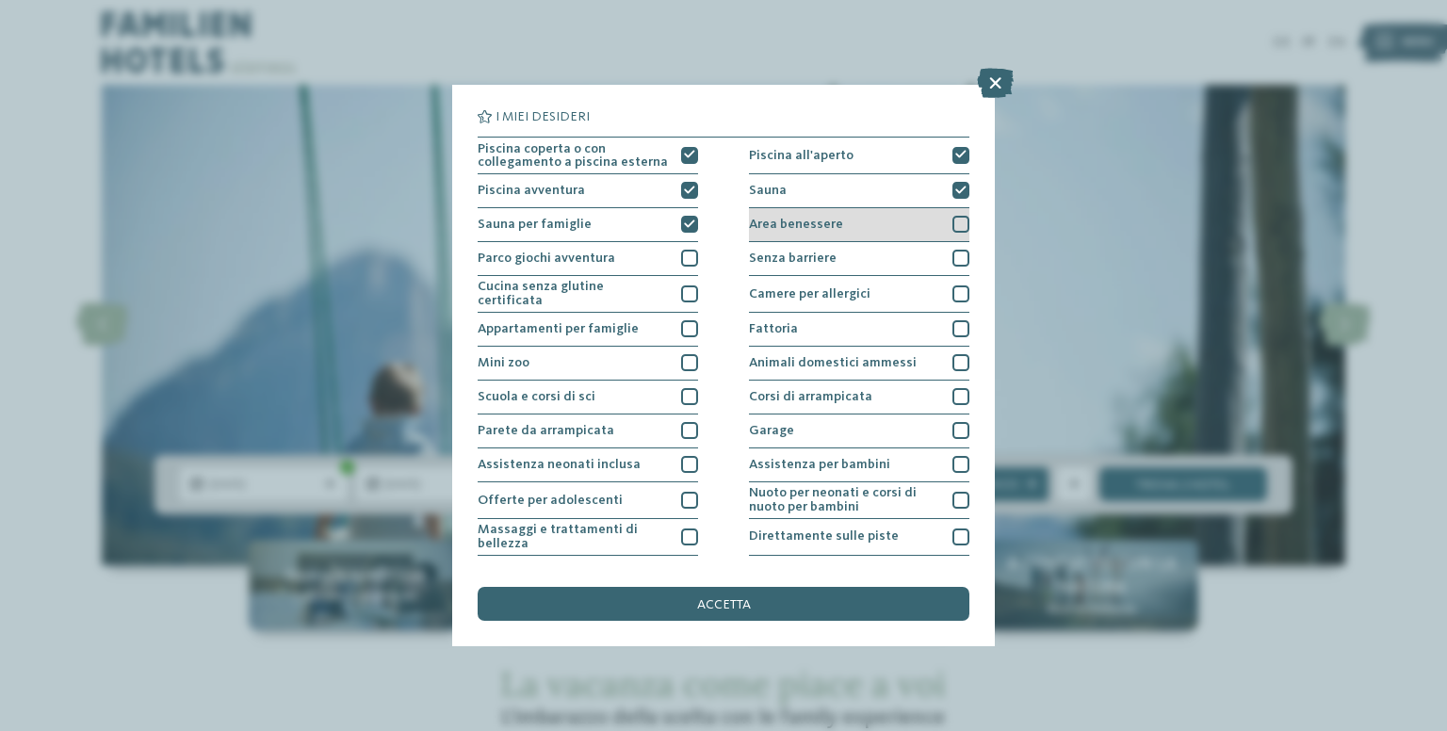
click at [952, 225] on div at bounding box center [960, 224] width 17 height 17
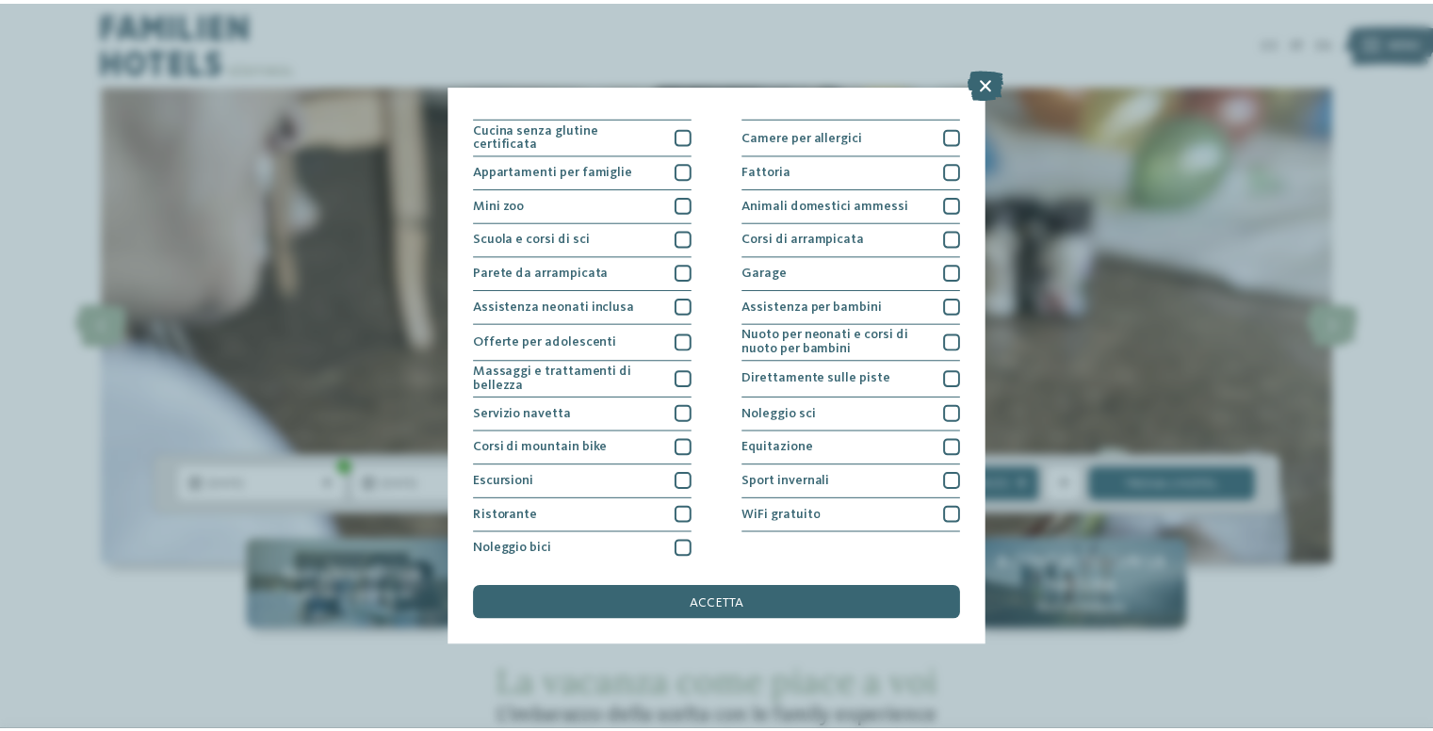
scroll to position [160, 0]
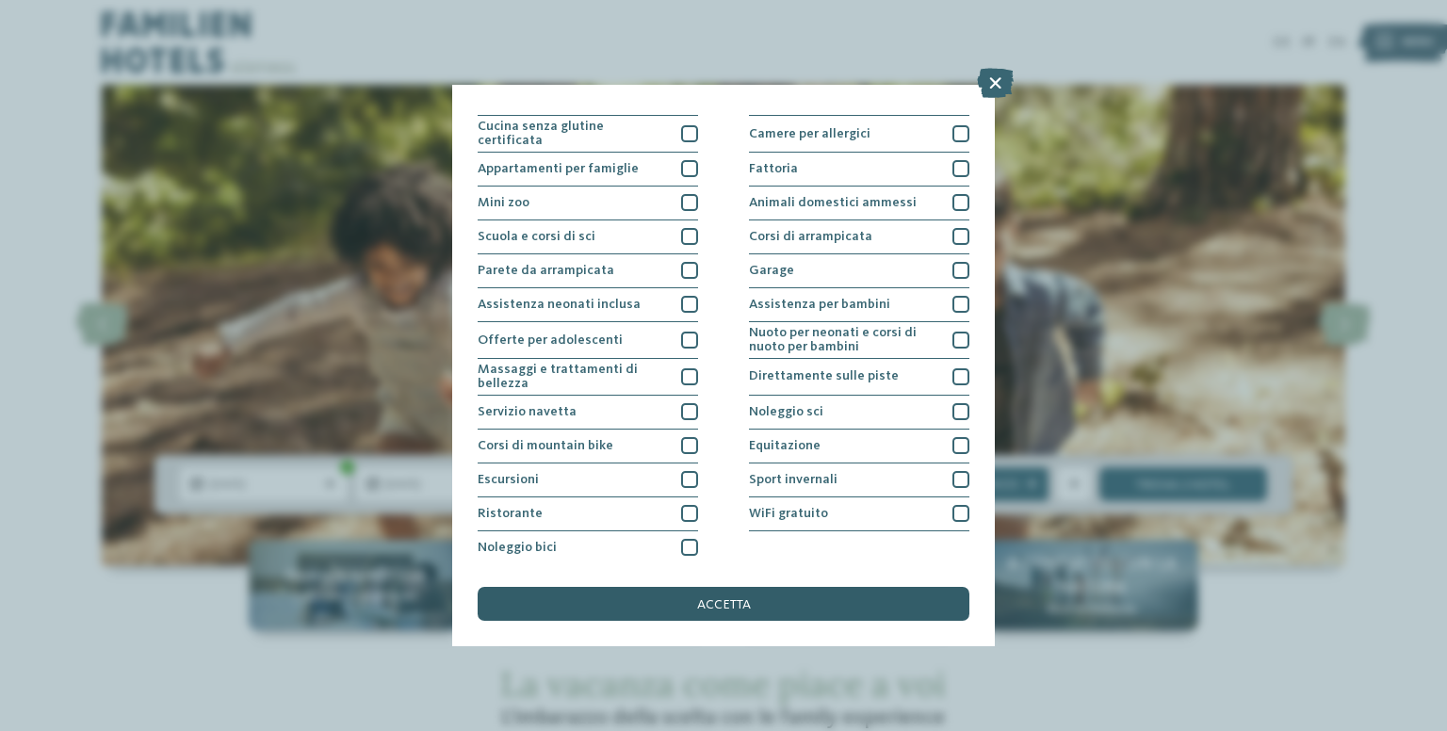
click at [754, 590] on div "accetta" at bounding box center [724, 604] width 492 height 34
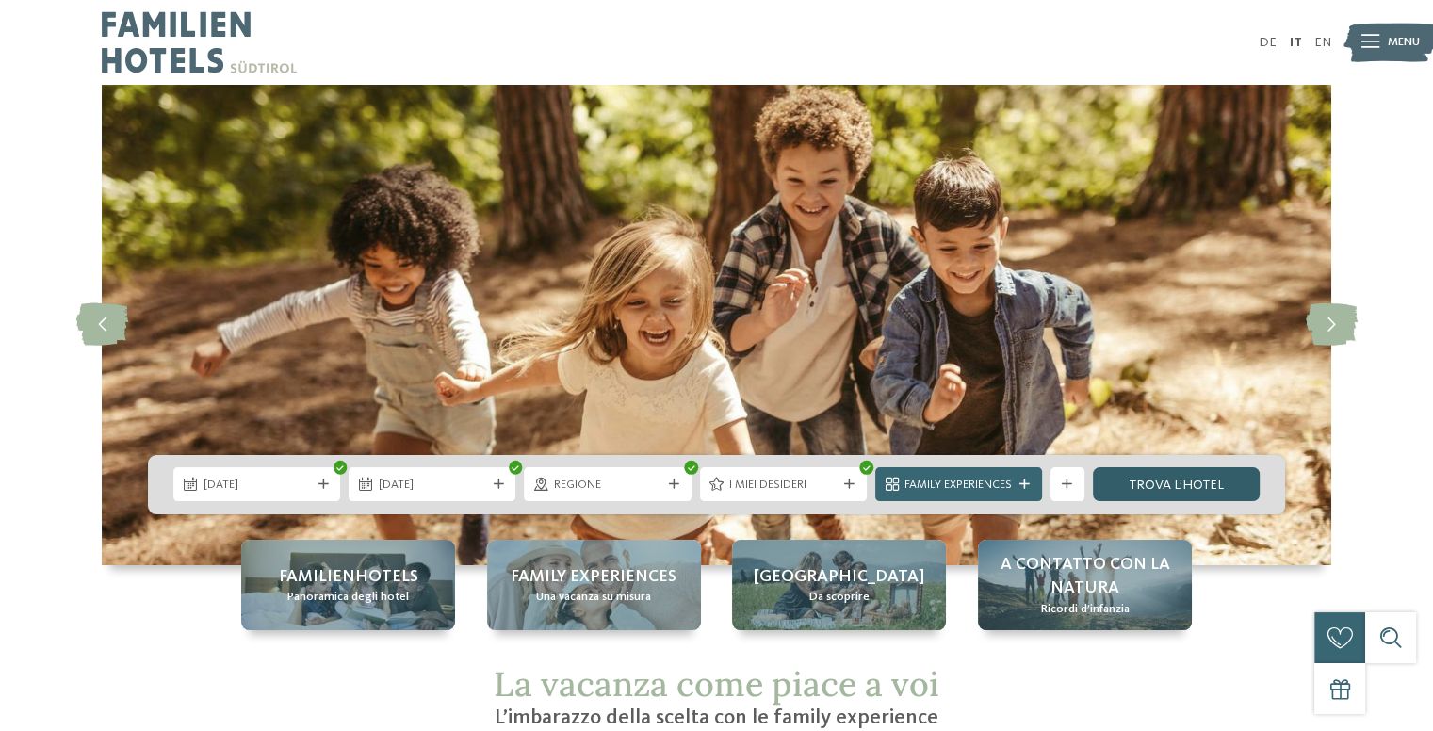
click at [1156, 478] on link "trova l’hotel" at bounding box center [1176, 484] width 167 height 34
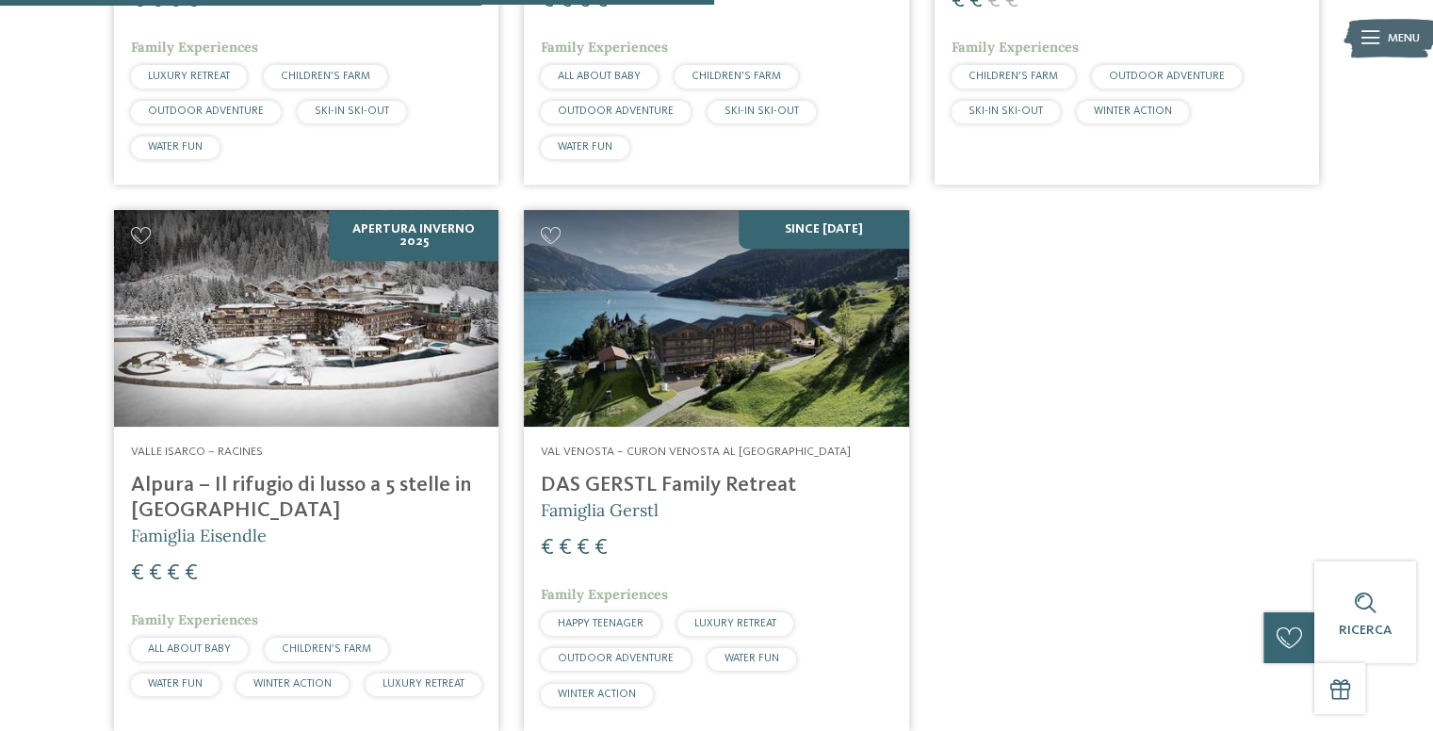
scroll to position [1039, 0]
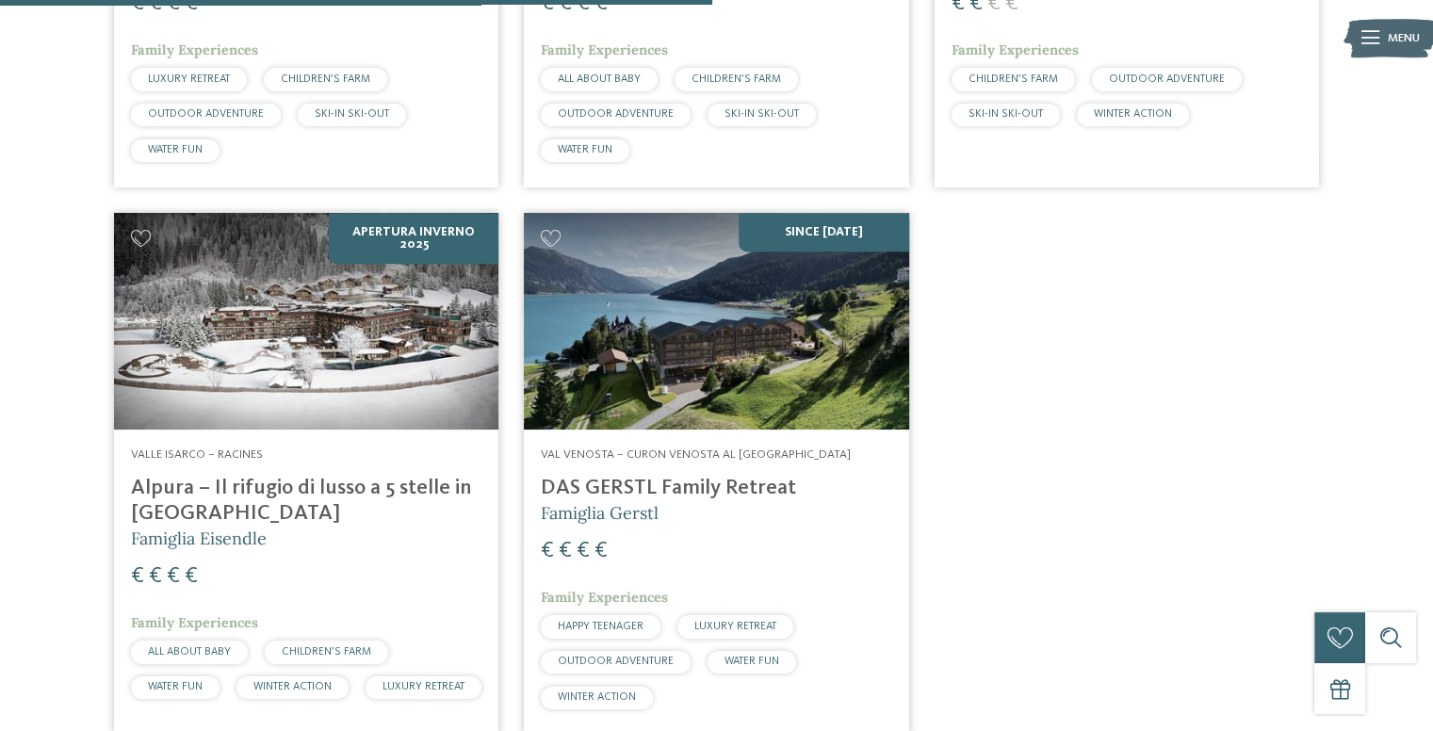
click at [765, 389] on img at bounding box center [716, 321] width 384 height 217
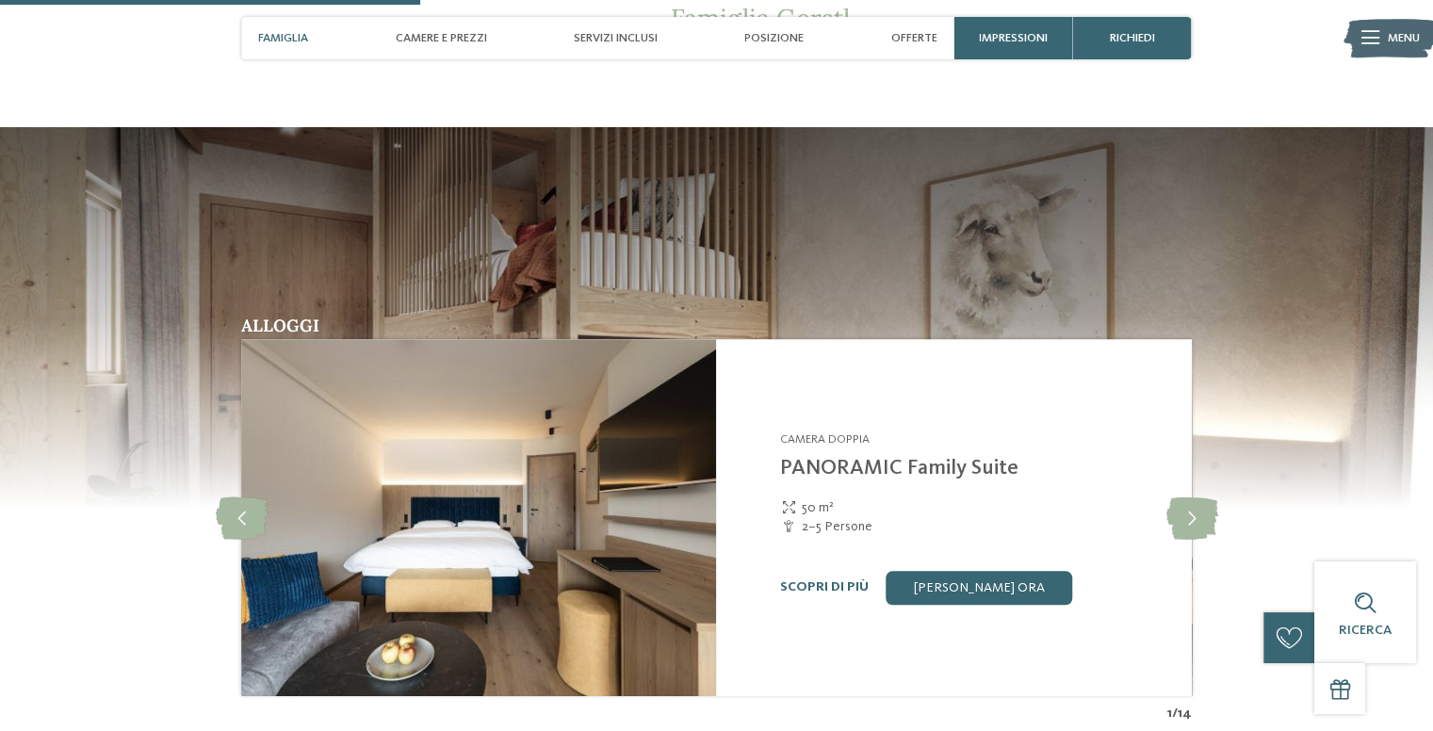
scroll to position [1687, 0]
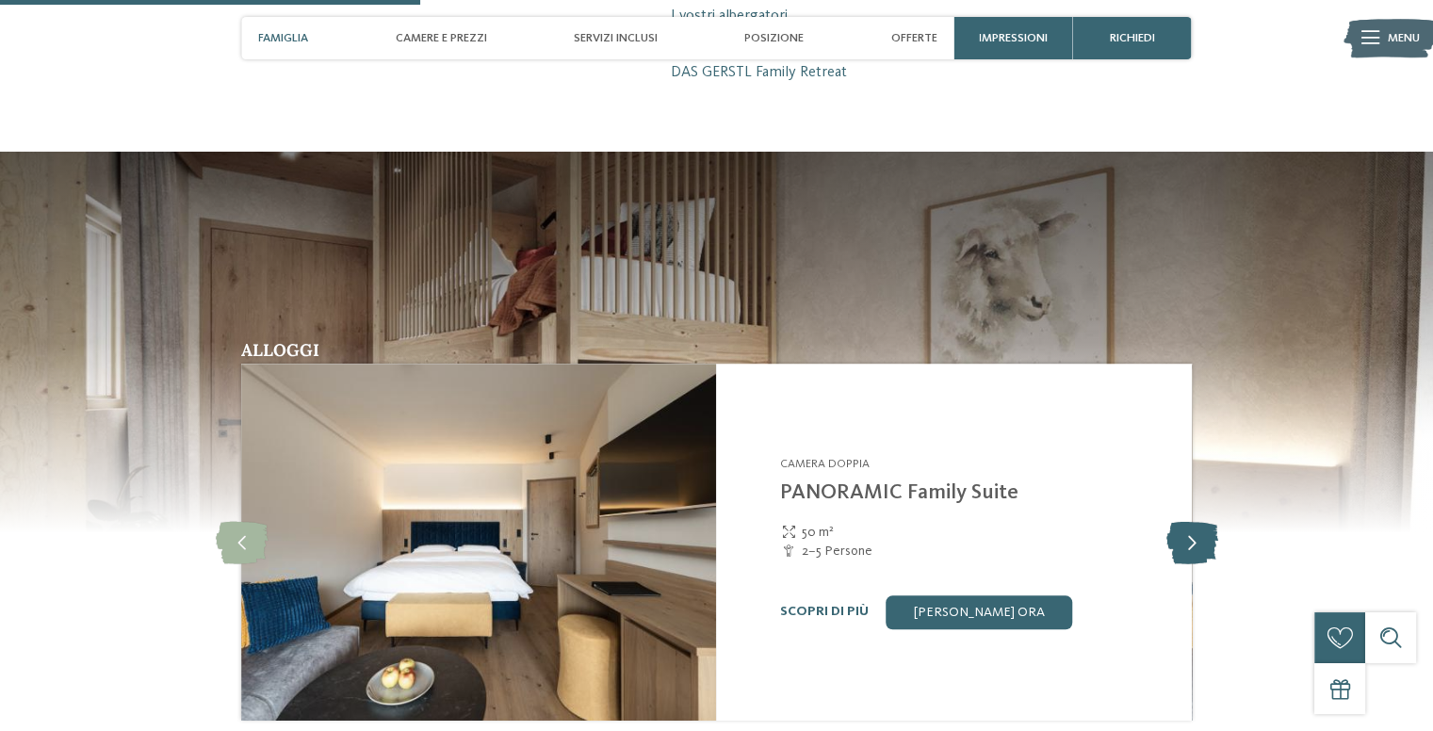
click at [1207, 521] on icon at bounding box center [1191, 542] width 52 height 42
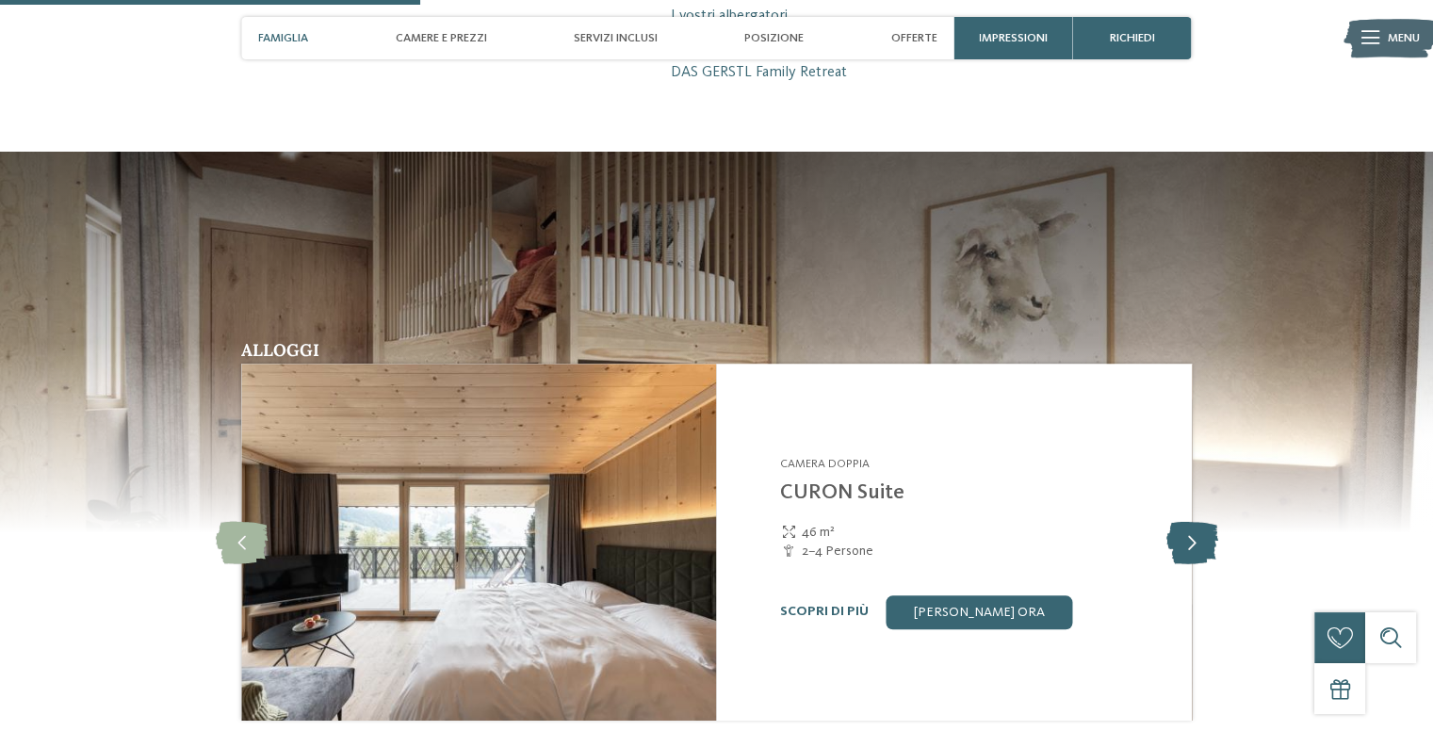
click at [1207, 521] on icon at bounding box center [1191, 542] width 52 height 42
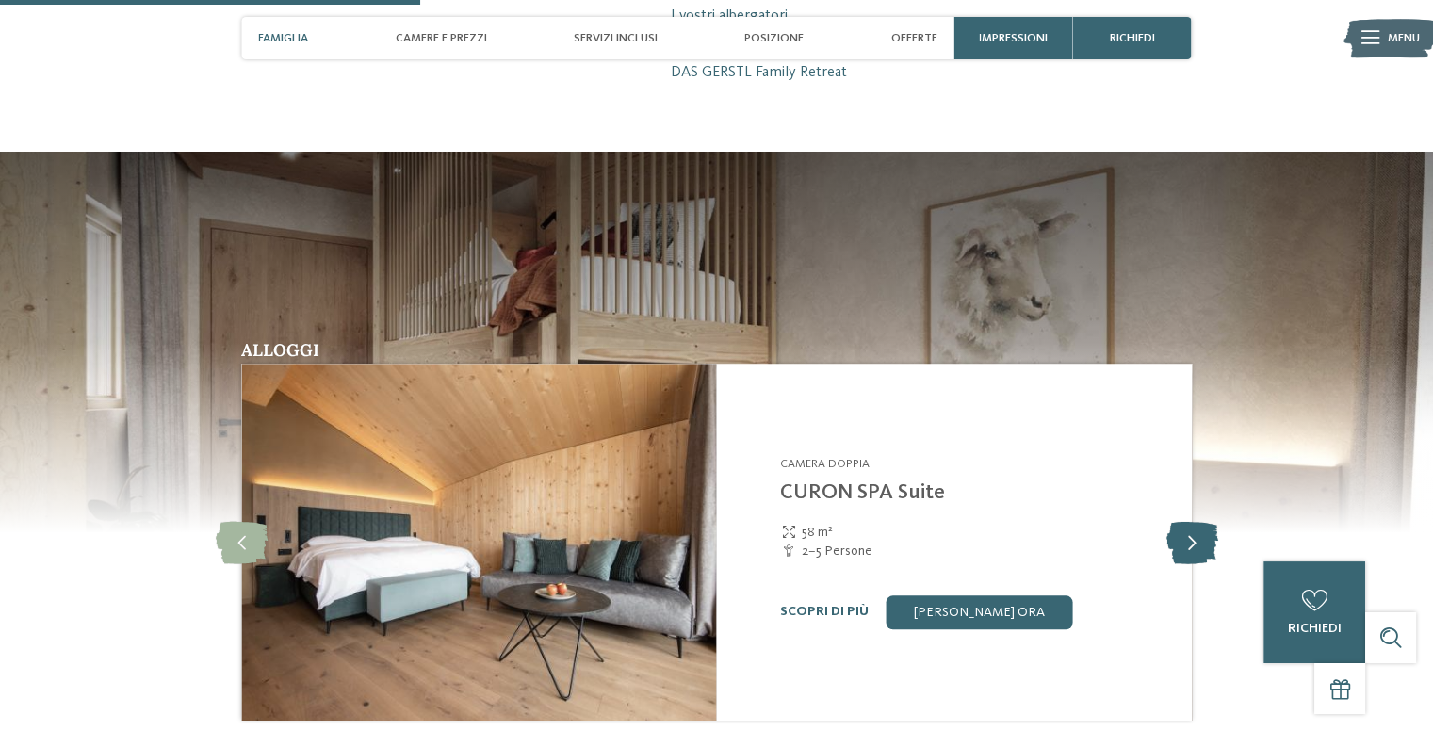
click at [1207, 521] on icon at bounding box center [1191, 542] width 52 height 42
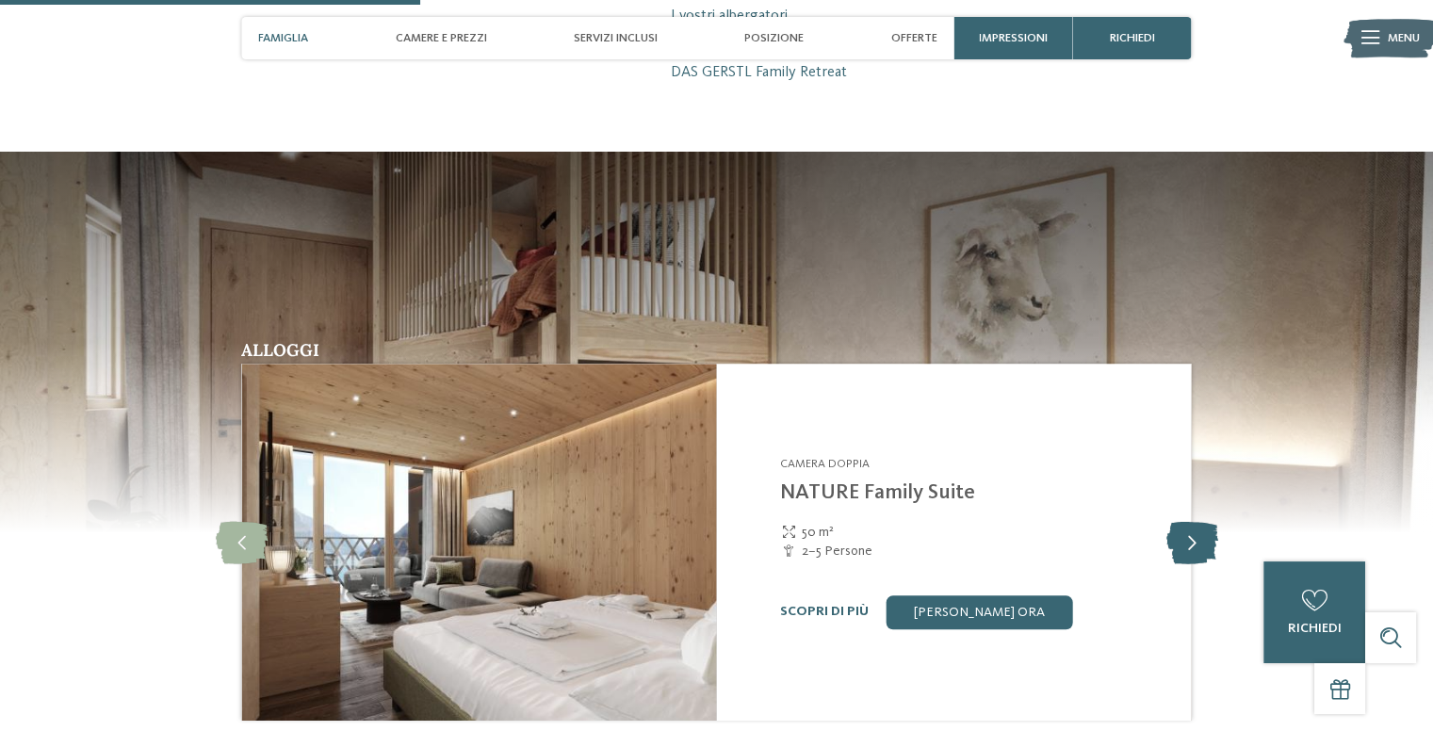
click at [1207, 521] on icon at bounding box center [1191, 542] width 52 height 42
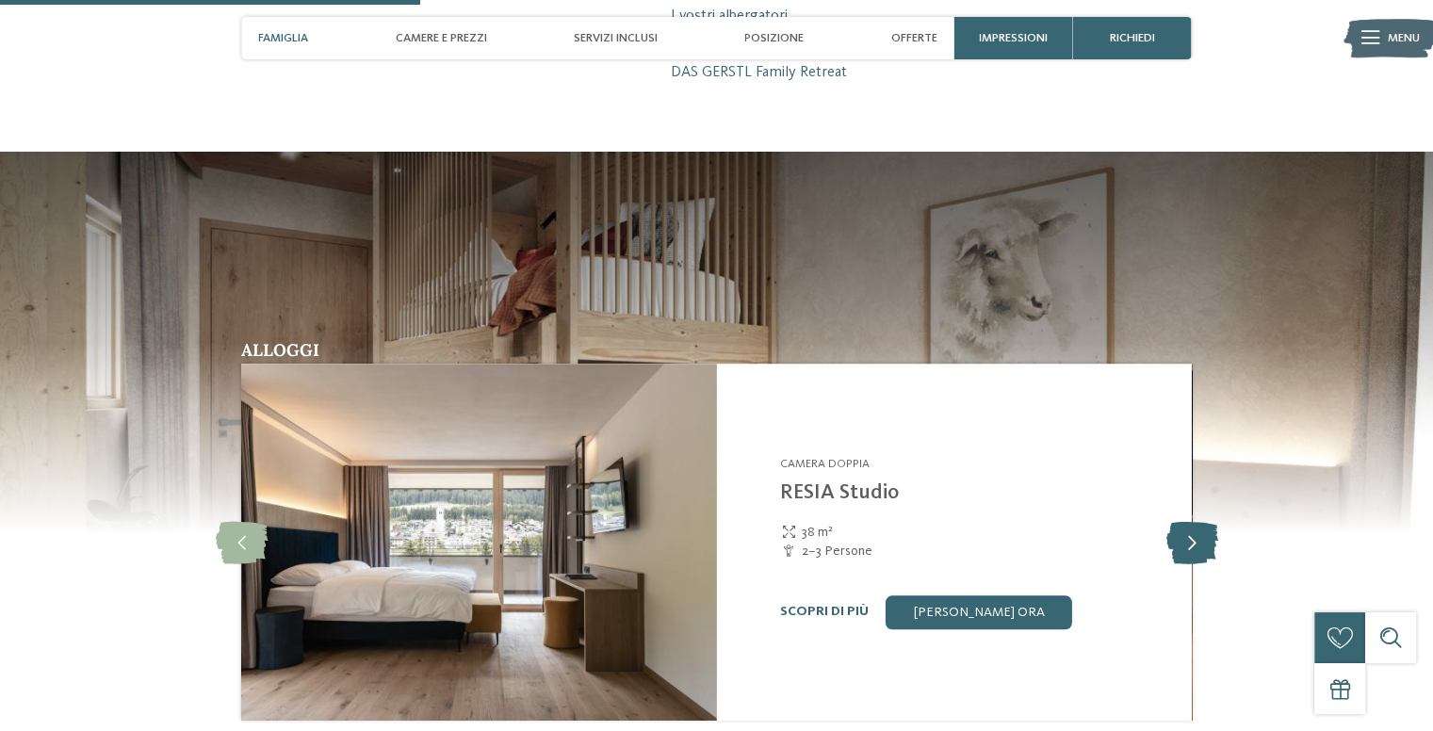
click at [1207, 521] on icon at bounding box center [1191, 542] width 52 height 42
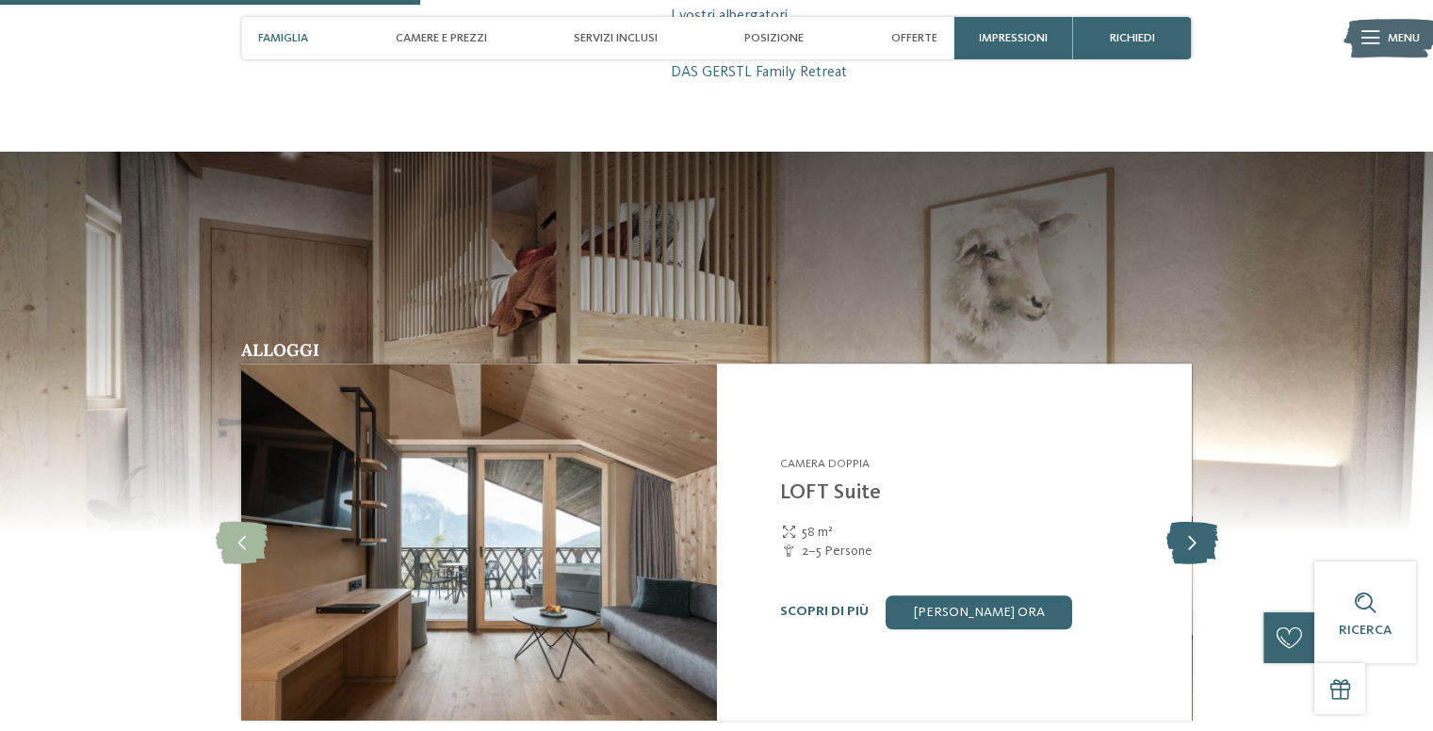
click at [1207, 521] on icon at bounding box center [1191, 542] width 52 height 42
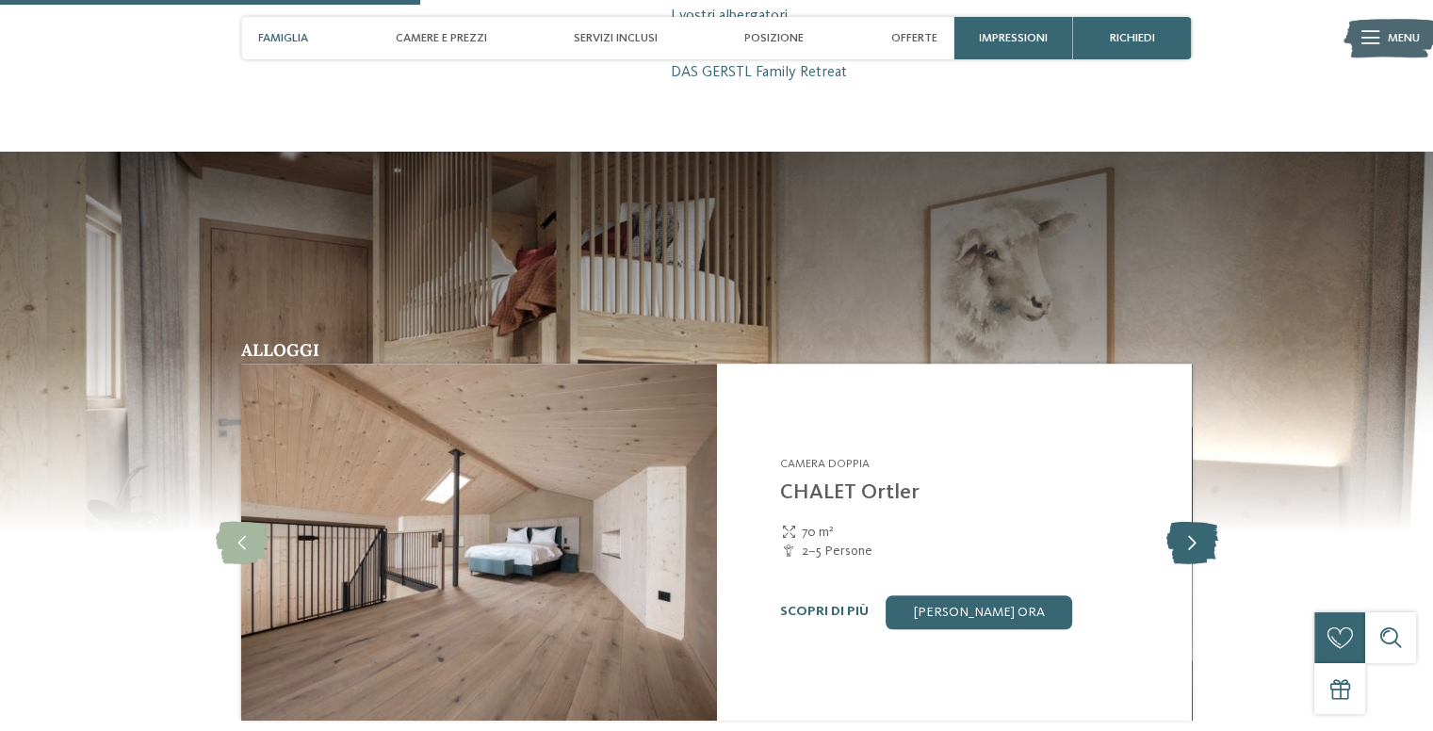
click at [1194, 521] on icon at bounding box center [1191, 542] width 52 height 42
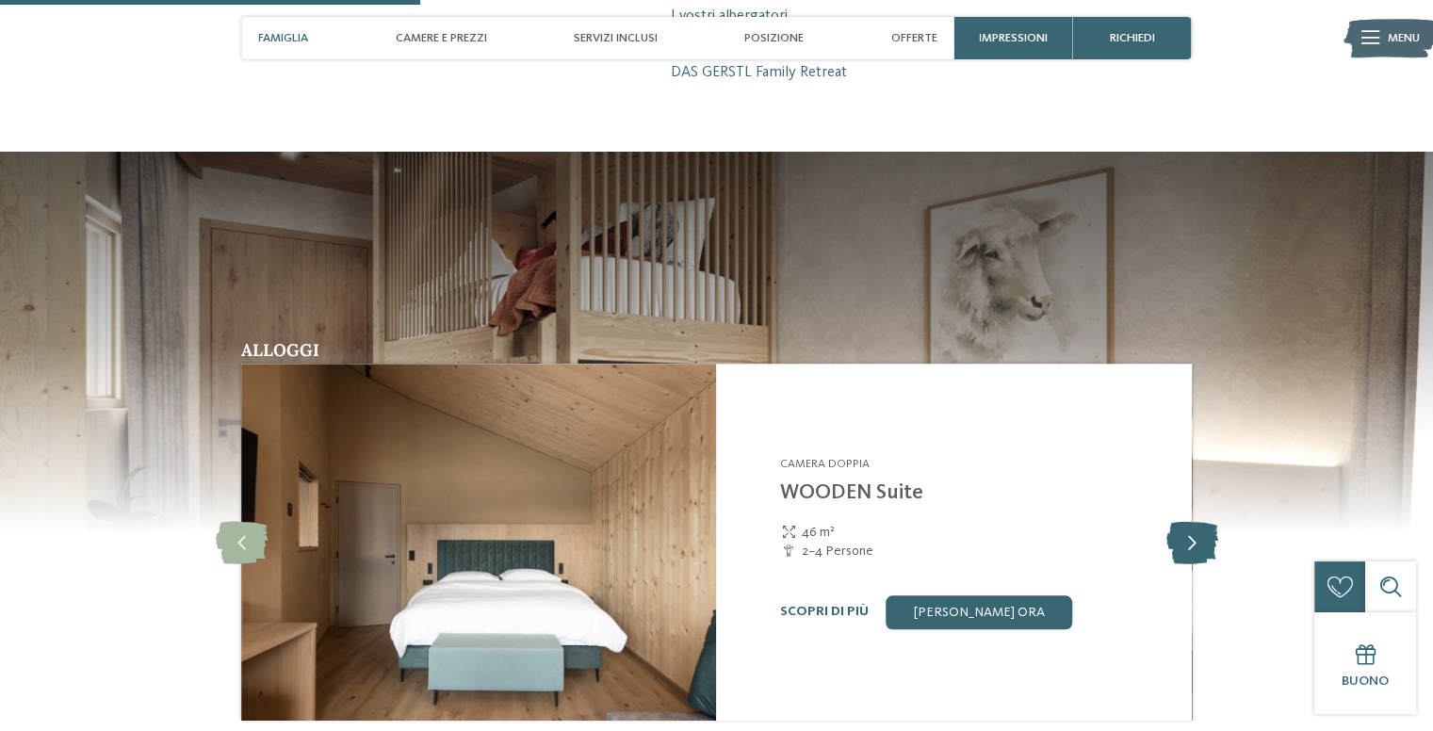
click at [1192, 521] on icon at bounding box center [1191, 542] width 52 height 42
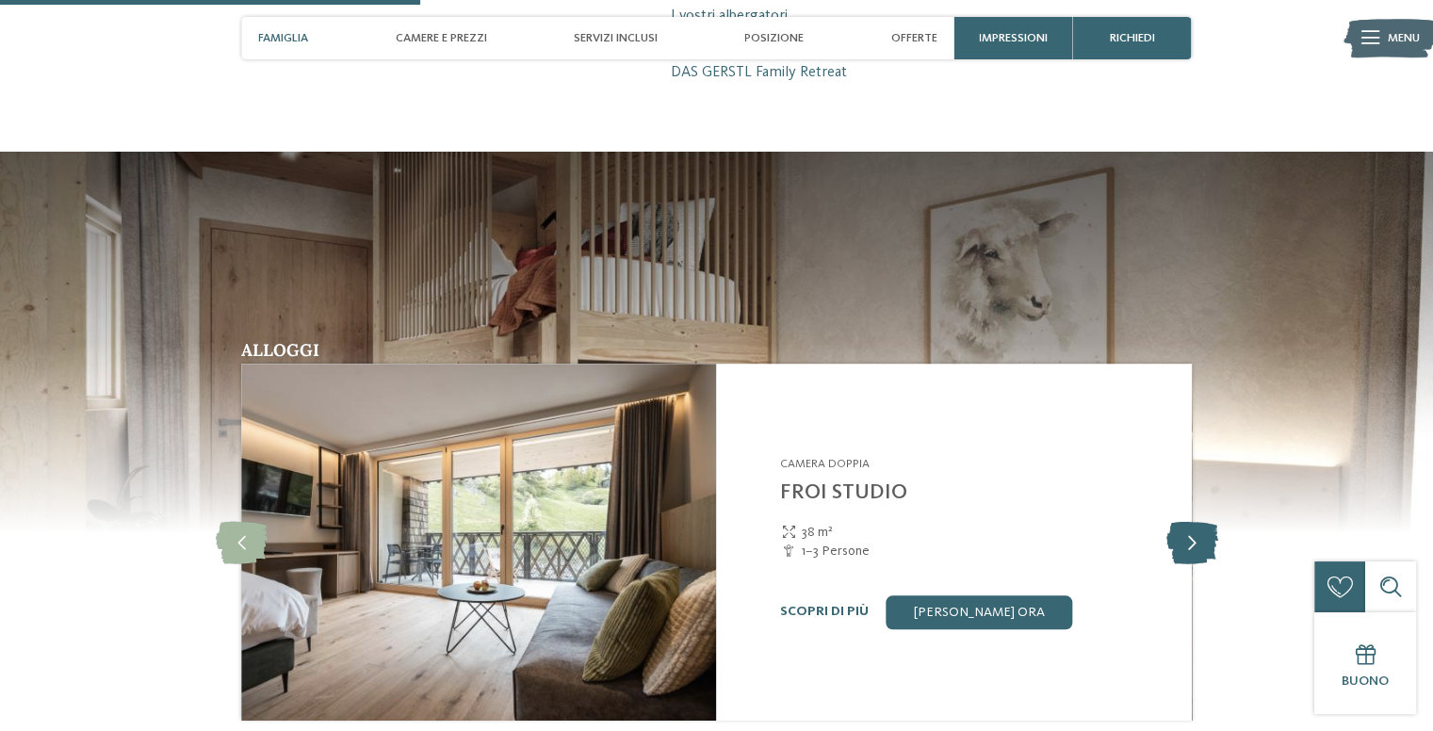
click at [1192, 521] on icon at bounding box center [1191, 542] width 52 height 42
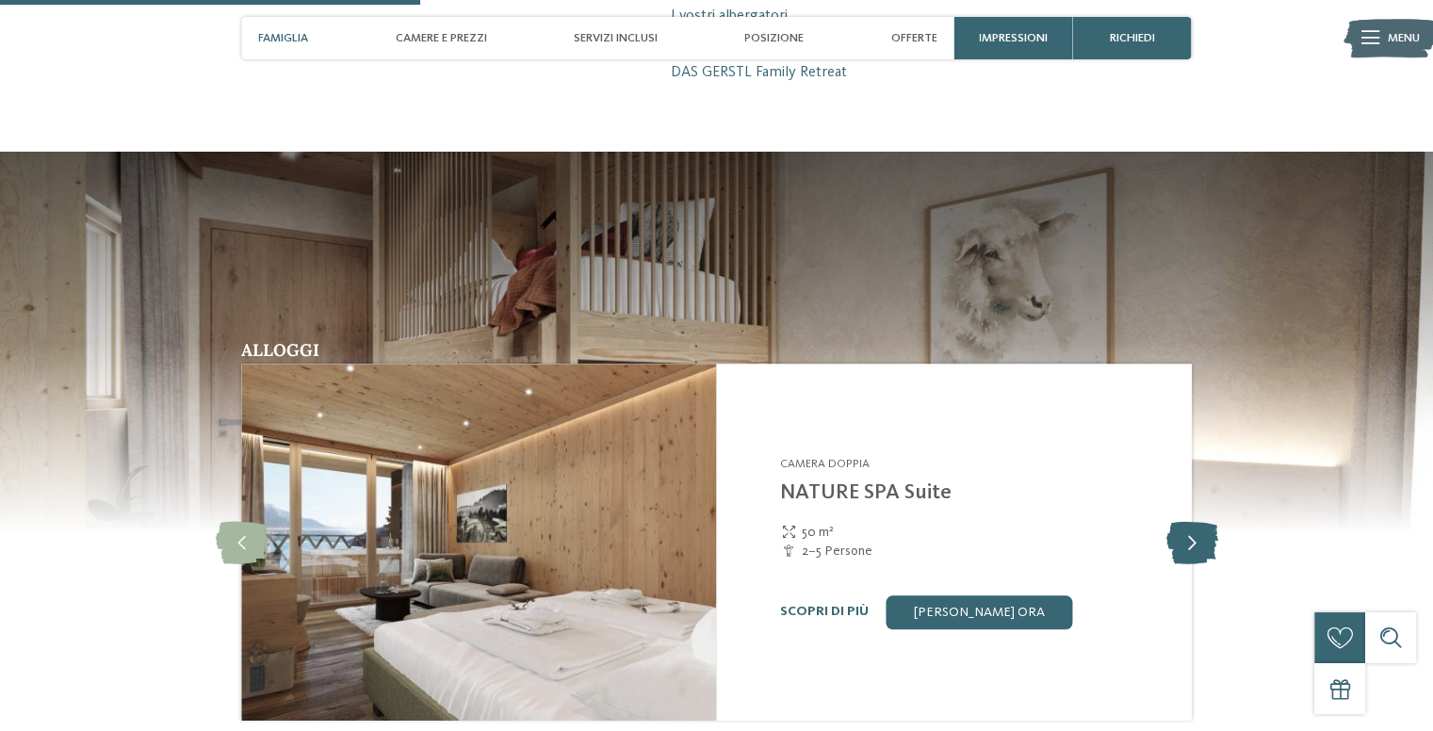
click at [1191, 521] on icon at bounding box center [1191, 542] width 52 height 42
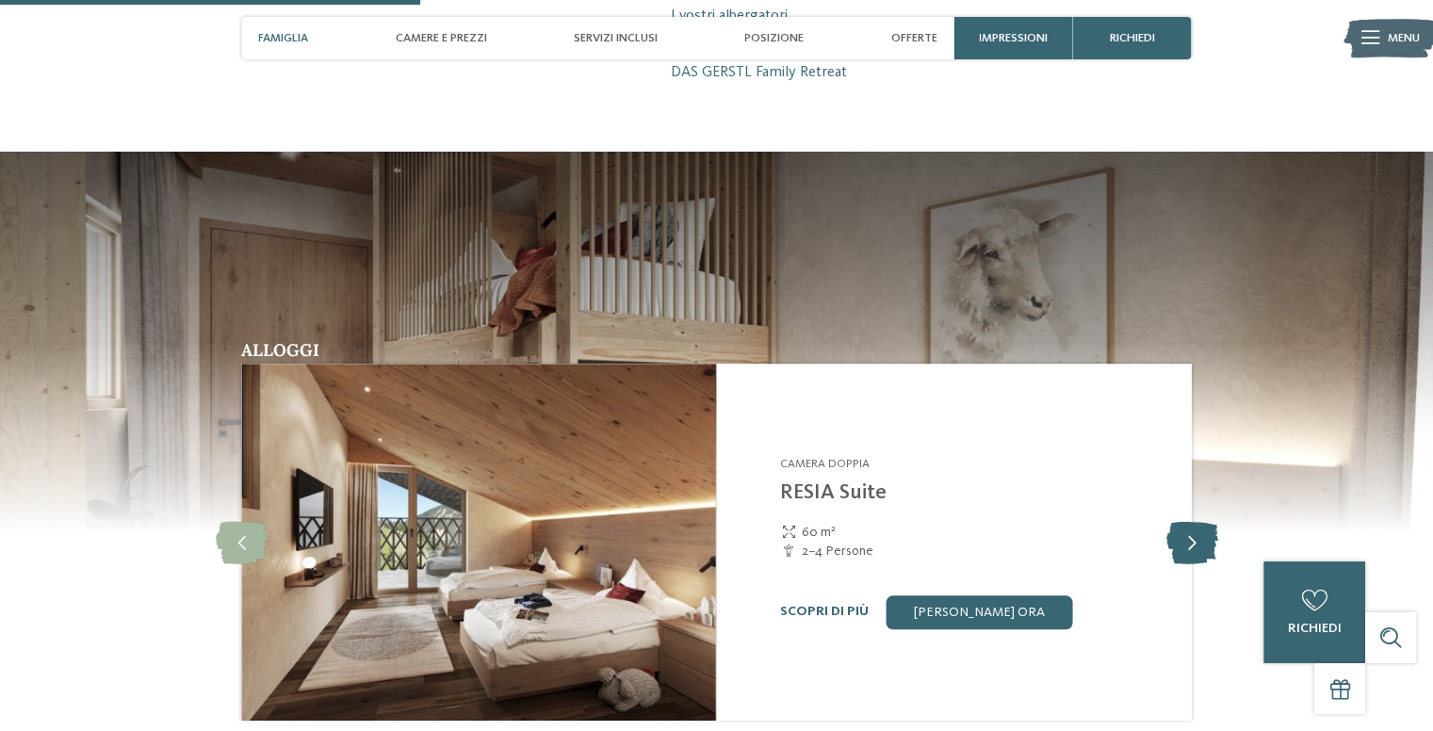
click at [1191, 521] on icon at bounding box center [1191, 542] width 52 height 42
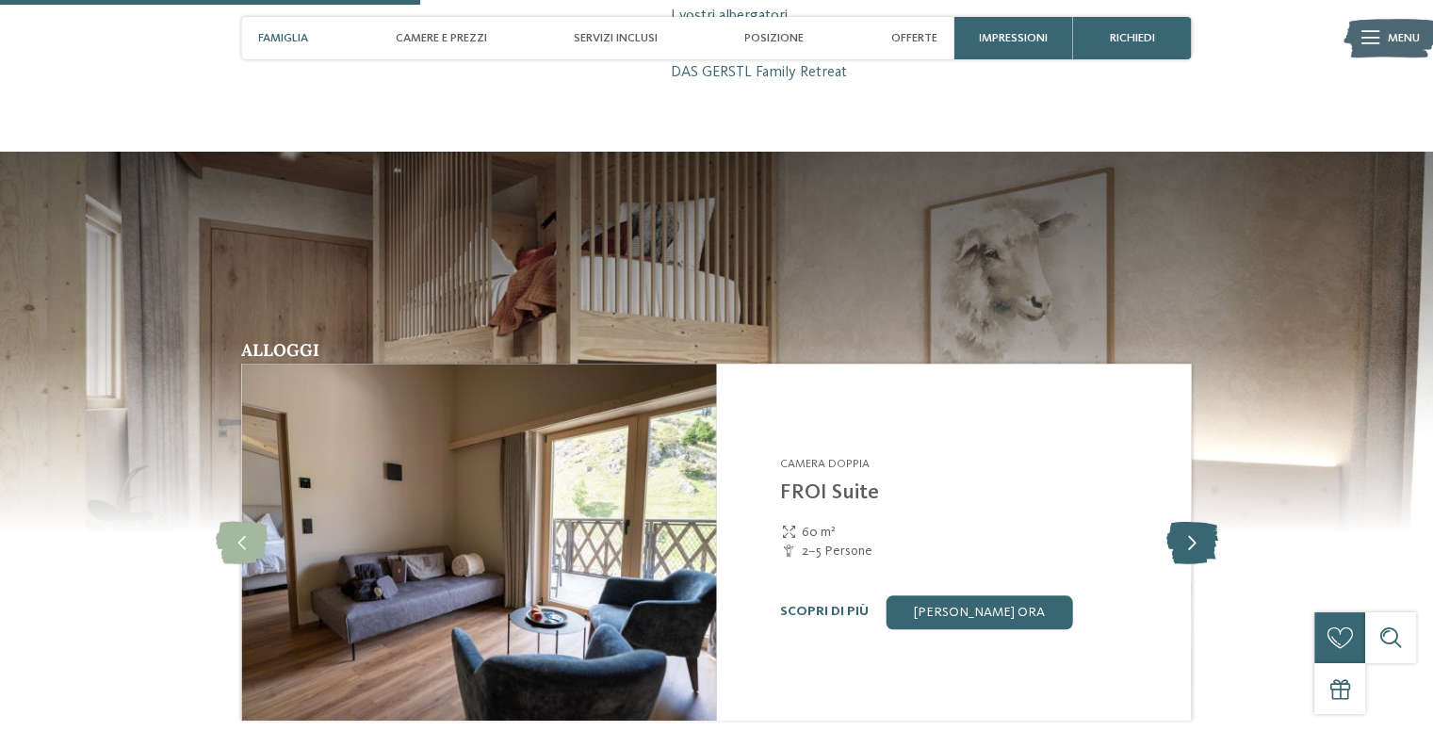
click at [1191, 521] on icon at bounding box center [1191, 542] width 52 height 42
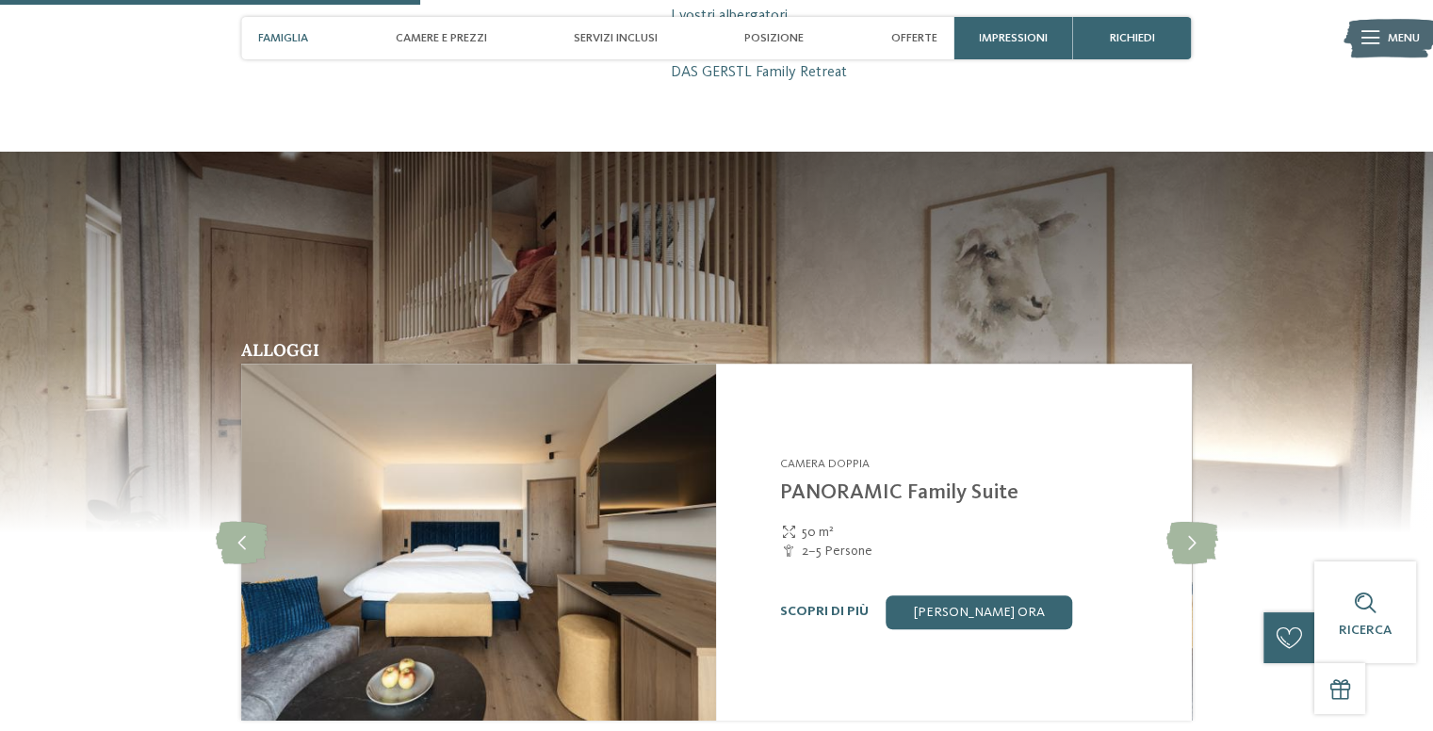
click at [431, 490] on img at bounding box center [478, 542] width 475 height 356
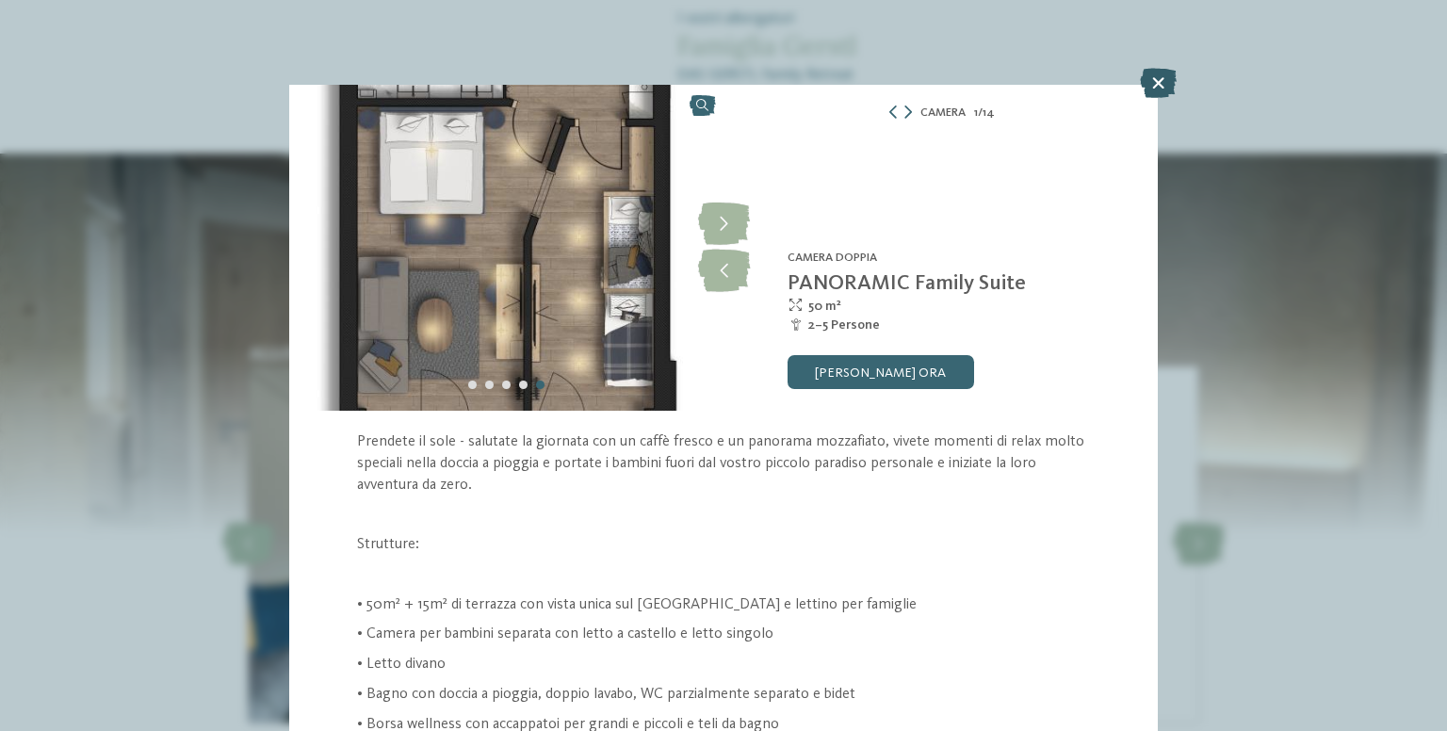
click at [1161, 79] on icon at bounding box center [1158, 83] width 37 height 30
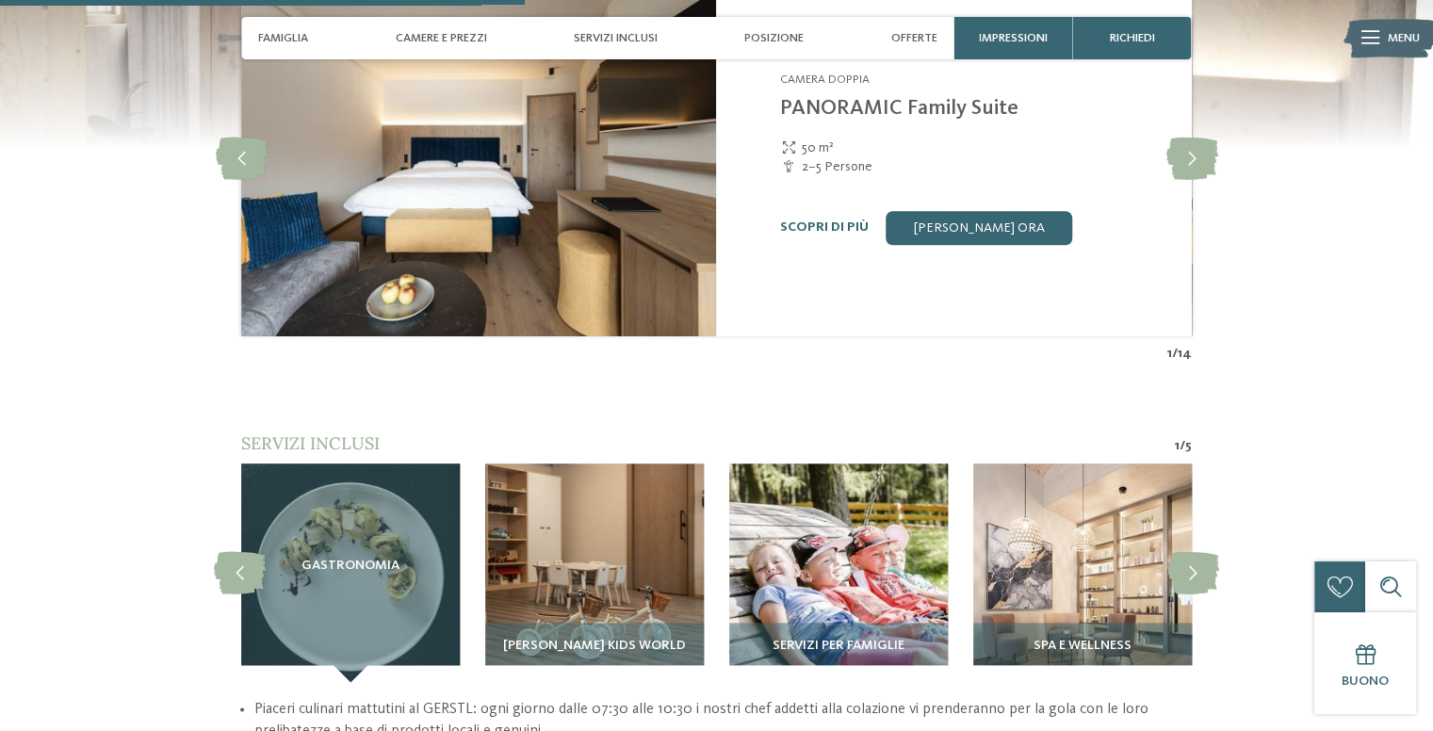
scroll to position [2001, 0]
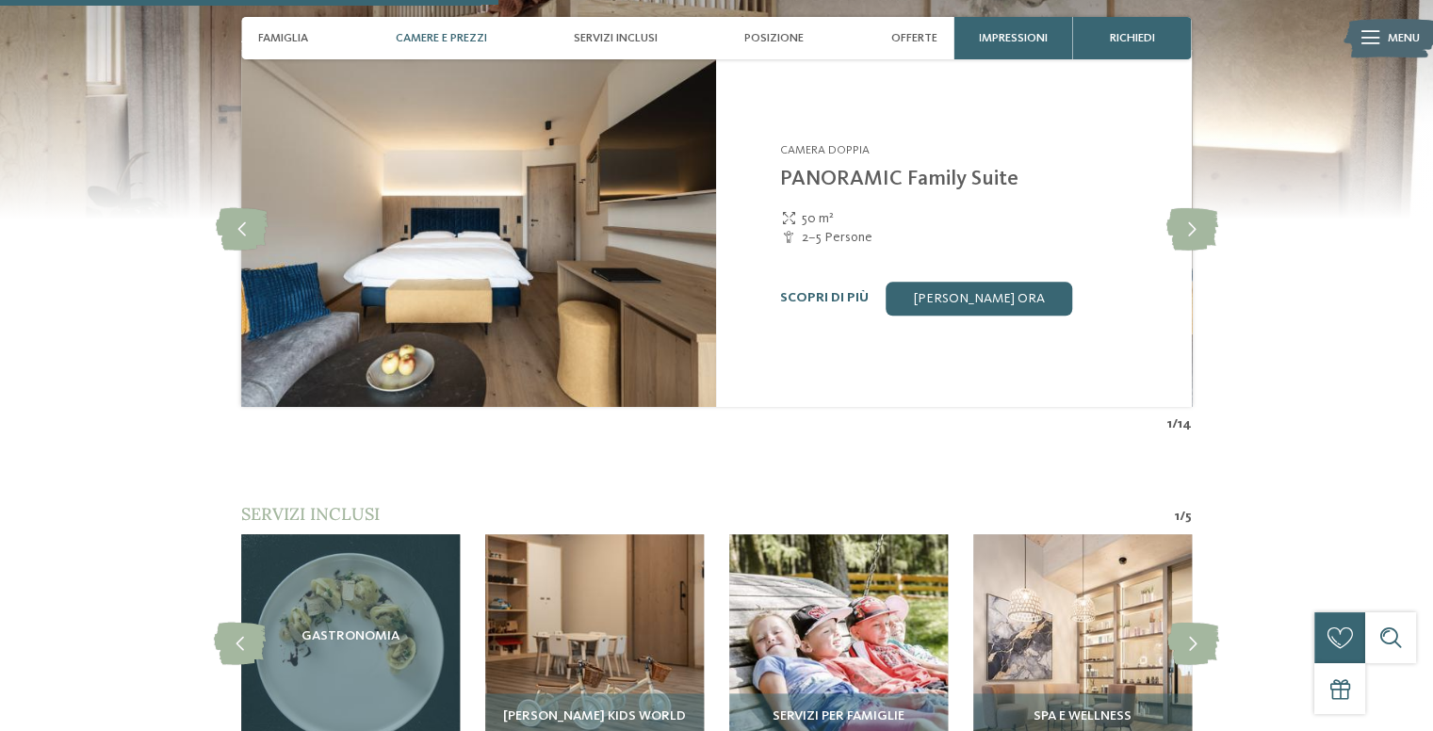
click at [414, 40] on span "Camere e prezzi" at bounding box center [440, 38] width 91 height 14
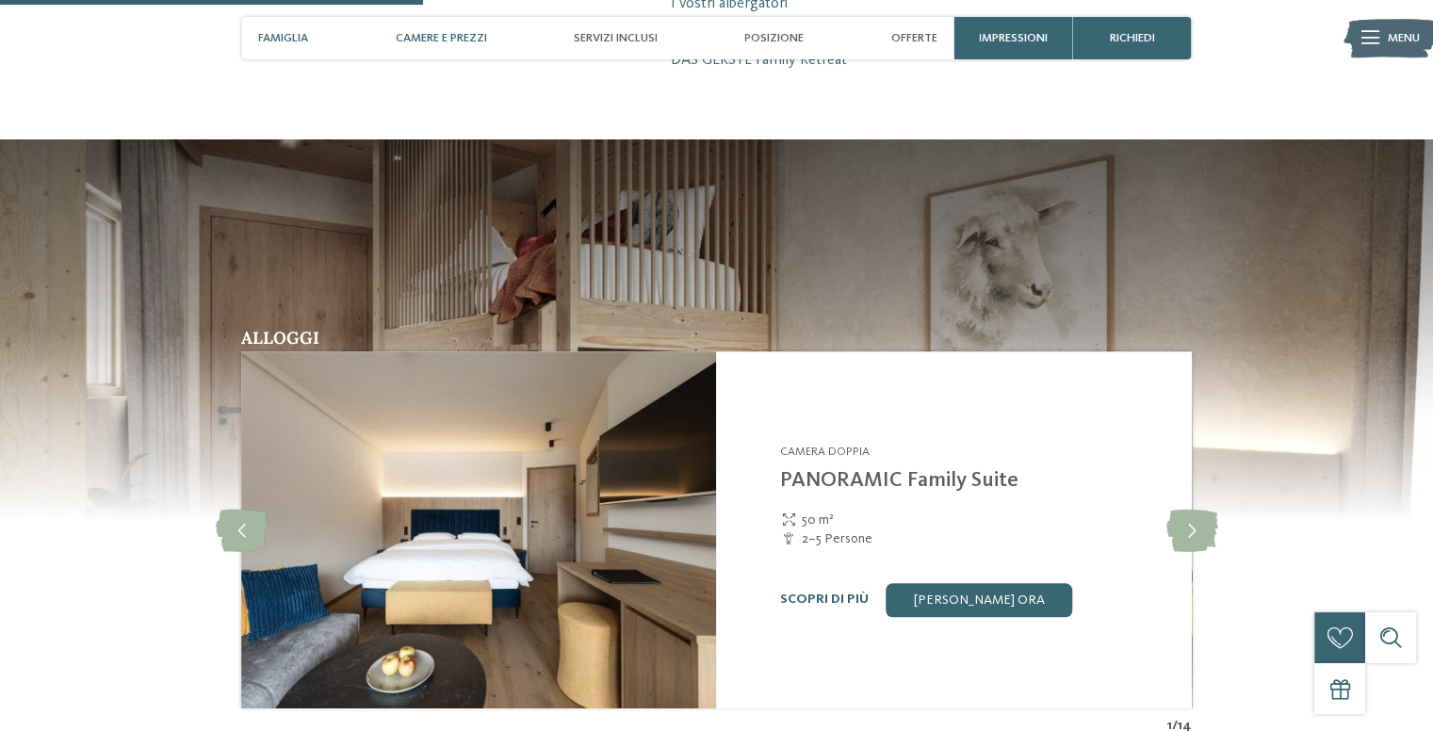
scroll to position [1700, 0]
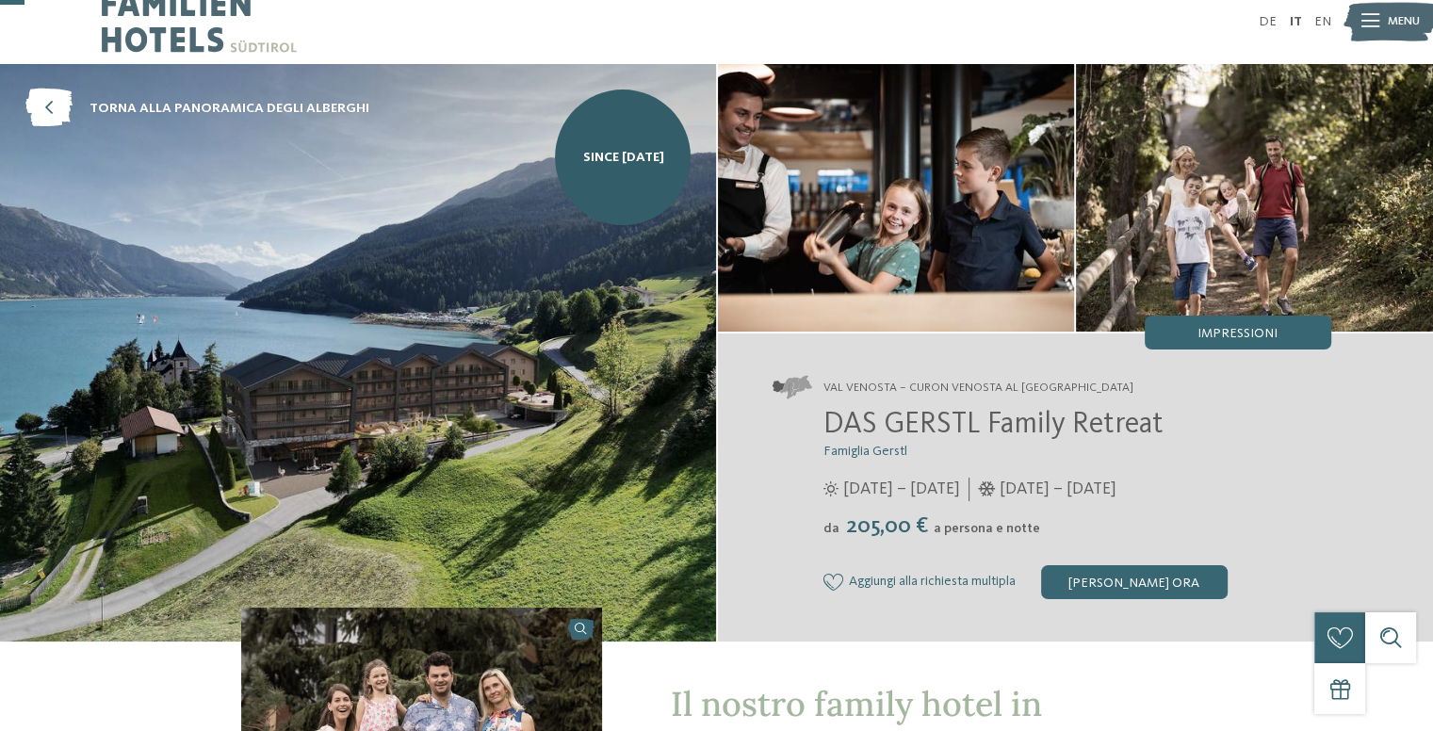
scroll to position [0, 0]
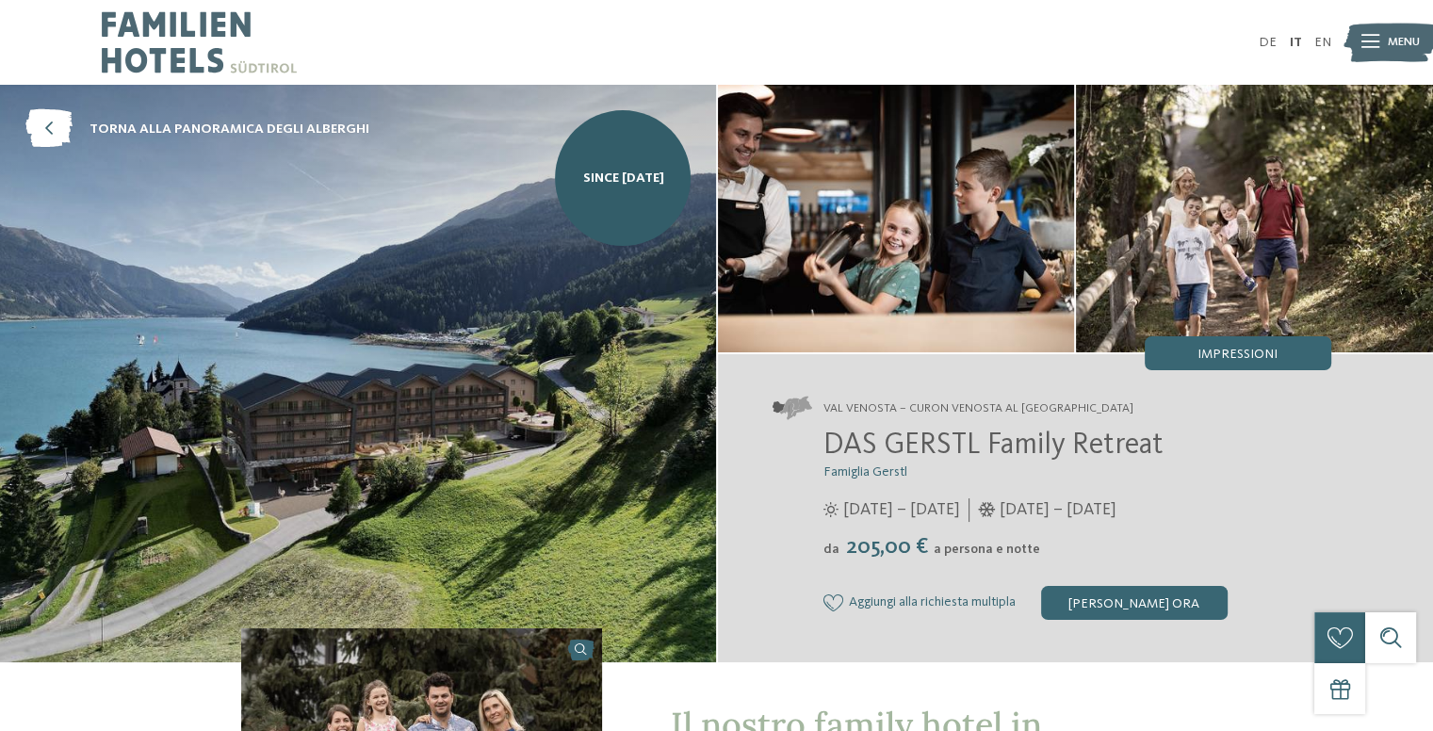
click at [432, 379] on img at bounding box center [358, 373] width 716 height 577
click at [279, 122] on span "torna alla panoramica degli alberghi" at bounding box center [229, 129] width 280 height 19
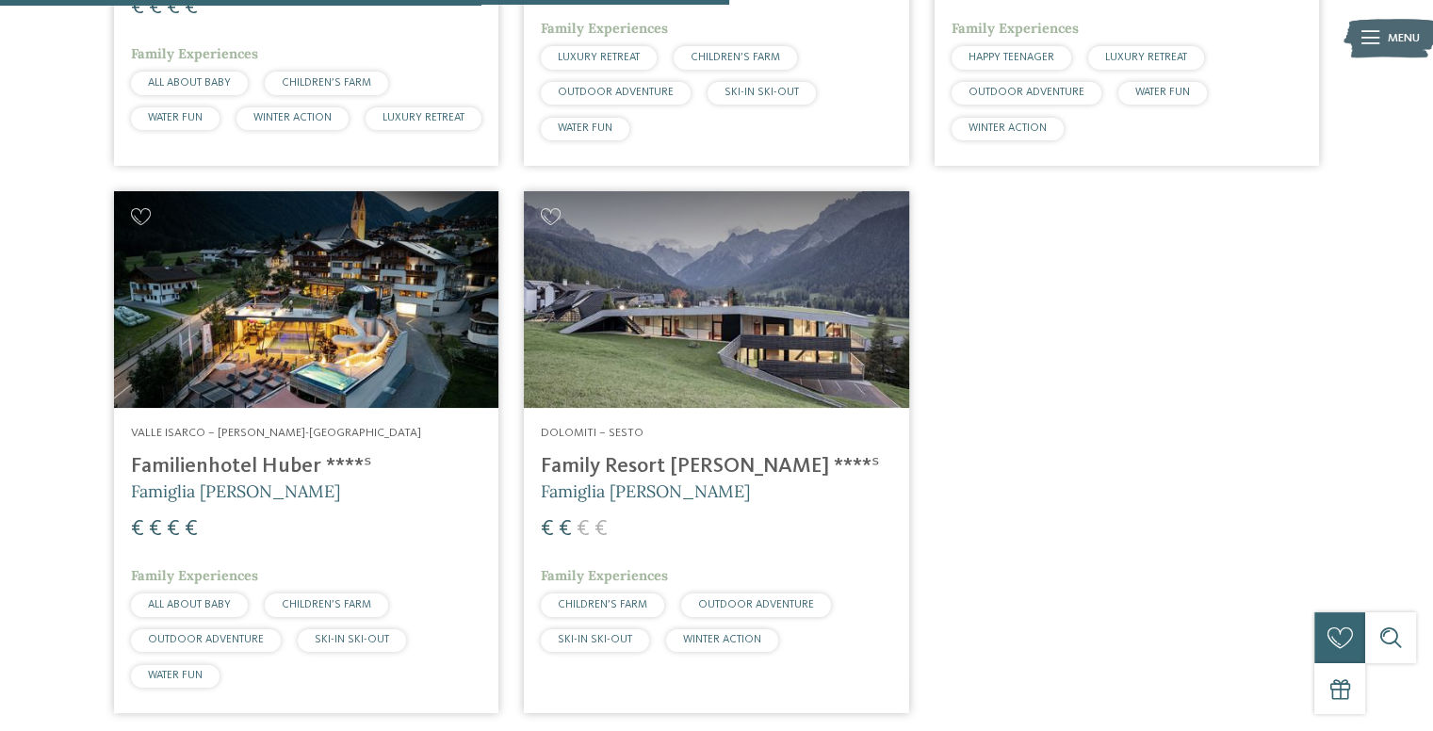
scroll to position [1078, 0]
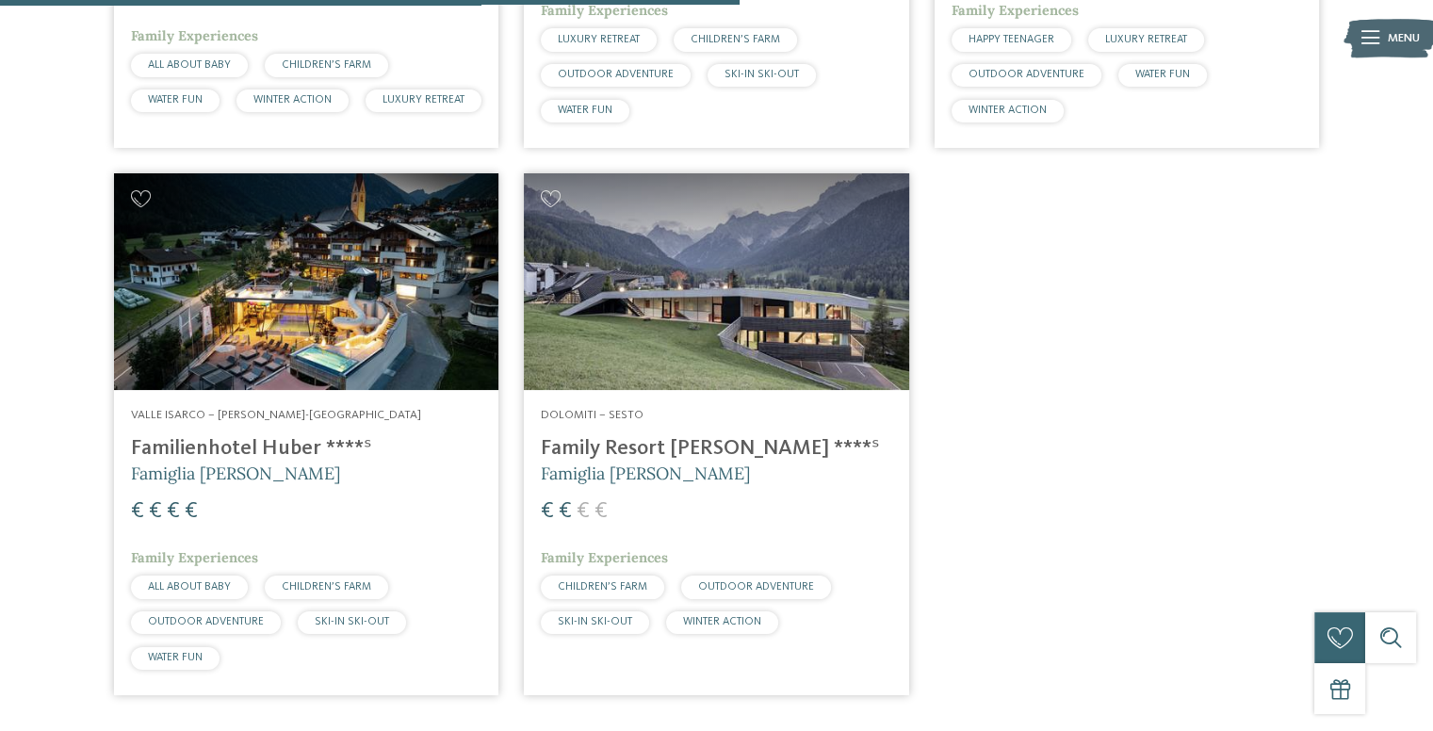
click at [817, 359] on img at bounding box center [716, 281] width 384 height 217
click at [216, 462] on h4 "Familienhotel Huber ****ˢ" at bounding box center [306, 448] width 350 height 25
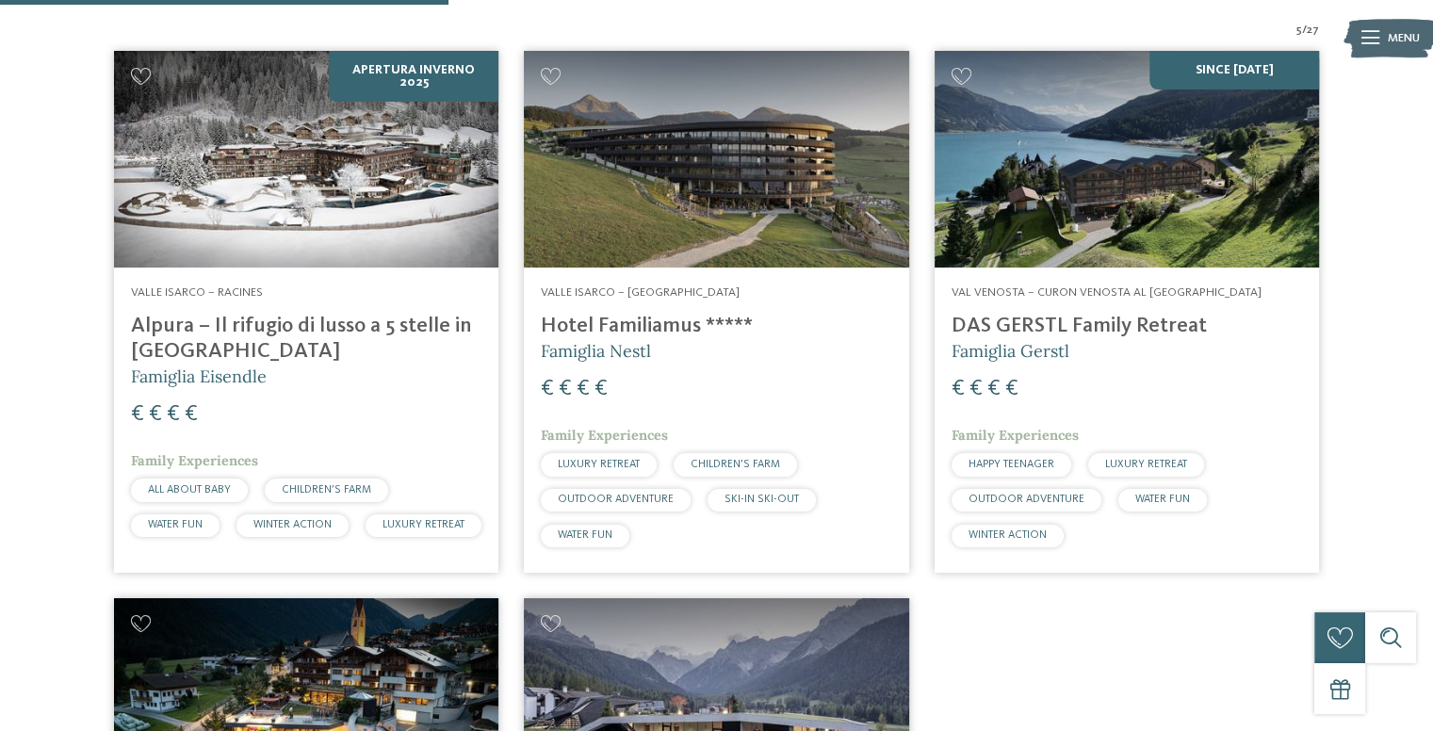
scroll to position [648, 0]
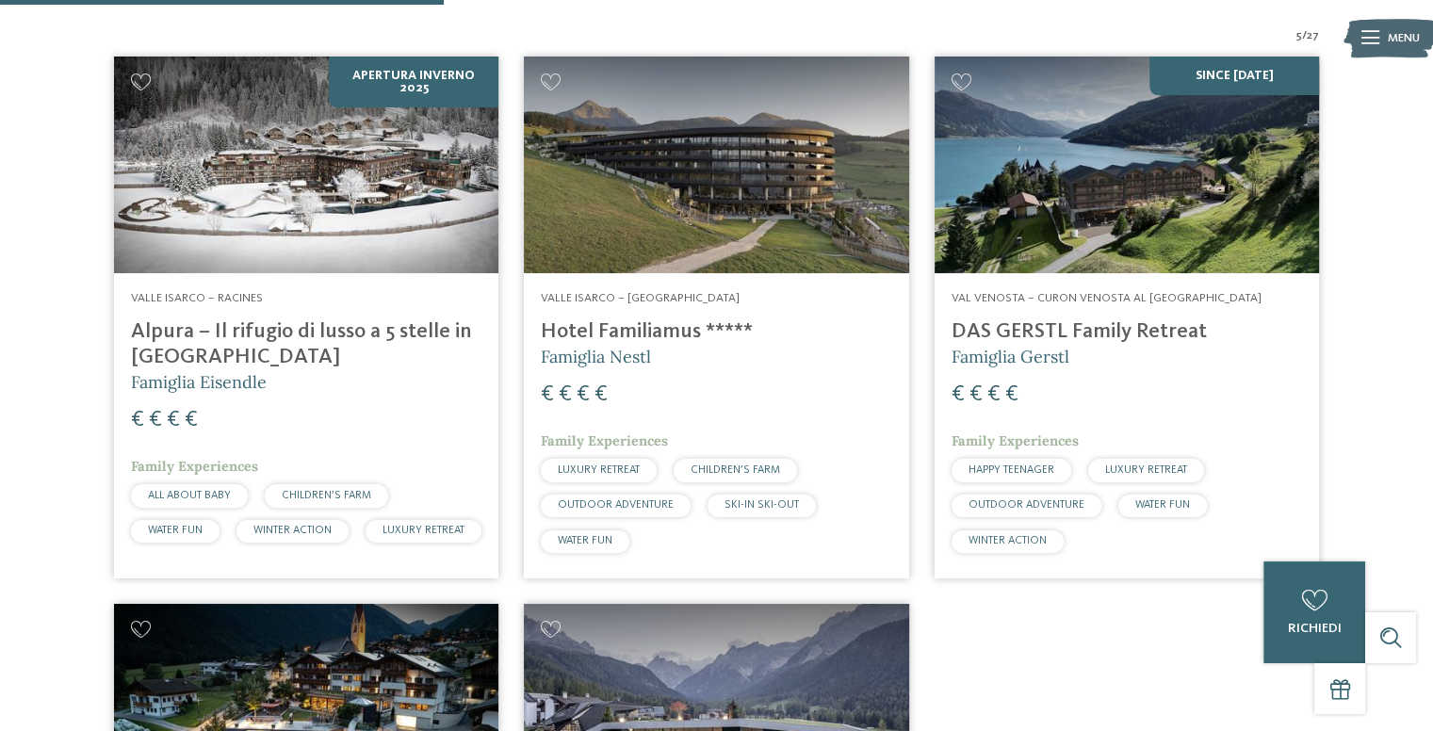
click at [970, 334] on h4 "DAS GERSTL Family Retreat" at bounding box center [1126, 331] width 350 height 25
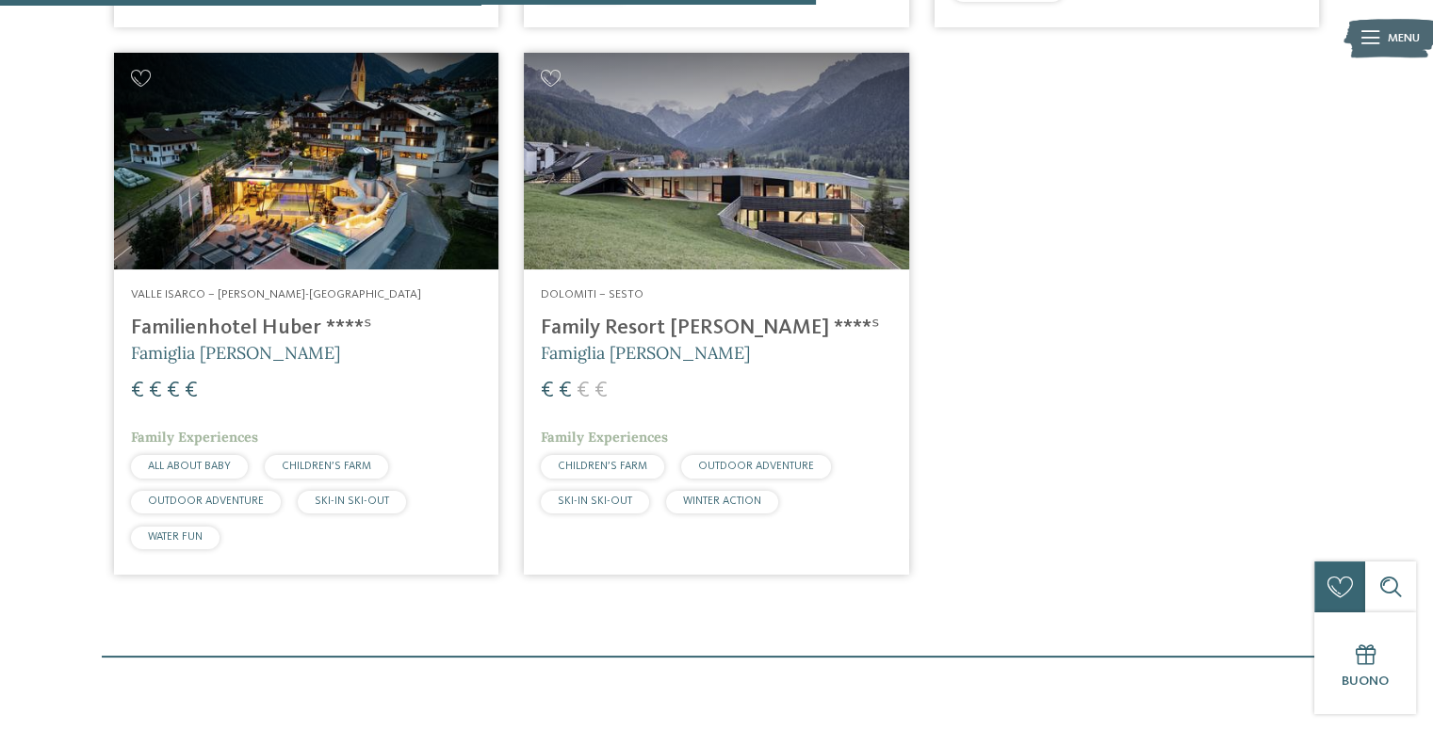
scroll to position [1187, 0]
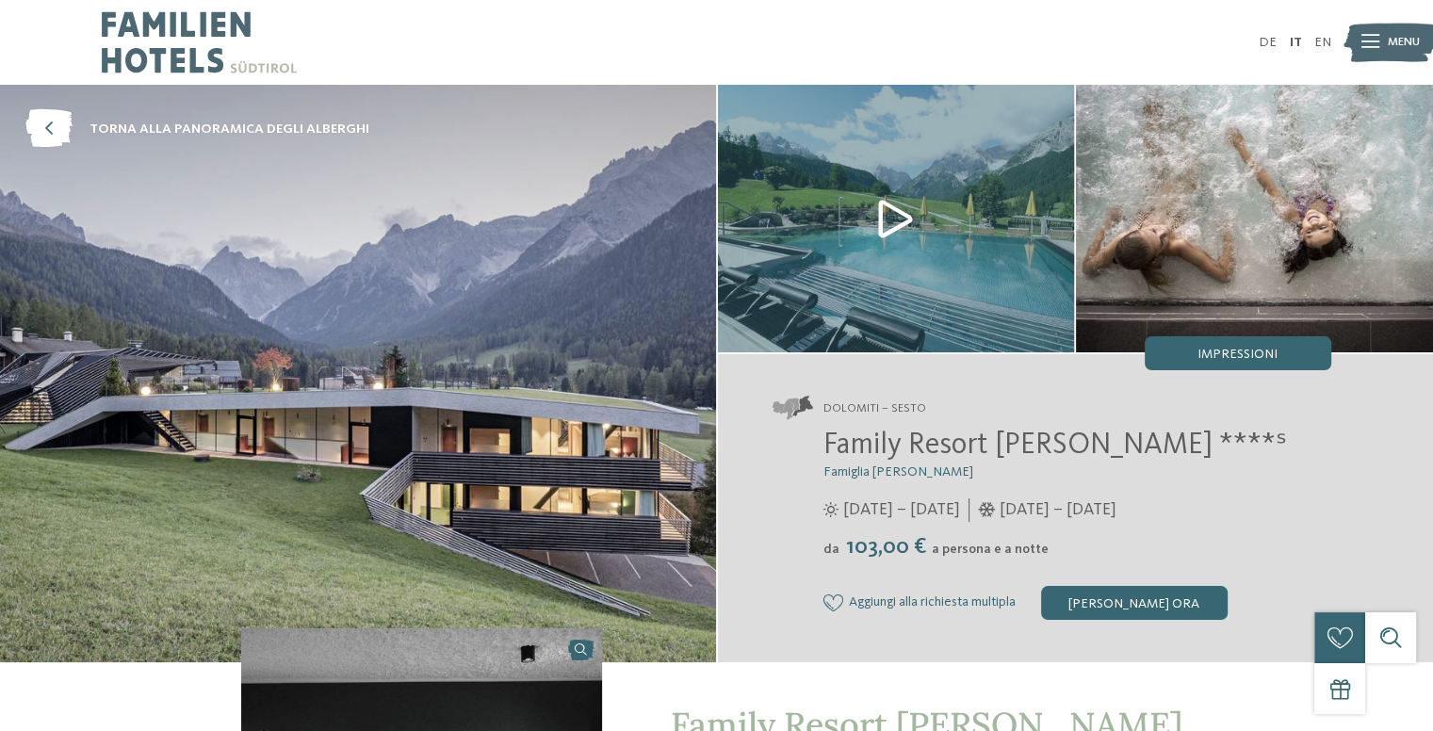
click at [674, 500] on img at bounding box center [358, 373] width 716 height 577
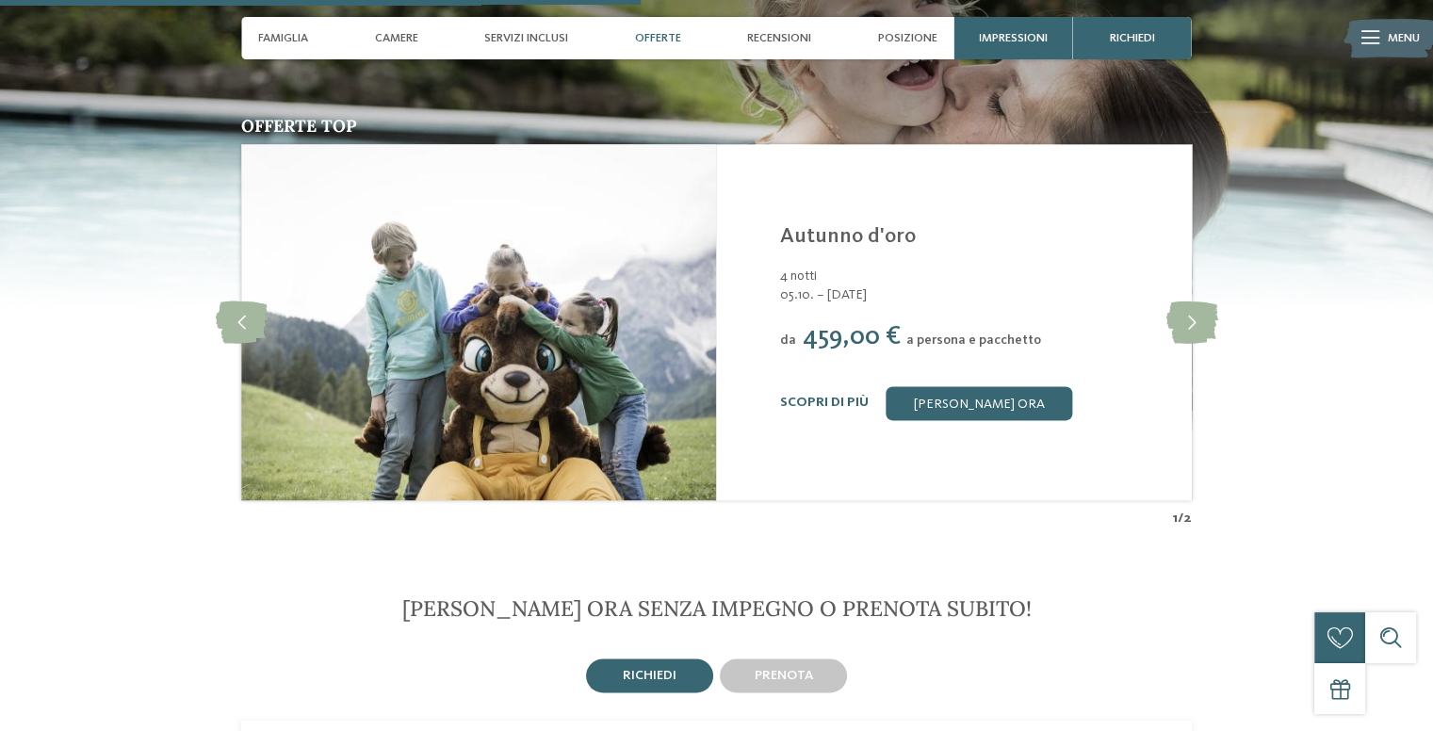
scroll to position [2361, 0]
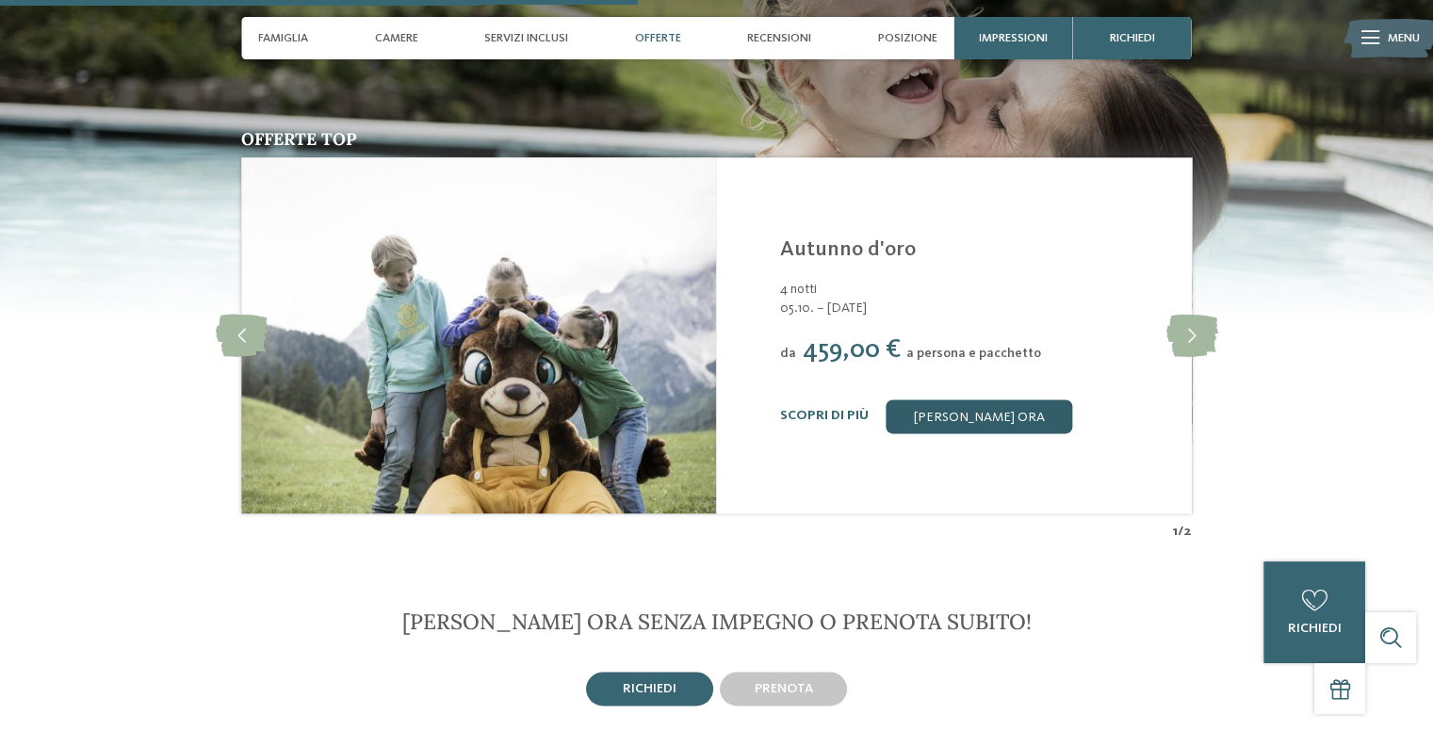
click at [942, 399] on link "[PERSON_NAME] ora" at bounding box center [978, 416] width 186 height 34
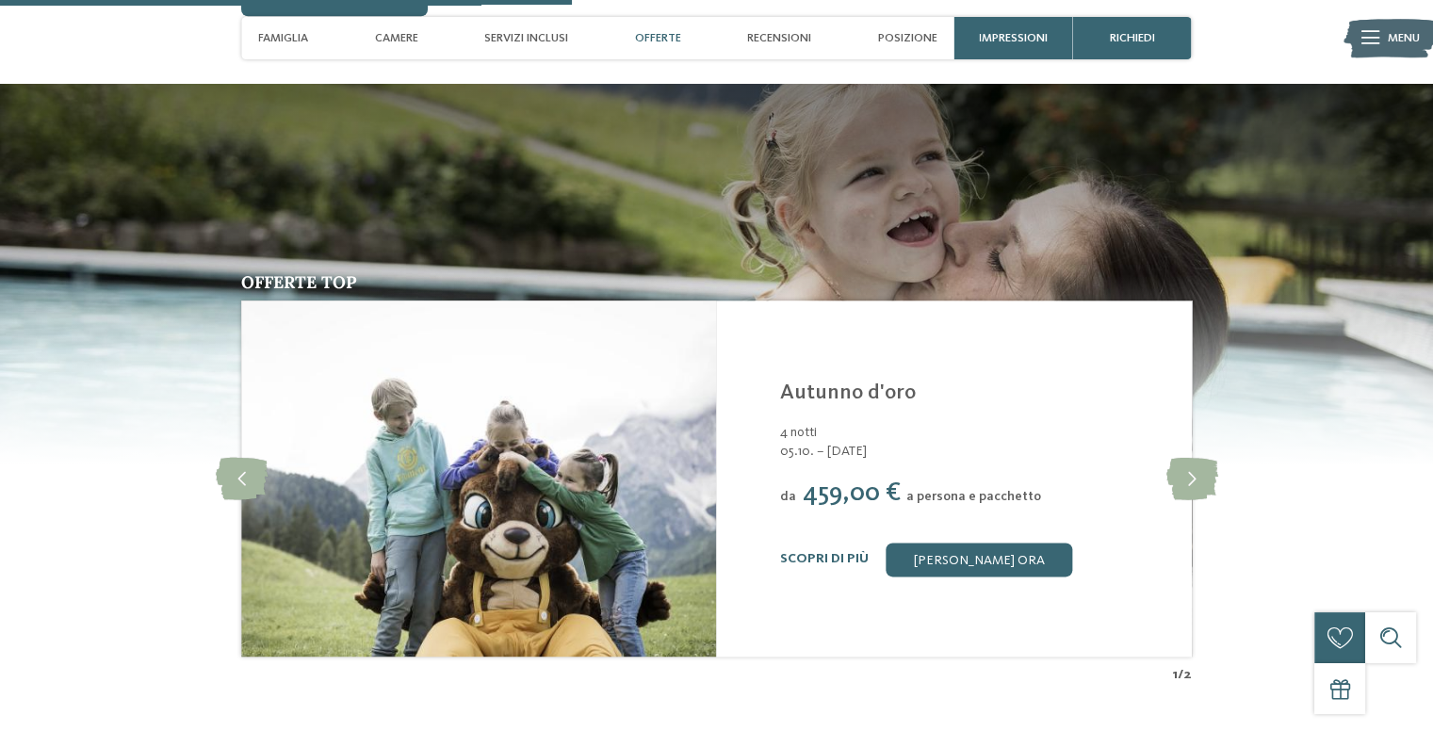
scroll to position [2212, 0]
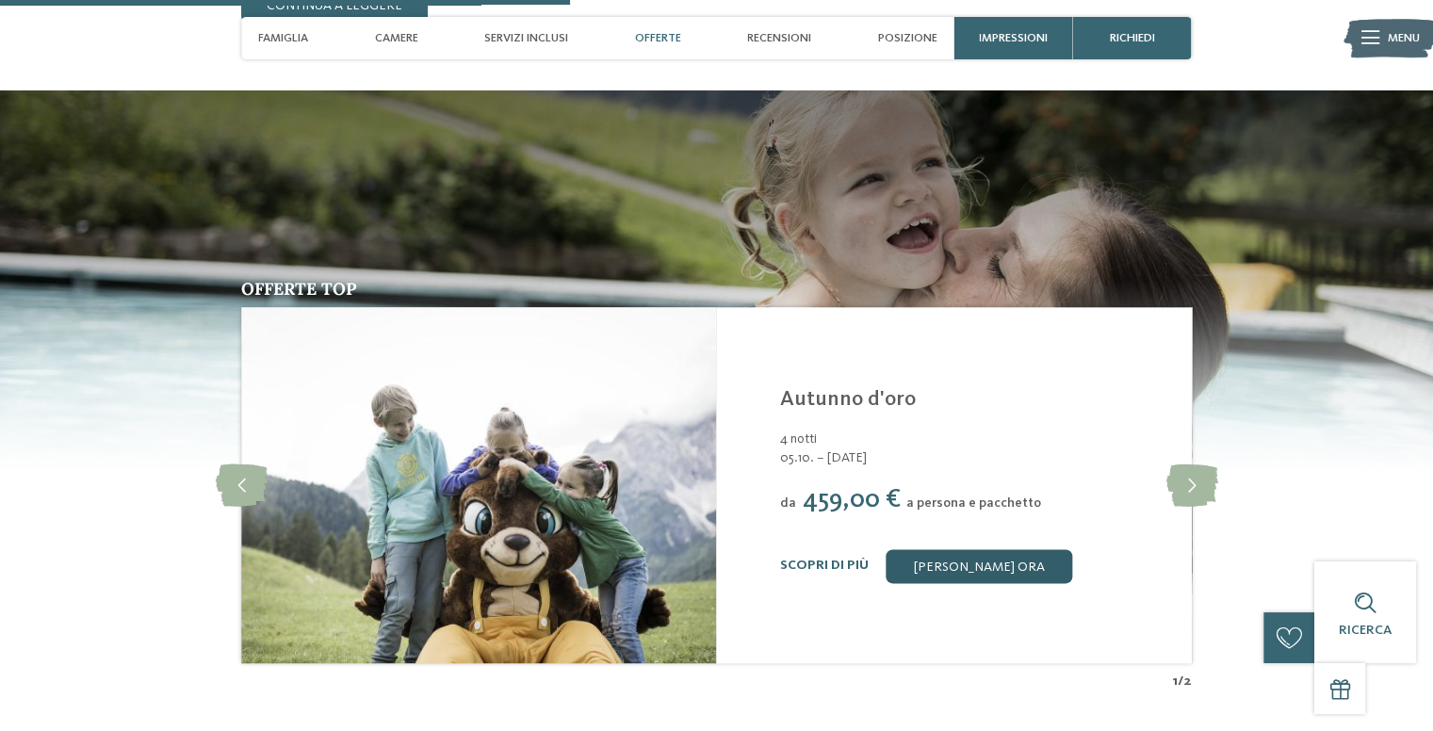
click at [1003, 549] on link "[PERSON_NAME] ora" at bounding box center [978, 566] width 186 height 34
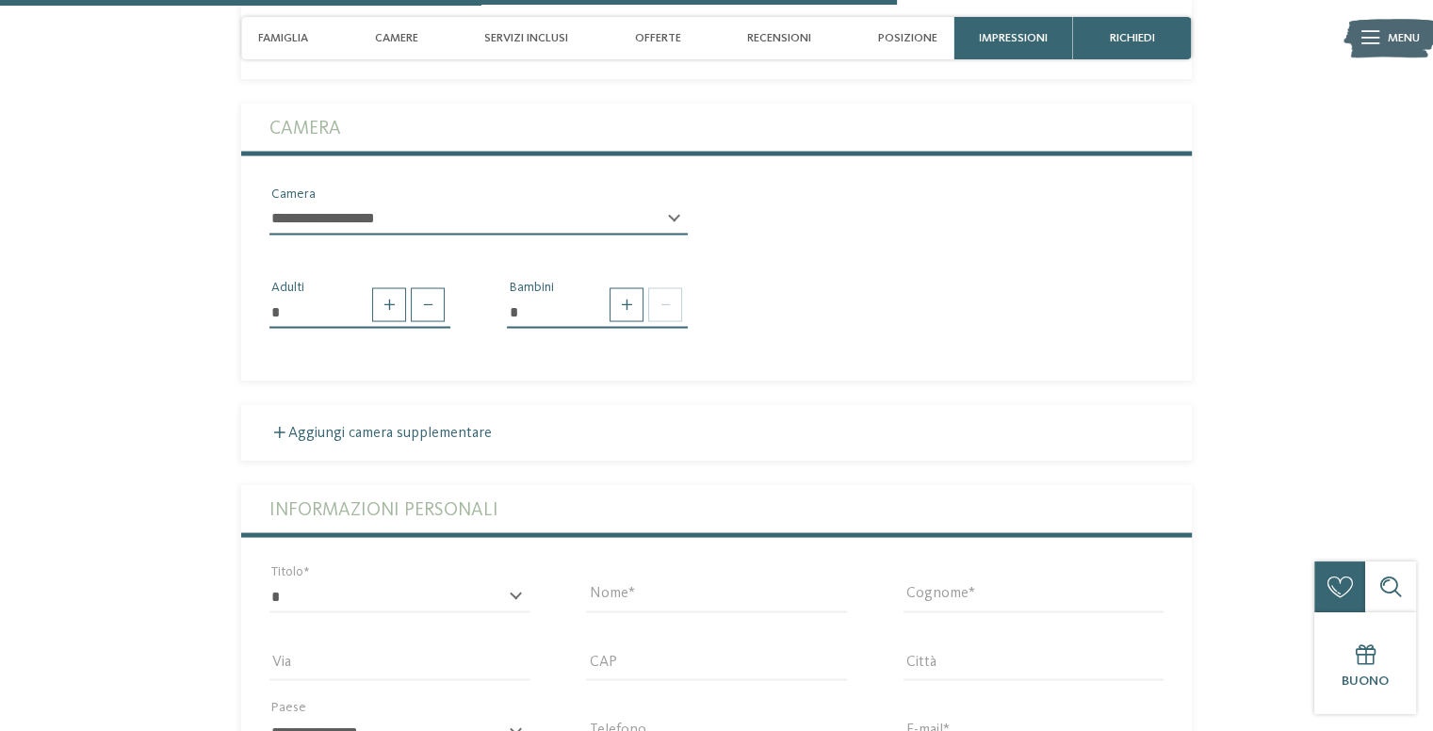
scroll to position [3477, 0]
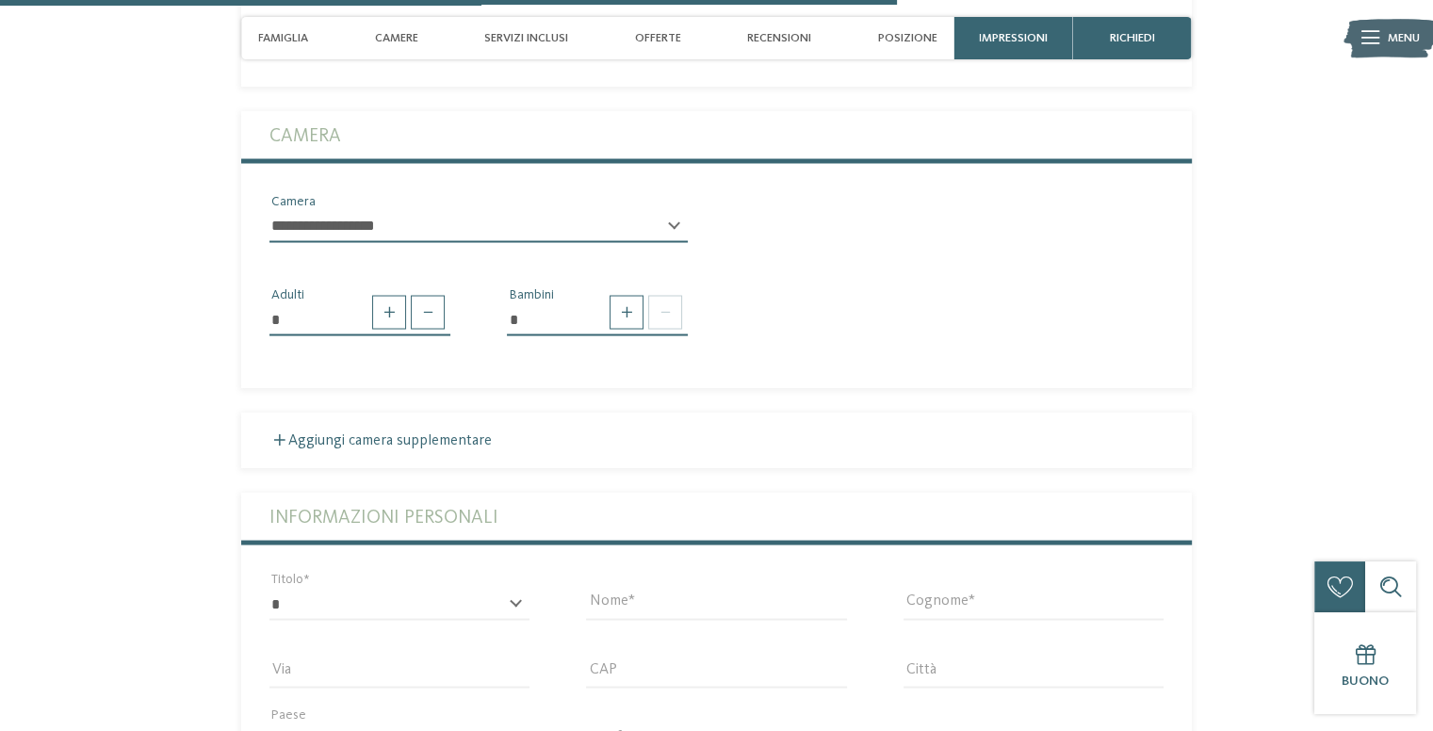
click at [625, 210] on select "**********" at bounding box center [478, 226] width 418 height 32
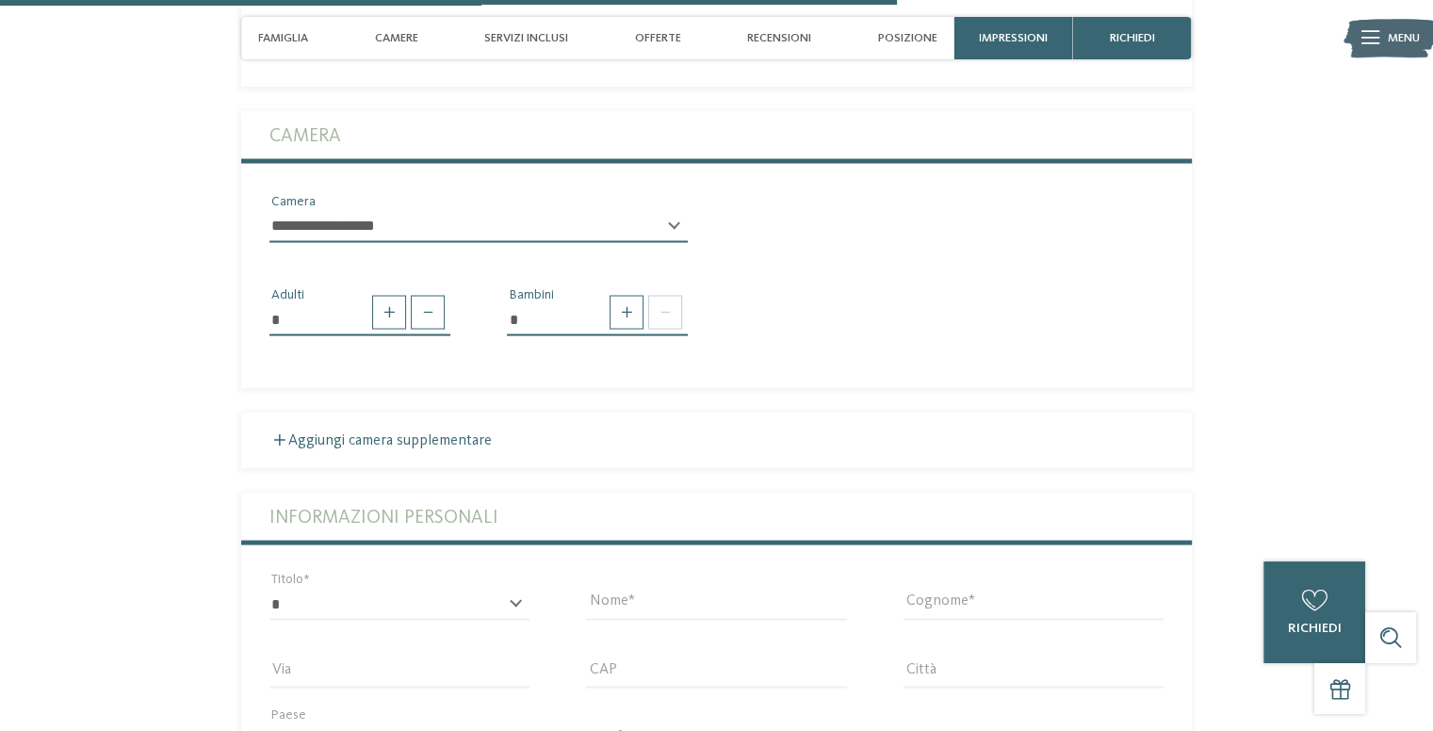
click at [626, 210] on select "**********" at bounding box center [478, 226] width 418 height 32
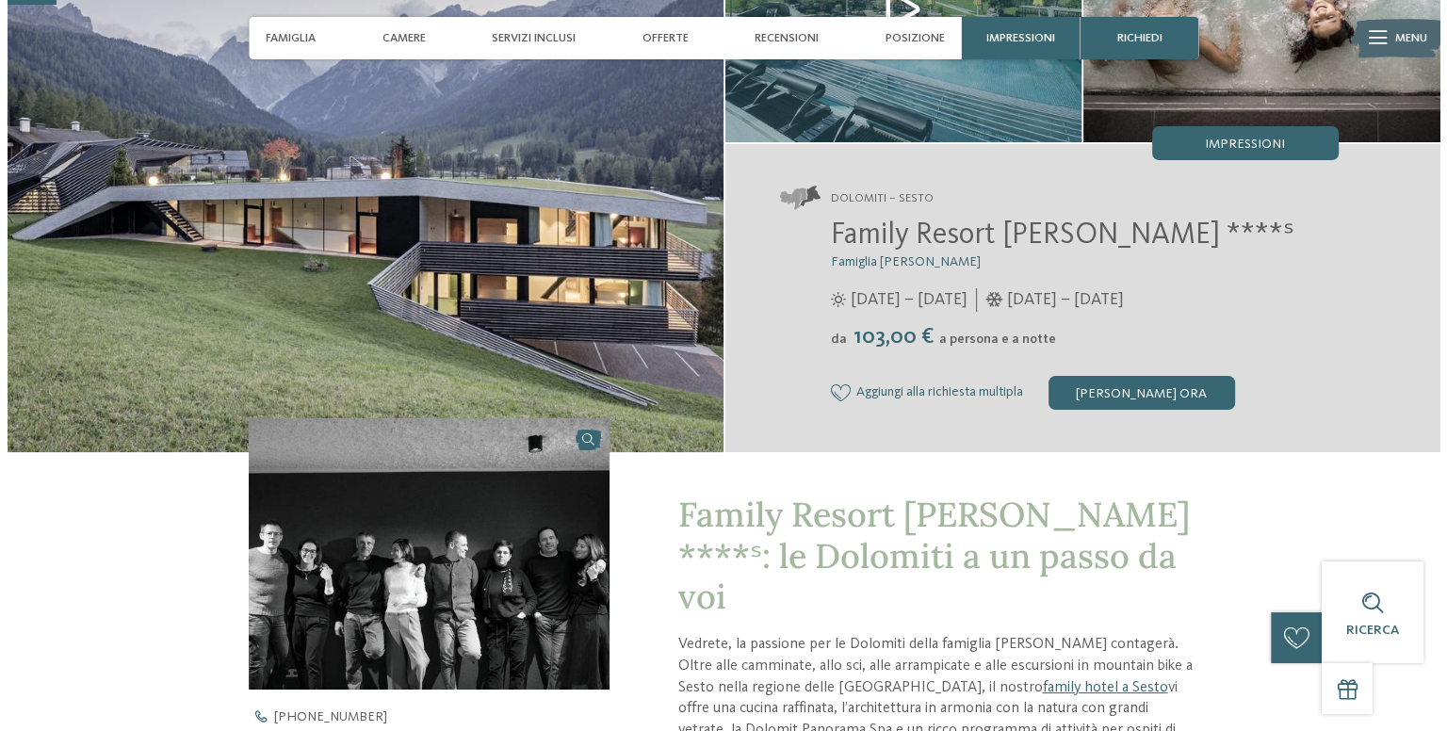
scroll to position [108, 0]
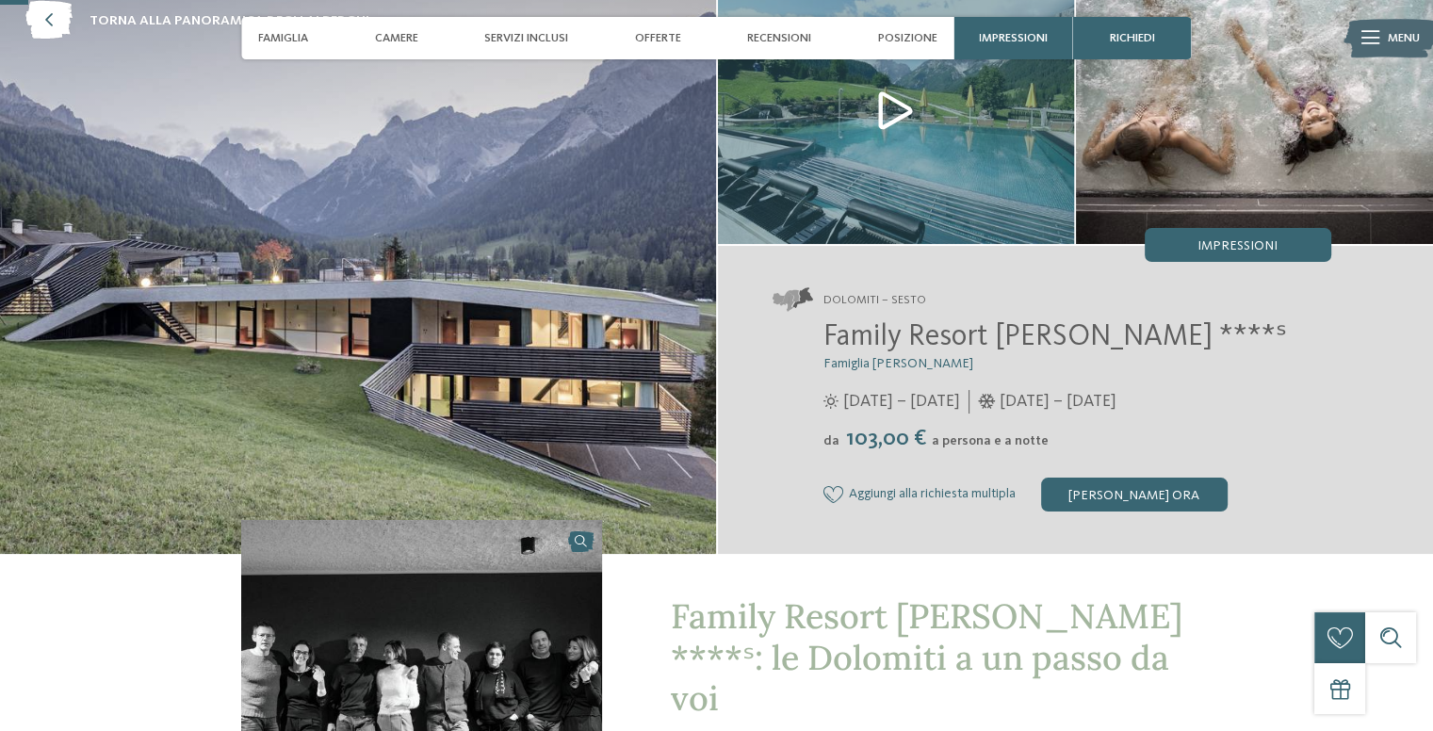
click at [899, 105] on img at bounding box center [896, 109] width 357 height 267
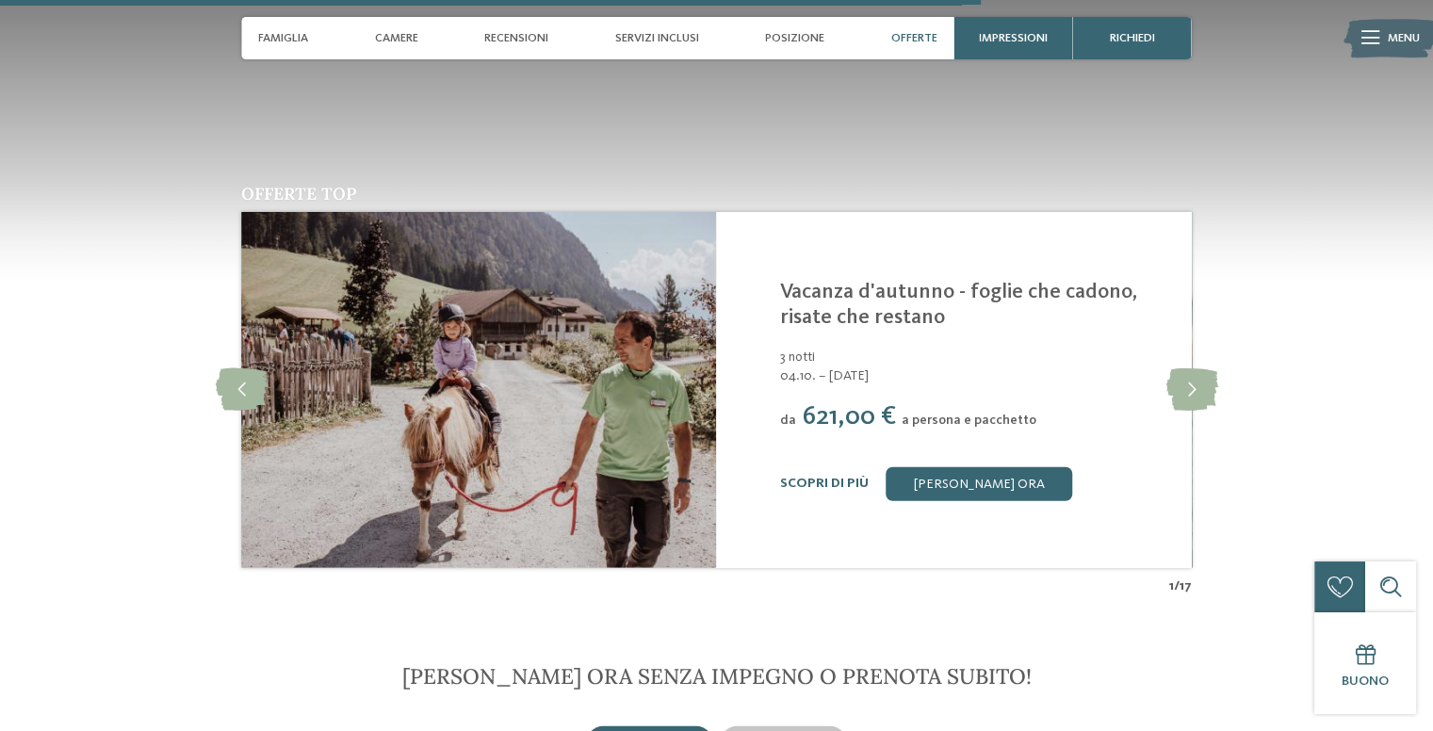
scroll to position [4887, 0]
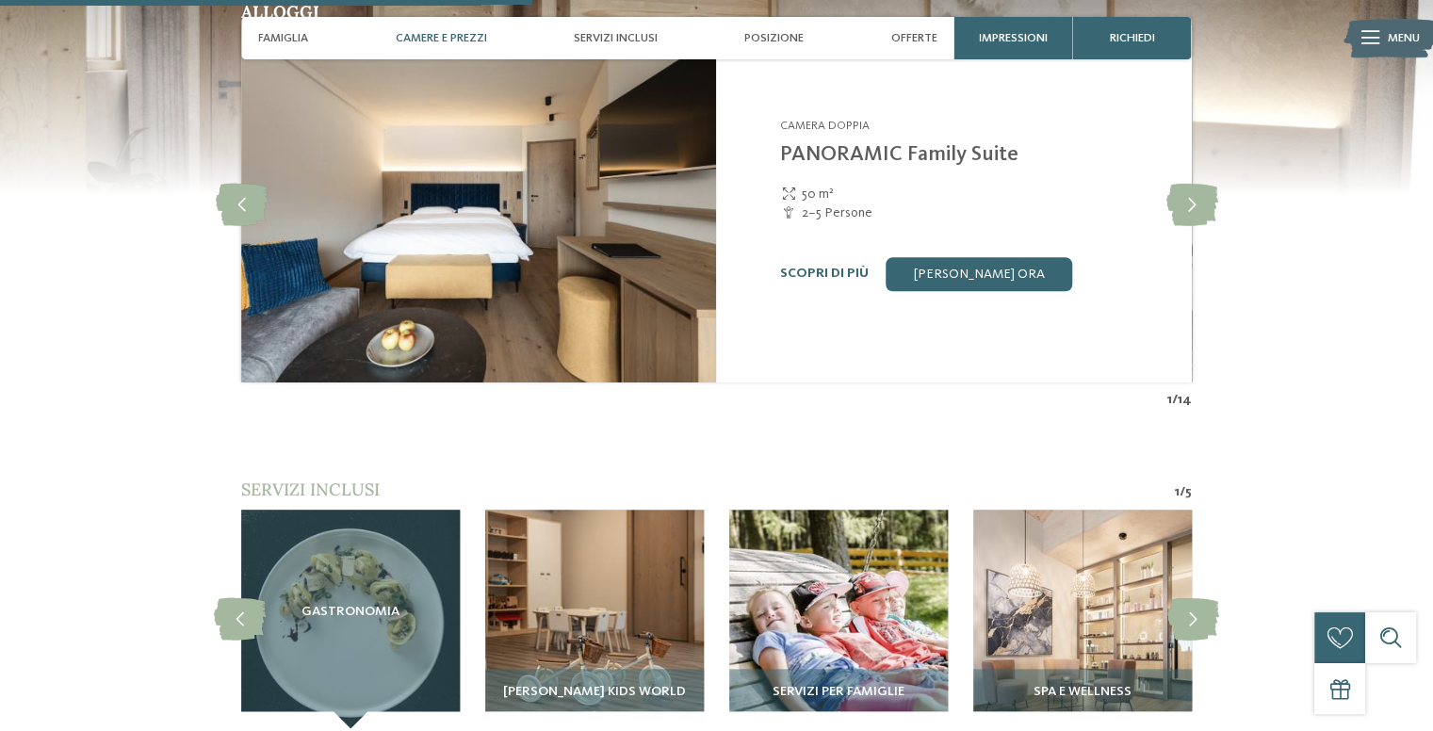
scroll to position [1976, 0]
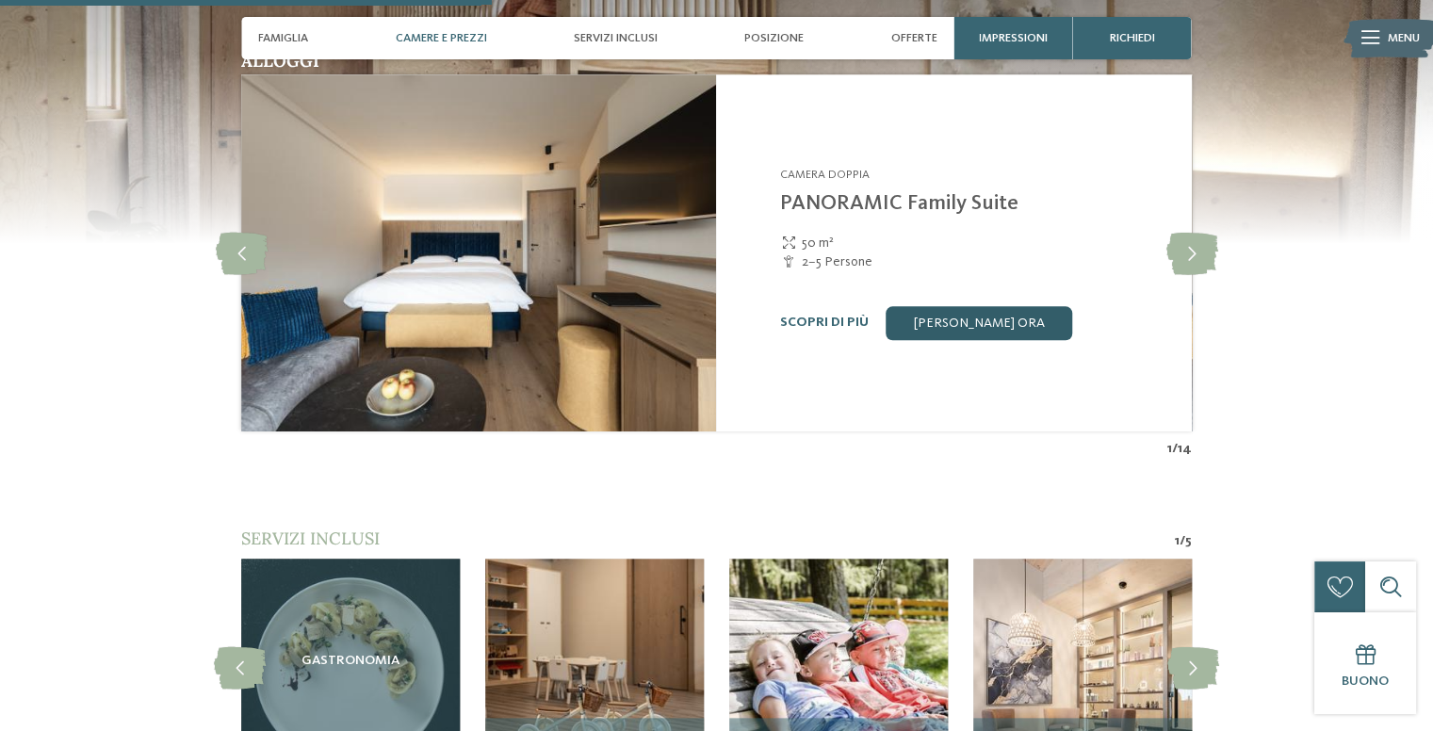
click at [1017, 306] on link "[PERSON_NAME] ora" at bounding box center [978, 323] width 186 height 34
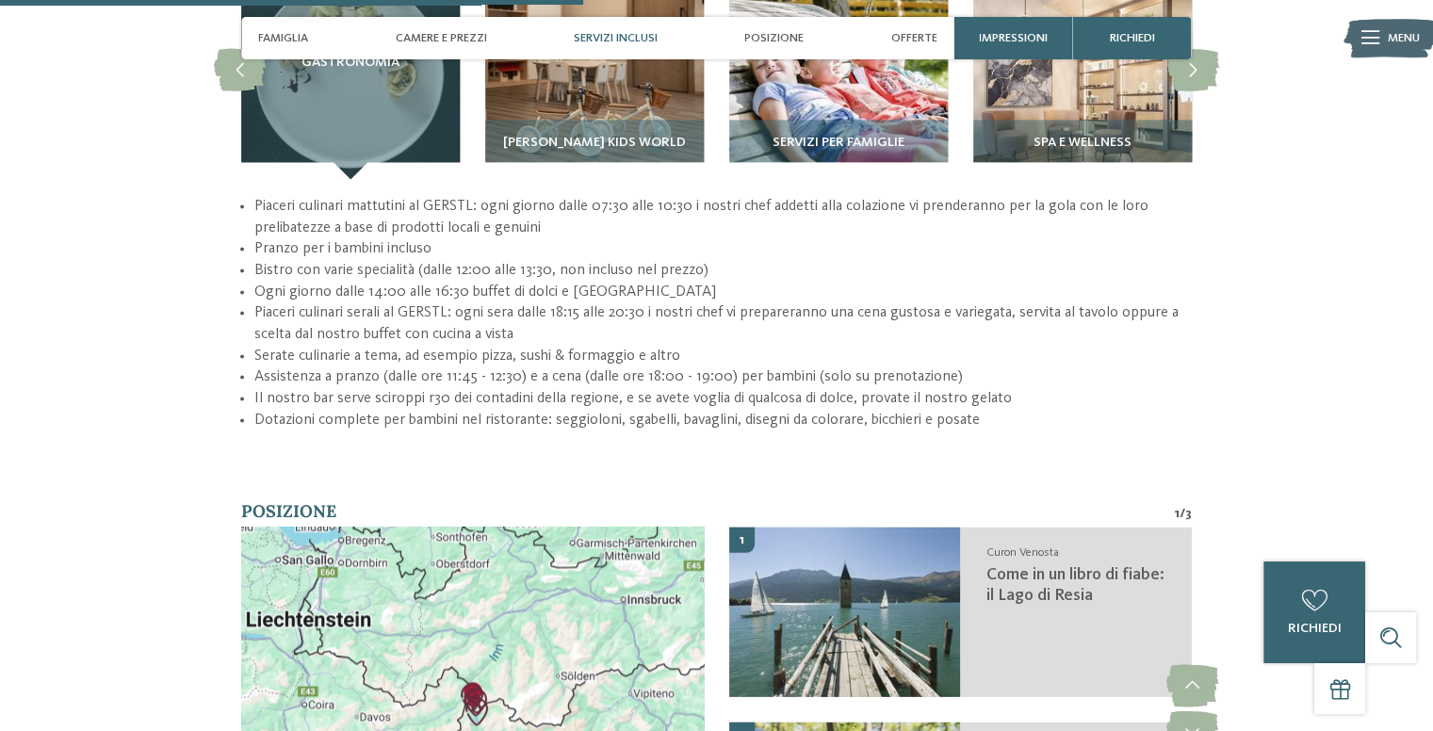
scroll to position [2544, 0]
